Goal: Task Accomplishment & Management: Manage account settings

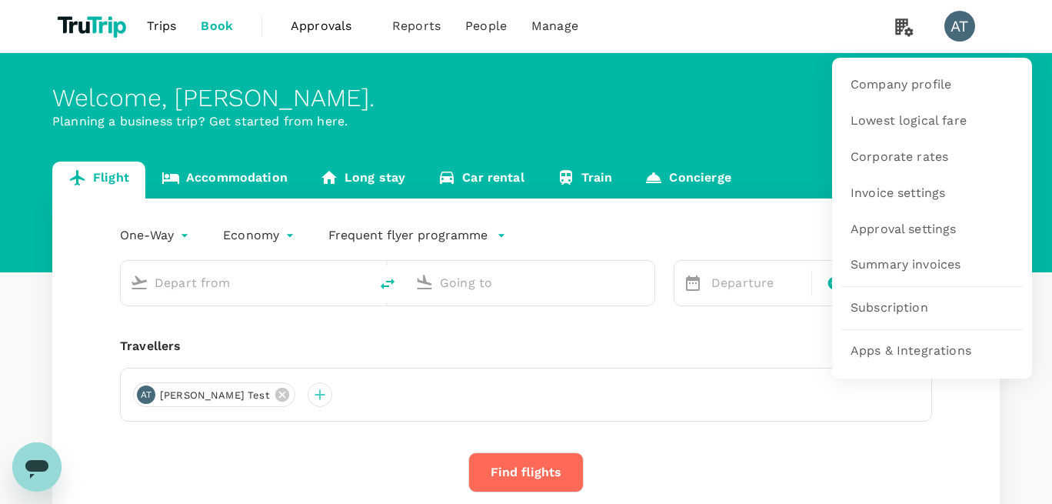
click at [903, 25] on icon at bounding box center [904, 27] width 18 height 18
click at [890, 84] on span "Company profile" at bounding box center [900, 85] width 101 height 18
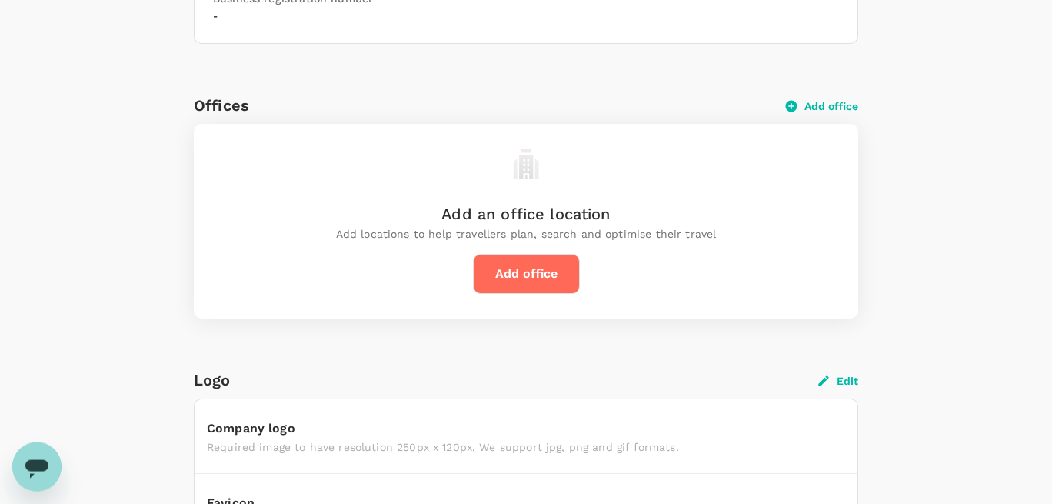
scroll to position [463, 0]
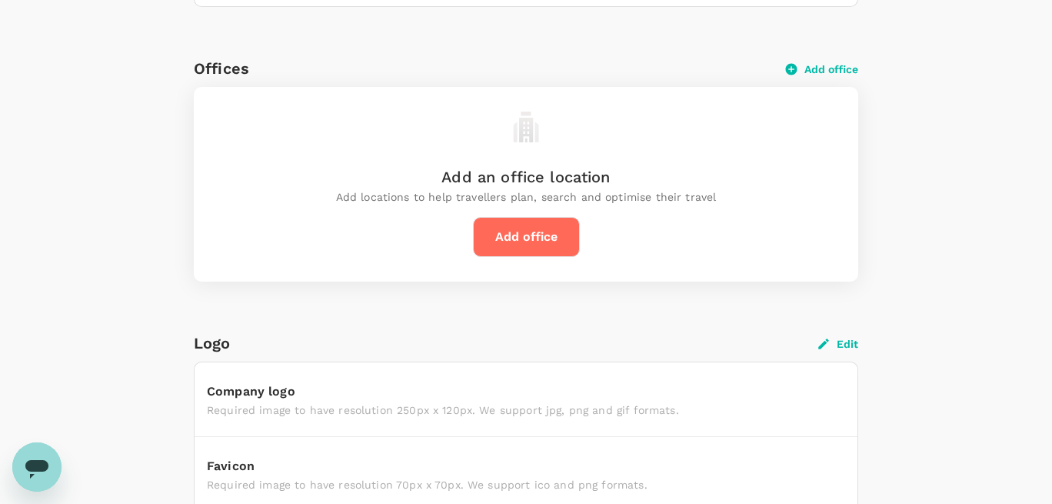
click at [544, 228] on button "Add office" at bounding box center [526, 237] width 107 height 40
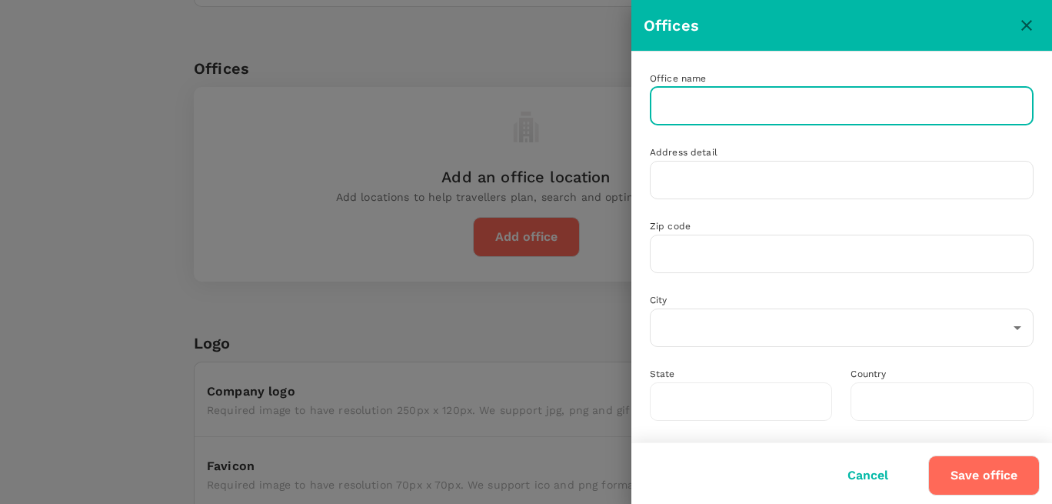
click at [764, 110] on input "text" at bounding box center [842, 106] width 384 height 38
type input "[PERSON_NAME]"
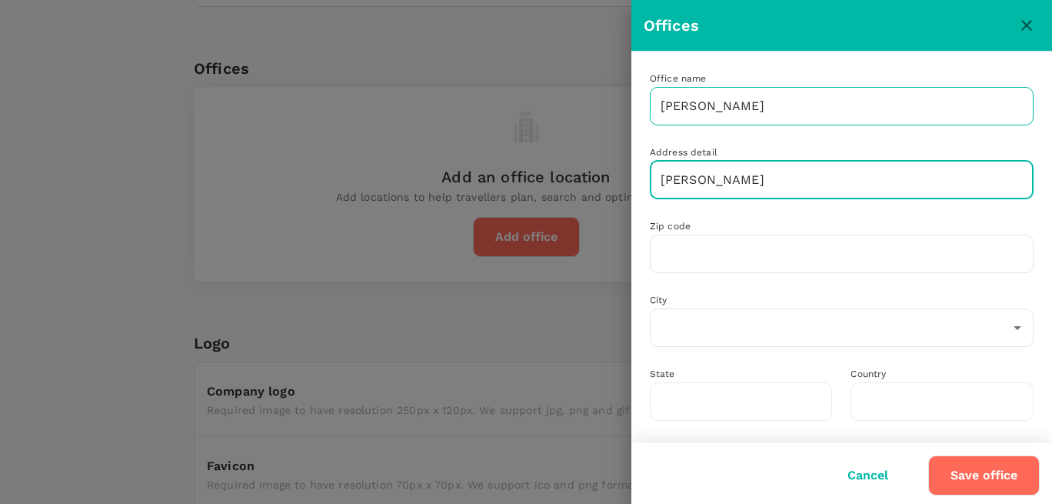
type input "[PERSON_NAME]"
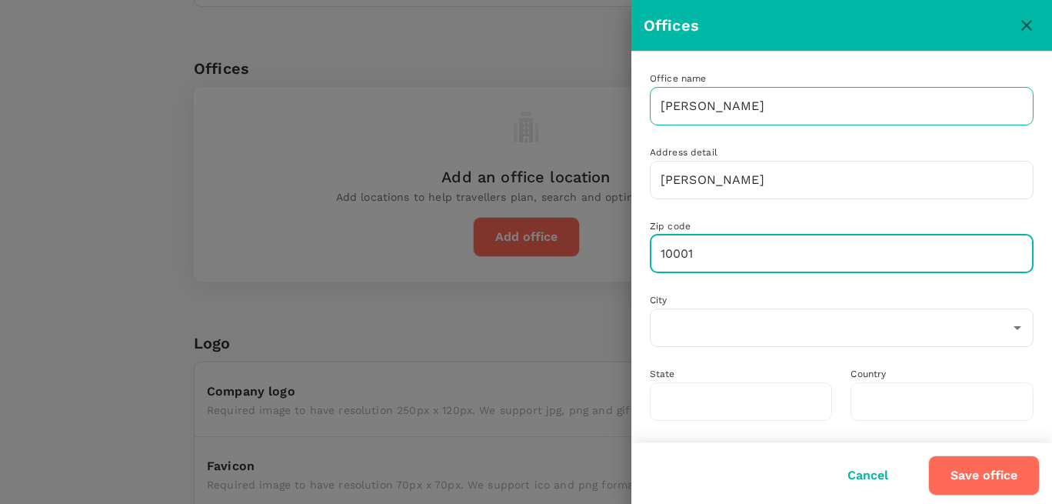
type input "10001"
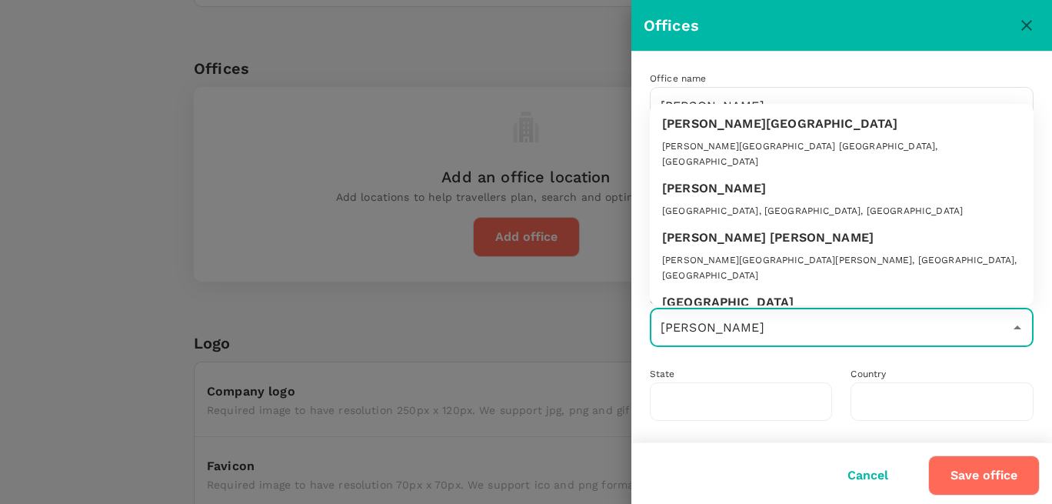
click at [743, 228] on div "Alice Castello" at bounding box center [841, 237] width 359 height 18
type input "Alice Castello"
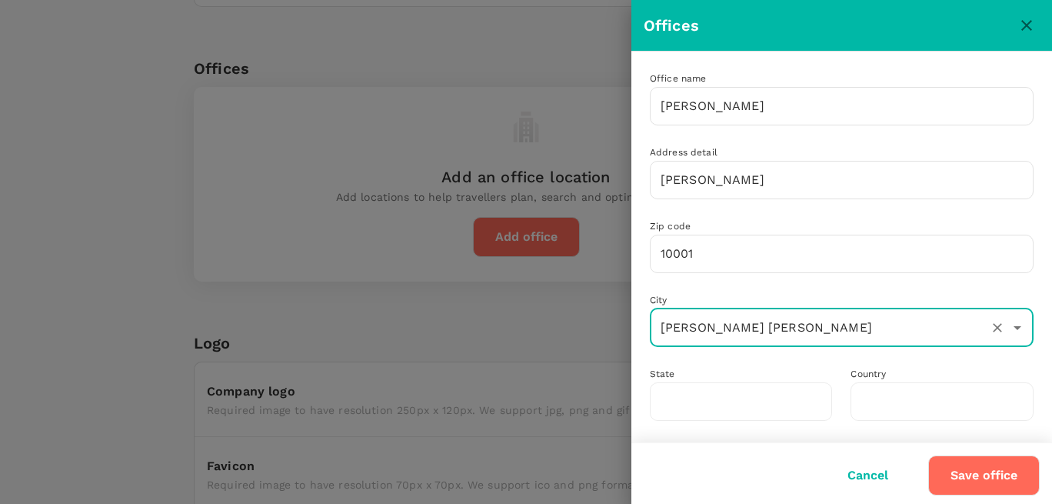
type input "Piedmont"
type input "Italy"
type input "Alice Castello"
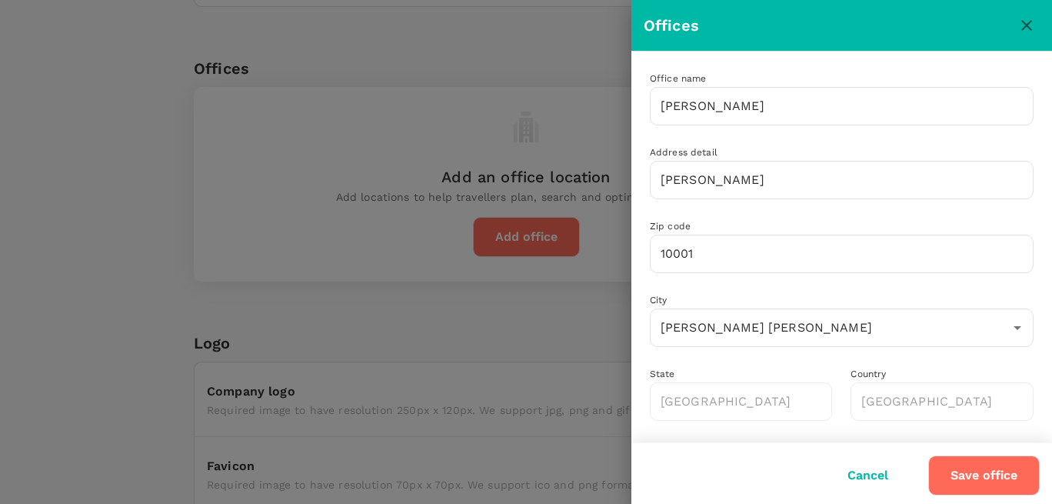
click at [954, 477] on button "Save office" at bounding box center [983, 475] width 111 height 40
click at [1010, 480] on button "Save office" at bounding box center [983, 475] width 111 height 40
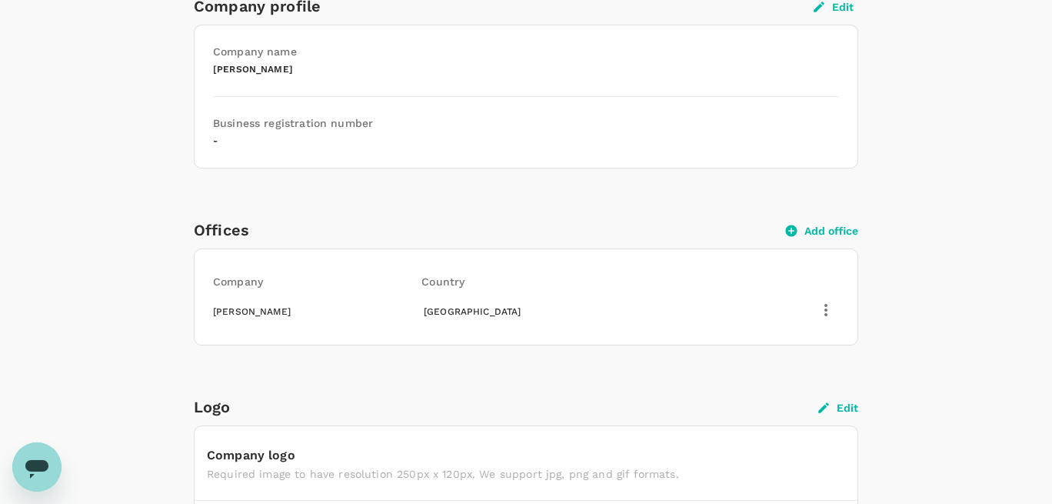
scroll to position [288, 0]
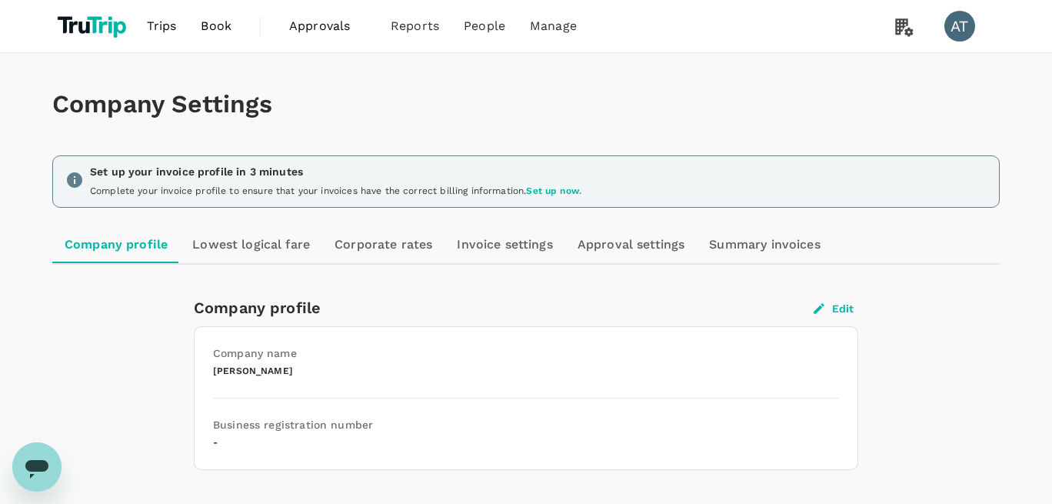
click at [476, 243] on link "Invoice settings" at bounding box center [504, 244] width 120 height 37
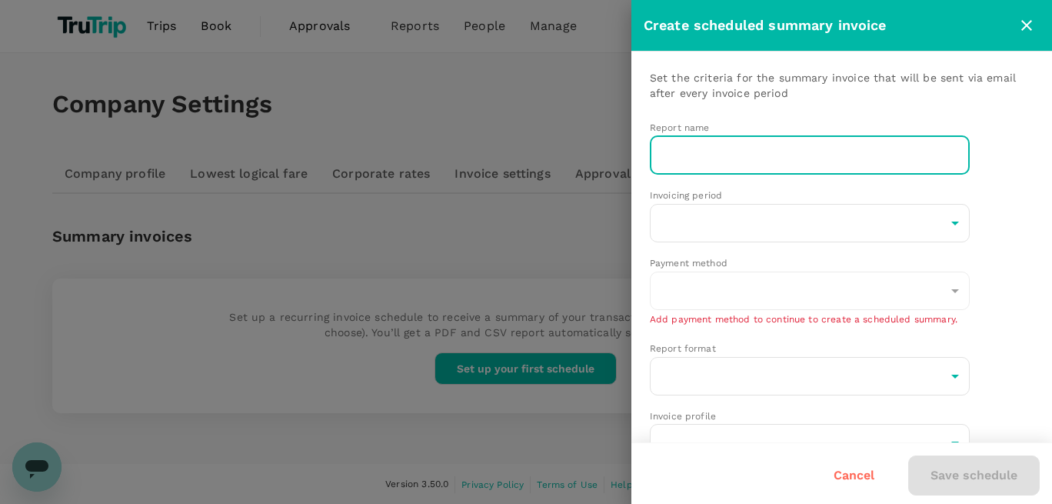
click at [679, 163] on input "text" at bounding box center [810, 155] width 320 height 38
type input "[PERSON_NAME]"
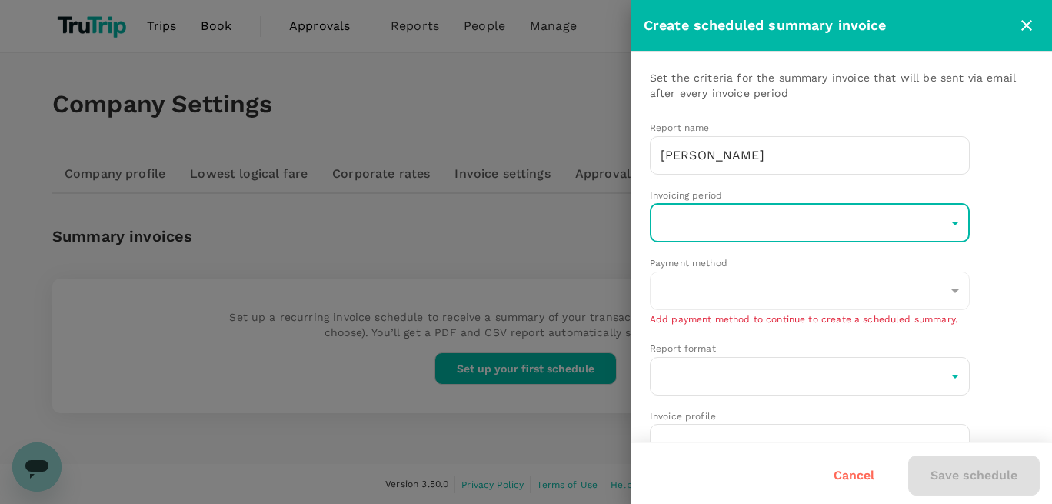
click at [736, 216] on body "Trips Book Approvals 0 Reports People Manage AT Company Settings Company profil…" at bounding box center [526, 252] width 1052 height 505
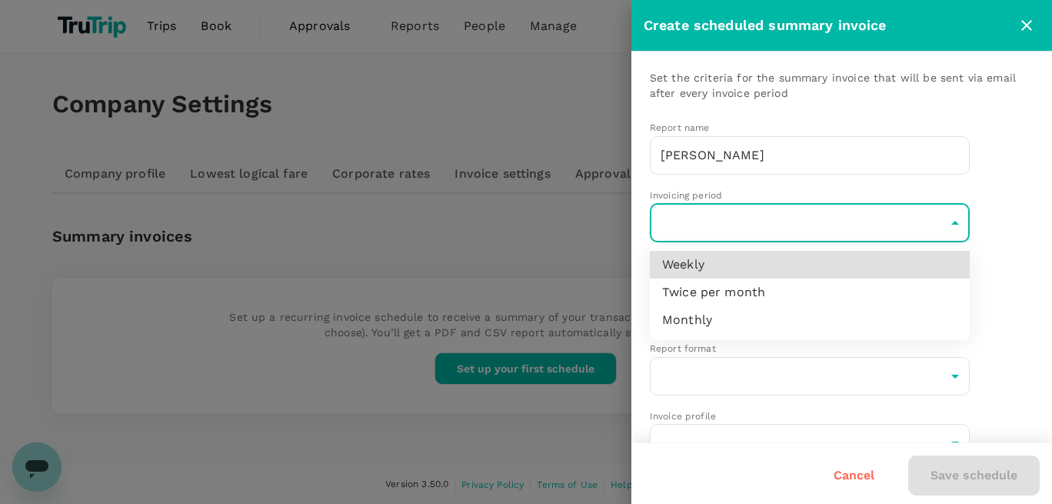
click at [737, 297] on li "Twice per month" at bounding box center [810, 292] width 320 height 28
type input "twicePerMonth"
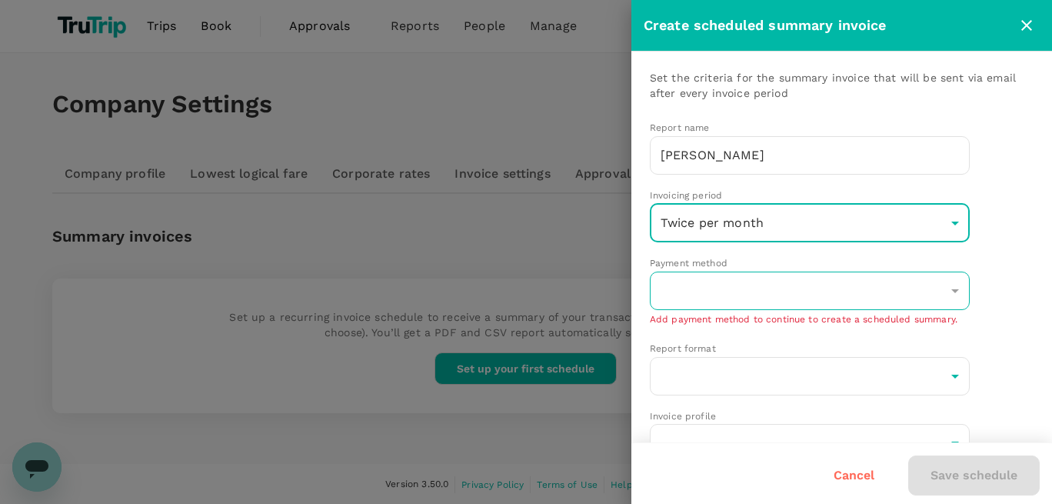
click at [734, 294] on div "​" at bounding box center [810, 290] width 320 height 38
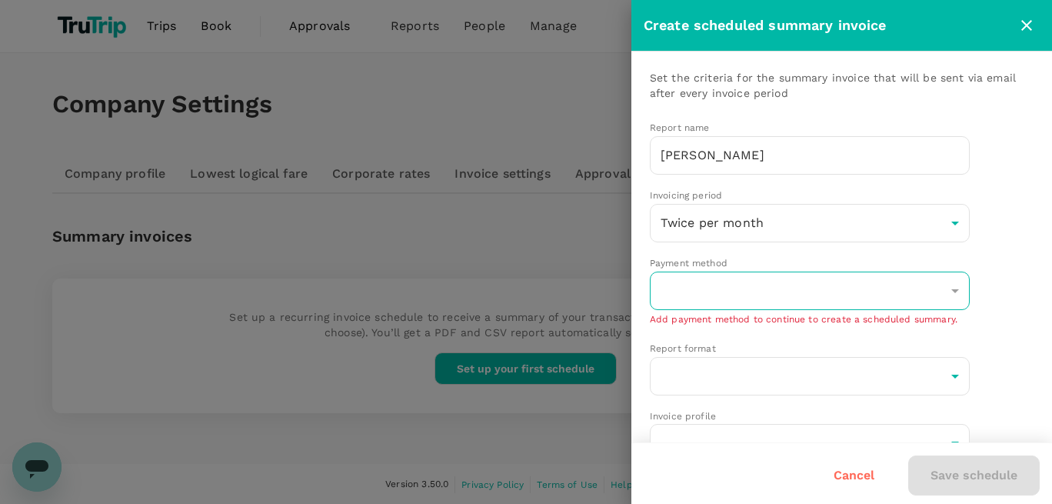
click at [718, 272] on div "​" at bounding box center [810, 290] width 320 height 38
click at [922, 277] on div "​" at bounding box center [810, 290] width 320 height 38
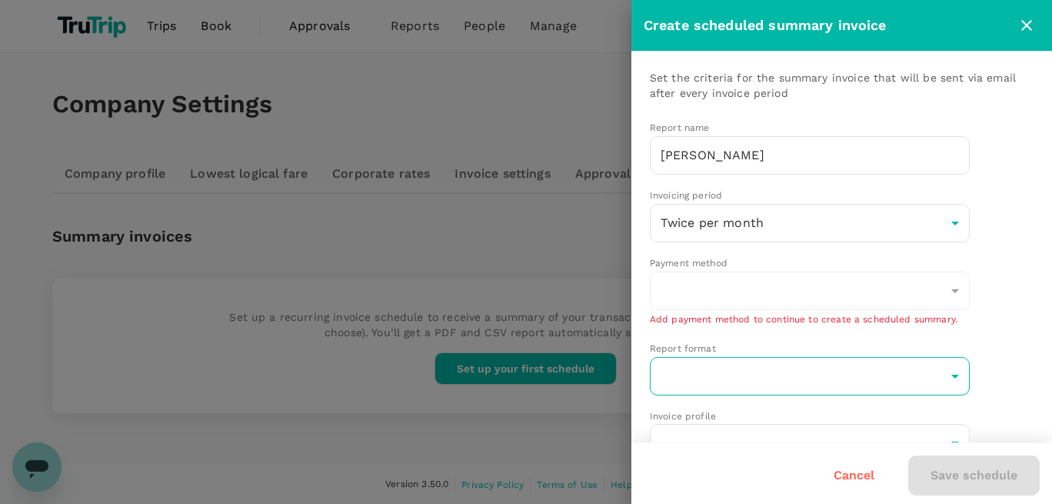
click at [730, 369] on body "Trips Book Approvals 0 Reports People Manage AT Company Settings Company profil…" at bounding box center [526, 252] width 1052 height 505
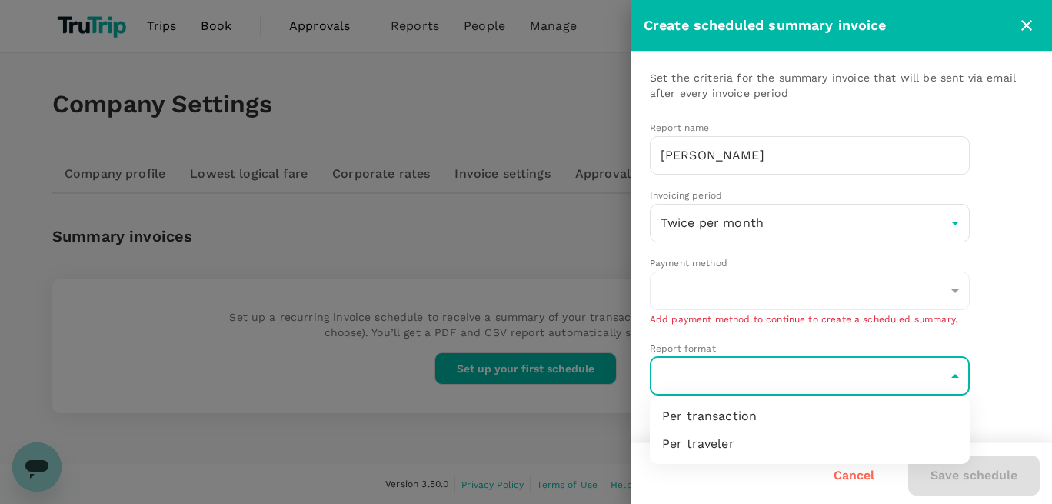
click at [713, 421] on li "Per transaction" at bounding box center [810, 416] width 320 height 28
type input "perTransaction"
click at [997, 468] on div "Save schedule" at bounding box center [968, 469] width 144 height 52
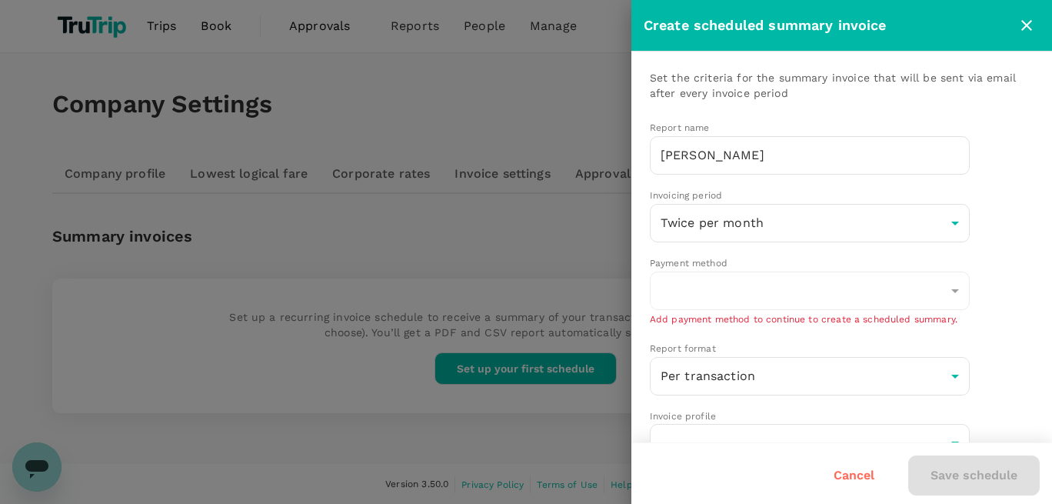
scroll to position [102, 0]
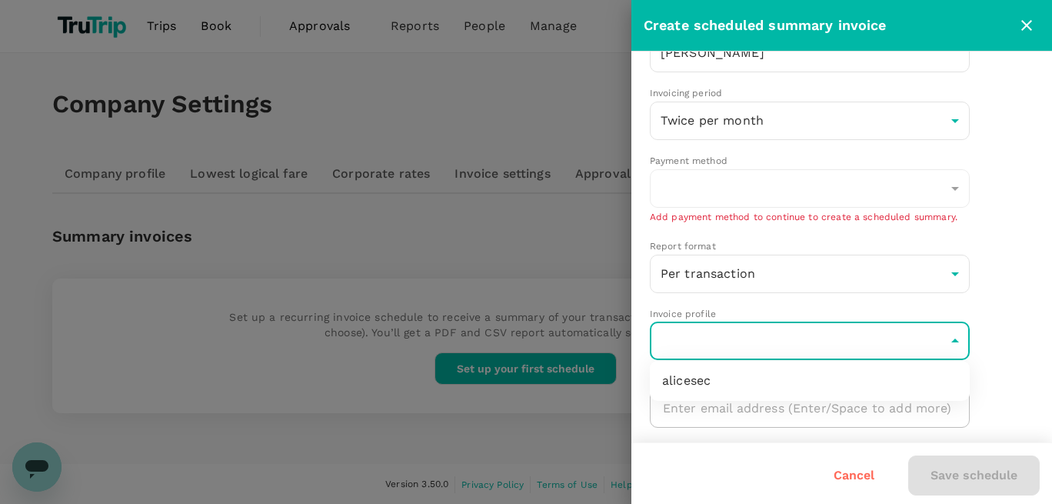
click at [744, 332] on body "Trips Book Approvals 0 Reports People Manage AT Company Settings Company profil…" at bounding box center [526, 252] width 1052 height 505
click at [735, 373] on div "alicesec" at bounding box center [809, 380] width 295 height 18
type input "9fb17c88-a132-4ebf-967f-42710d14fa65"
drag, startPoint x: 967, startPoint y: 482, endPoint x: 964, endPoint y: 473, distance: 9.7
click at [968, 482] on div "Save schedule" at bounding box center [968, 469] width 144 height 52
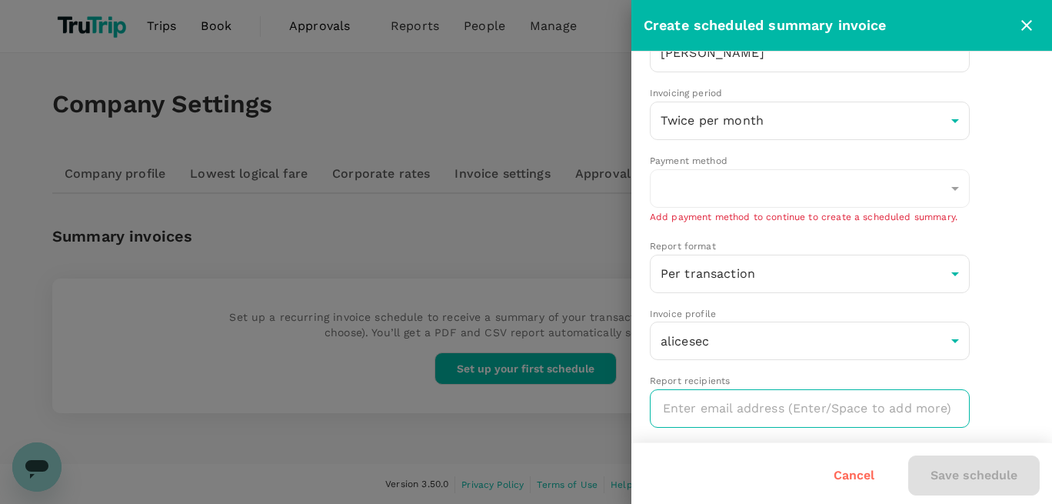
click at [751, 396] on input "text" at bounding box center [813, 408] width 300 height 25
type input "alice@a.com"
click at [943, 481] on div "Save schedule" at bounding box center [968, 469] width 144 height 52
click at [943, 480] on div "Save schedule" at bounding box center [968, 469] width 144 height 52
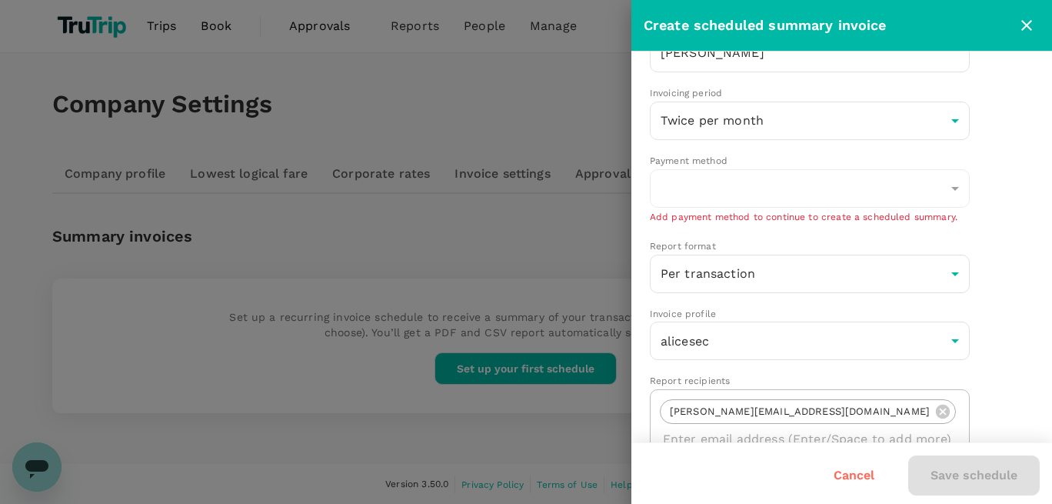
click at [943, 480] on div "Save schedule" at bounding box center [968, 469] width 144 height 52
click at [756, 185] on div "​" at bounding box center [810, 188] width 320 height 38
click at [487, 221] on div at bounding box center [526, 252] width 1052 height 504
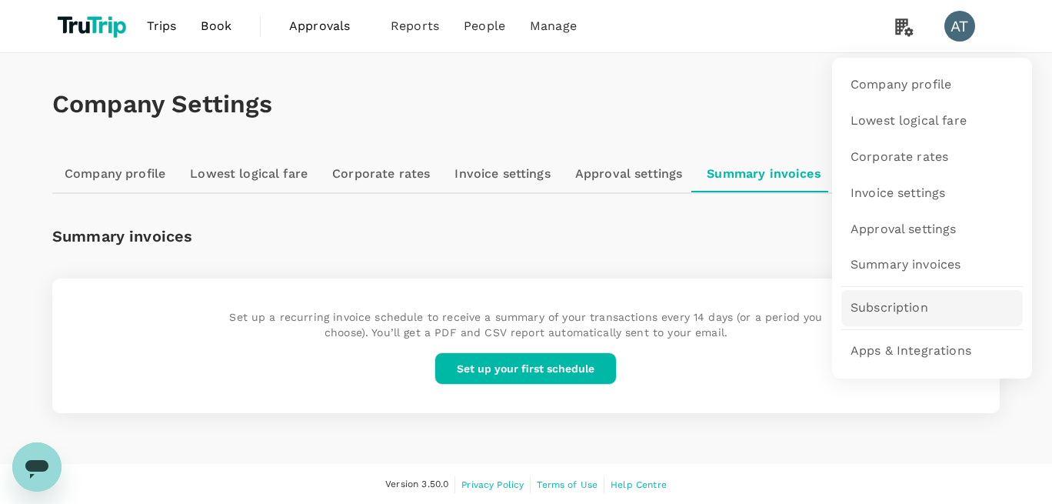
click at [886, 313] on span "Subscription" at bounding box center [889, 308] width 78 height 18
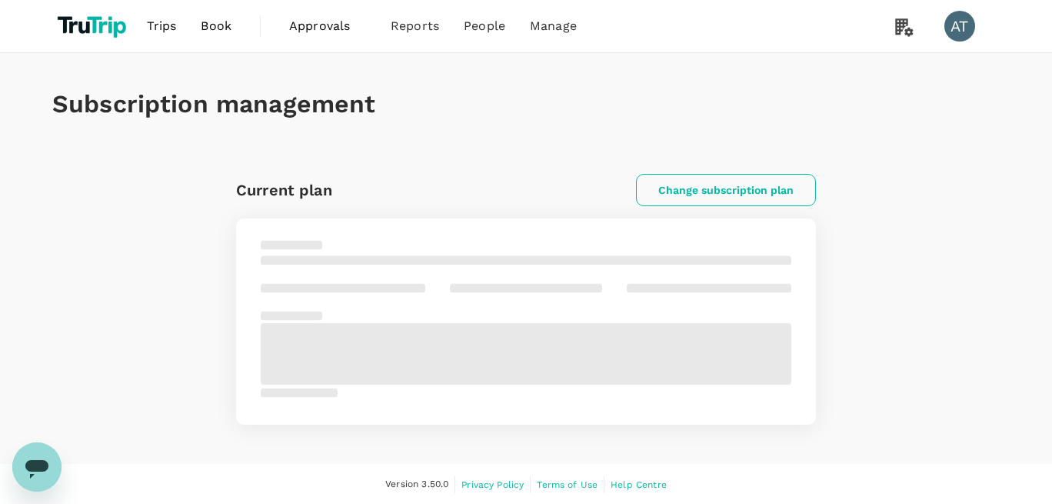
click at [760, 201] on button "Change subscription plan" at bounding box center [726, 190] width 180 height 32
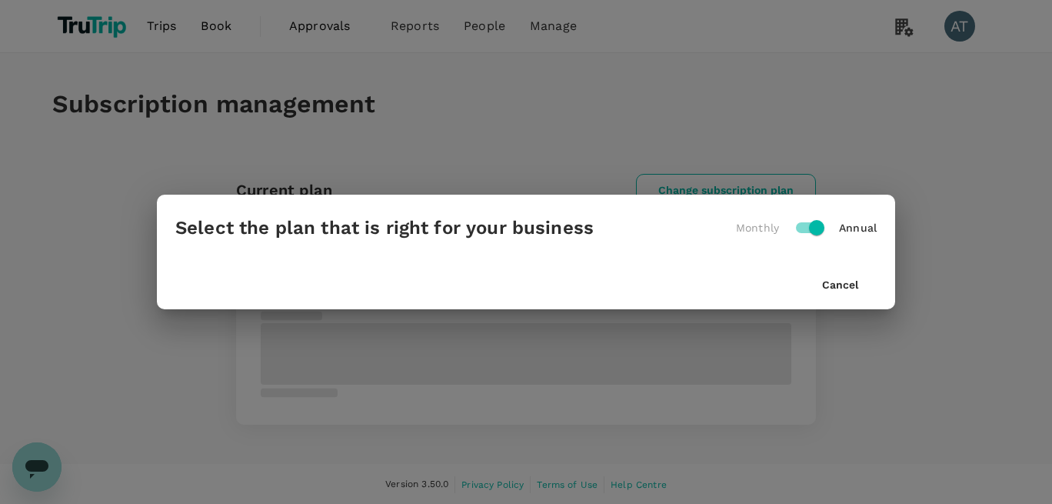
click at [817, 225] on input "checkbox" at bounding box center [817, 227] width 88 height 29
checkbox input "false"
click at [845, 287] on button "Cancel" at bounding box center [840, 285] width 36 height 12
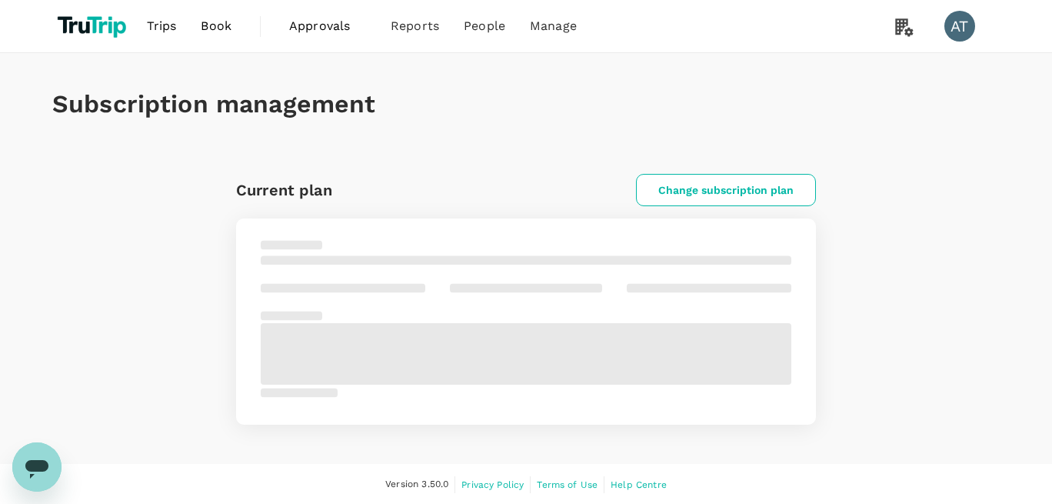
click at [474, 309] on div at bounding box center [526, 318] width 531 height 163
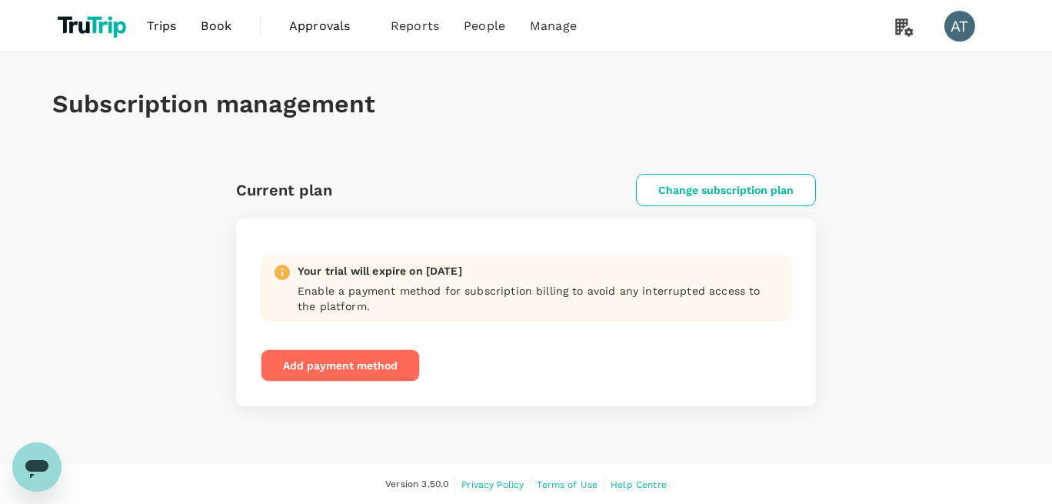
click at [352, 359] on button "Add payment method" at bounding box center [340, 365] width 159 height 32
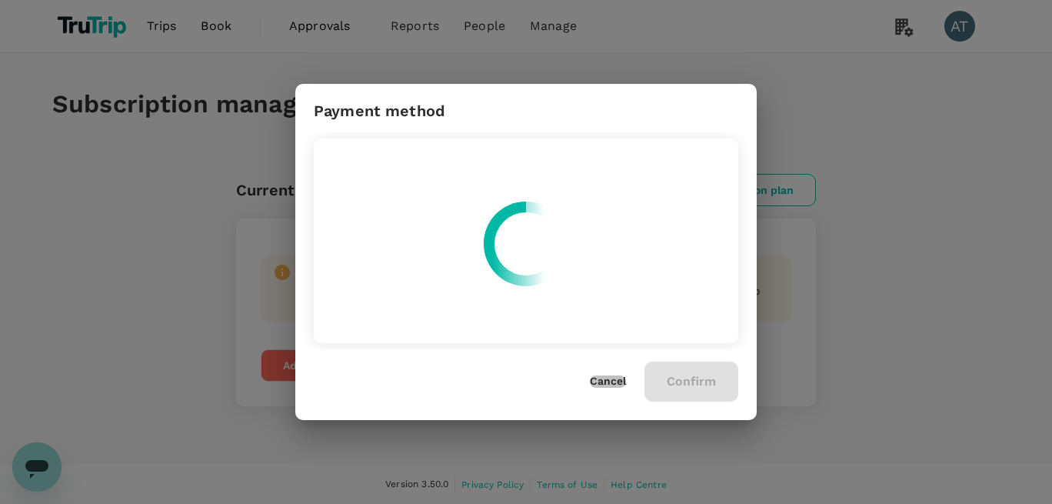
click at [611, 376] on button "Cancel" at bounding box center [608, 381] width 36 height 12
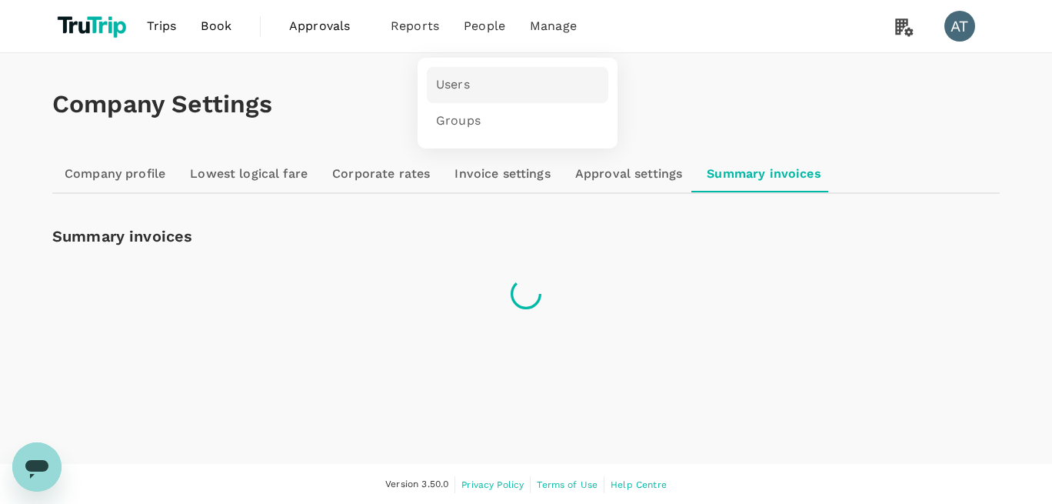
click at [457, 86] on span "Users" at bounding box center [453, 85] width 34 height 18
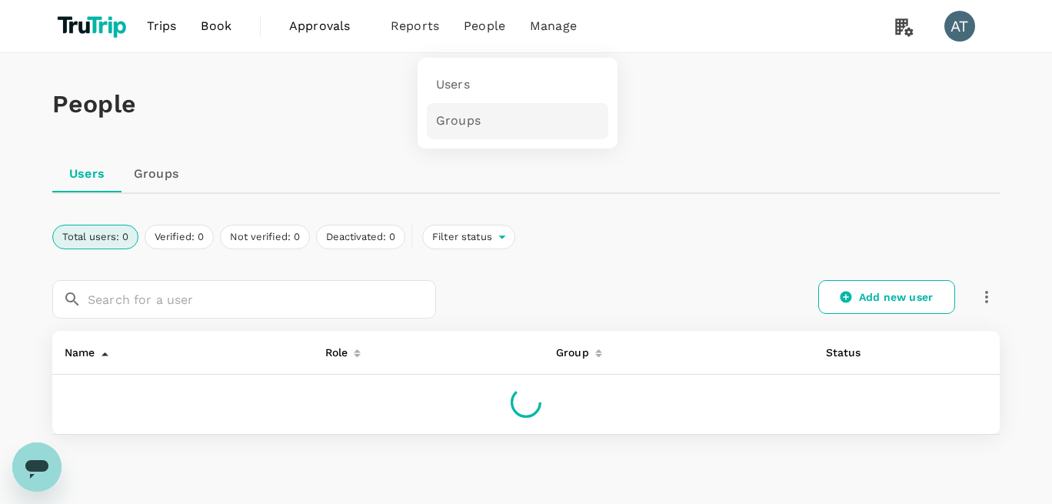
click at [457, 132] on link "Groups" at bounding box center [517, 121] width 181 height 36
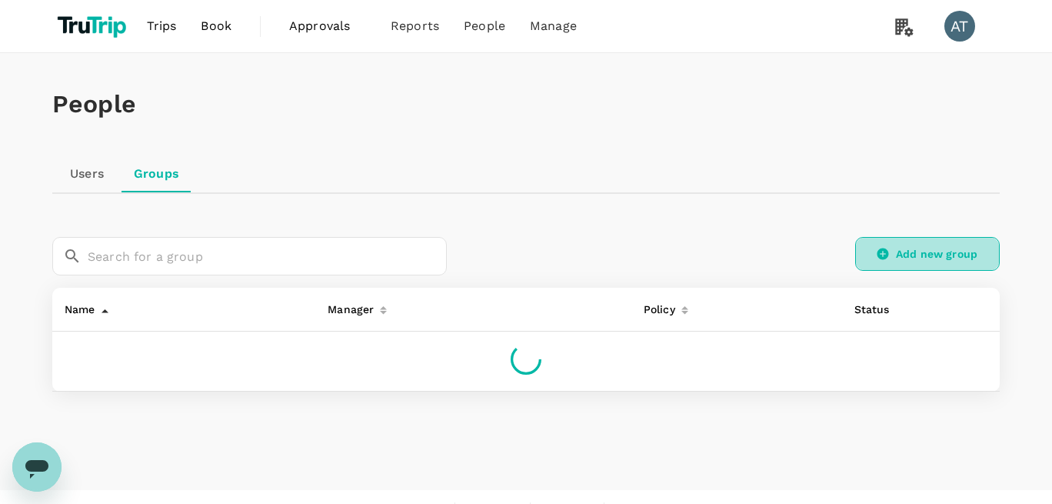
click at [914, 265] on link "Add new group" at bounding box center [927, 254] width 145 height 34
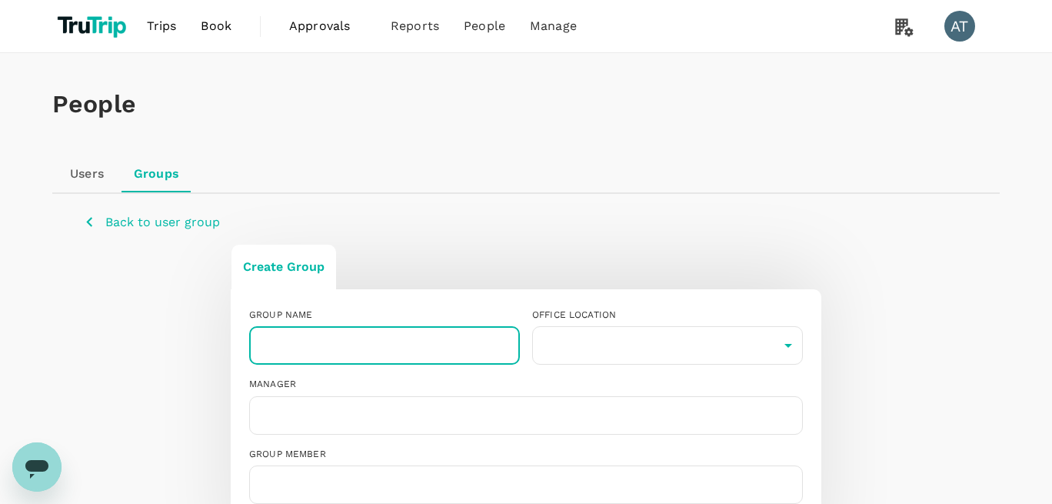
click at [344, 341] on input "text" at bounding box center [384, 345] width 271 height 38
type input "[PERSON_NAME]"
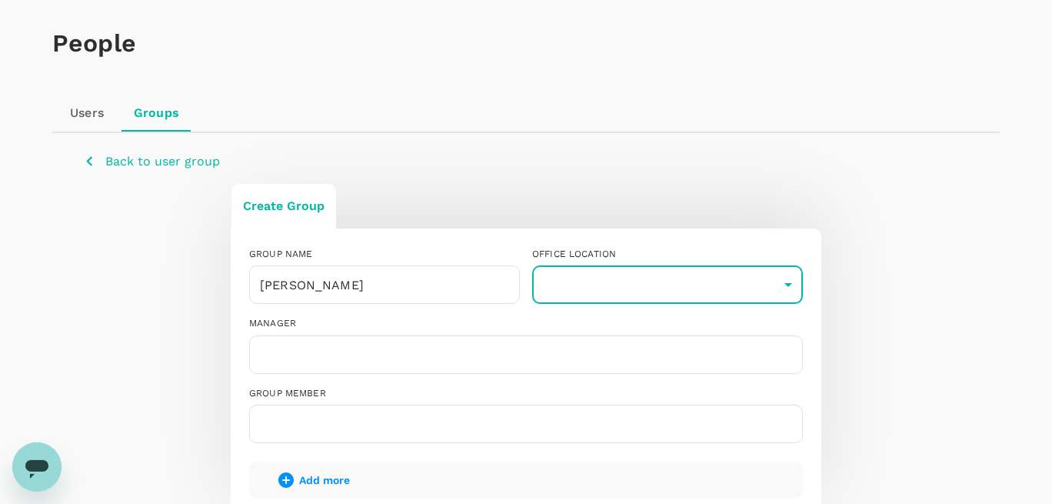
scroll to position [263, 0]
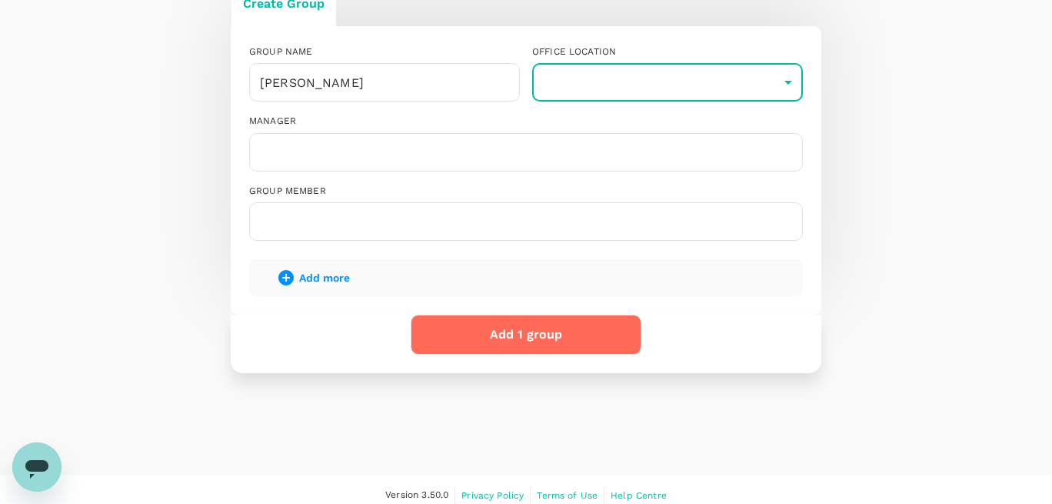
click at [621, 77] on body "Trips Book Approvals 0 Reports People Manage AT People Users Groups Back to use…" at bounding box center [526, 126] width 1052 height 779
click at [612, 125] on ul "Office not found" at bounding box center [667, 125] width 271 height 40
click at [310, 157] on div at bounding box center [526, 252] width 1052 height 504
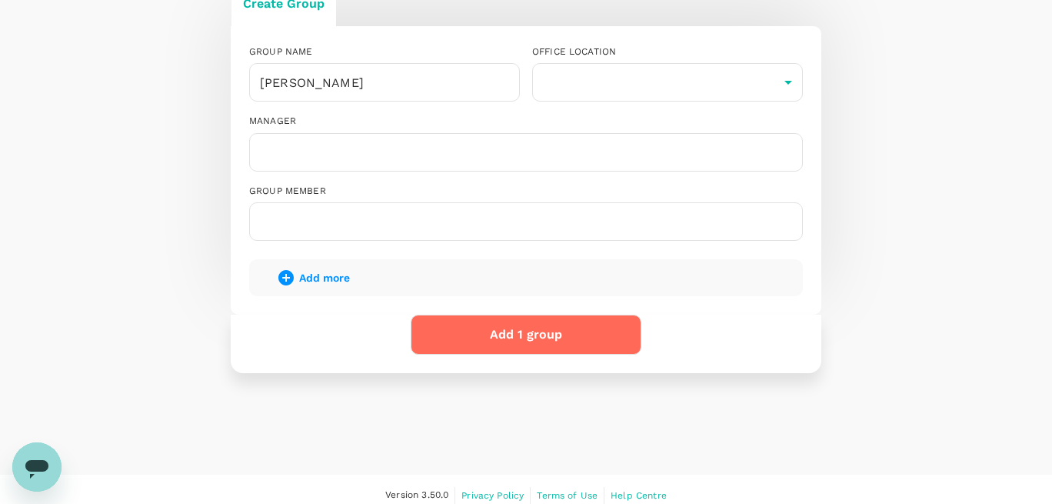
click at [310, 160] on input "text" at bounding box center [526, 152] width 540 height 25
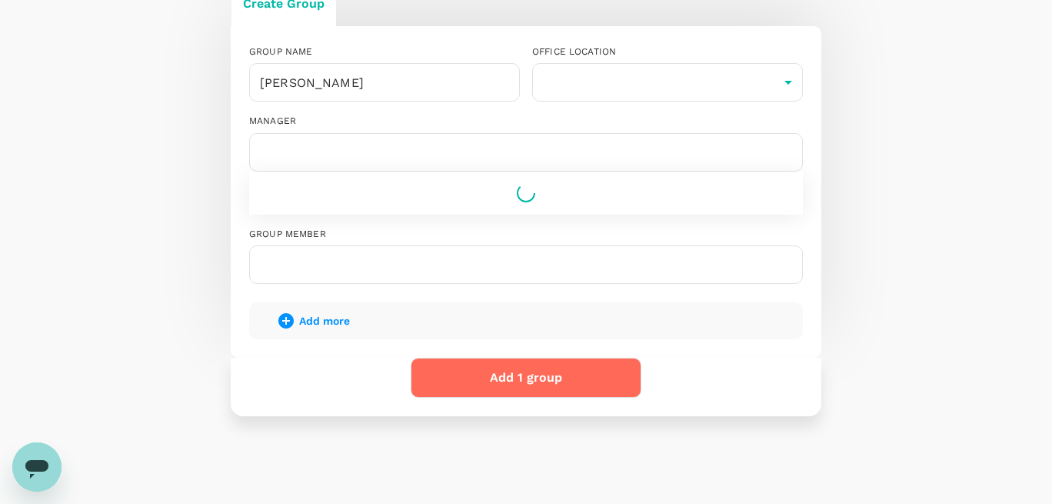
click at [402, 163] on input "text" at bounding box center [526, 152] width 540 height 25
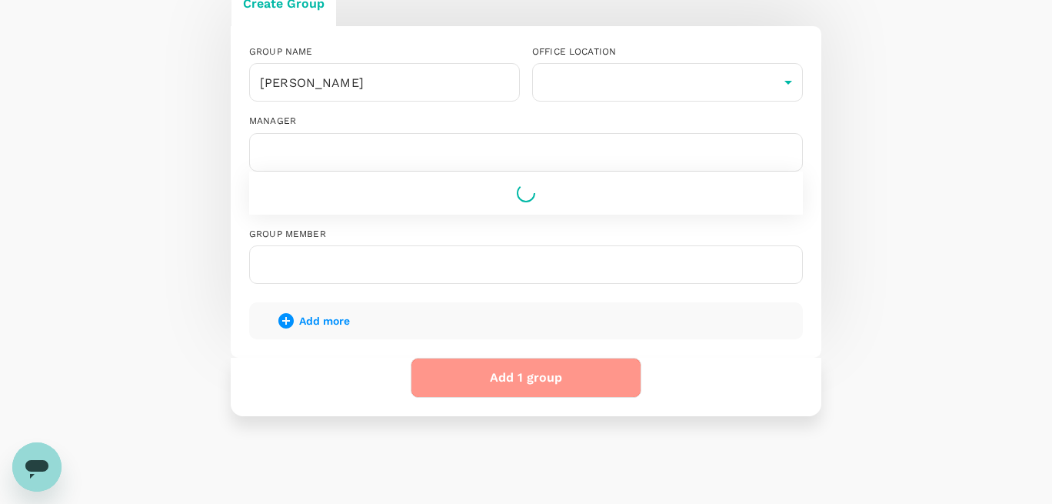
click at [524, 381] on button "Add 1 group" at bounding box center [526, 378] width 231 height 40
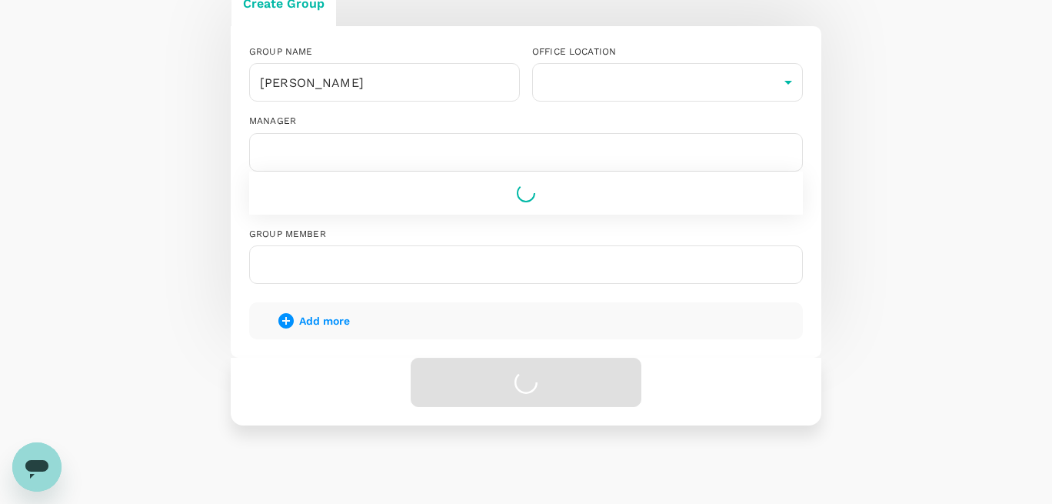
scroll to position [0, 0]
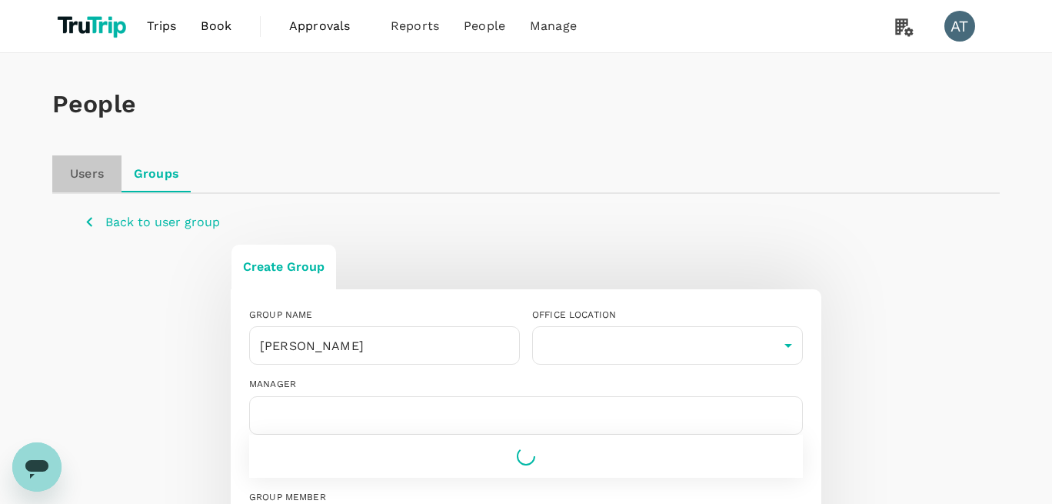
click at [89, 176] on link "Users" at bounding box center [86, 173] width 69 height 37
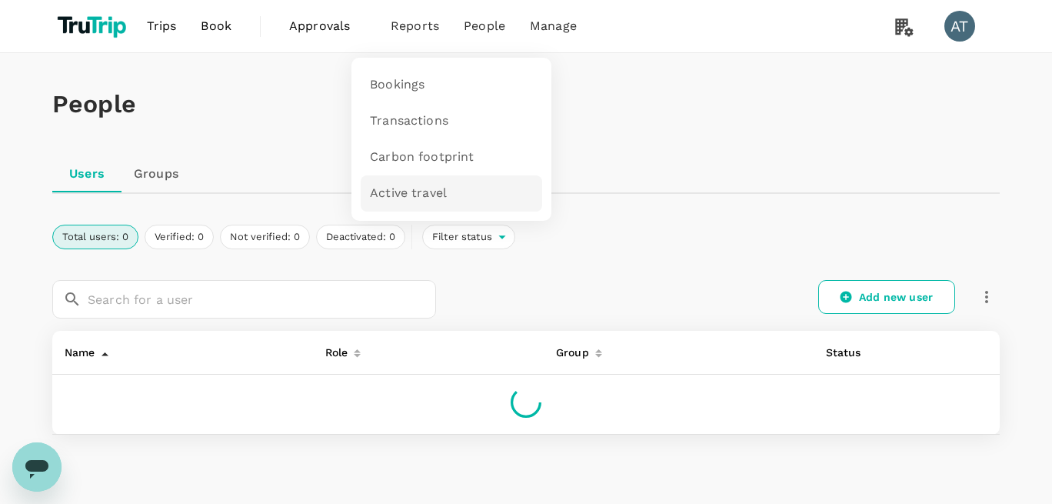
click at [400, 201] on span "Active travel" at bounding box center [408, 194] width 77 height 18
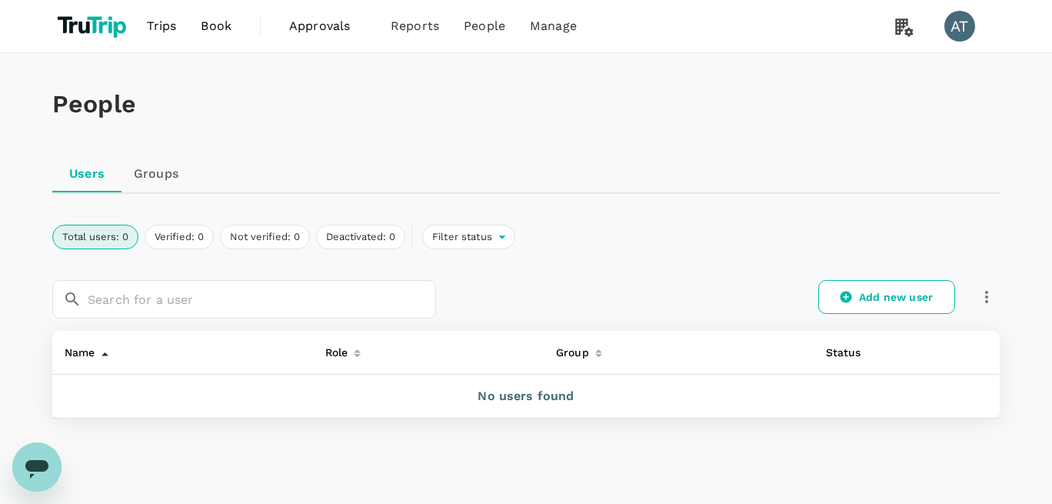
click at [142, 178] on link "Groups" at bounding box center [155, 173] width 69 height 37
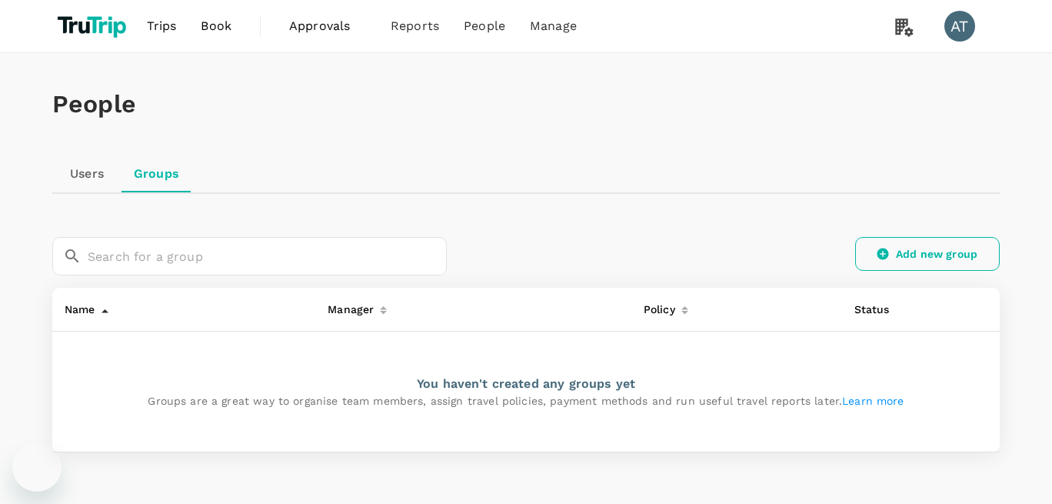
click at [963, 245] on link "Add new group" at bounding box center [927, 254] width 145 height 34
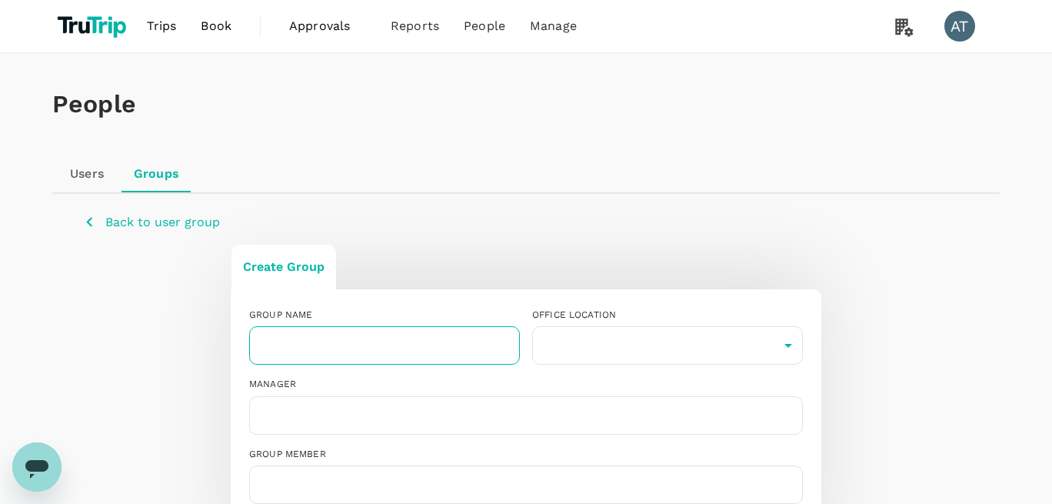
click at [362, 338] on input "text" at bounding box center [384, 345] width 271 height 38
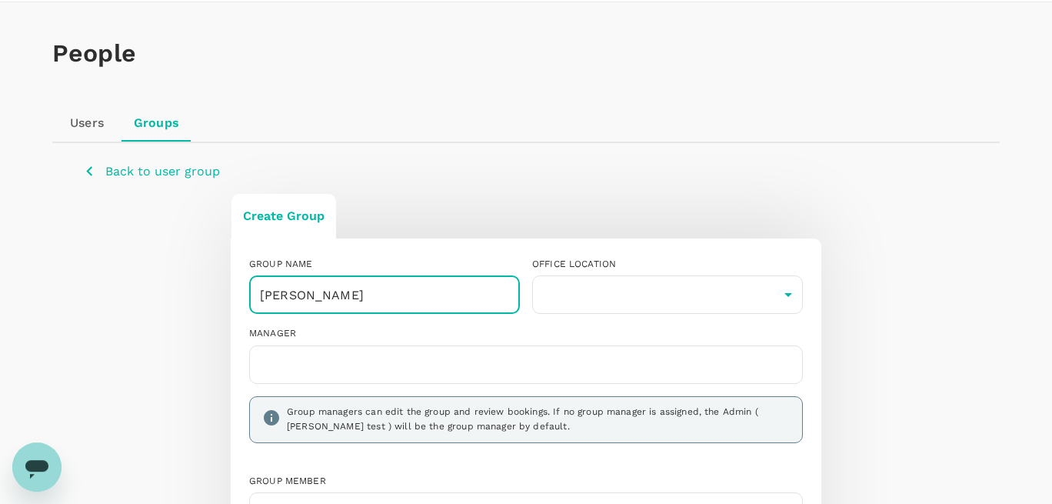
scroll to position [88, 0]
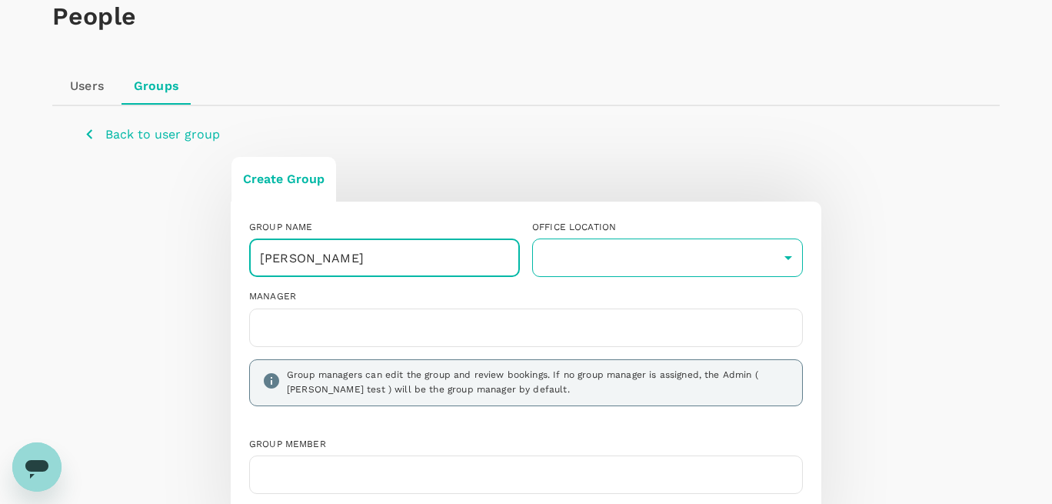
type input "[PERSON_NAME]"
click at [595, 239] on body "Trips Book Approvals 0 Reports People Manage AT People Users Groups Back to use…" at bounding box center [526, 340] width 1052 height 857
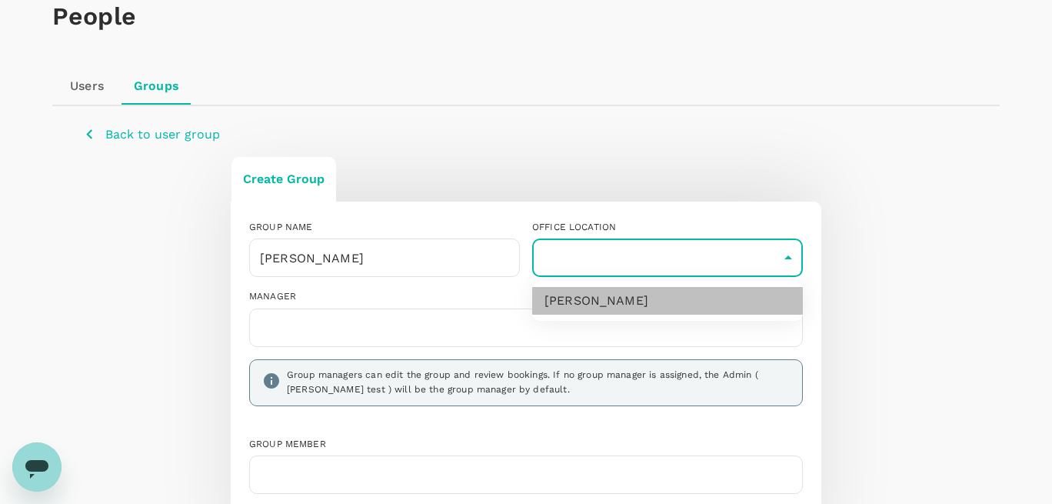
click at [581, 303] on li "[PERSON_NAME]" at bounding box center [667, 301] width 271 height 28
type input "33546044-210d-42e6-97c6-8b5b19a1e7a7"
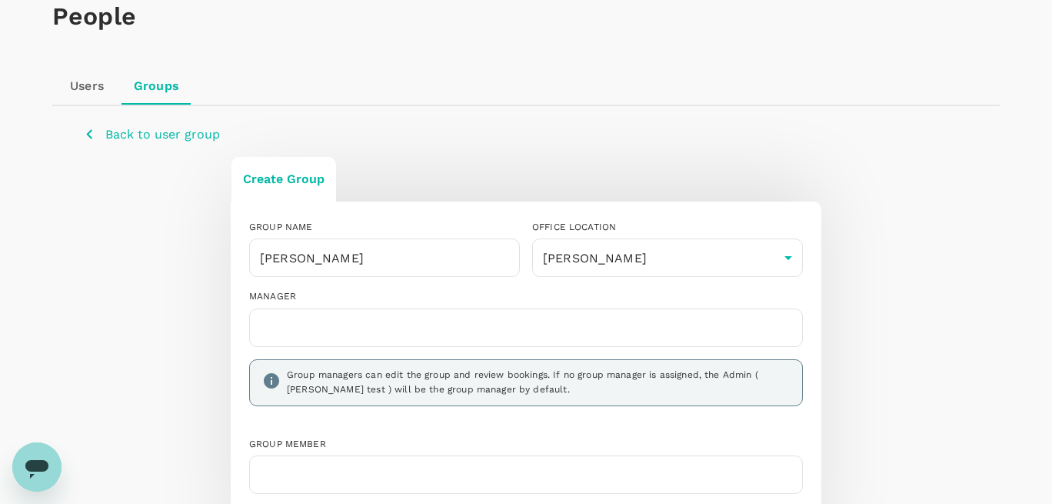
click at [387, 331] on input "text" at bounding box center [526, 327] width 540 height 25
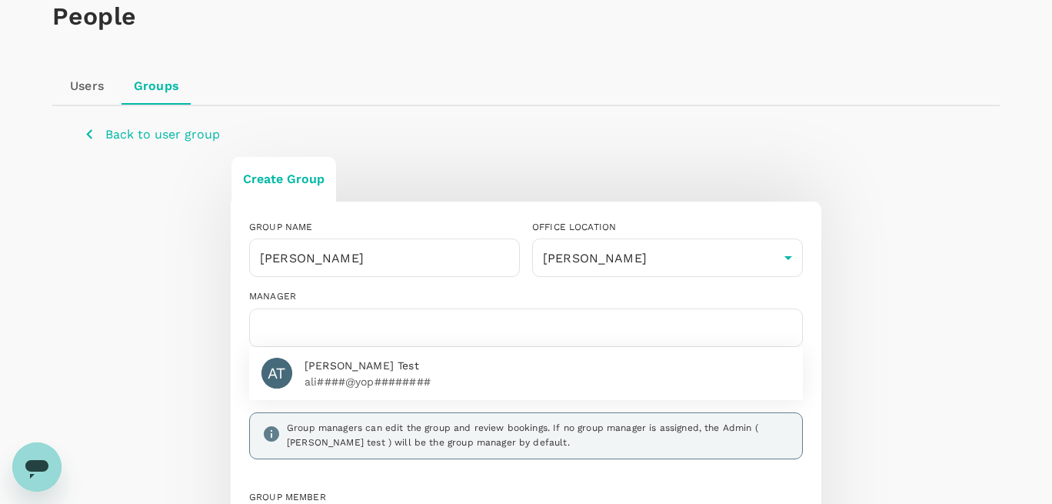
click at [361, 381] on p "ali####@yop########" at bounding box center [547, 381] width 486 height 15
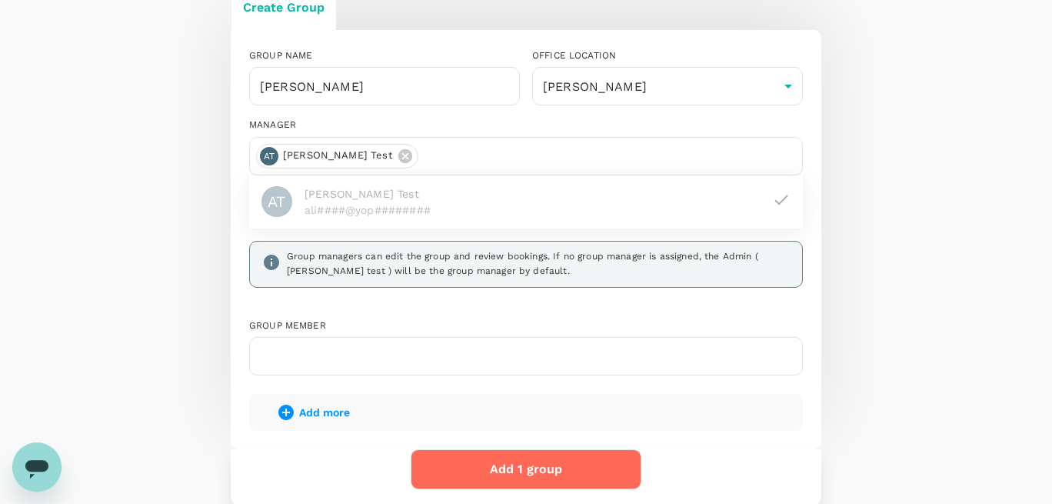
scroll to position [263, 0]
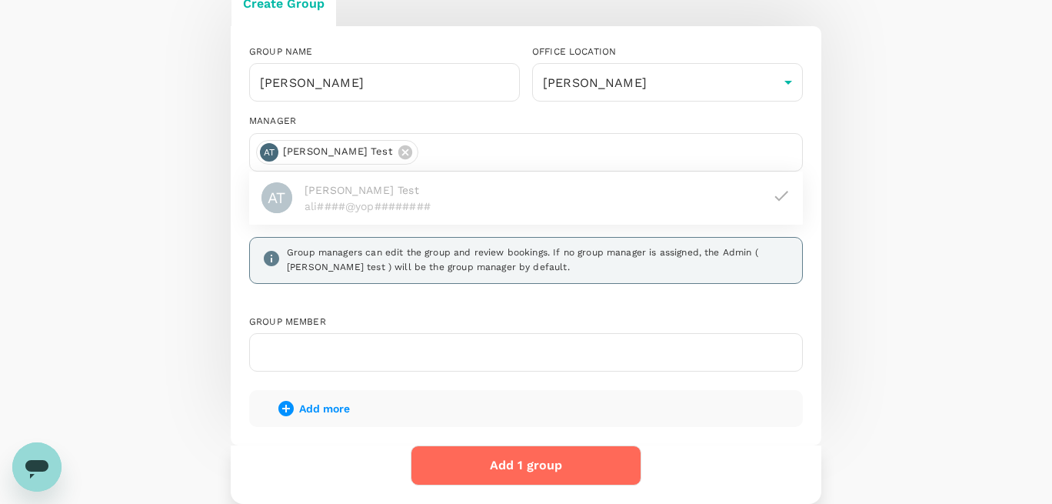
click at [525, 465] on button "Add 1 group" at bounding box center [526, 465] width 231 height 40
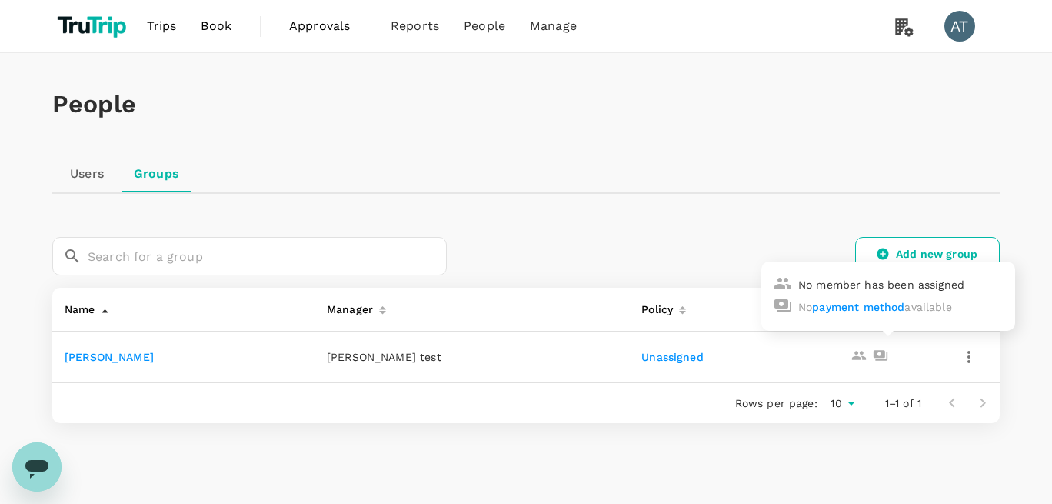
click at [854, 356] on icon at bounding box center [858, 355] width 15 height 15
click at [657, 357] on link "Unassigned" at bounding box center [672, 357] width 62 height 12
click at [75, 361] on link "[PERSON_NAME]" at bounding box center [109, 357] width 89 height 12
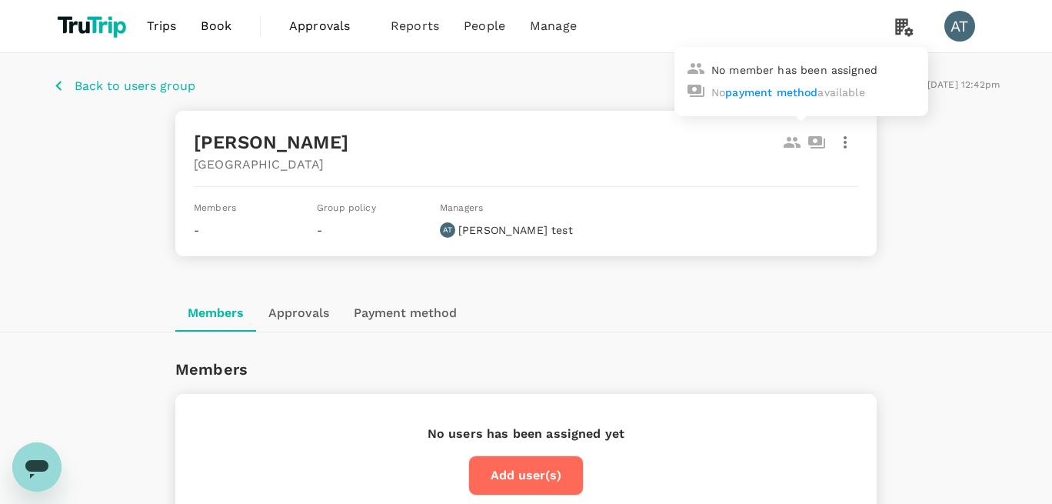
click at [791, 144] on icon at bounding box center [792, 142] width 17 height 11
click at [820, 142] on icon at bounding box center [816, 142] width 17 height 12
click at [850, 141] on icon "button" at bounding box center [845, 142] width 18 height 18
click at [434, 310] on div at bounding box center [526, 252] width 1052 height 504
click at [298, 321] on button "Approvals" at bounding box center [298, 312] width 85 height 37
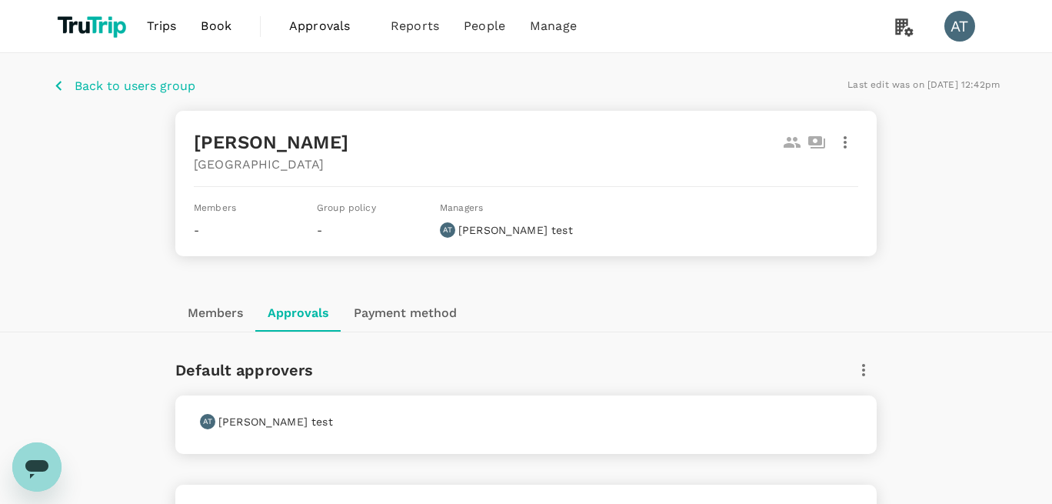
click at [416, 308] on button "Payment method" at bounding box center [405, 312] width 128 height 37
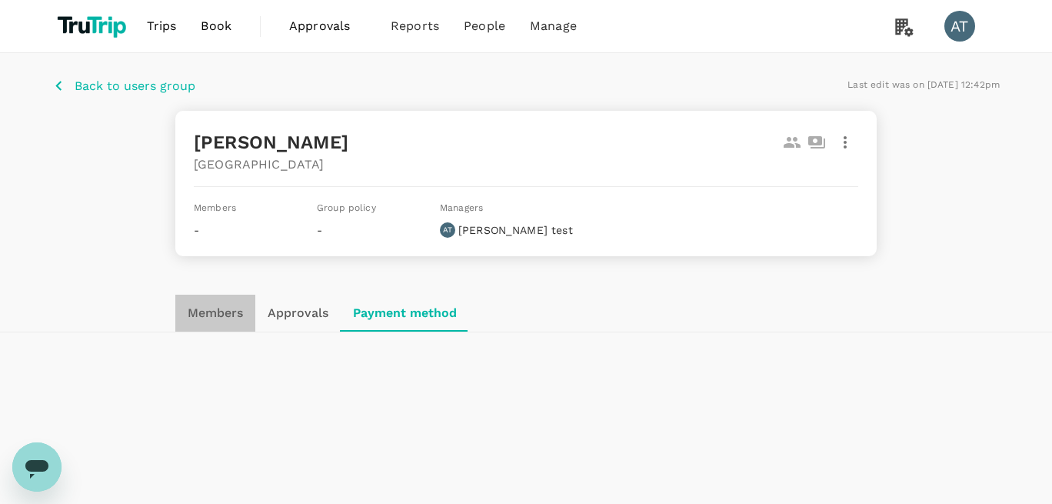
click at [236, 316] on button "Members" at bounding box center [215, 312] width 80 height 37
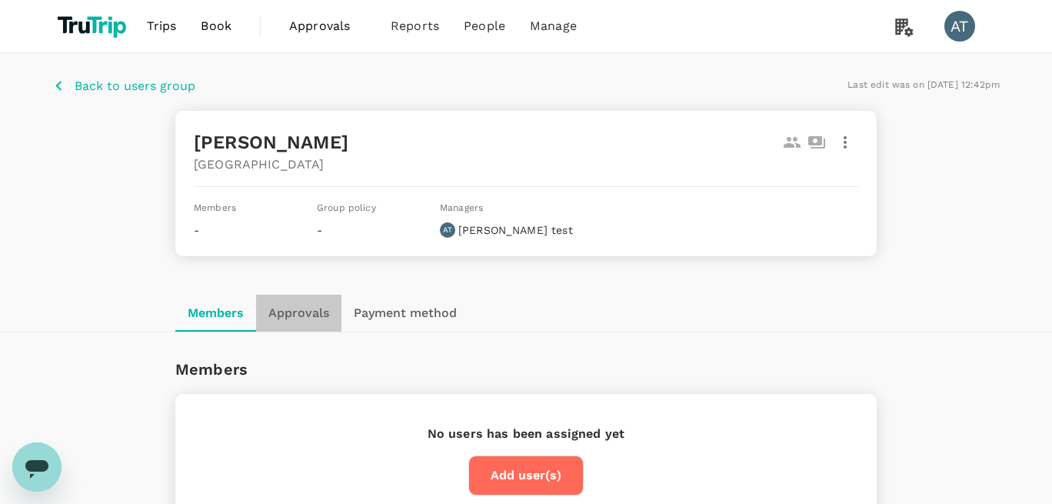
click at [311, 311] on button "Approvals" at bounding box center [298, 312] width 85 height 37
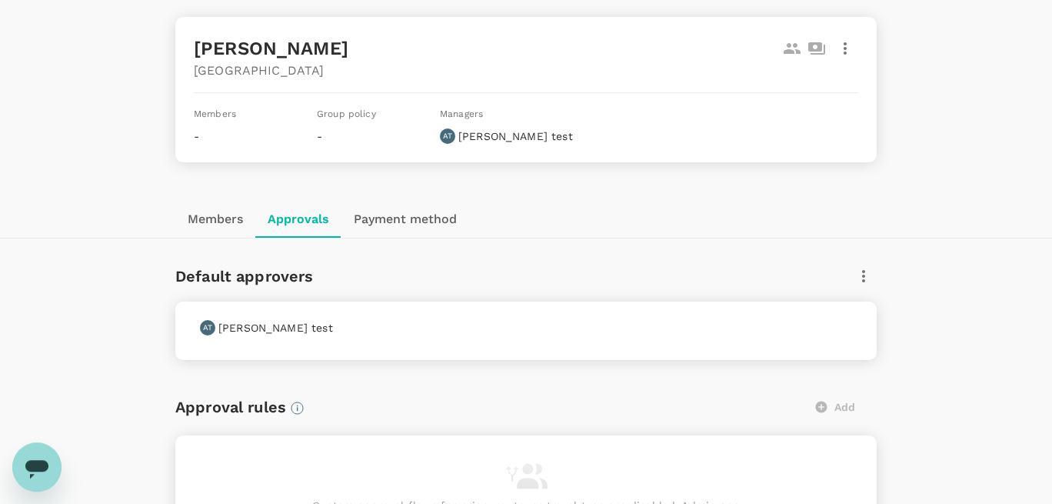
scroll to position [175, 0]
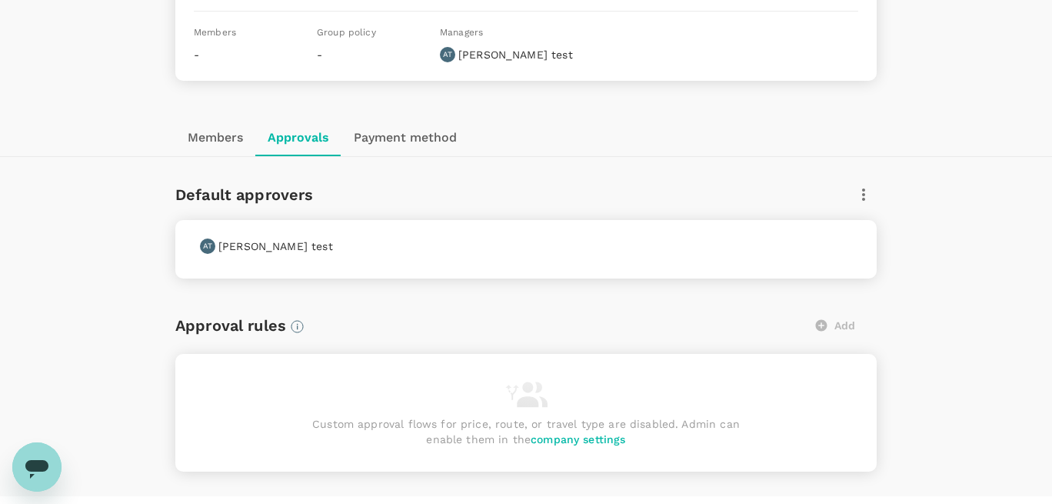
click at [238, 248] on p "alice test" at bounding box center [275, 245] width 115 height 15
click at [866, 195] on icon "button" at bounding box center [863, 194] width 18 height 18
click at [851, 235] on span "Edit" at bounding box center [852, 235] width 25 height 18
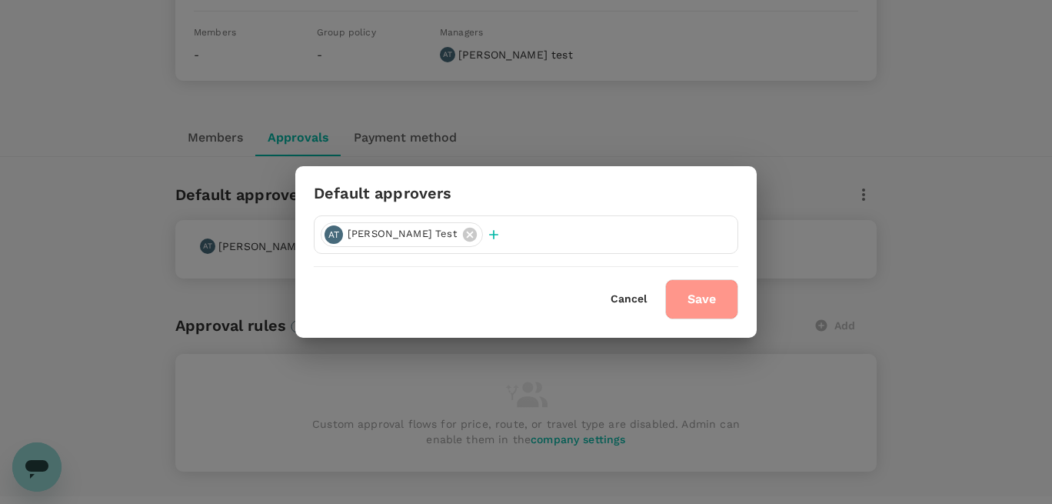
click at [688, 294] on button "Save" at bounding box center [701, 299] width 73 height 40
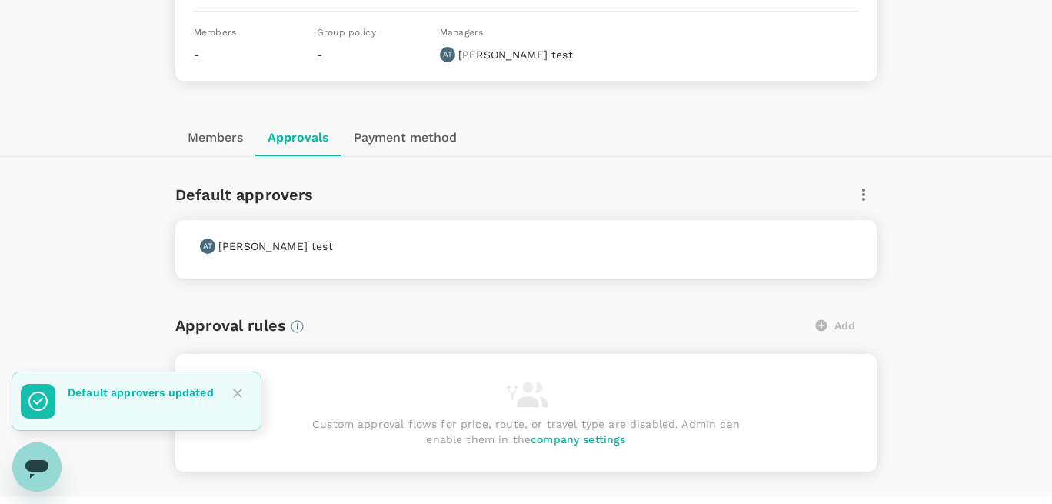
click at [840, 320] on div "Add" at bounding box center [835, 325] width 82 height 32
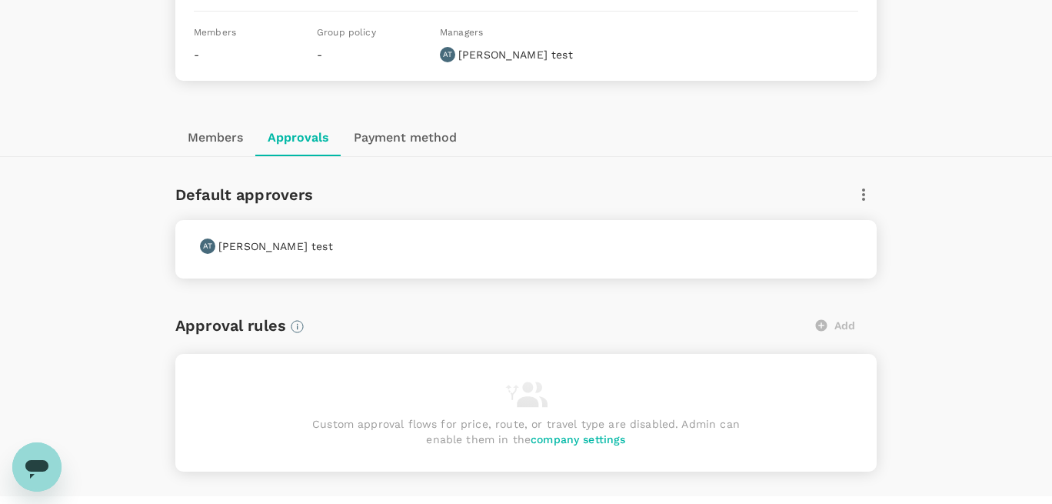
click at [826, 324] on div "Add" at bounding box center [835, 325] width 82 height 32
click at [825, 324] on div "Add" at bounding box center [835, 325] width 82 height 32
click at [562, 440] on span "company settings" at bounding box center [578, 439] width 95 height 12
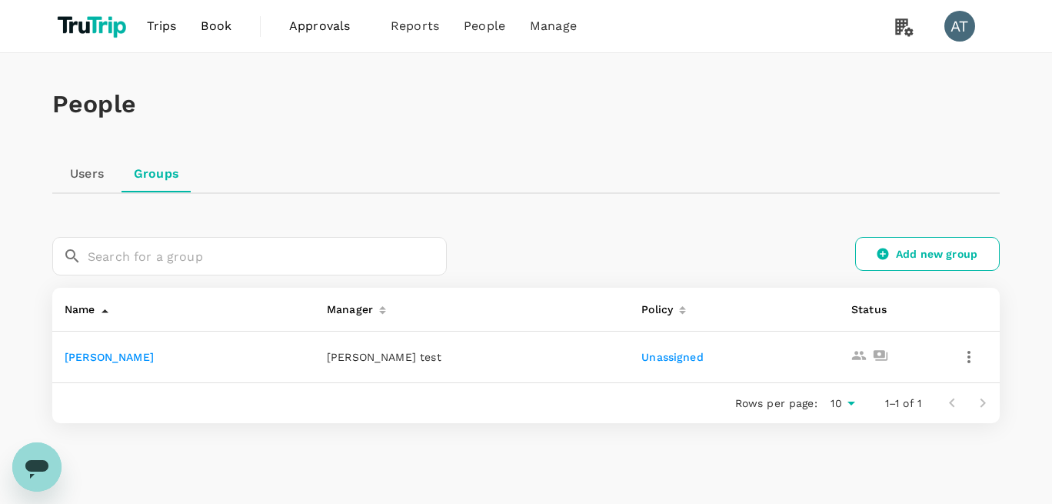
click at [676, 359] on link "Unassigned" at bounding box center [672, 357] width 62 height 12
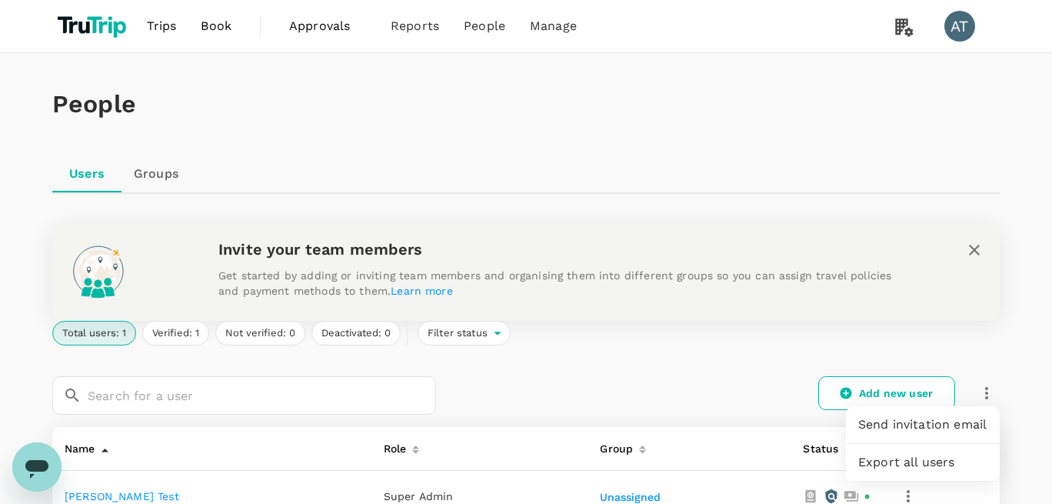
click at [879, 461] on span "Export all users" at bounding box center [922, 462] width 129 height 18
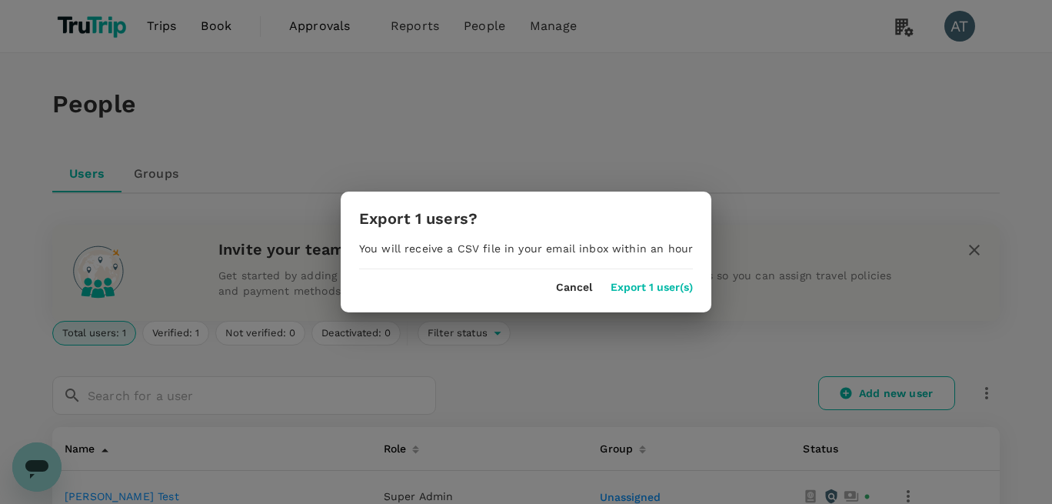
click at [673, 284] on button "Export 1 user(s)" at bounding box center [652, 287] width 82 height 12
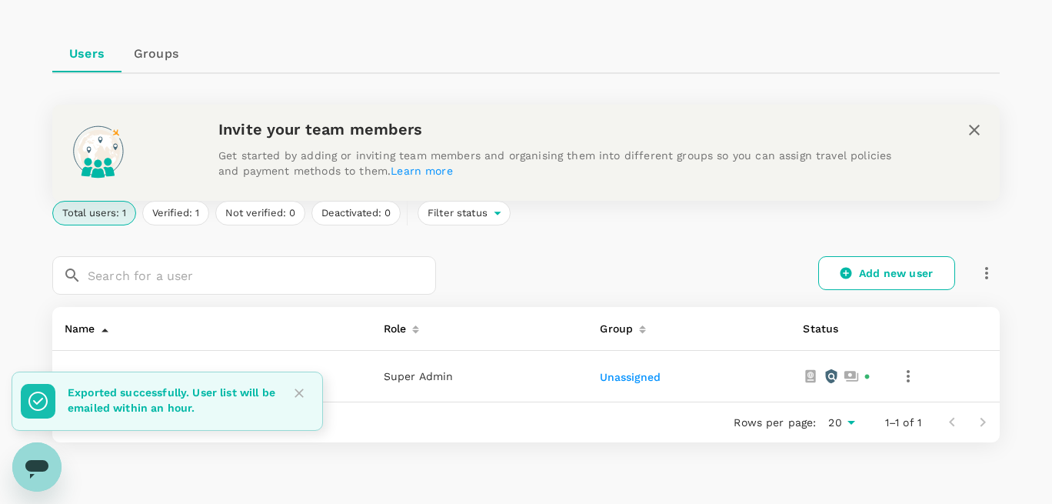
scroll to position [175, 0]
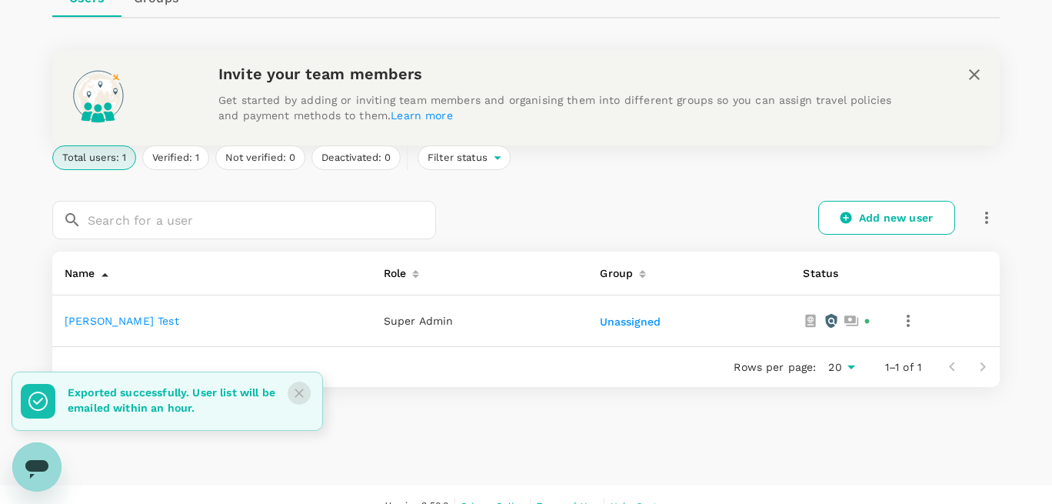
click at [296, 395] on icon "Close" at bounding box center [298, 392] width 9 height 9
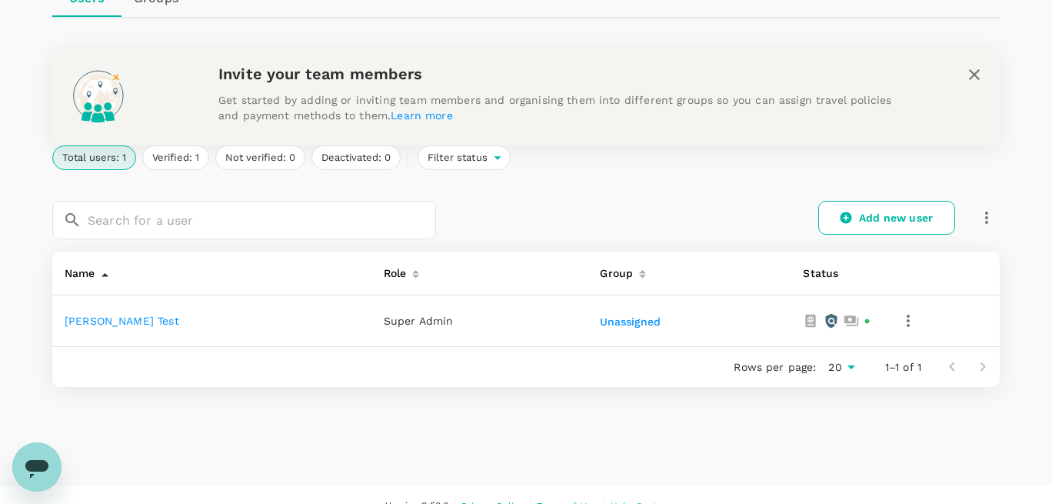
click at [95, 324] on link "[PERSON_NAME] test" at bounding box center [122, 320] width 115 height 12
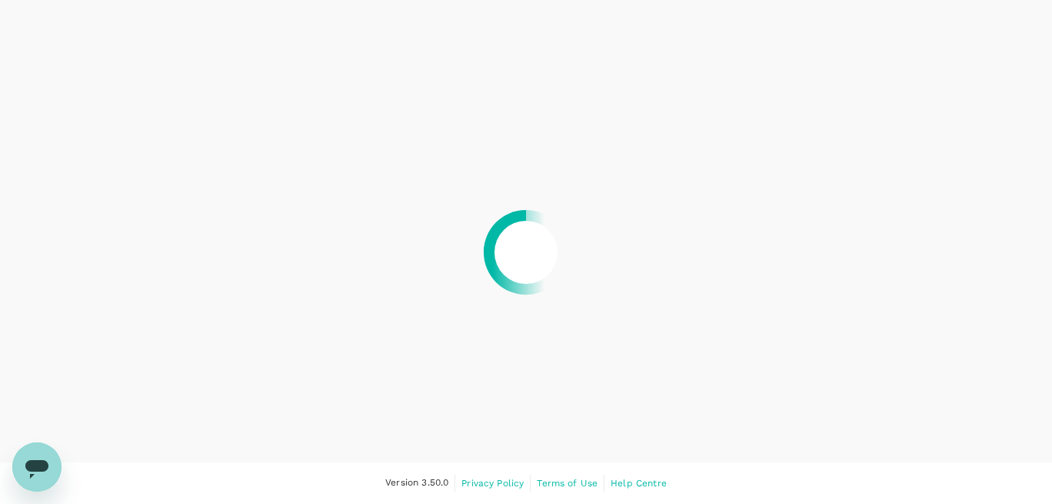
scroll to position [78, 0]
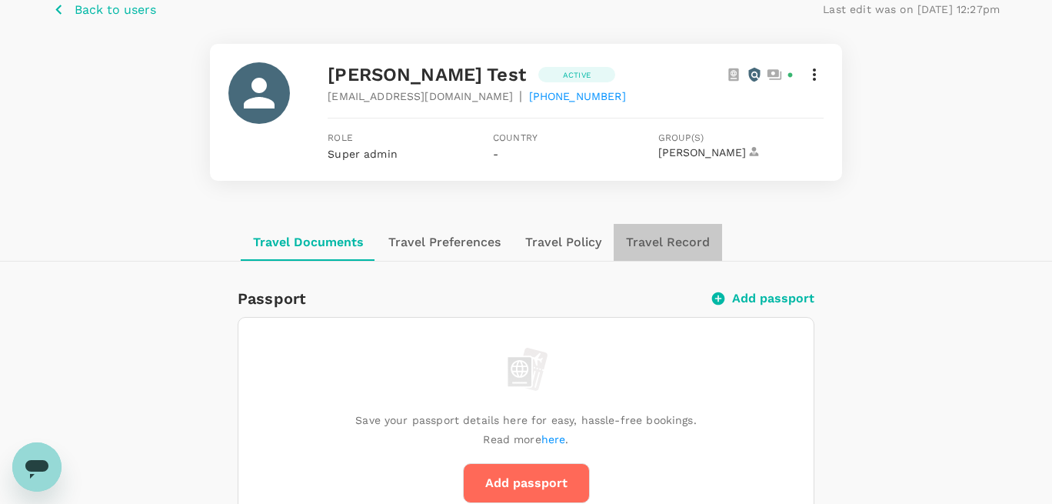
click at [655, 238] on button "Travel Record" at bounding box center [668, 242] width 108 height 37
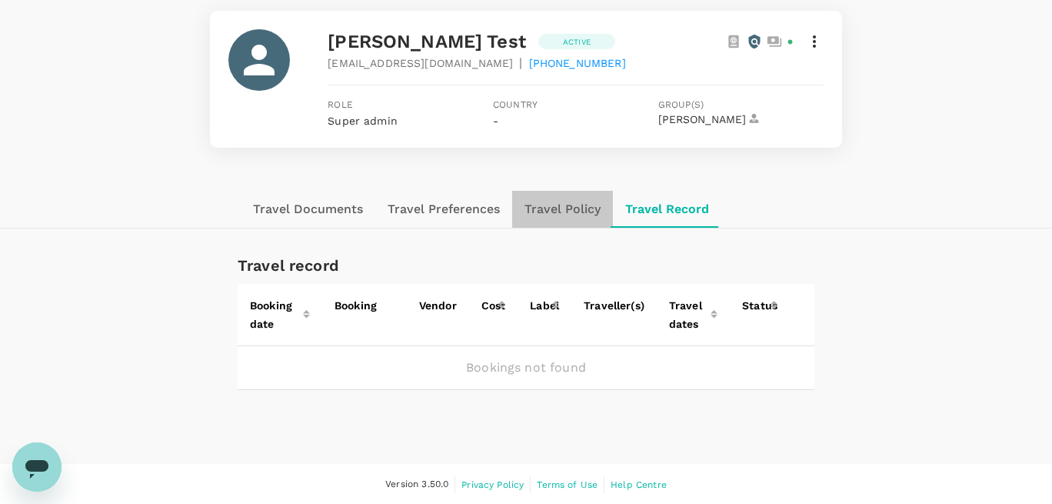
click at [577, 215] on button "Travel Policy" at bounding box center [562, 209] width 101 height 37
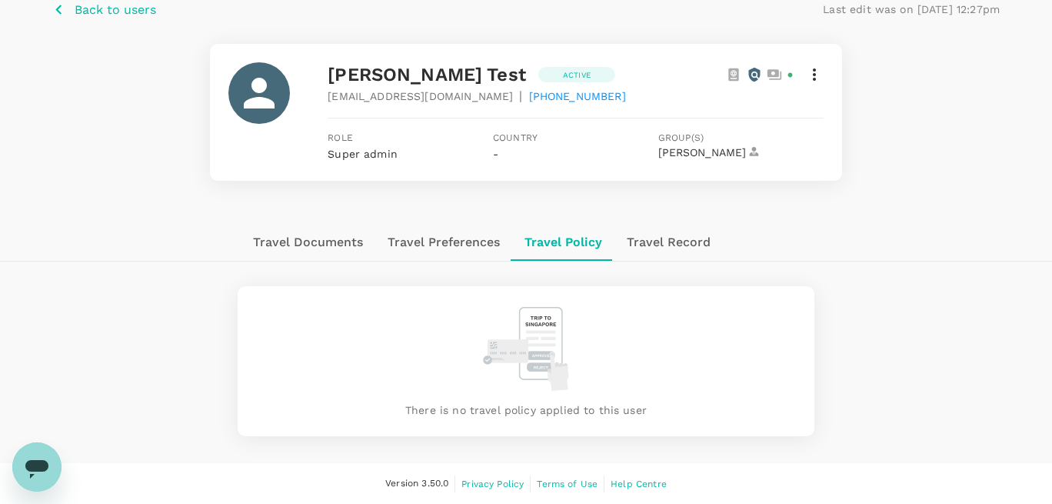
click at [453, 245] on button "Travel Preferences" at bounding box center [443, 242] width 137 height 37
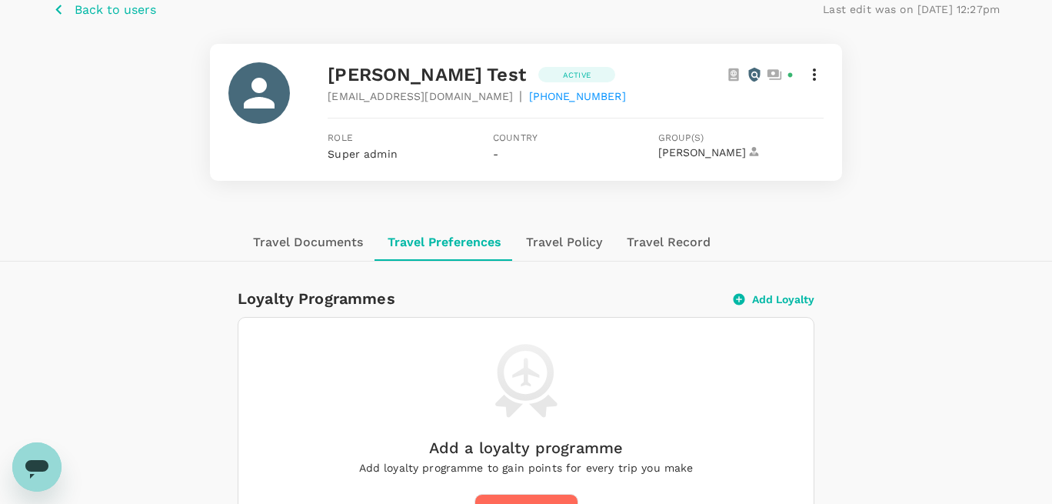
click at [348, 247] on button "Travel Documents" at bounding box center [308, 242] width 135 height 37
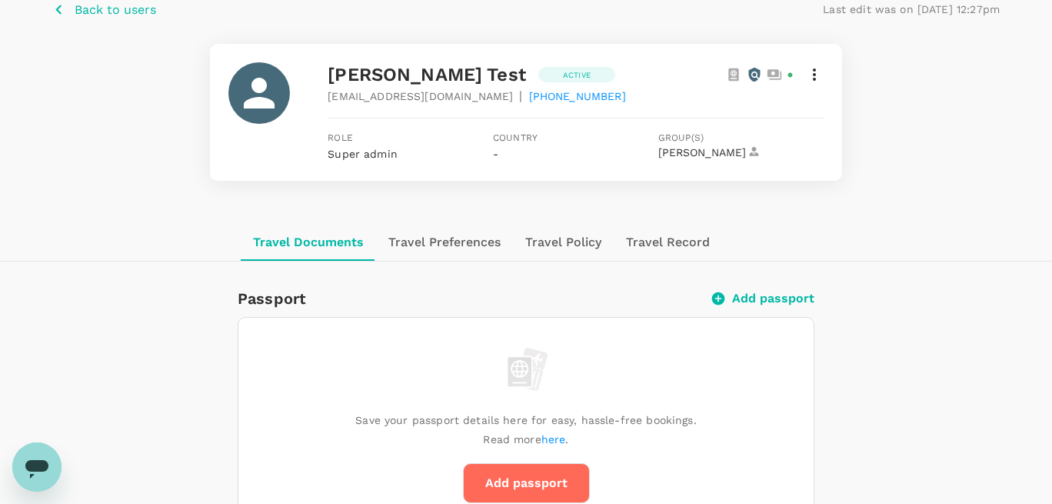
scroll to position [165, 0]
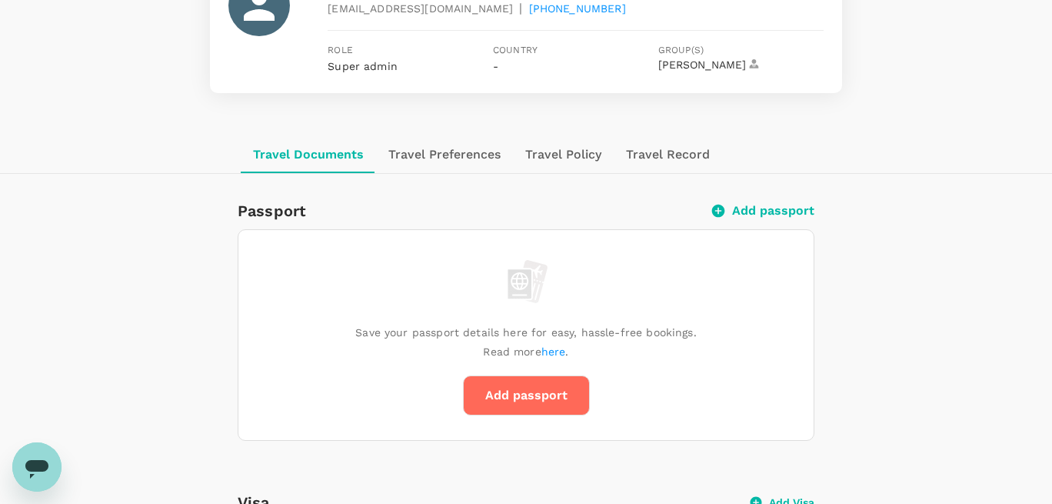
click at [760, 212] on button "Add passport" at bounding box center [764, 210] width 101 height 15
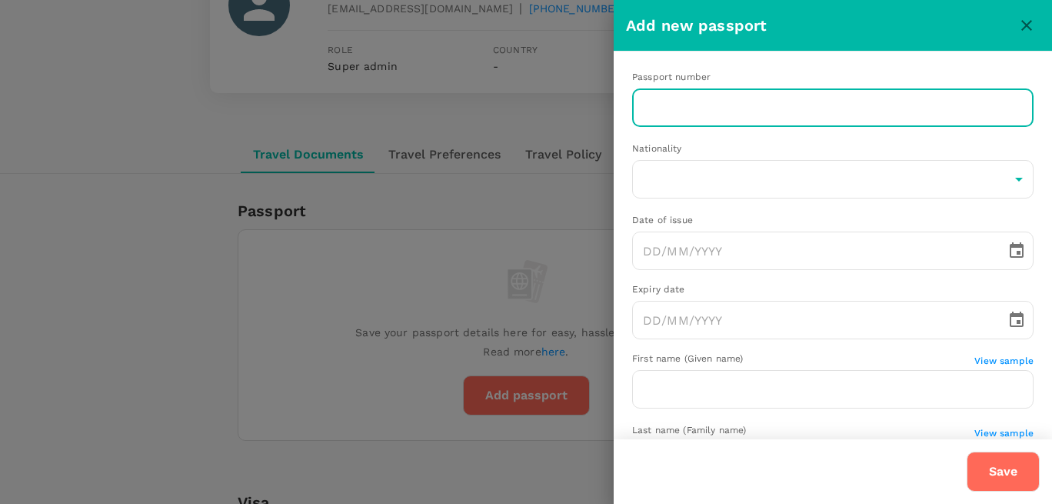
click at [674, 111] on input "text" at bounding box center [832, 107] width 401 height 38
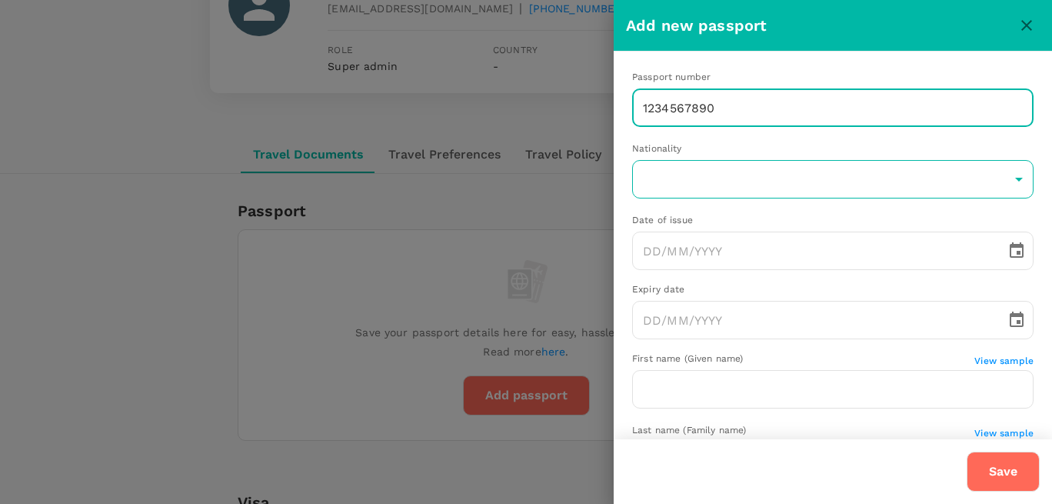
type input "1234567890"
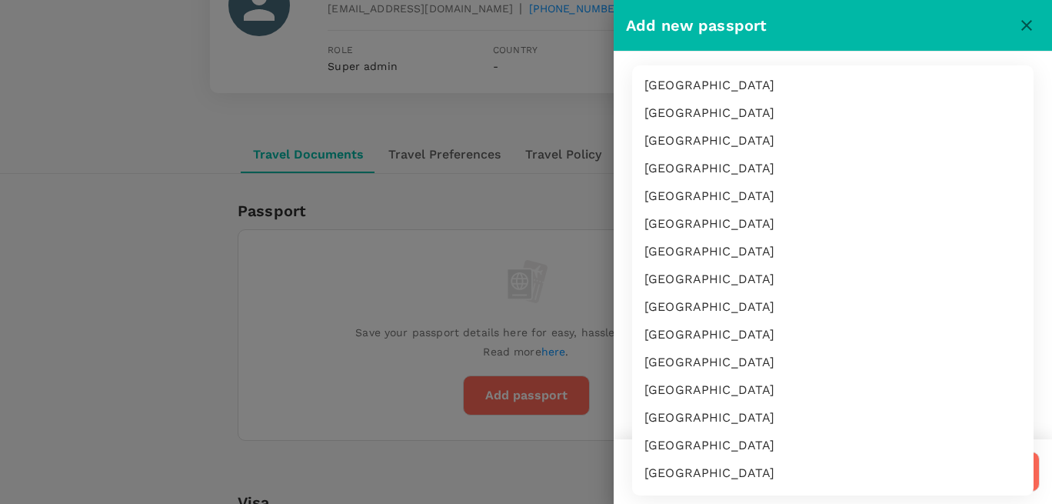
click at [695, 233] on li "Antigua & Barbuda" at bounding box center [832, 224] width 401 height 28
type input "AG"
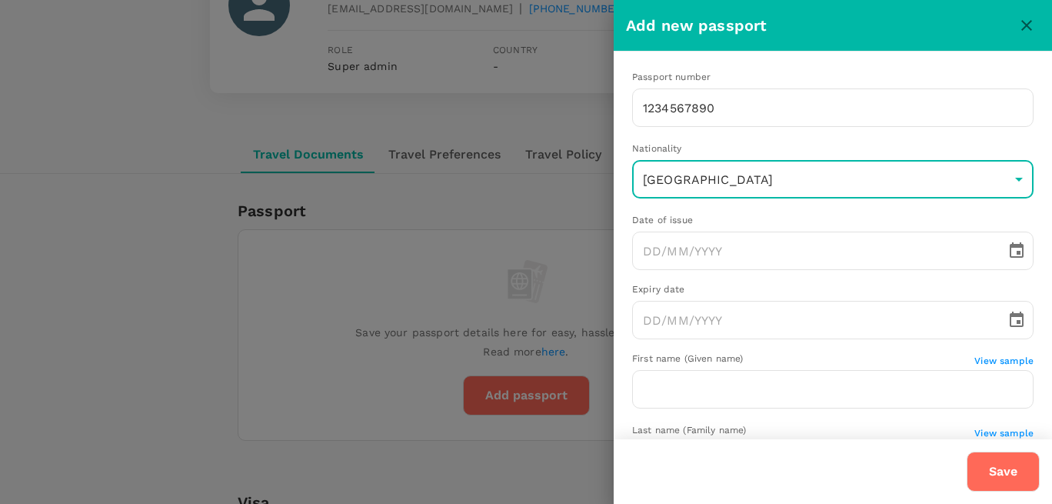
click at [1004, 472] on button "Save" at bounding box center [1003, 471] width 73 height 40
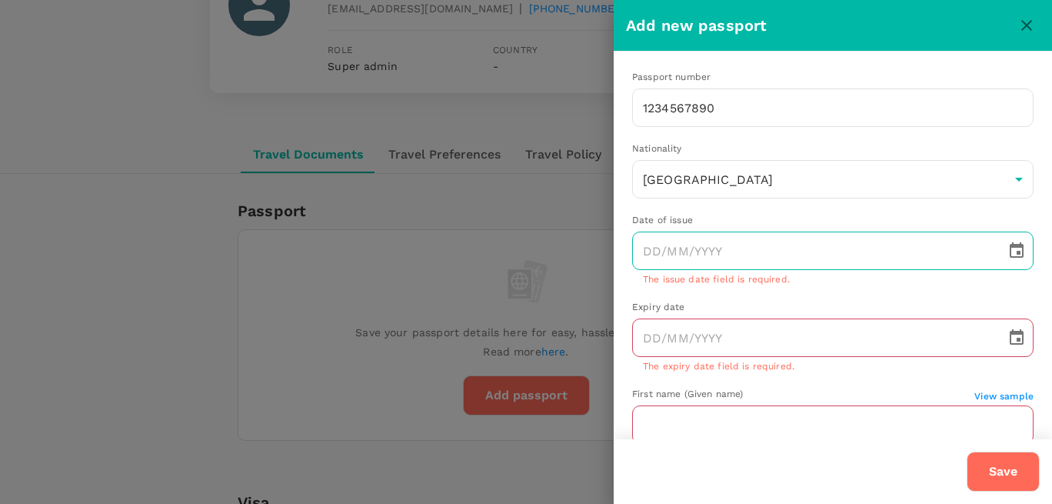
type input "DD/MM/YYYY"
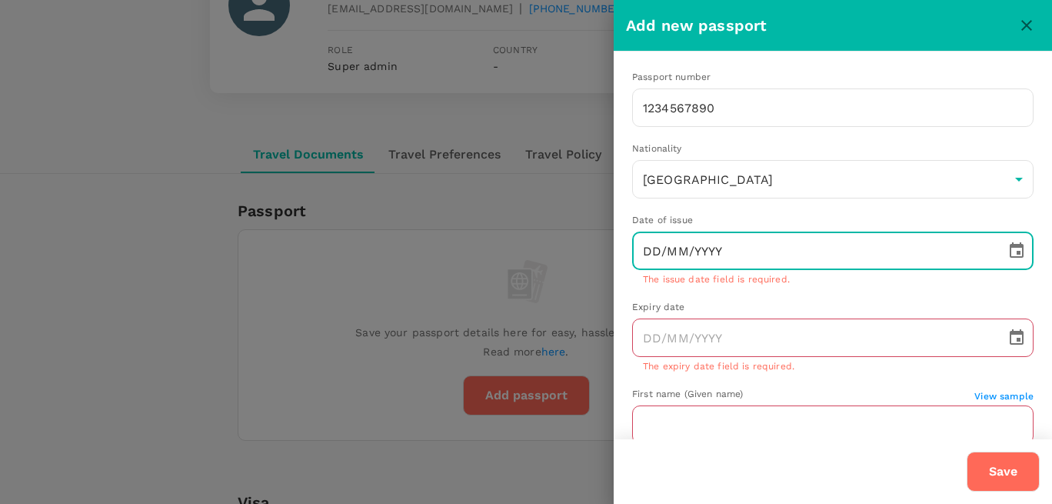
click at [748, 246] on input "DD/MM/YYYY" at bounding box center [813, 250] width 363 height 38
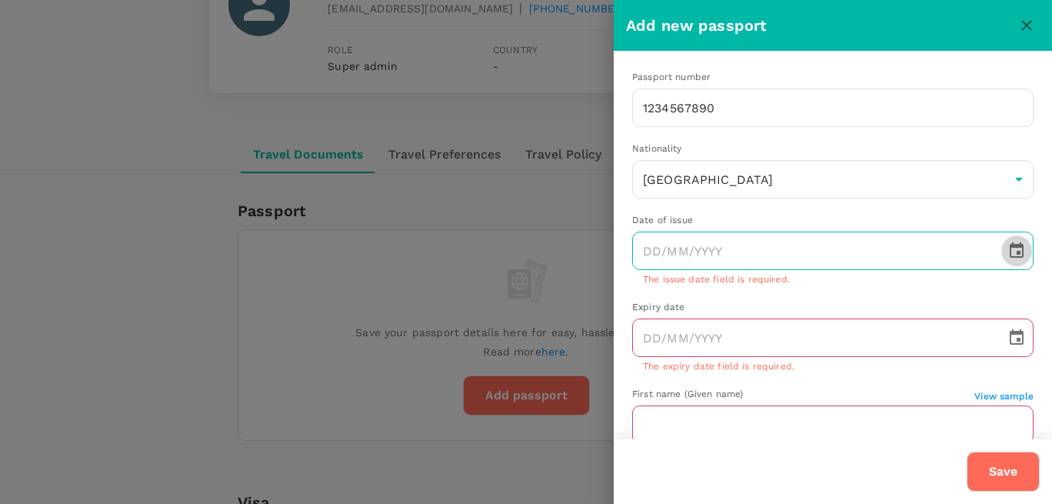
click at [1018, 251] on icon "Choose date" at bounding box center [1017, 249] width 14 height 15
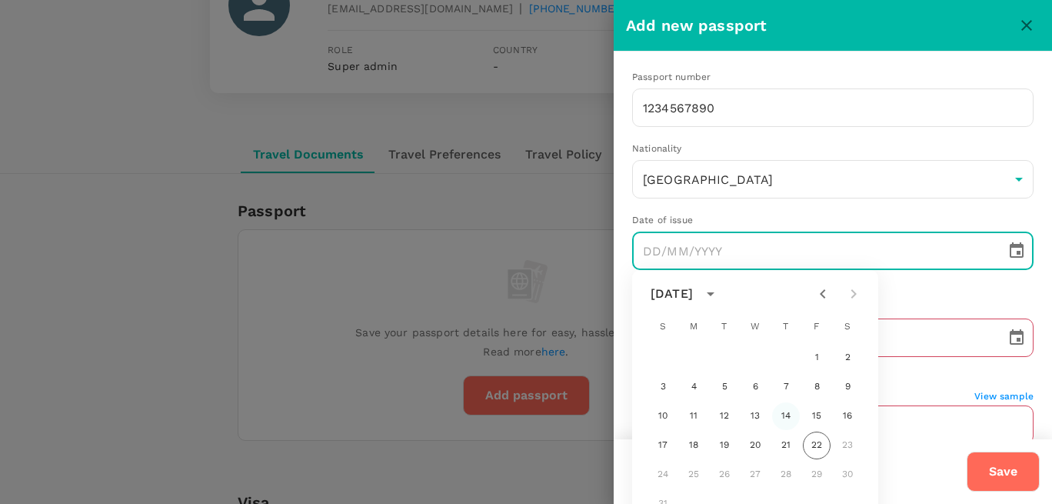
click at [791, 420] on button "14" at bounding box center [786, 416] width 28 height 28
type input "14/08/2025"
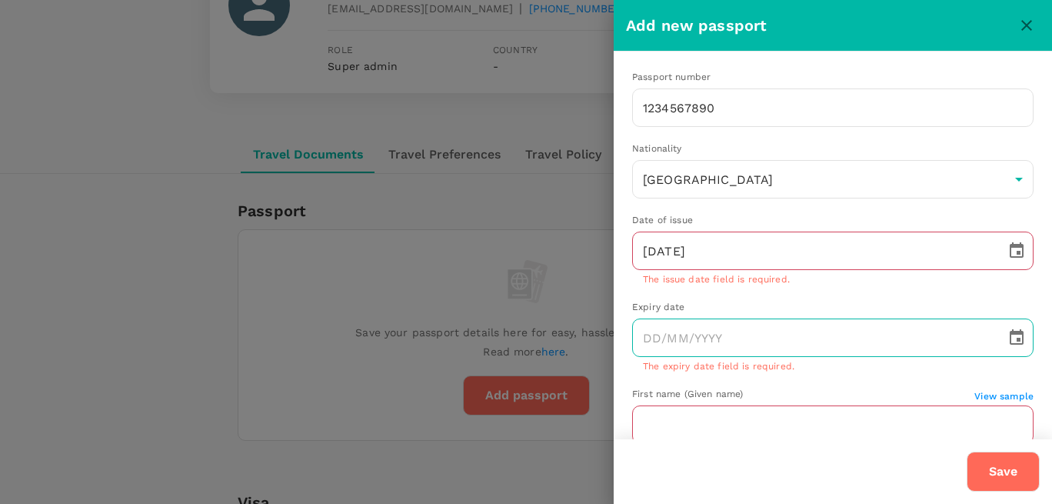
click at [1019, 341] on icon "Choose date" at bounding box center [1017, 336] width 14 height 15
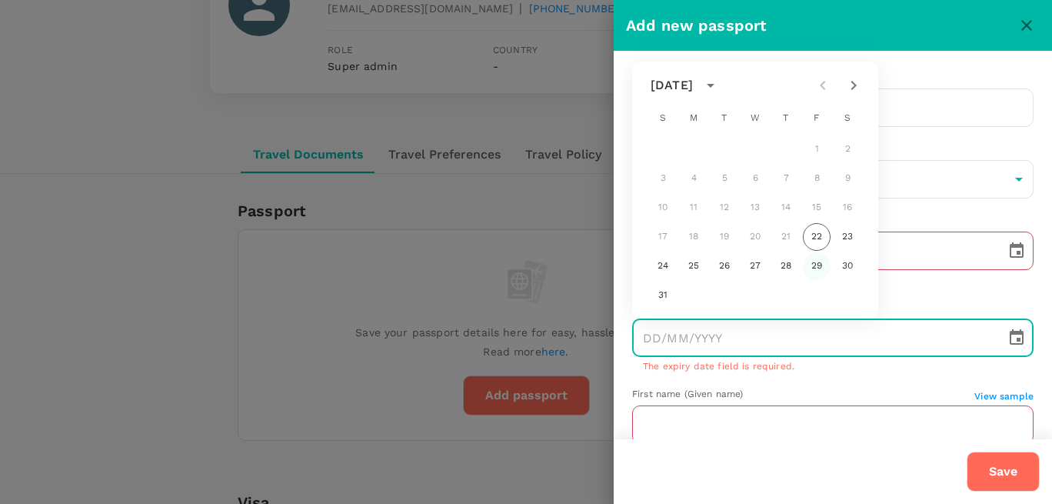
click at [814, 268] on button "29" at bounding box center [817, 266] width 28 height 28
type input "29/08/2025"
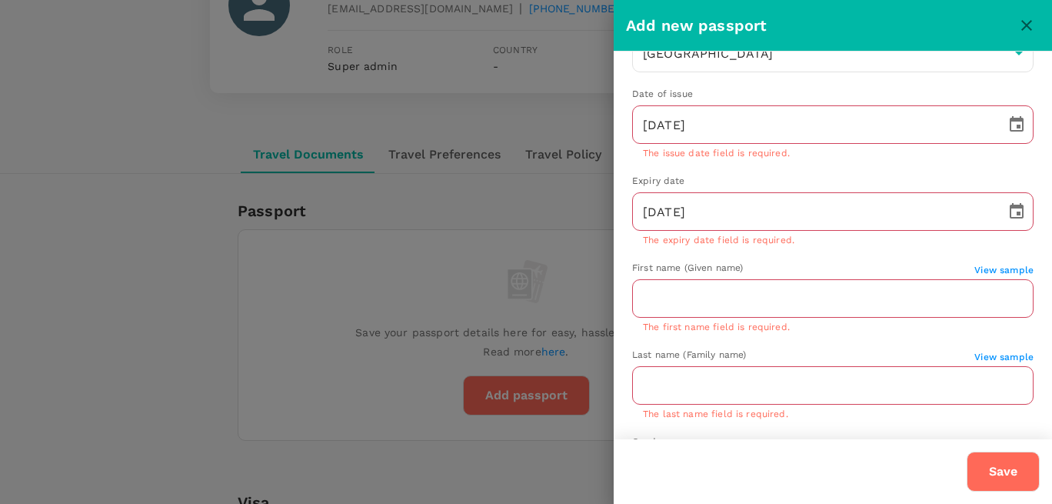
scroll to position [221, 0]
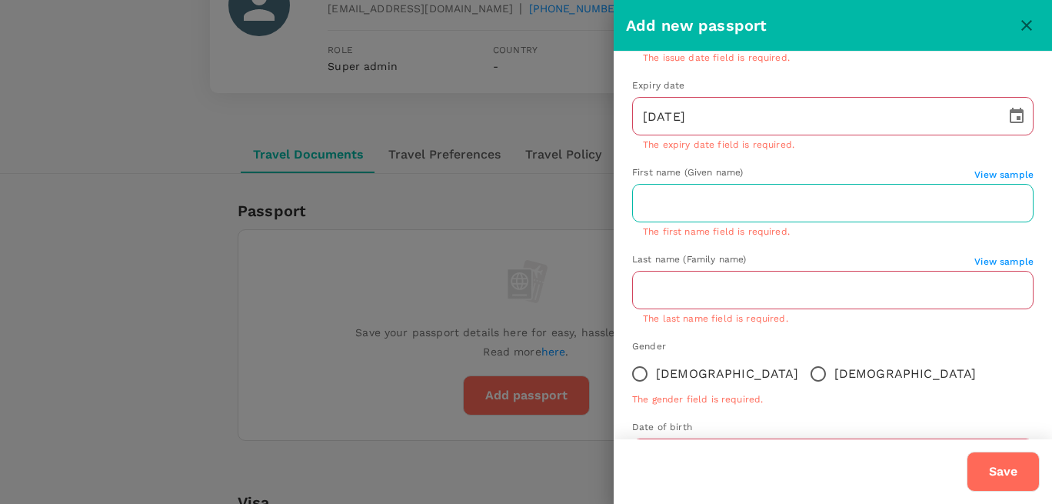
click at [733, 204] on input "text" at bounding box center [832, 203] width 401 height 38
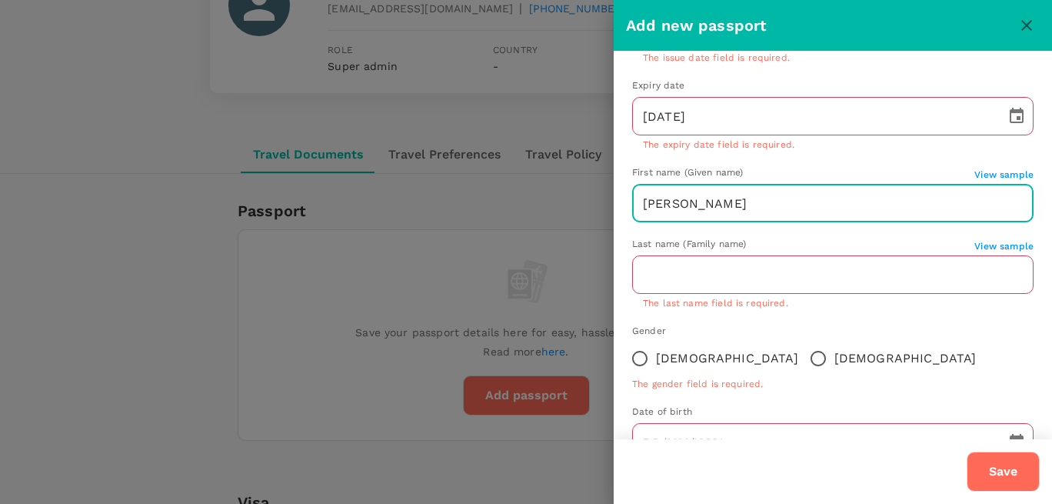
type input "alice"
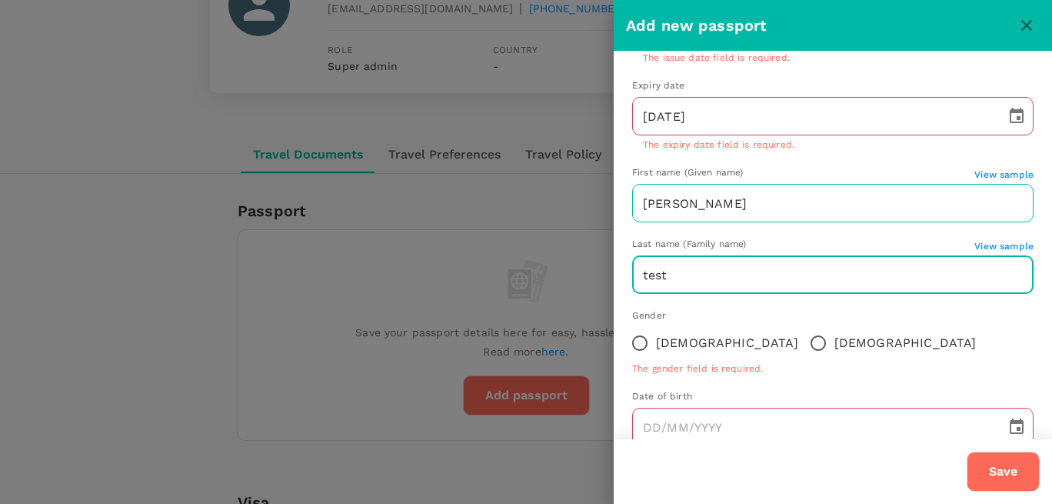
type input "test"
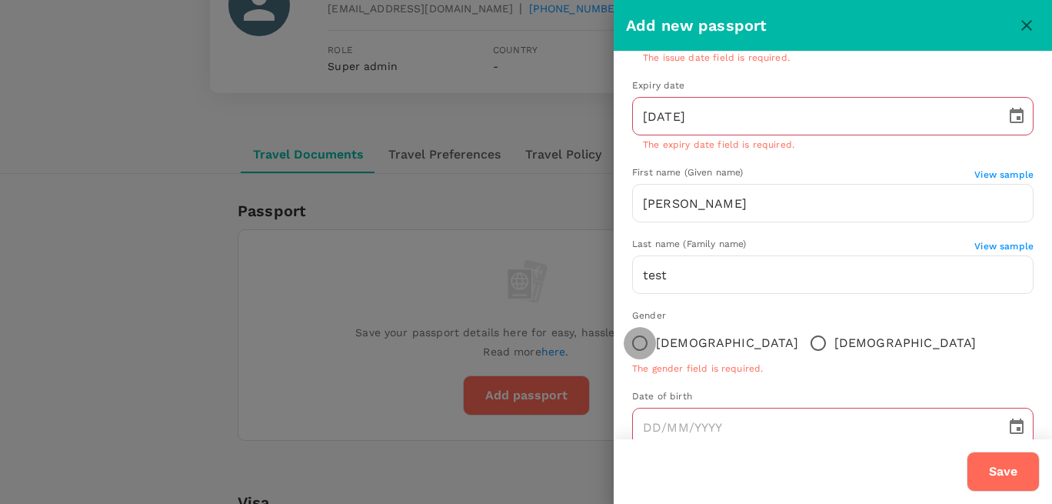
click at [634, 333] on input "Female" at bounding box center [640, 343] width 32 height 32
radio input "true"
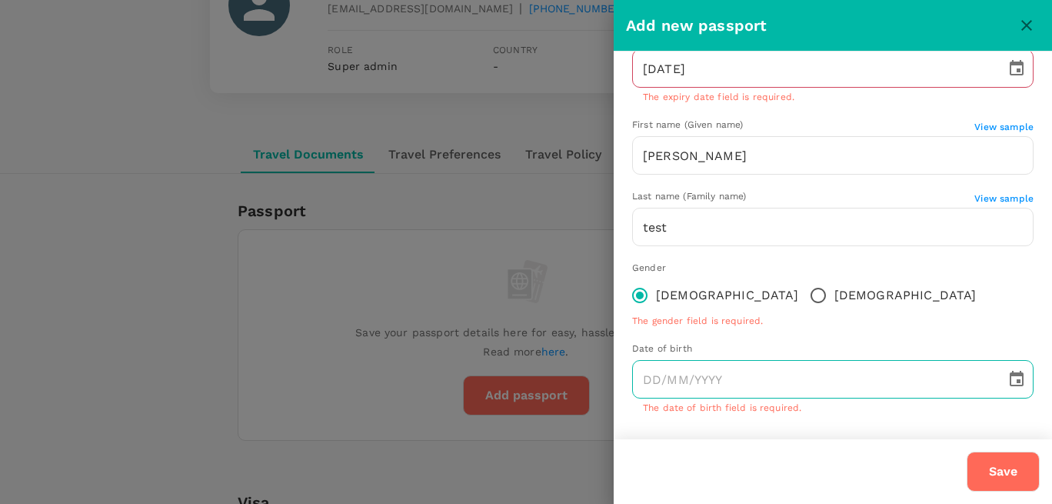
scroll to position [278, 0]
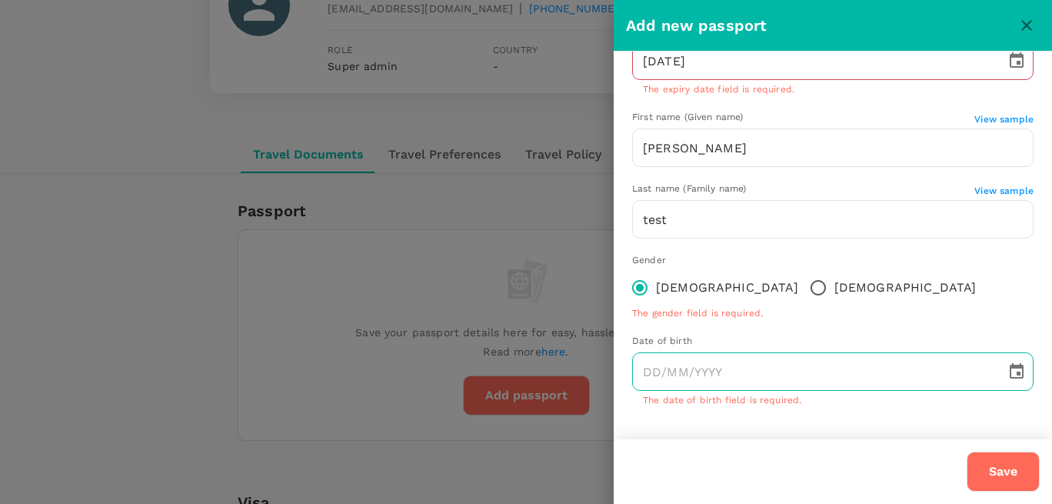
click at [1020, 377] on icon "Choose date" at bounding box center [1017, 370] width 14 height 15
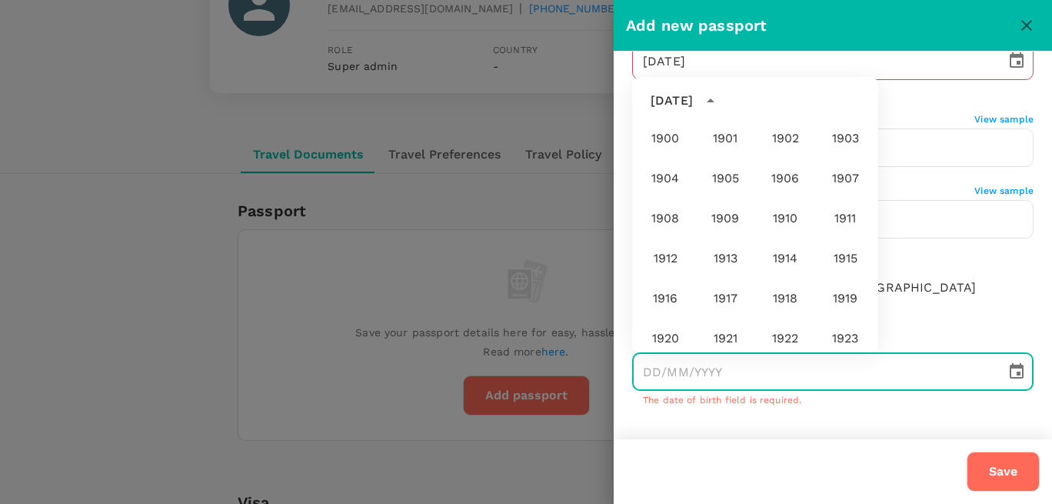
scroll to position [1143, 0]
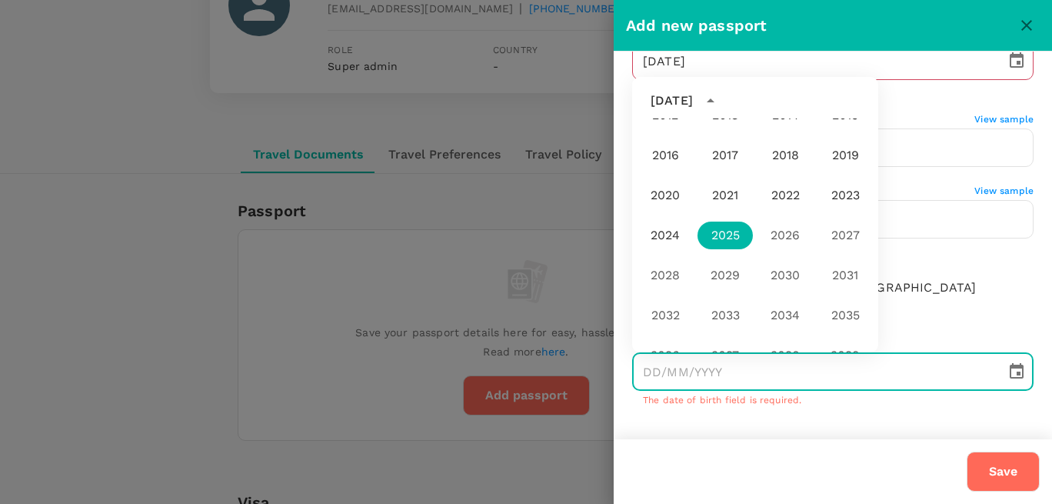
click at [849, 320] on div "2035" at bounding box center [845, 315] width 60 height 40
click at [849, 318] on div "2035" at bounding box center [845, 315] width 60 height 40
click at [734, 236] on button "2025" at bounding box center [724, 235] width 55 height 28
type input "22/08/2025"
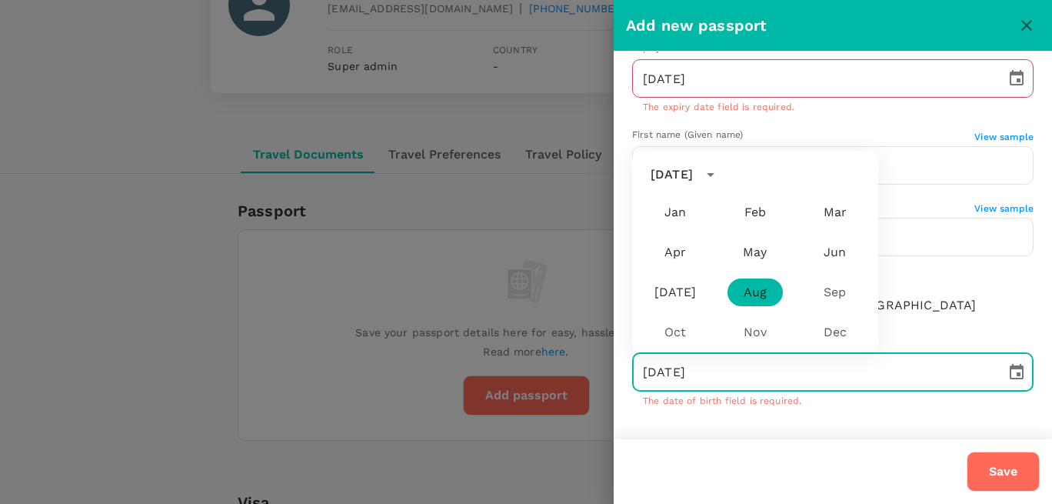
scroll to position [260, 0]
click at [720, 221] on div "Feb" at bounding box center [755, 212] width 80 height 40
drag, startPoint x: 805, startPoint y: 377, endPoint x: 983, endPoint y: 444, distance: 190.8
click at [807, 378] on input "22/08/2025" at bounding box center [813, 372] width 363 height 38
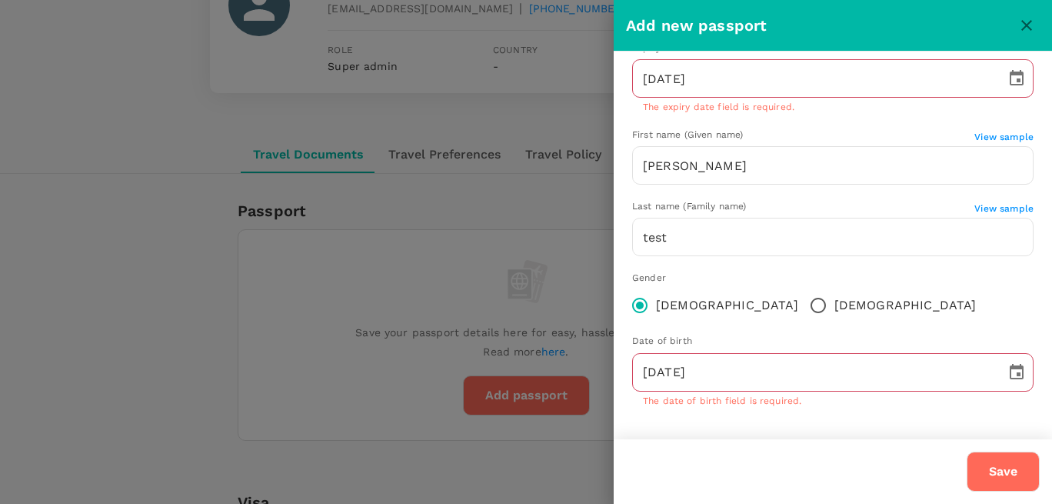
click at [988, 459] on button "Save" at bounding box center [1003, 471] width 73 height 40
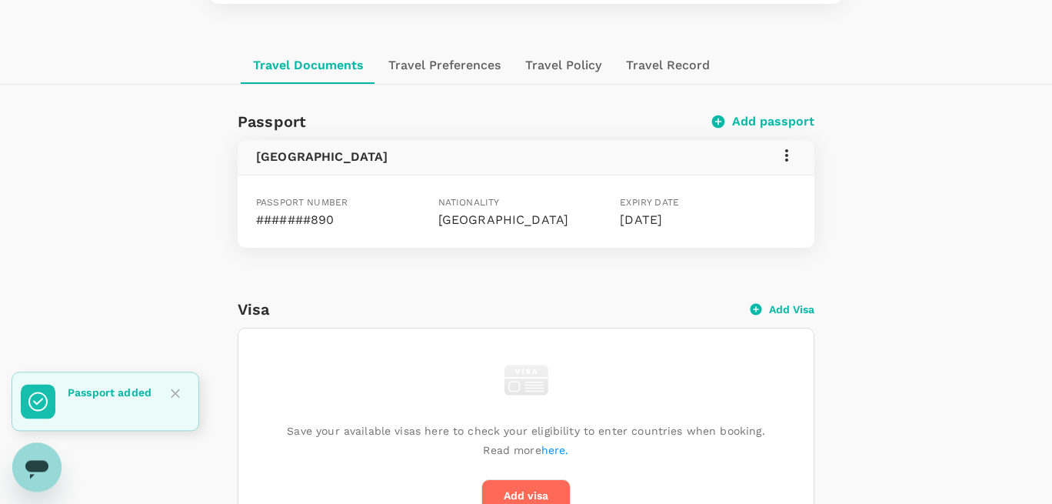
scroll to position [253, 0]
click at [783, 152] on icon at bounding box center [786, 157] width 18 height 18
click at [758, 235] on span "Delete" at bounding box center [764, 231] width 40 height 18
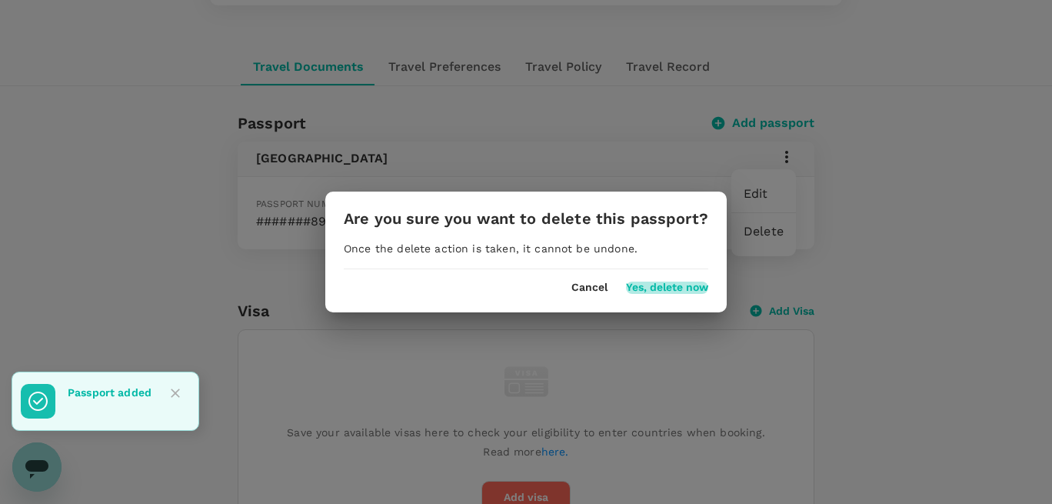
click at [643, 289] on button "Yes, delete now" at bounding box center [667, 287] width 82 height 12
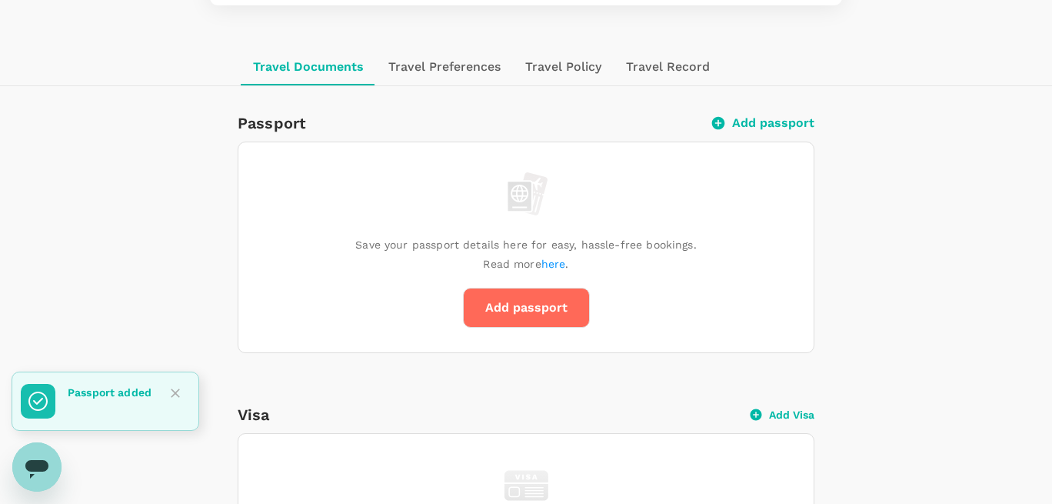
click at [758, 128] on button "Add passport" at bounding box center [764, 122] width 101 height 15
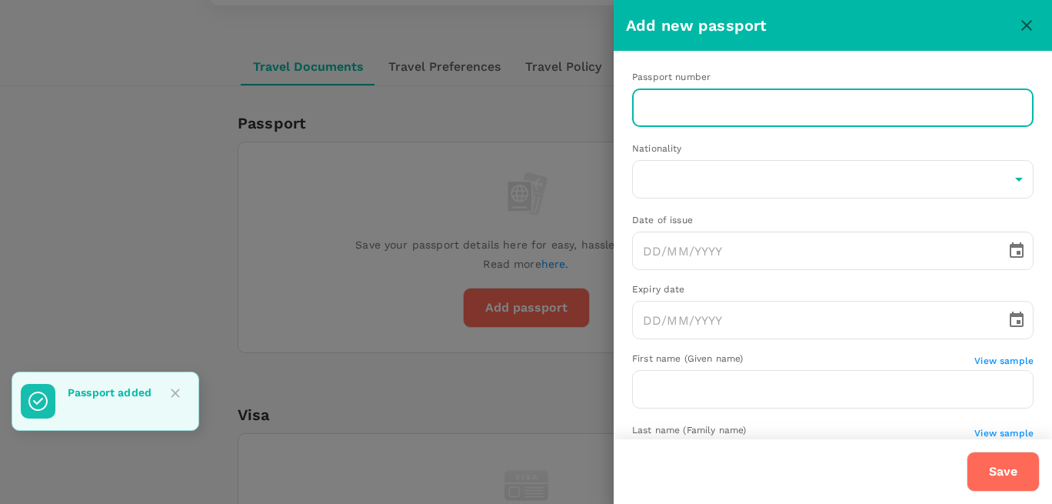
click at [717, 109] on input "text" at bounding box center [832, 107] width 401 height 38
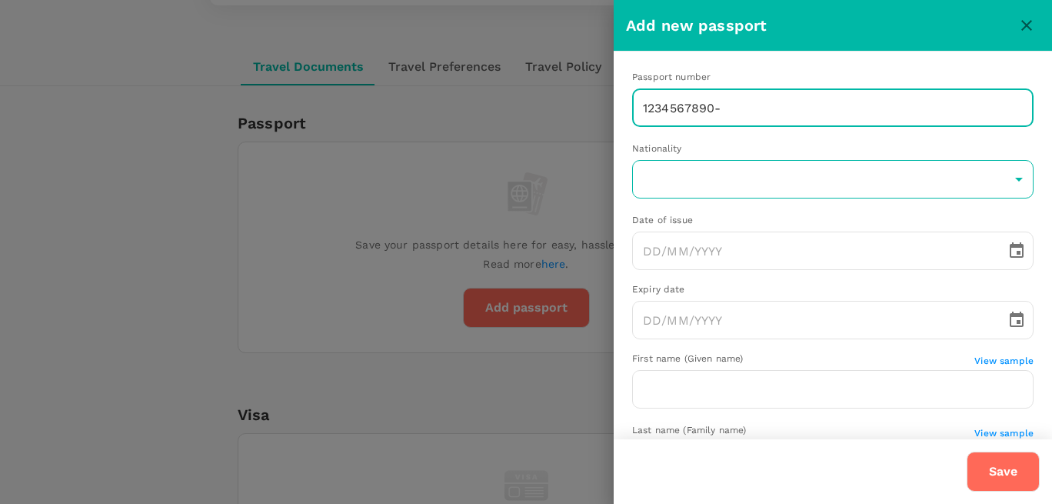
type input "1234567890-"
click at [650, 181] on body "Trips Book Approvals 0 Reports People Manage AT Back to users Last edit was on …" at bounding box center [526, 430] width 1052 height 1366
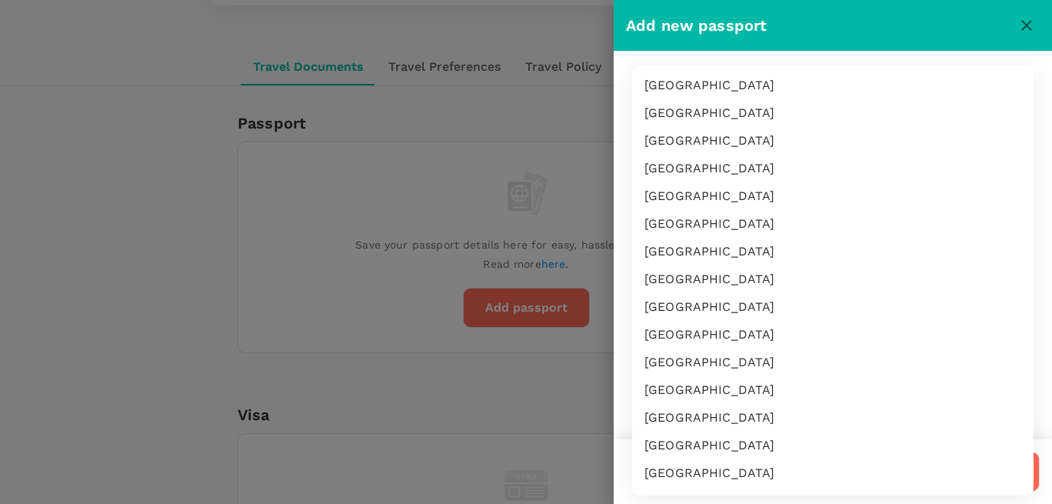
click at [688, 258] on li "[GEOGRAPHIC_DATA]" at bounding box center [832, 252] width 401 height 28
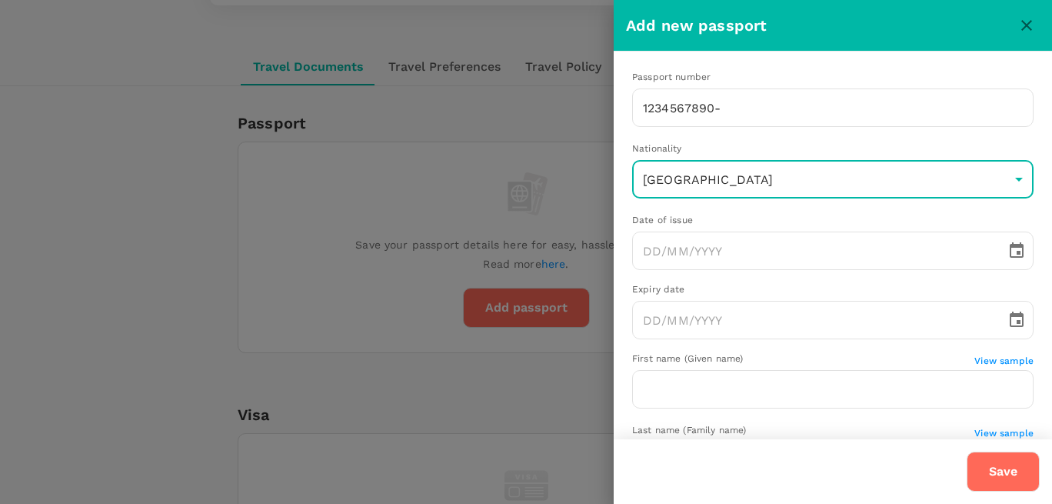
type input "AR"
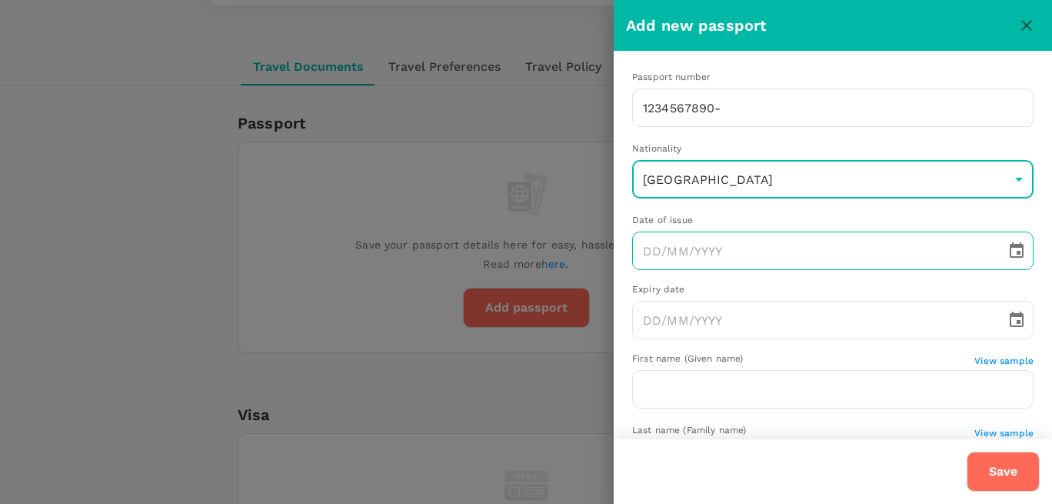
type input "DD/MM/YYYY"
click at [694, 255] on input "DD/MM/YYYY" at bounding box center [813, 250] width 363 height 38
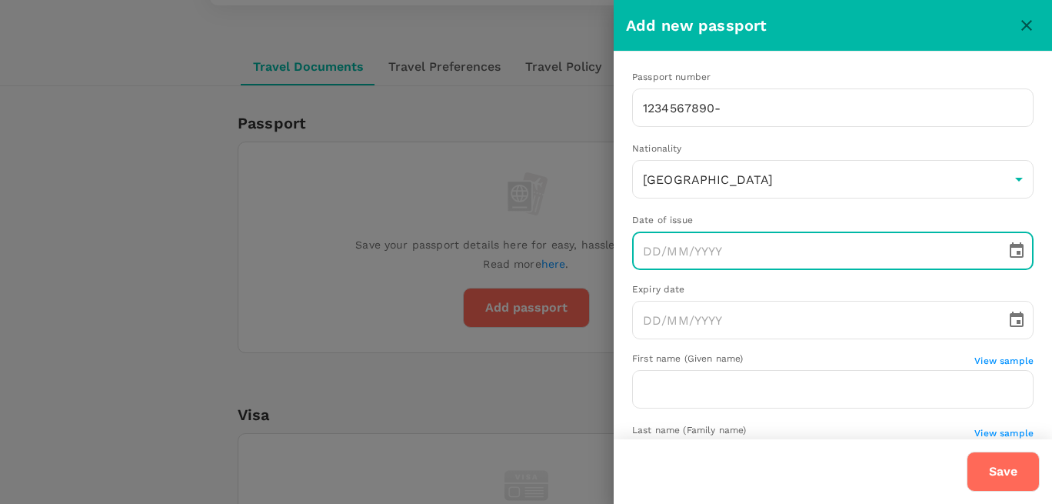
click at [1011, 248] on icon "Choose date" at bounding box center [1017, 249] width 14 height 15
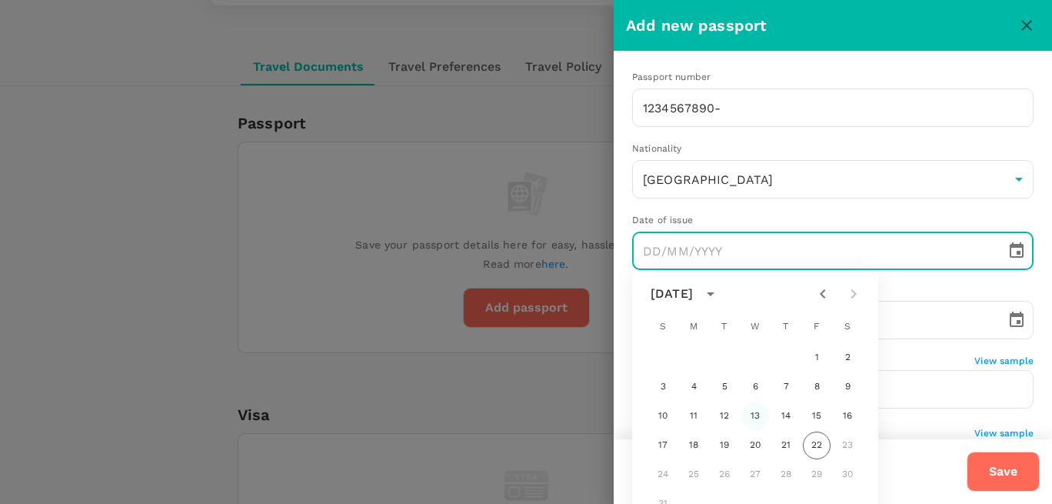
drag, startPoint x: 741, startPoint y: 423, endPoint x: 751, endPoint y: 418, distance: 11.4
click at [741, 423] on div "10 11 12 13 14 15 16" at bounding box center [755, 416] width 246 height 28
click at [757, 416] on button "13" at bounding box center [755, 416] width 28 height 28
type input "13/08/2025"
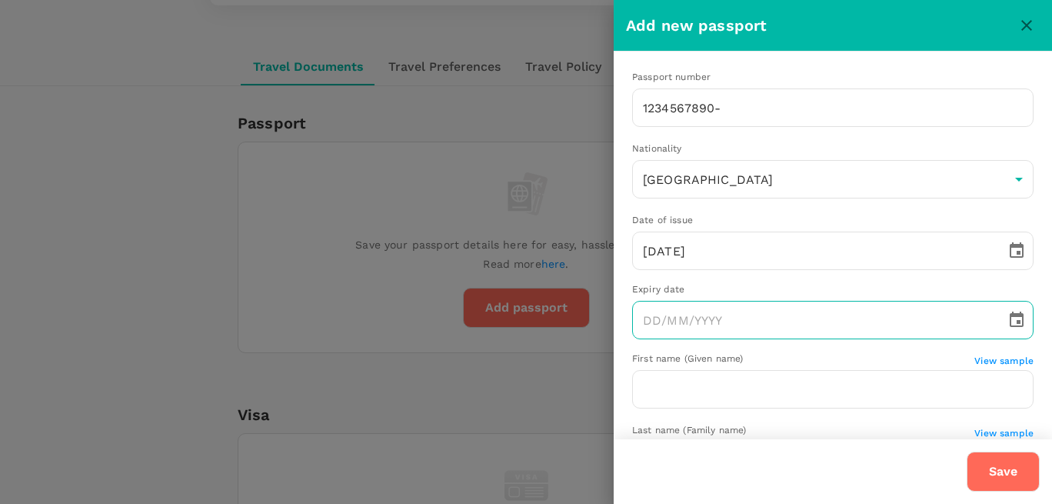
click at [1011, 322] on icon "Choose date" at bounding box center [1017, 318] width 14 height 15
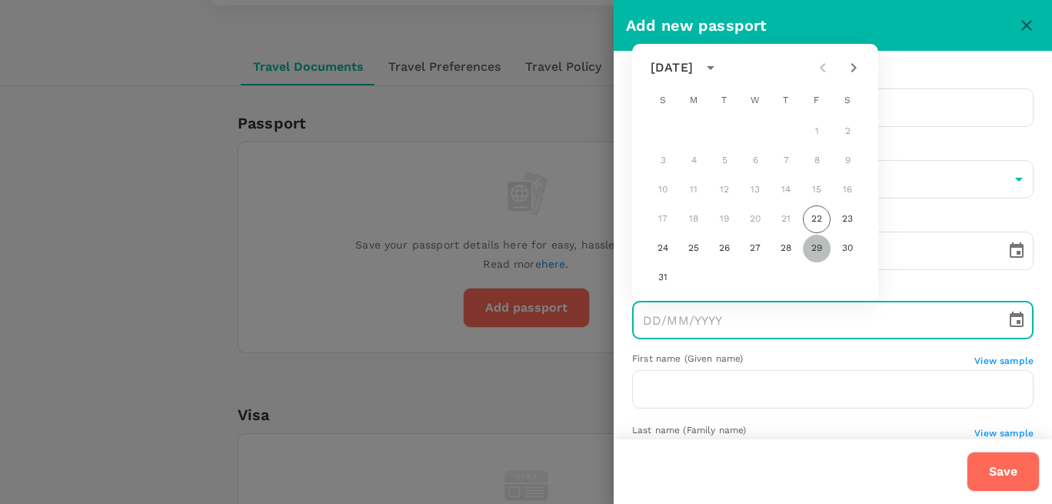
click at [818, 254] on button "29" at bounding box center [817, 249] width 28 height 28
type input "29/08/2025"
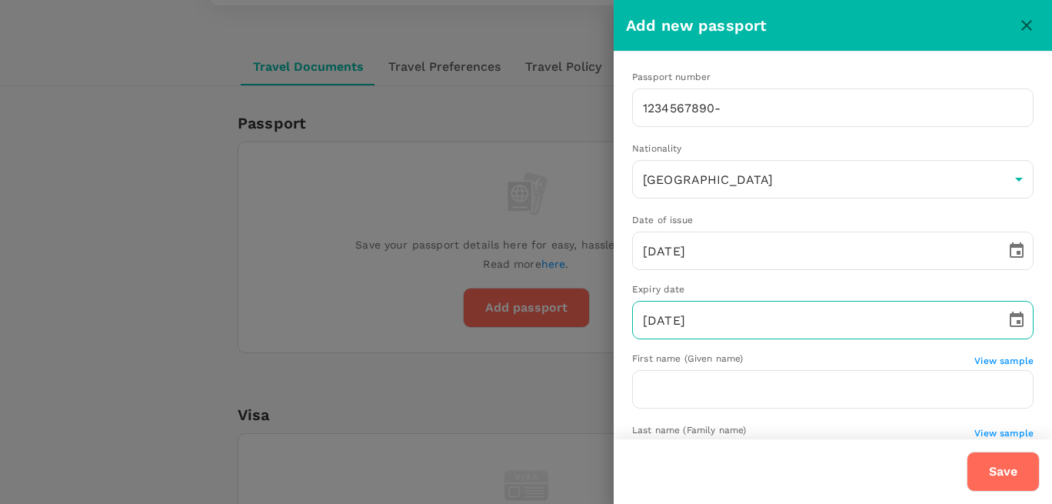
scroll to position [207, 0]
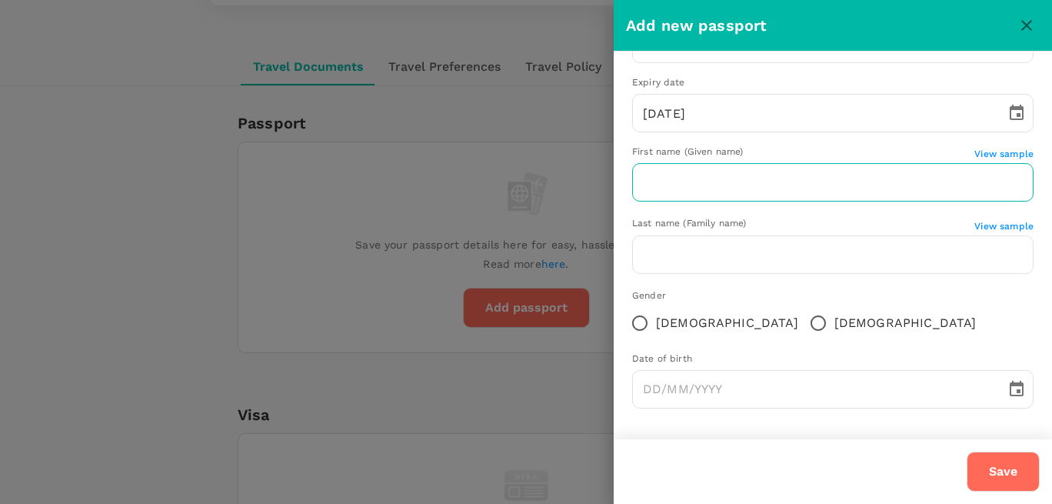
click at [790, 181] on input "text" at bounding box center [832, 182] width 401 height 38
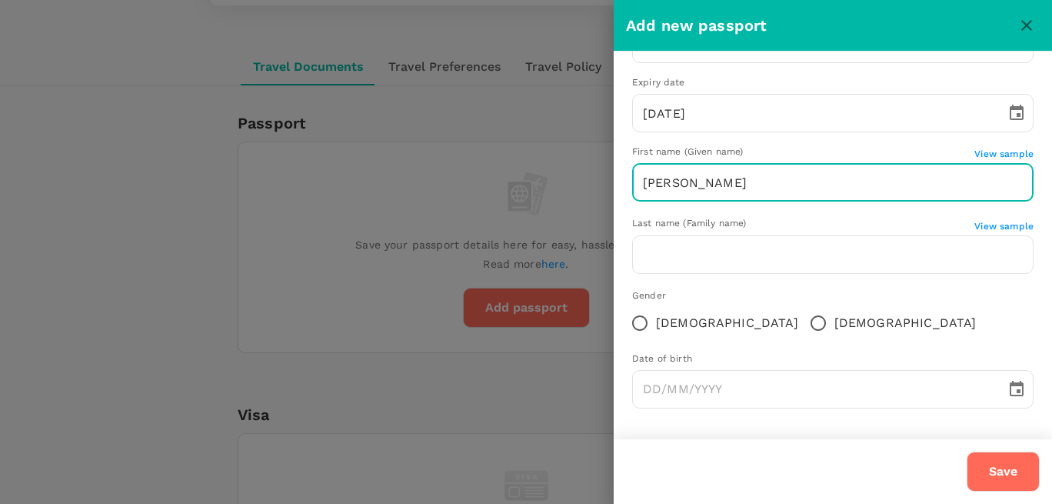
type input "alice"
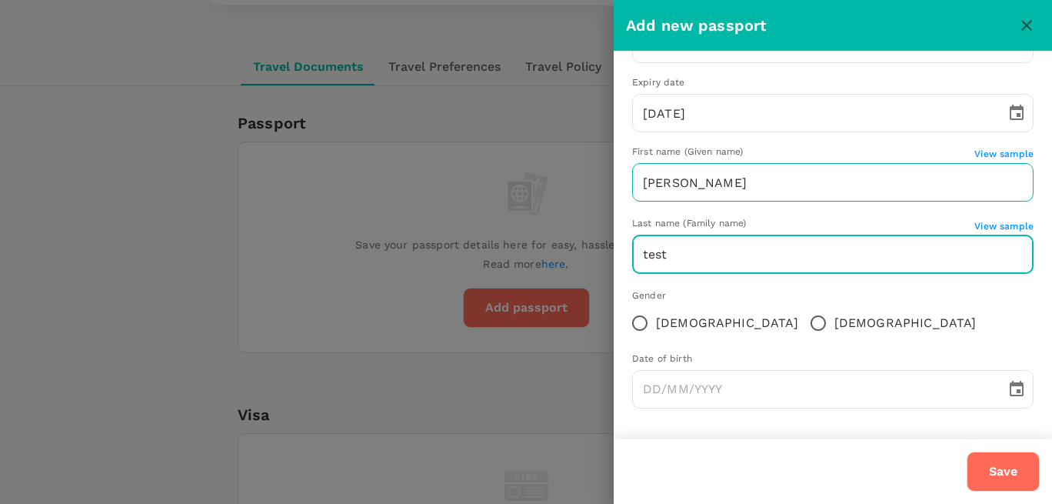
type input "test"
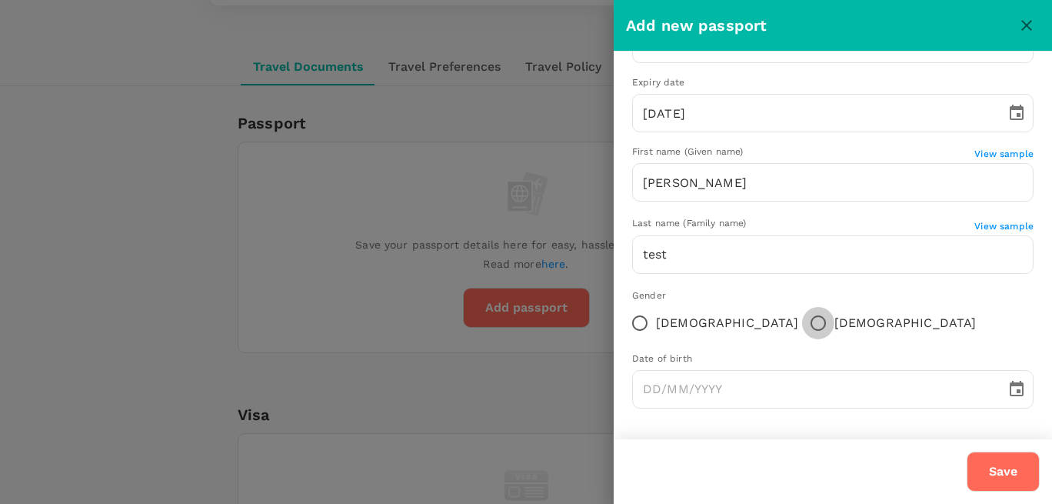
drag, startPoint x: 724, startPoint y: 322, endPoint x: 825, endPoint y: 354, distance: 106.5
click at [802, 322] on input "Male" at bounding box center [818, 323] width 32 height 32
radio input "true"
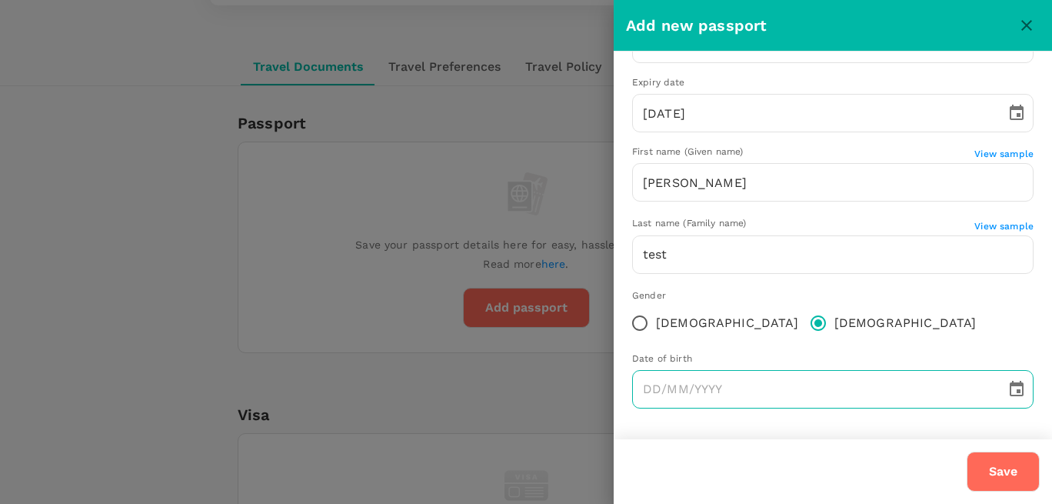
click at [1010, 394] on icon "Choose date" at bounding box center [1017, 388] width 14 height 15
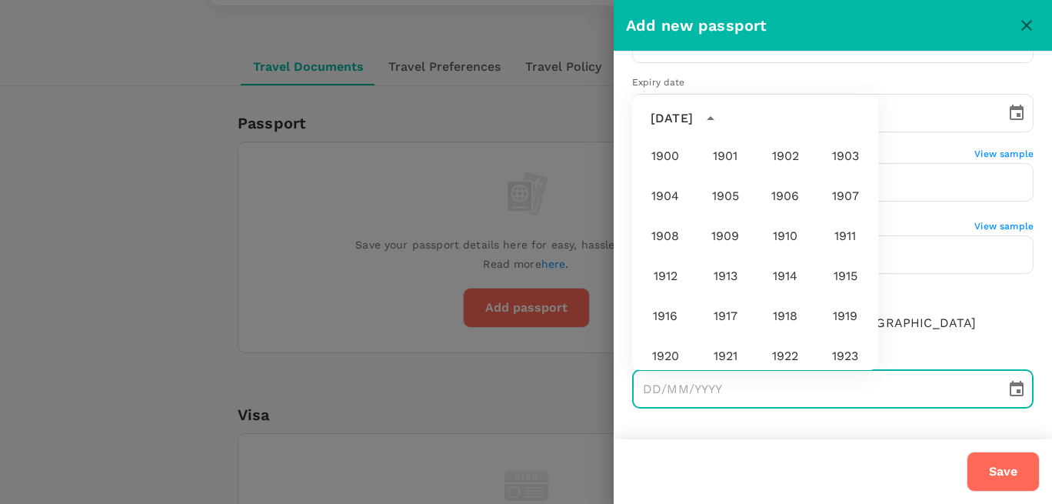
scroll to position [1143, 0]
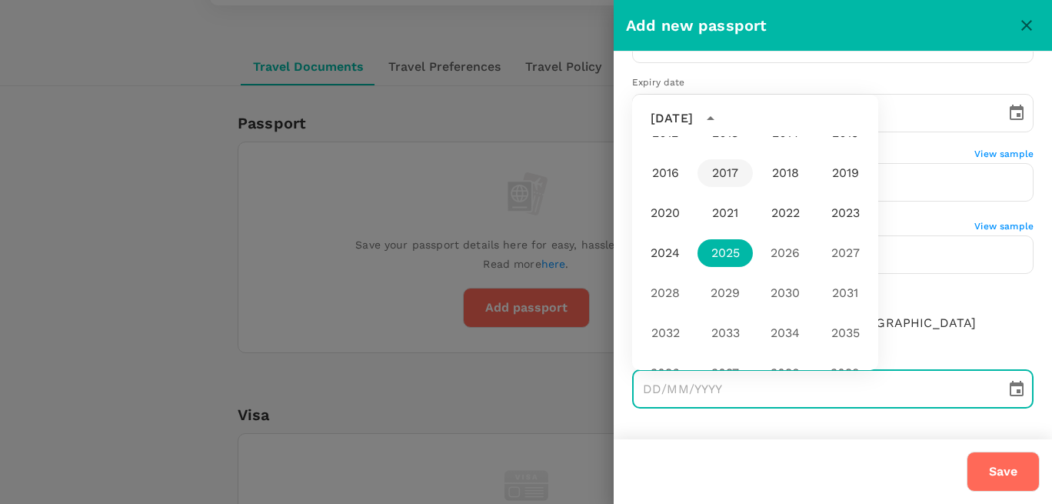
click at [724, 179] on button "2017" at bounding box center [724, 173] width 55 height 28
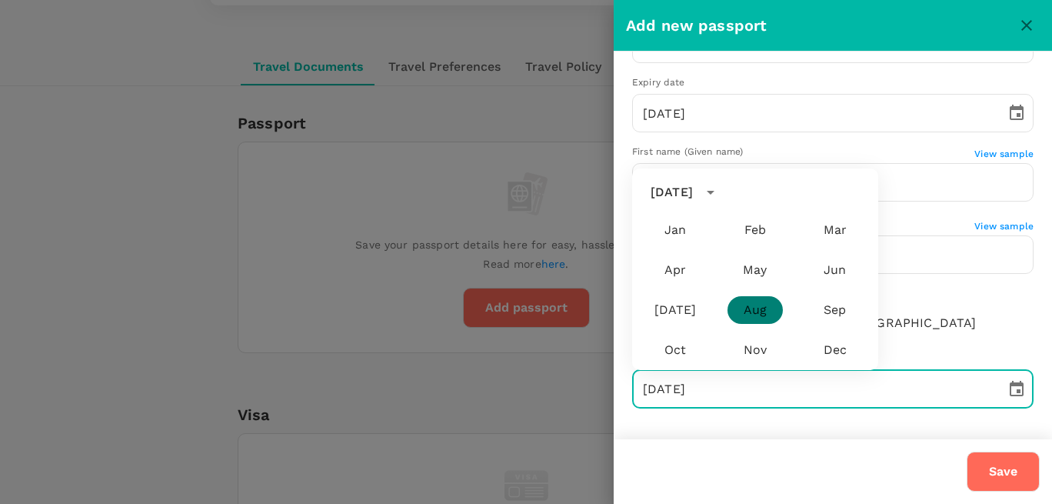
click at [744, 302] on button "Aug" at bounding box center [754, 310] width 55 height 28
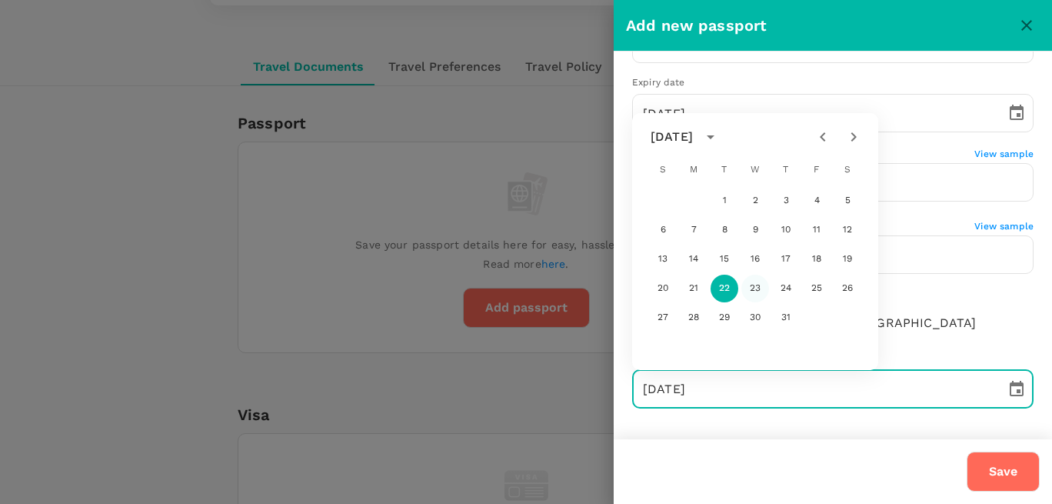
click at [760, 287] on button "23" at bounding box center [755, 288] width 28 height 28
type input "23/08/2017"
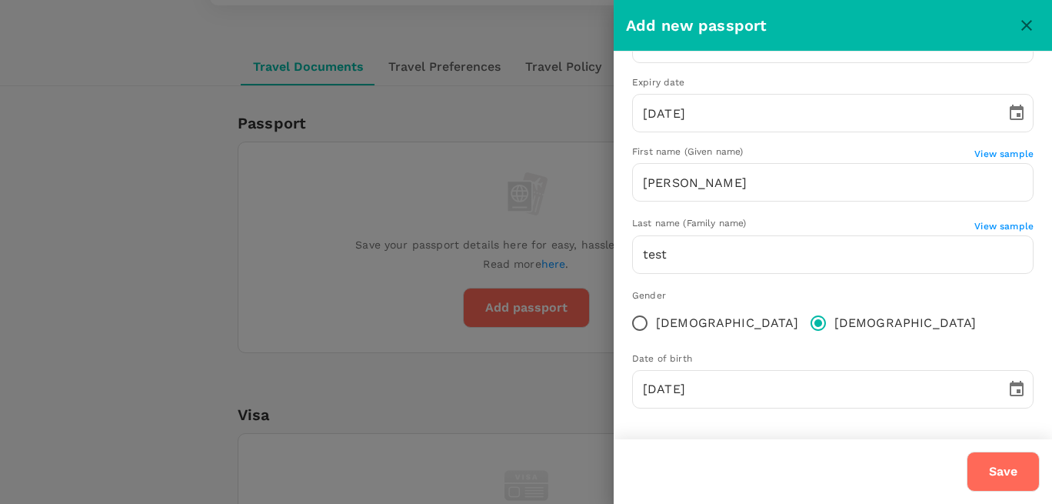
click at [990, 466] on button "Save" at bounding box center [1003, 471] width 73 height 40
click at [990, 477] on button "Save" at bounding box center [1003, 471] width 73 height 40
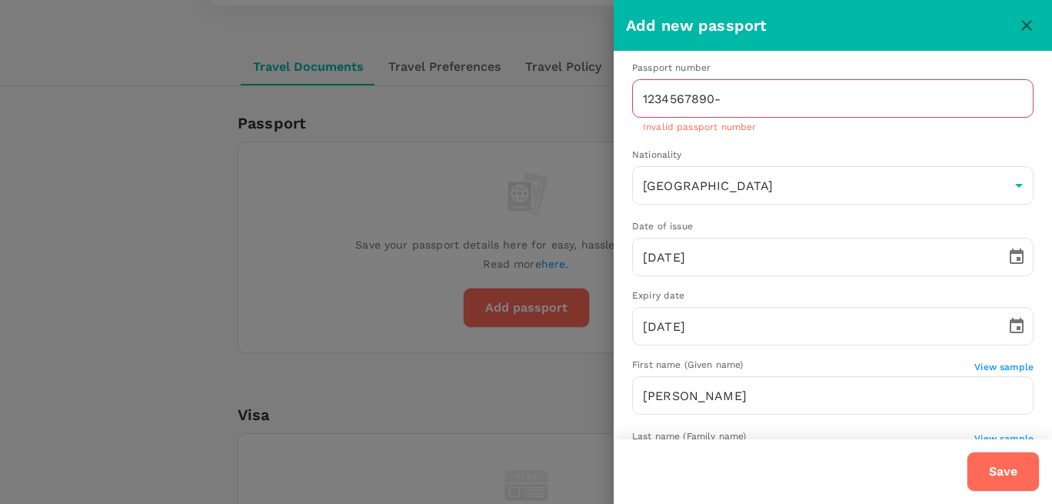
scroll to position [0, 0]
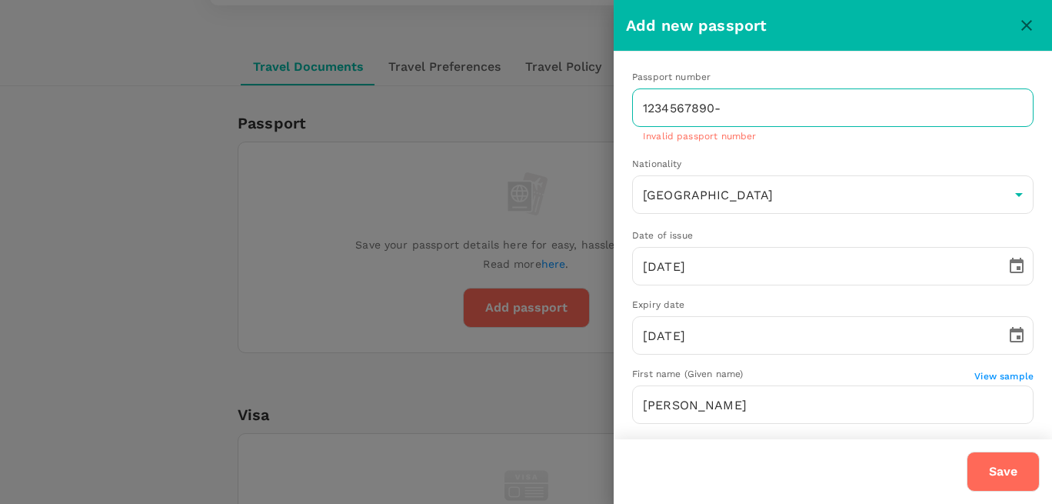
click at [730, 106] on input "1234567890-" at bounding box center [832, 107] width 401 height 38
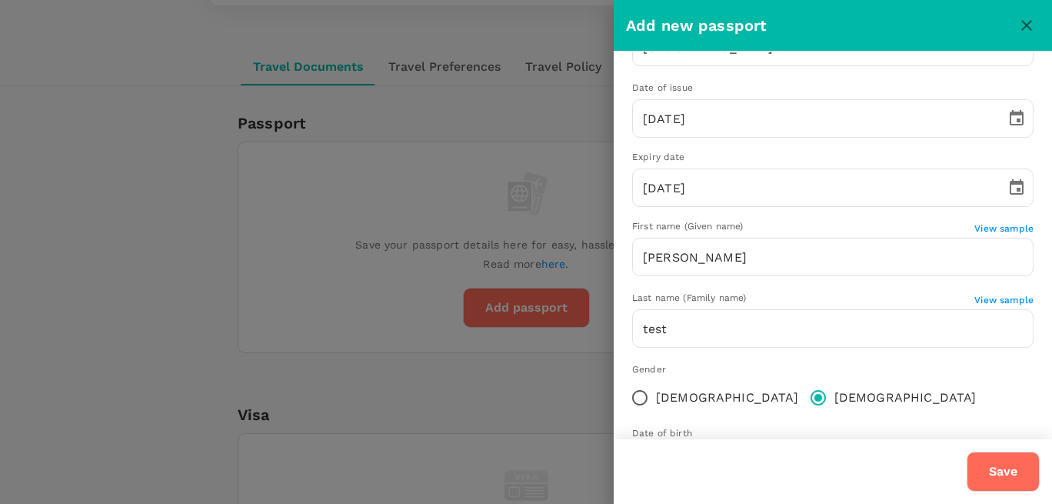
type input "1234567890"
click at [1000, 469] on button "Save" at bounding box center [1003, 471] width 73 height 40
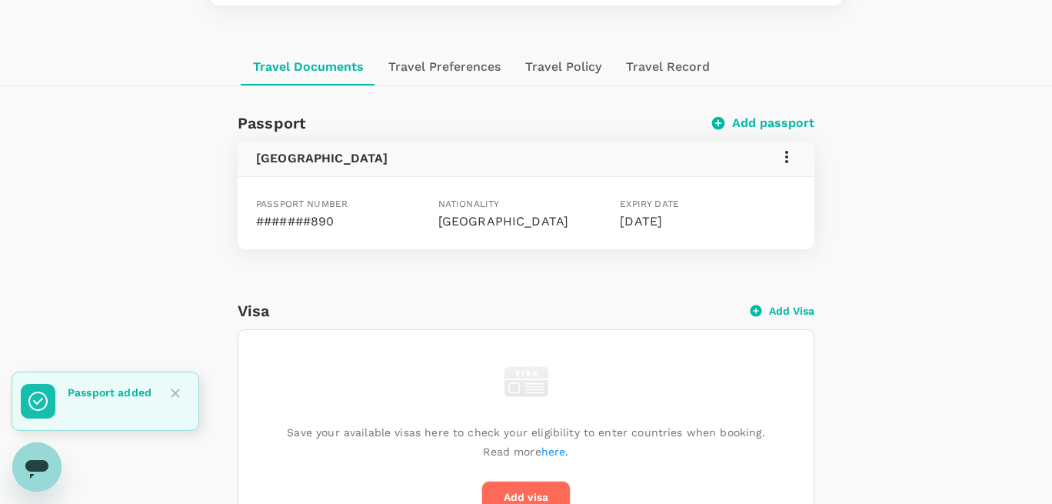
click at [321, 224] on p "#######890" at bounding box center [344, 221] width 176 height 18
click at [782, 162] on icon at bounding box center [786, 157] width 18 height 18
click at [754, 196] on span "Edit" at bounding box center [764, 194] width 40 height 18
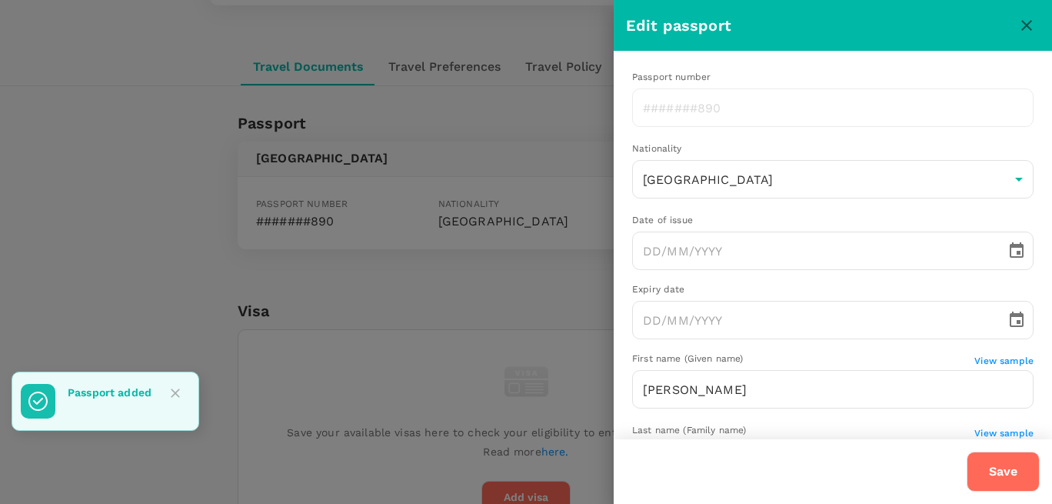
type input "14/08/2025"
type input "29/08/2025"
type input "22/08/2025"
type input "AR"
radio input "false"
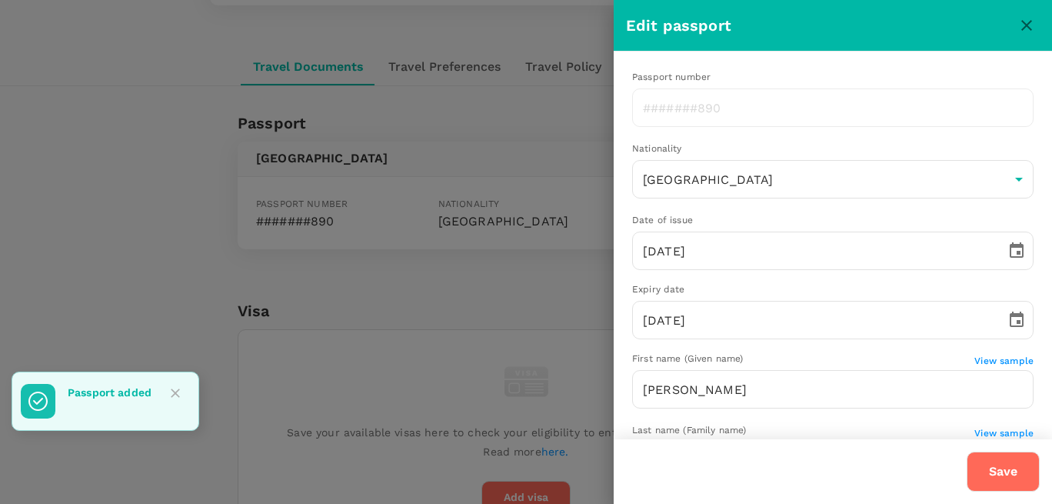
radio input "true"
type input "13/08/2025"
type input "23/08/2017"
click at [974, 467] on button "Save" at bounding box center [1003, 471] width 73 height 40
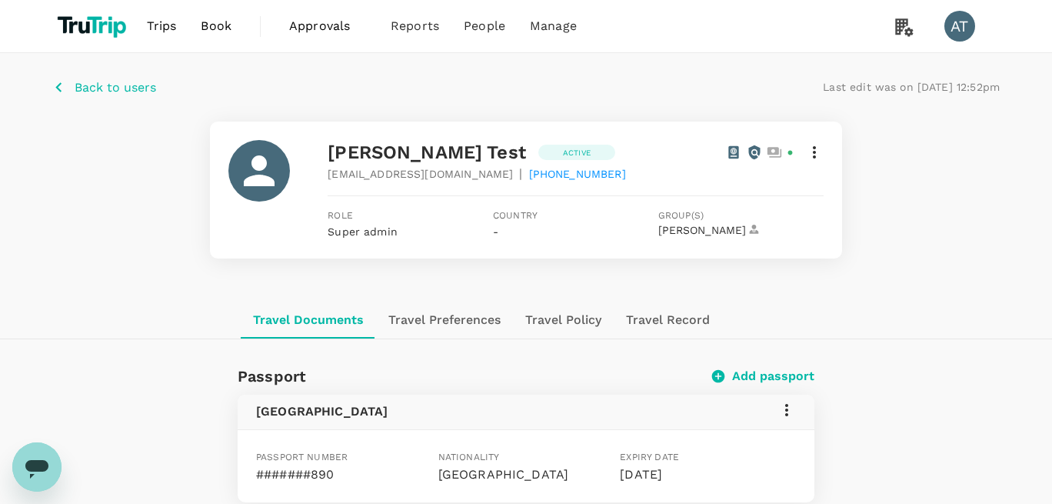
click at [430, 316] on button "Travel Preferences" at bounding box center [444, 319] width 137 height 37
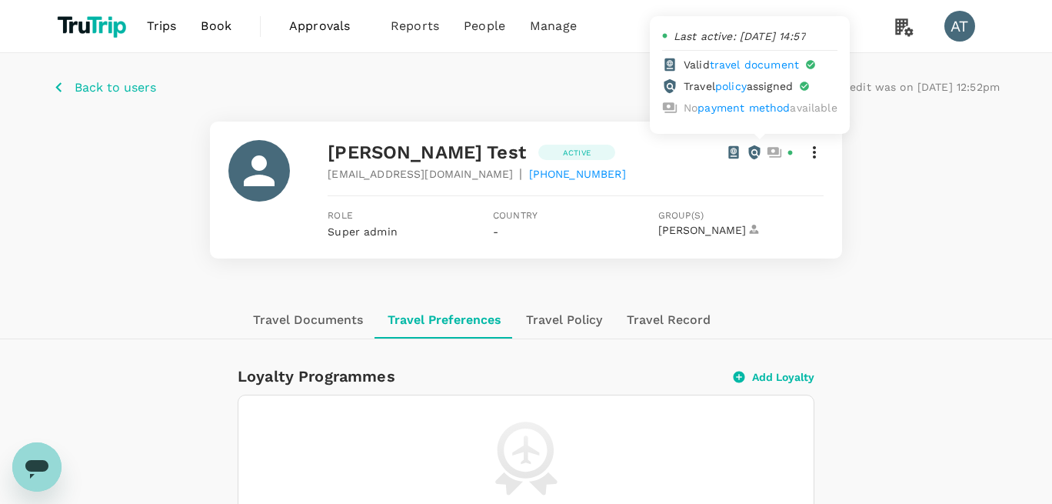
click at [730, 153] on icon at bounding box center [734, 152] width 10 height 13
click at [754, 154] on circle at bounding box center [754, 153] width 4 height 4
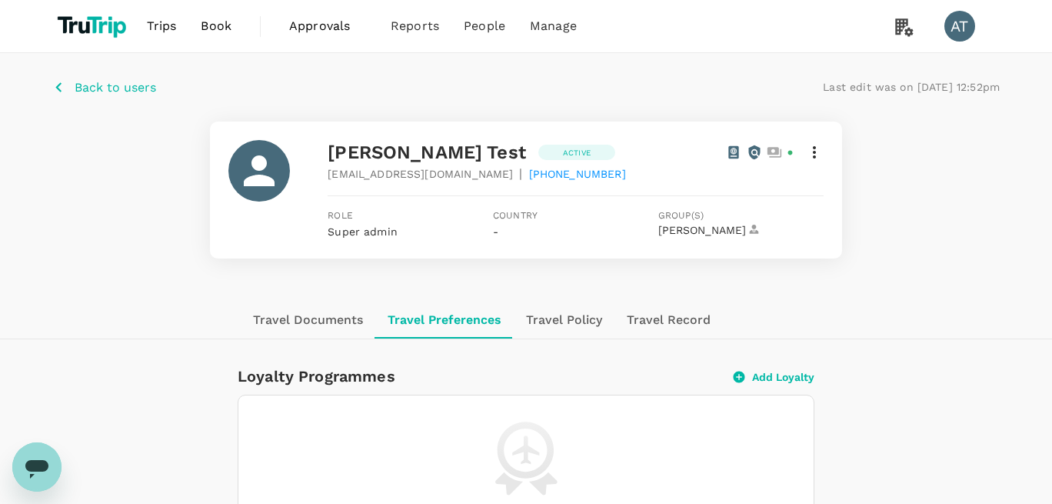
click at [760, 189] on div at bounding box center [575, 195] width 495 height 25
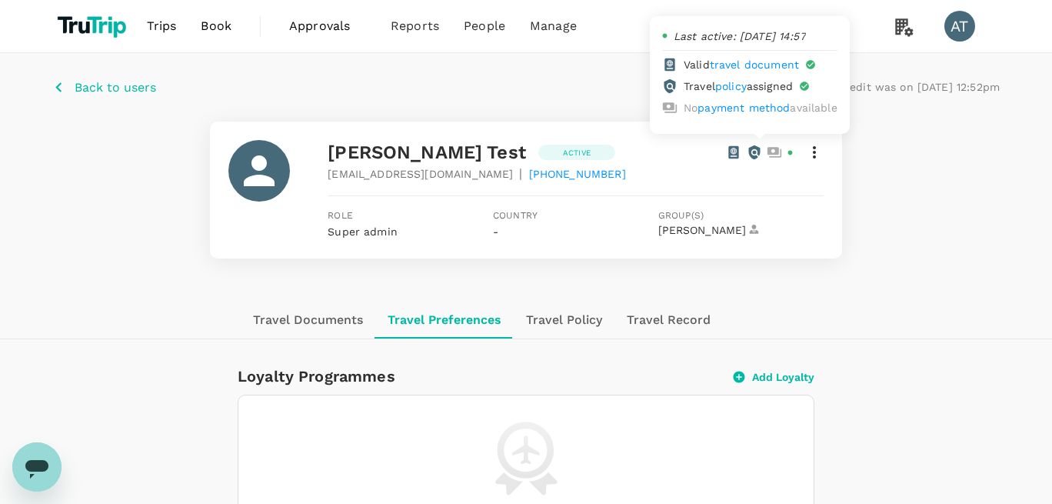
click at [775, 147] on icon at bounding box center [774, 152] width 15 height 15
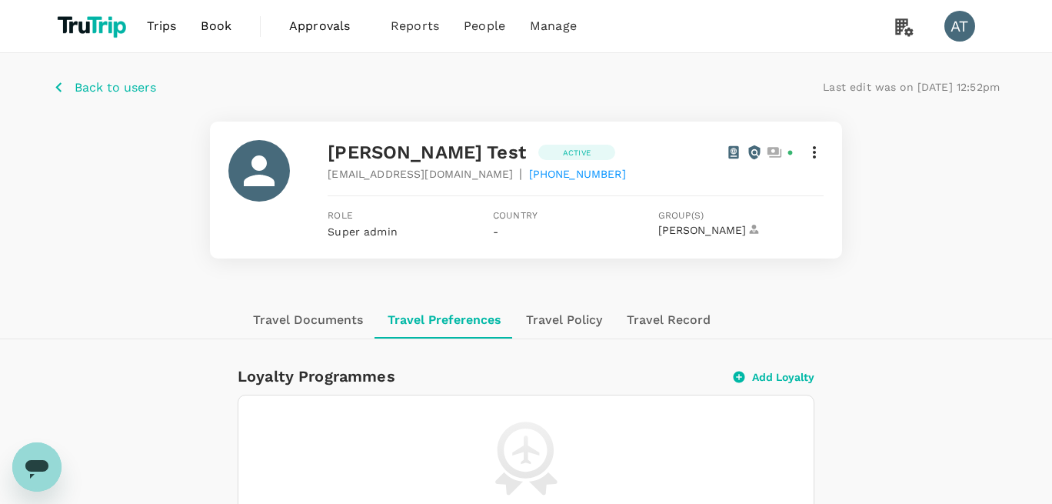
click at [795, 151] on div at bounding box center [774, 152] width 97 height 18
click at [807, 152] on icon at bounding box center [814, 152] width 18 height 18
click at [597, 365] on div at bounding box center [526, 252] width 1052 height 504
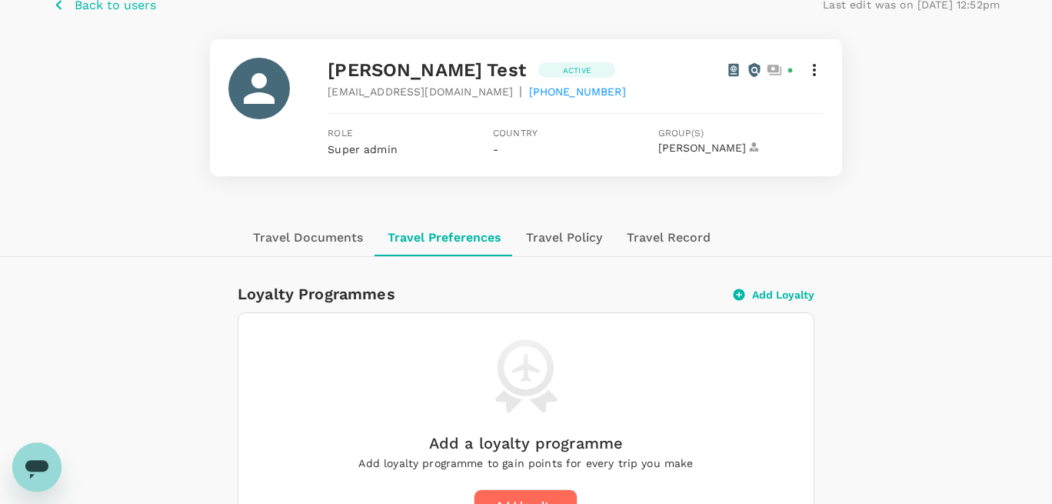
scroll to position [190, 0]
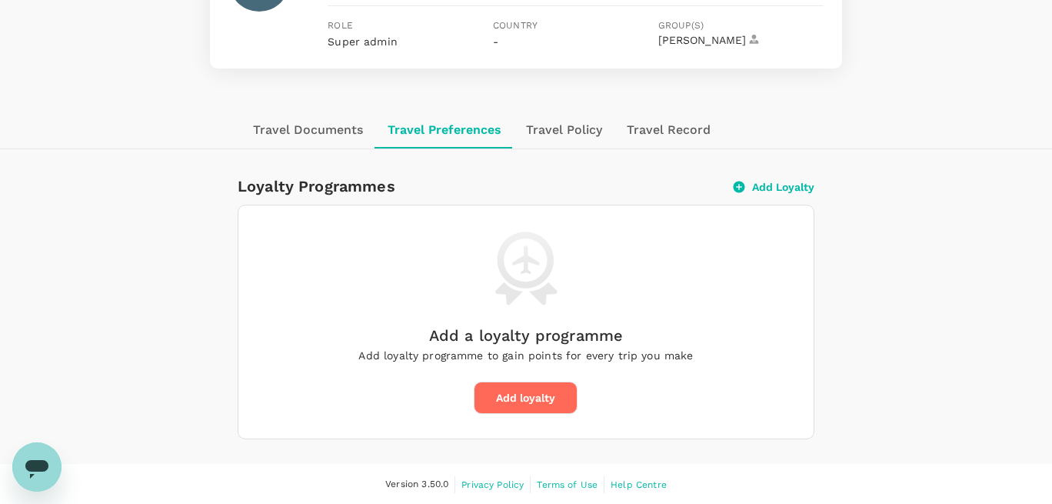
click at [781, 189] on button "Add Loyalty" at bounding box center [774, 187] width 81 height 14
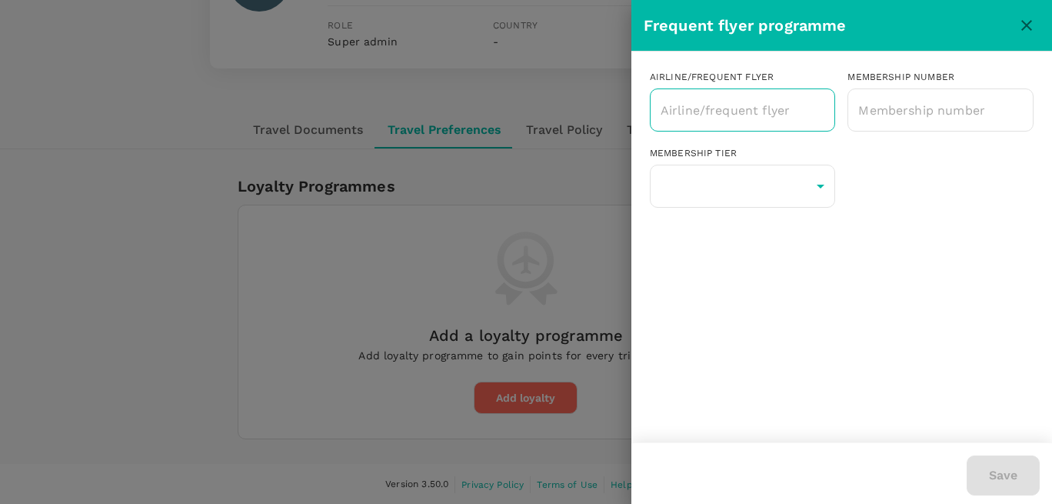
click at [687, 121] on input "text" at bounding box center [731, 109] width 149 height 29
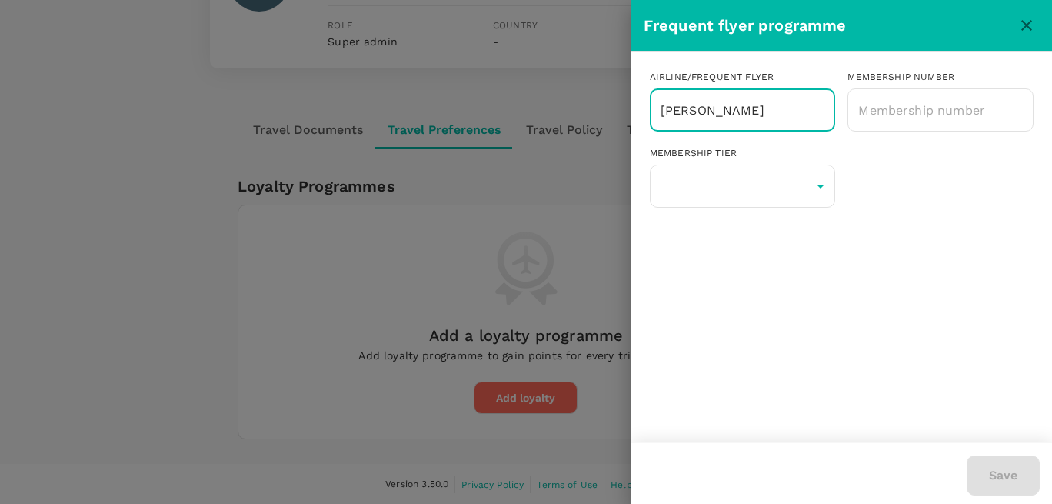
type input "[PERSON_NAME]"
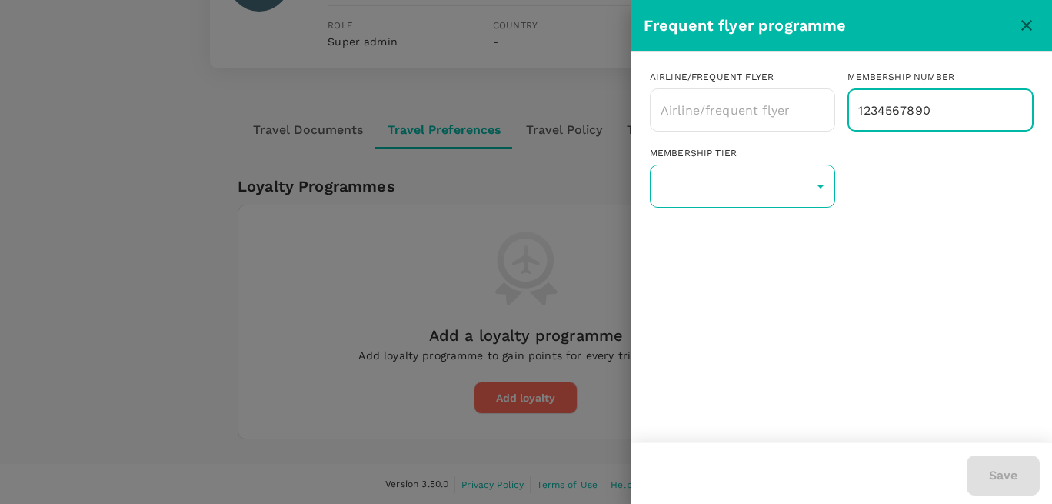
type input "1234567890"
click at [752, 194] on body "Trips Book Approvals 0 Reports People Manage AT Back to users Last edit was on …" at bounding box center [526, 157] width 1052 height 695
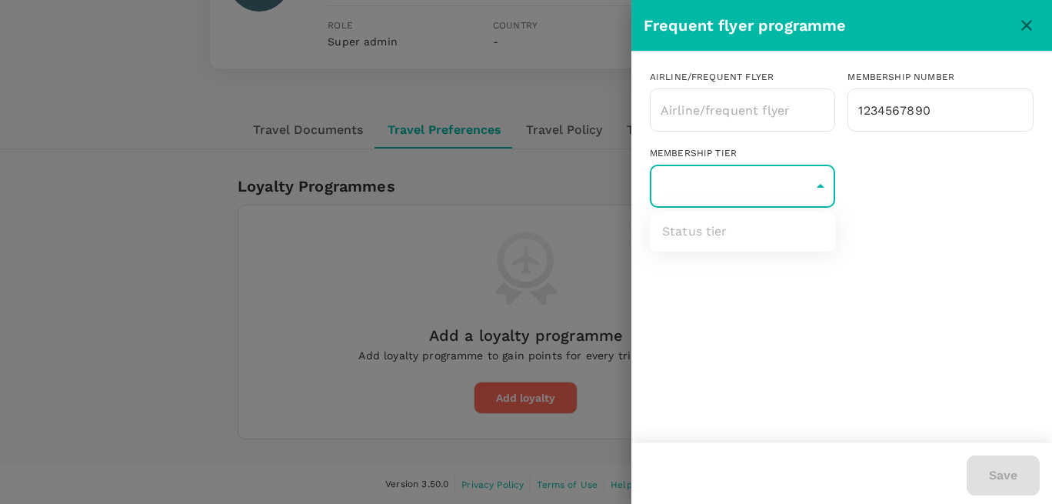
click at [728, 242] on ul "Status tier" at bounding box center [743, 231] width 186 height 40
click at [727, 195] on div at bounding box center [526, 252] width 1052 height 504
click at [714, 228] on div "Airline/Frequent Flyer ​ Membership number 1234567890 ​ Membership tier ​ Statu…" at bounding box center [841, 146] width 421 height 189
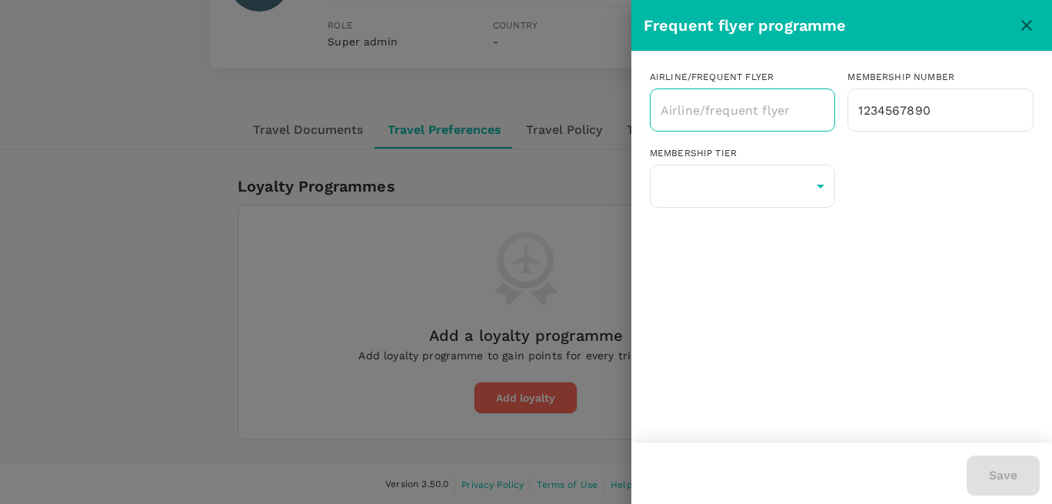
click at [822, 109] on div "​" at bounding box center [743, 109] width 186 height 43
type input "aaaa"
click at [801, 258] on div "Airline/Frequent Flyer ​ Membership number 1234567890 ​ Membership tier ​ Statu…" at bounding box center [841, 247] width 421 height 391
click at [734, 115] on input "text" at bounding box center [731, 109] width 149 height 29
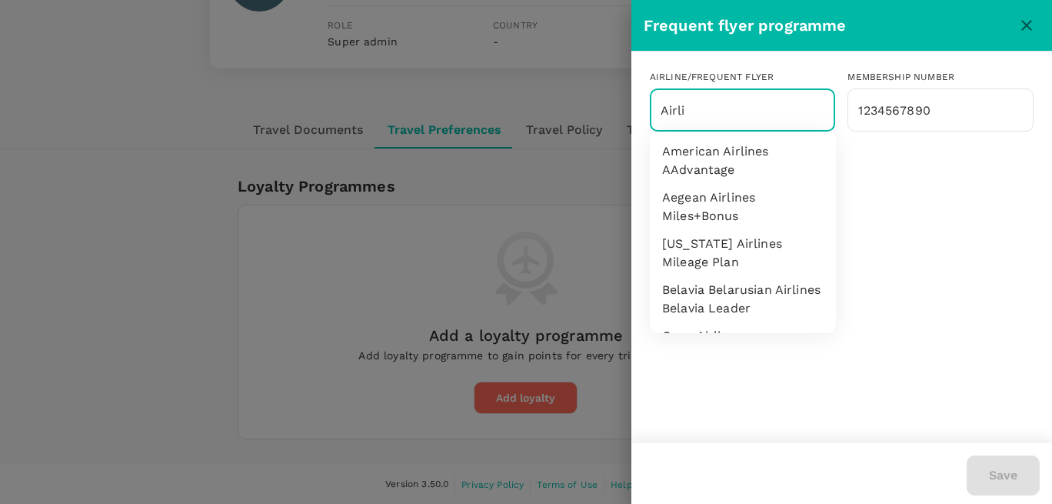
click at [708, 162] on li "American Airlines AAdvantage" at bounding box center [743, 161] width 186 height 46
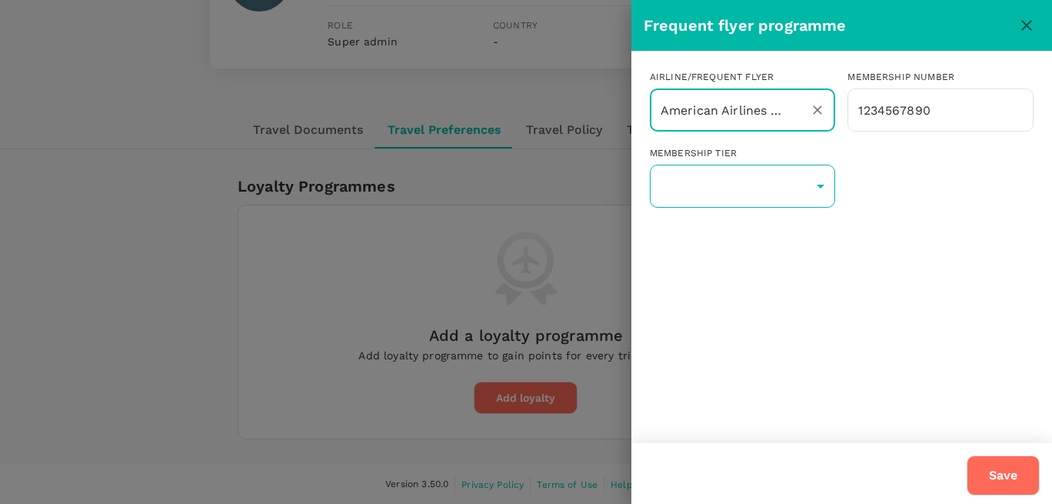
type input "American Airlines AAdvantage"
click at [743, 190] on body "Trips Book Approvals 0 Reports People Manage AT Back to users Last edit was on …" at bounding box center [526, 157] width 1052 height 695
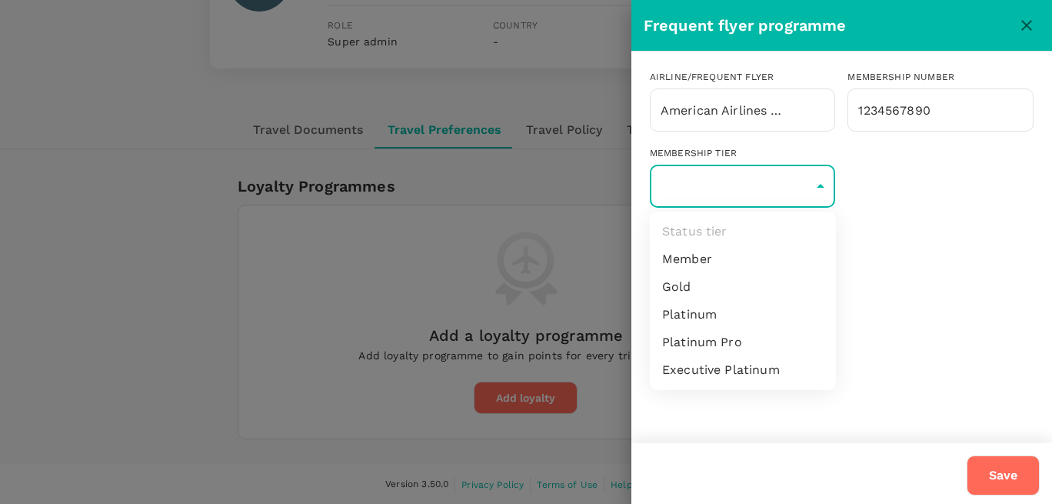
click at [707, 267] on li "Member" at bounding box center [743, 259] width 186 height 28
type input "1"
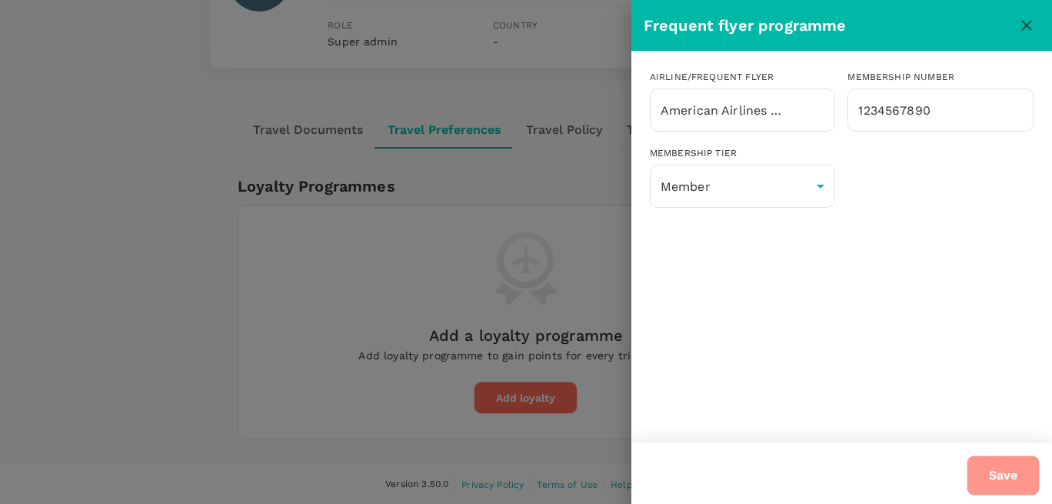
click at [997, 464] on button "Save" at bounding box center [1003, 475] width 73 height 40
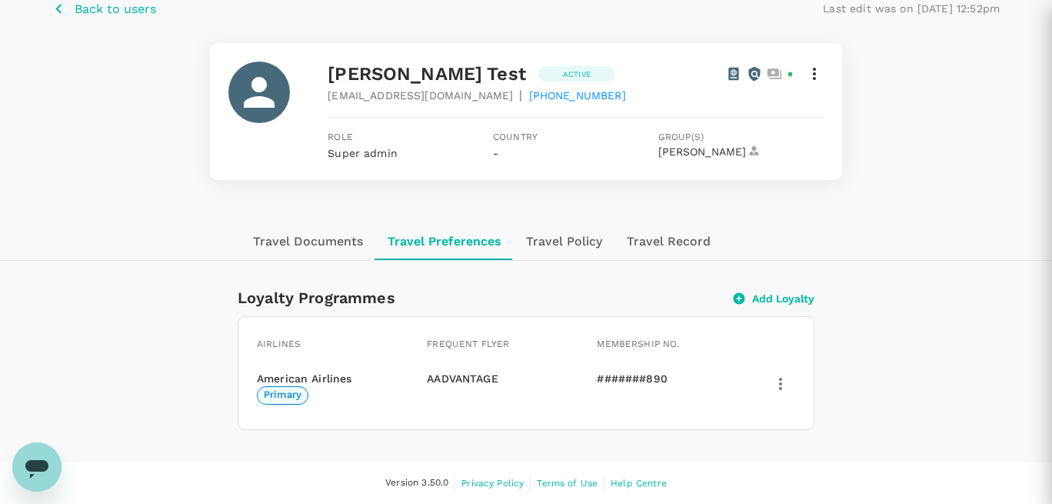
scroll to position [78, 0]
click at [775, 381] on icon "button" at bounding box center [780, 384] width 18 height 18
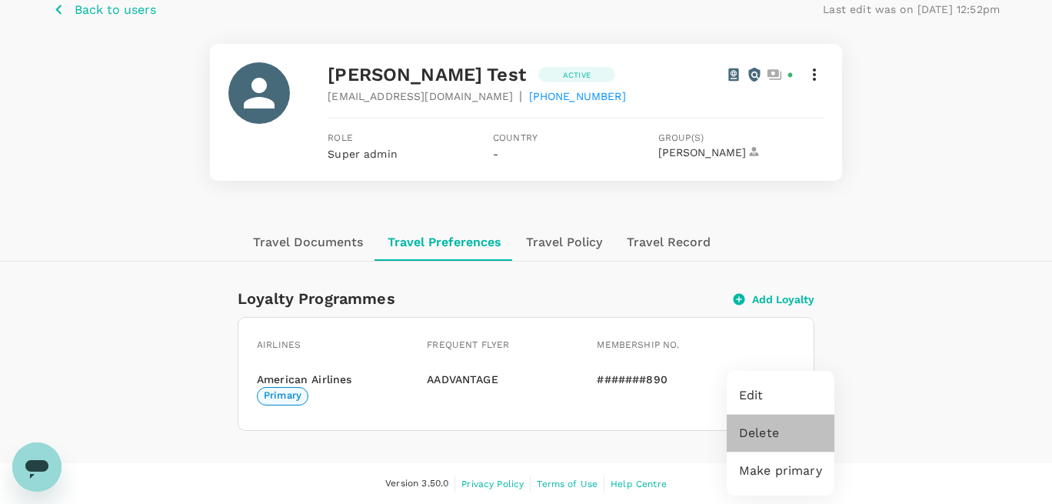
click at [762, 429] on span "Delete" at bounding box center [780, 433] width 83 height 18
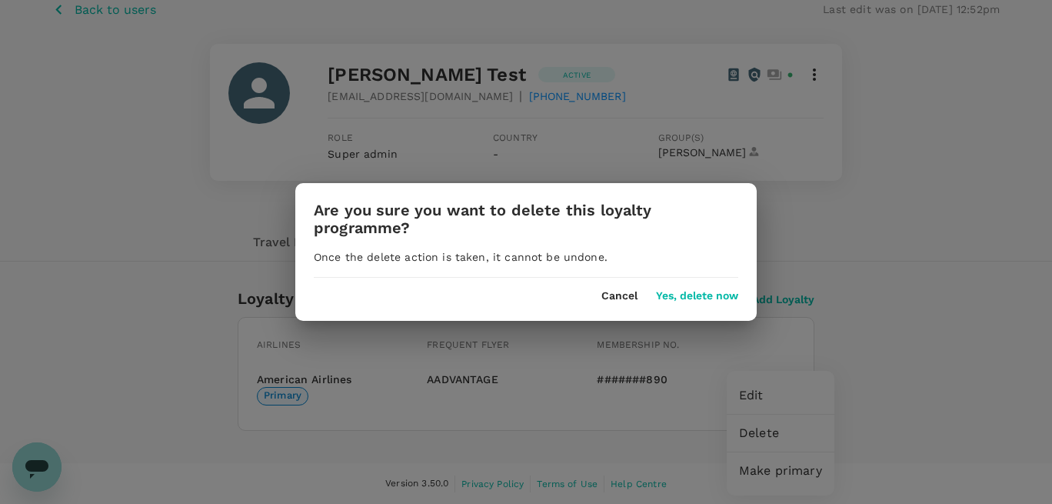
click at [670, 293] on button "Yes, delete now" at bounding box center [697, 296] width 82 height 12
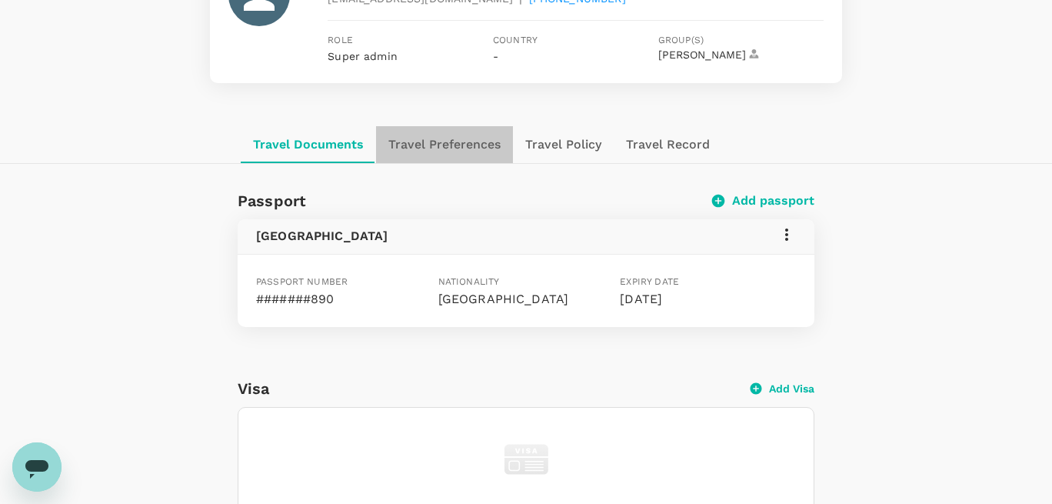
click at [450, 145] on button "Travel Preferences" at bounding box center [444, 144] width 137 height 37
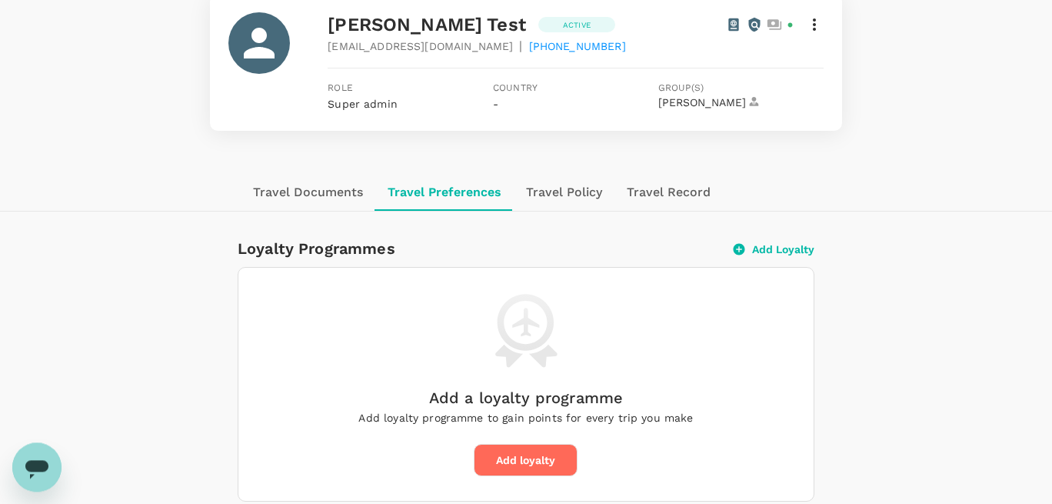
scroll to position [190, 0]
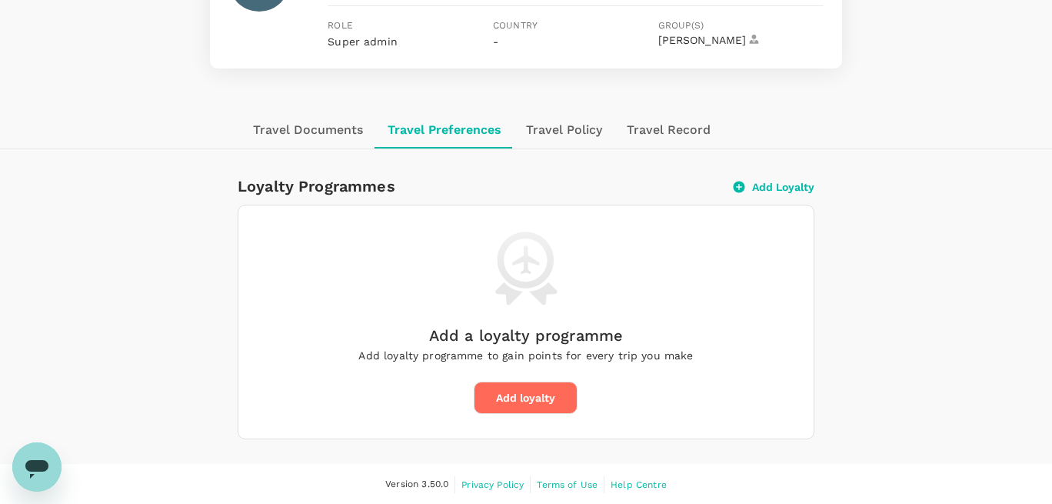
click at [321, 137] on button "Travel Documents" at bounding box center [308, 129] width 135 height 37
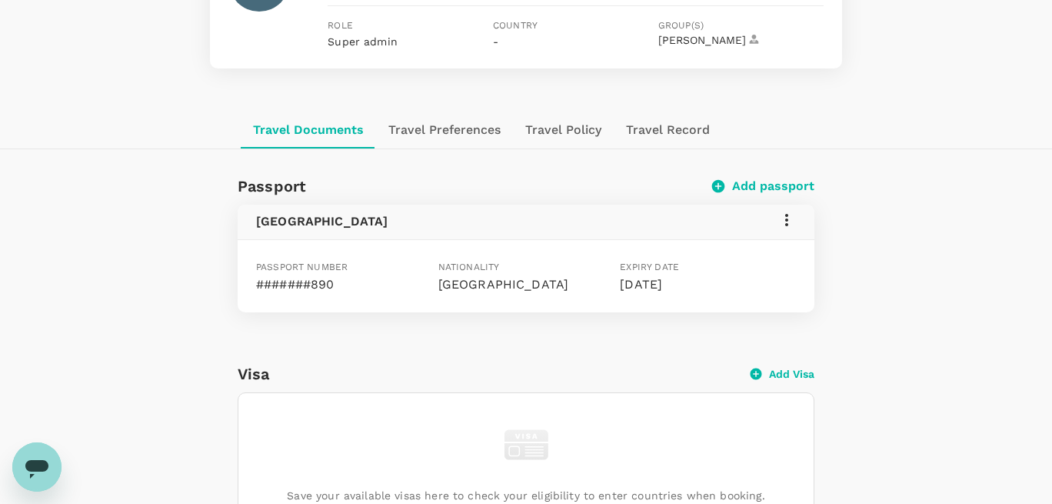
click at [402, 130] on button "Travel Preferences" at bounding box center [444, 129] width 137 height 37
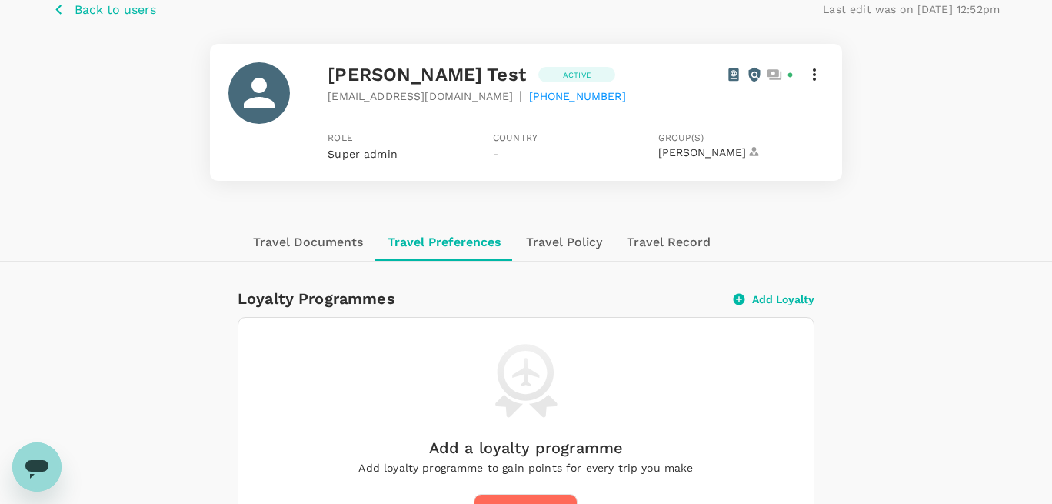
click at [744, 300] on icon "button" at bounding box center [739, 299] width 12 height 12
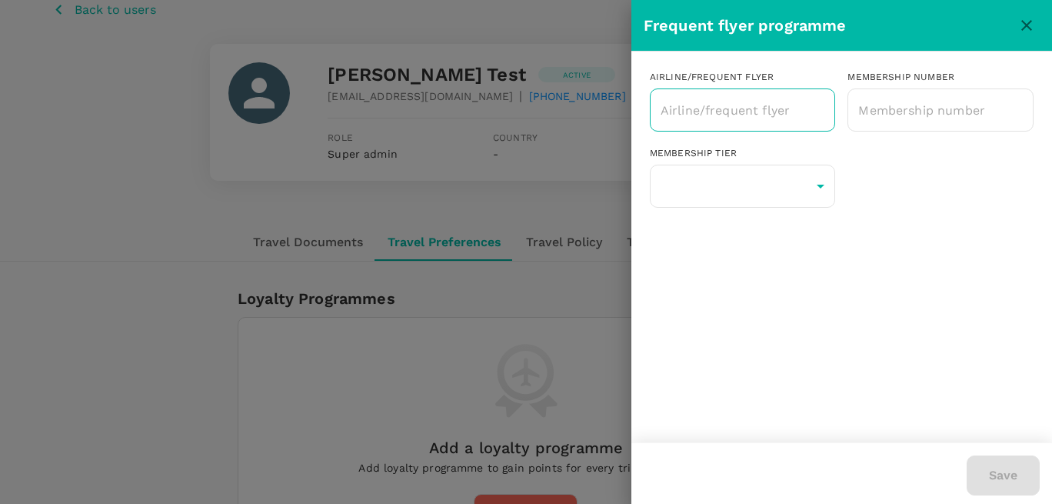
click at [693, 121] on input "text" at bounding box center [731, 109] width 149 height 29
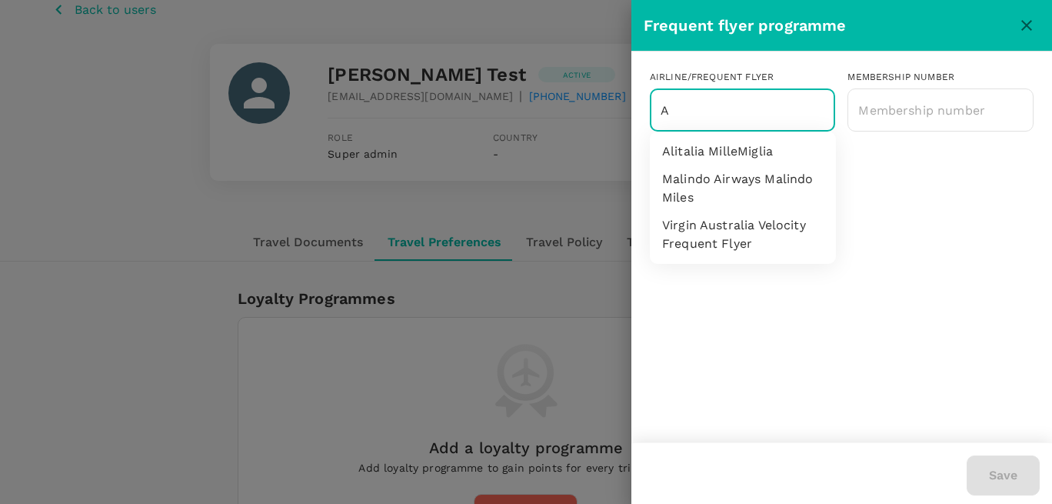
click at [718, 178] on li "Malindo Airways Malindo Miles" at bounding box center [743, 188] width 186 height 46
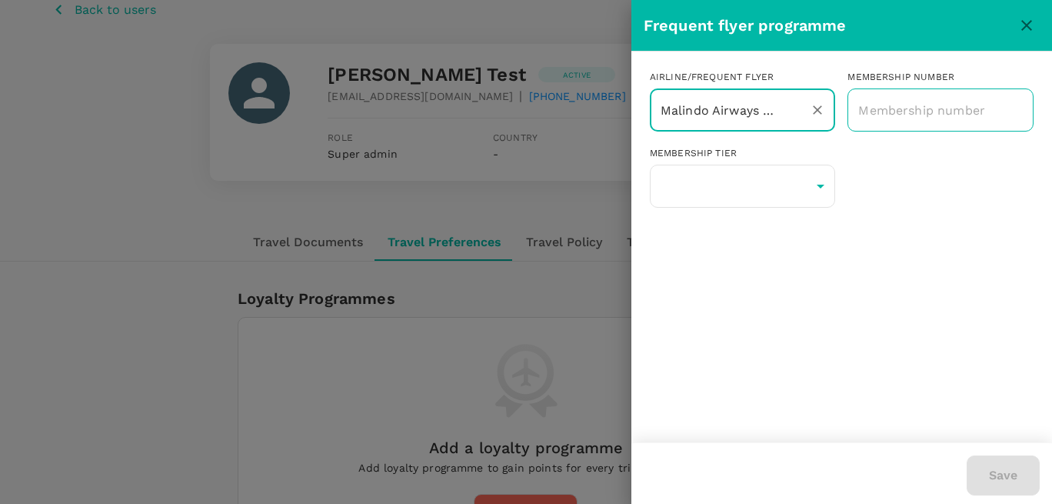
type input "Malindo Airways Malindo Miles"
click at [867, 113] on input "text" at bounding box center [940, 110] width 186 height 38
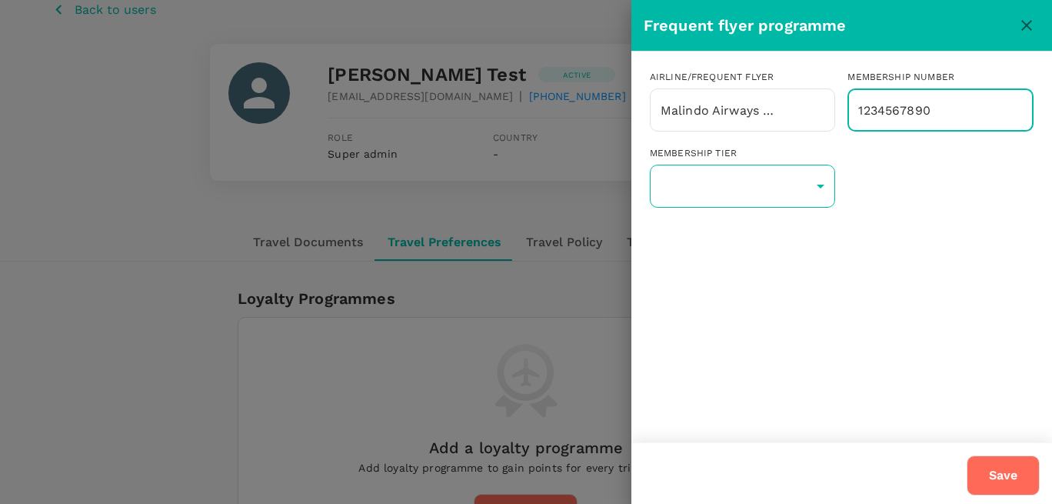
type input "1234567890"
click at [774, 181] on body "Trips Book Approvals 0 Reports People Manage AT Back to users Last edit was on …" at bounding box center [526, 269] width 1052 height 695
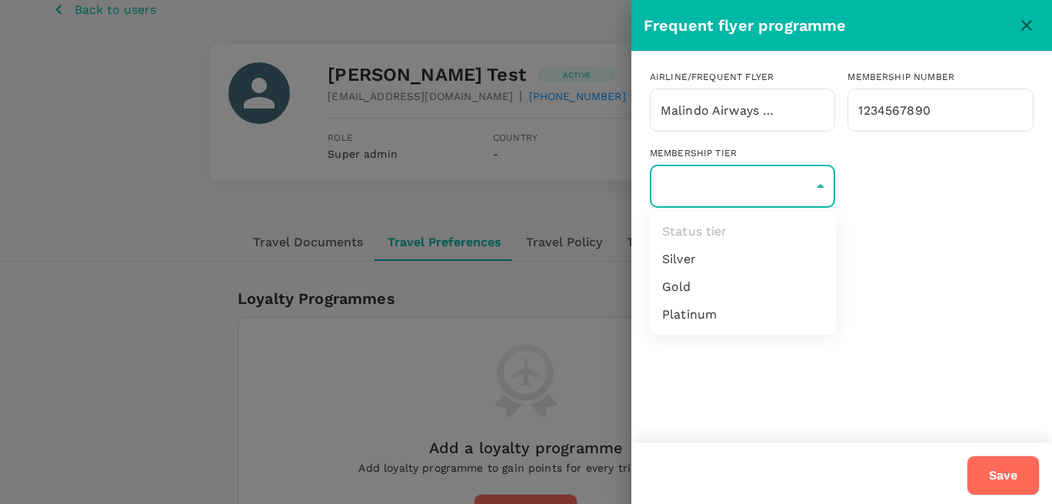
click at [703, 260] on li "Silver" at bounding box center [743, 259] width 186 height 28
type input "1"
click at [992, 486] on button "Save" at bounding box center [1003, 475] width 73 height 40
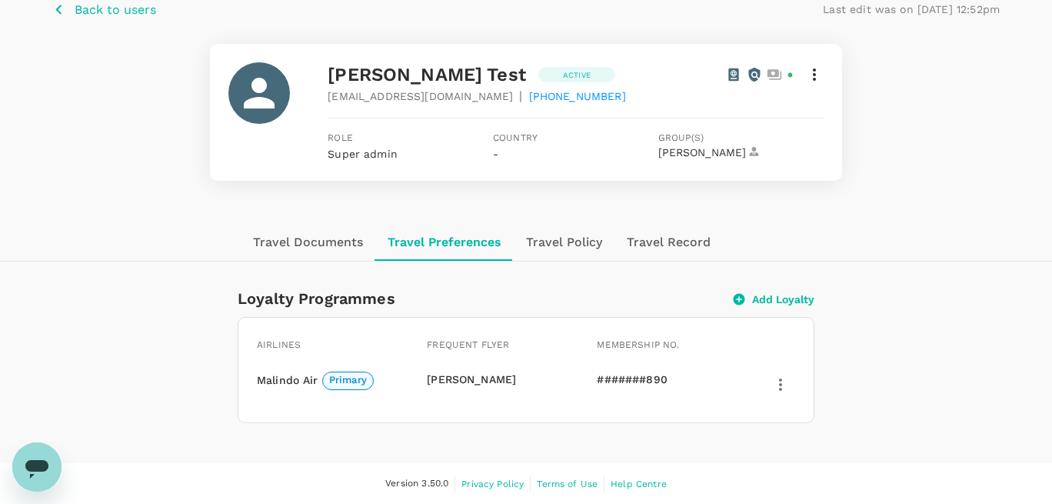
click at [778, 382] on icon "button" at bounding box center [780, 384] width 18 height 18
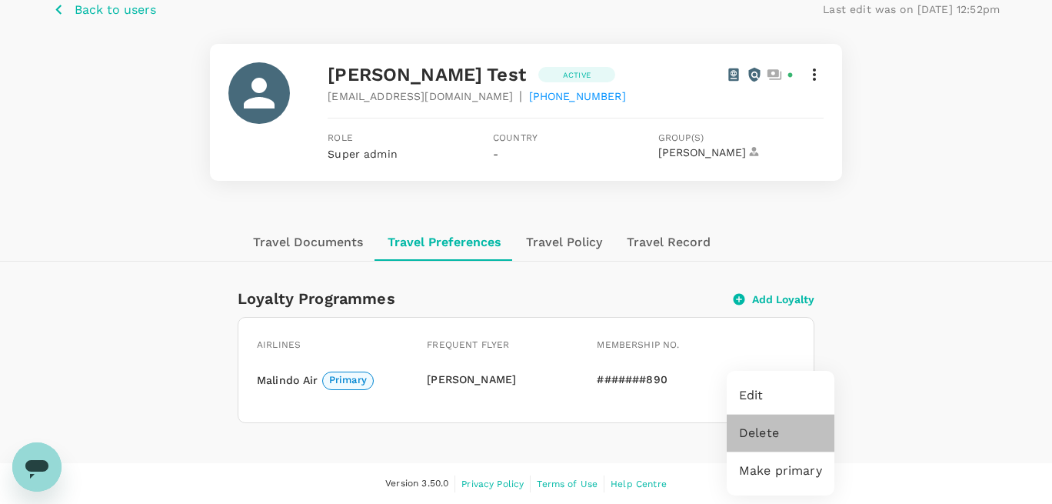
click at [767, 441] on span "Delete" at bounding box center [780, 433] width 83 height 18
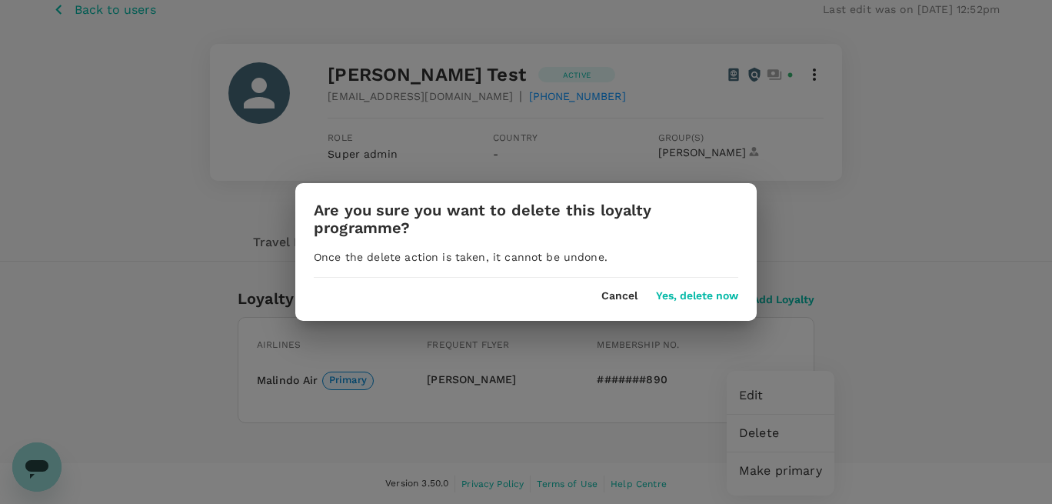
click at [692, 299] on button "Yes, delete now" at bounding box center [697, 296] width 82 height 12
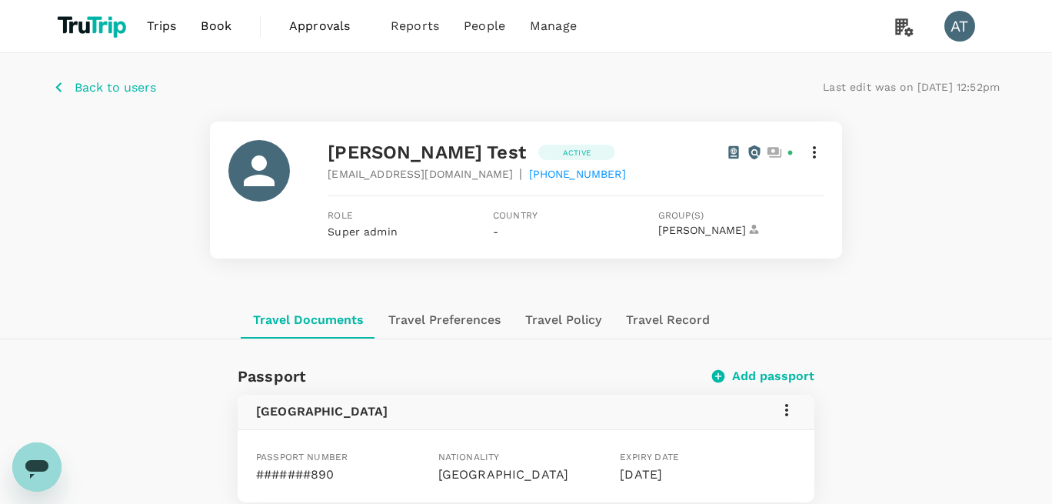
click at [461, 334] on button "Travel Preferences" at bounding box center [444, 319] width 137 height 37
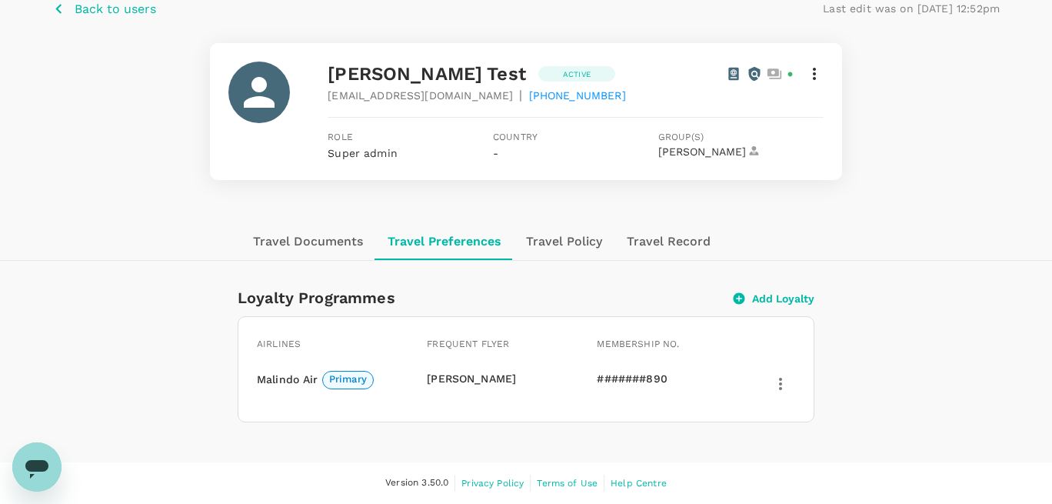
scroll to position [78, 0]
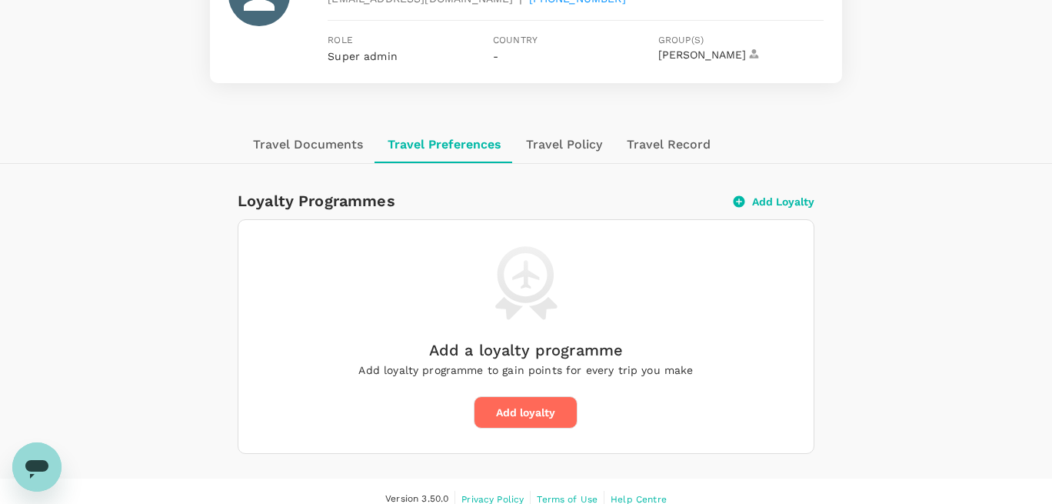
click at [560, 142] on button "Travel Policy" at bounding box center [564, 144] width 101 height 37
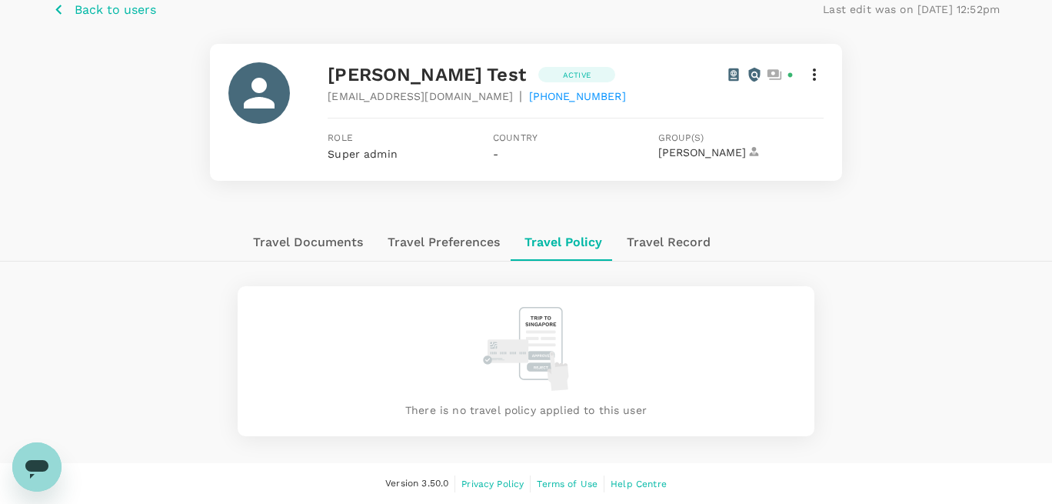
click at [643, 239] on button "Travel Record" at bounding box center [668, 242] width 108 height 37
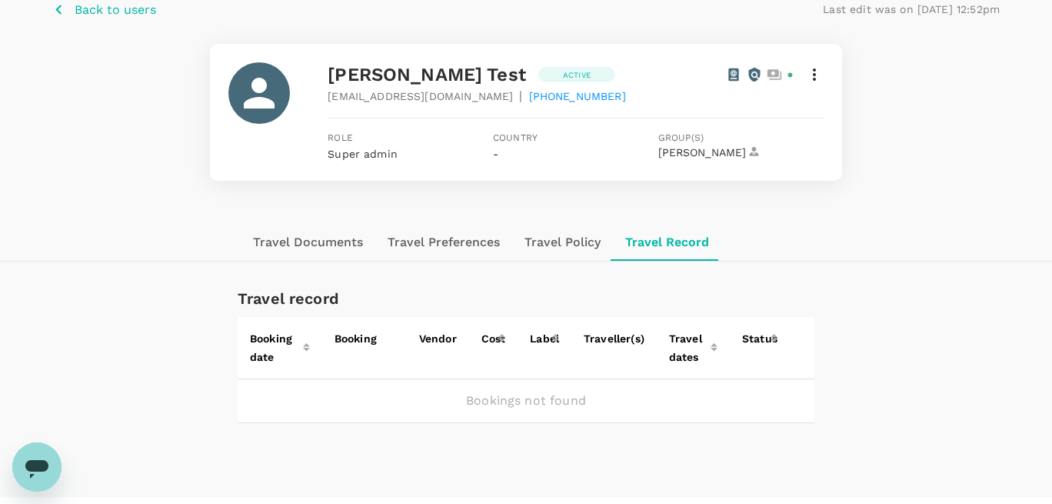
click at [398, 243] on button "Travel Preferences" at bounding box center [443, 242] width 137 height 37
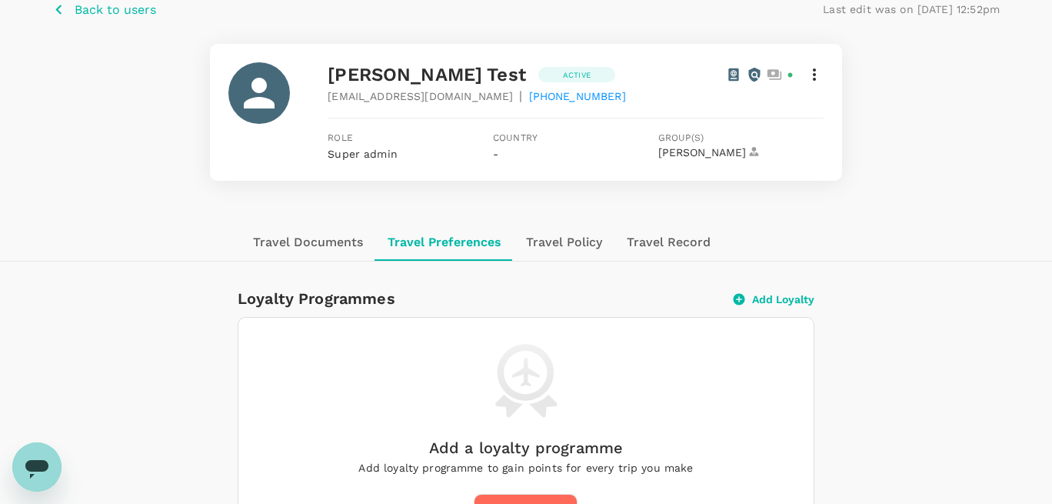
click at [58, 11] on icon "button" at bounding box center [58, 10] width 6 height 10
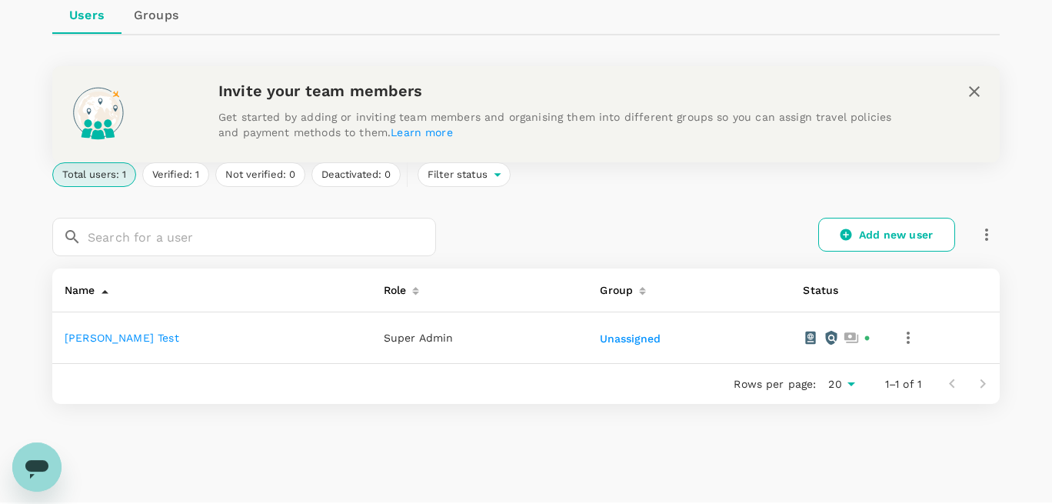
scroll to position [176, 0]
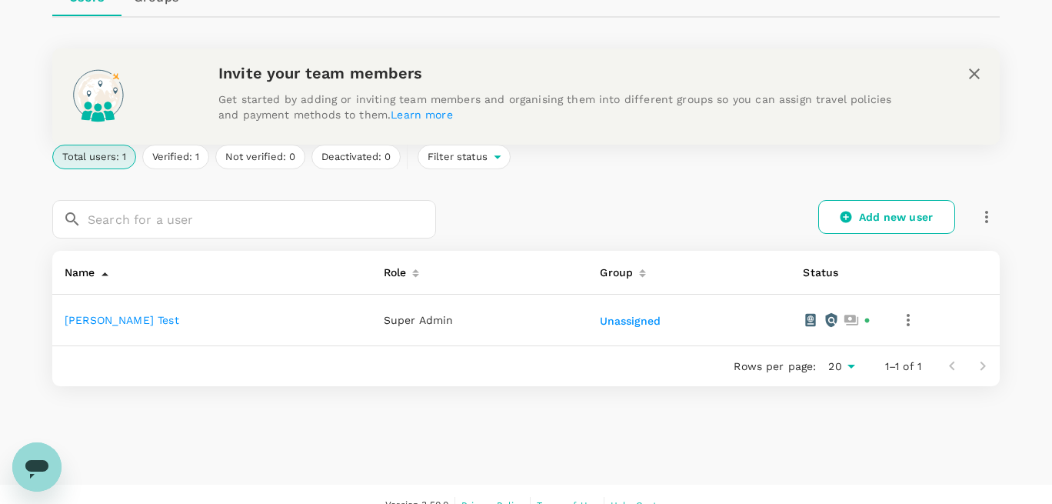
click at [968, 79] on icon "close" at bounding box center [974, 74] width 18 height 18
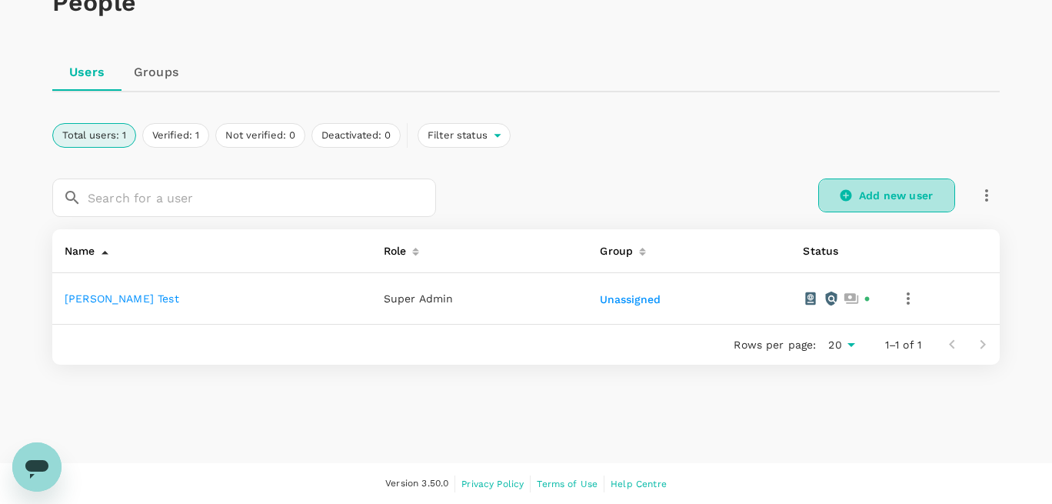
click at [861, 194] on link "Add new user" at bounding box center [886, 195] width 137 height 34
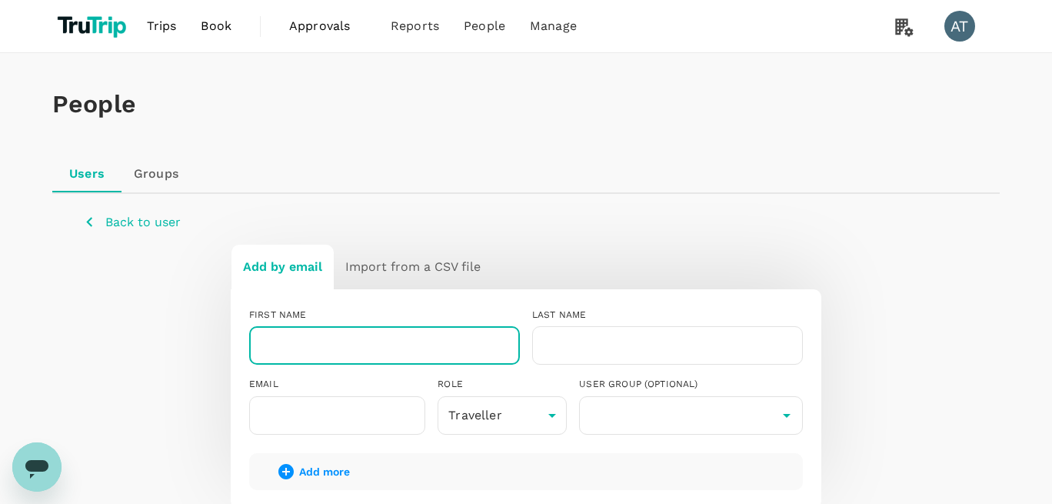
click at [367, 338] on input "text" at bounding box center [384, 345] width 271 height 38
type input "maria"
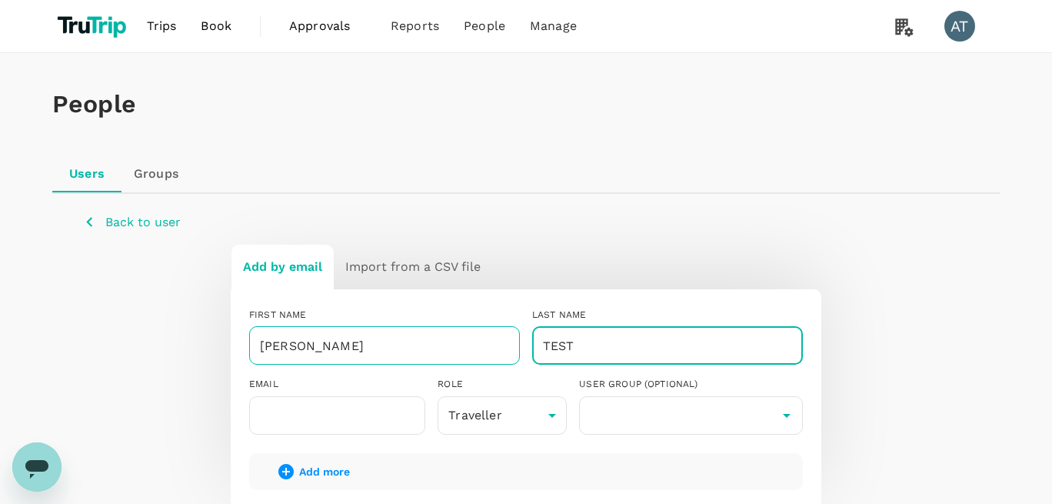
type input "TEST"
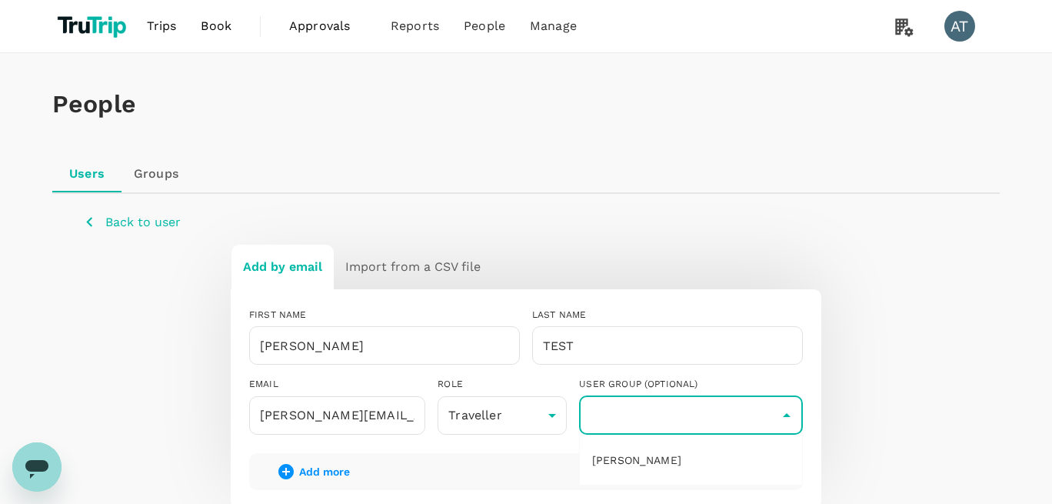
click at [678, 406] on input "text" at bounding box center [691, 415] width 216 height 29
click at [744, 378] on div "USER GROUP (OPTIONAL)" at bounding box center [691, 384] width 224 height 15
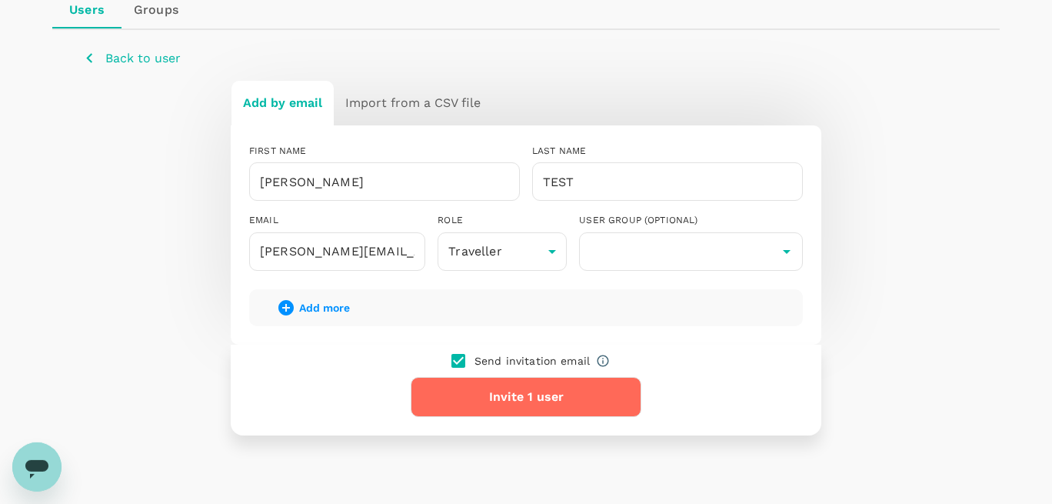
scroll to position [175, 0]
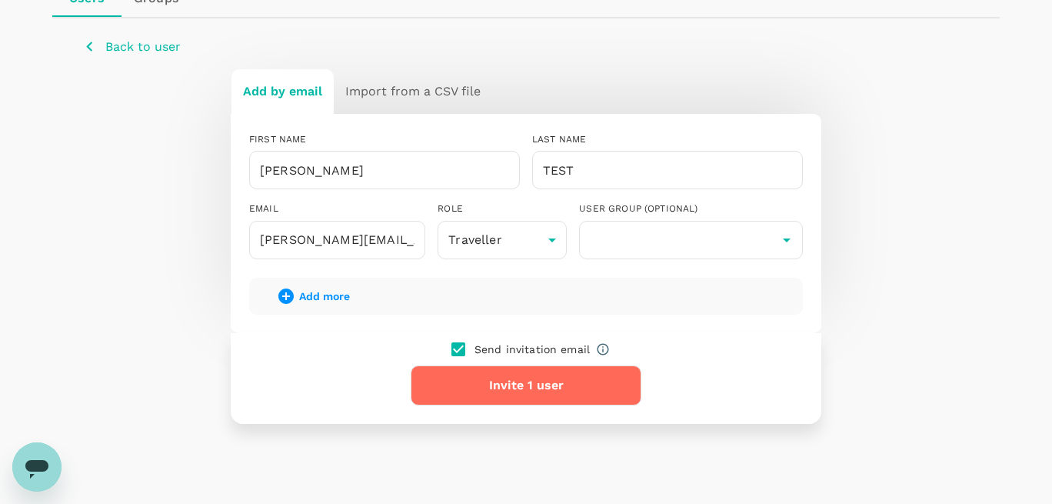
click at [479, 390] on button "Invite 1 user" at bounding box center [526, 385] width 231 height 40
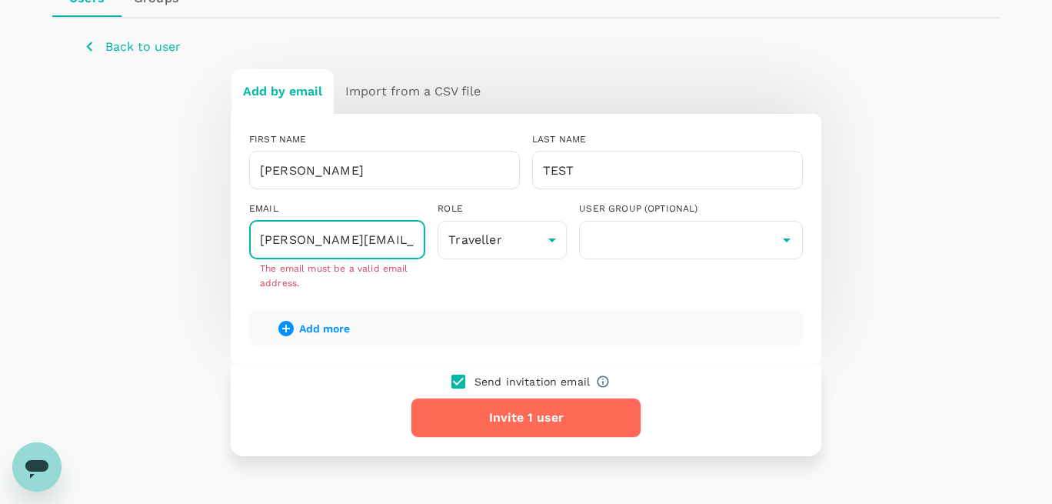
click at [311, 241] on input "maria@a.com" at bounding box center [337, 240] width 176 height 38
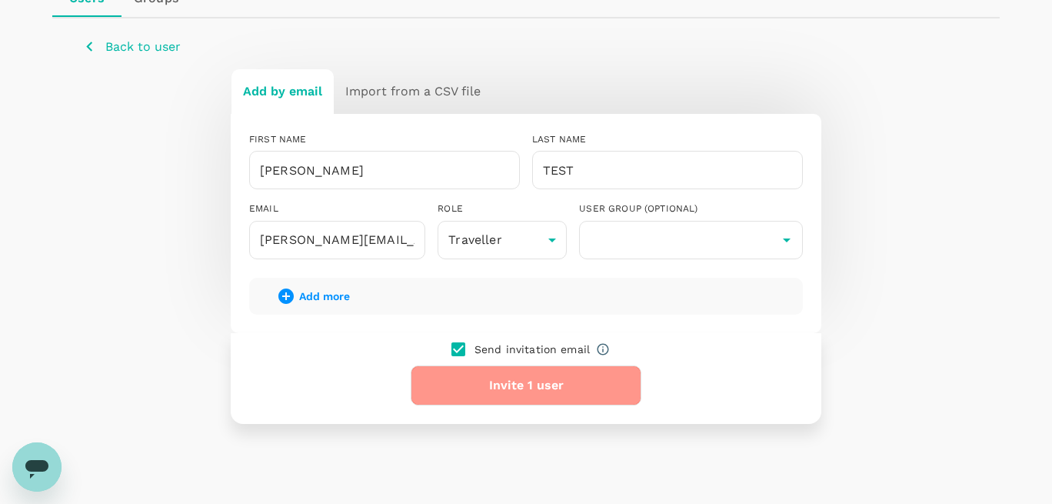
click at [537, 391] on button "Invite 1 user" at bounding box center [526, 385] width 231 height 40
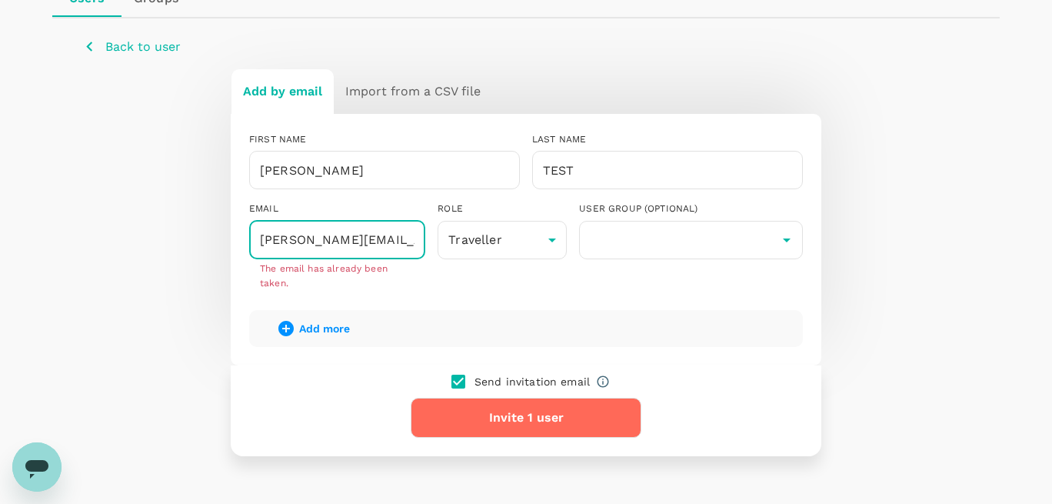
click at [297, 241] on input "maria@yopmail.com" at bounding box center [337, 240] width 176 height 38
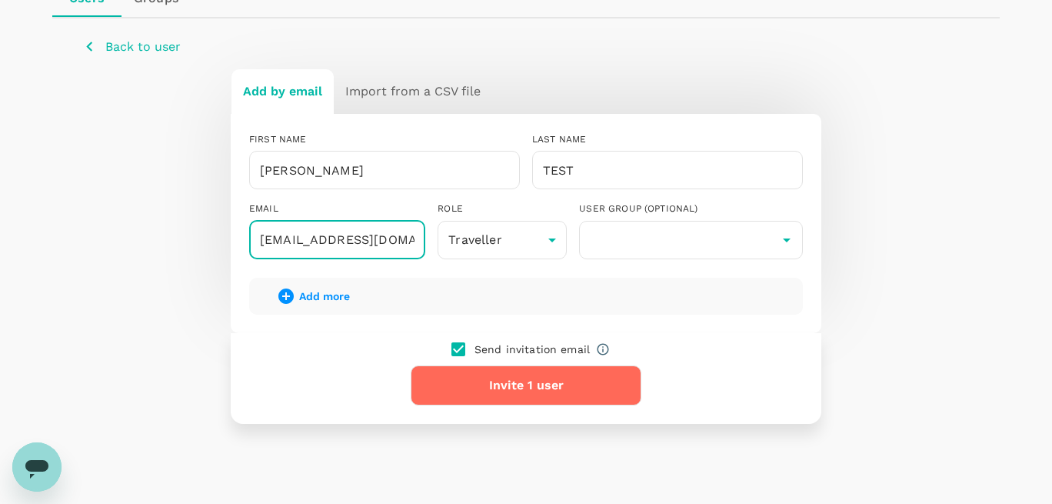
type input "maria11@yopmail.com"
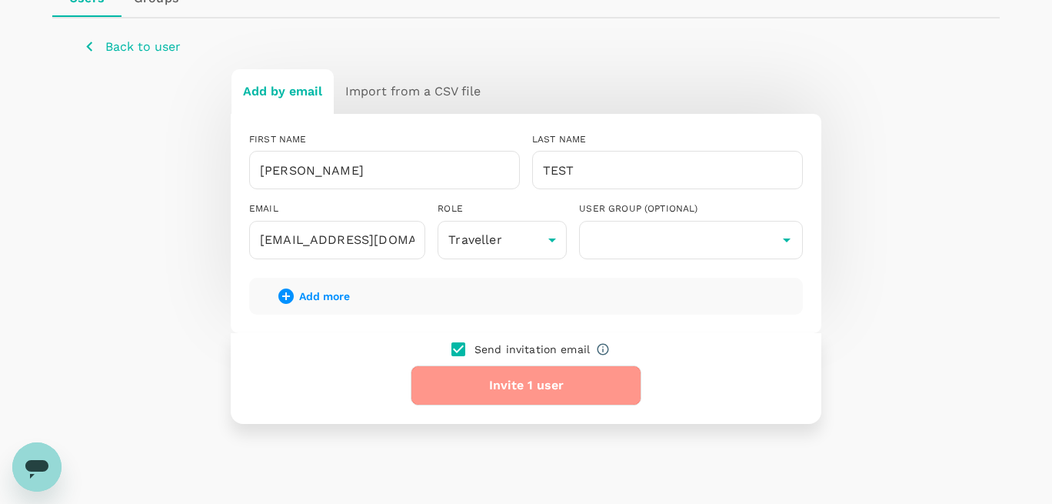
click at [487, 396] on button "Invite 1 user" at bounding box center [526, 385] width 231 height 40
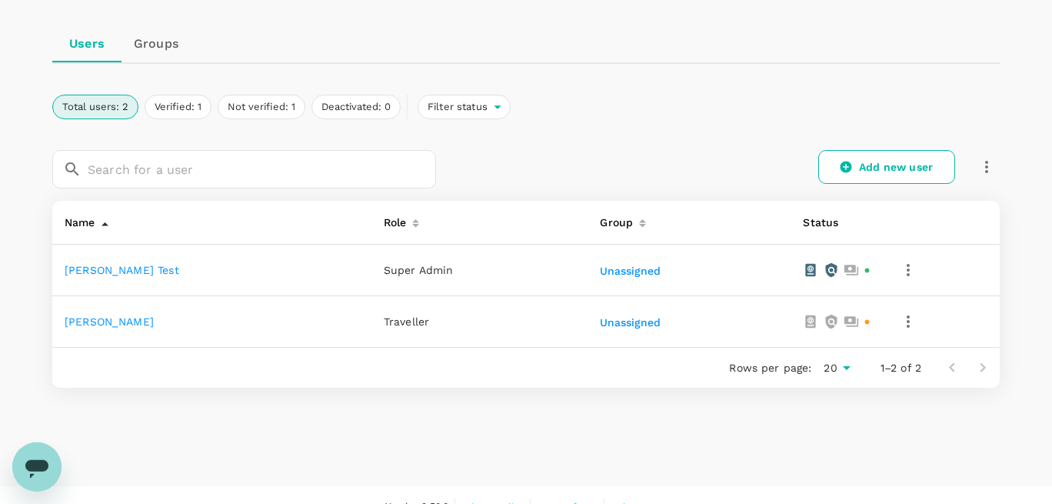
scroll to position [153, 0]
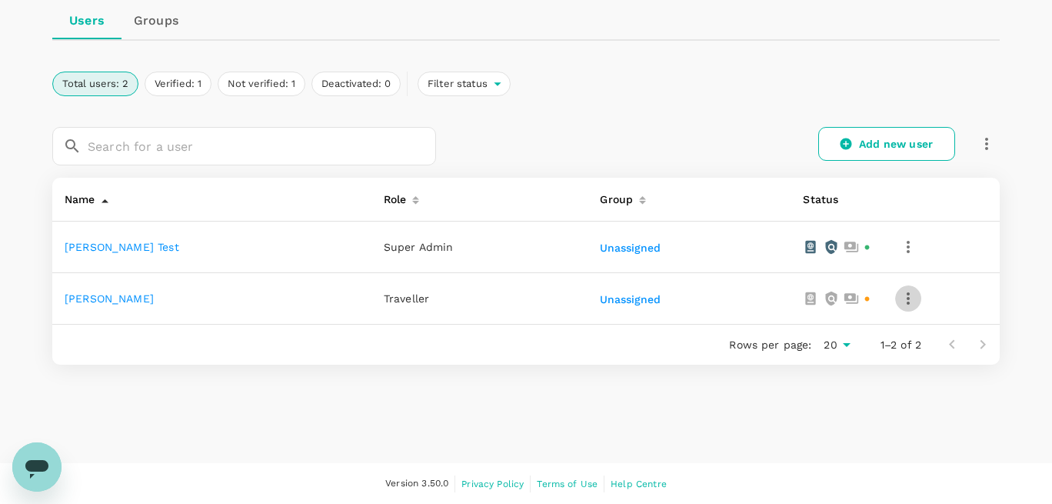
click at [907, 302] on icon "button" at bounding box center [908, 298] width 3 height 12
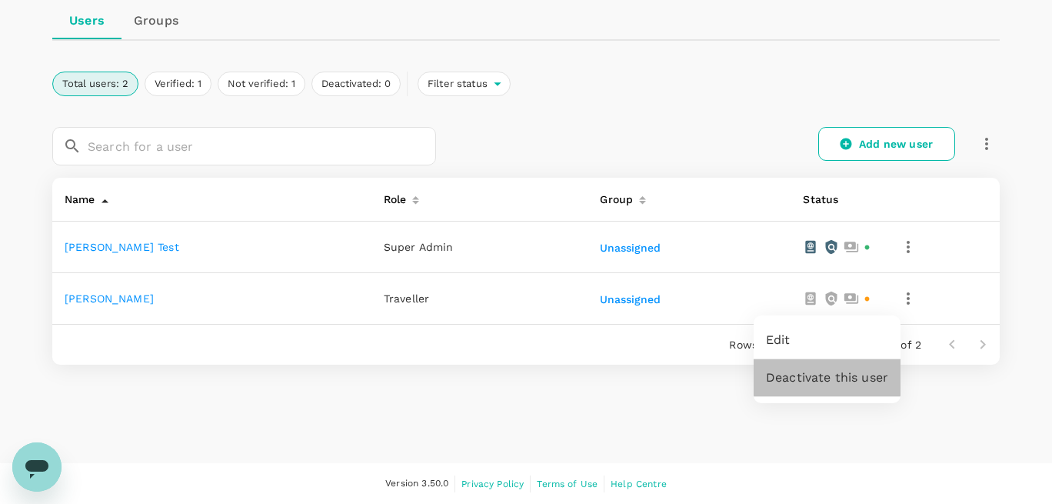
click at [839, 384] on span "Deactivate this user" at bounding box center [827, 377] width 122 height 18
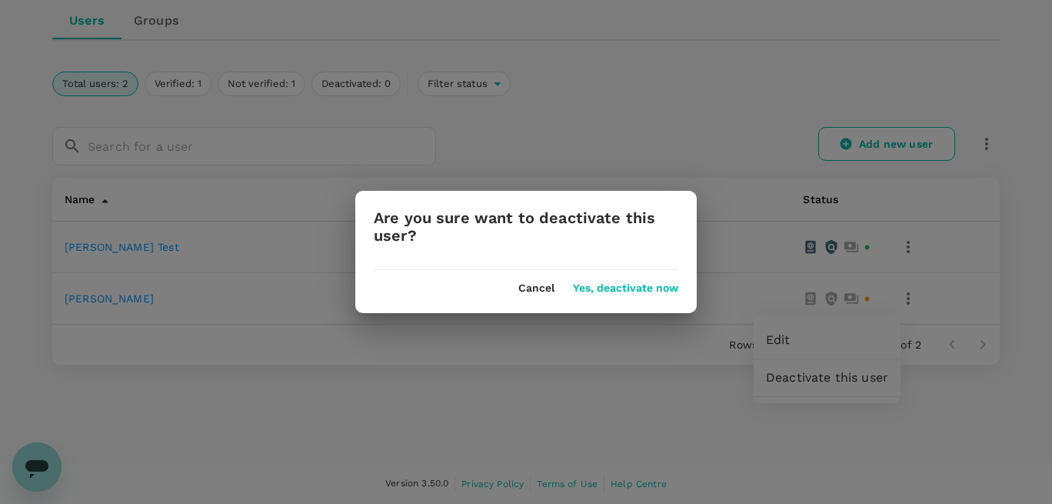
click at [633, 284] on button "Yes, deactivate now" at bounding box center [625, 288] width 105 height 12
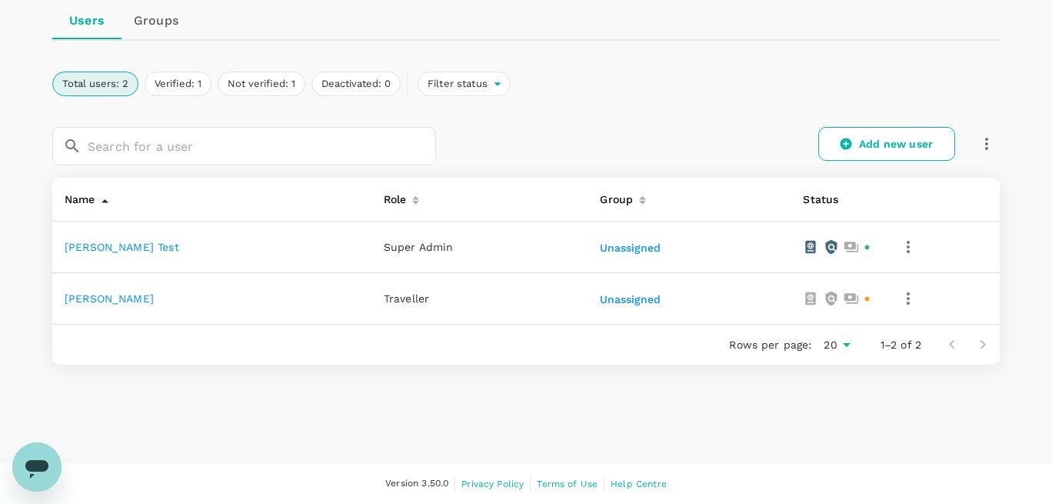
scroll to position [110, 0]
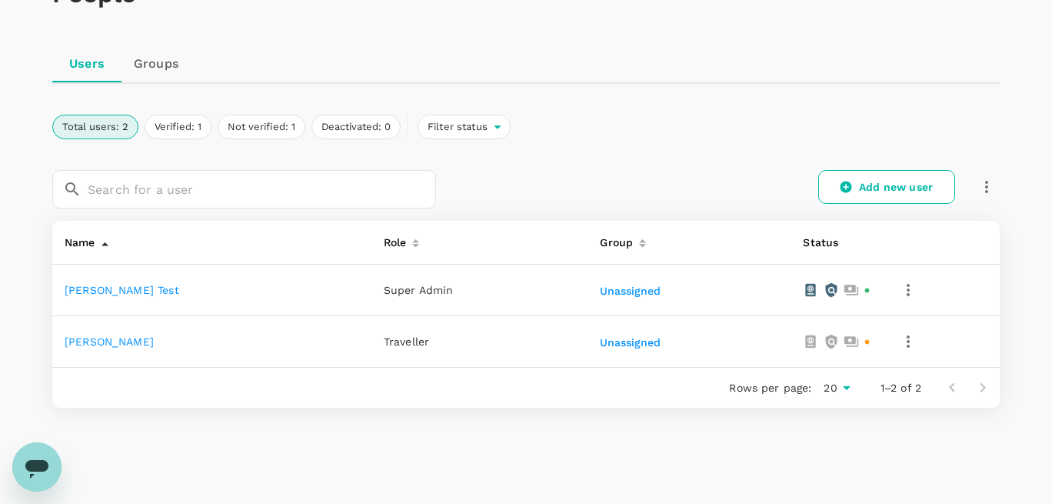
click at [899, 345] on icon "button" at bounding box center [908, 341] width 18 height 18
click at [803, 375] on span "Edit" at bounding box center [827, 383] width 122 height 18
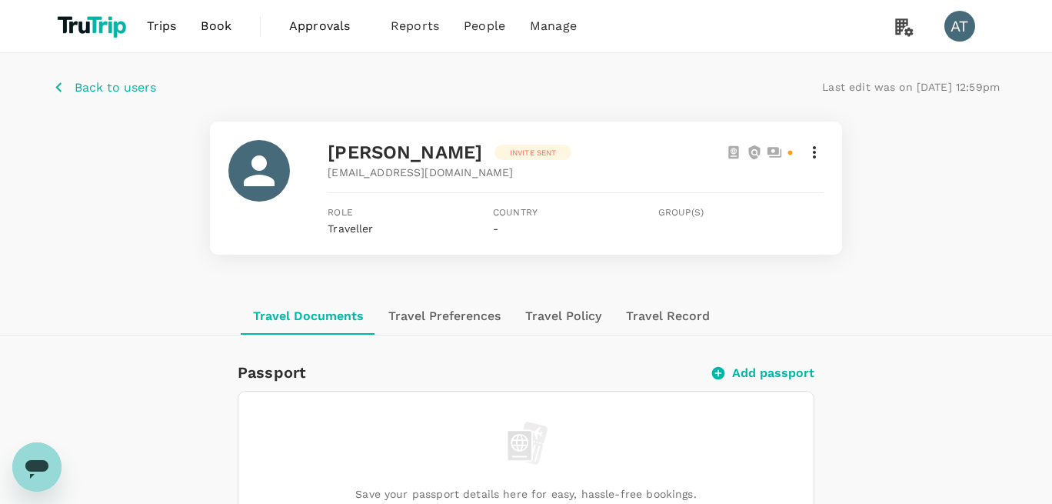
click at [814, 154] on icon at bounding box center [814, 152] width 3 height 12
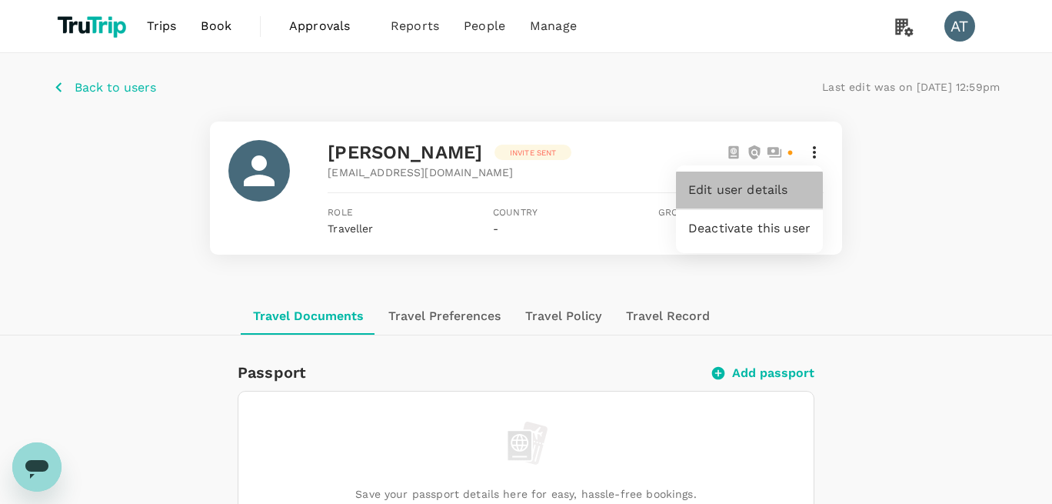
click at [747, 195] on span "Edit user details" at bounding box center [749, 190] width 122 height 18
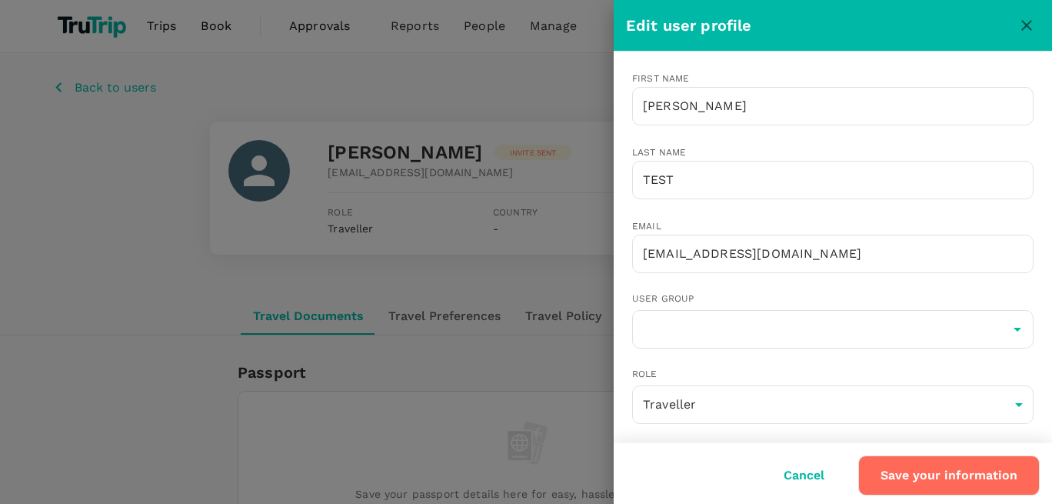
click at [537, 128] on div at bounding box center [526, 252] width 1052 height 504
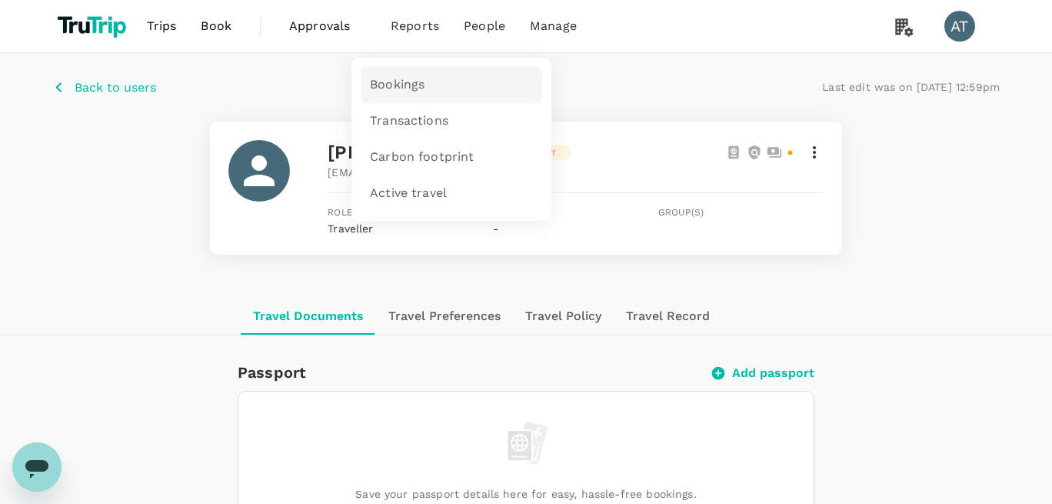
click at [419, 93] on span "Bookings" at bounding box center [397, 85] width 55 height 18
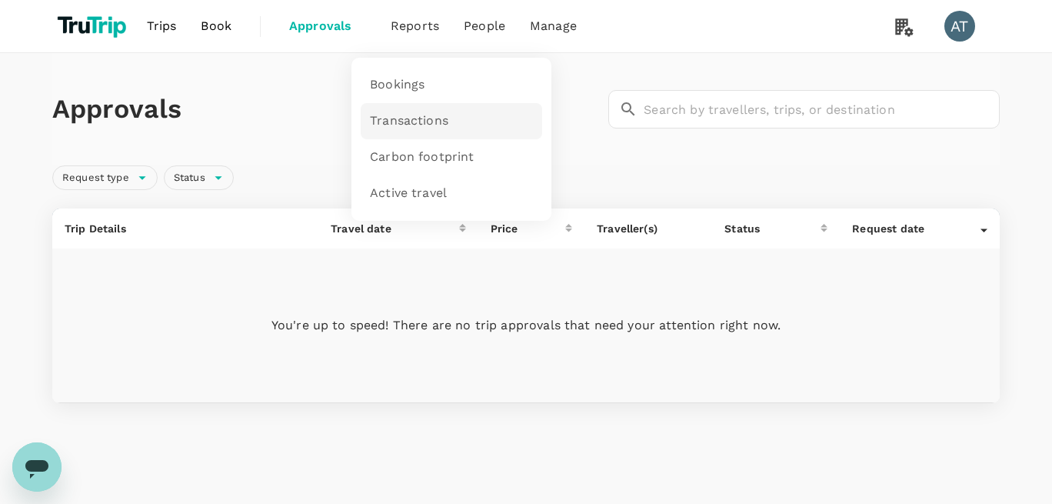
click at [408, 114] on span "Transactions" at bounding box center [409, 121] width 78 height 18
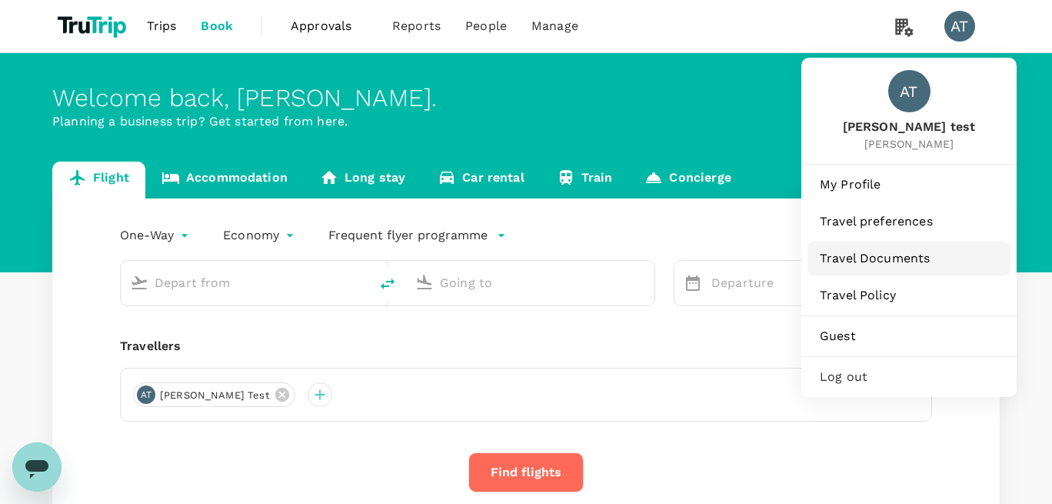
click at [847, 256] on span "Travel Documents" at bounding box center [909, 258] width 178 height 18
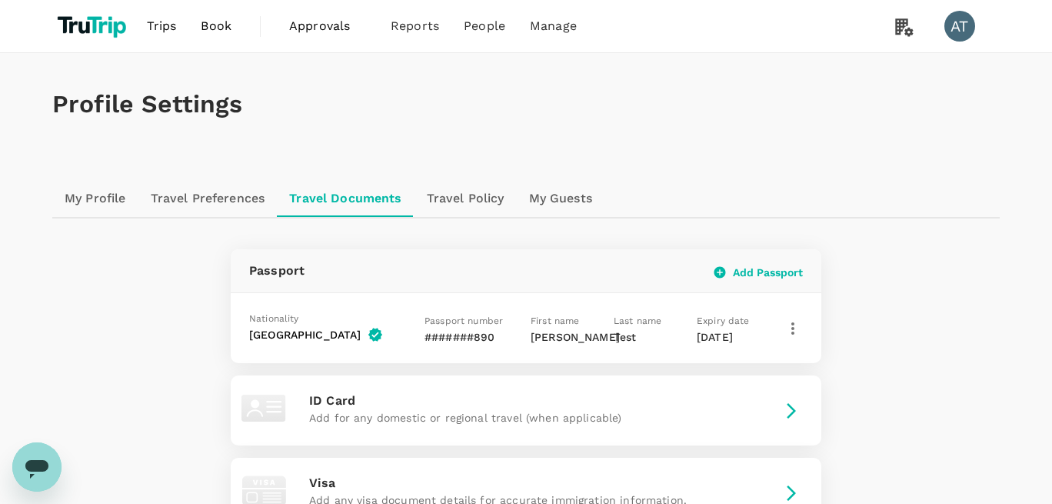
click at [554, 196] on link "My Guests" at bounding box center [561, 198] width 88 height 37
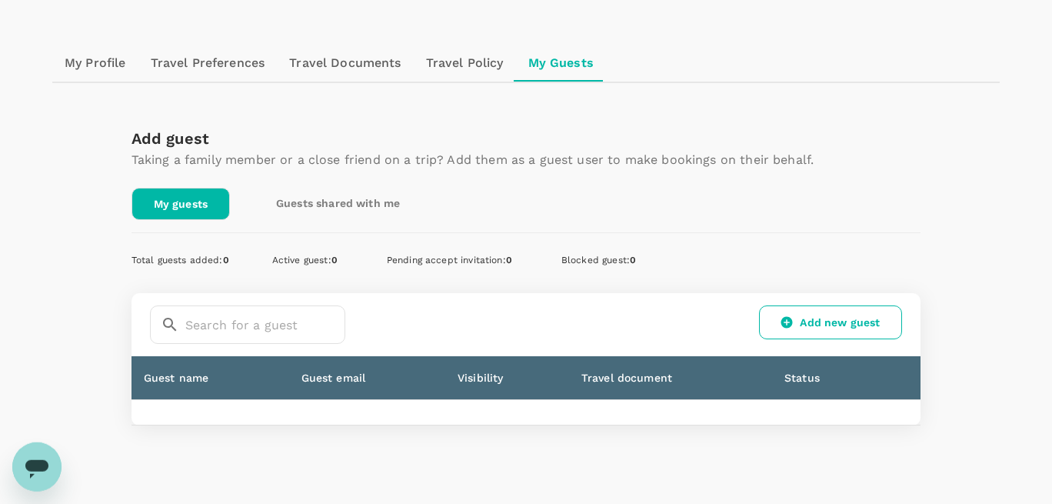
scroll to position [175, 0]
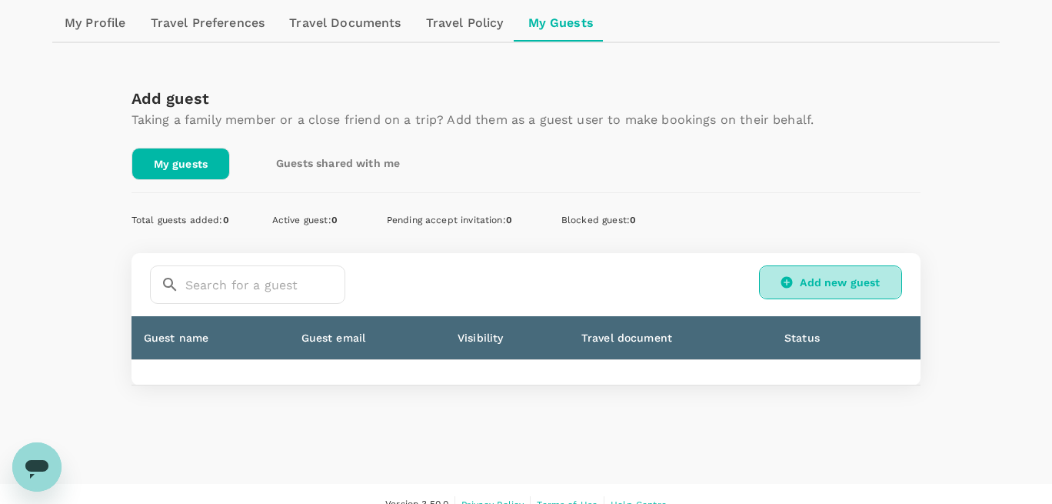
click at [770, 286] on link "Add new guest" at bounding box center [830, 282] width 143 height 34
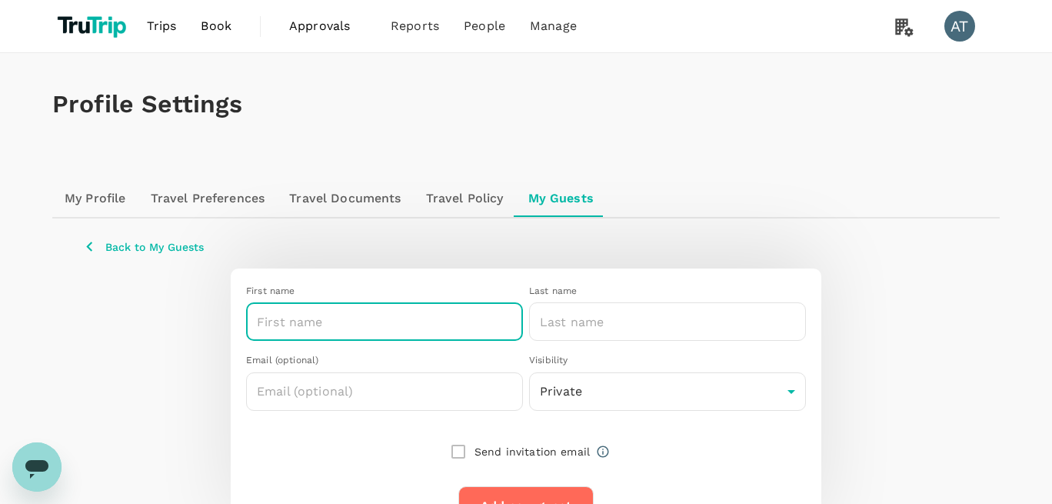
click at [403, 330] on input "text" at bounding box center [384, 321] width 277 height 38
type input "Alcie"
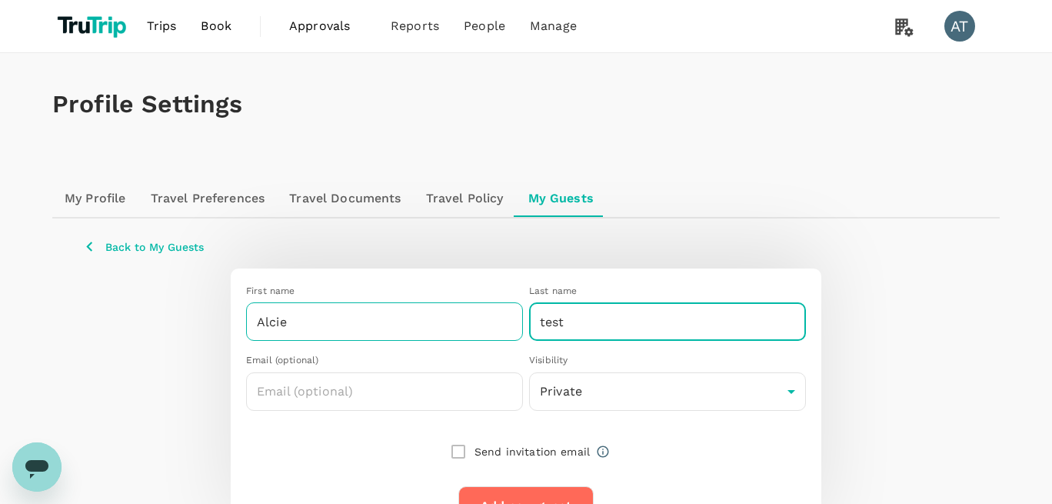
type input "test"
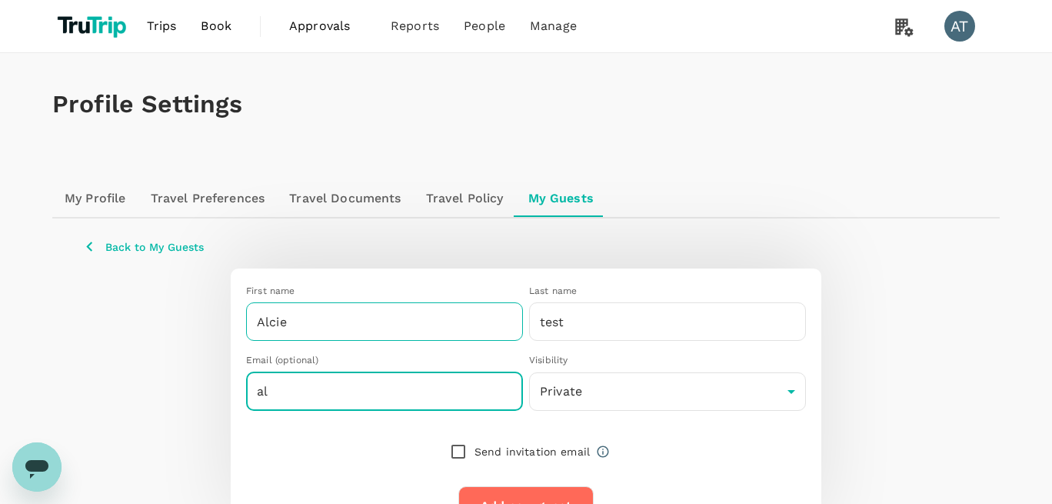
type input "a"
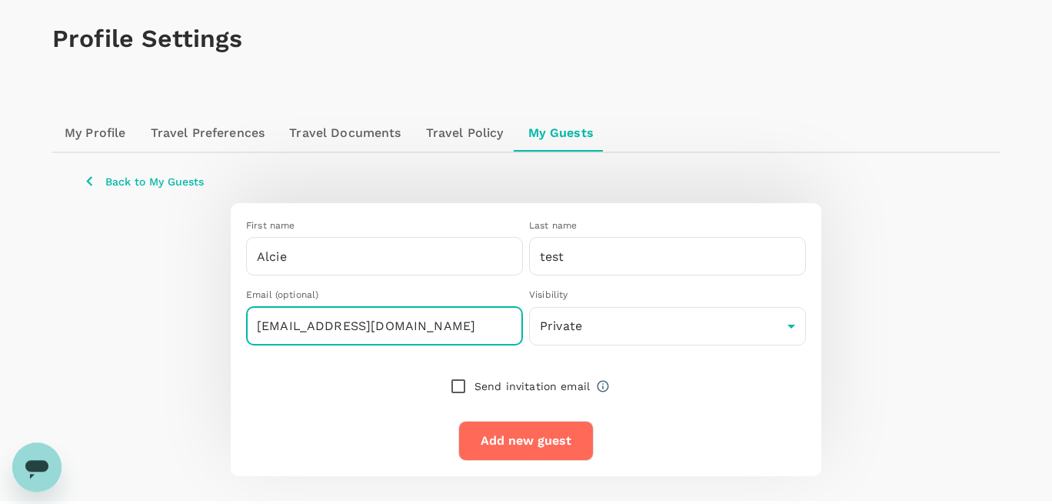
scroll to position [103, 0]
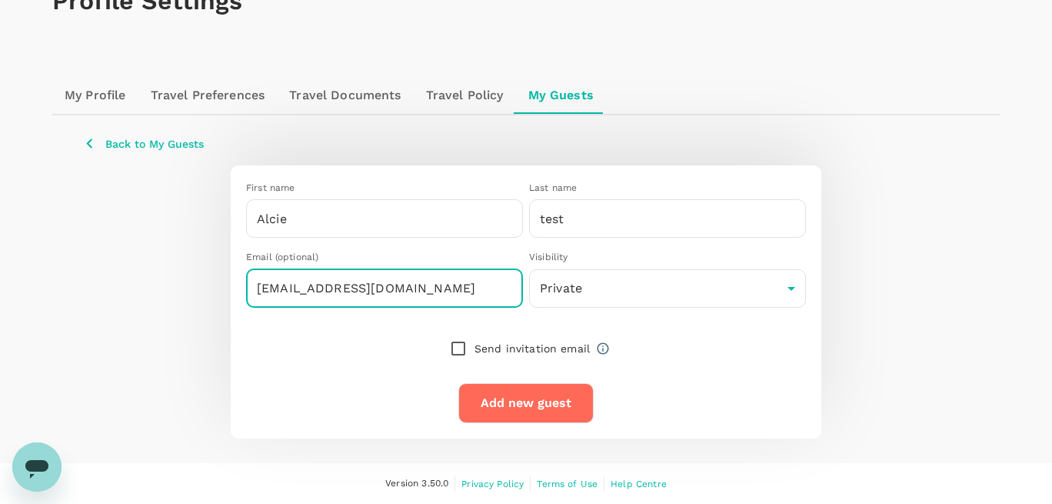
type input "[EMAIL_ADDRESS][DOMAIN_NAME]"
click at [508, 411] on button "Add new guest" at bounding box center [525, 403] width 135 height 40
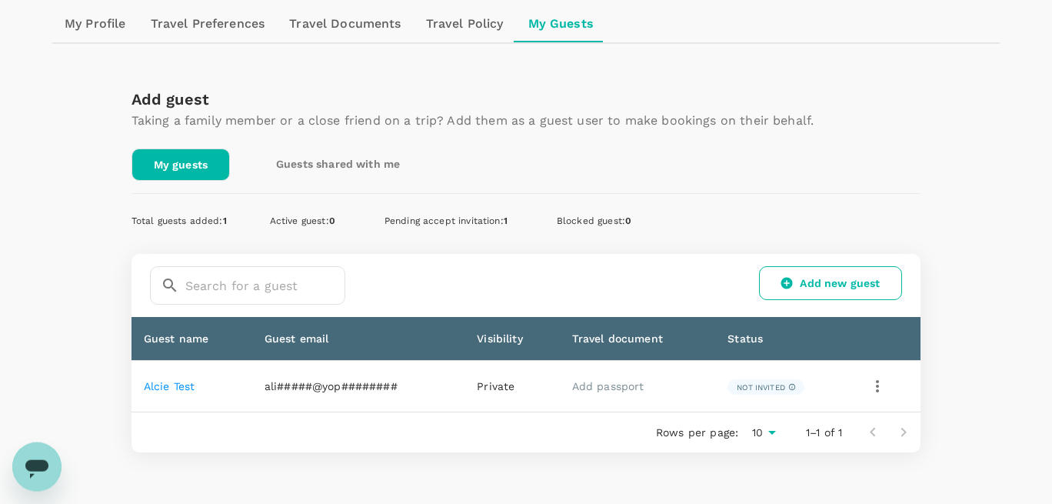
scroll to position [175, 0]
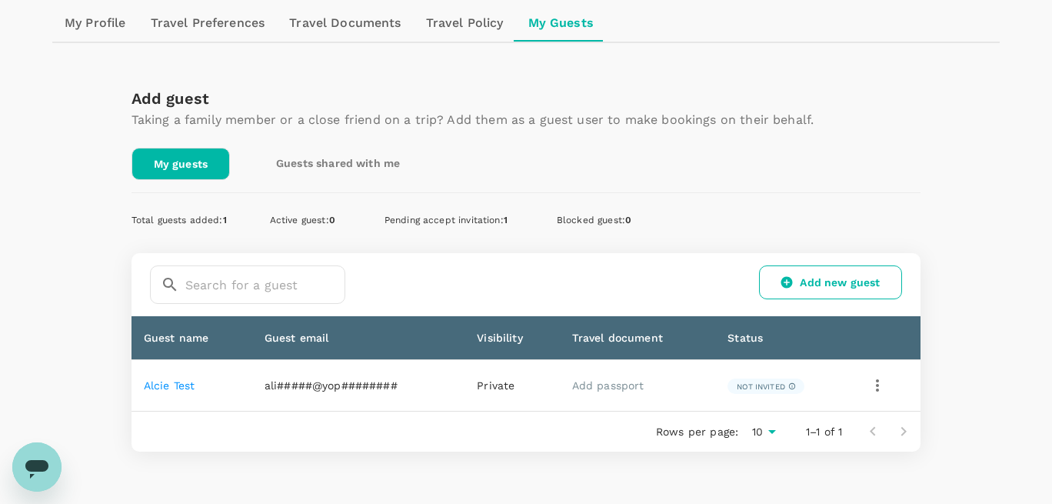
click at [163, 387] on link "Alcie test" at bounding box center [170, 385] width 52 height 12
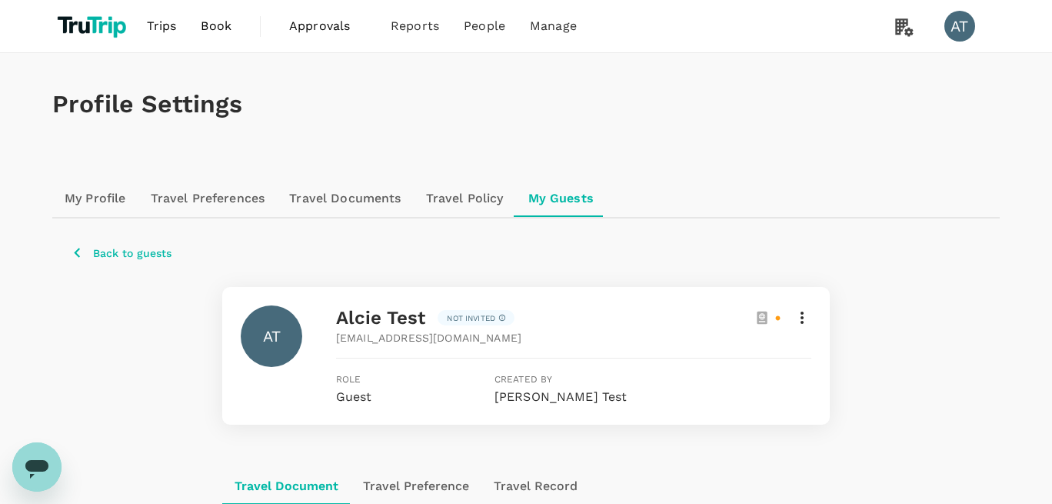
scroll to position [263, 0]
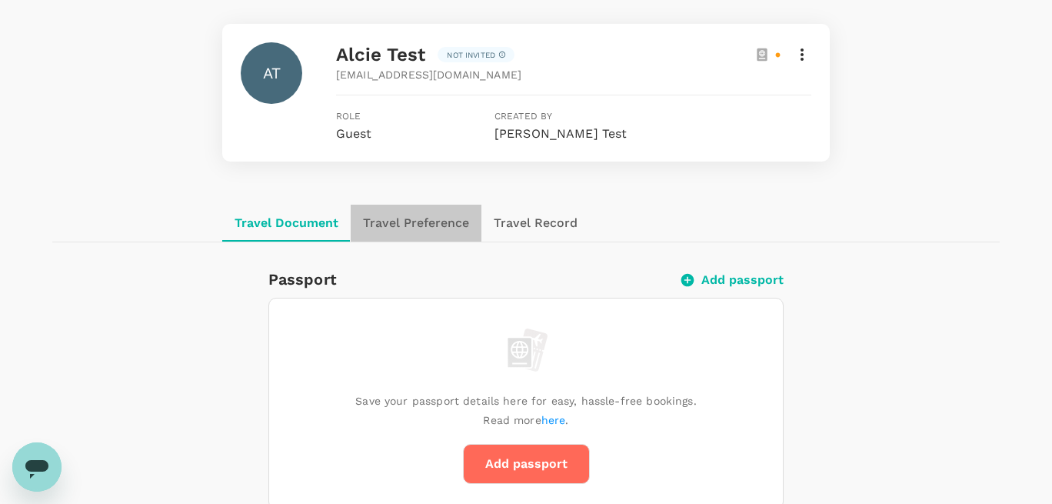
click at [401, 228] on button "Travel Preference" at bounding box center [416, 223] width 131 height 37
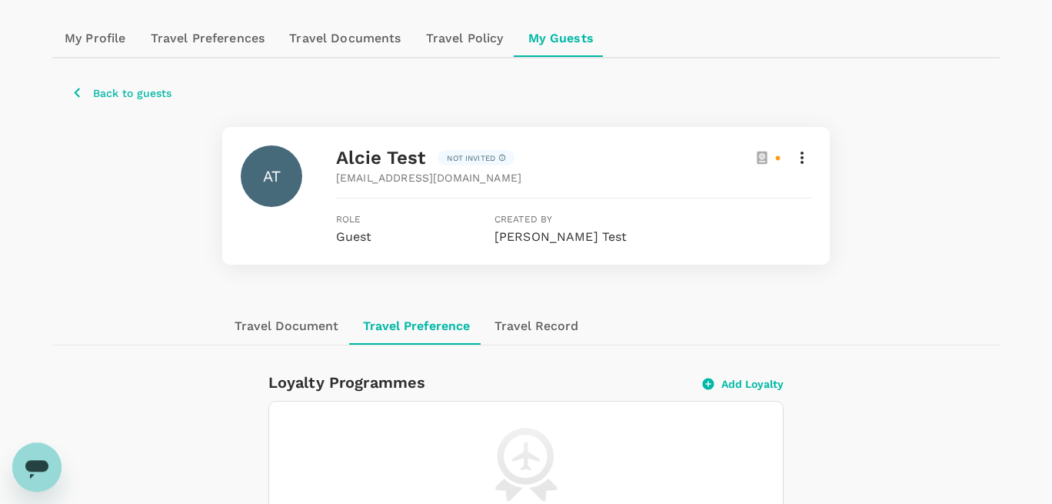
scroll to position [297, 0]
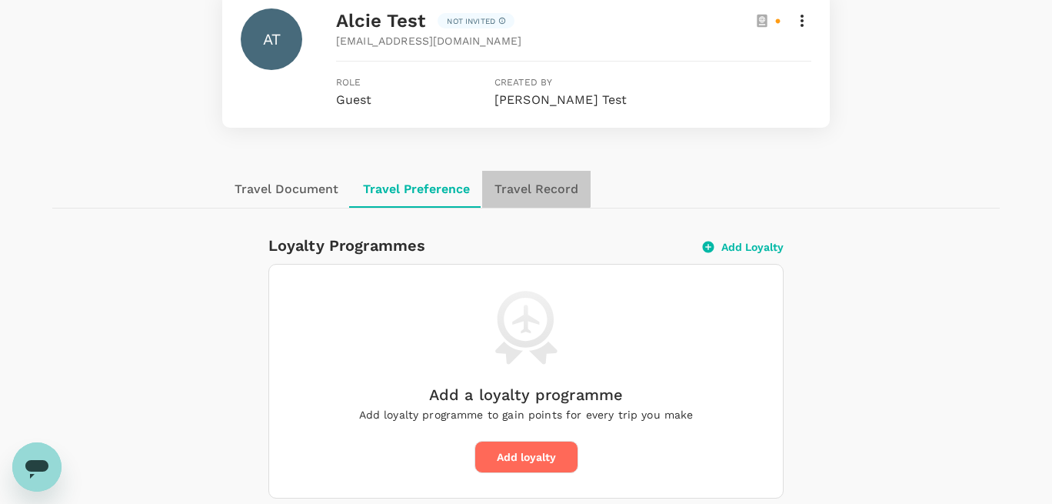
click at [507, 178] on button "Travel Record" at bounding box center [536, 189] width 108 height 37
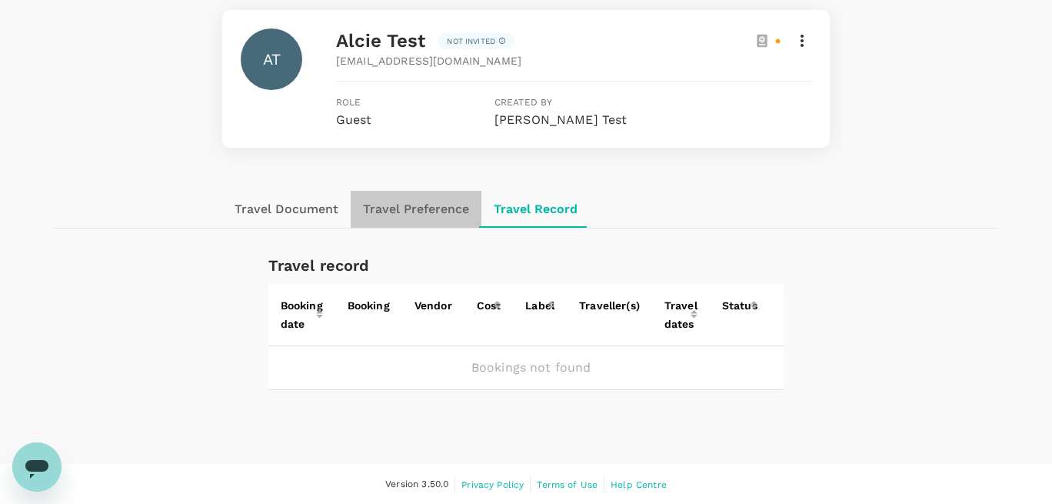
click at [420, 204] on button "Travel Preference" at bounding box center [416, 209] width 131 height 37
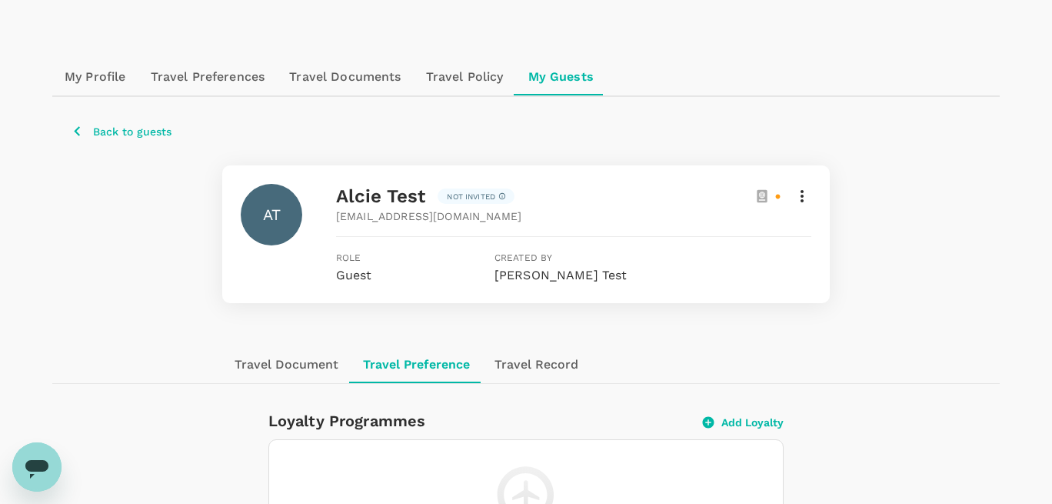
click at [503, 366] on button "Travel Record" at bounding box center [536, 364] width 108 height 37
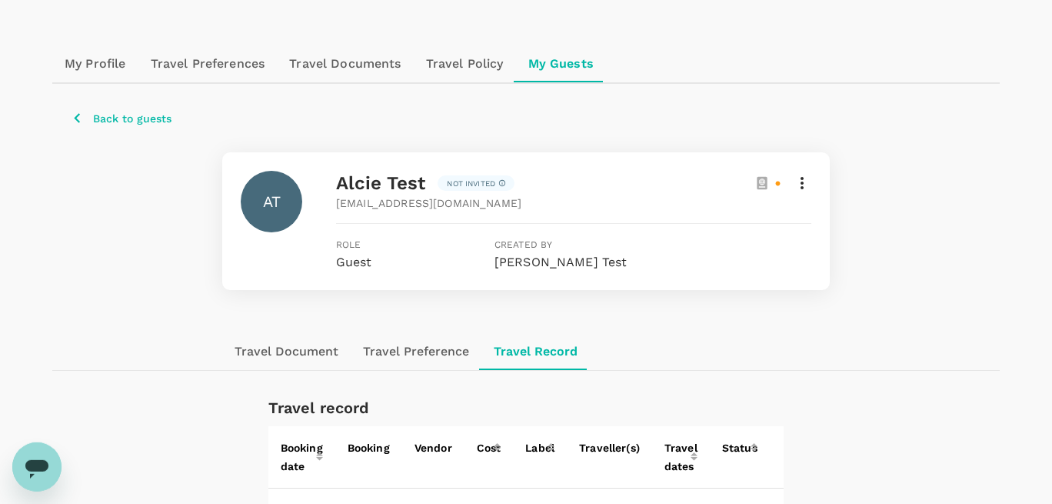
scroll to position [277, 0]
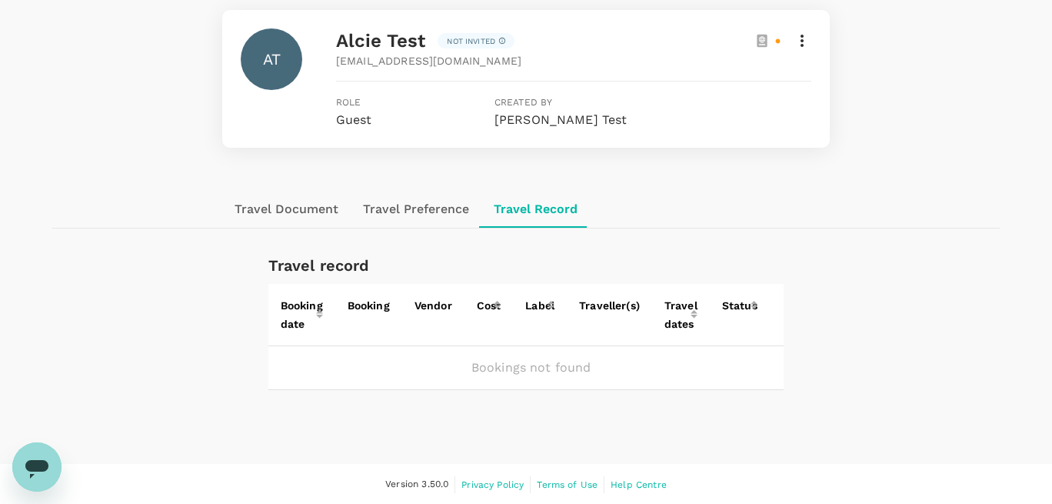
click at [421, 207] on button "Travel Preference" at bounding box center [416, 209] width 131 height 37
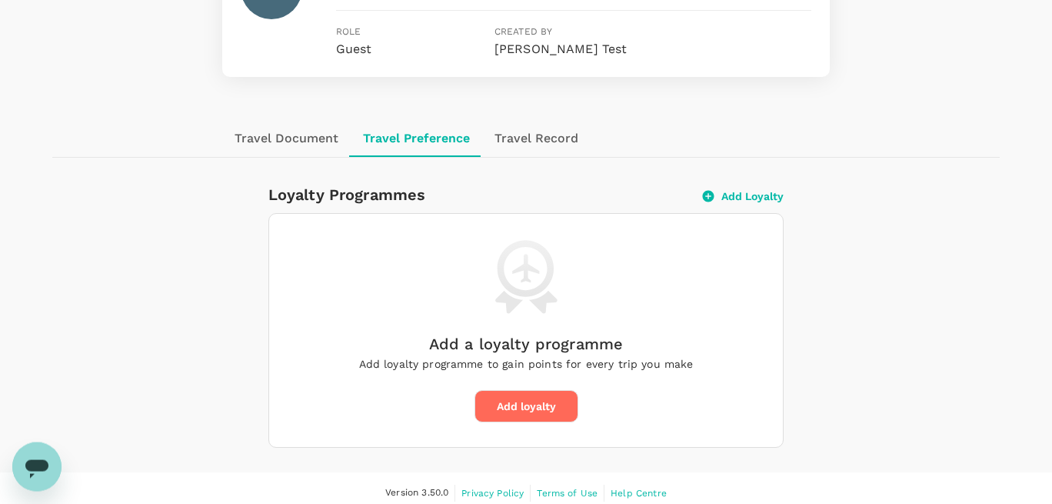
scroll to position [356, 0]
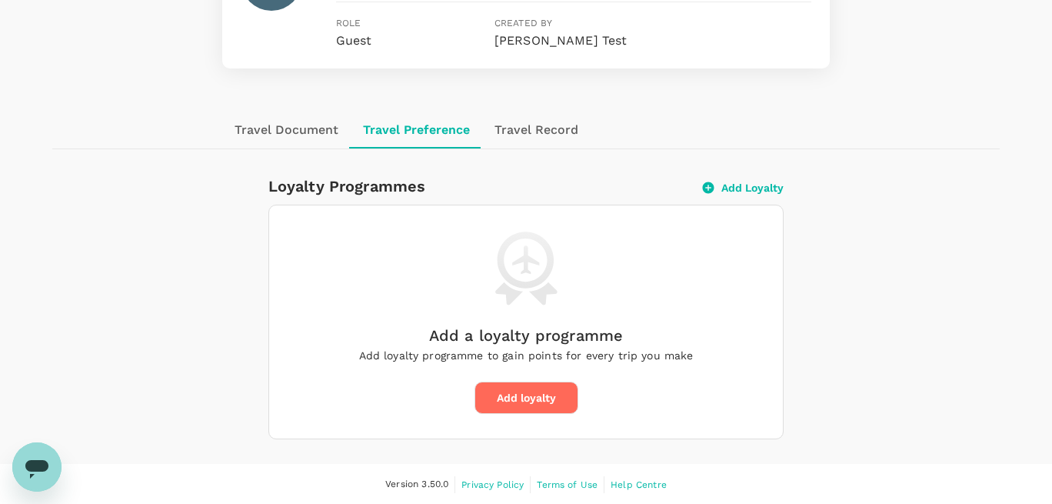
click at [737, 192] on button "Add Loyalty" at bounding box center [743, 188] width 81 height 14
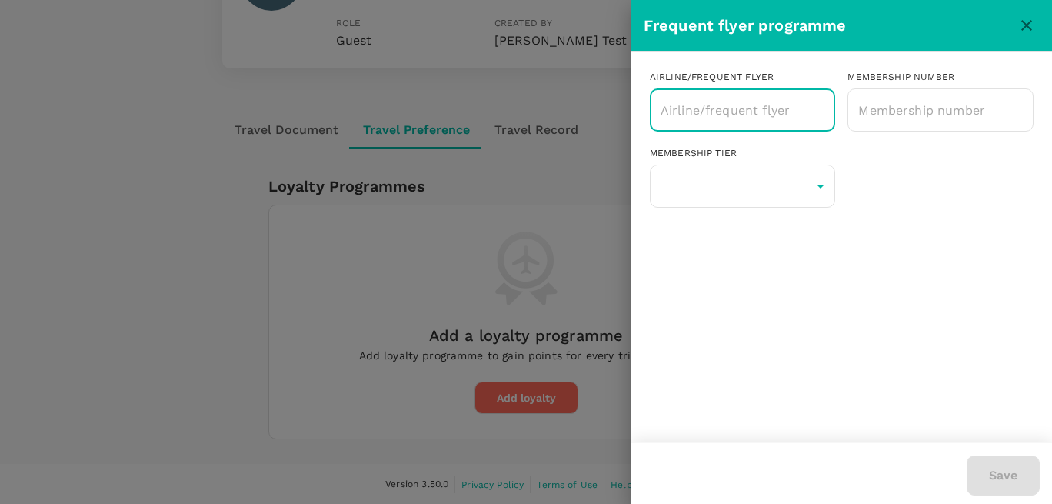
click at [704, 117] on input "text" at bounding box center [731, 109] width 149 height 29
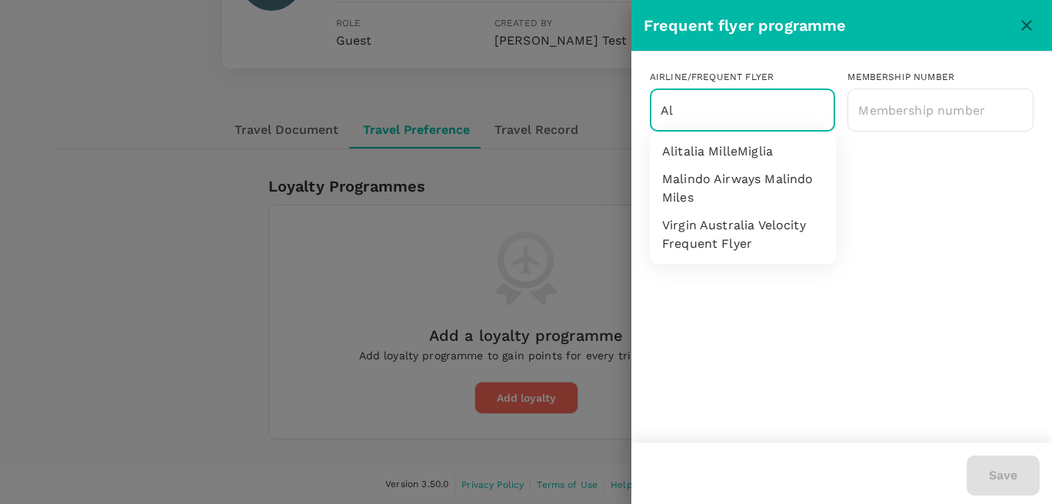
click at [707, 151] on li "Alitalia MilleMiglia" at bounding box center [743, 152] width 186 height 28
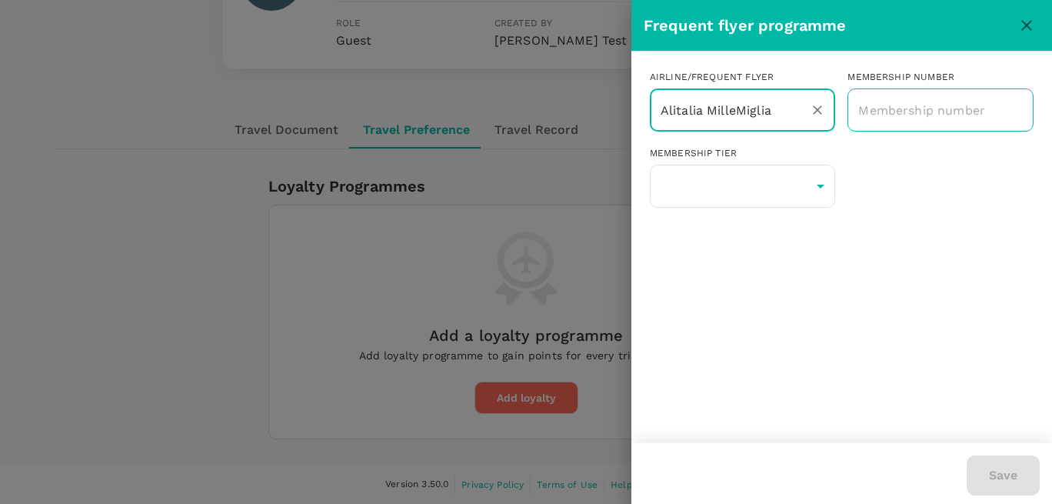
type input "Alitalia MilleMiglia"
click at [877, 116] on input "text" at bounding box center [940, 110] width 186 height 38
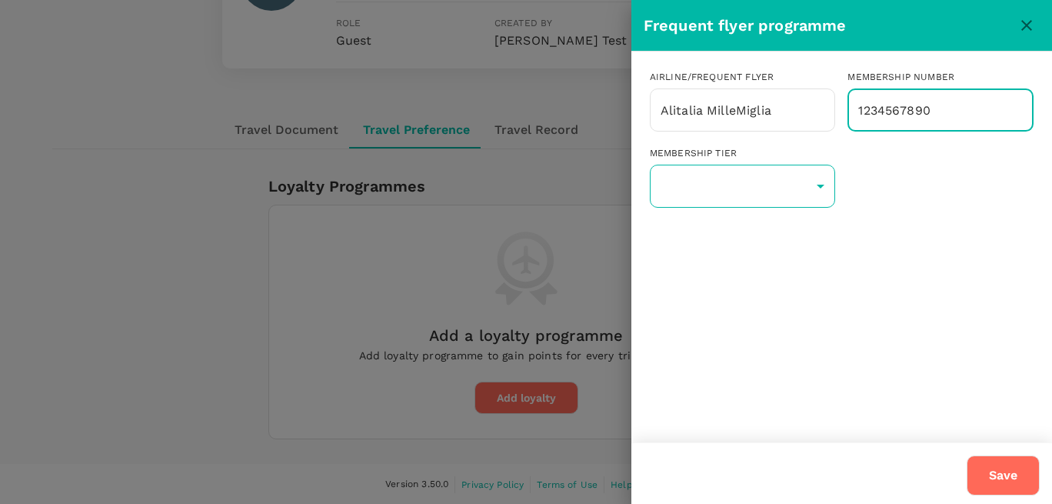
type input "1234567890"
click at [788, 185] on body "Trips Book Approvals 0 Reports People Manage AT Profile Settings My Profile Tra…" at bounding box center [526, 74] width 1052 height 861
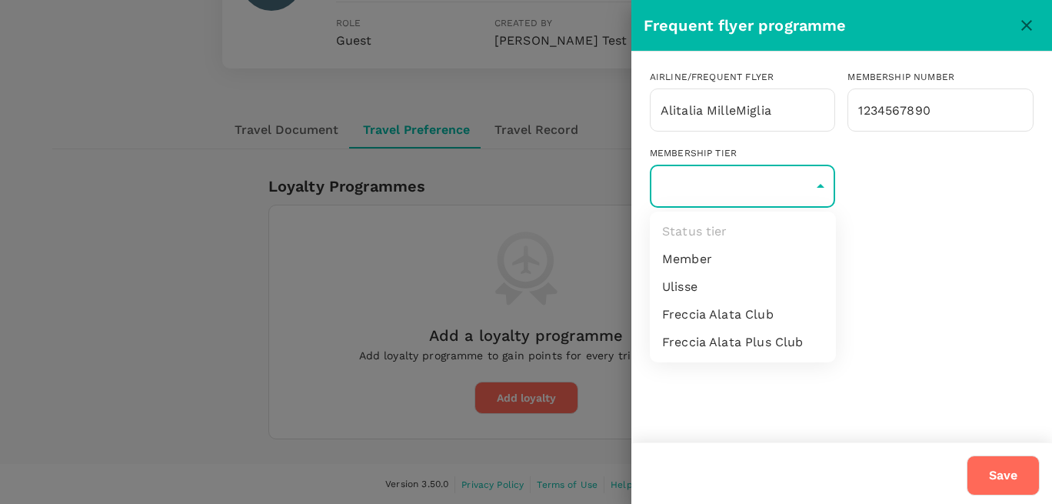
click at [730, 258] on li "Member" at bounding box center [743, 259] width 186 height 28
type input "1"
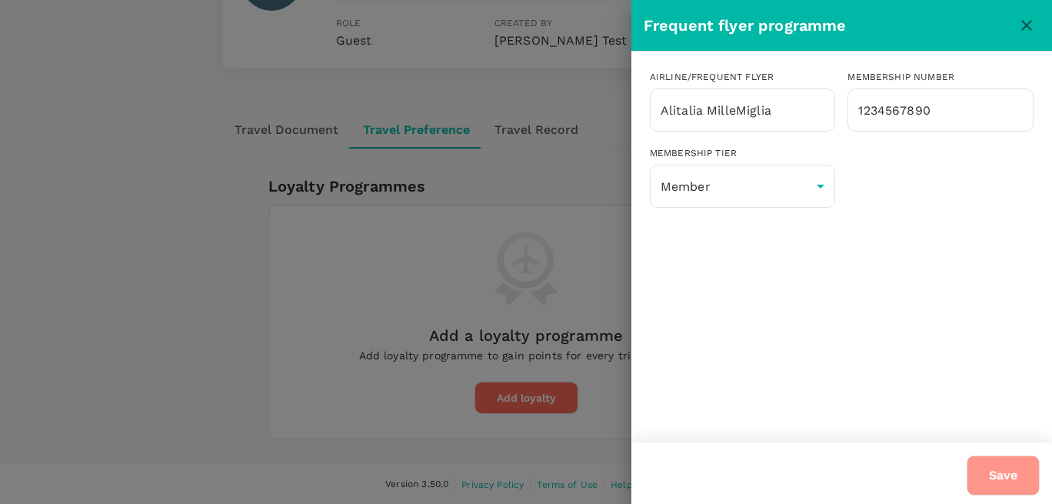
click at [1003, 477] on button "Save" at bounding box center [1003, 475] width 73 height 40
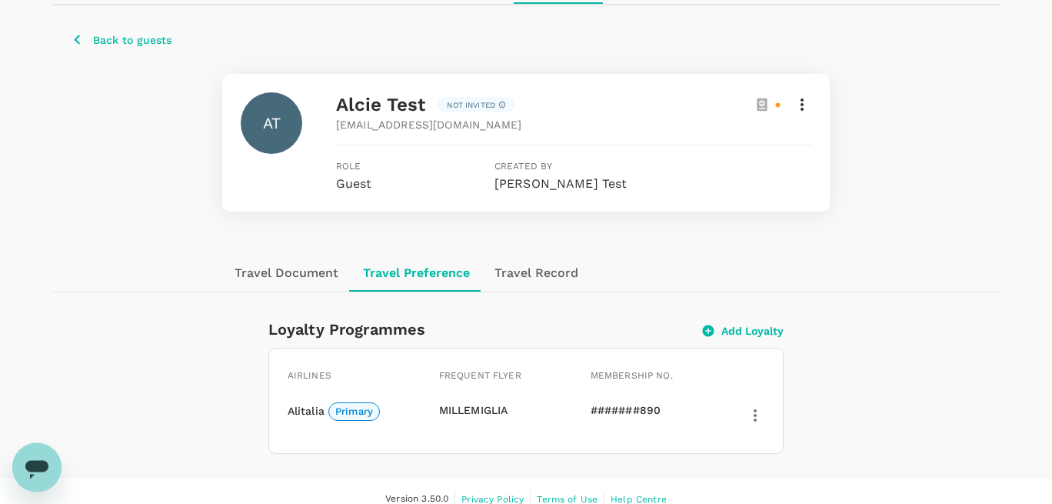
scroll to position [227, 0]
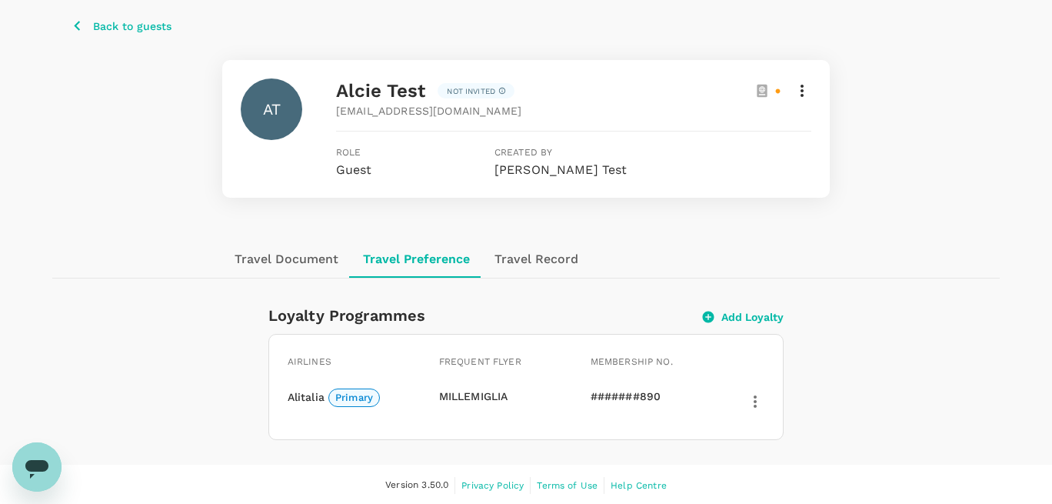
click at [755, 401] on icon "button" at bounding box center [755, 401] width 3 height 12
click at [734, 428] on span "Delete" at bounding box center [755, 433] width 83 height 18
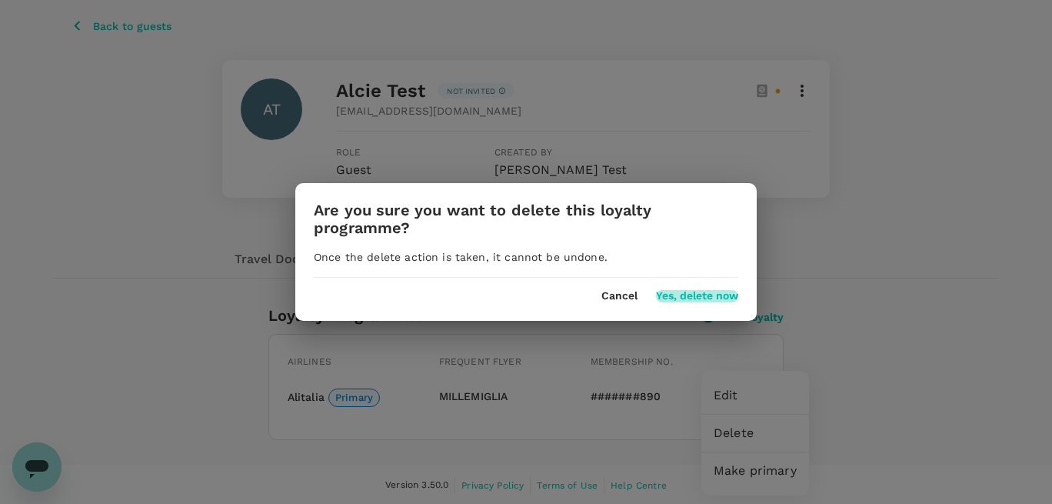
click at [668, 299] on button "Yes, delete now" at bounding box center [697, 296] width 82 height 12
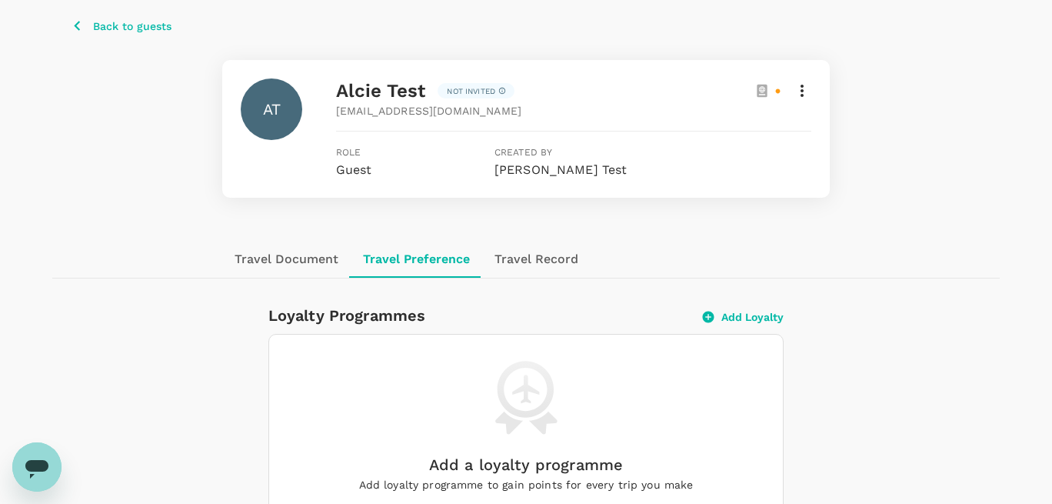
scroll to position [0, 0]
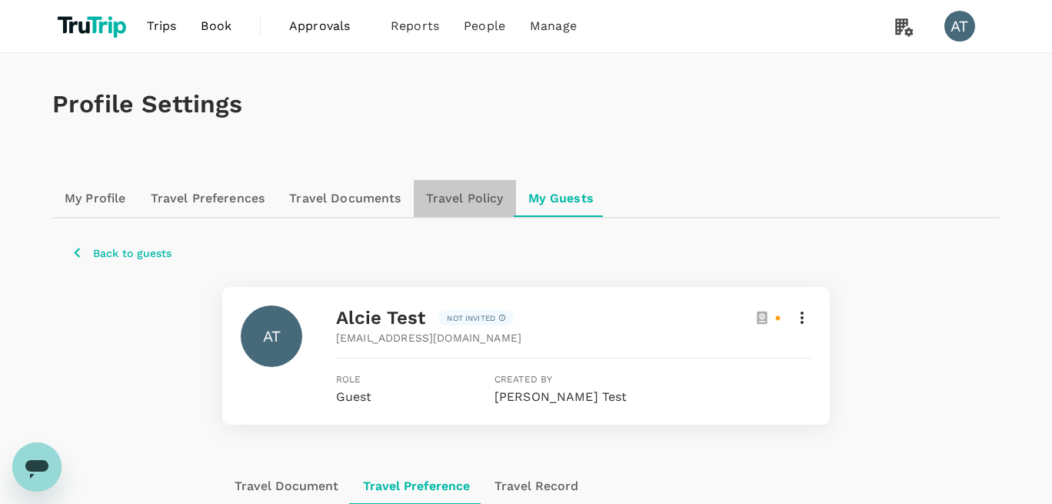
click at [474, 203] on link "Travel Policy" at bounding box center [465, 198] width 102 height 37
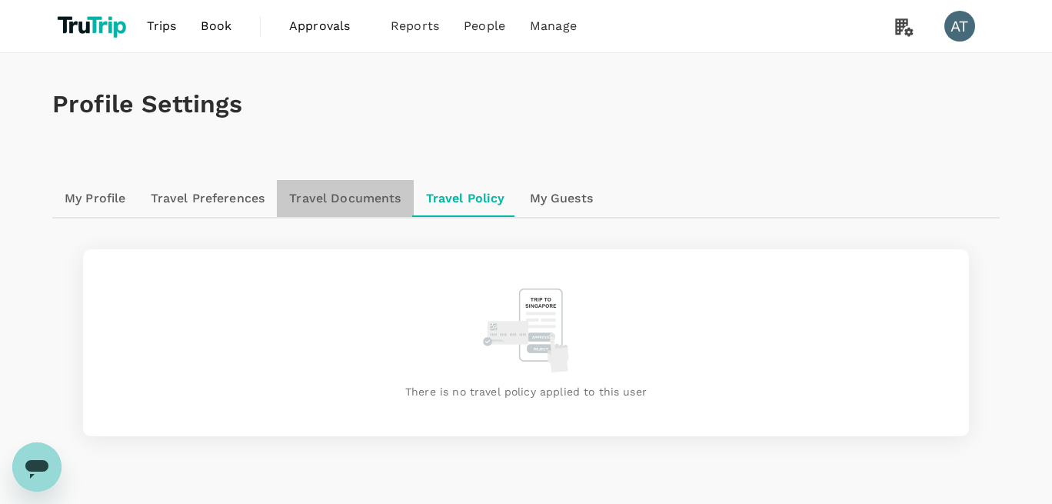
click at [359, 197] on link "Travel Documents" at bounding box center [345, 198] width 136 height 37
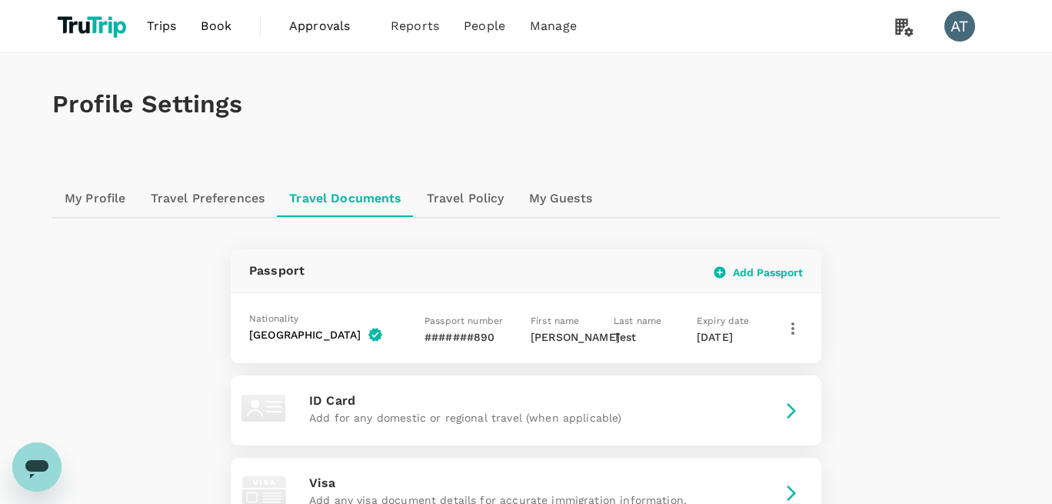
click at [591, 201] on link "My Guests" at bounding box center [561, 198] width 88 height 37
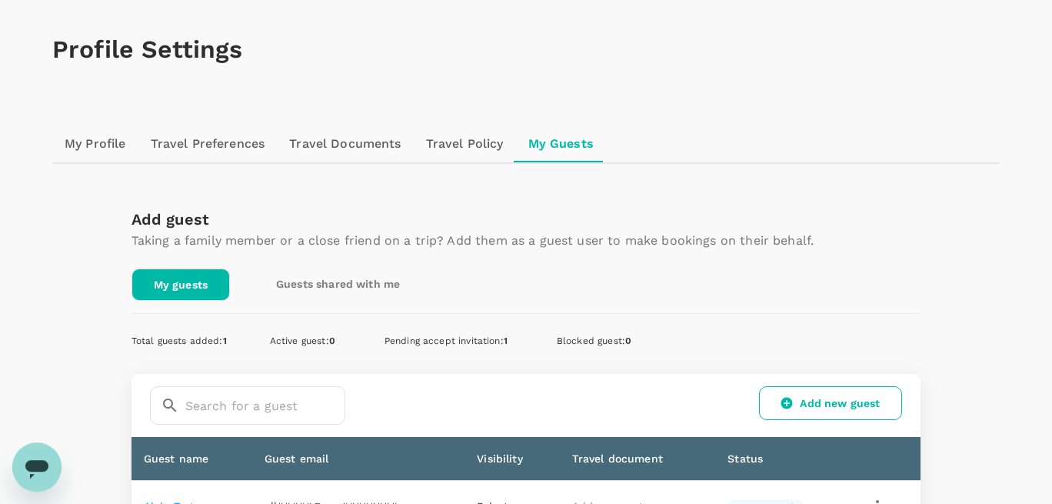
scroll to position [175, 0]
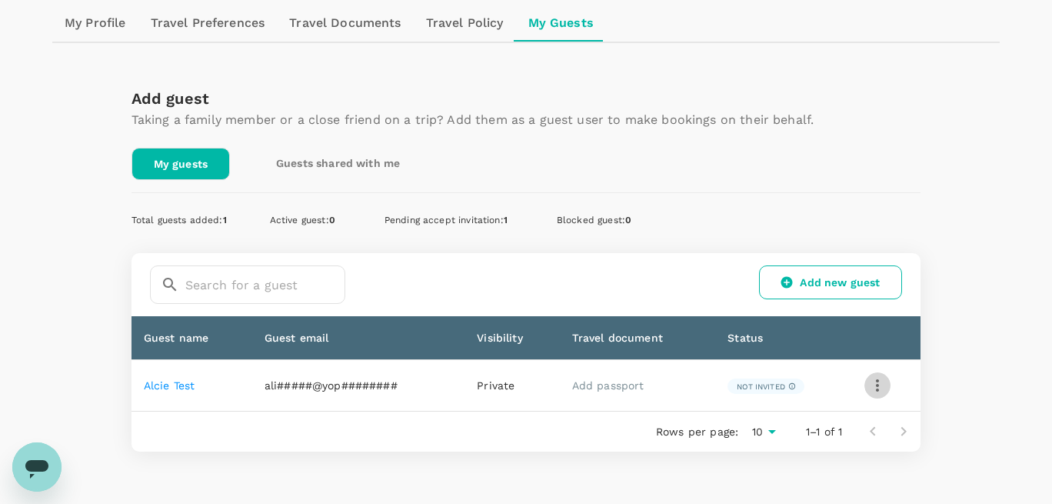
click at [877, 388] on icon "button" at bounding box center [877, 385] width 3 height 12
click at [767, 422] on span "Edit" at bounding box center [812, 426] width 129 height 18
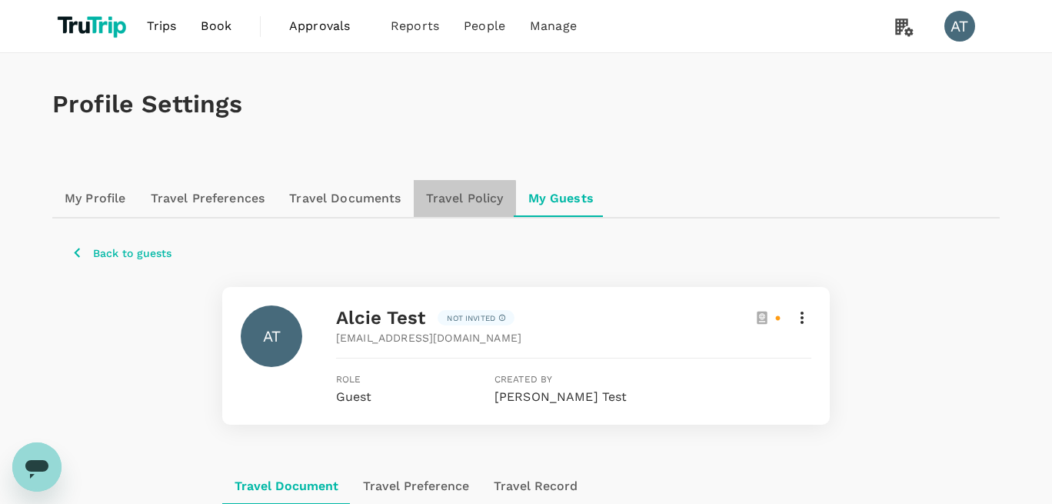
click at [461, 199] on link "Travel Policy" at bounding box center [465, 198] width 102 height 37
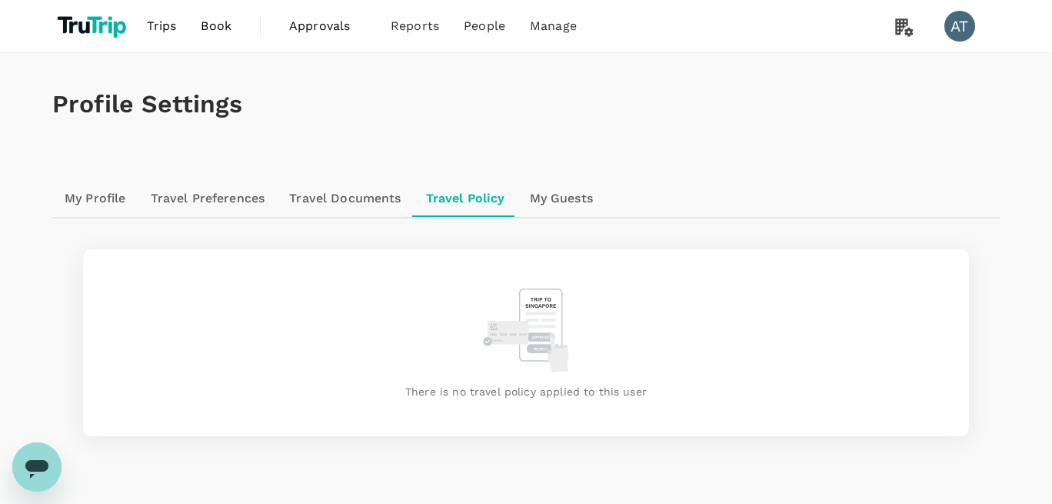
click at [346, 195] on link "Travel Documents" at bounding box center [345, 198] width 136 height 37
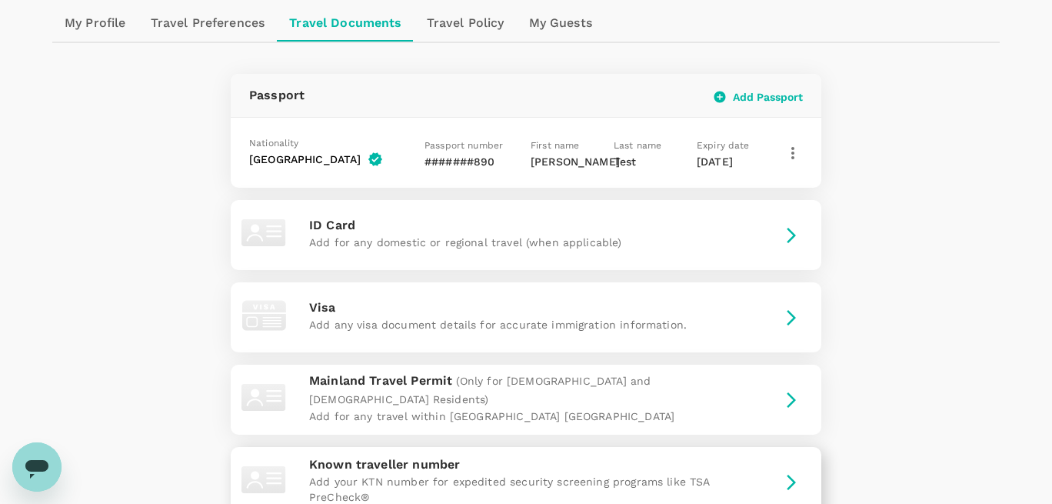
scroll to position [342, 0]
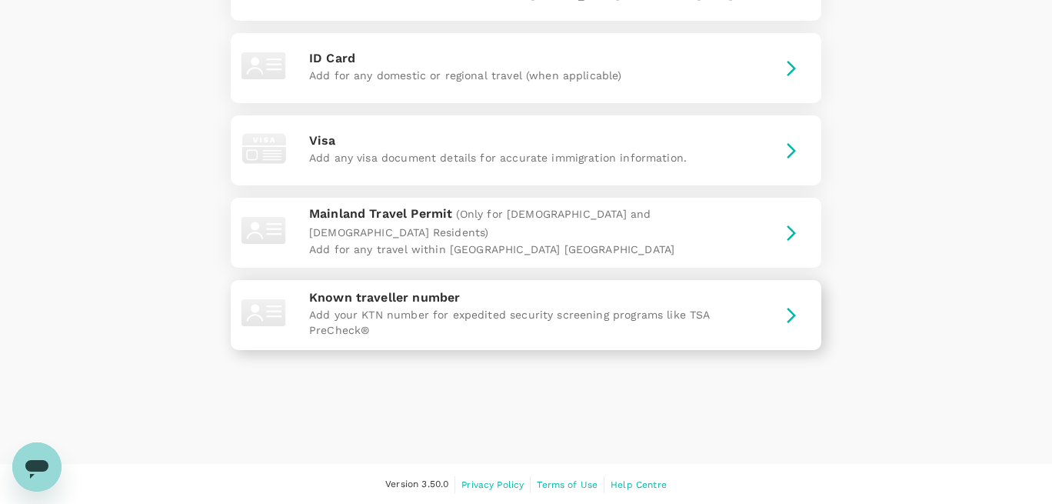
click at [485, 304] on p "Known traveller number" at bounding box center [526, 297] width 434 height 18
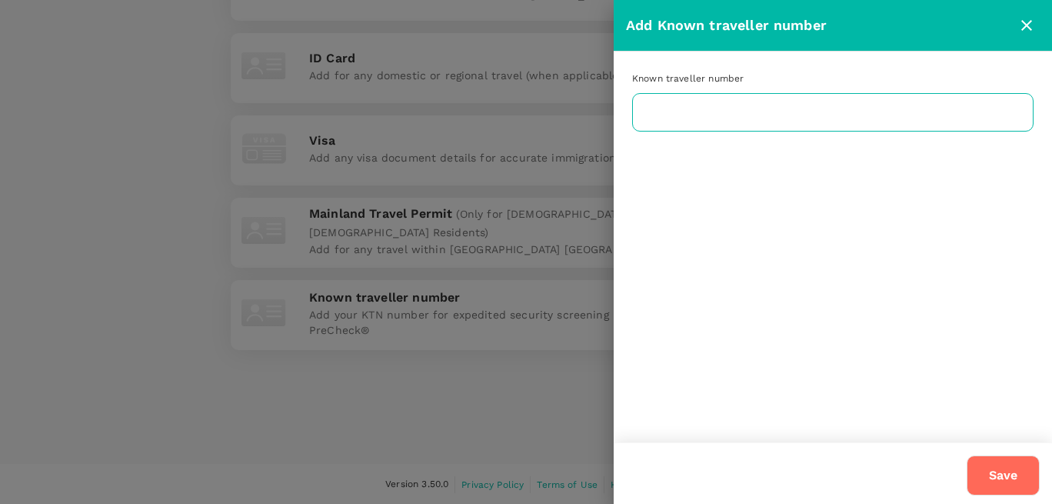
click at [686, 121] on input "text" at bounding box center [832, 112] width 401 height 38
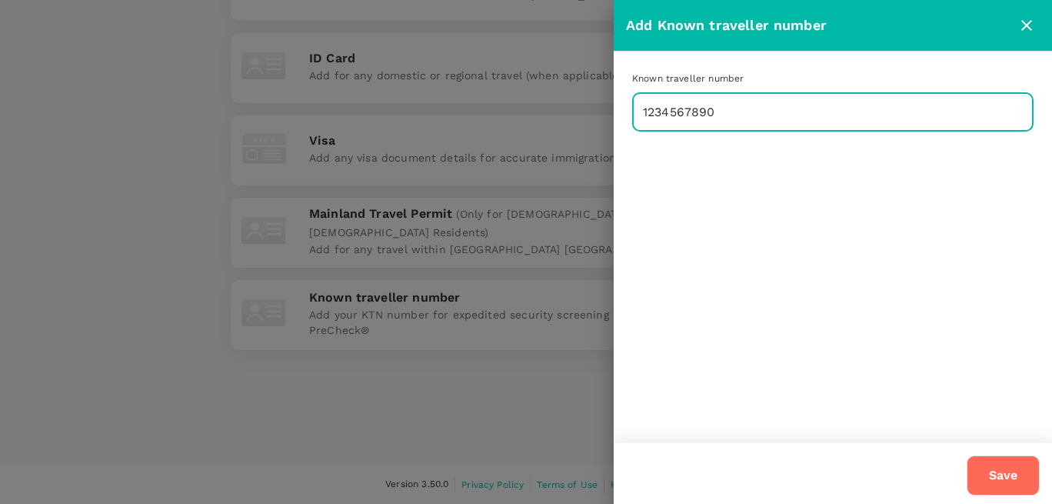
type input "1234567890"
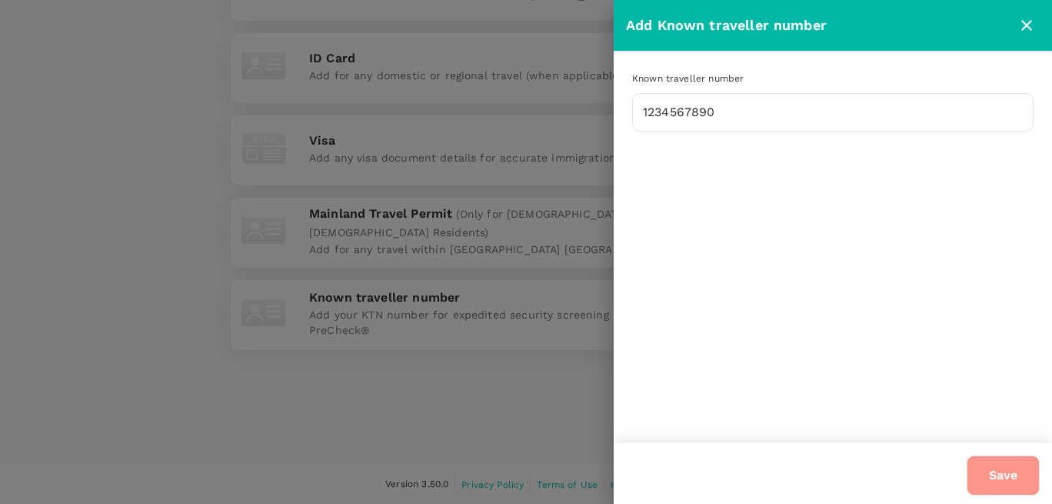
click at [1016, 477] on button "Save" at bounding box center [1003, 475] width 73 height 40
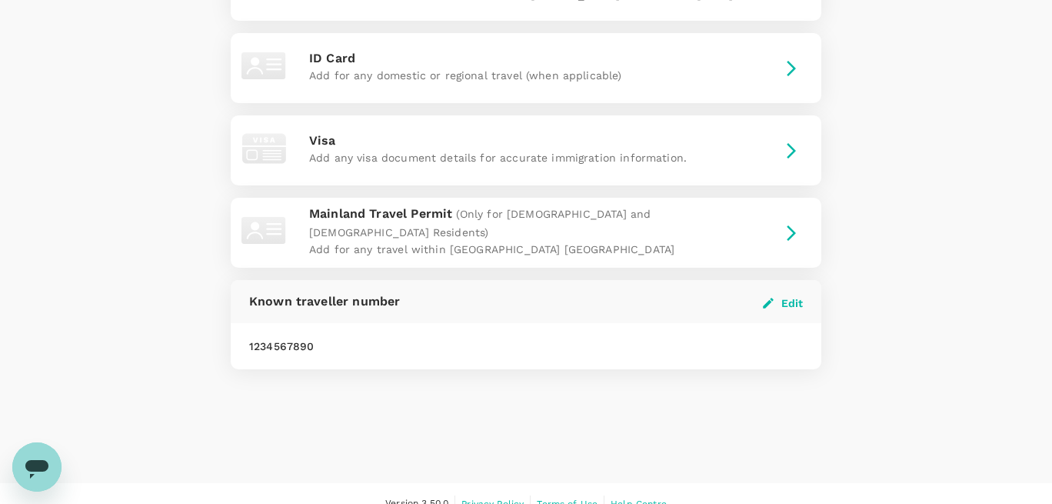
drag, startPoint x: 563, startPoint y: 348, endPoint x: 591, endPoint y: 332, distance: 32.3
click at [565, 345] on div "1234567890" at bounding box center [526, 346] width 554 height 22
click at [780, 298] on button "Edit" at bounding box center [783, 303] width 40 height 14
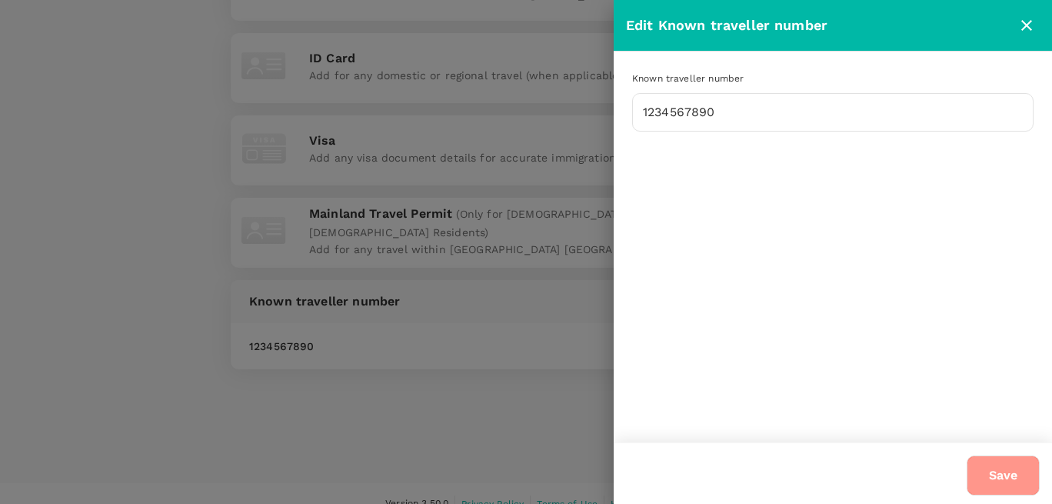
click at [1005, 475] on button "Save" at bounding box center [1003, 475] width 73 height 40
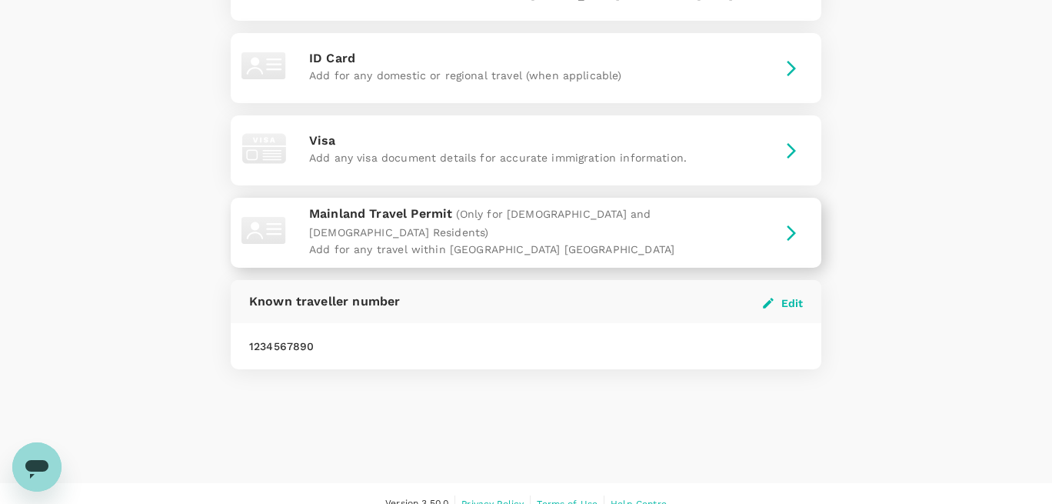
click at [787, 232] on icon "button" at bounding box center [791, 233] width 18 height 18
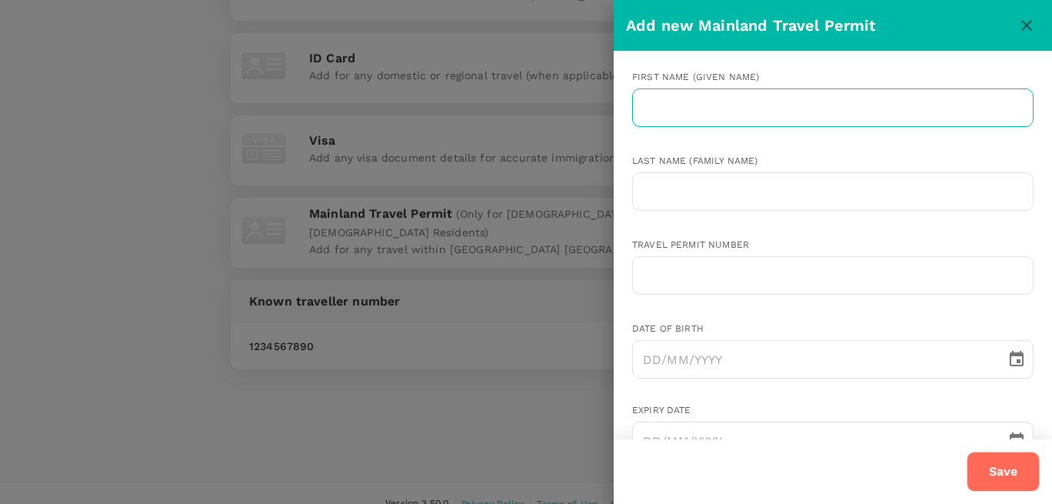
click at [657, 108] on input "text" at bounding box center [832, 107] width 401 height 38
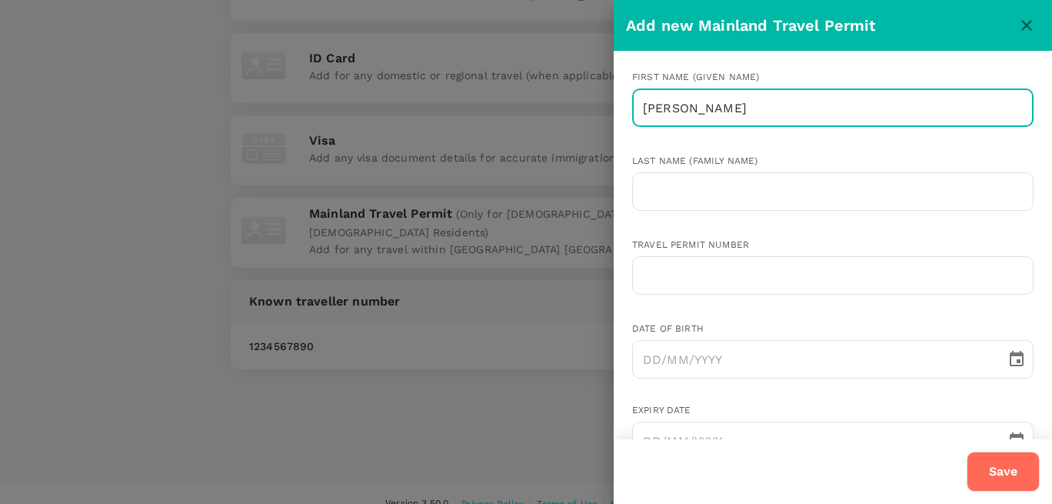
type input "Alice"
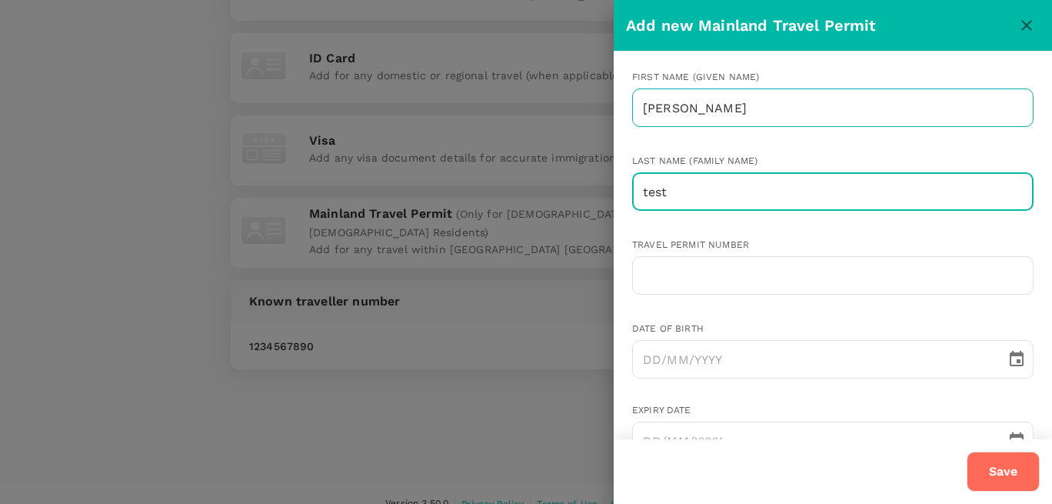
type input "test"
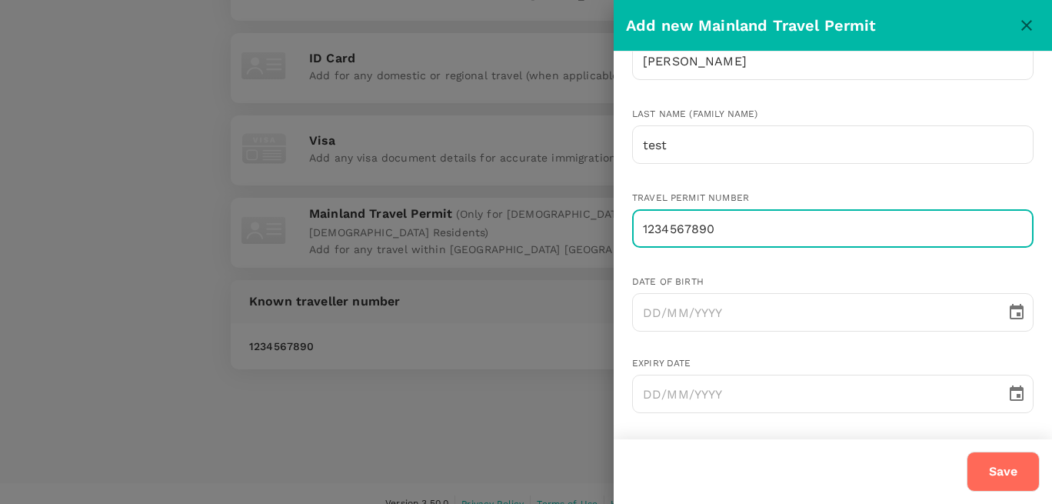
scroll to position [52, 0]
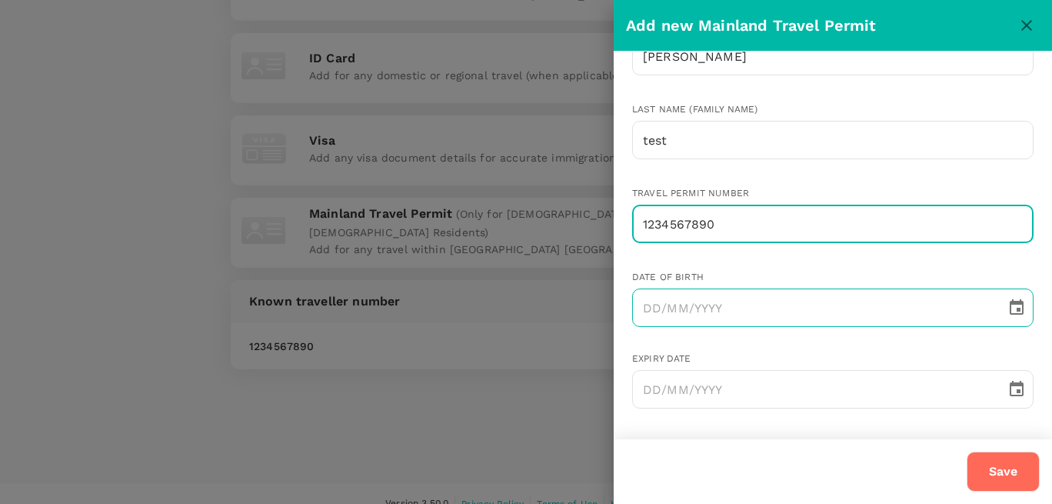
type input "1234567890"
click at [1021, 314] on icon "Choose date" at bounding box center [1016, 307] width 18 height 18
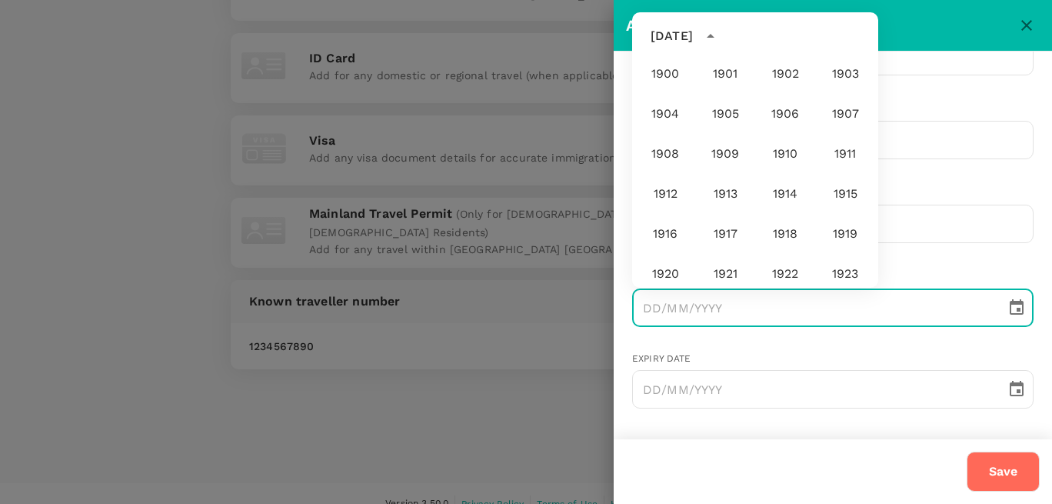
scroll to position [1143, 0]
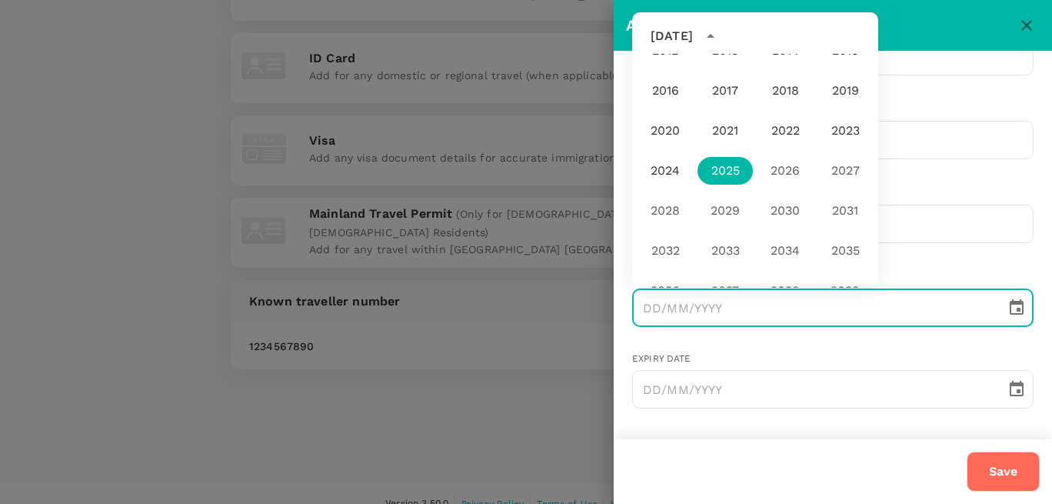
click at [720, 205] on div "2029" at bounding box center [725, 211] width 60 height 40
click at [717, 90] on button "2017" at bounding box center [724, 91] width 55 height 28
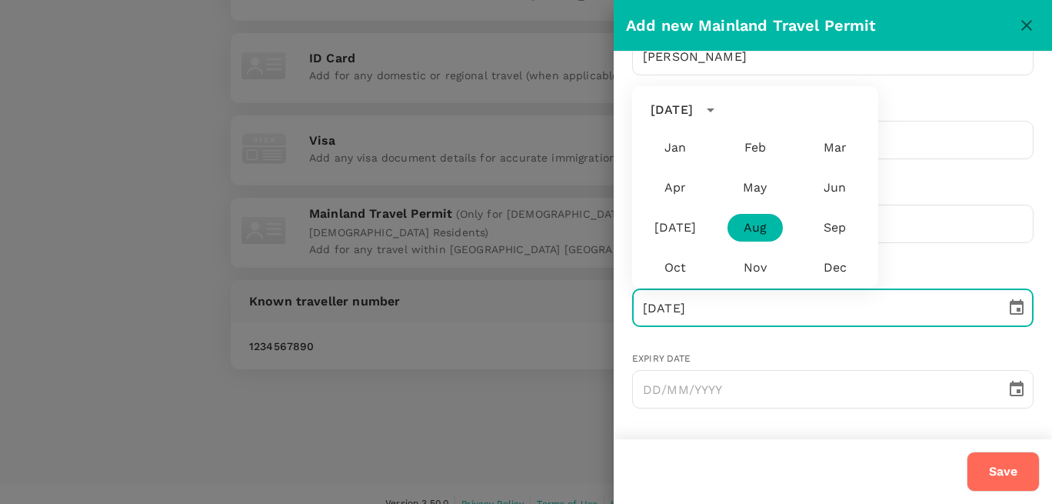
click at [759, 169] on div "May" at bounding box center [755, 188] width 80 height 40
click at [756, 148] on button "Feb" at bounding box center [754, 148] width 55 height 28
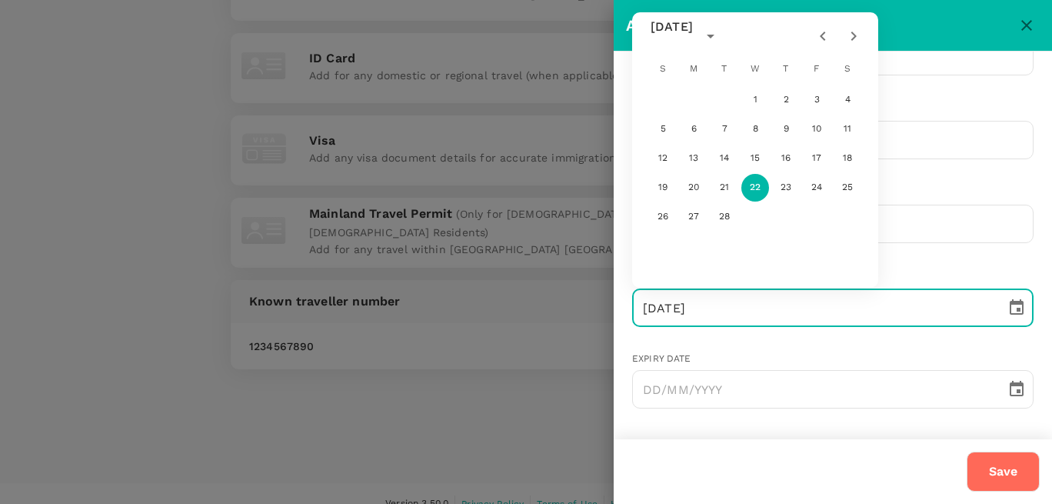
type input "22/02/2017"
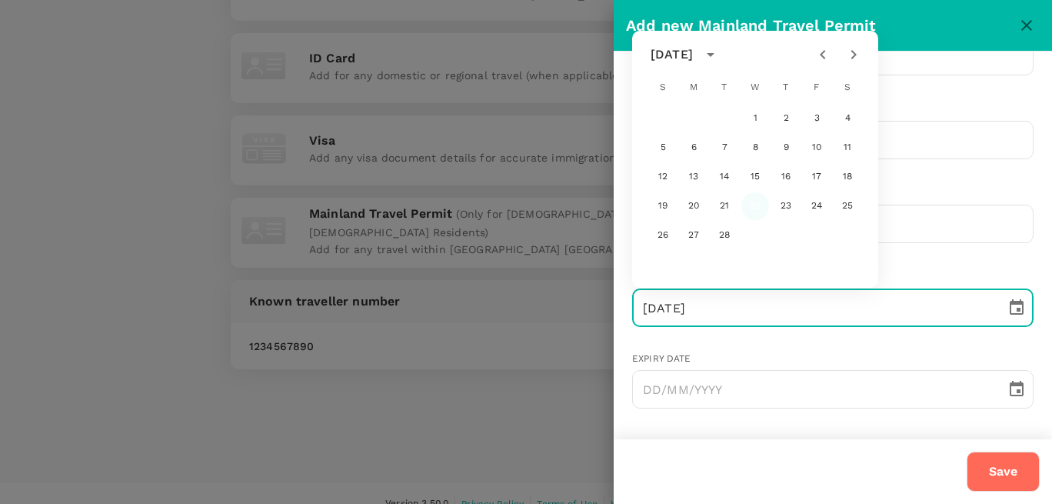
click at [746, 205] on button "22" at bounding box center [755, 206] width 28 height 28
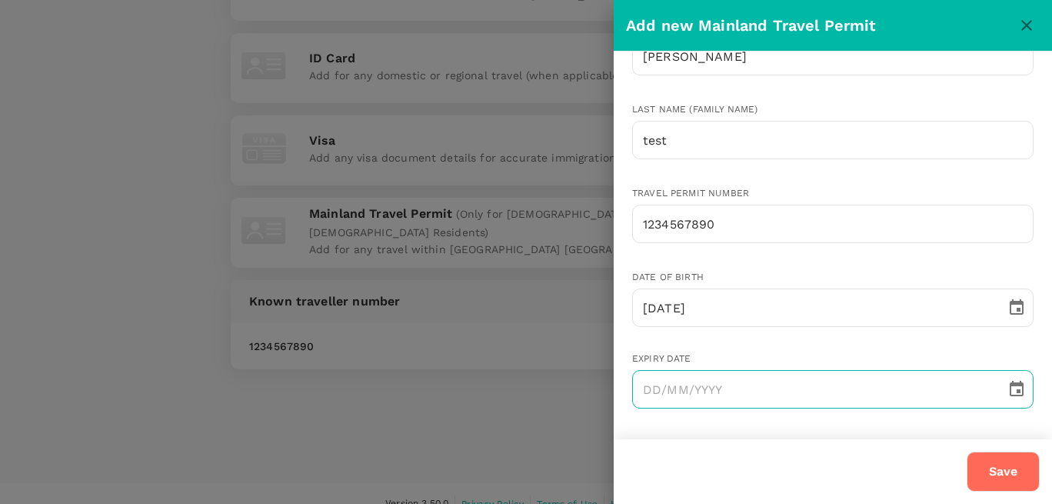
click at [1011, 394] on icon "Choose date" at bounding box center [1017, 388] width 14 height 15
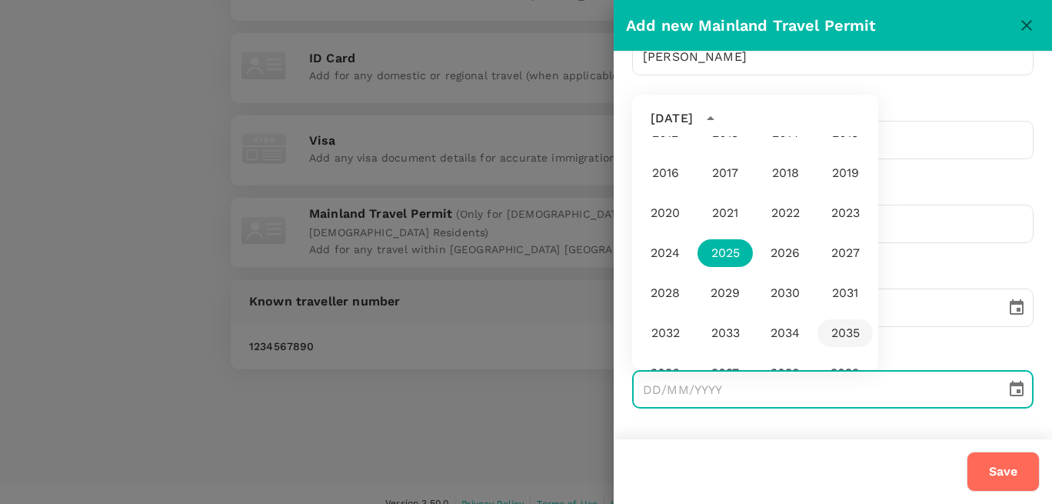
click at [841, 328] on button "2035" at bounding box center [844, 333] width 55 height 28
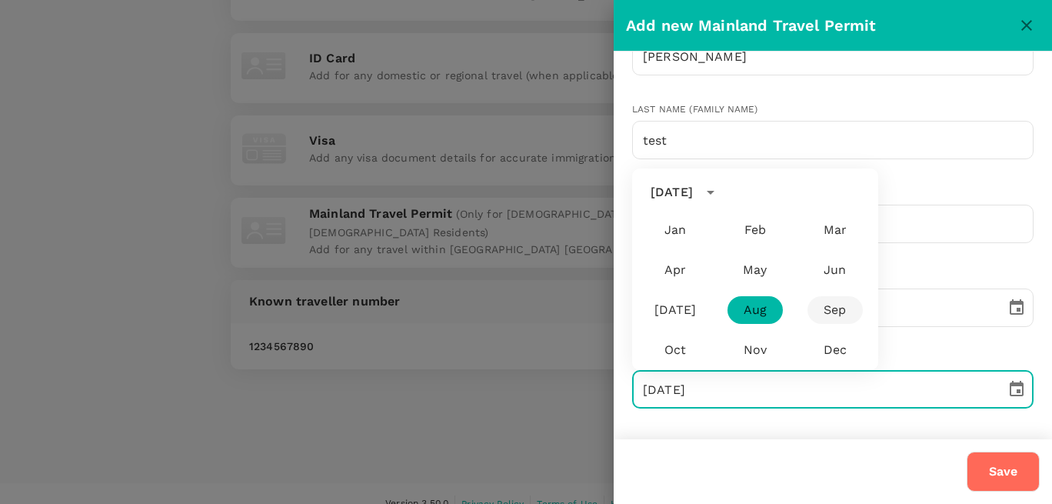
click at [833, 308] on button "Sep" at bounding box center [834, 310] width 55 height 28
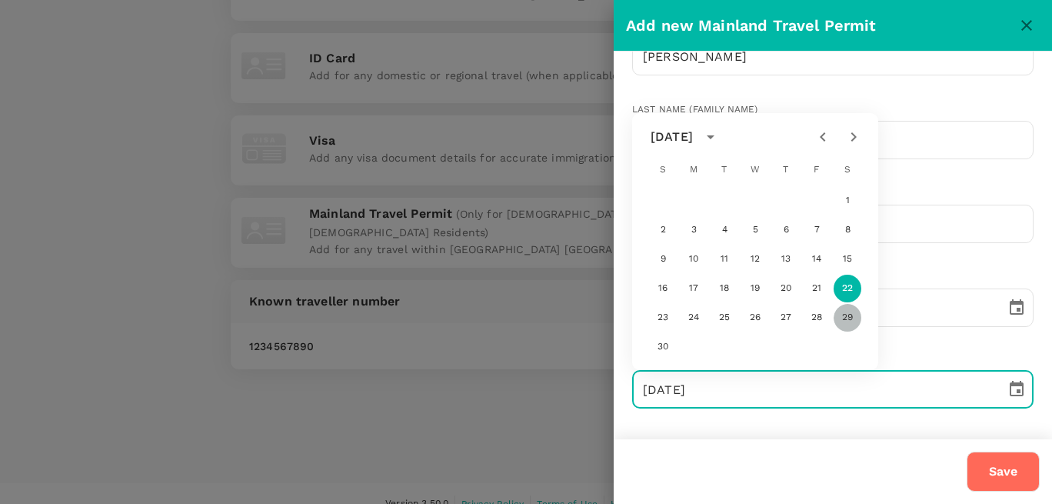
click at [843, 317] on button "29" at bounding box center [847, 318] width 28 height 28
type input "29/09/2035"
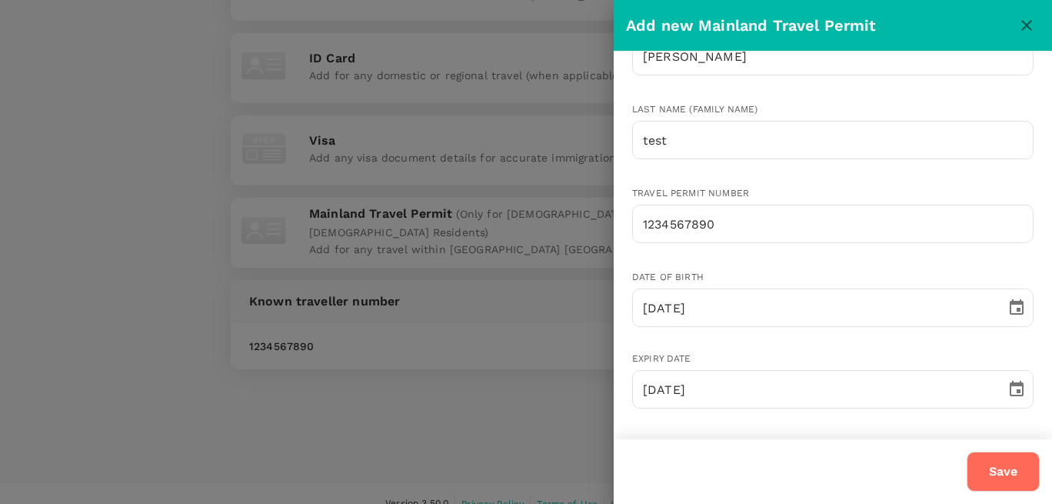
click at [984, 467] on button "Save" at bounding box center [1003, 471] width 73 height 40
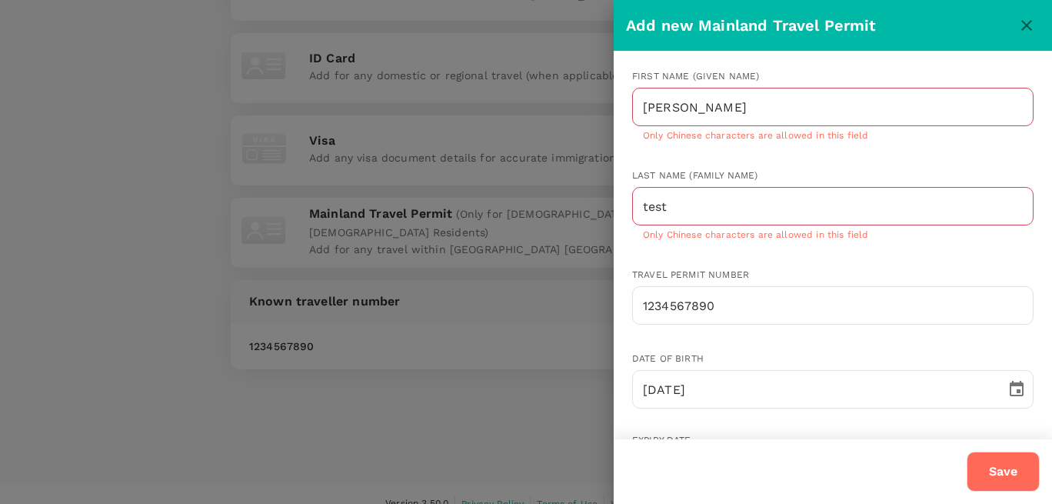
scroll to position [0, 0]
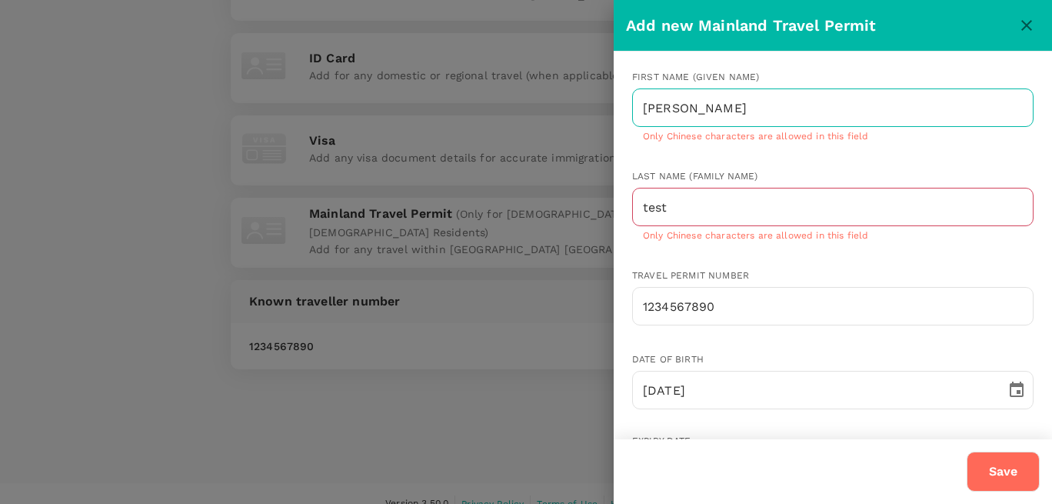
click at [648, 111] on input "[PERSON_NAME]" at bounding box center [832, 107] width 401 height 38
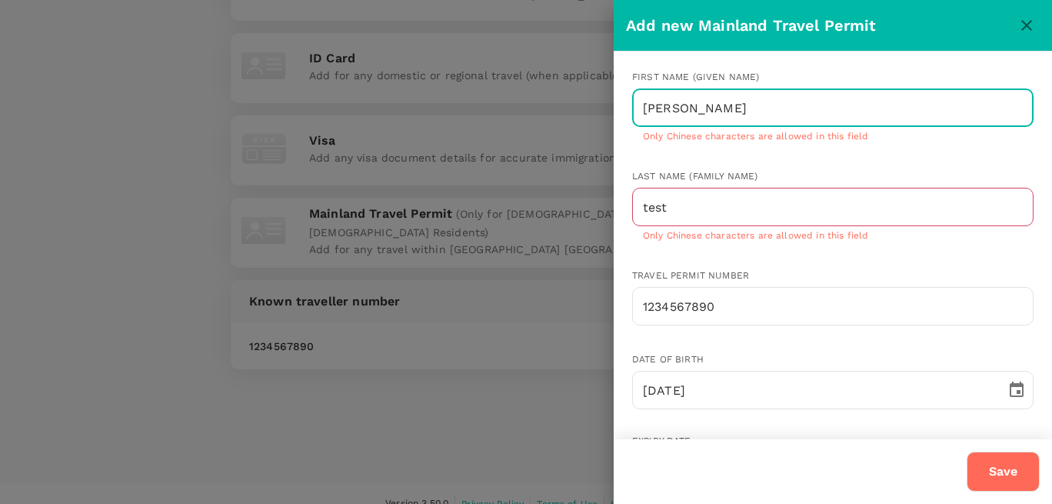
click at [648, 111] on input "[PERSON_NAME]" at bounding box center [832, 107] width 401 height 38
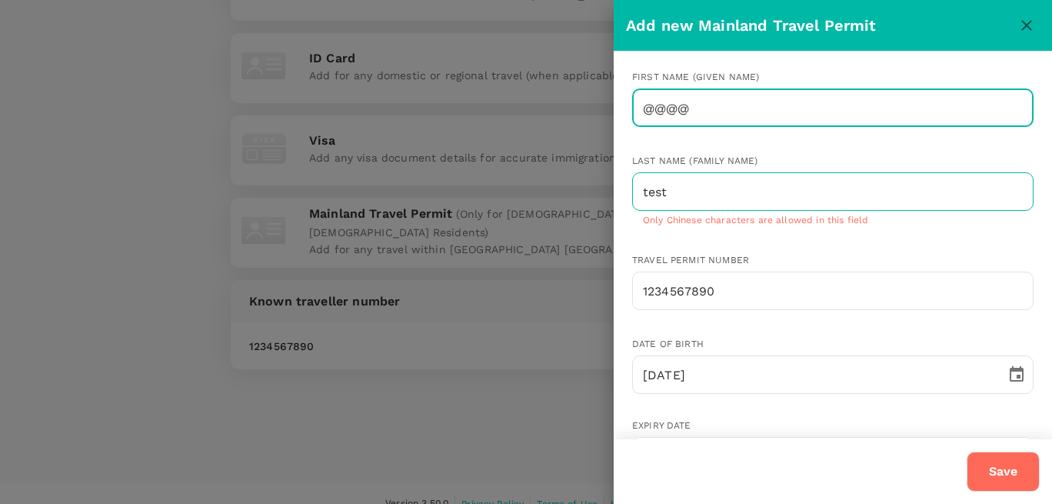
type input "@@@@"
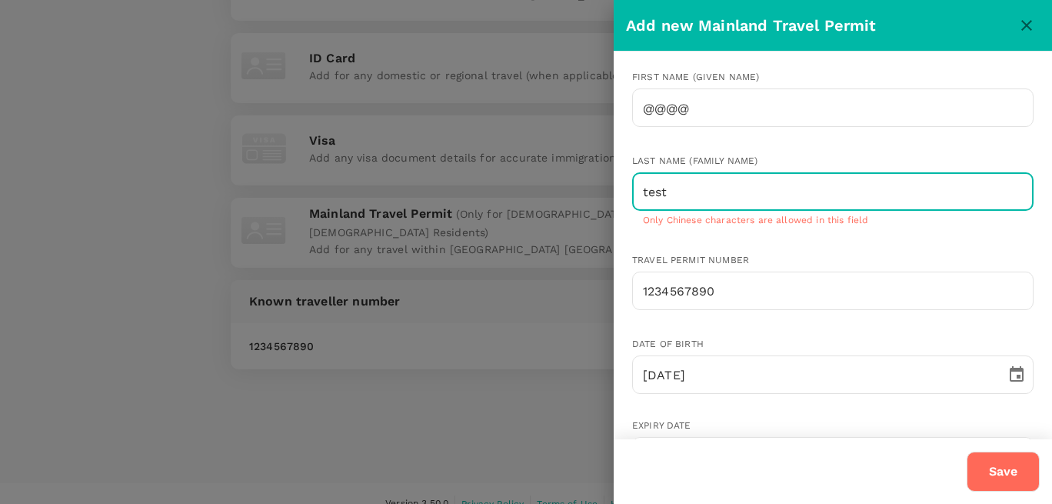
drag, startPoint x: 674, startPoint y: 194, endPoint x: 607, endPoint y: 158, distance: 76.4
click at [632, 172] on input "test" at bounding box center [832, 191] width 401 height 38
type input "@@@@"
click at [1015, 477] on button "Save" at bounding box center [1003, 471] width 73 height 40
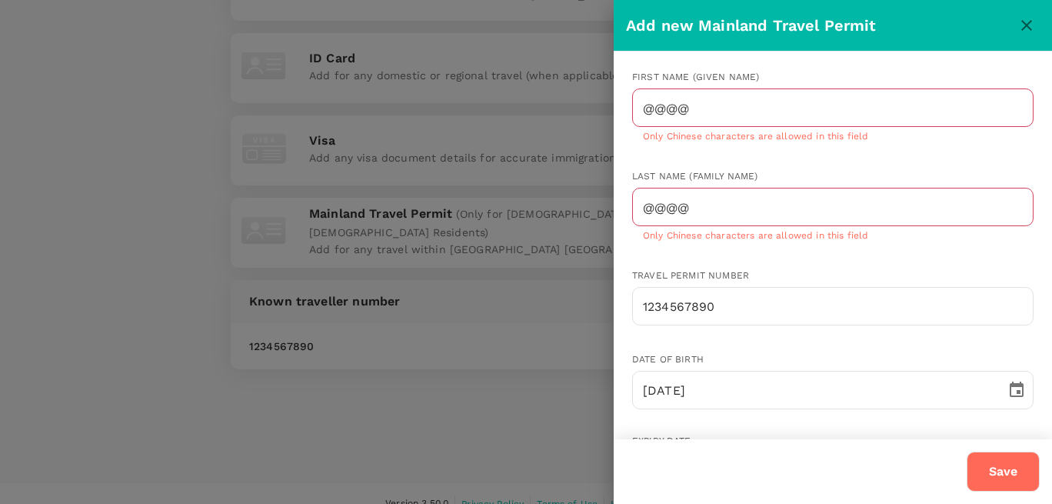
click at [1030, 25] on icon "close" at bounding box center [1026, 25] width 18 height 18
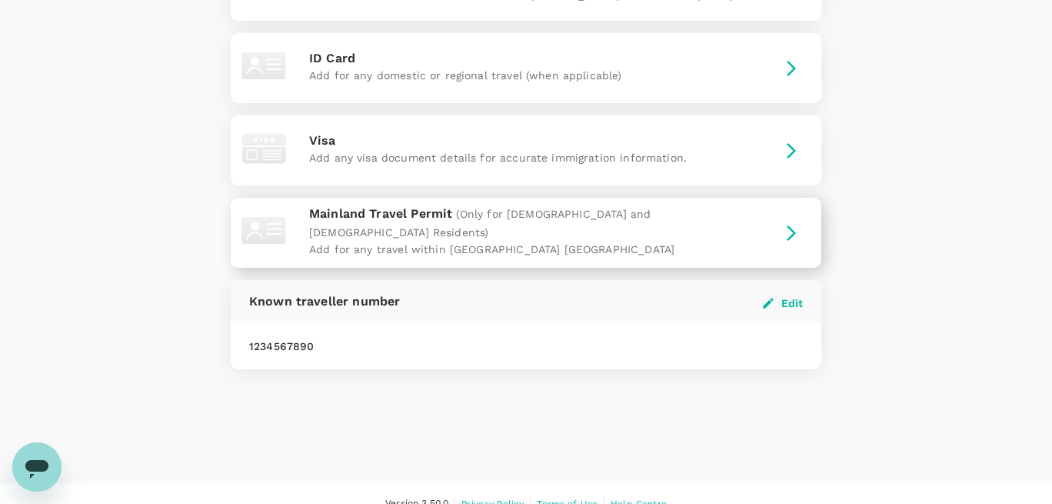
scroll to position [255, 0]
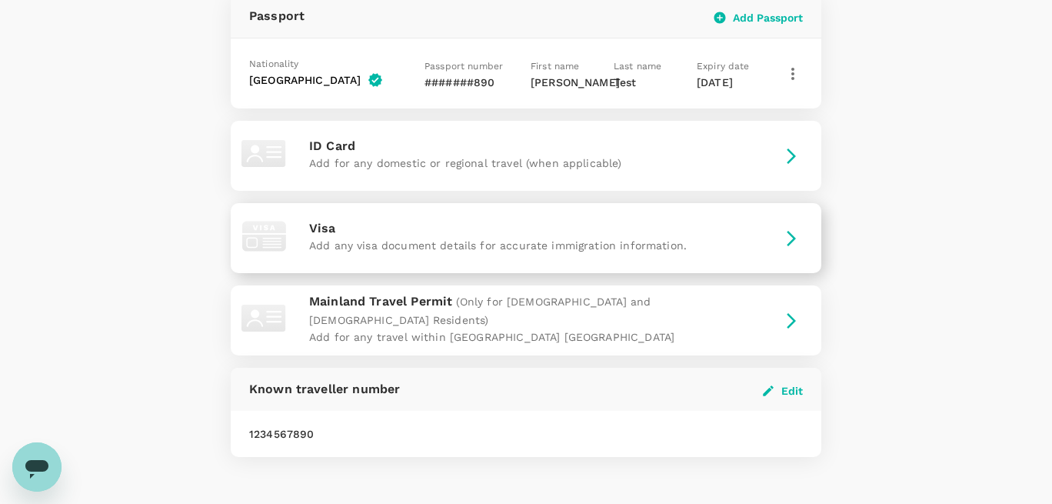
click at [774, 233] on button "button" at bounding box center [791, 238] width 49 height 18
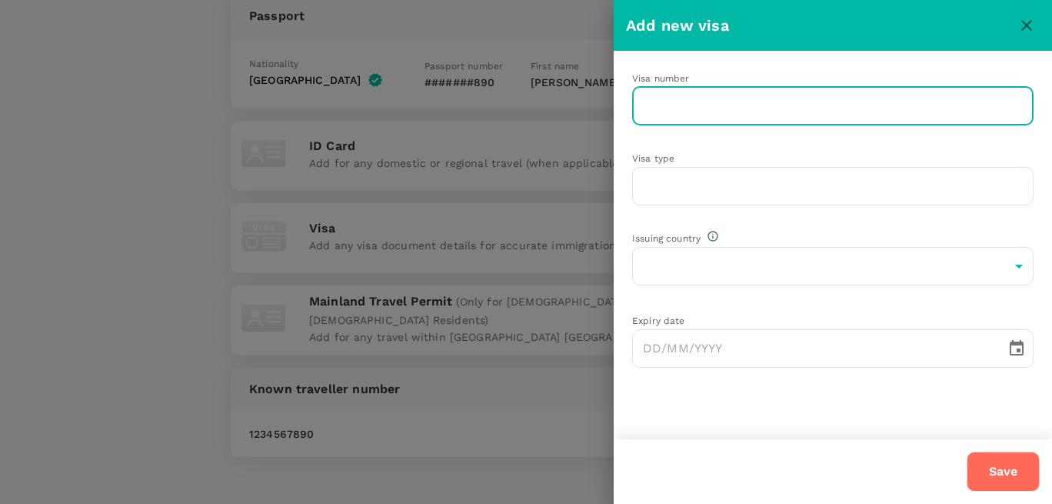
click at [687, 104] on input "text" at bounding box center [832, 106] width 401 height 38
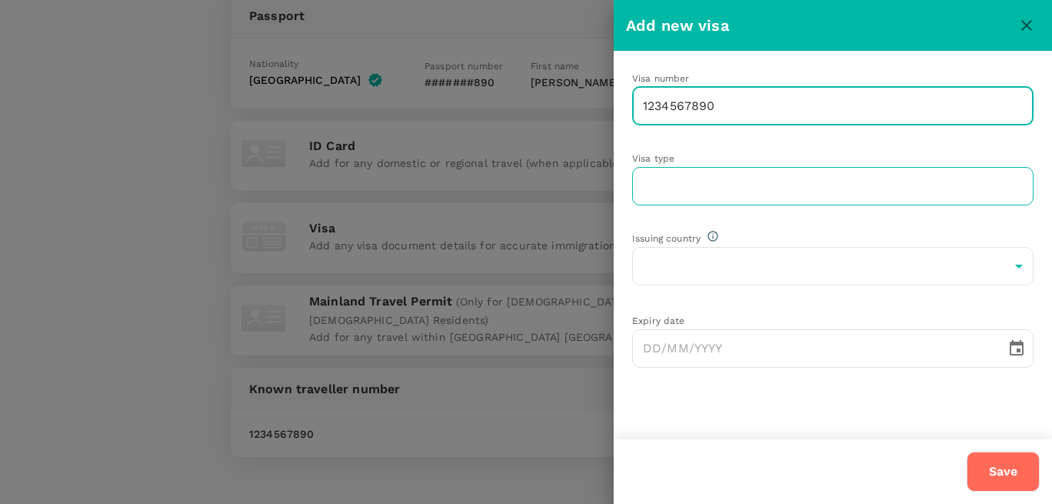
type input "1234567890"
click at [679, 184] on input "text" at bounding box center [832, 186] width 401 height 38
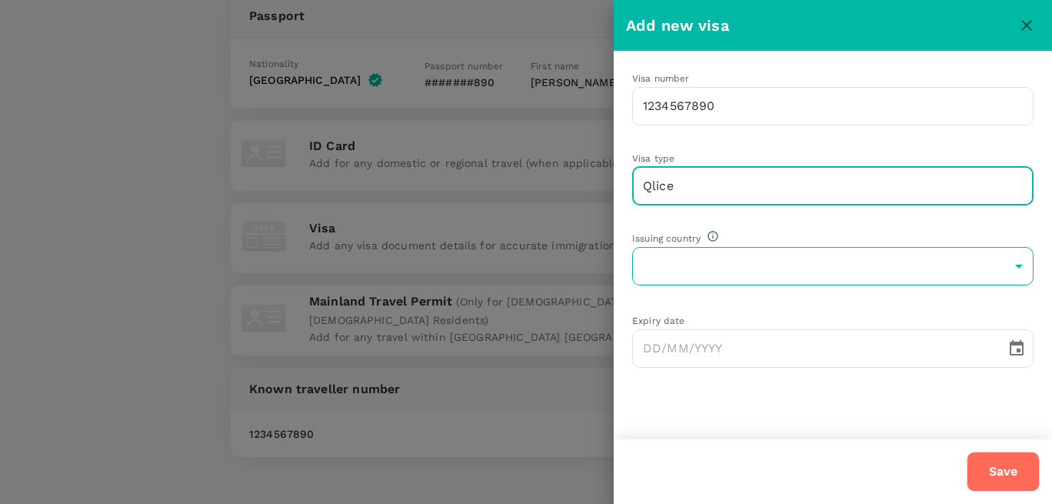
type input "Qlice"
click at [777, 255] on body "Trips Book Approvals 0 Reports People Manage AT Profile Settings My Profile Tra…" at bounding box center [526, 178] width 1052 height 867
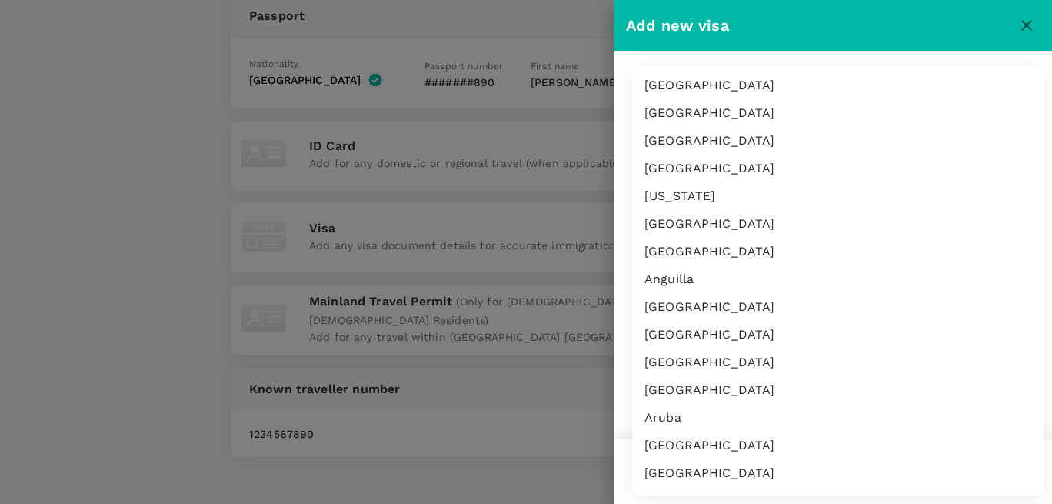
click at [693, 286] on li "Anguilla" at bounding box center [837, 279] width 411 height 28
type input "AI"
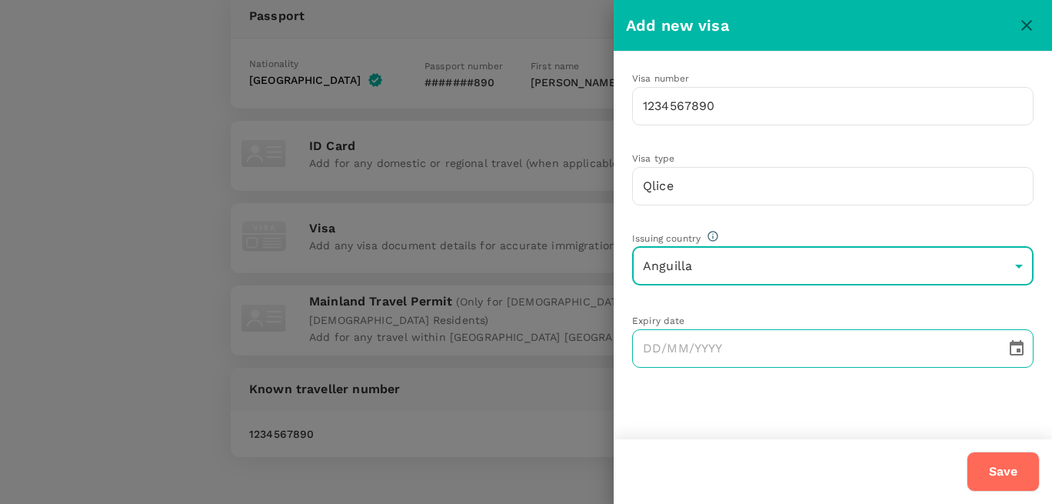
click at [1016, 344] on icon "Choose date" at bounding box center [1016, 348] width 18 height 18
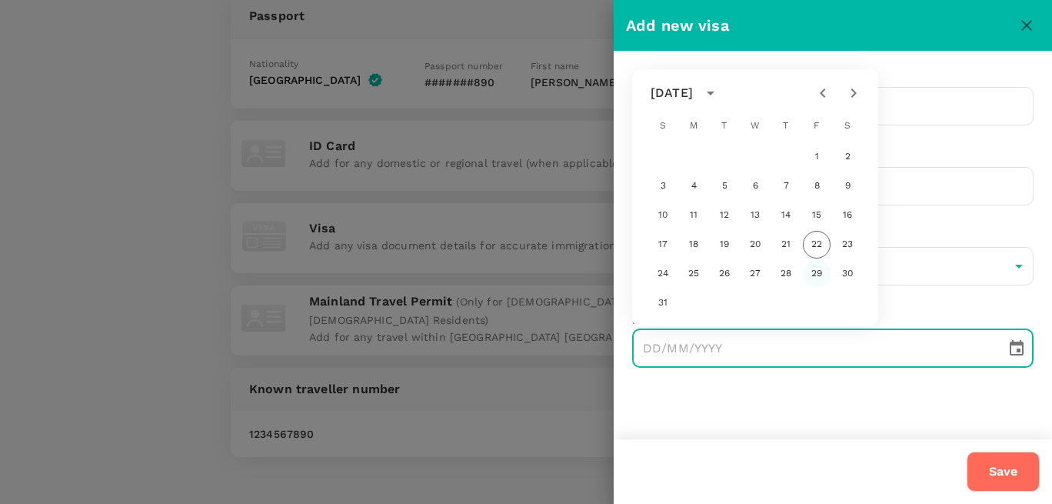
click at [827, 274] on button "29" at bounding box center [817, 274] width 28 height 28
type input "[DATE]"
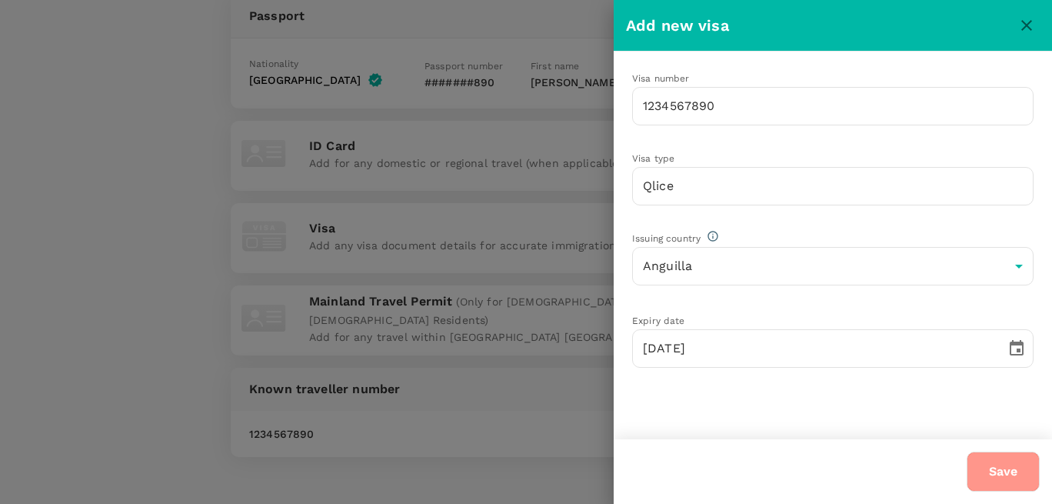
click at [1003, 465] on button "Save" at bounding box center [1003, 471] width 73 height 40
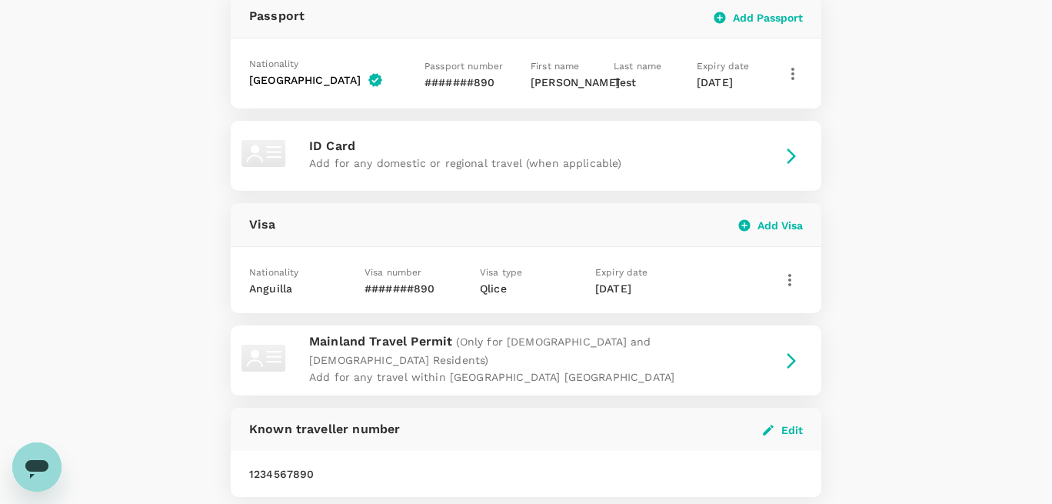
click at [793, 276] on icon "button" at bounding box center [789, 280] width 18 height 18
click at [750, 352] on span "Delete" at bounding box center [757, 358] width 40 height 18
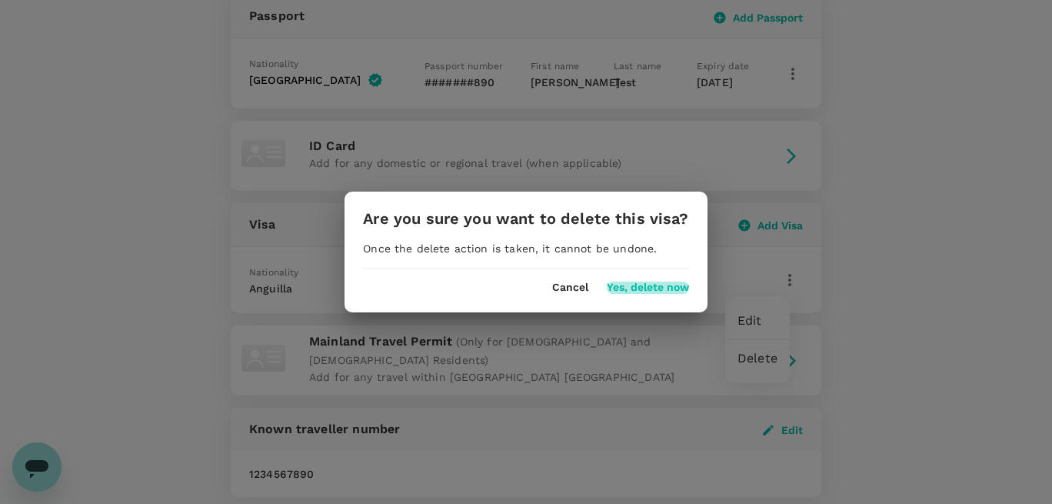
click at [645, 291] on button "Yes, delete now" at bounding box center [648, 287] width 82 height 12
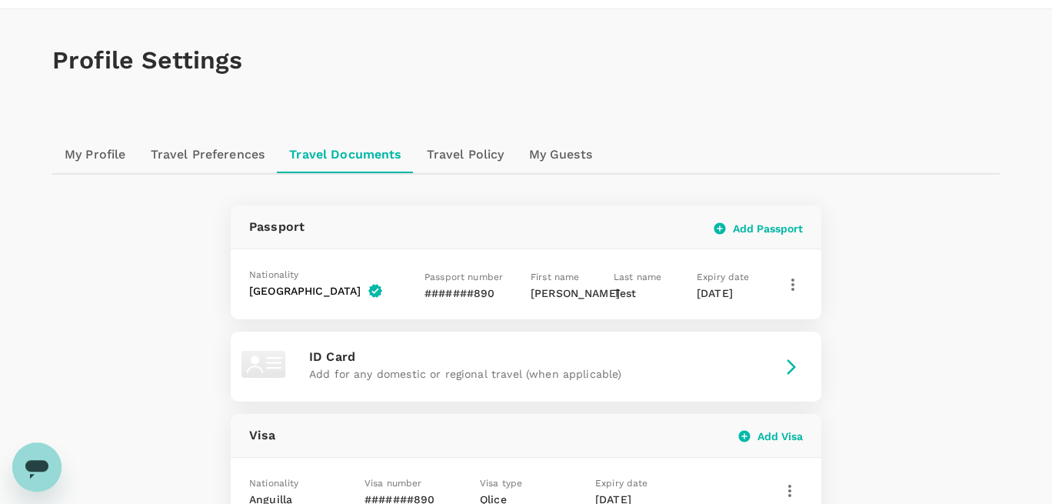
scroll to position [0, 0]
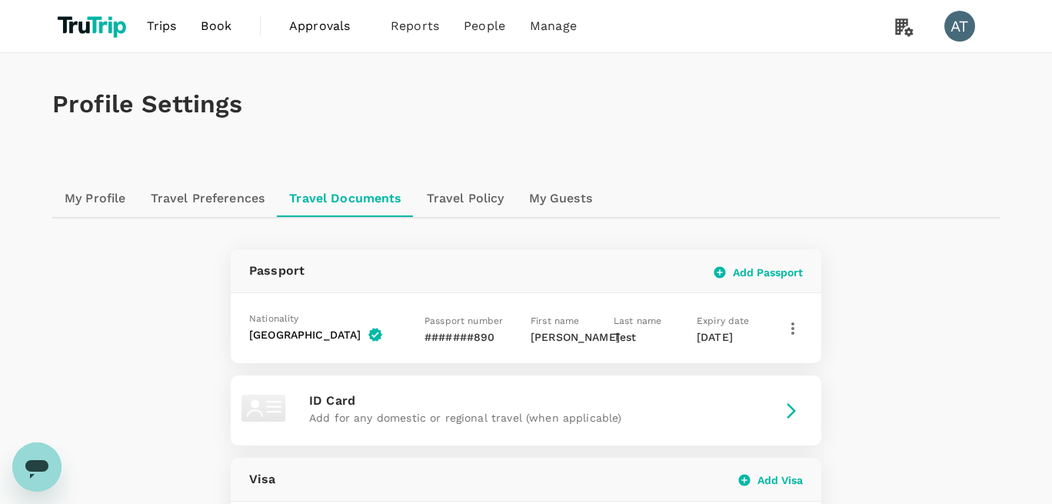
click at [209, 192] on link "Travel Preferences" at bounding box center [207, 198] width 139 height 37
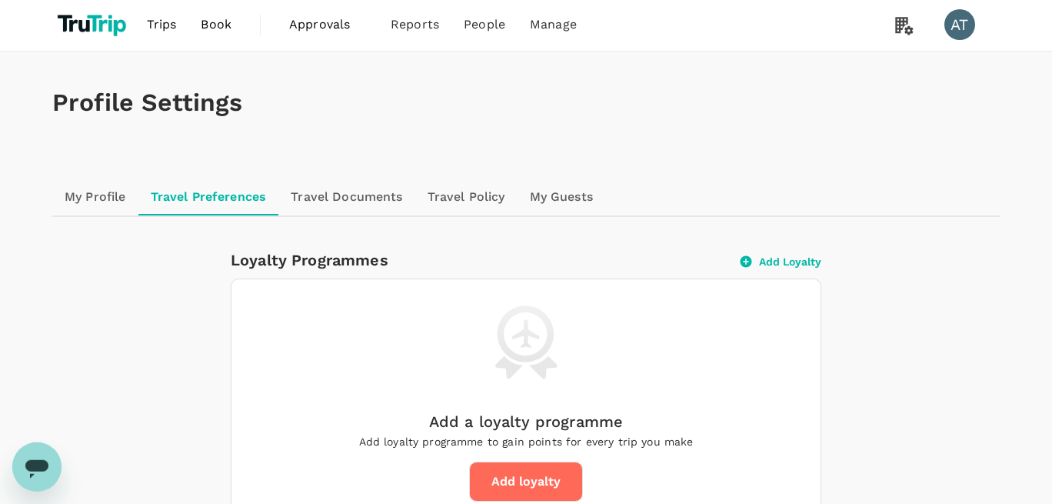
scroll to position [351, 0]
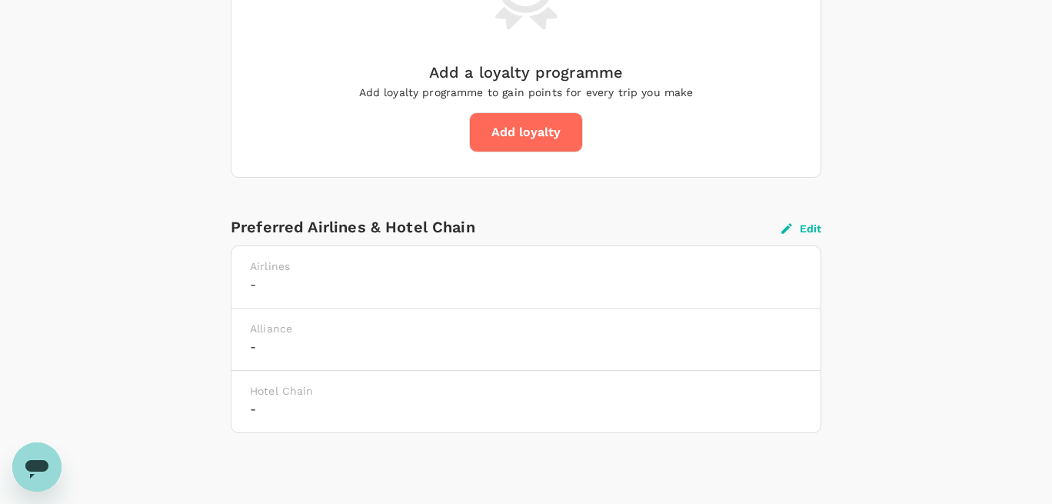
click at [810, 228] on button "Edit" at bounding box center [801, 228] width 40 height 14
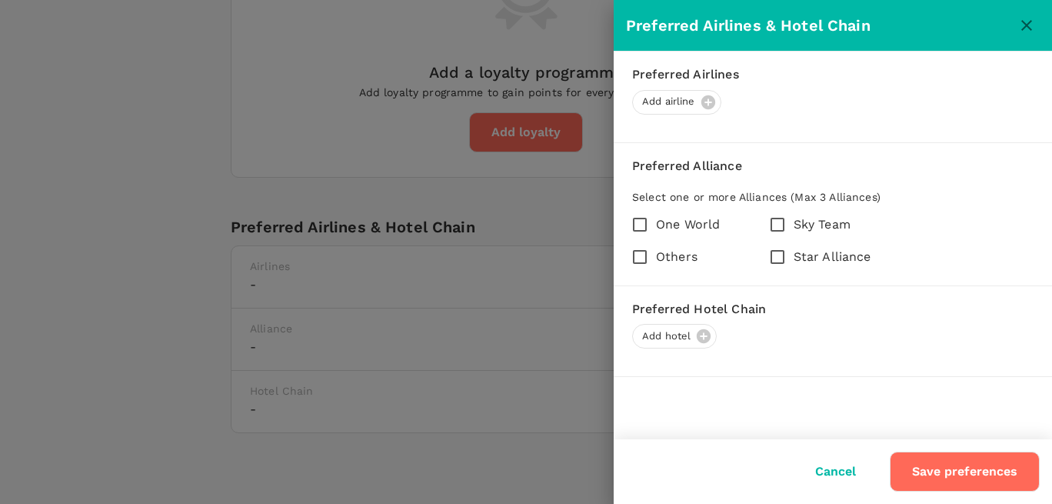
click at [943, 474] on button "Save preferences" at bounding box center [965, 471] width 150 height 40
click at [454, 331] on div at bounding box center [526, 252] width 1052 height 504
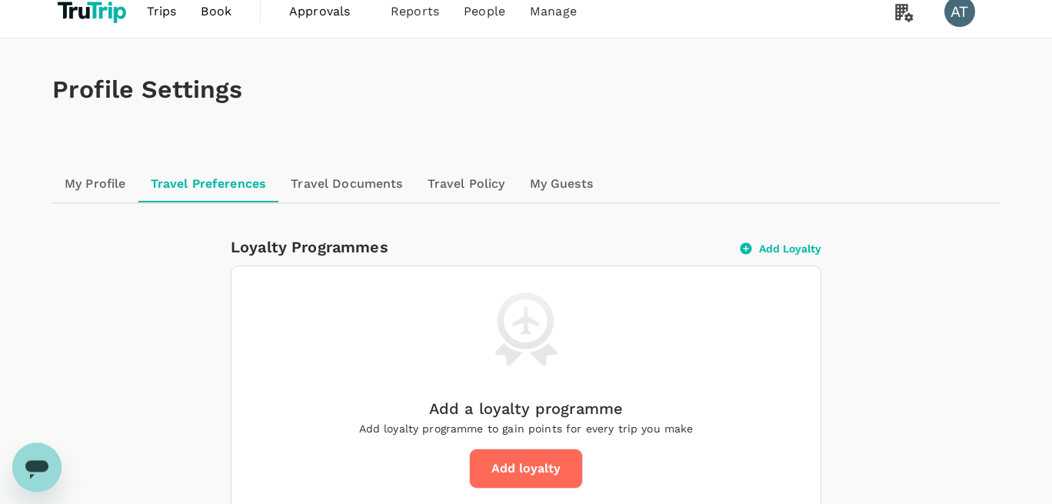
scroll to position [0, 0]
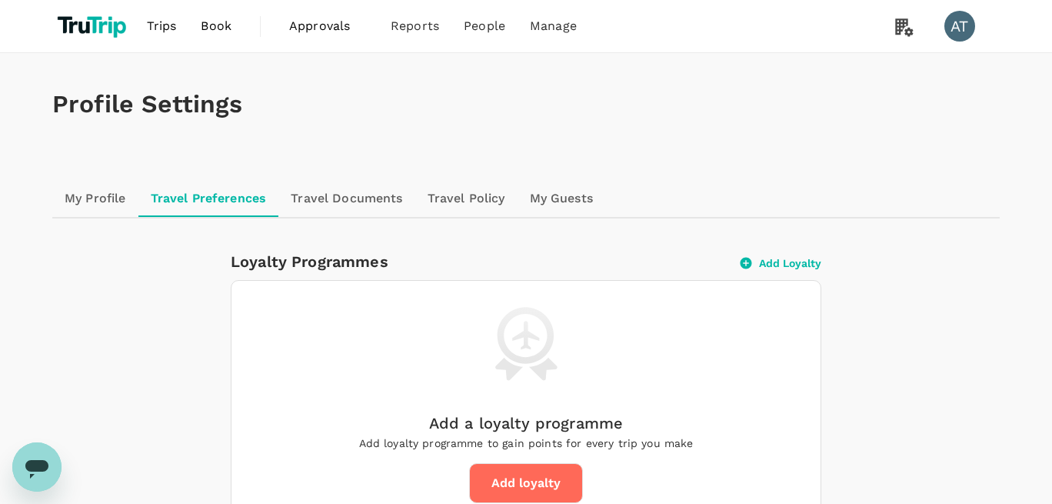
click at [105, 202] on link "My Profile" at bounding box center [95, 198] width 86 height 37
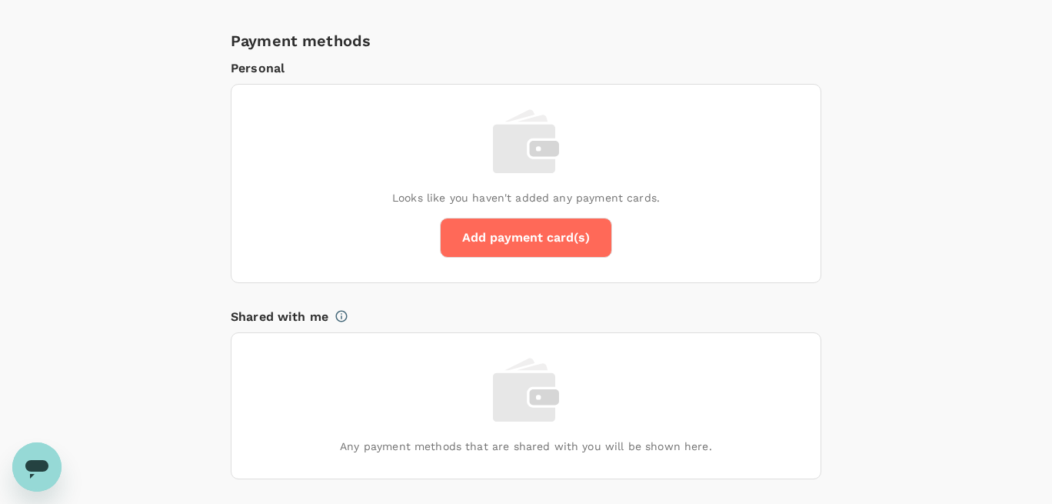
scroll to position [1392, 0]
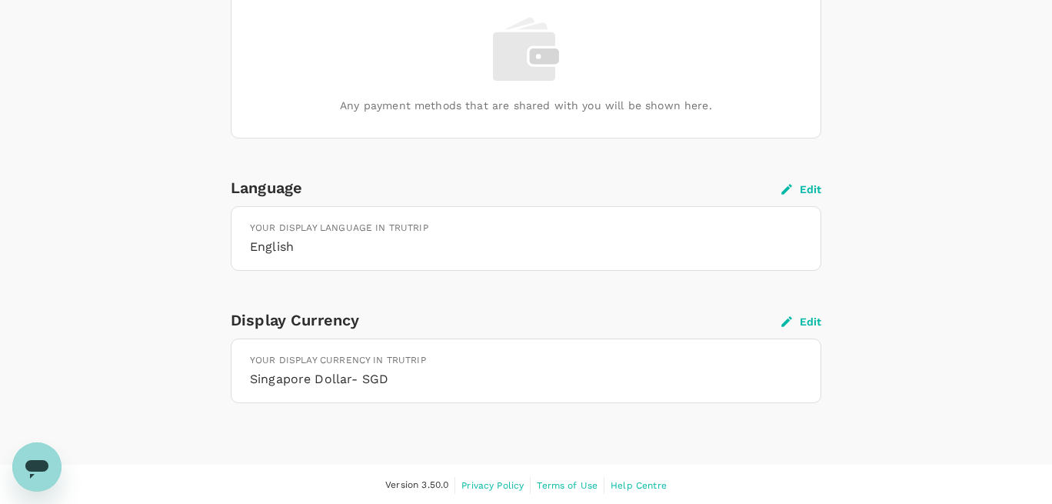
click at [787, 318] on icon "button" at bounding box center [787, 321] width 14 height 14
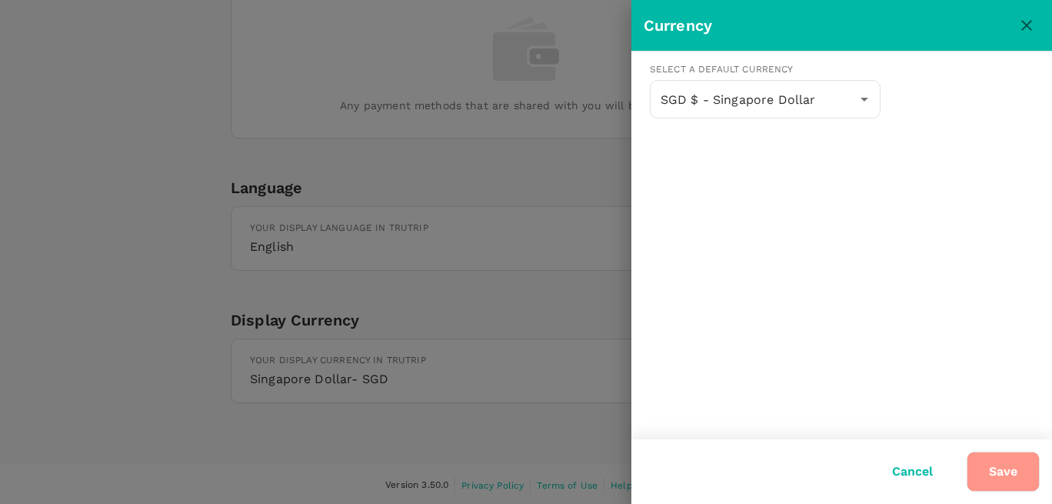
click at [1003, 474] on button "Save" at bounding box center [1003, 471] width 73 height 40
click at [304, 369] on div at bounding box center [526, 252] width 1052 height 504
click at [1029, 20] on icon "close" at bounding box center [1026, 25] width 18 height 18
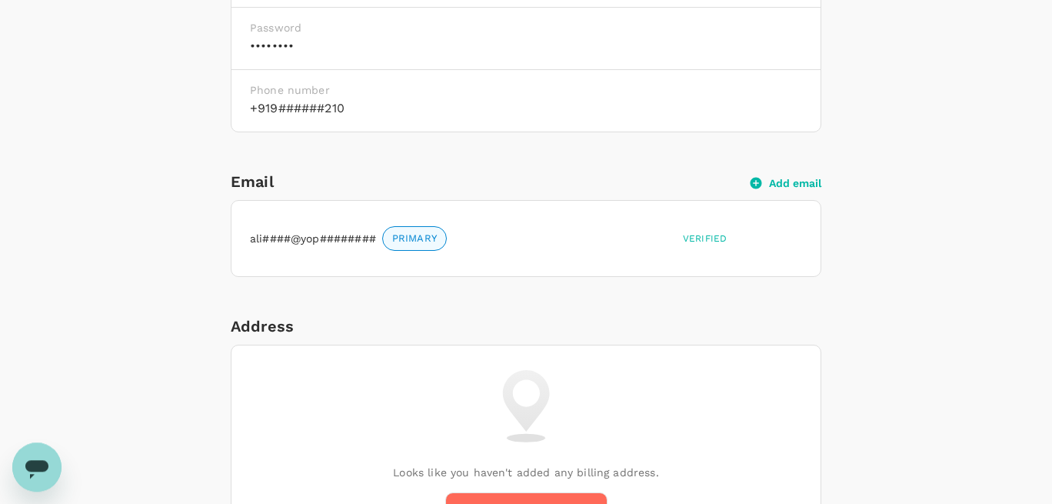
scroll to position [428, 0]
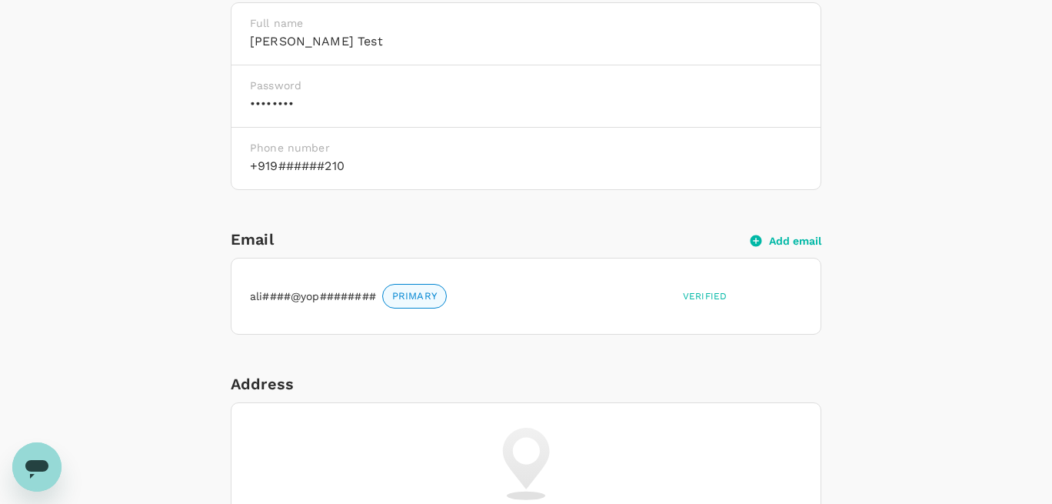
click at [770, 248] on div "Email Add email" at bounding box center [526, 239] width 591 height 25
click at [773, 238] on button "Add email" at bounding box center [785, 241] width 71 height 14
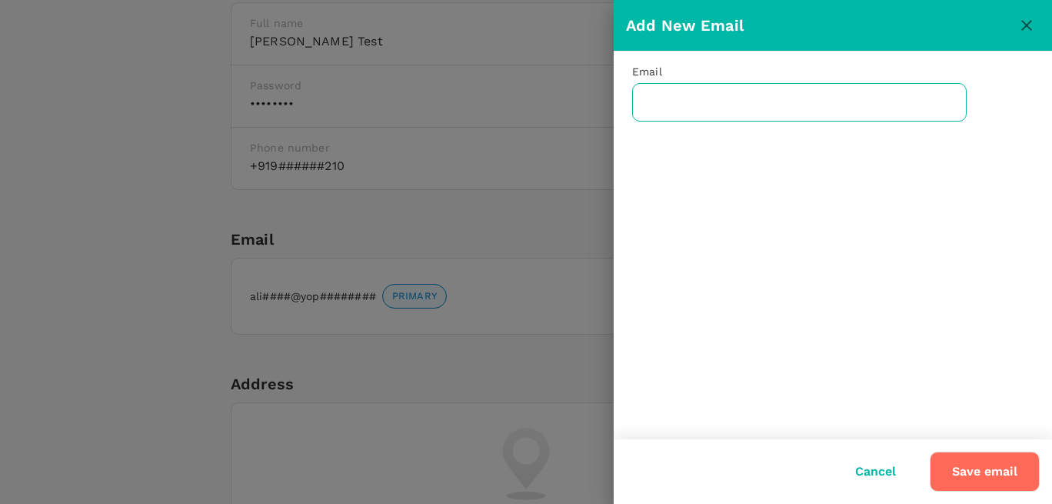
click at [687, 110] on input "text" at bounding box center [799, 102] width 334 height 38
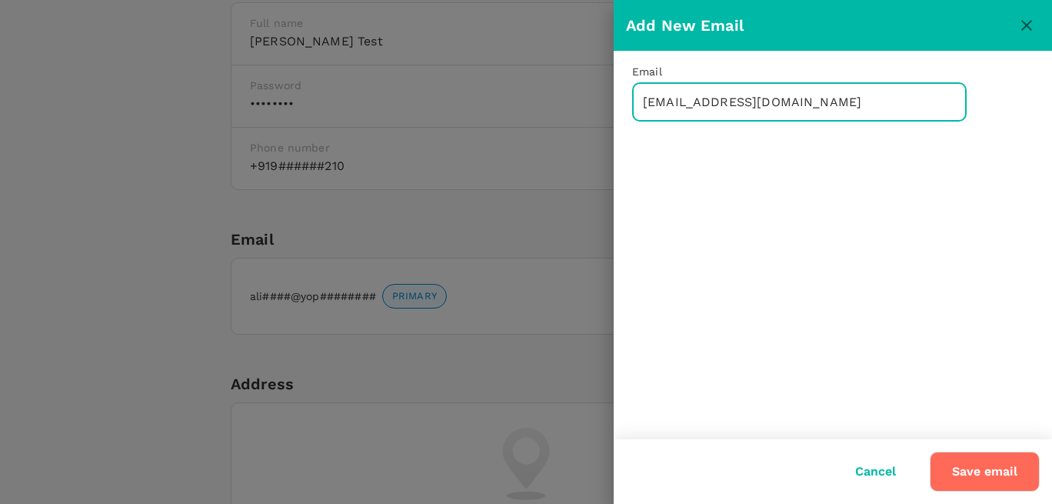
type input "alcie@alcie.com"
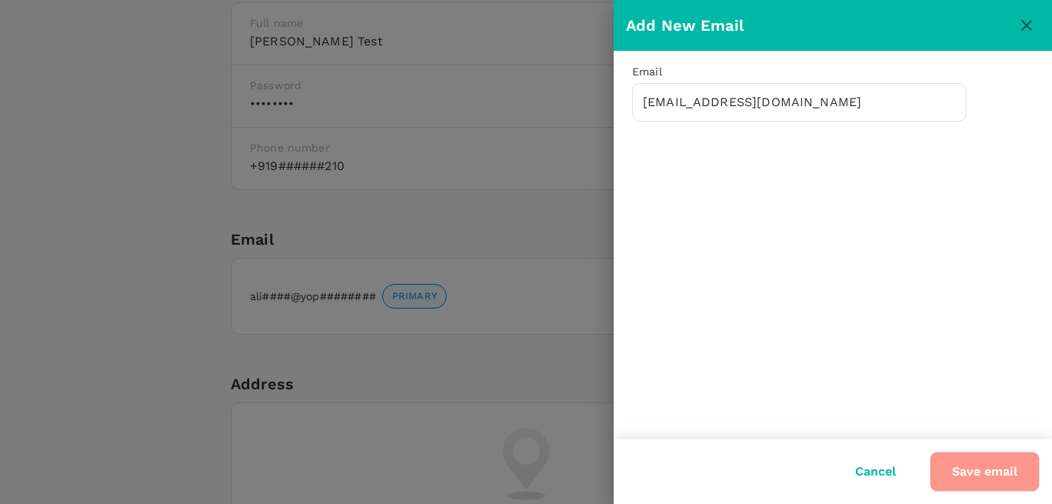
click at [989, 471] on button "Save email" at bounding box center [985, 471] width 110 height 40
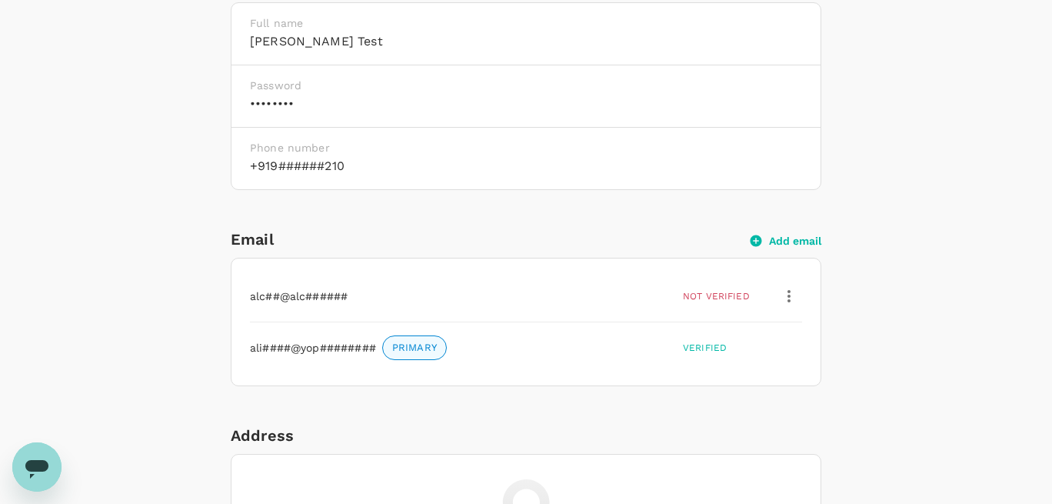
click at [789, 293] on icon "button" at bounding box center [788, 296] width 3 height 12
click at [754, 378] on span "Delete" at bounding box center [754, 371] width 71 height 18
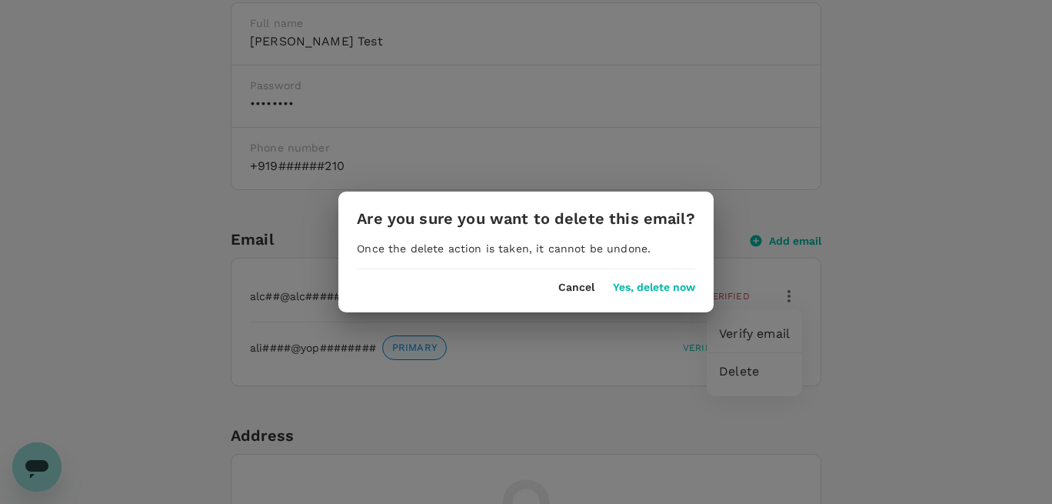
click at [663, 289] on button "Yes, delete now" at bounding box center [654, 287] width 82 height 12
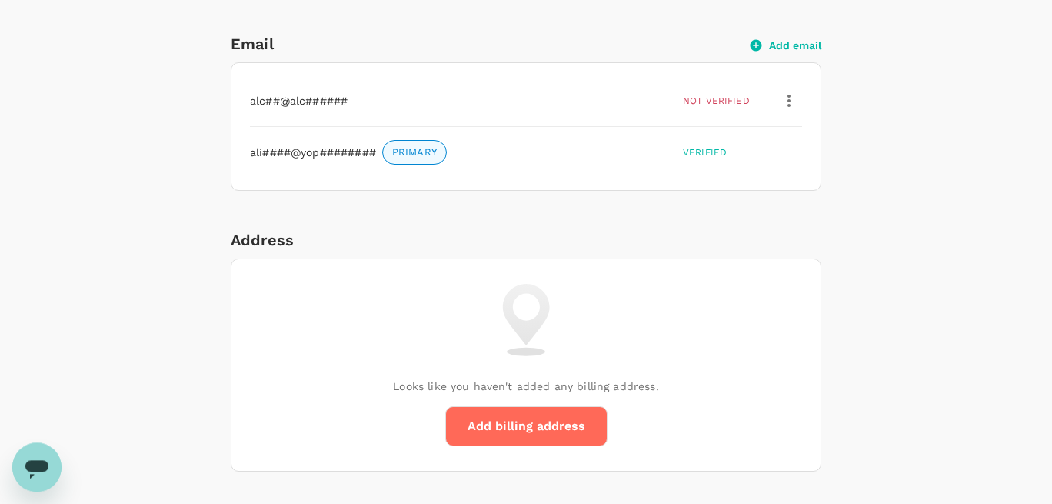
scroll to position [691, 0]
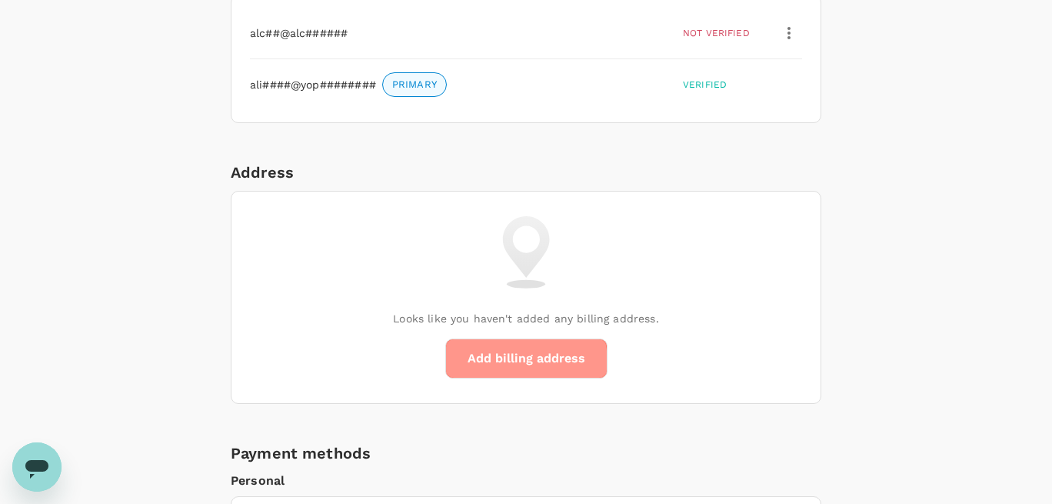
click at [507, 363] on button "Add billing address" at bounding box center [526, 358] width 162 height 40
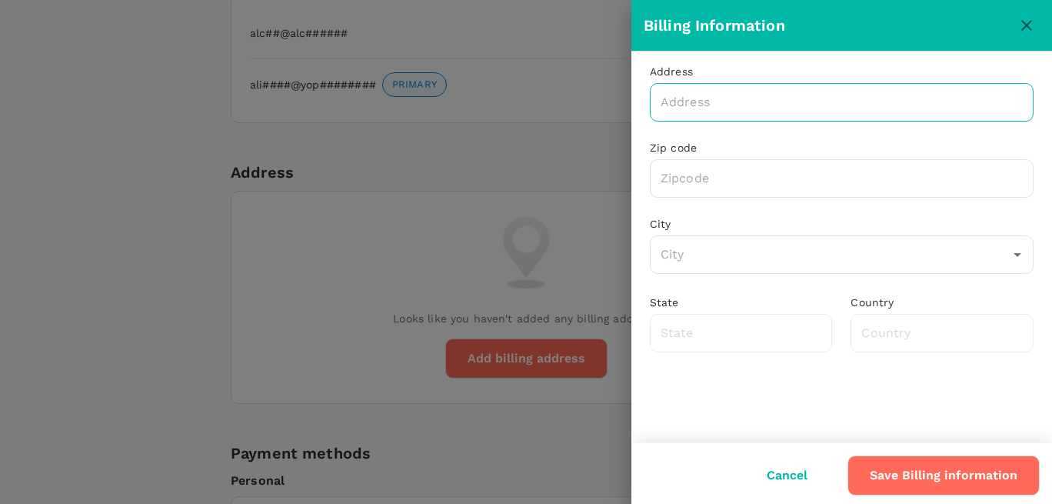
click at [727, 104] on input "text" at bounding box center [842, 102] width 384 height 38
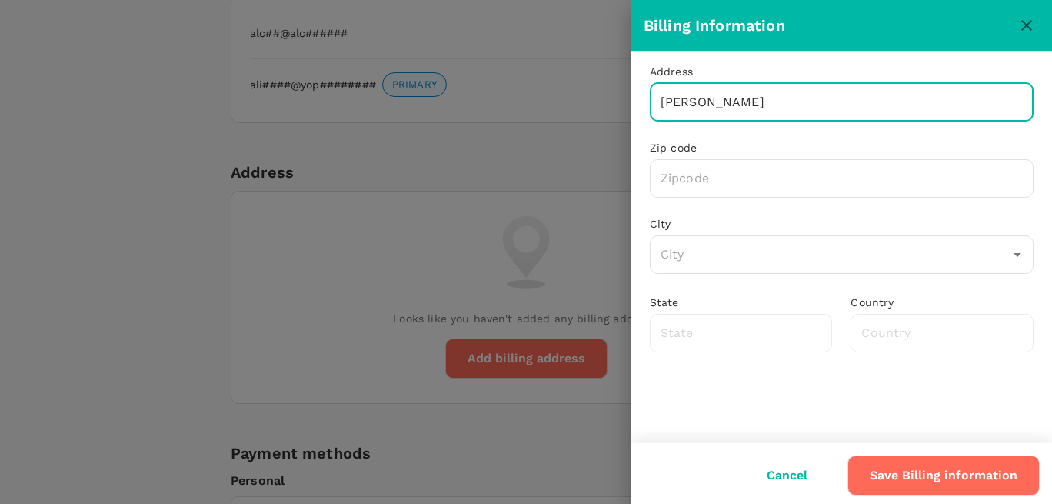
type input "[PERSON_NAME]"
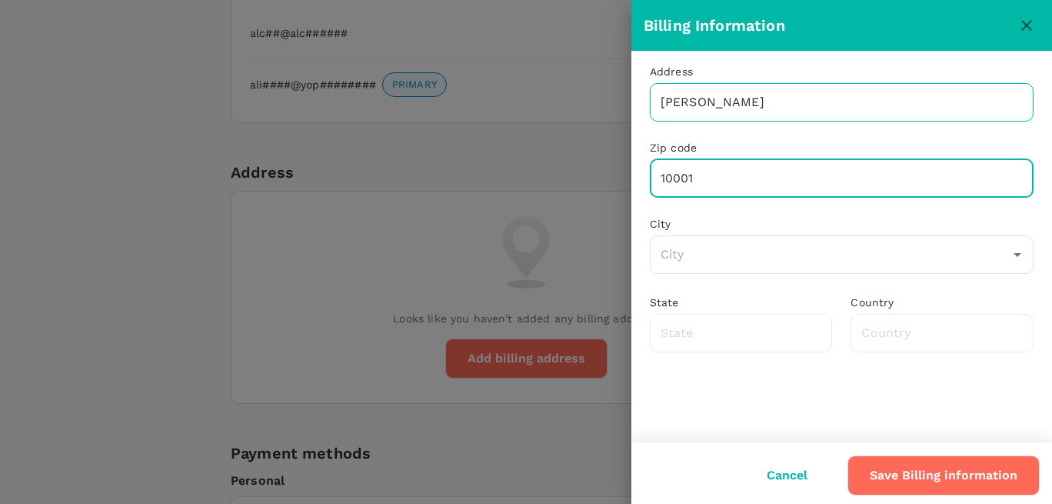
type input "10001"
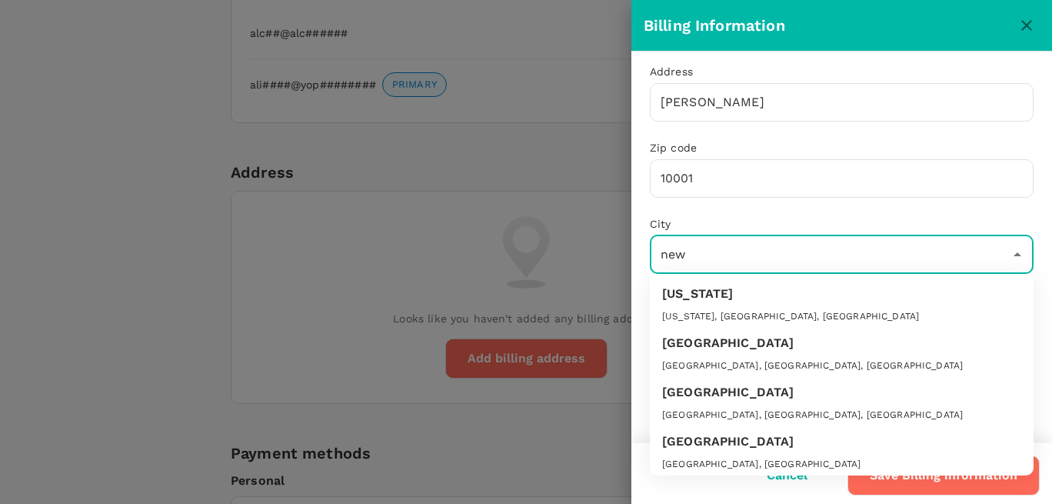
click at [723, 322] on div "New York, NY, USA" at bounding box center [841, 316] width 359 height 15
type input "New York"
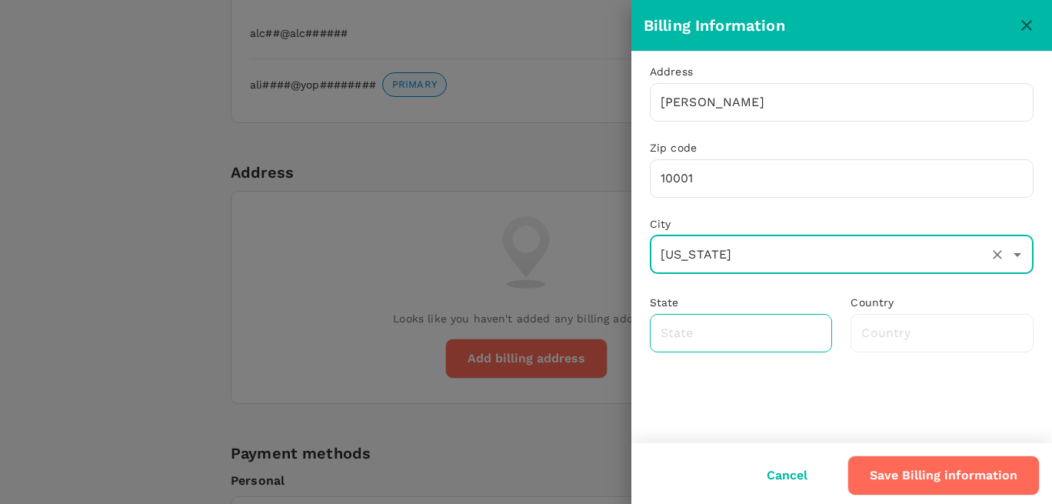
type input "New York"
type input "United States"
type input "New York"
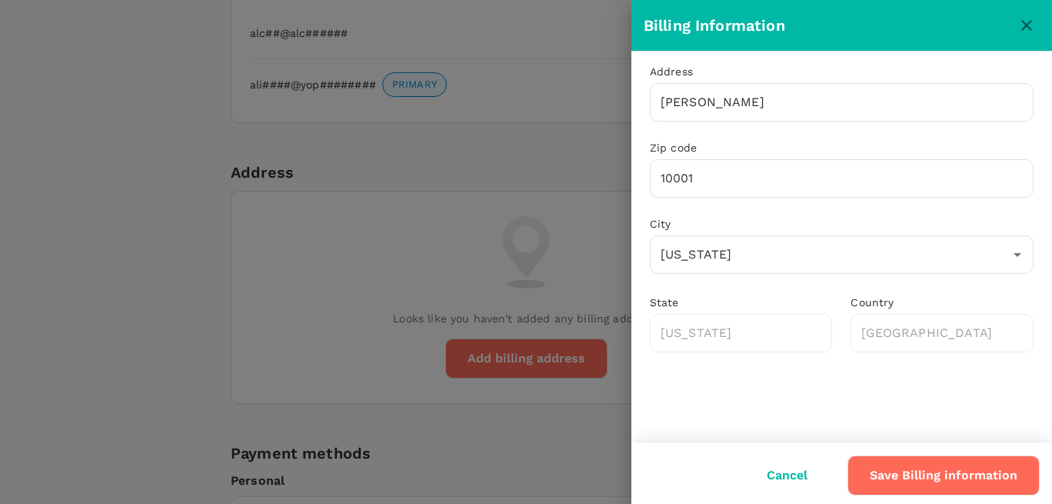
click at [913, 474] on button "Save Billing information" at bounding box center [943, 475] width 192 height 40
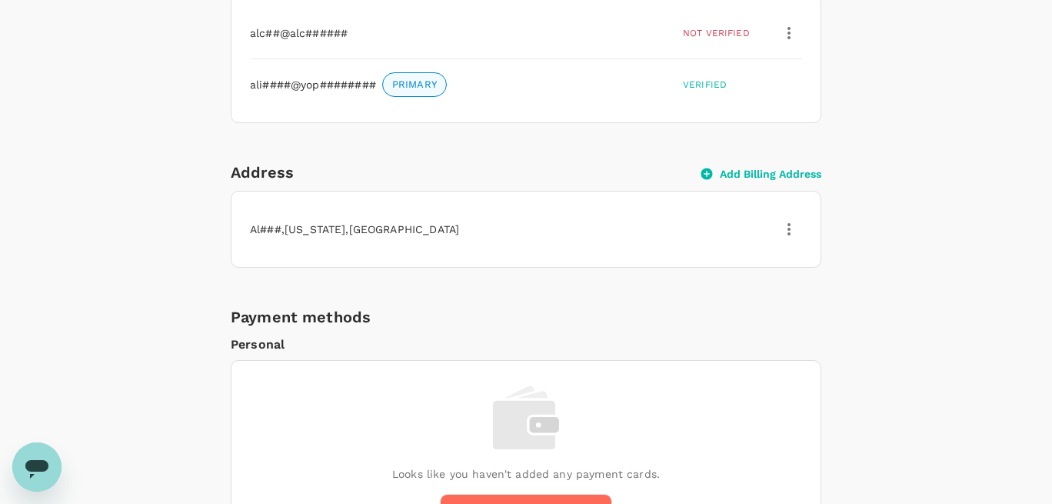
click at [787, 229] on icon "button" at bounding box center [789, 229] width 18 height 18
click at [776, 304] on span "Delete" at bounding box center [770, 304] width 40 height 18
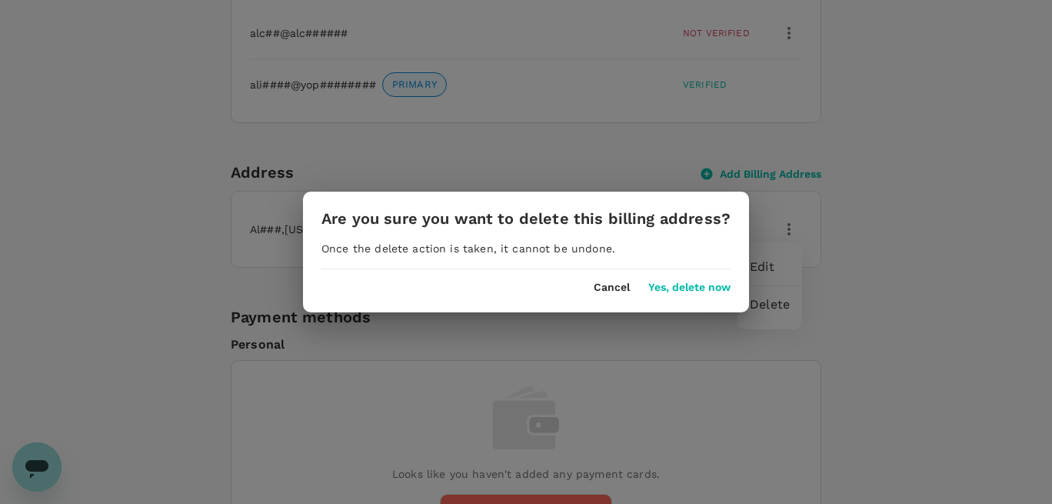
click at [688, 291] on button "Yes, delete now" at bounding box center [689, 287] width 82 height 12
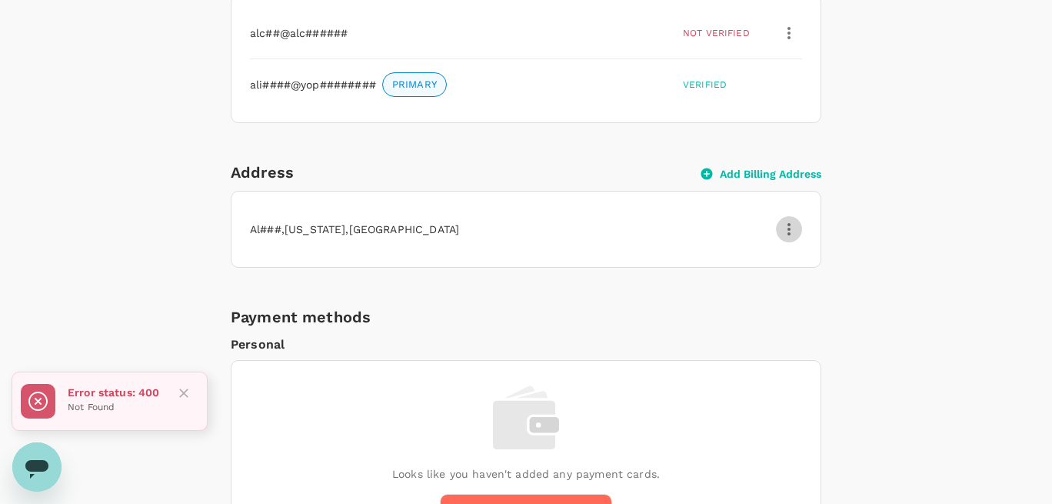
click at [781, 232] on icon "button" at bounding box center [789, 229] width 18 height 18
click at [762, 310] on span "Delete" at bounding box center [770, 304] width 40 height 18
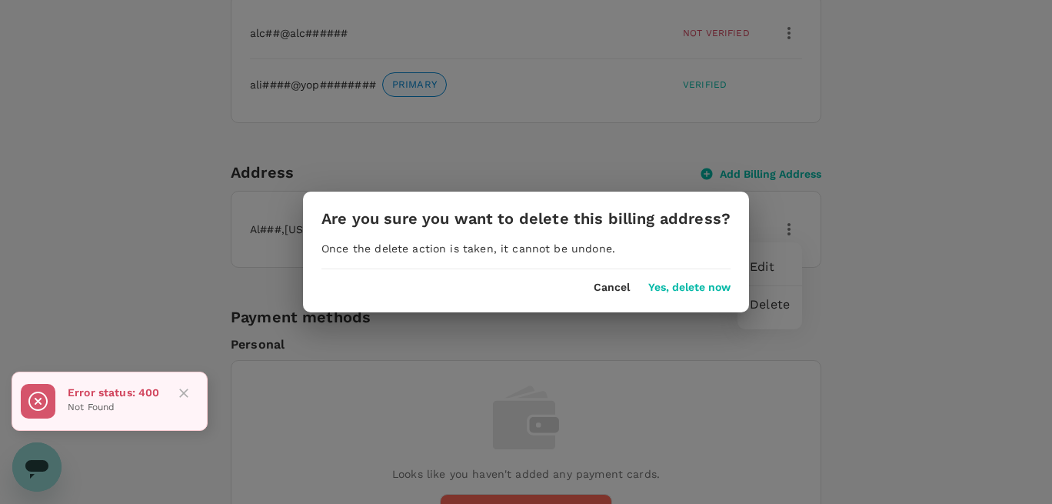
click at [706, 284] on button "Yes, delete now" at bounding box center [689, 287] width 82 height 12
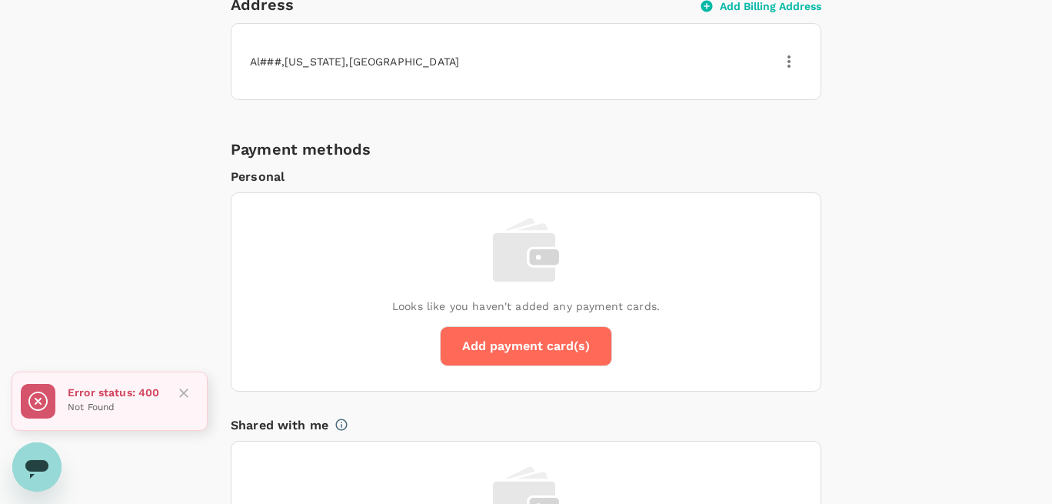
scroll to position [954, 0]
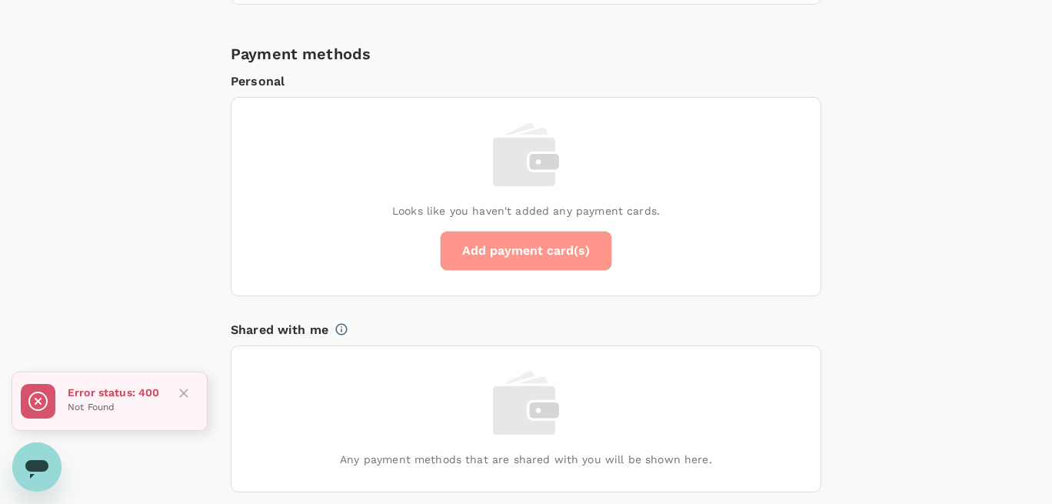
click at [481, 254] on button "Add payment card(s)" at bounding box center [526, 251] width 172 height 40
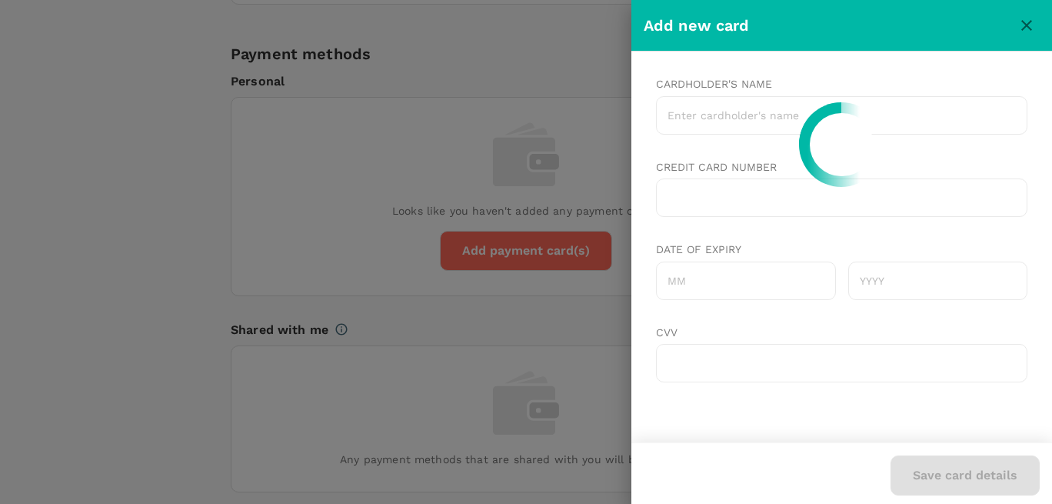
scroll to position [0, 0]
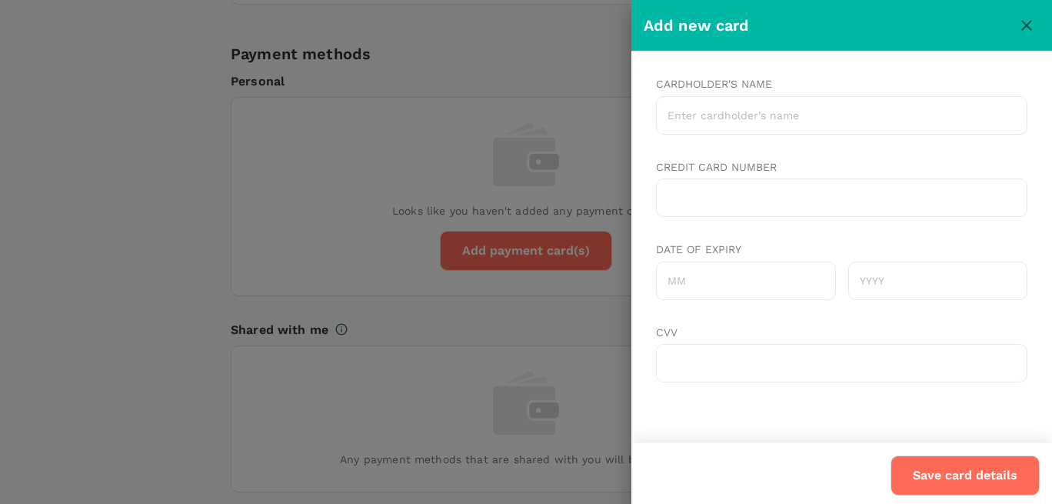
type input "[PERSON_NAME] test"
type input "06"
type input "2026"
click at [758, 207] on div at bounding box center [840, 197] width 371 height 38
click at [734, 119] on input "[PERSON_NAME] test" at bounding box center [840, 115] width 371 height 38
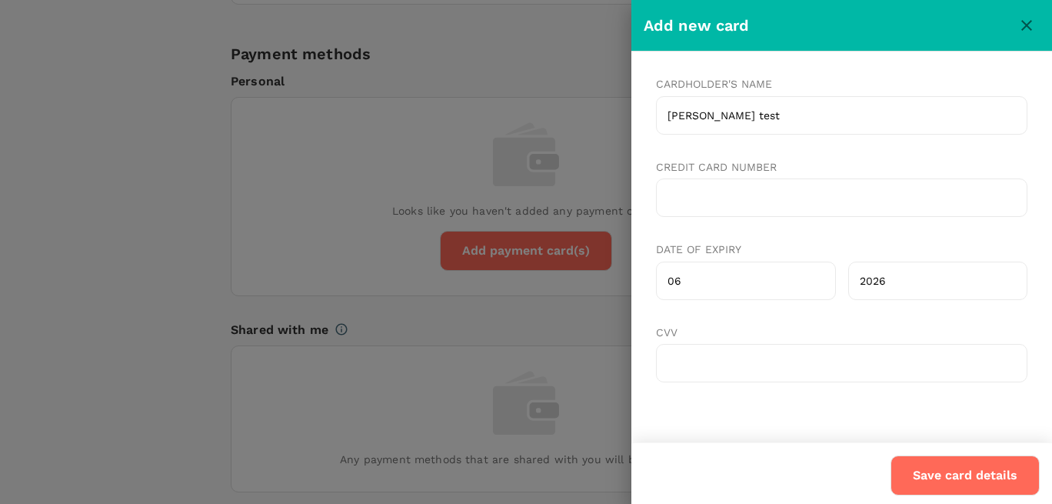
drag, startPoint x: 737, startPoint y: 114, endPoint x: 537, endPoint y: 72, distance: 204.2
click at [655, 96] on input "[PERSON_NAME] test" at bounding box center [840, 115] width 371 height 38
type input "[PERSON_NAME] test"
click at [714, 205] on div at bounding box center [840, 197] width 371 height 38
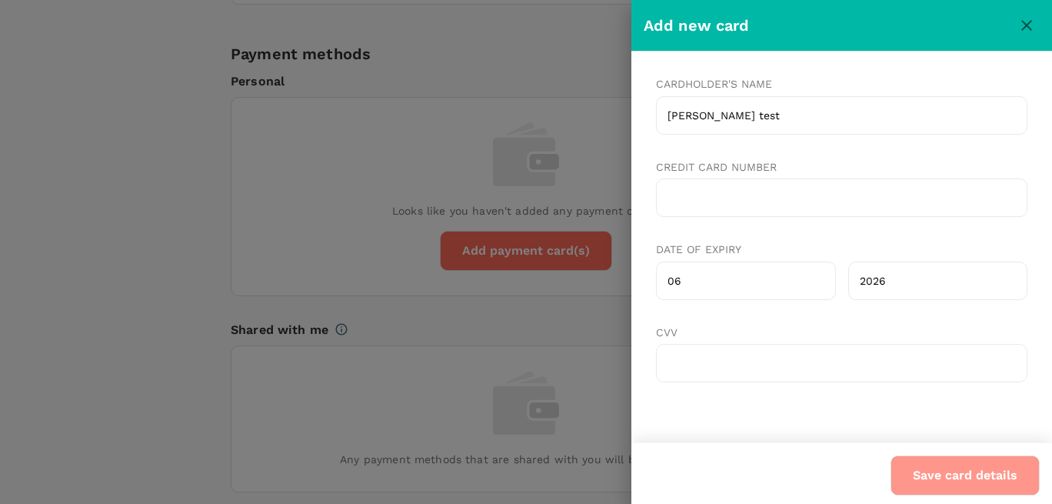
click at [960, 467] on button "Save card details" at bounding box center [964, 475] width 149 height 40
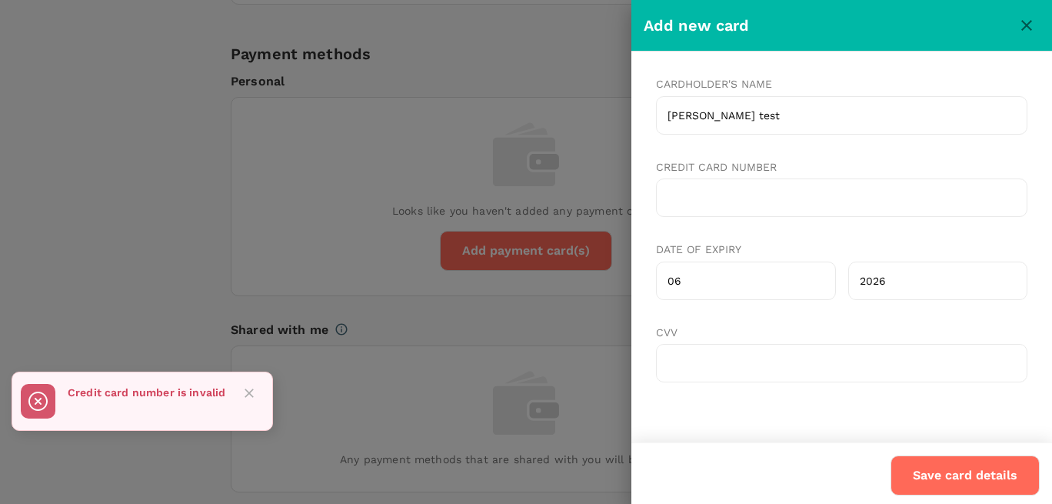
click at [940, 481] on button "Save card details" at bounding box center [964, 475] width 149 height 40
click at [973, 468] on button "Save card details" at bounding box center [964, 475] width 149 height 40
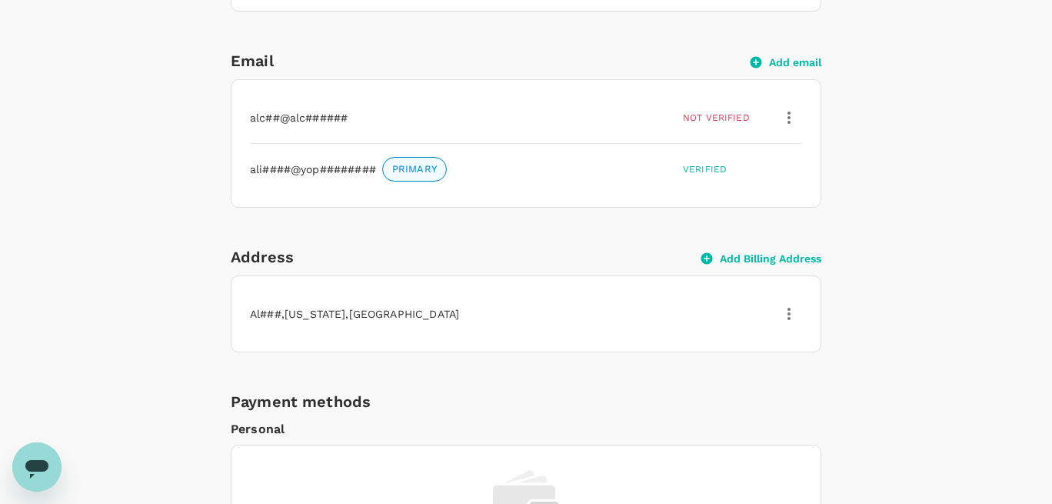
scroll to position [870, 0]
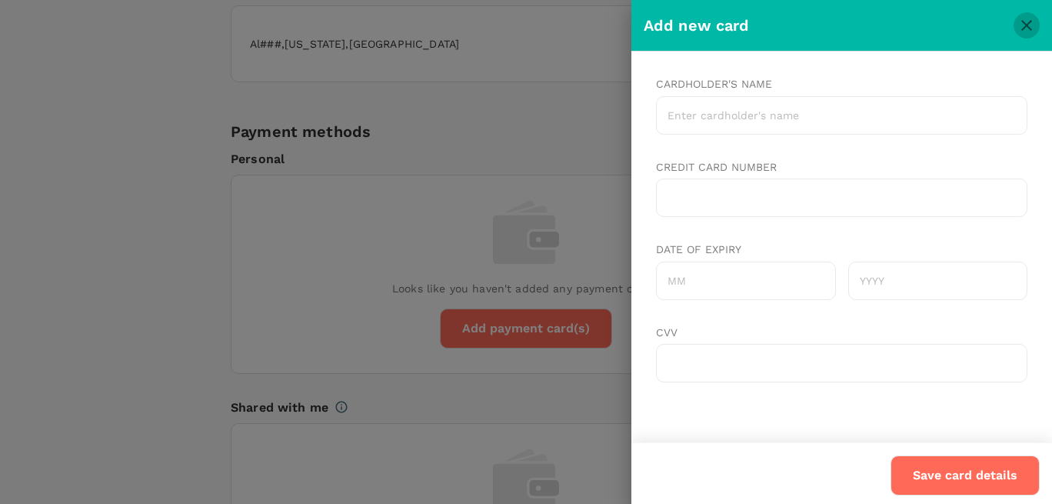
click at [1028, 20] on icon "close" at bounding box center [1026, 25] width 18 height 18
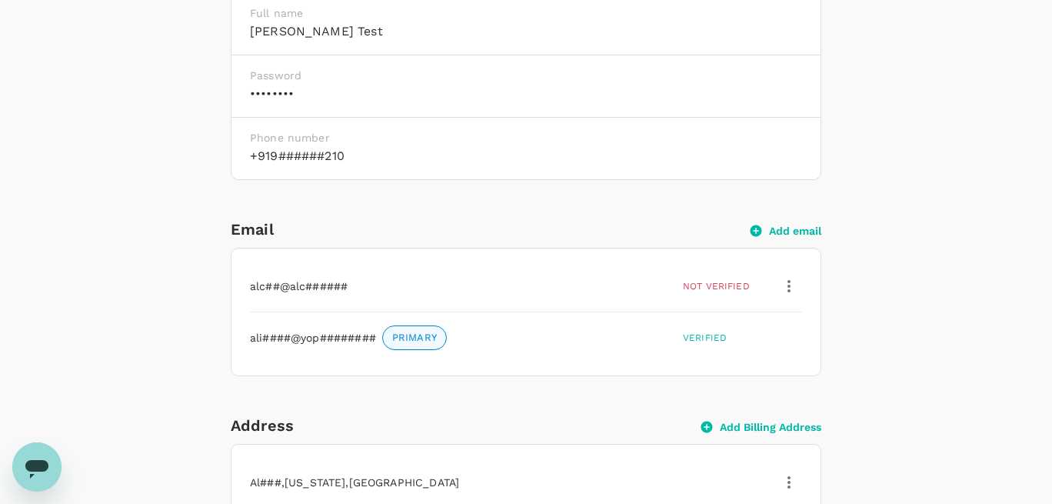
scroll to position [263, 0]
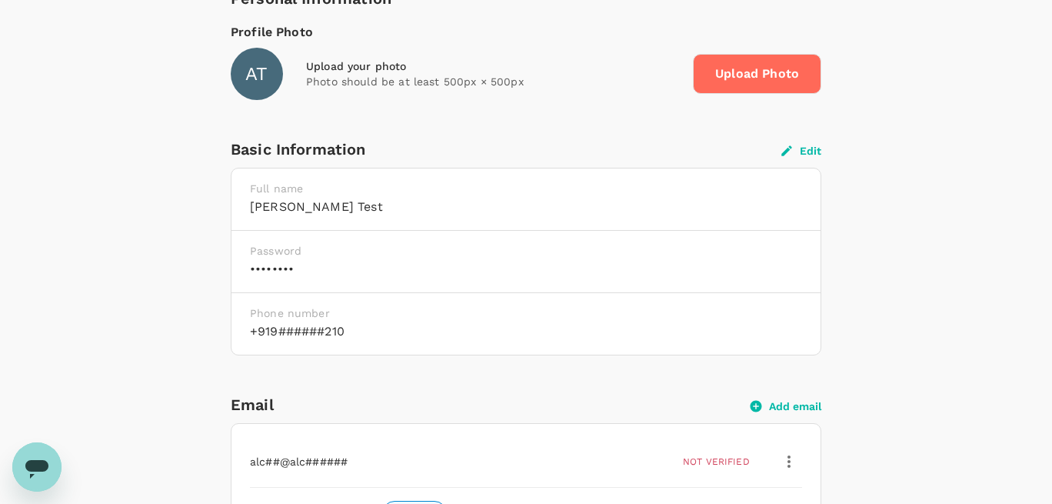
click at [800, 150] on button "Edit" at bounding box center [801, 151] width 40 height 14
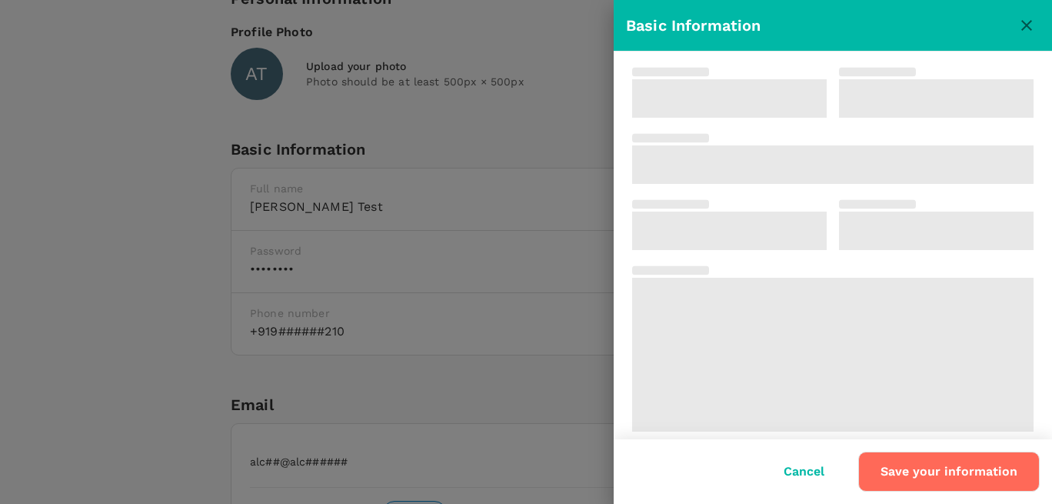
type input "[PERSON_NAME]"
type input "test"
type input "91"
type input "9876543210"
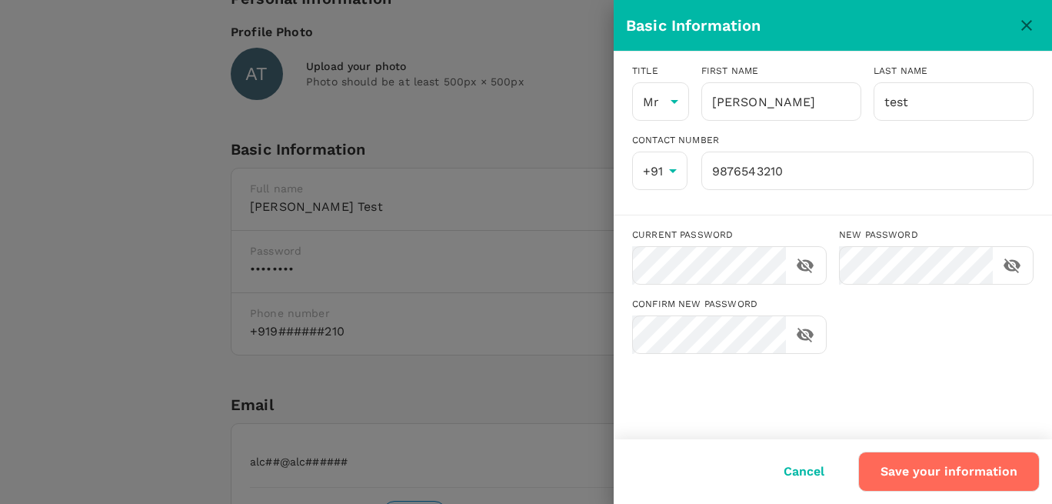
click at [900, 466] on button "Save your information" at bounding box center [948, 471] width 181 height 40
click at [1020, 26] on icon "close" at bounding box center [1026, 25] width 18 height 18
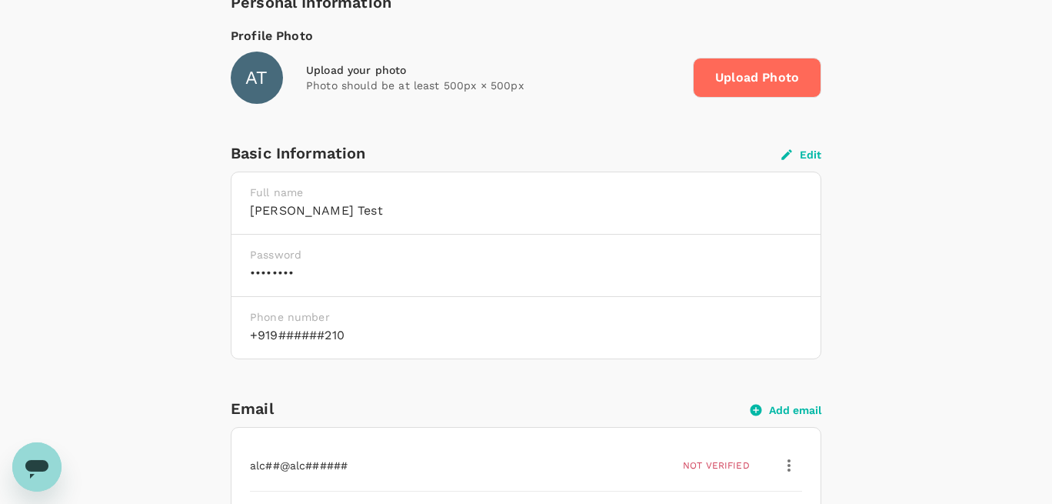
scroll to position [0, 0]
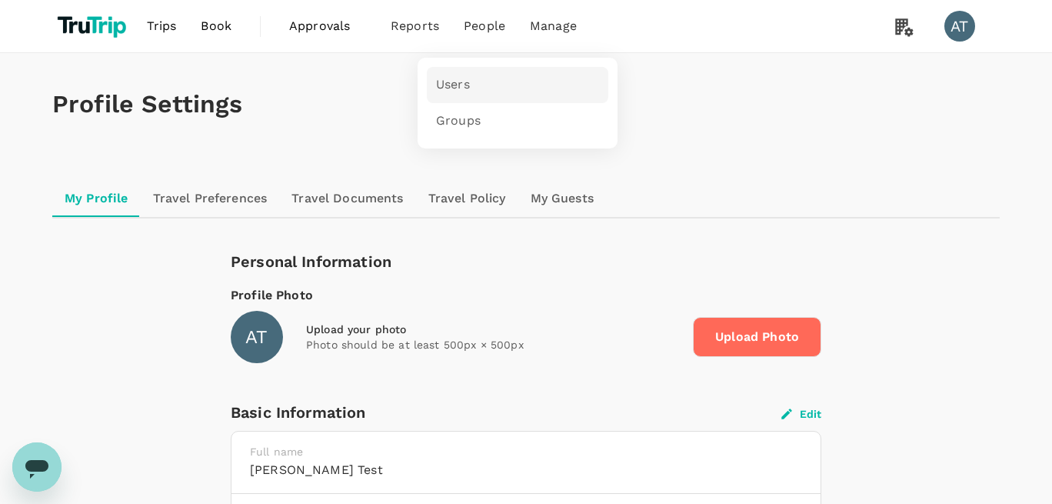
click at [468, 79] on link "Users" at bounding box center [517, 85] width 181 height 36
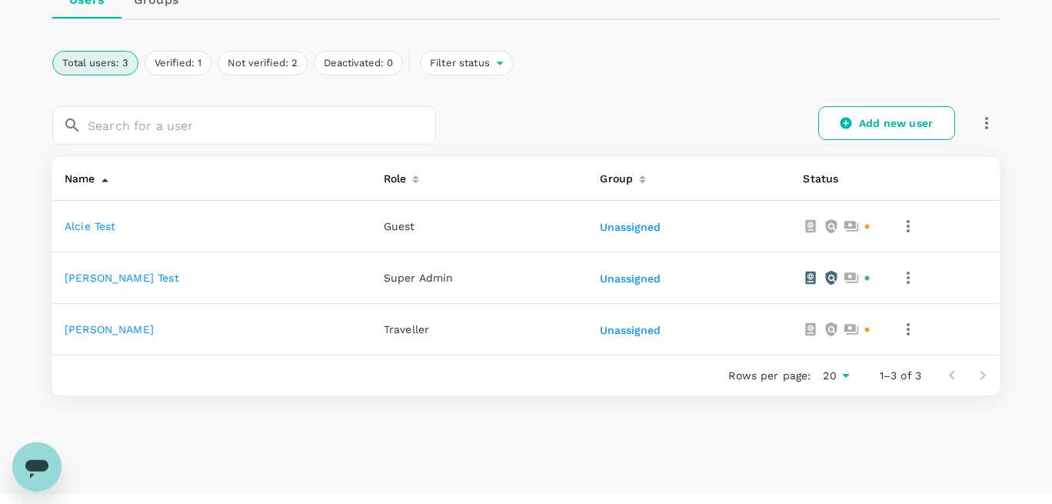
scroll to position [175, 0]
click at [899, 223] on icon "button" at bounding box center [908, 224] width 18 height 18
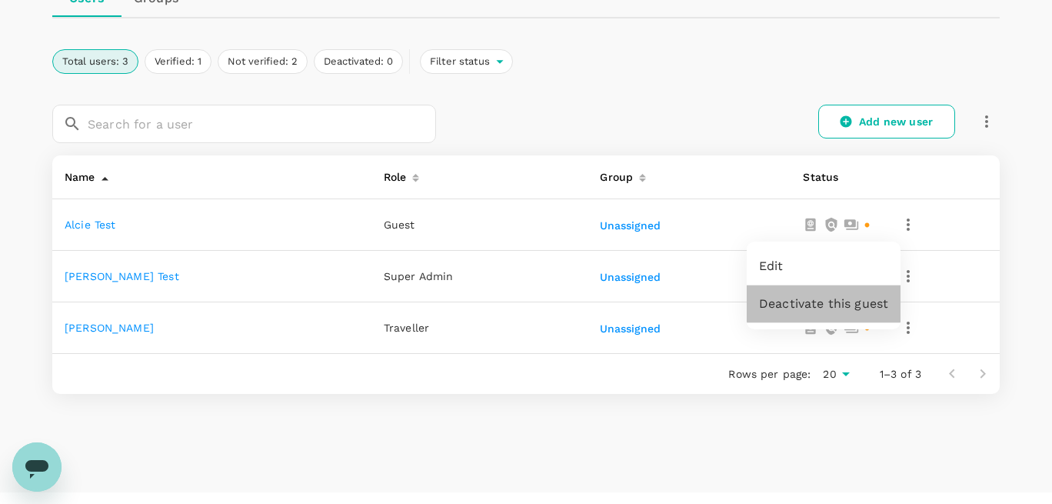
click at [810, 301] on span "Deactivate this guest" at bounding box center [823, 303] width 129 height 18
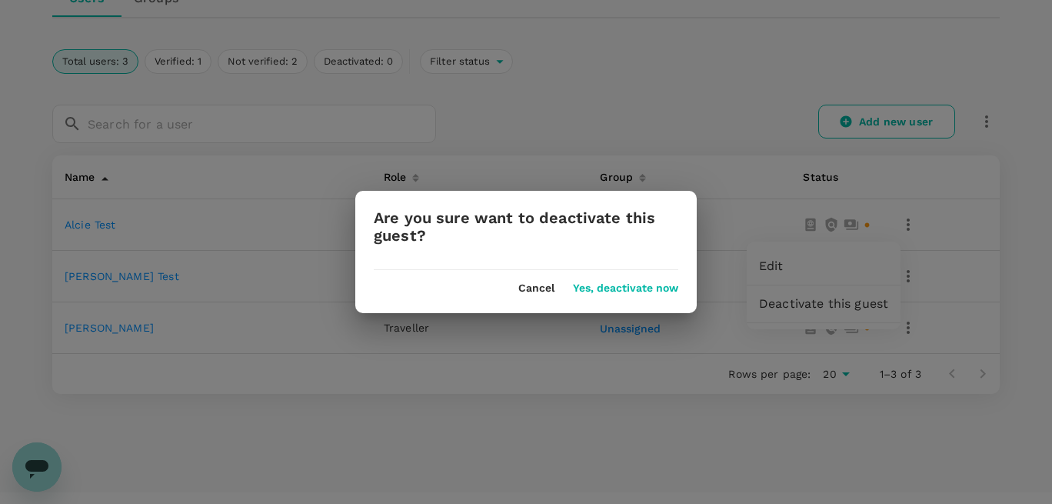
click at [653, 284] on button "Yes, deactivate now" at bounding box center [625, 288] width 105 height 12
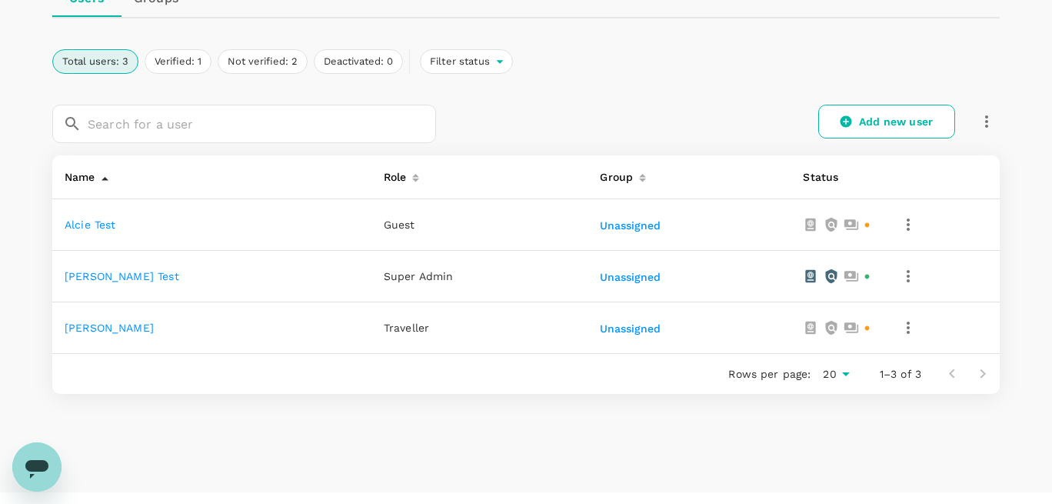
scroll to position [110, 0]
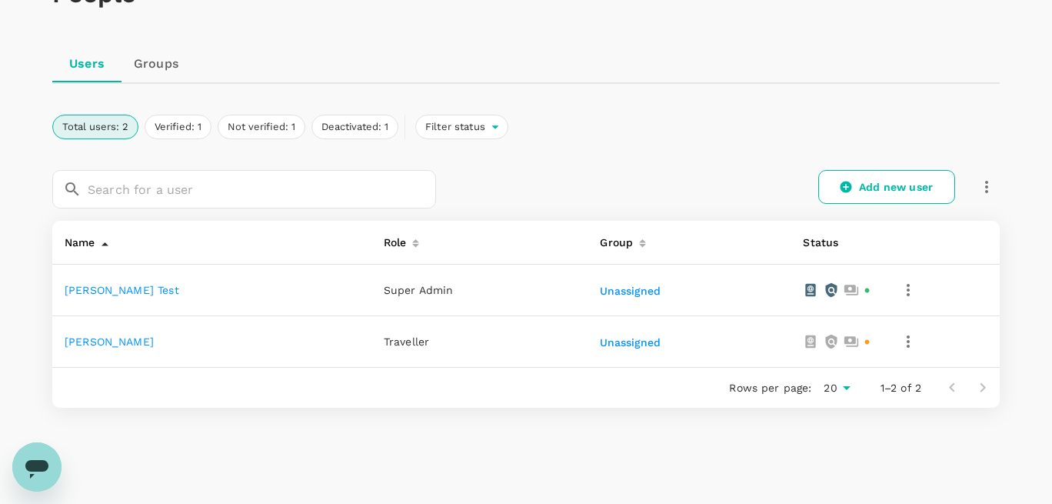
click at [899, 339] on icon "button" at bounding box center [908, 341] width 18 height 18
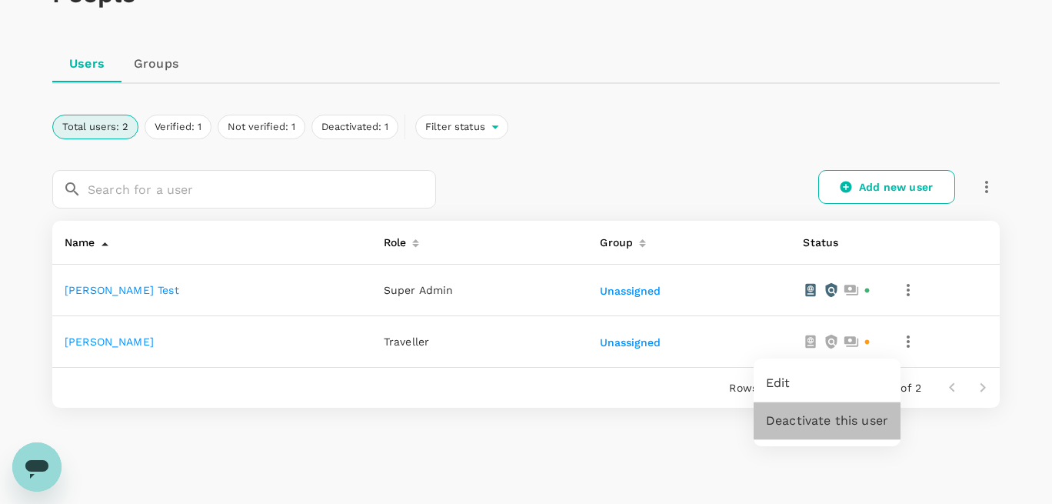
click at [821, 424] on span "Deactivate this user" at bounding box center [827, 420] width 122 height 18
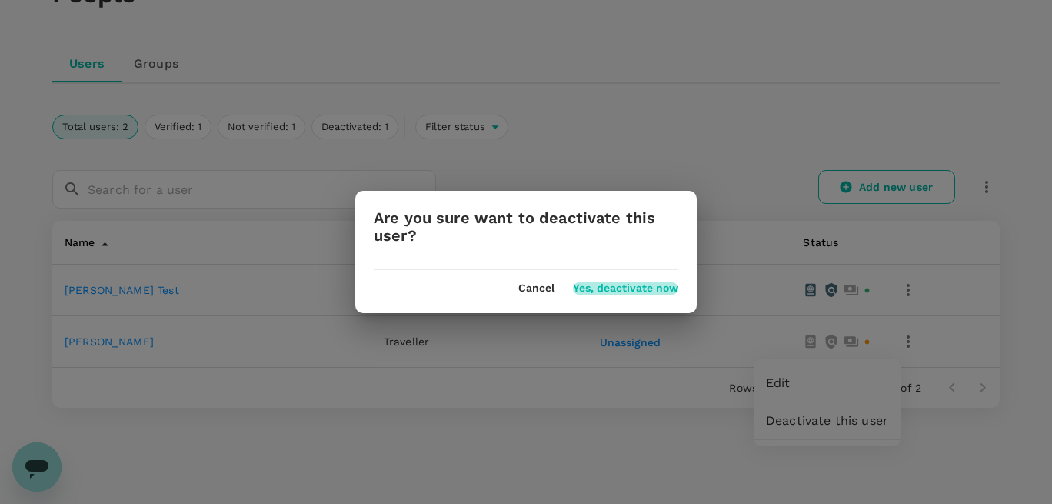
click at [603, 290] on button "Yes, deactivate now" at bounding box center [625, 288] width 105 height 12
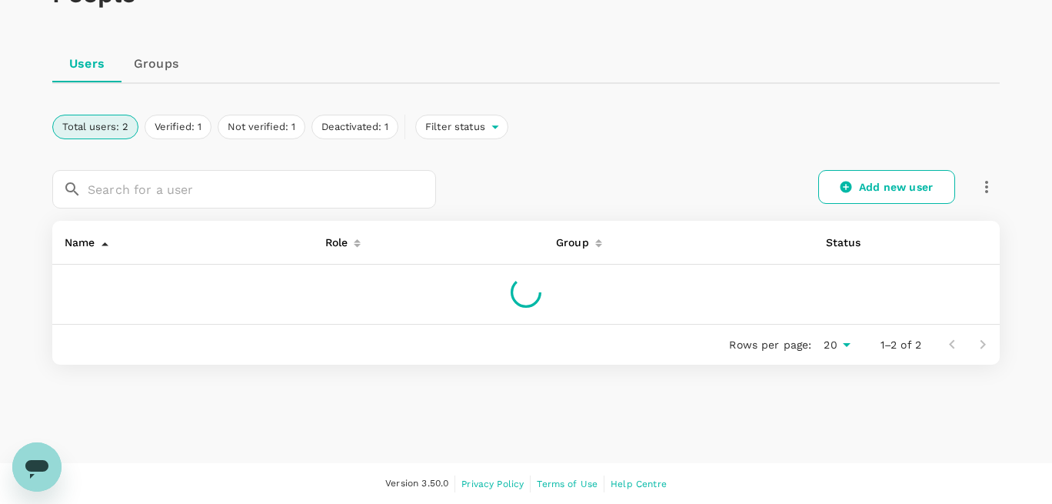
scroll to position [101, 0]
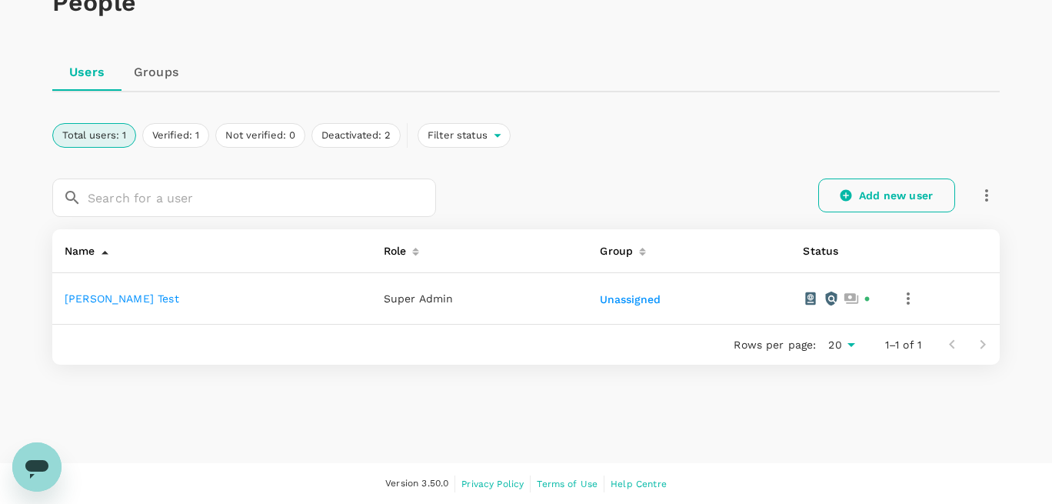
click at [841, 208] on link "Add new user" at bounding box center [886, 195] width 137 height 34
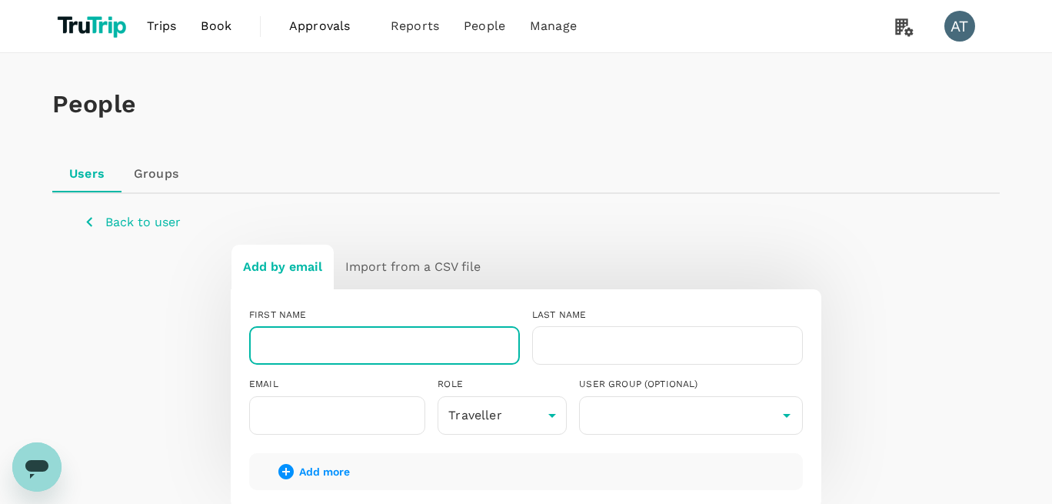
click at [304, 342] on input "text" at bounding box center [384, 345] width 271 height 38
type input "a"
type input "[PERSON_NAME]"
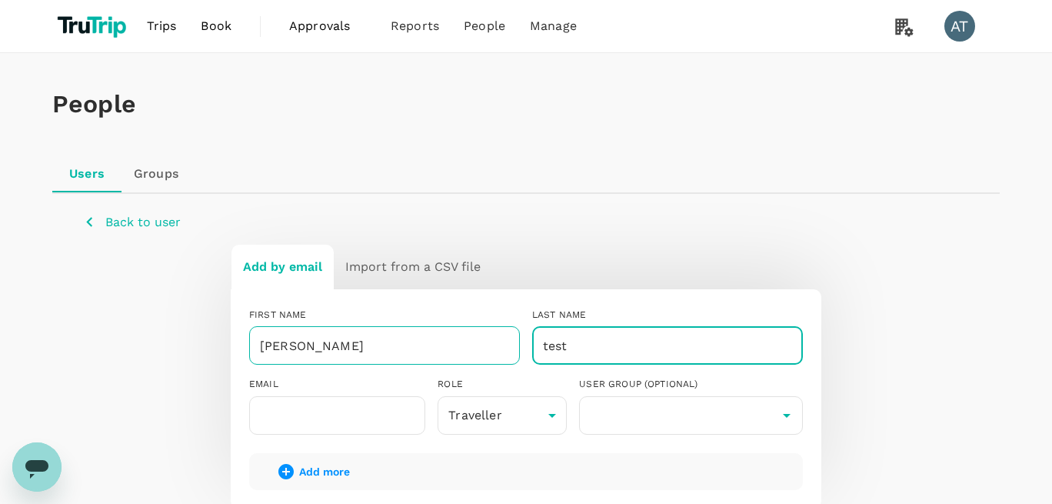
type input "test"
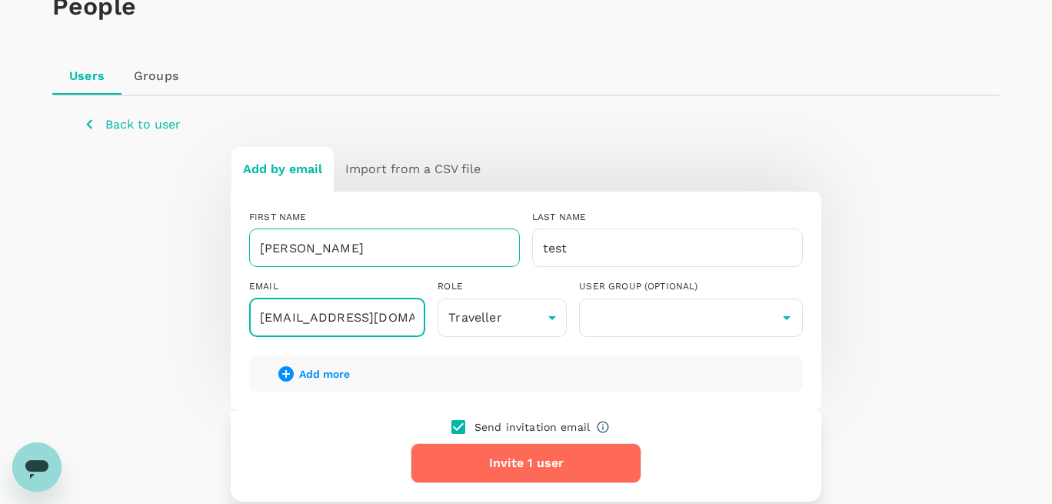
scroll to position [175, 0]
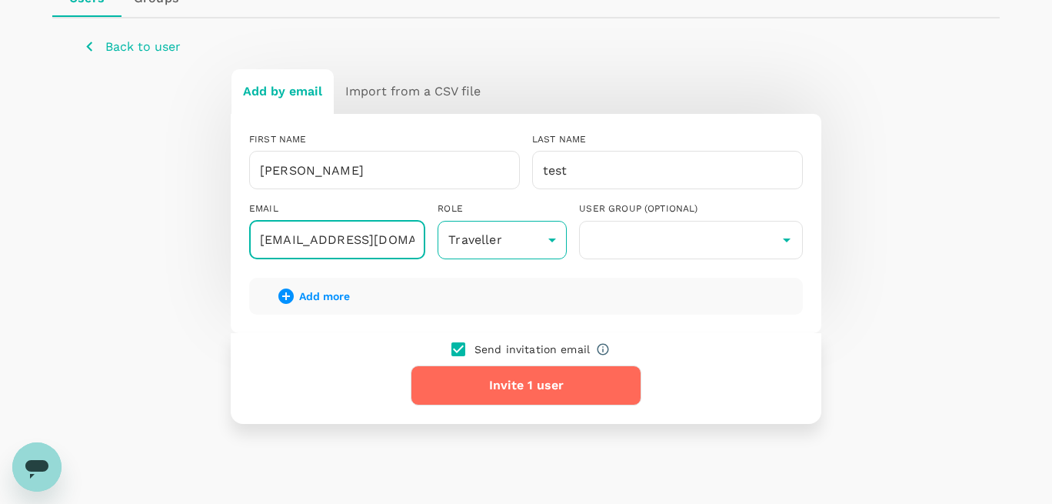
click at [516, 245] on body "Trips Book Approvals 0 Reports People Manage AT People Users Groups Back to use…" at bounding box center [526, 195] width 1052 height 741
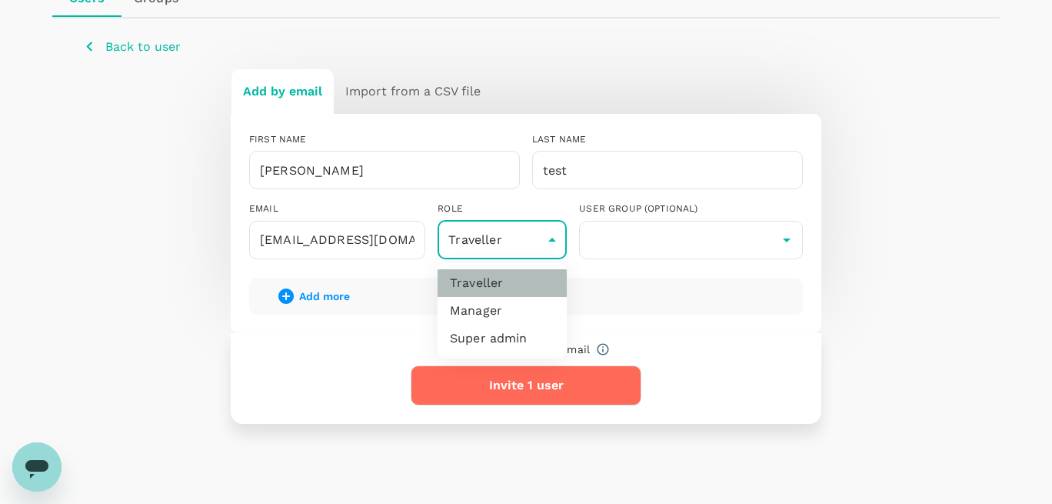
click at [499, 291] on li "Traveller" at bounding box center [502, 283] width 129 height 28
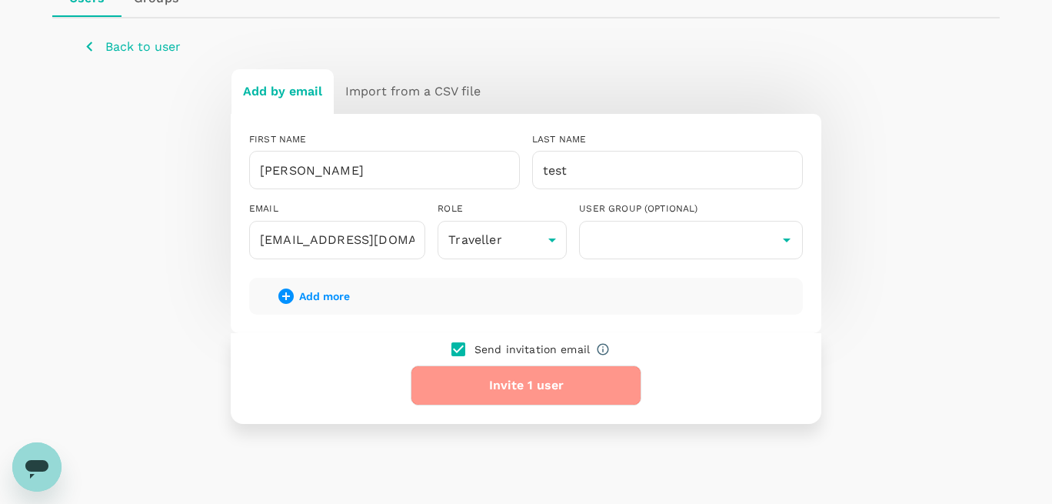
click at [521, 381] on button "Invite 1 user" at bounding box center [526, 385] width 231 height 40
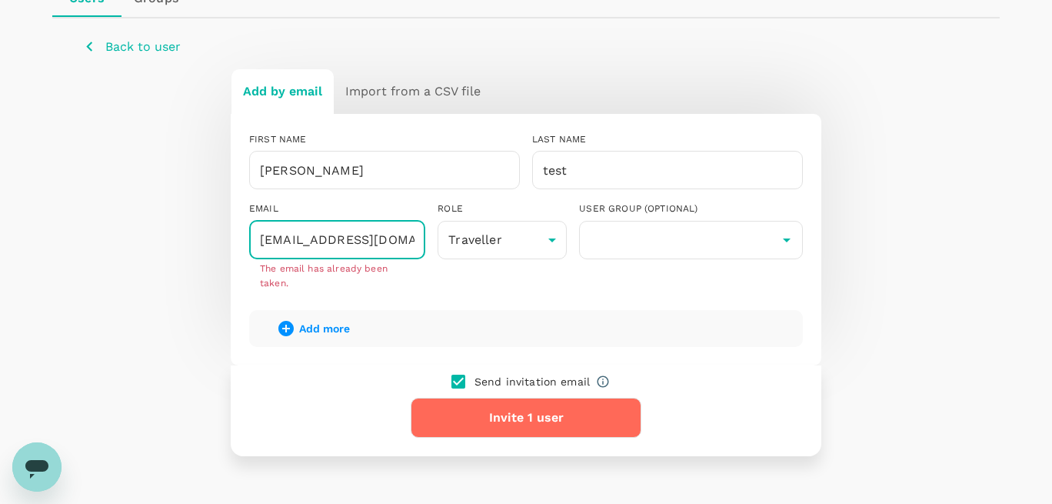
click at [304, 240] on input "maria07@yopmail.com" at bounding box center [337, 240] width 176 height 38
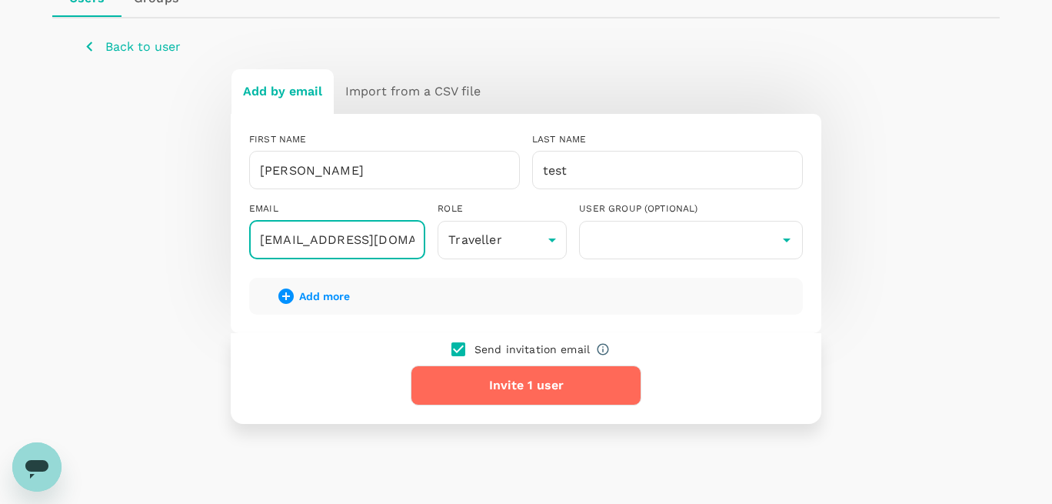
type input "maria7@yopmail.com"
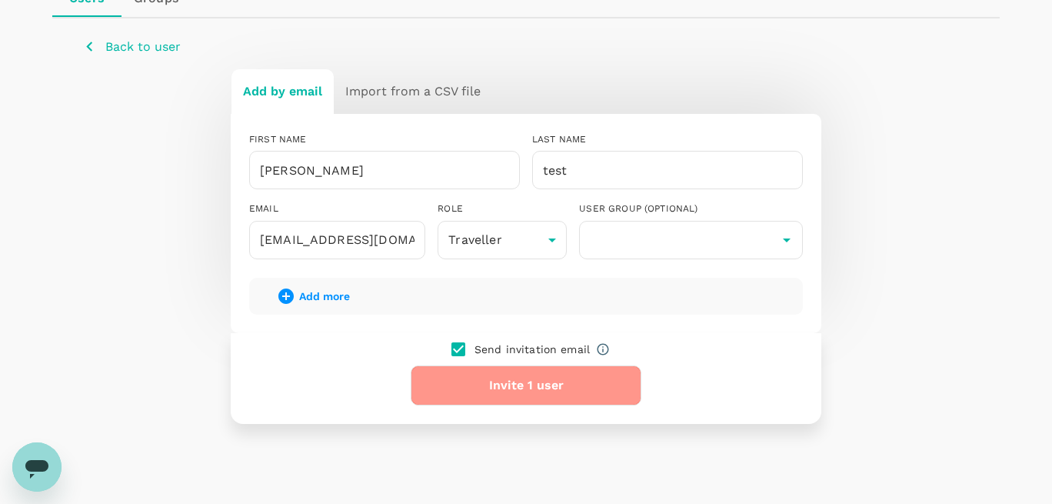
click at [501, 388] on button "Invite 1 user" at bounding box center [526, 385] width 231 height 40
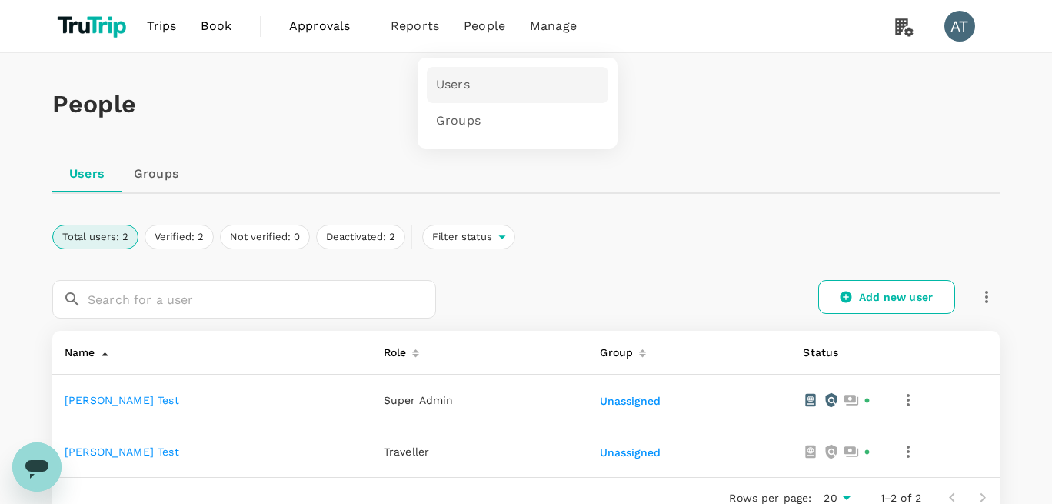
click at [476, 75] on link "Users" at bounding box center [517, 85] width 181 height 36
click at [483, 118] on link "Groups" at bounding box center [517, 121] width 181 height 36
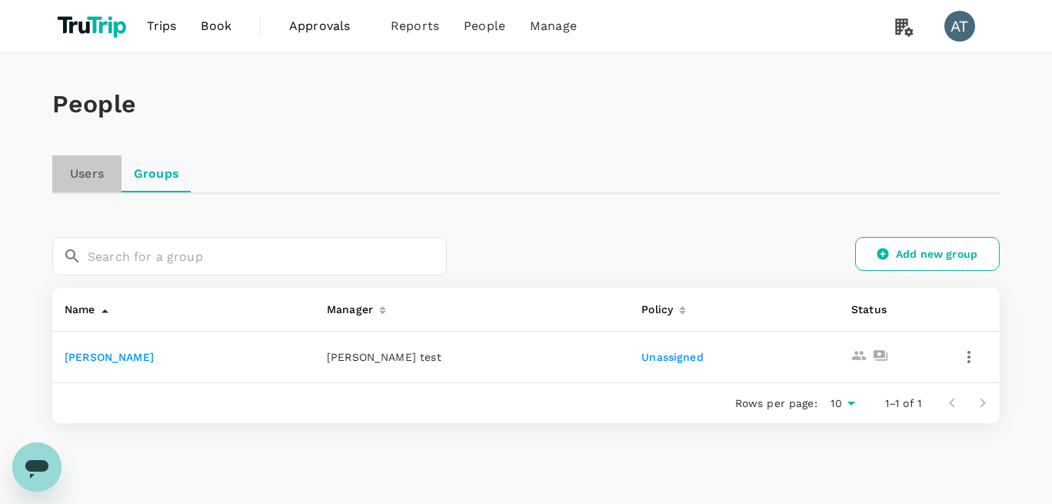
click at [85, 178] on link "Users" at bounding box center [86, 173] width 69 height 37
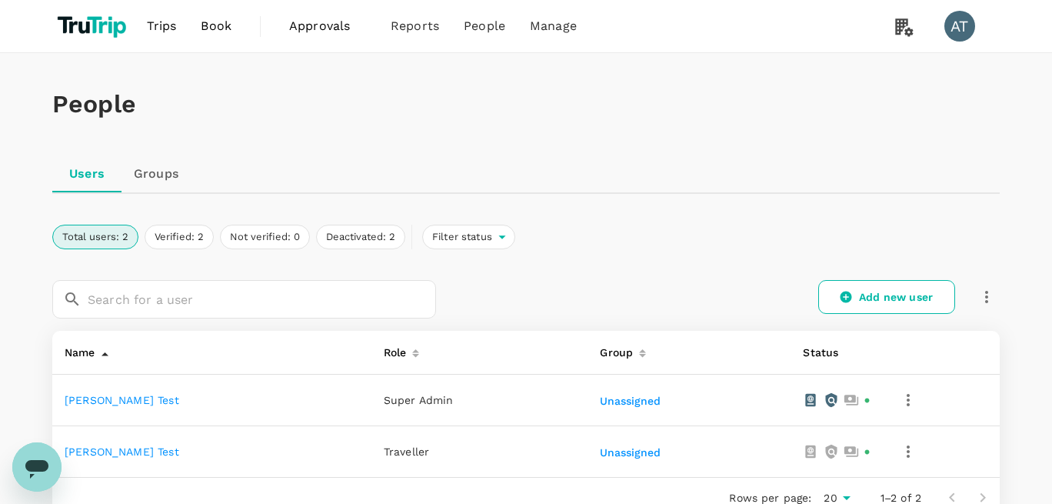
click at [165, 173] on link "Groups" at bounding box center [155, 173] width 69 height 37
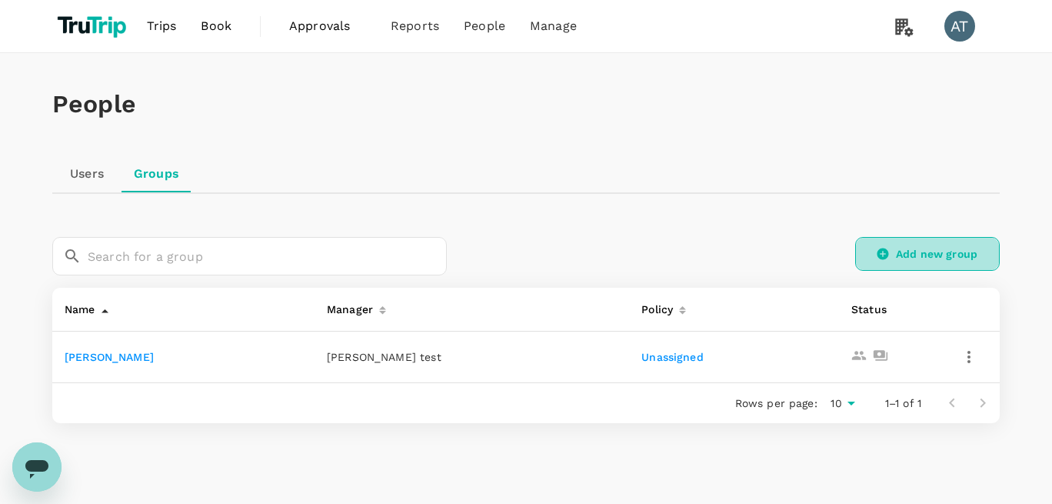
click at [932, 255] on link "Add new group" at bounding box center [927, 254] width 145 height 34
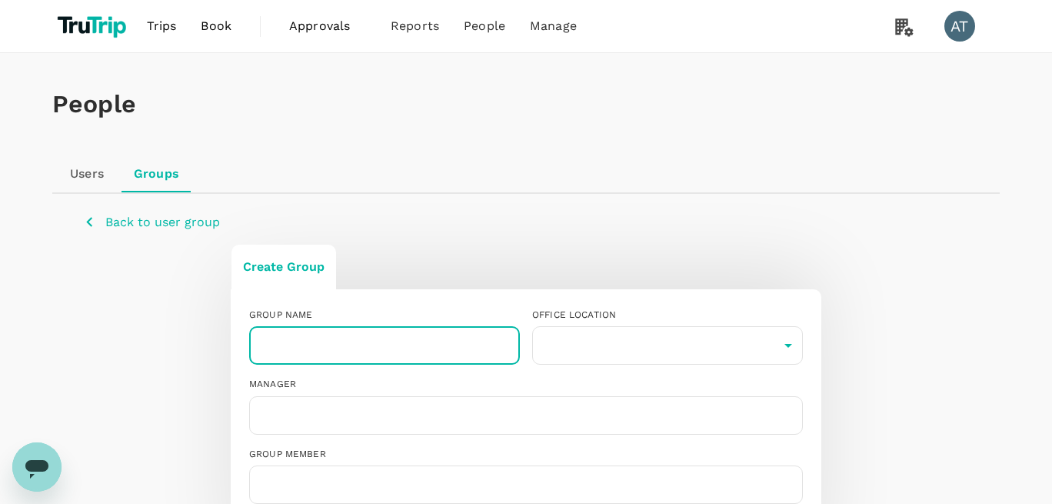
click at [315, 341] on input "text" at bounding box center [384, 345] width 271 height 38
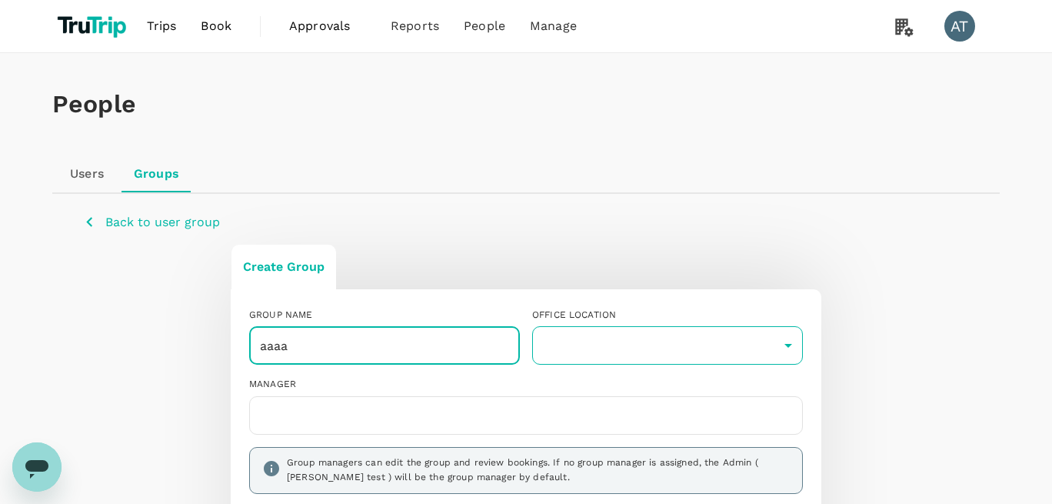
type input "aaaa"
click at [631, 335] on body "Trips Book Approvals 0 Reports People Manage AT People Users Groups Back to use…" at bounding box center [526, 428] width 1052 height 857
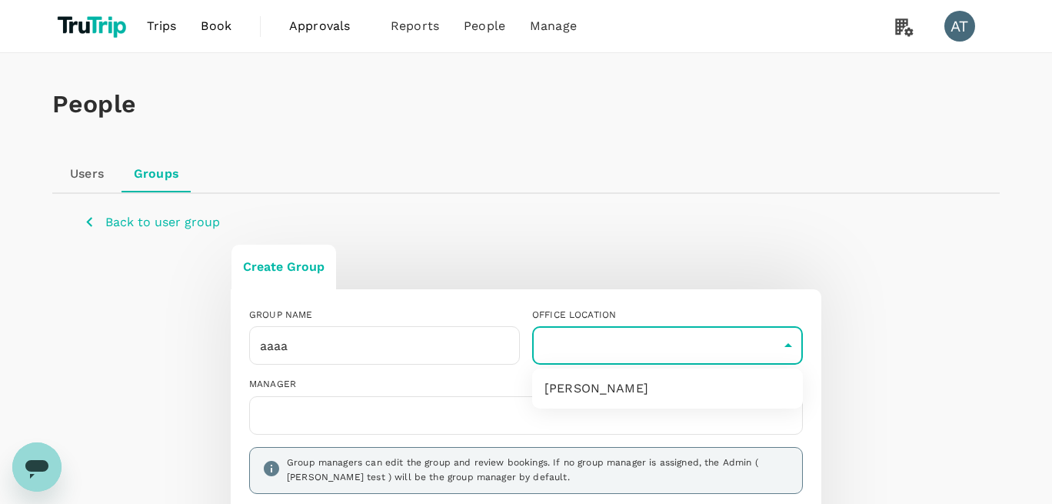
click at [602, 382] on li "[PERSON_NAME]" at bounding box center [667, 388] width 271 height 28
type input "33546044-210d-42e6-97c6-8b5b19a1e7a7"
click at [356, 413] on input "text" at bounding box center [526, 415] width 540 height 25
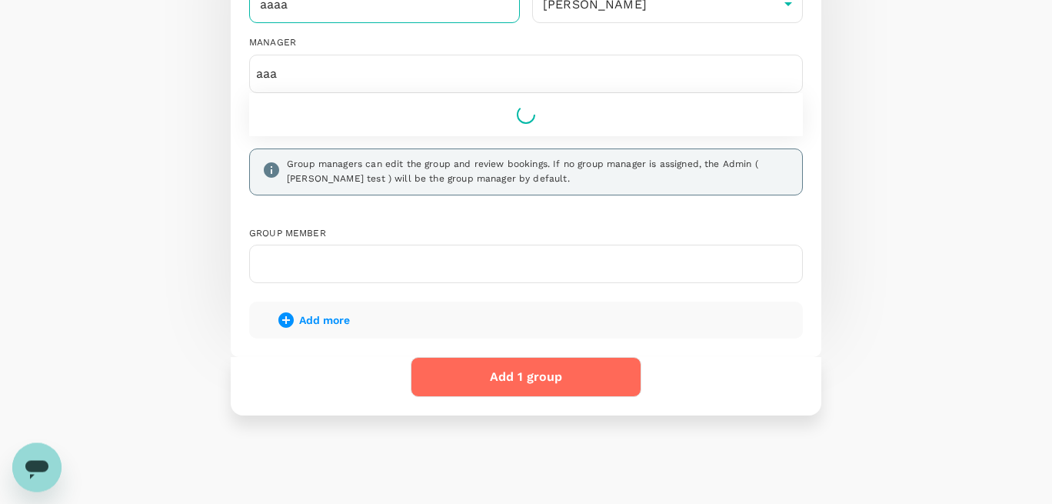
scroll to position [351, 0]
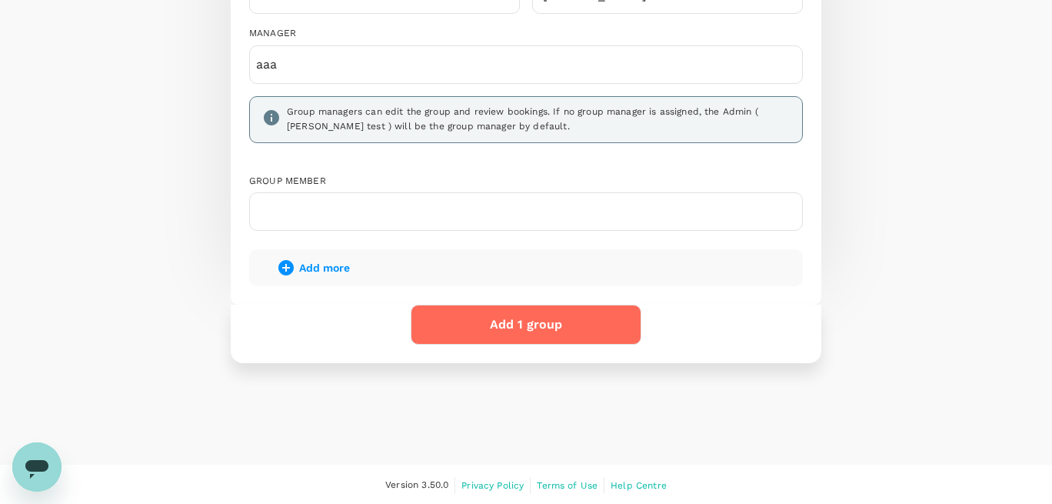
drag, startPoint x: 311, startPoint y: 70, endPoint x: 232, endPoint y: 57, distance: 79.5
click at [256, 58] on input "aaa" at bounding box center [526, 64] width 540 height 25
type input "a"
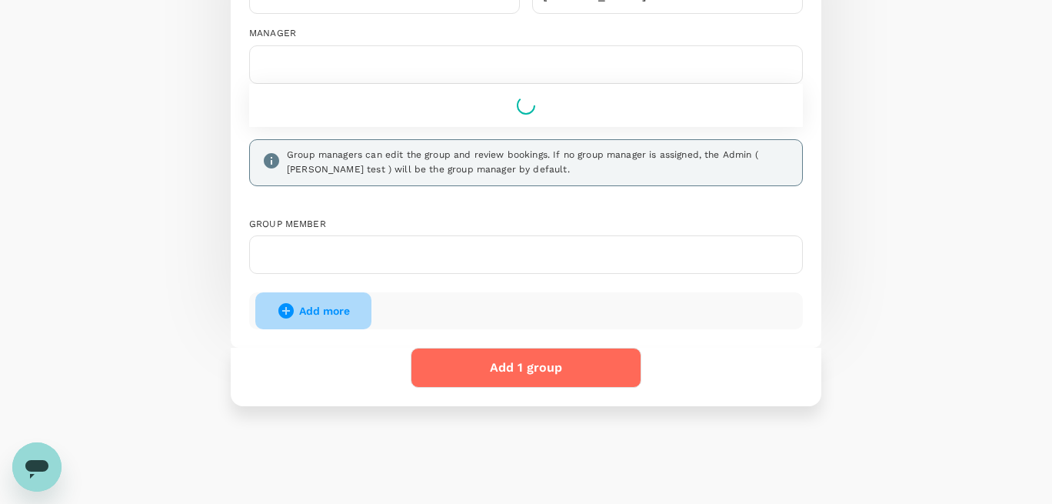
click at [343, 312] on span "Add more" at bounding box center [324, 310] width 51 height 12
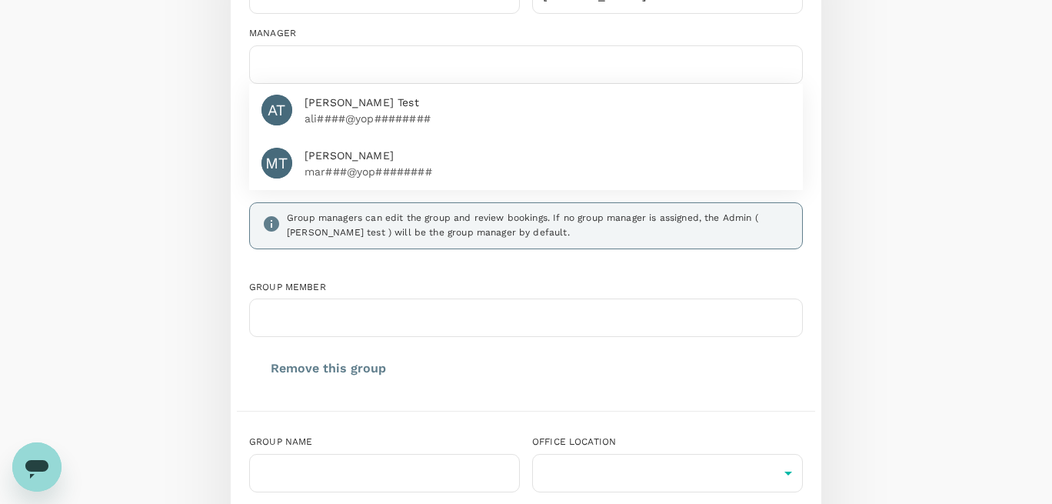
click at [384, 135] on div "AT Alice Test ali####@yop########" at bounding box center [526, 110] width 554 height 53
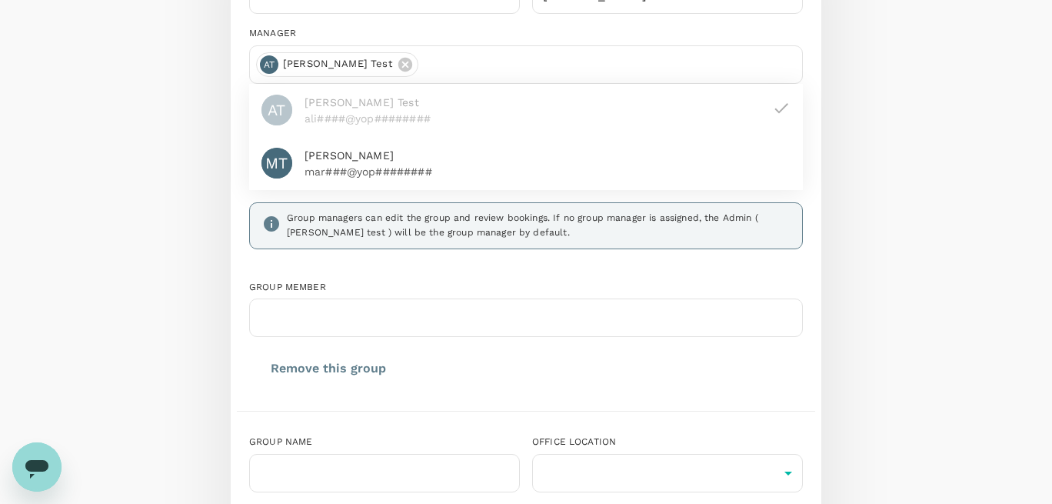
scroll to position [614, 0]
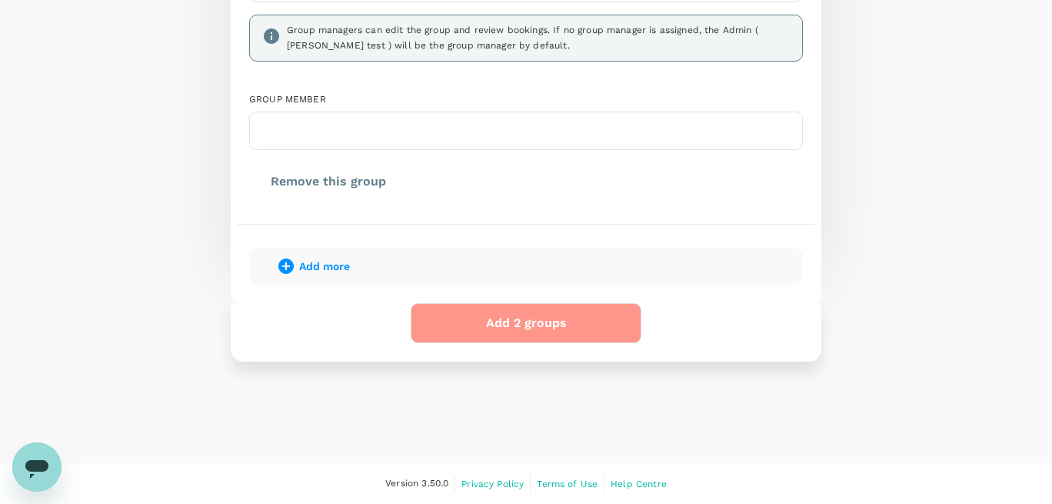
click at [490, 331] on button "Add 2 groups" at bounding box center [526, 323] width 231 height 40
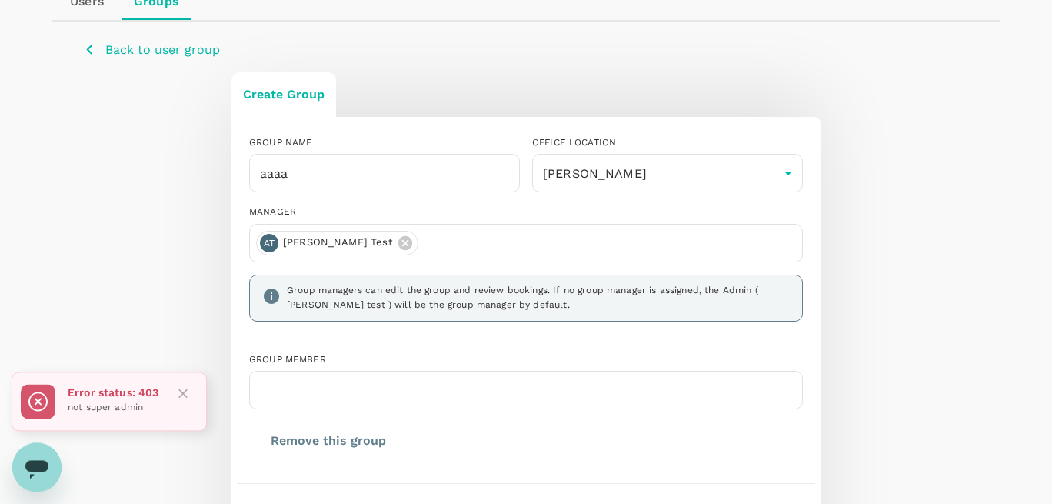
scroll to position [101, 0]
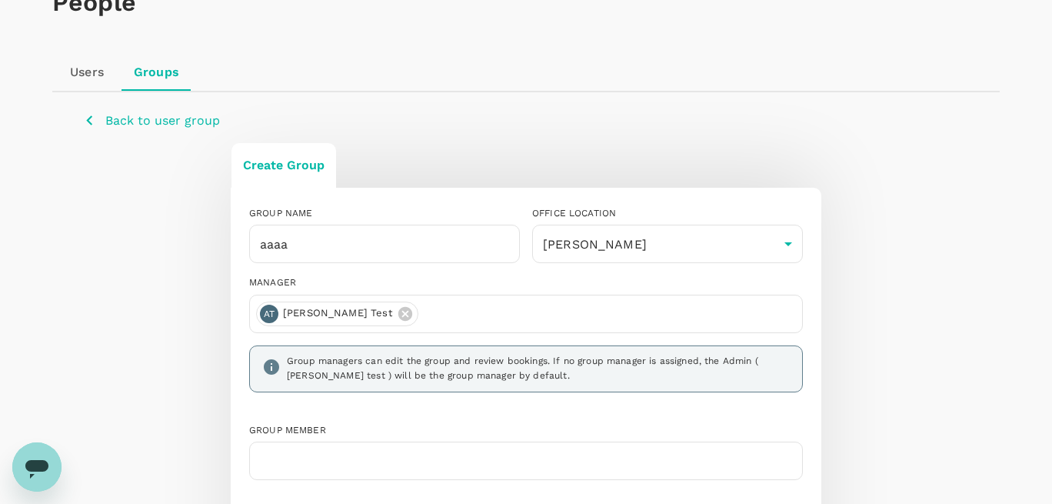
click at [96, 120] on icon "button" at bounding box center [89, 120] width 19 height 19
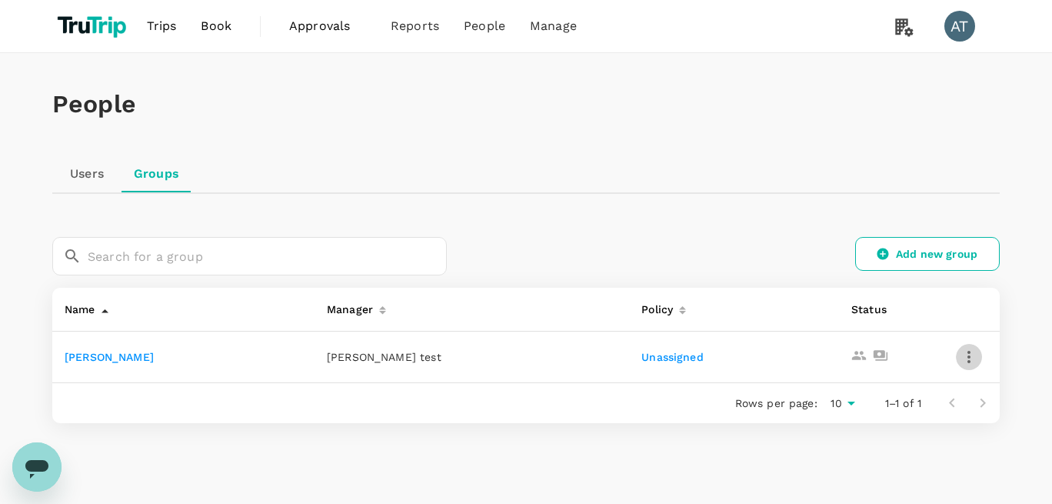
click at [970, 354] on icon "button" at bounding box center [969, 357] width 18 height 18
click at [900, 438] on span "Delete user group" at bounding box center [915, 436] width 111 height 18
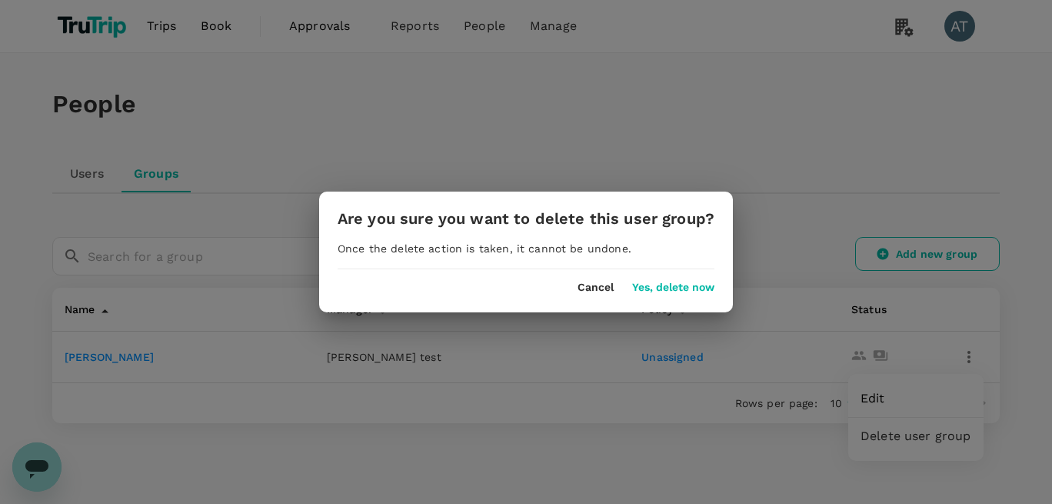
click at [660, 287] on button "Yes, delete now" at bounding box center [673, 287] width 82 height 12
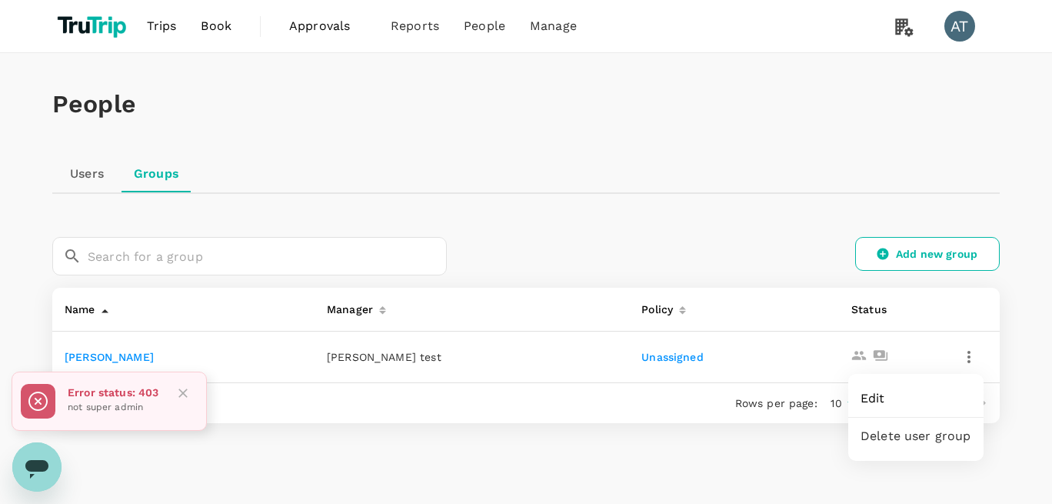
click at [877, 406] on span "Edit" at bounding box center [915, 398] width 111 height 18
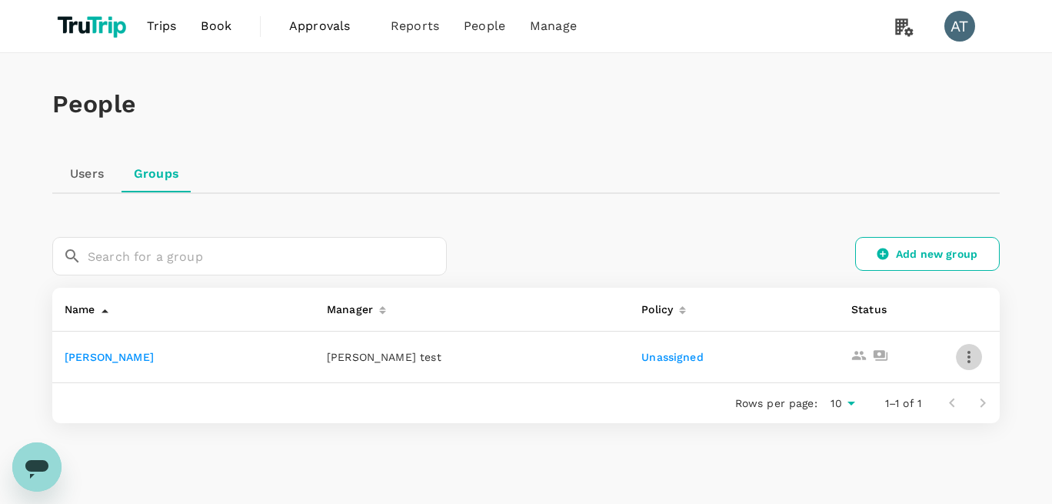
click at [972, 358] on icon "button" at bounding box center [969, 357] width 18 height 18
click at [906, 404] on span "Edit" at bounding box center [915, 398] width 111 height 18
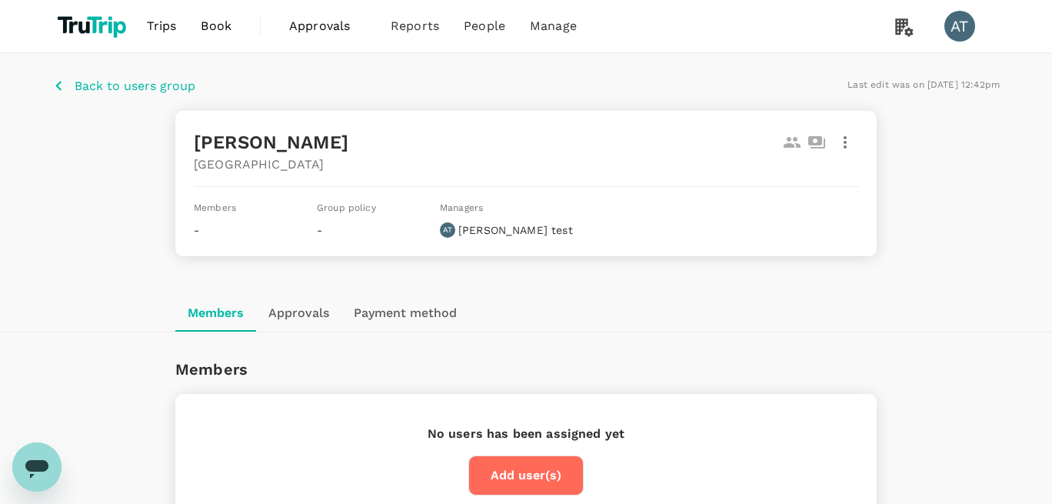
click at [841, 145] on icon "button" at bounding box center [845, 142] width 18 height 18
click at [824, 184] on span "Edit" at bounding box center [826, 184] width 40 height 18
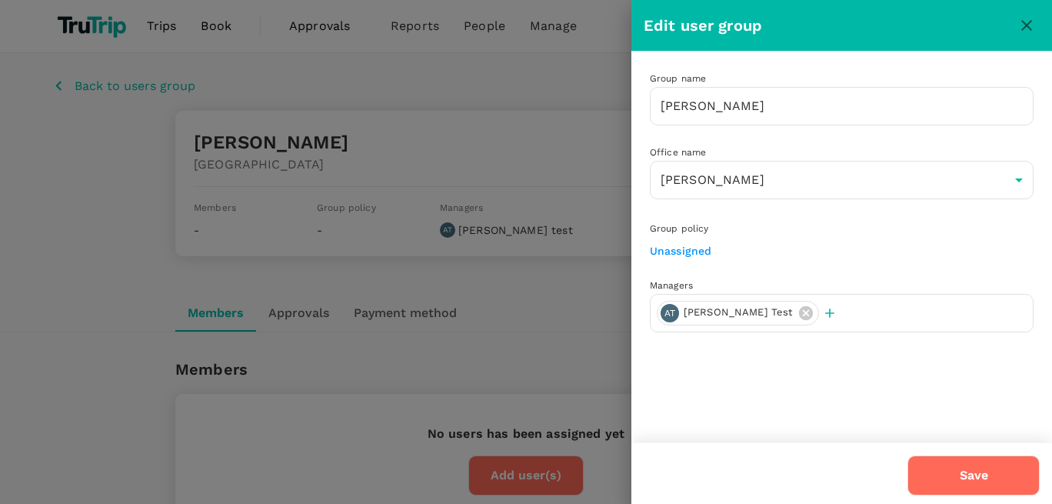
click at [1003, 479] on button "Save" at bounding box center [973, 475] width 132 height 40
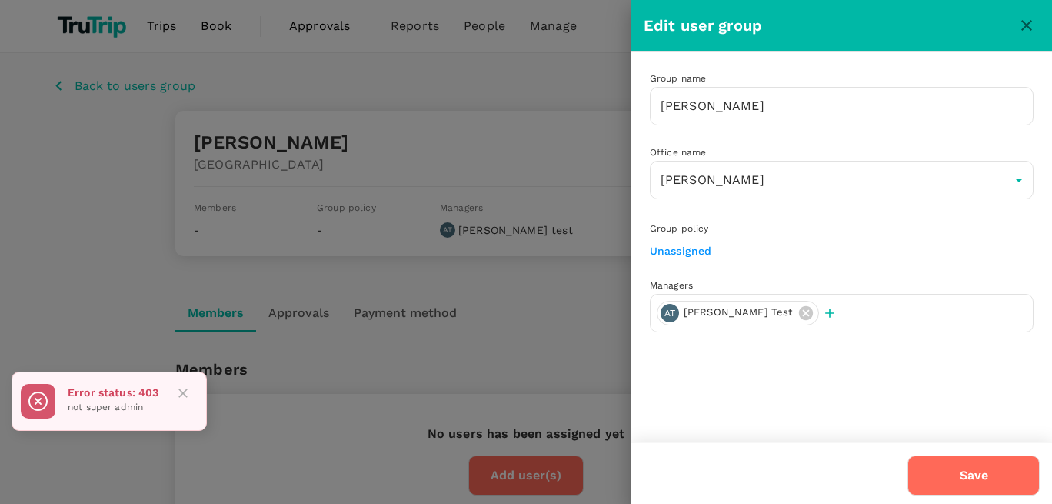
click at [1032, 32] on icon "close" at bounding box center [1026, 25] width 18 height 18
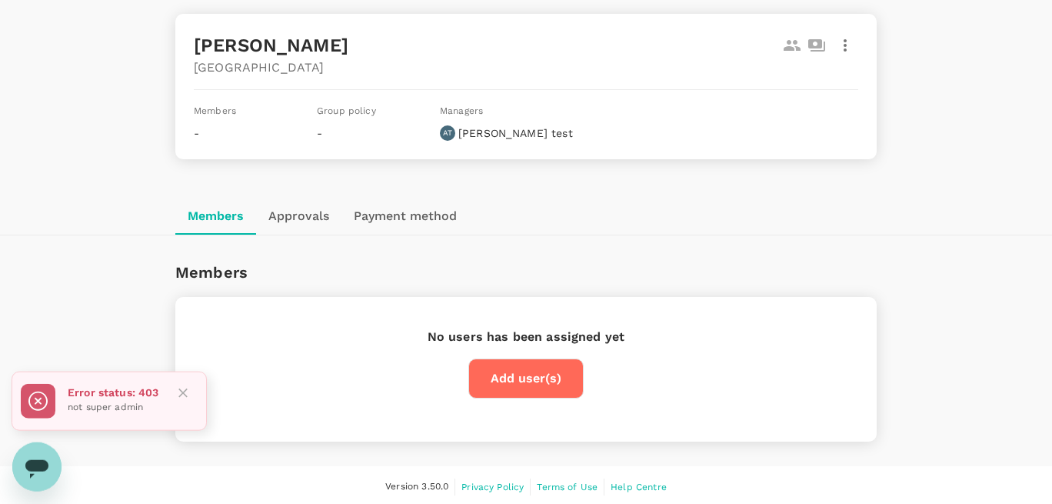
scroll to position [99, 0]
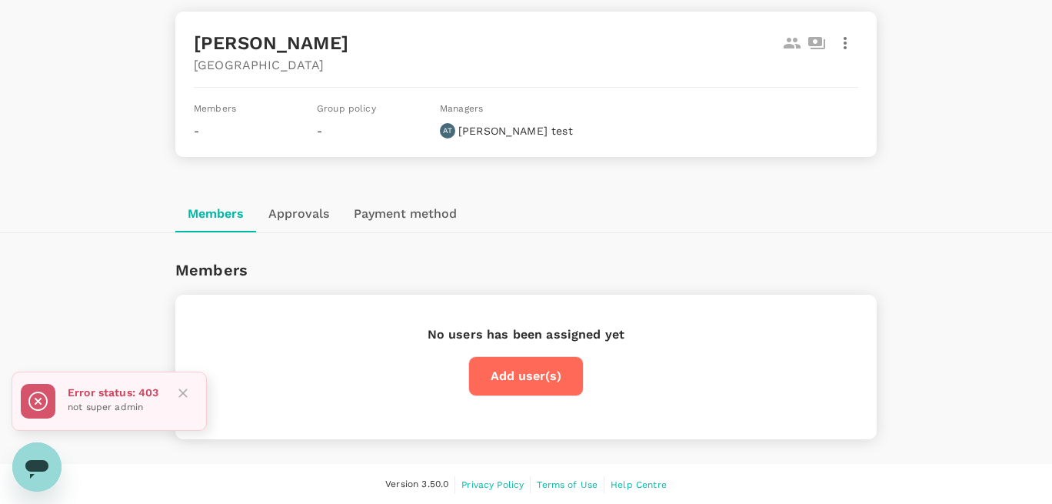
click at [557, 378] on button "Add user(s)" at bounding box center [525, 376] width 115 height 40
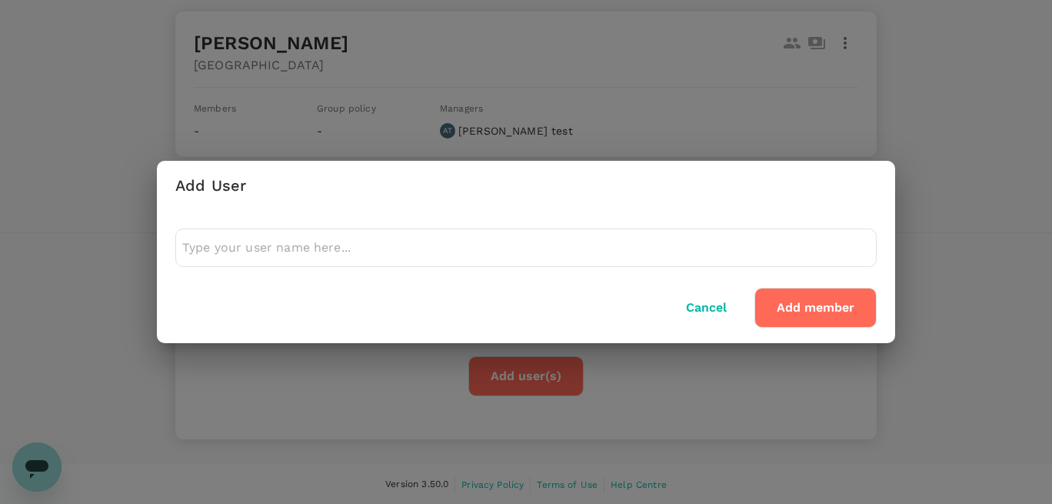
click at [341, 231] on div at bounding box center [525, 247] width 701 height 38
click at [340, 238] on input "text" at bounding box center [525, 247] width 687 height 25
type input "a"
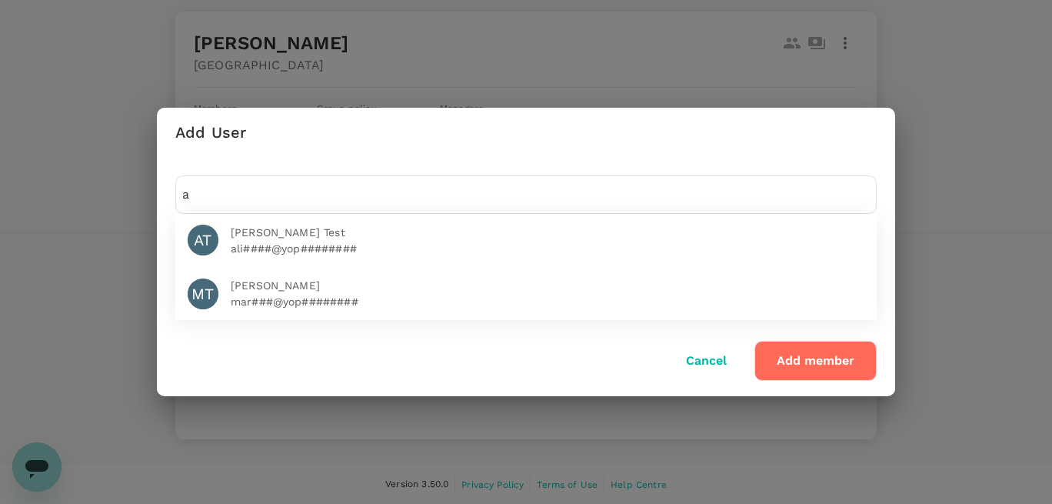
click at [311, 251] on p "ali####@yop########" at bounding box center [548, 248] width 634 height 15
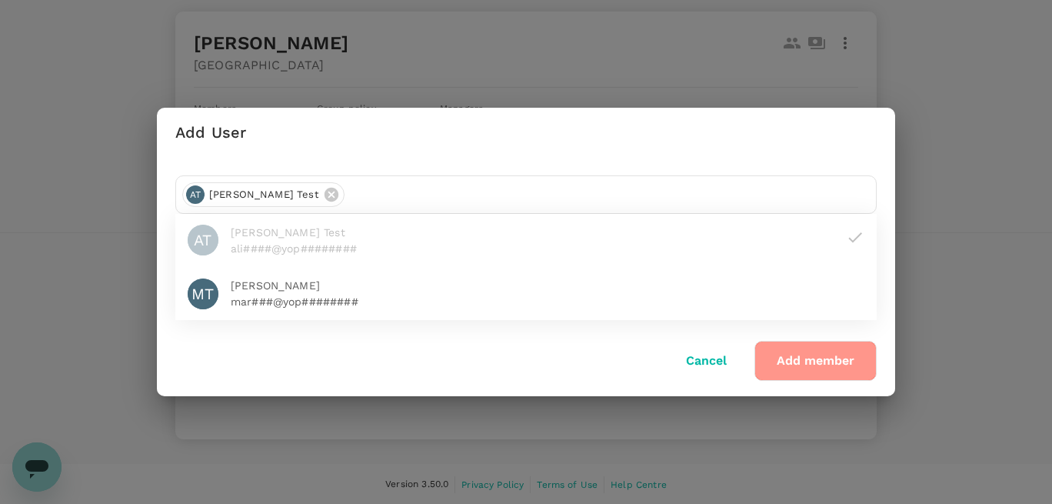
click at [784, 361] on button "Add member" at bounding box center [815, 361] width 122 height 40
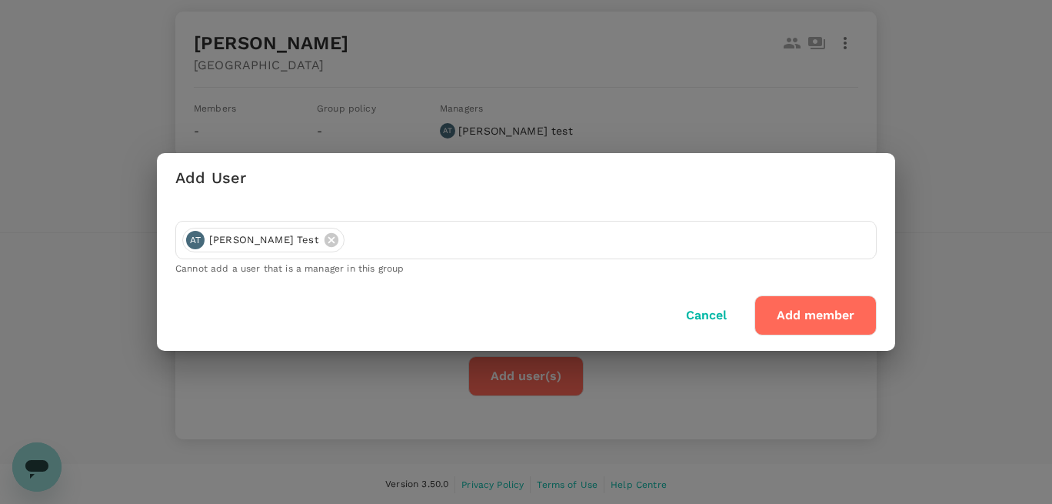
click at [775, 308] on button "Add member" at bounding box center [815, 315] width 122 height 40
click at [806, 316] on button "Add member" at bounding box center [815, 315] width 122 height 40
click at [324, 239] on icon at bounding box center [331, 240] width 14 height 14
click at [275, 240] on input "text" at bounding box center [525, 240] width 687 height 25
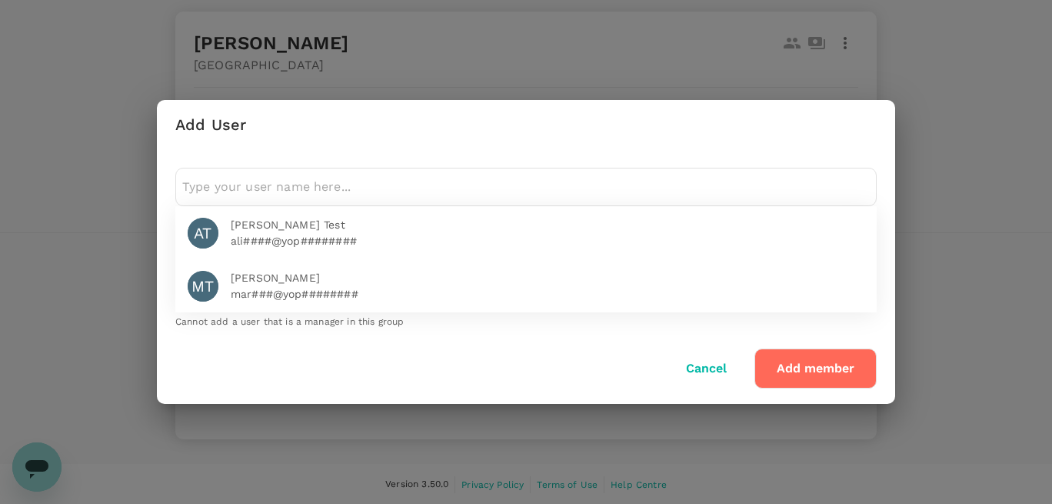
click at [311, 289] on p "mar###@yop########" at bounding box center [548, 293] width 634 height 15
click at [562, 347] on div "Cancel Add member" at bounding box center [522, 365] width 707 height 46
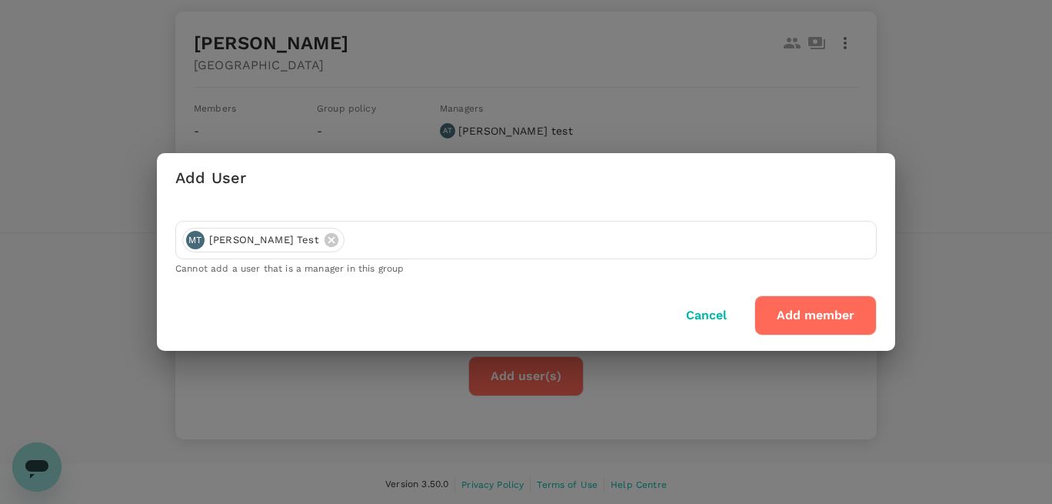
click at [810, 315] on button "Add member" at bounding box center [815, 315] width 122 height 40
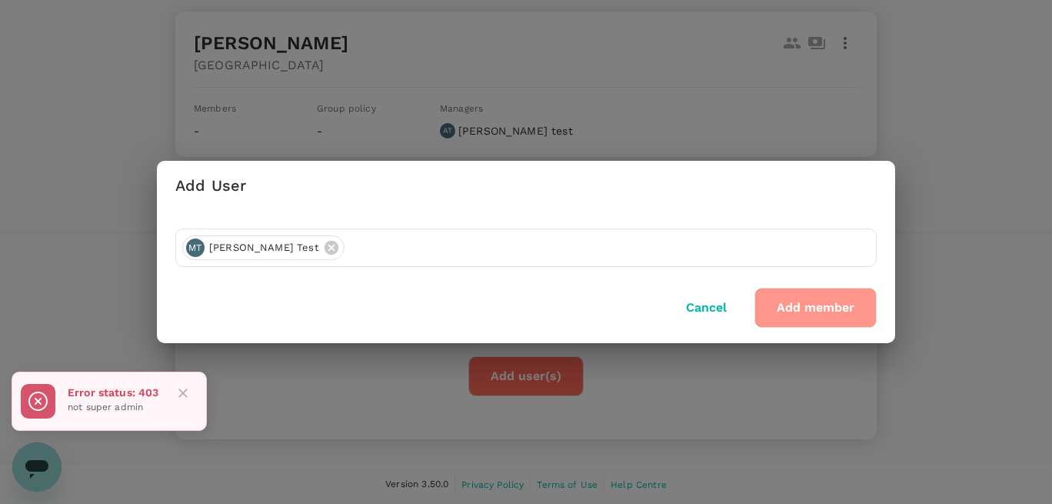
click at [789, 305] on button "Add member" at bounding box center [815, 308] width 122 height 40
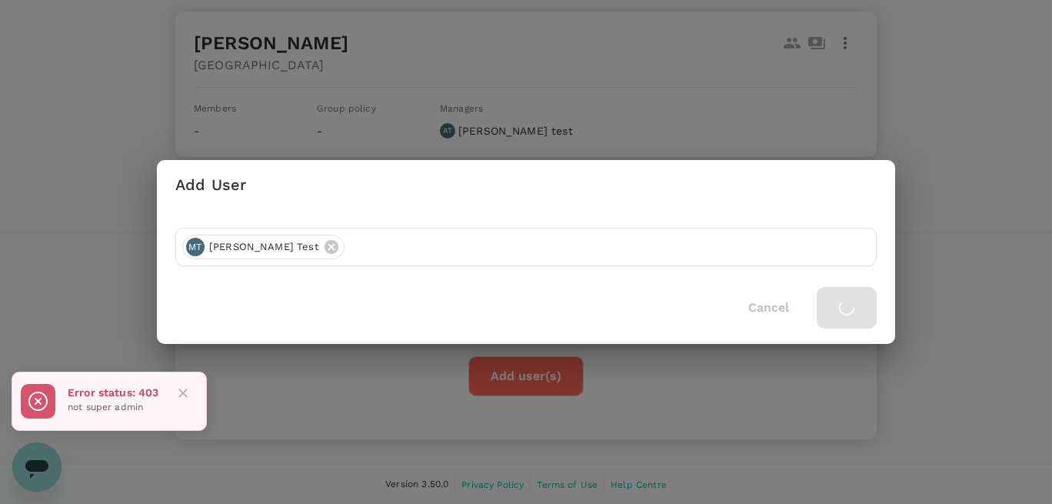
scroll to position [82, 0]
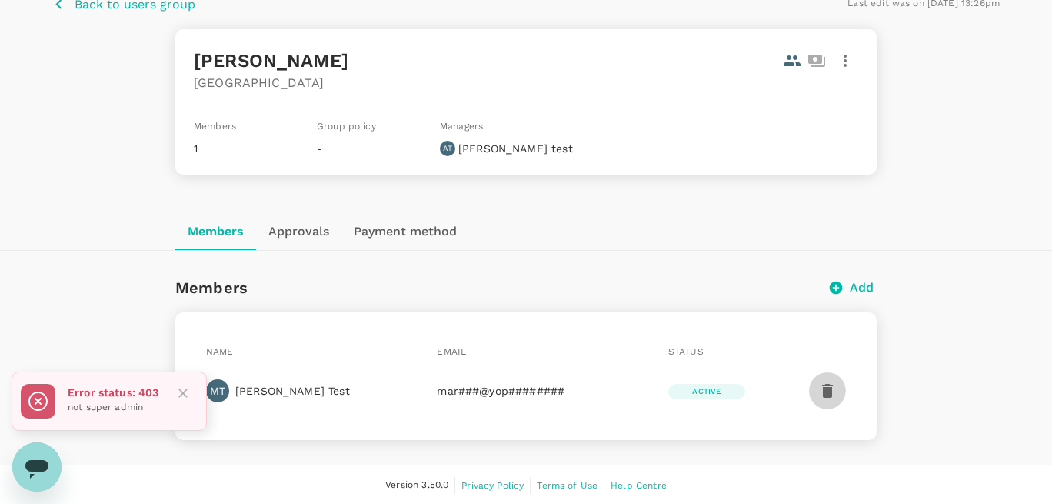
click at [824, 390] on icon "button" at bounding box center [827, 391] width 11 height 14
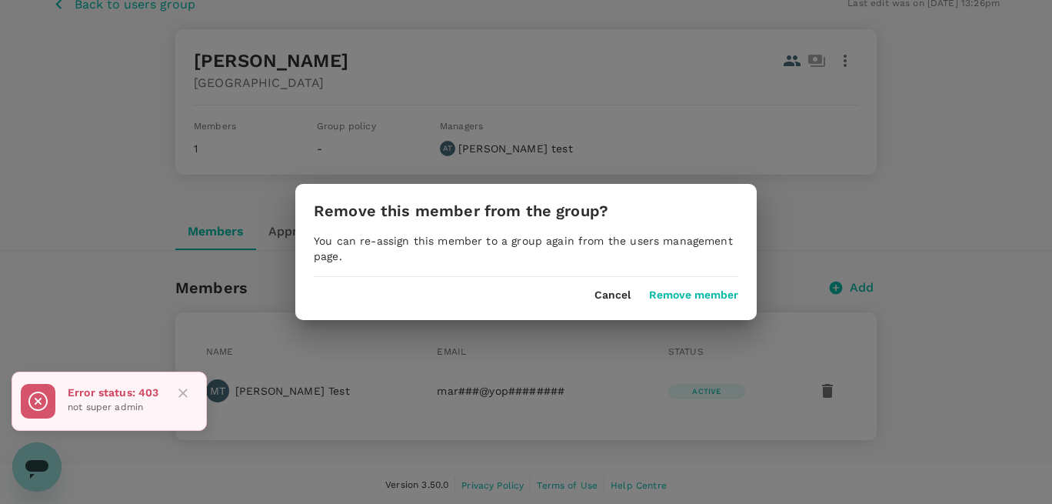
click at [679, 294] on button "Remove member" at bounding box center [693, 295] width 89 height 12
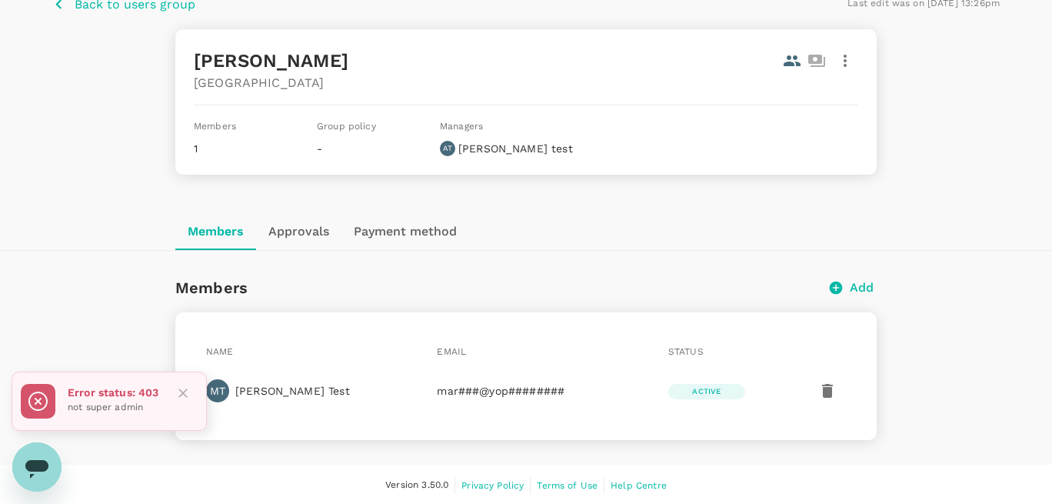
scroll to position [0, 0]
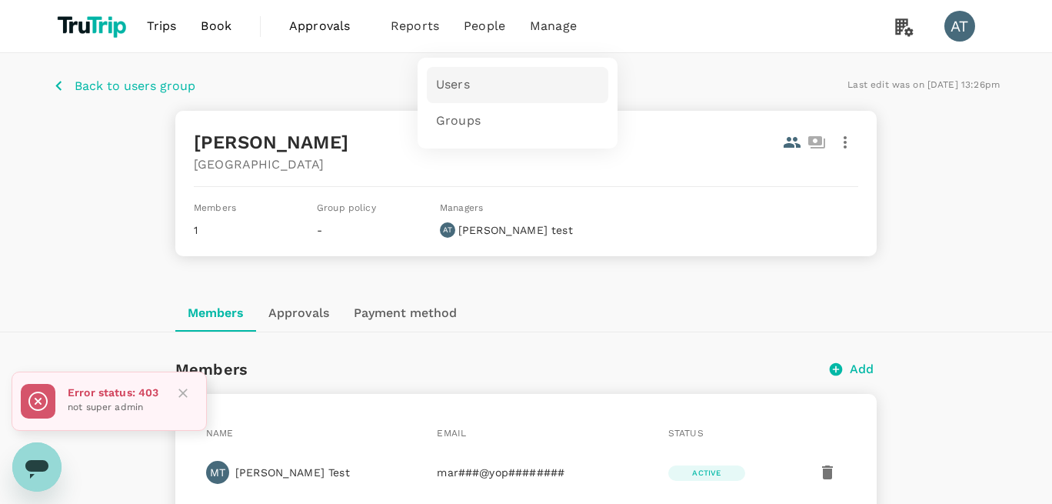
click at [455, 83] on span "Users" at bounding box center [453, 85] width 34 height 18
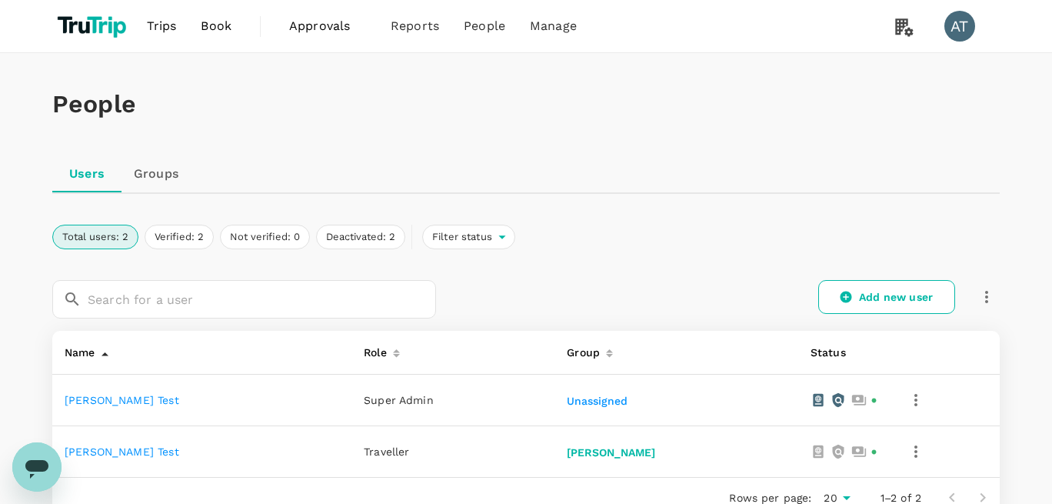
click at [151, 180] on link "Groups" at bounding box center [155, 173] width 69 height 37
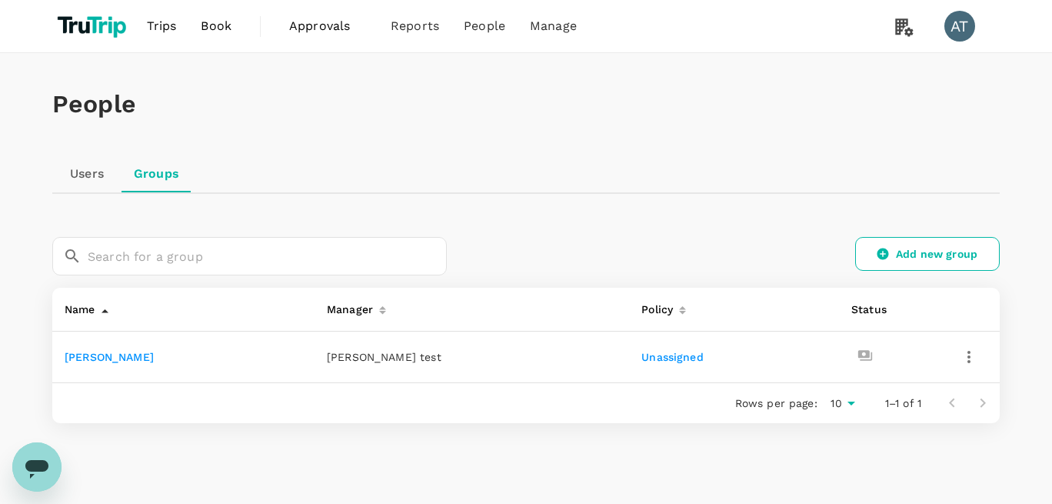
click at [659, 356] on link "Unassigned" at bounding box center [672, 357] width 62 height 12
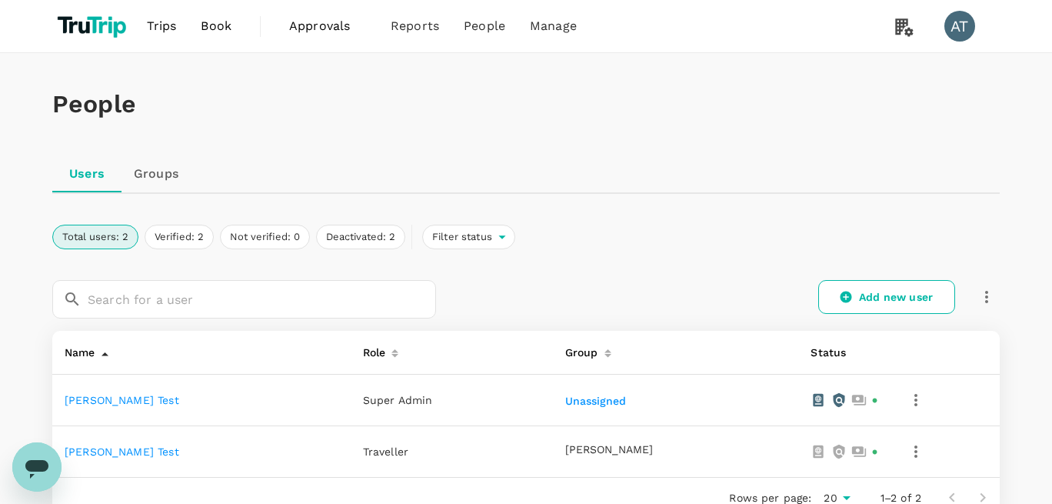
click at [100, 398] on link "[PERSON_NAME] test" at bounding box center [122, 400] width 115 height 12
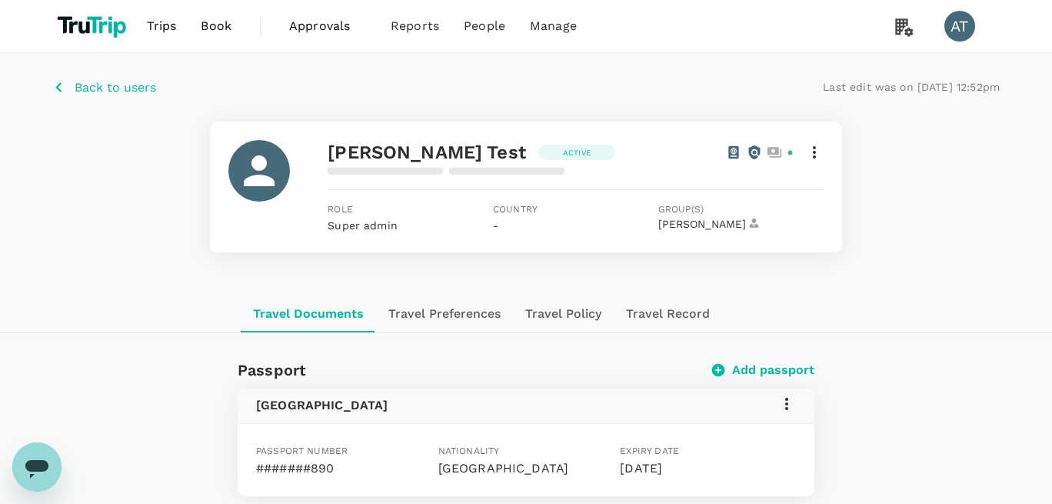
click at [406, 312] on button "Travel Preferences" at bounding box center [444, 313] width 137 height 37
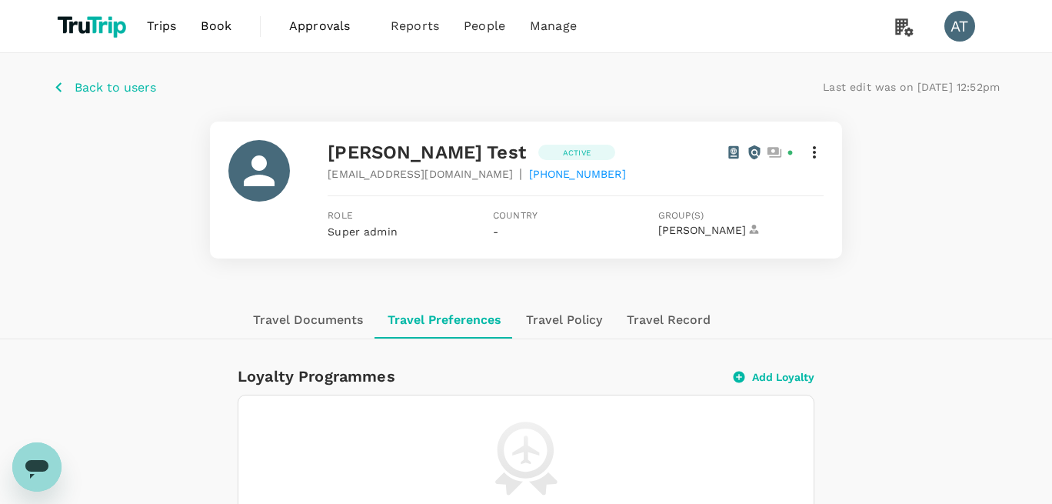
click at [767, 382] on button "Add Loyalty" at bounding box center [774, 377] width 81 height 14
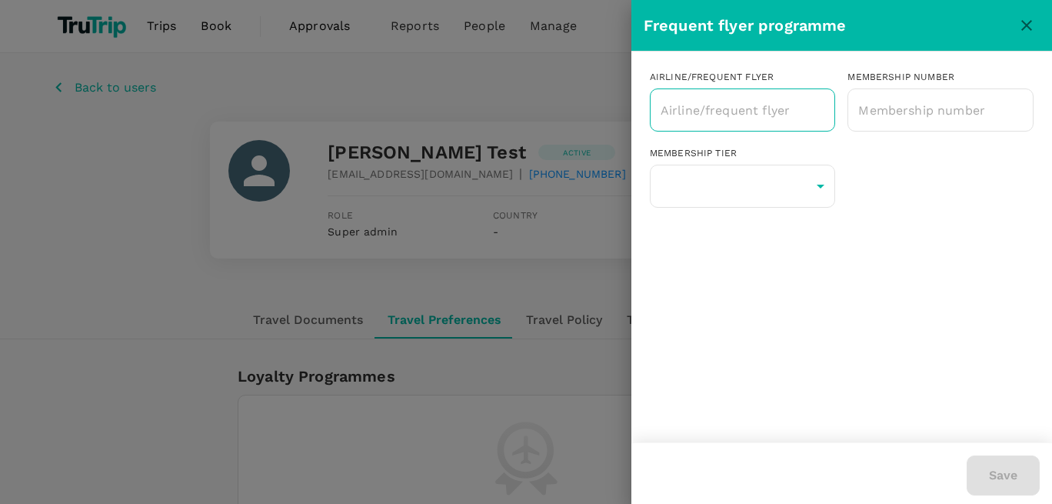
click at [705, 123] on input "text" at bounding box center [731, 109] width 149 height 29
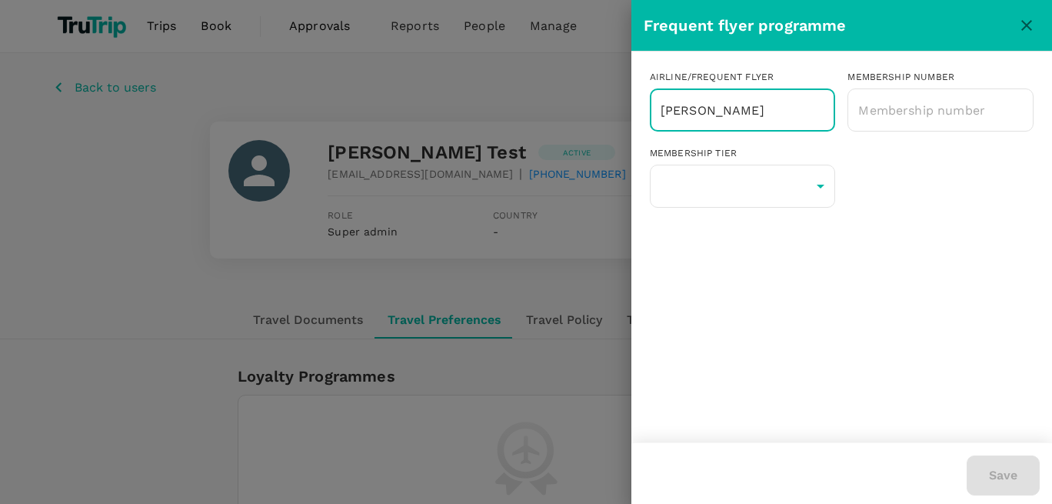
drag, startPoint x: 733, startPoint y: 116, endPoint x: 621, endPoint y: 104, distance: 112.2
click at [657, 103] on input "[PERSON_NAME]" at bounding box center [731, 109] width 149 height 29
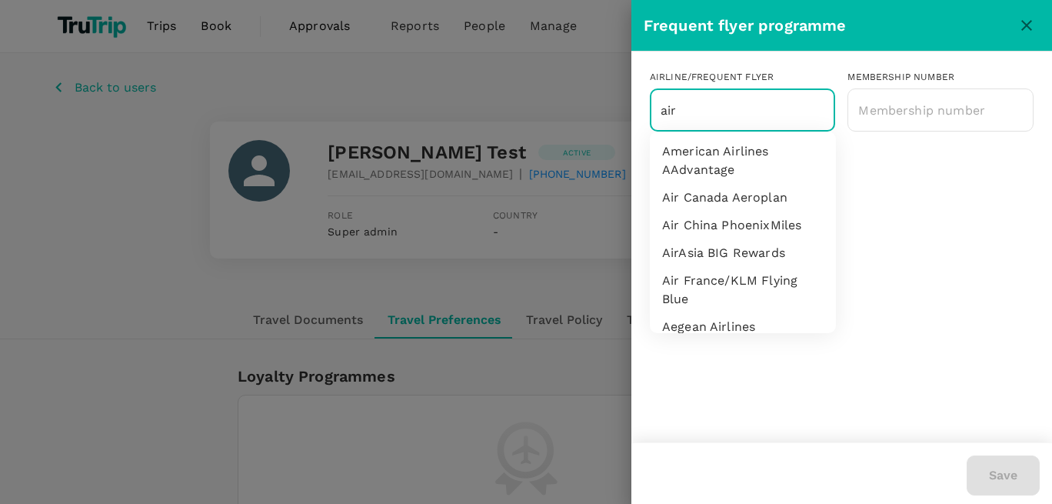
click at [698, 147] on li "American Airlines AAdvantage" at bounding box center [743, 161] width 186 height 46
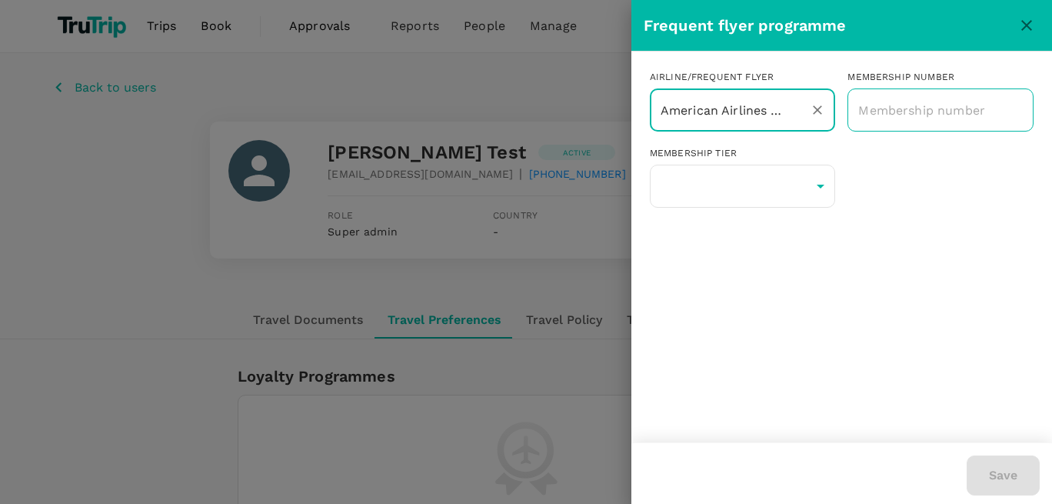
type input "American Airlines AAdvantage"
click at [908, 125] on input "text" at bounding box center [940, 110] width 186 height 38
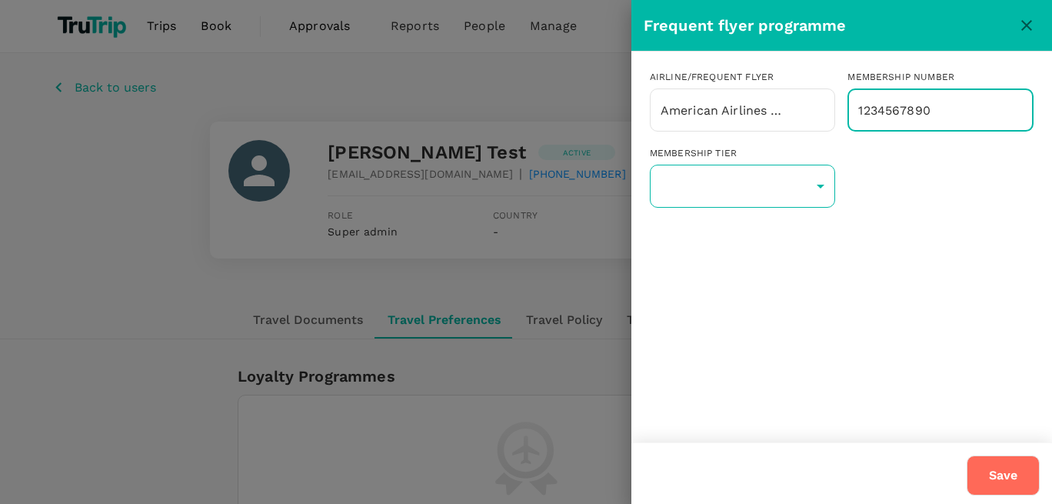
type input "1234567890"
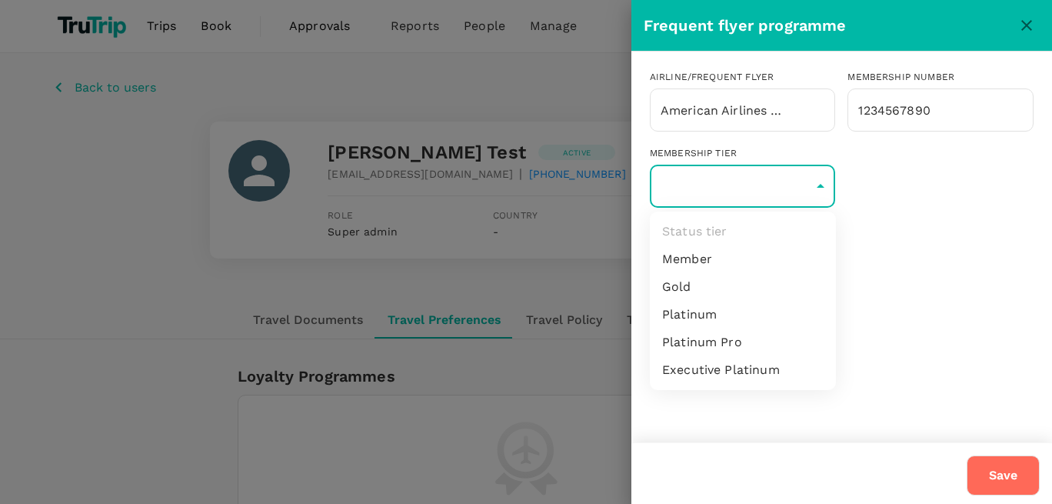
click at [752, 173] on body "Trips Book Approvals 0 Reports People Manage AT Back to users Last edit was on …" at bounding box center [526, 347] width 1052 height 695
click at [699, 258] on li "Member" at bounding box center [743, 259] width 186 height 28
type input "1"
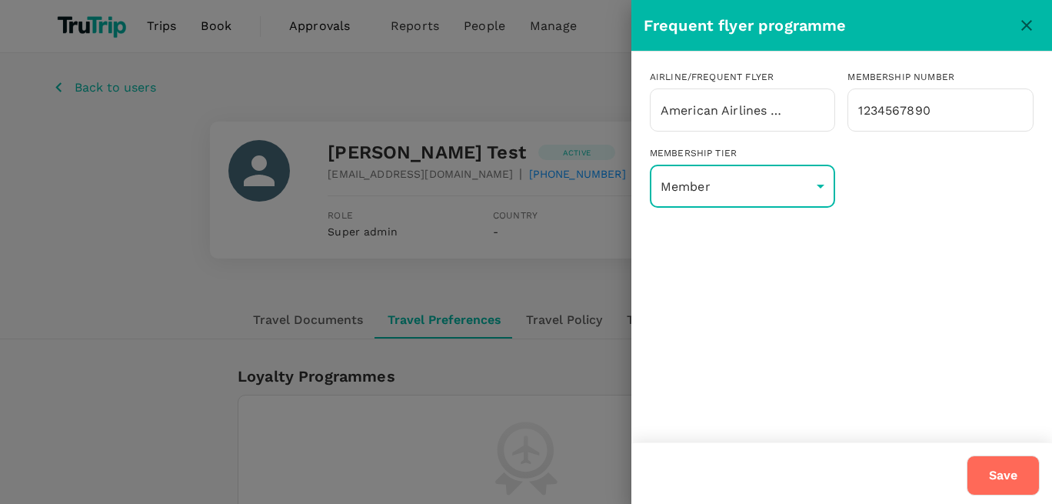
click at [1012, 470] on button "Save" at bounding box center [1003, 475] width 73 height 40
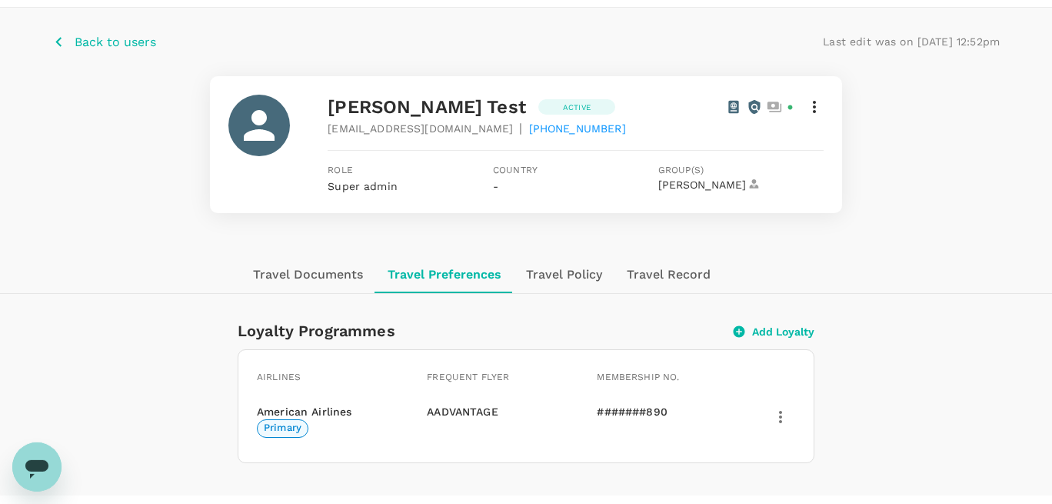
scroll to position [78, 0]
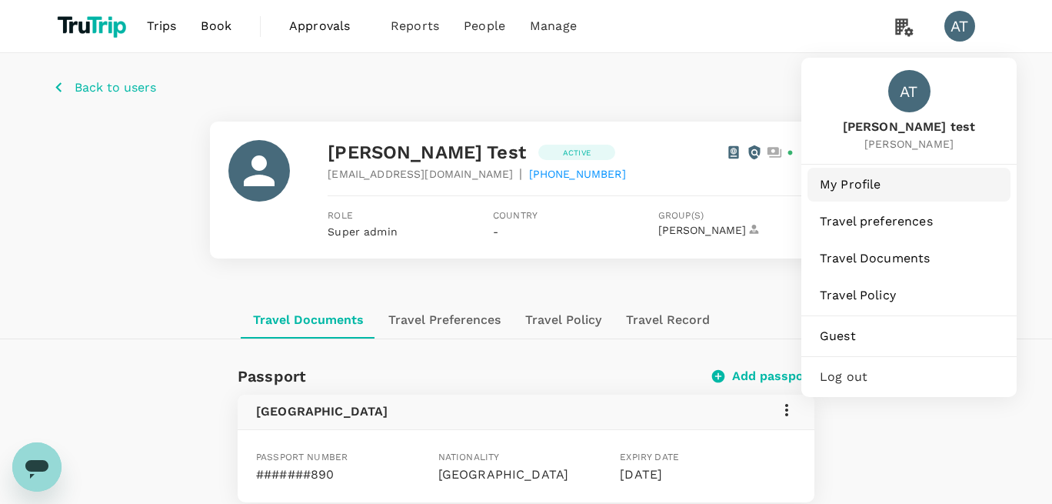
click at [847, 187] on span "My Profile" at bounding box center [909, 184] width 178 height 18
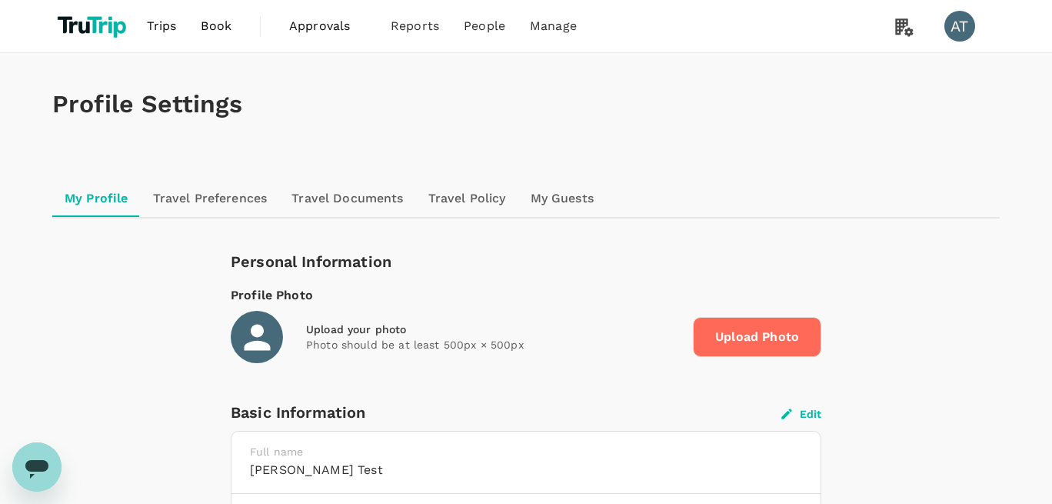
click at [208, 183] on link "Travel Preferences" at bounding box center [210, 198] width 139 height 37
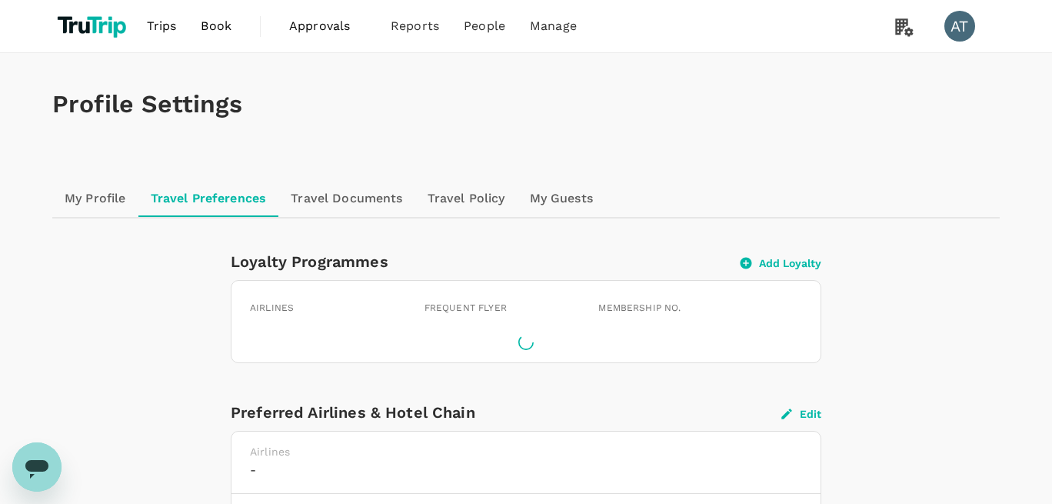
click at [93, 189] on link "My Profile" at bounding box center [95, 198] width 86 height 37
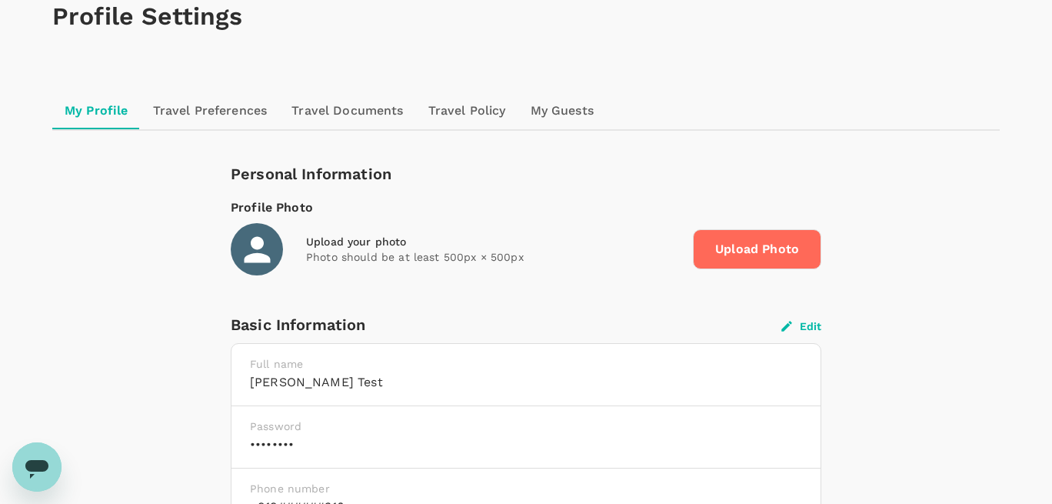
click at [204, 122] on link "Travel Preferences" at bounding box center [210, 110] width 139 height 37
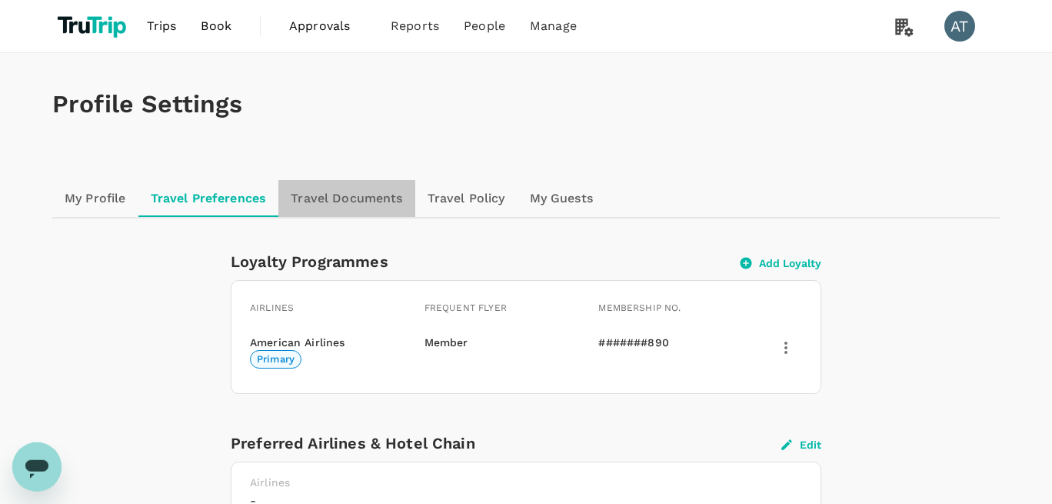
click at [321, 205] on link "Travel Documents" at bounding box center [346, 198] width 136 height 37
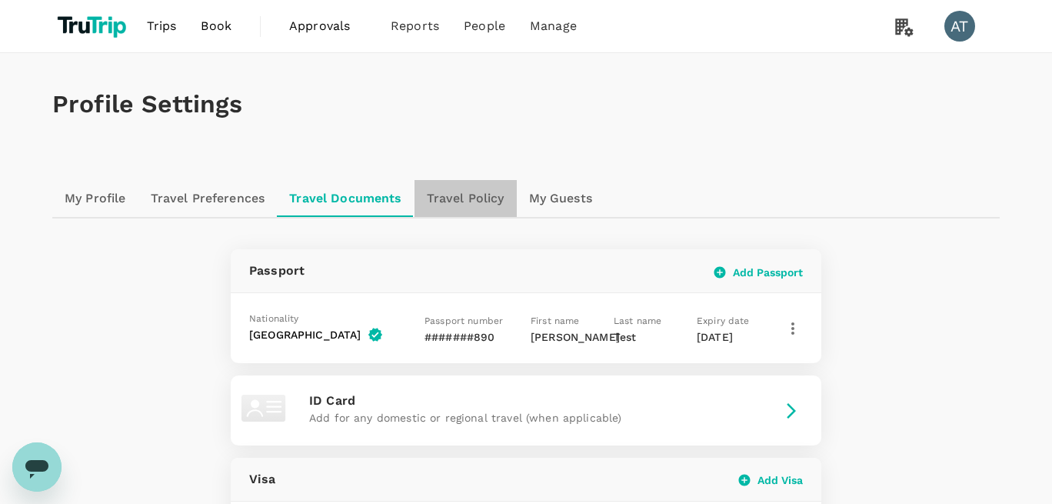
click at [437, 191] on link "Travel Policy" at bounding box center [465, 198] width 102 height 37
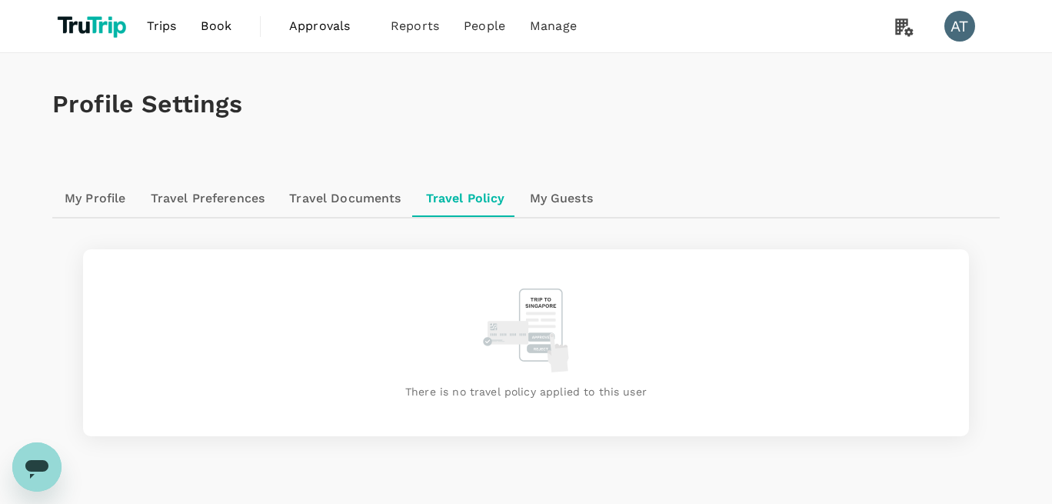
click at [230, 200] on link "Travel Preferences" at bounding box center [207, 198] width 139 height 37
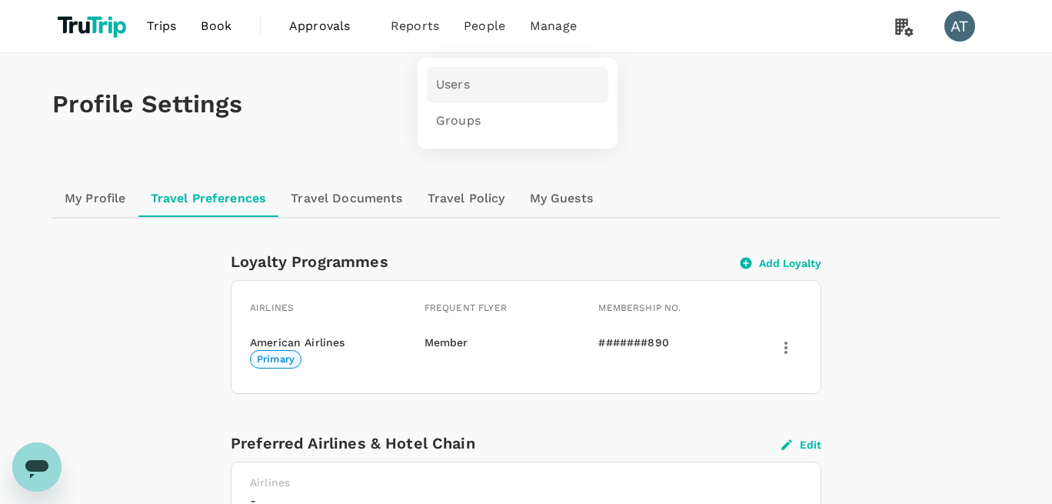
click at [449, 91] on span "Users" at bounding box center [453, 85] width 34 height 18
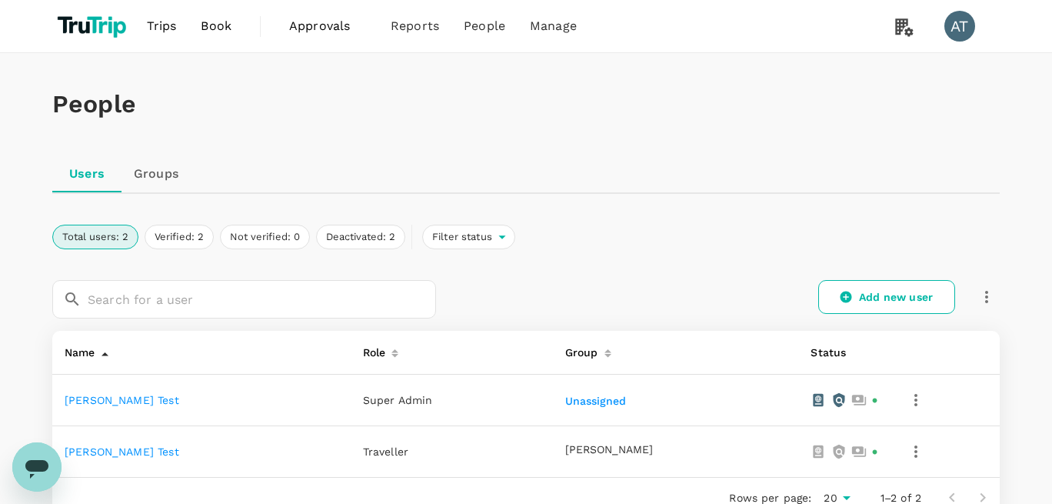
click at [168, 171] on link "Groups" at bounding box center [155, 173] width 69 height 37
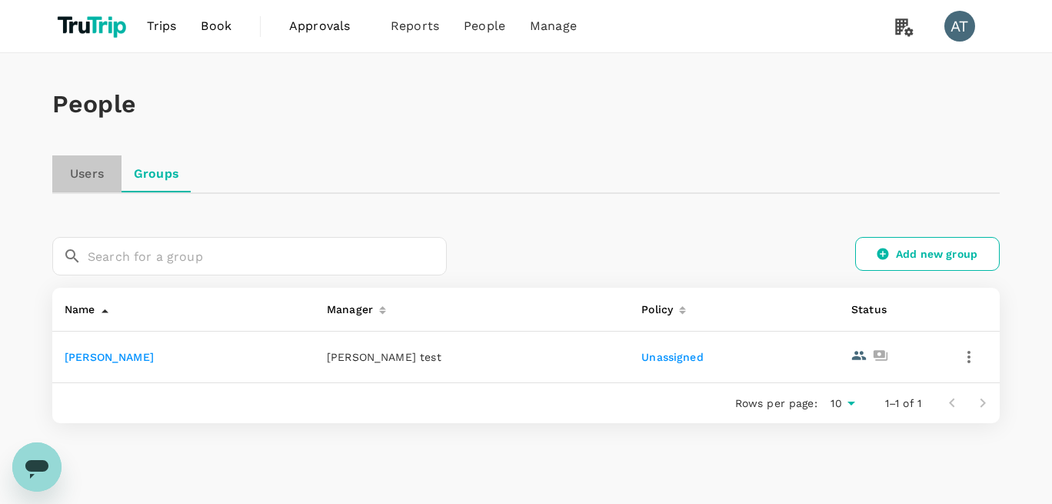
click at [78, 179] on link "Users" at bounding box center [86, 173] width 69 height 37
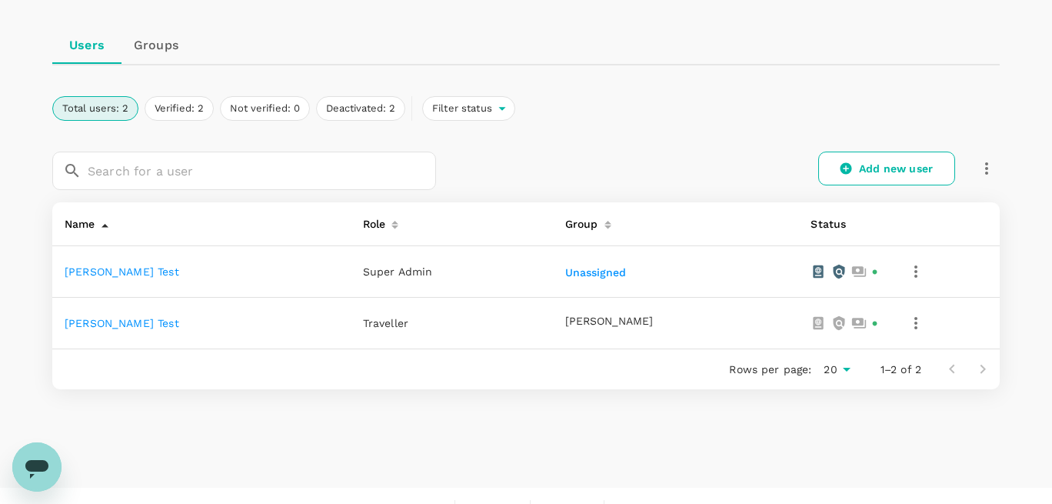
scroll to position [153, 0]
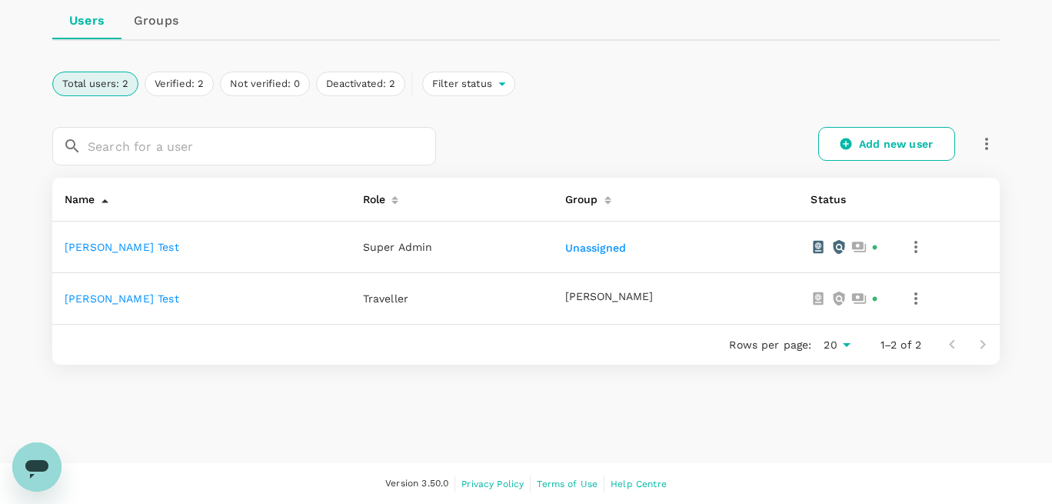
click at [907, 301] on icon "button" at bounding box center [916, 298] width 18 height 18
click at [554, 401] on div at bounding box center [526, 252] width 1052 height 504
click at [104, 251] on link "[PERSON_NAME] test" at bounding box center [122, 247] width 115 height 12
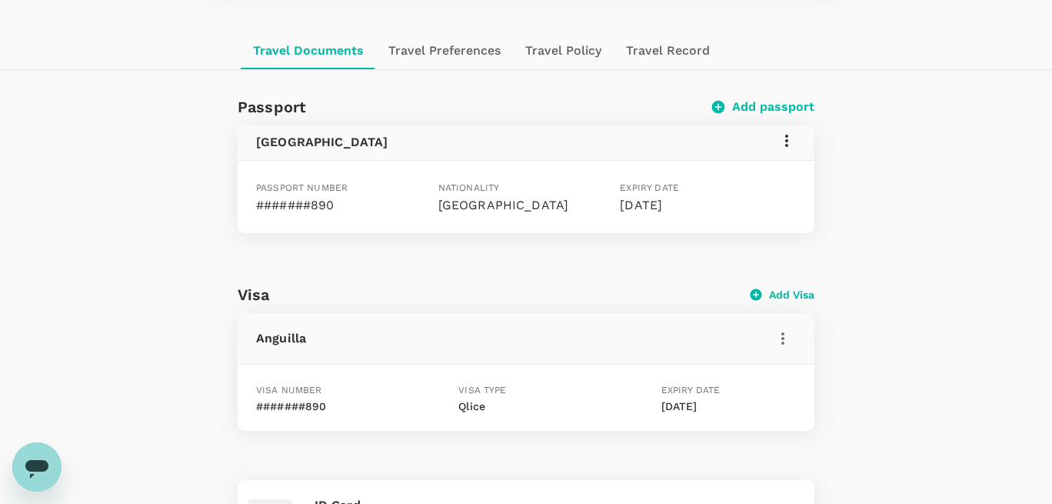
click at [434, 61] on button "Travel Preferences" at bounding box center [444, 50] width 137 height 37
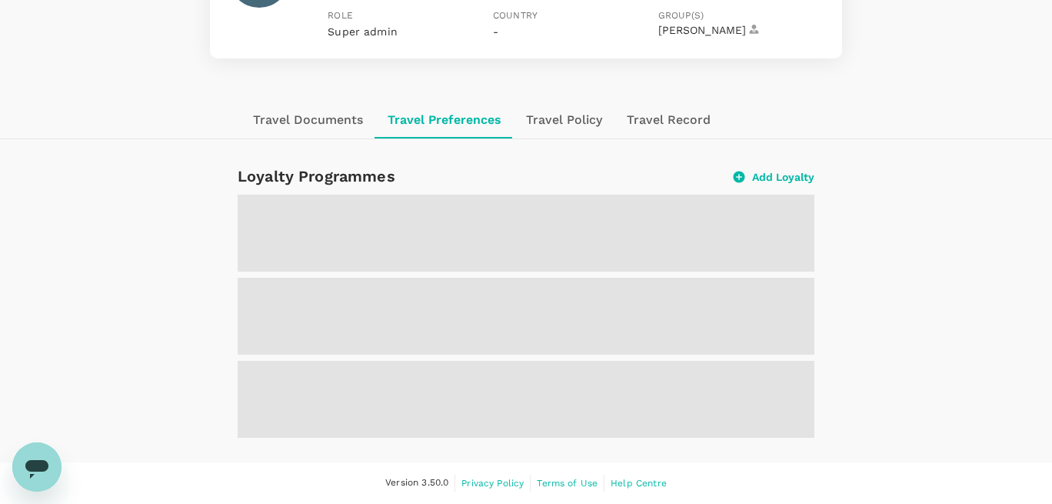
scroll to position [78, 0]
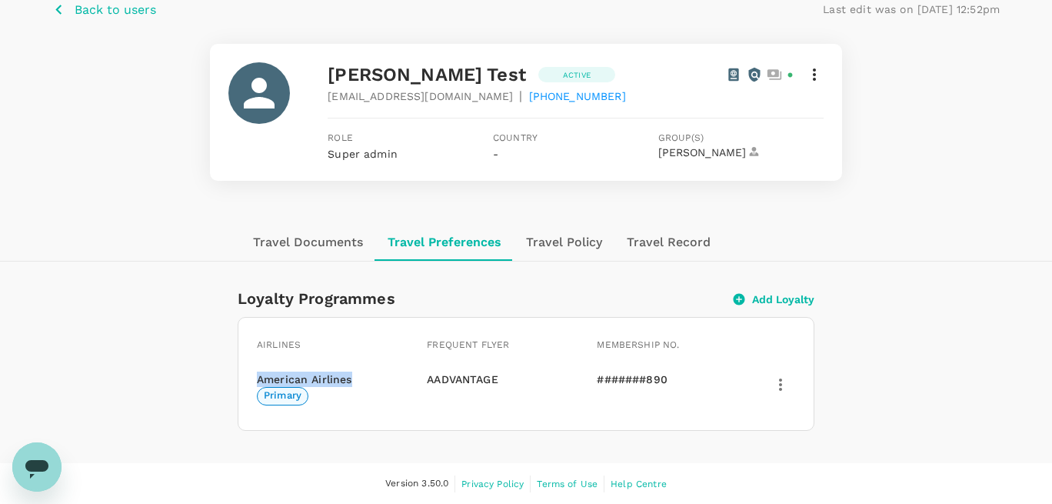
drag, startPoint x: 241, startPoint y: 380, endPoint x: 370, endPoint y: 379, distance: 128.4
click at [370, 379] on div "American Airlines Primary" at bounding box center [307, 379] width 139 height 52
click at [318, 240] on button "Travel Documents" at bounding box center [308, 242] width 135 height 37
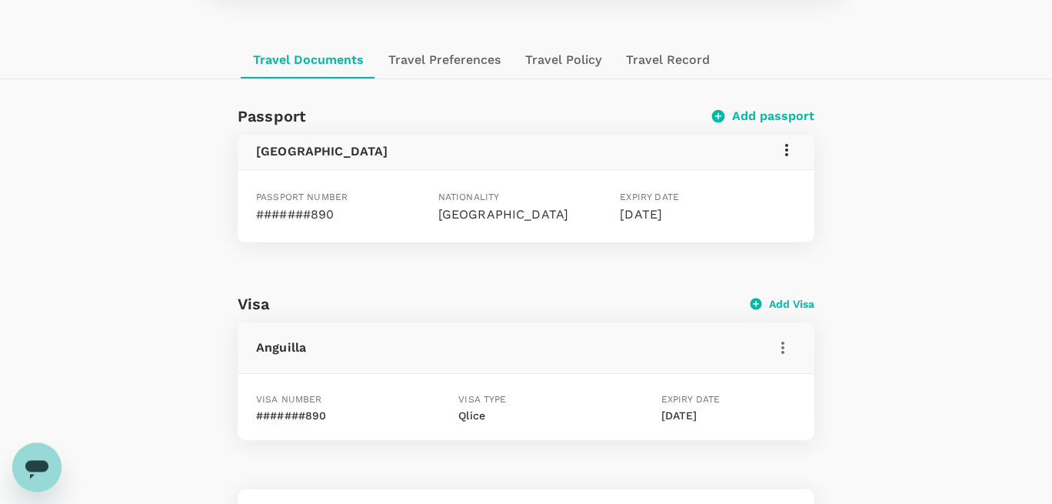
scroll to position [165, 0]
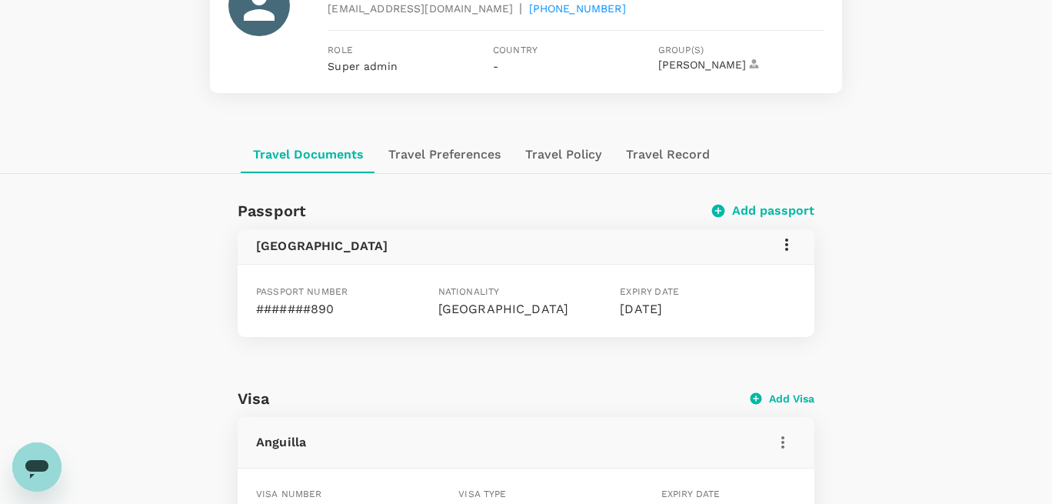
click at [785, 243] on icon at bounding box center [786, 244] width 18 height 18
click at [767, 318] on span "Delete" at bounding box center [764, 319] width 40 height 18
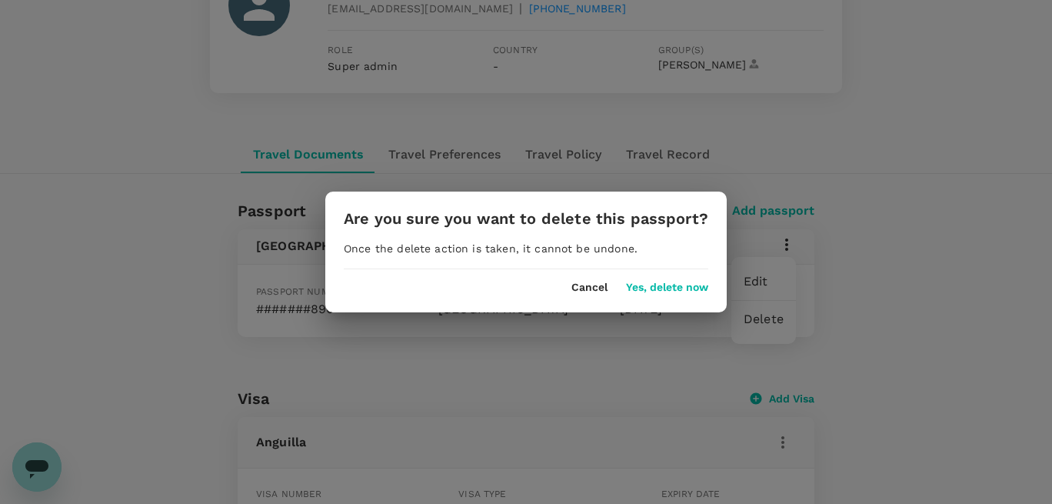
click at [651, 294] on div "Are you sure you want to delete this passport? Once the delete action is taken,…" at bounding box center [525, 251] width 401 height 120
click at [652, 288] on button "Yes, delete now" at bounding box center [667, 287] width 82 height 12
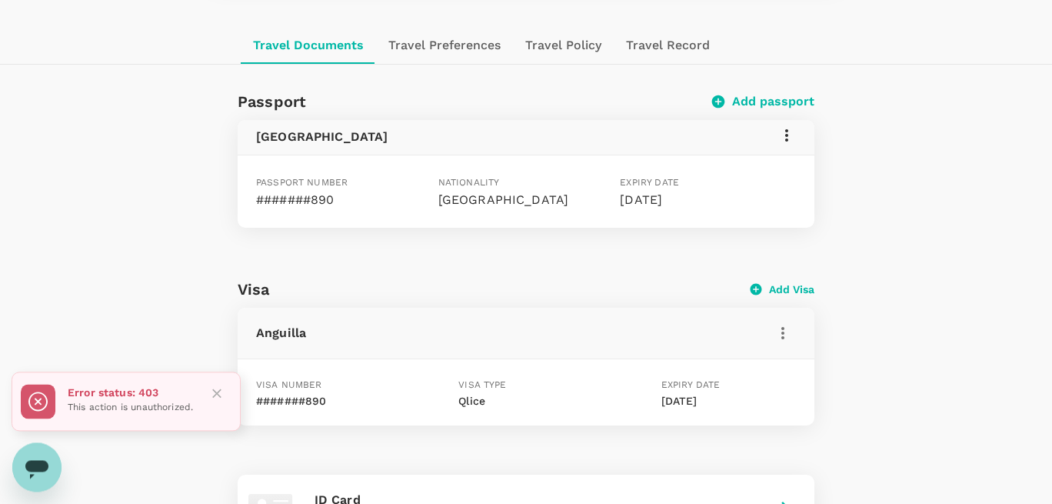
scroll to position [341, 0]
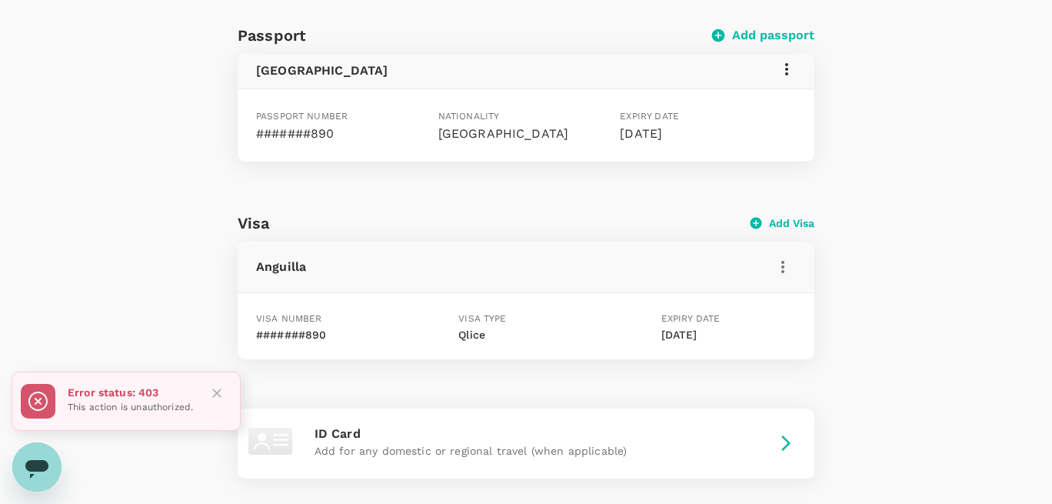
click at [790, 60] on icon at bounding box center [786, 69] width 18 height 18
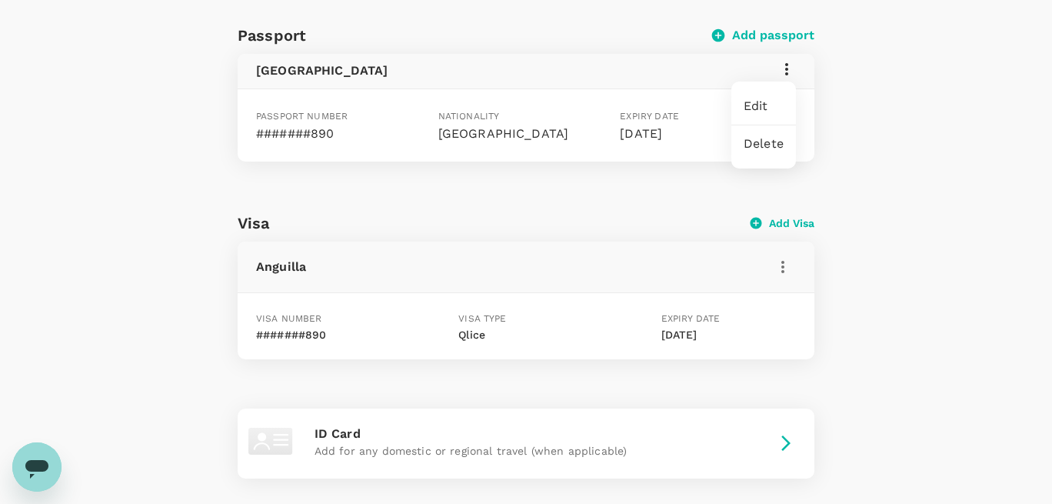
click at [757, 113] on span "Edit" at bounding box center [764, 106] width 40 height 18
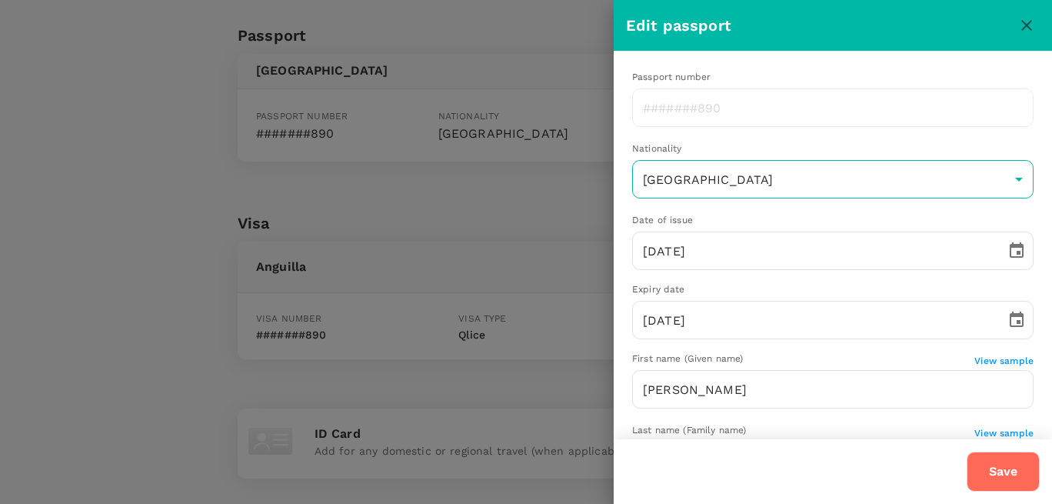
click at [726, 189] on body "Trips Book Approvals 0 Reports People Manage AT Back to users Last edit was on …" at bounding box center [526, 244] width 1052 height 1170
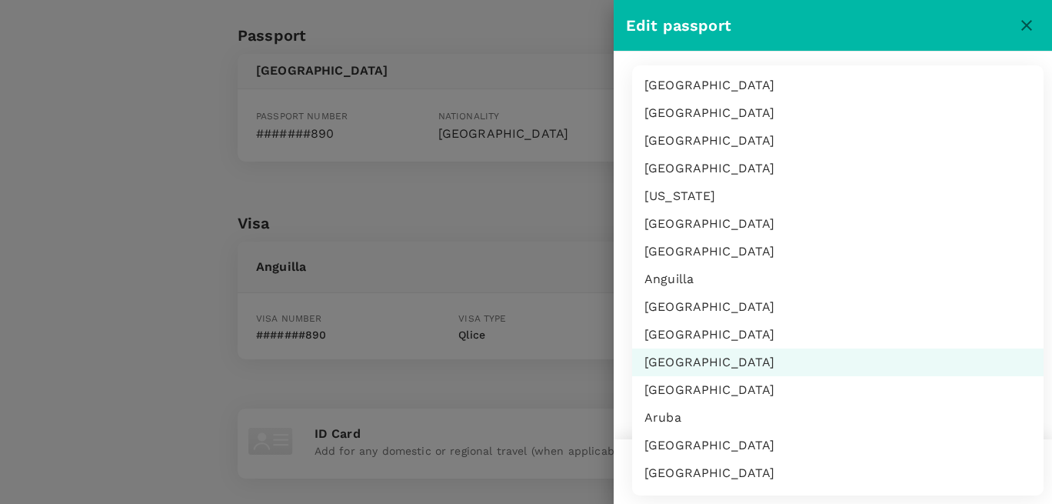
click at [731, 334] on li "Antigua & Barbuda" at bounding box center [837, 335] width 411 height 28
type input "AG"
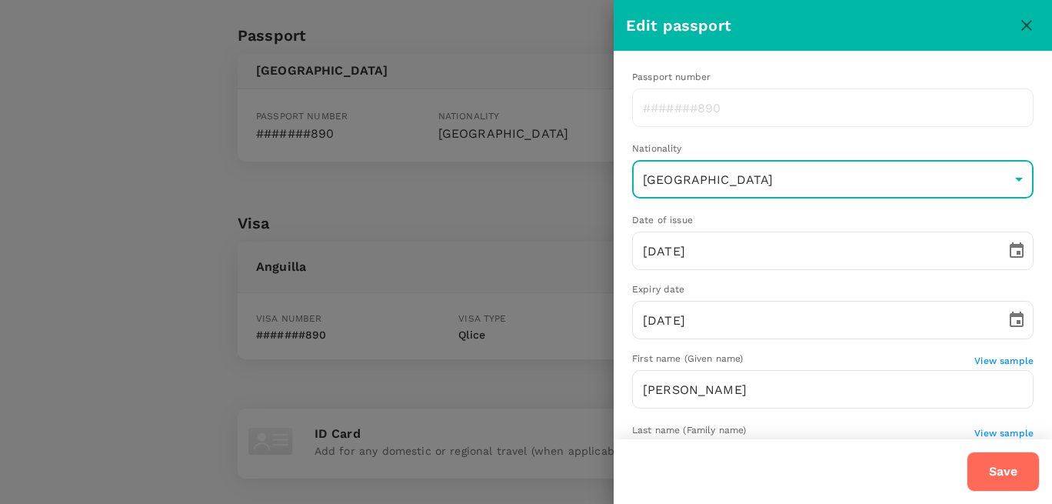
click at [984, 480] on button "Save" at bounding box center [1003, 471] width 73 height 40
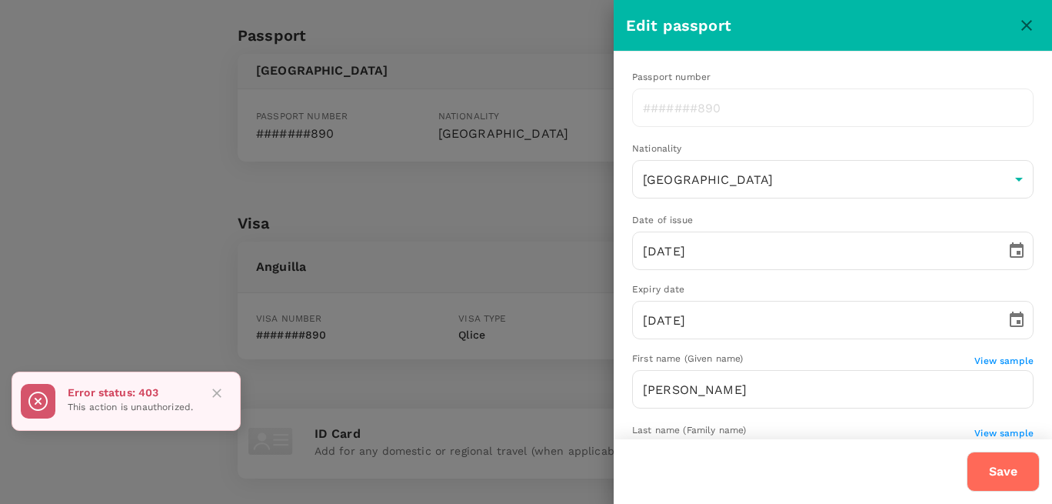
click at [547, 281] on div at bounding box center [526, 252] width 1052 height 504
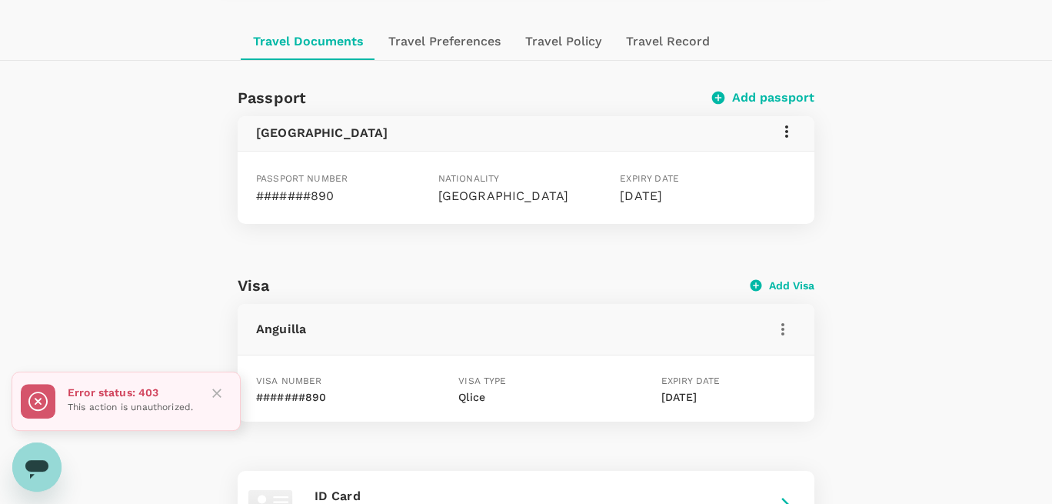
scroll to position [253, 0]
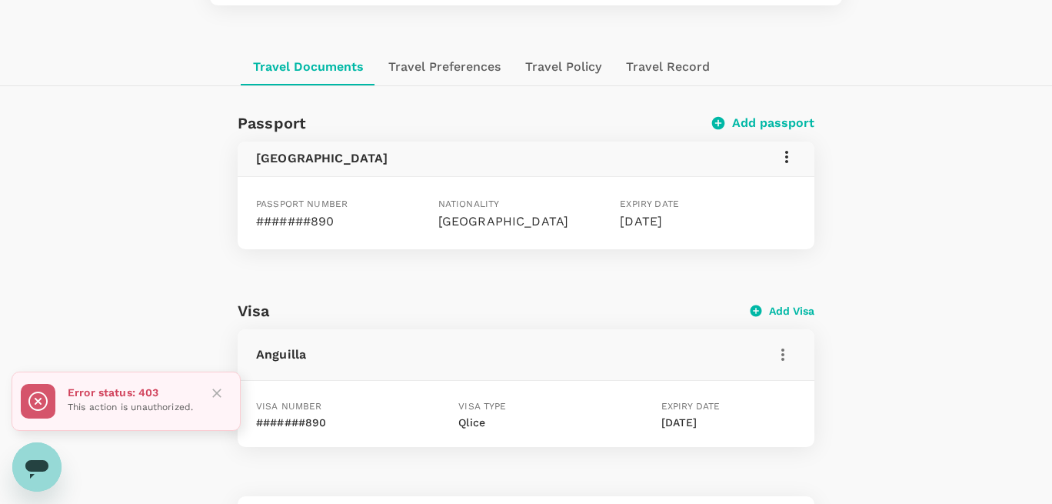
click at [793, 118] on button "Add passport" at bounding box center [764, 122] width 101 height 15
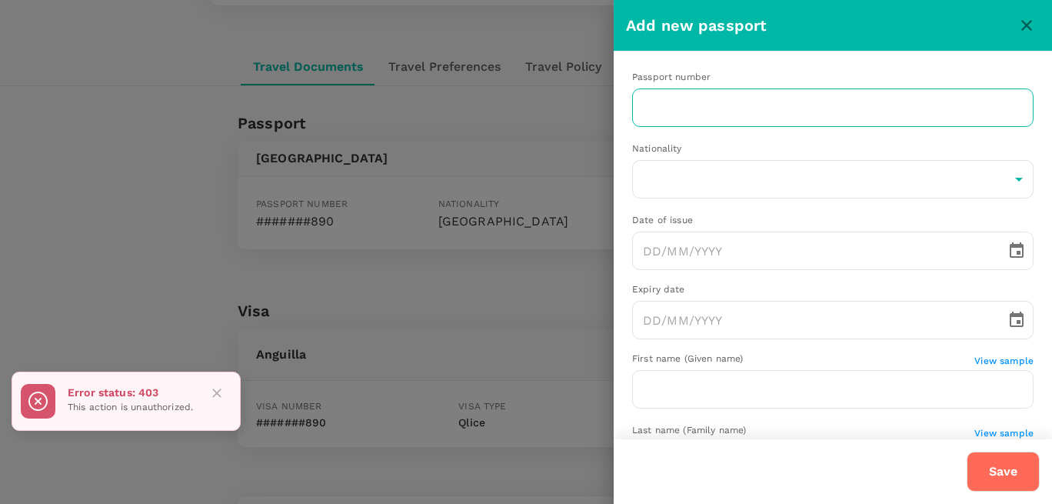
click at [713, 102] on input "text" at bounding box center [832, 107] width 401 height 38
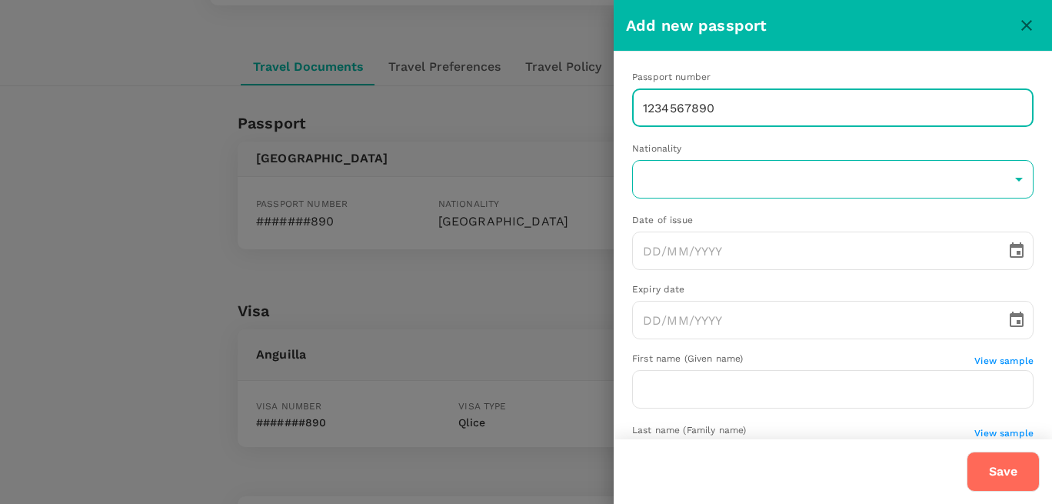
type input "1234567890"
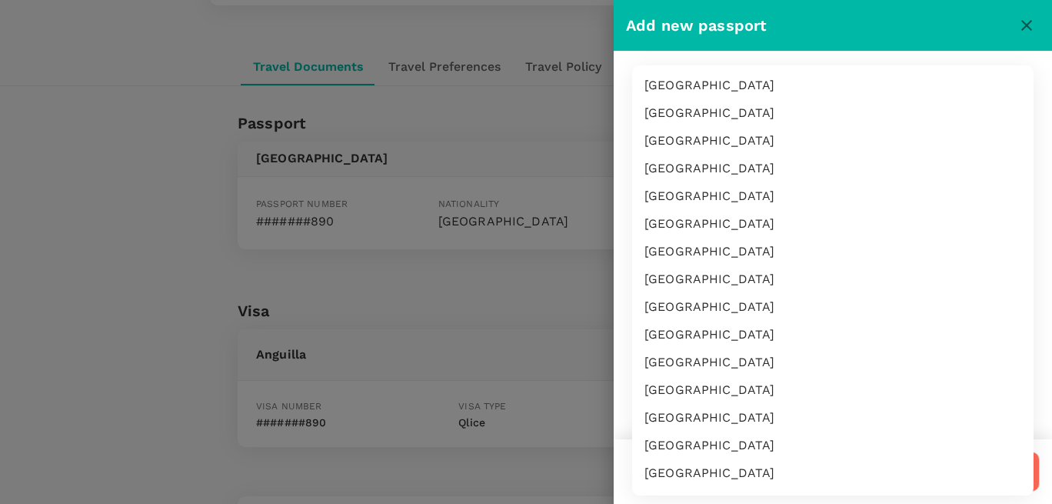
click at [680, 185] on body "Trips Book Approvals 0 Reports People Manage AT Back to users Last edit was on …" at bounding box center [526, 332] width 1052 height 1170
click at [708, 121] on li "Albania" at bounding box center [832, 113] width 401 height 28
type input "AL"
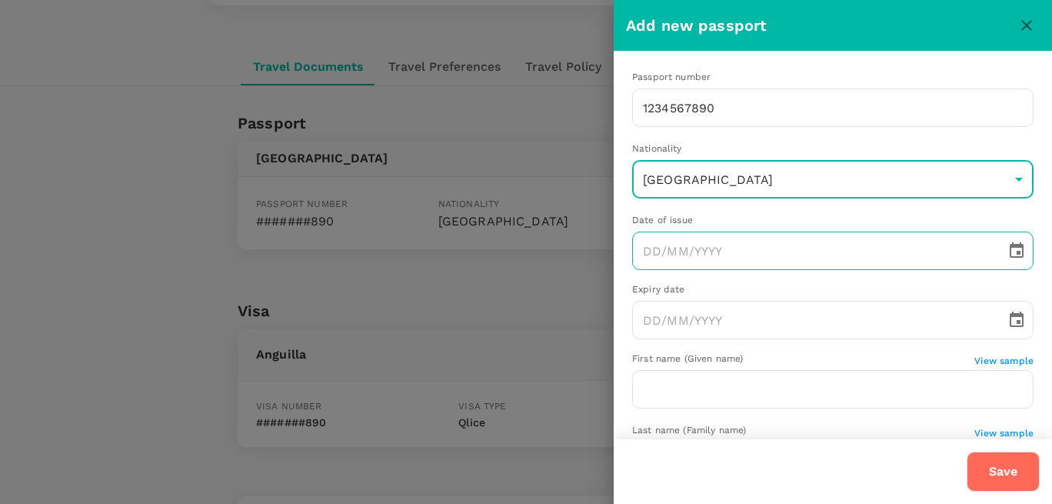
type input "DD/MM/YYYY"
click at [722, 245] on input "DD/MM/YYYY" at bounding box center [813, 250] width 363 height 38
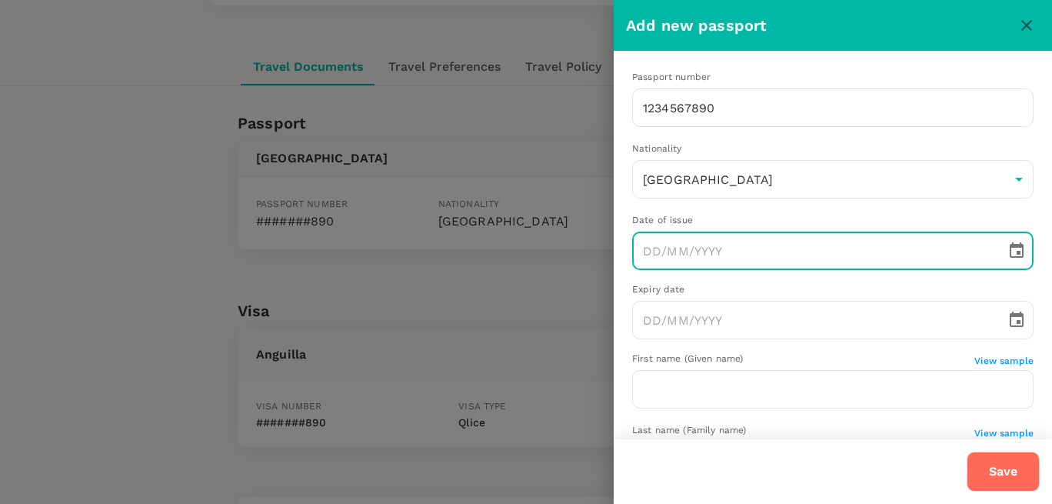
click at [1020, 252] on icon "Choose date" at bounding box center [1017, 249] width 14 height 15
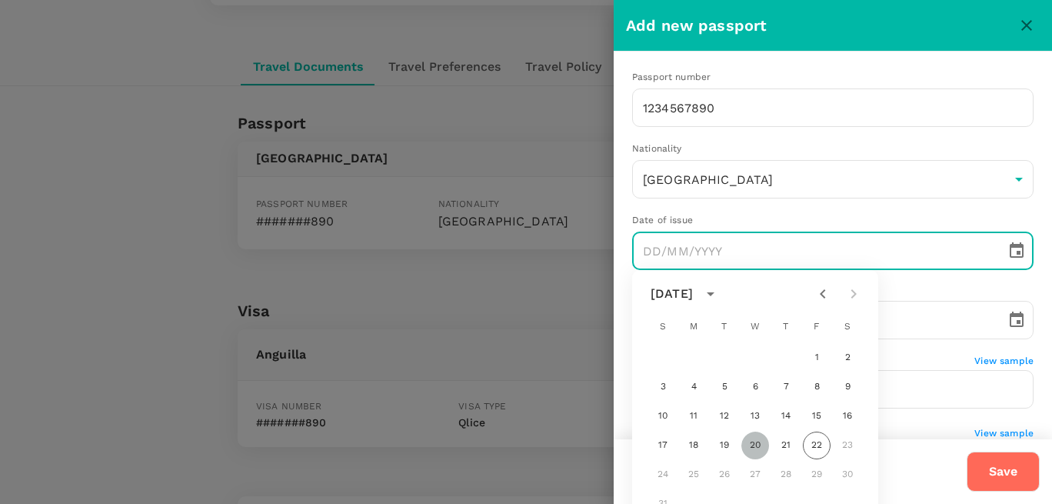
drag, startPoint x: 758, startPoint y: 438, endPoint x: 760, endPoint y: 447, distance: 8.8
click at [760, 447] on button "20" at bounding box center [755, 445] width 28 height 28
type input "20/08/2025"
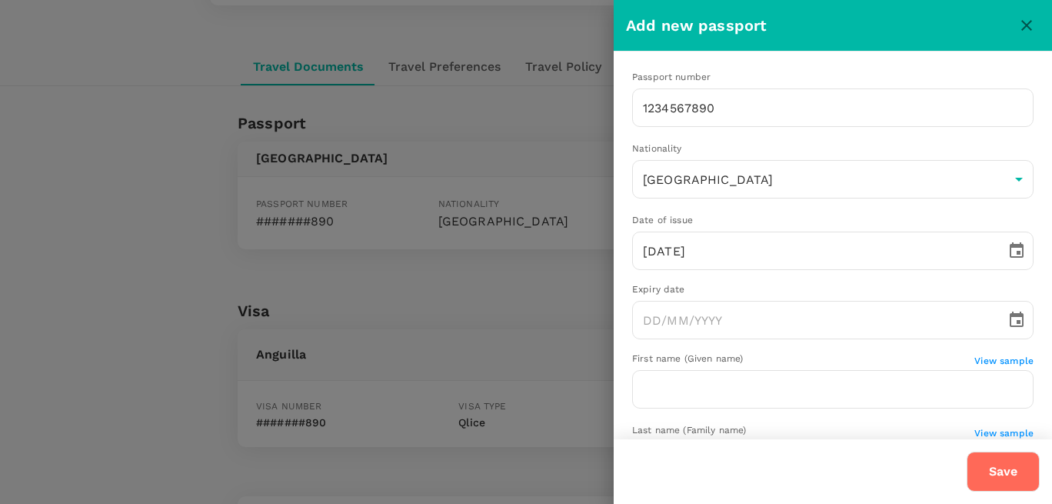
click at [760, 414] on div "1 2 3 4 5 6 7 8 9 10 11 12 13 14 15 16 17 18 19 20 21 22 23 24 25 26 27 28 29 3…" at bounding box center [755, 363] width 185 height 104
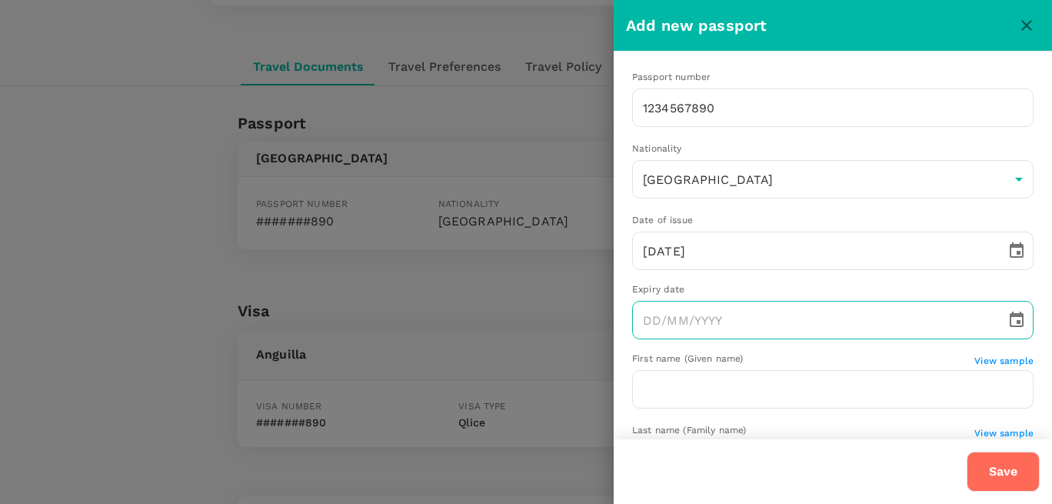
click at [1020, 319] on icon "Choose date" at bounding box center [1016, 320] width 18 height 18
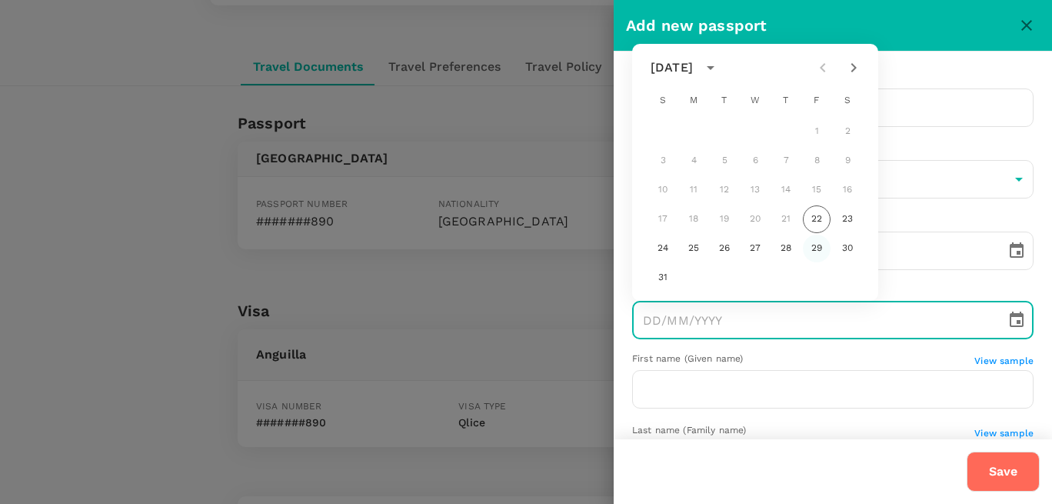
click at [814, 251] on button "29" at bounding box center [817, 249] width 28 height 28
type input "29/08/2025"
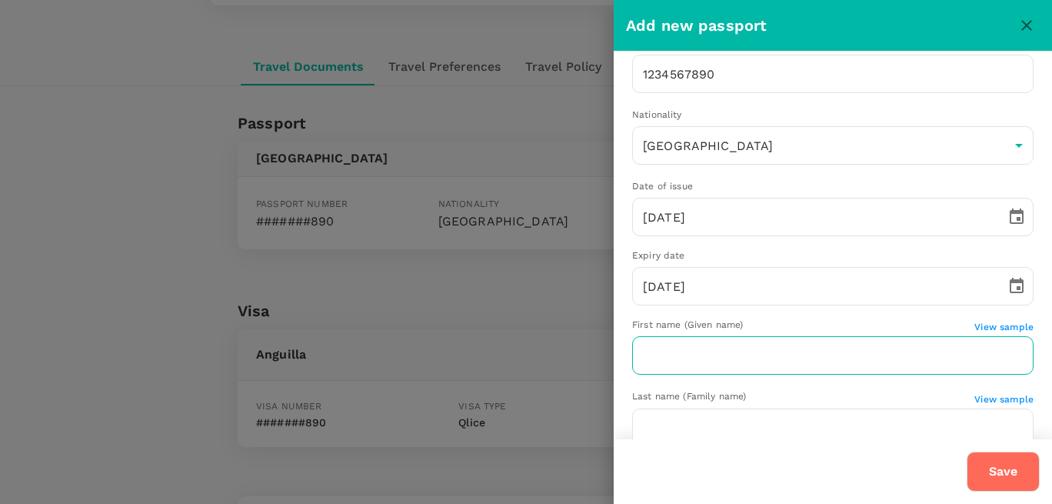
scroll to position [74, 0]
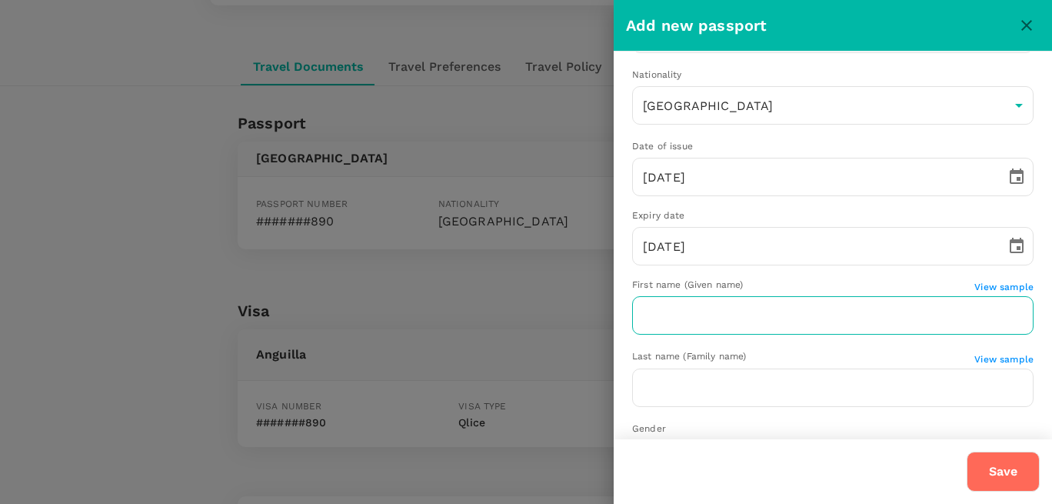
click at [706, 314] on input "text" at bounding box center [832, 315] width 401 height 38
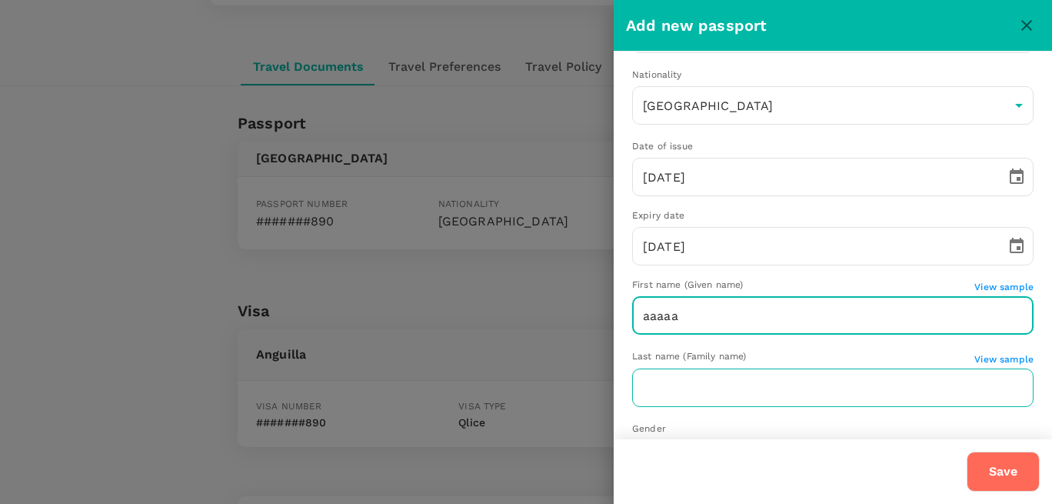
type input "aaaaa"
click at [672, 384] on input "text" at bounding box center [832, 387] width 401 height 38
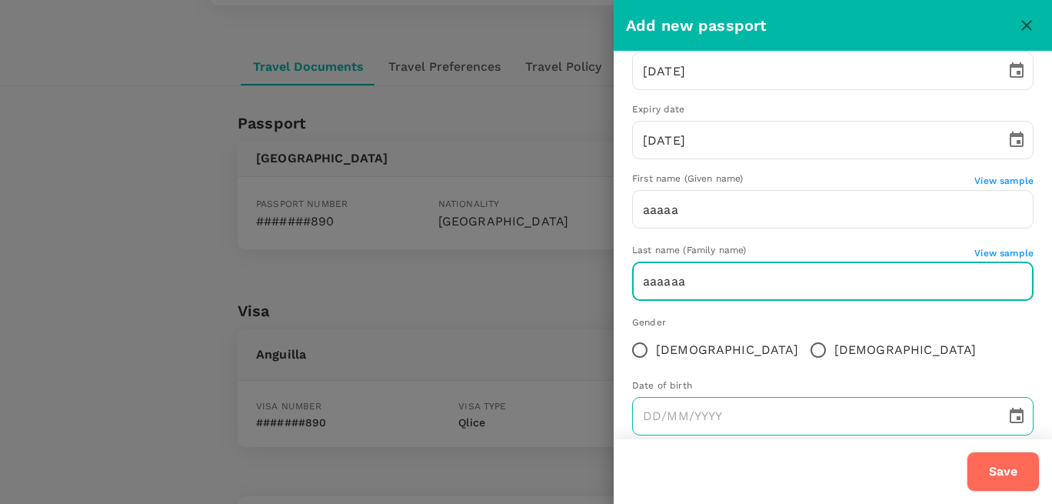
scroll to position [207, 0]
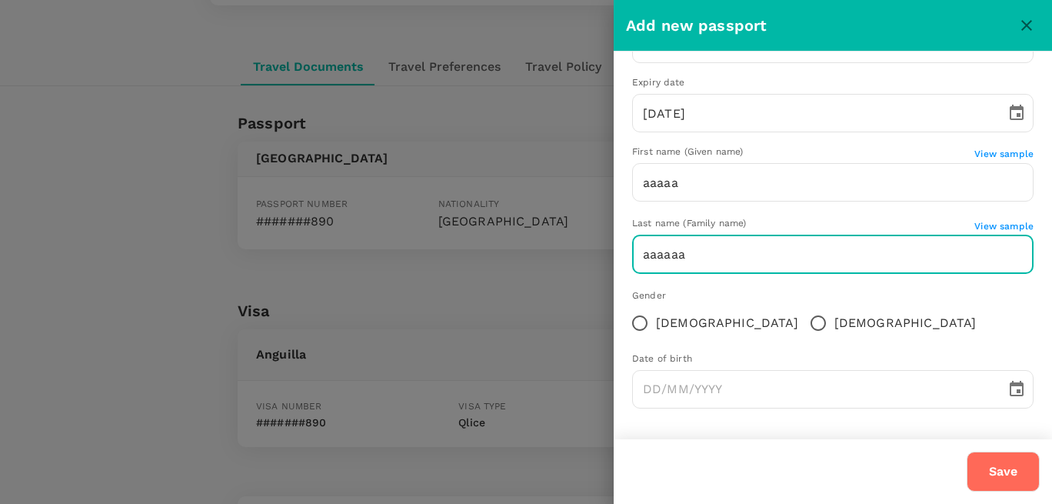
type input "aaaaaa"
click at [663, 321] on span "Female" at bounding box center [727, 323] width 142 height 18
click at [656, 321] on input "Female" at bounding box center [640, 323] width 32 height 32
radio input "true"
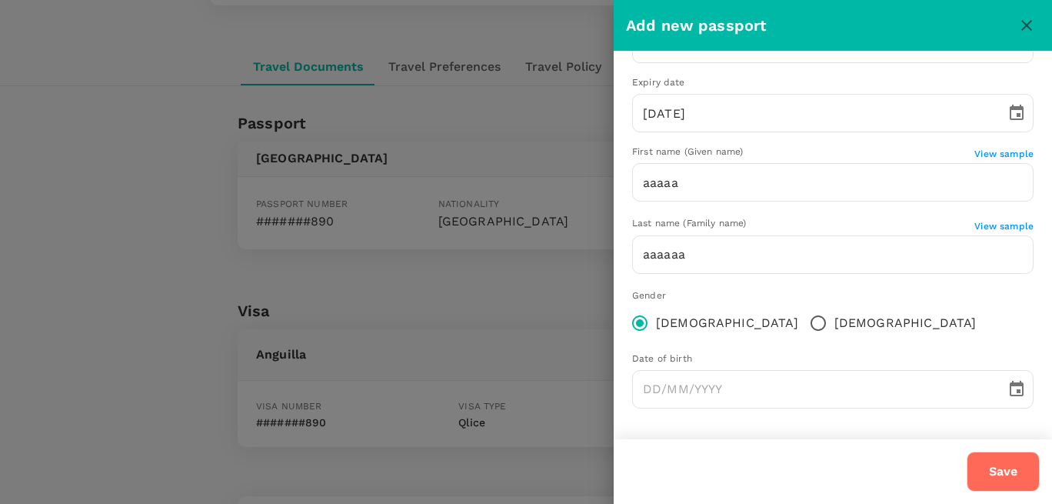
click at [696, 408] on div "Passport number 1234567890 ​ Nationality Albania AL ​ Date of issue 20/08/2025 …" at bounding box center [833, 142] width 438 height 594
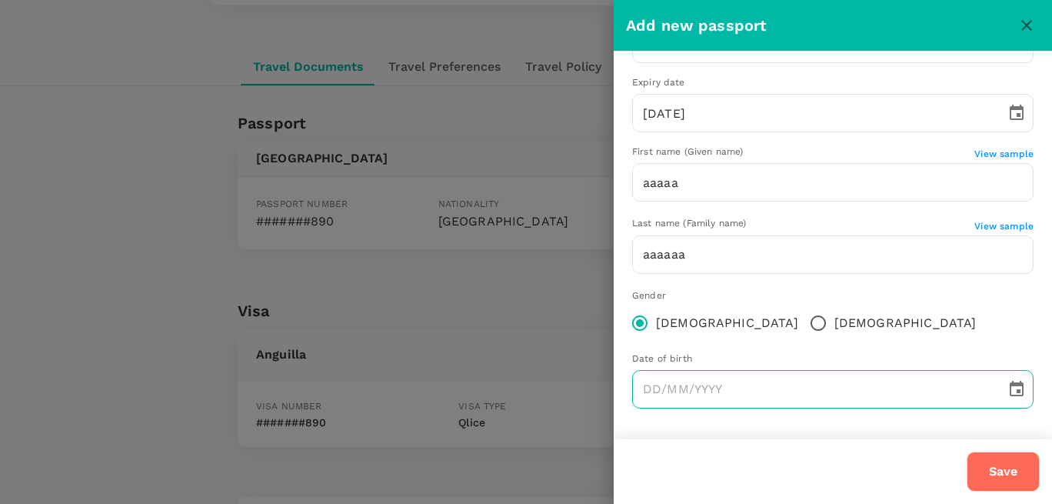
type input "DD/MM/YYYY"
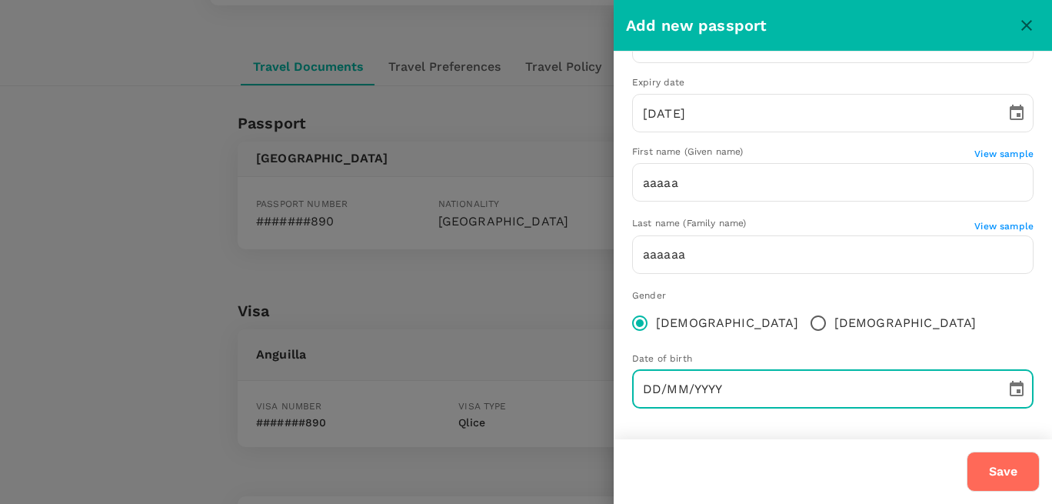
click at [714, 388] on input "DD/MM/YYYY" at bounding box center [813, 389] width 363 height 38
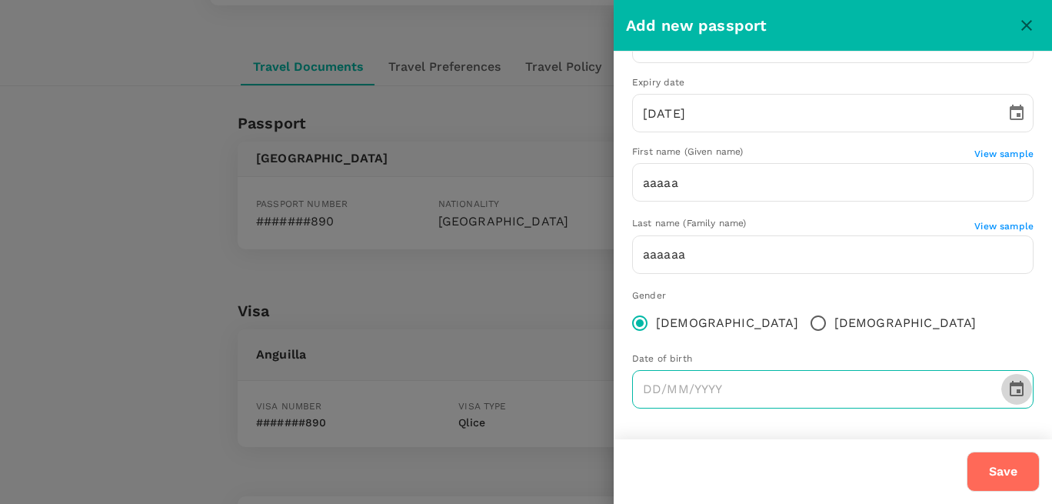
click at [1016, 398] on icon "Choose date" at bounding box center [1016, 389] width 18 height 18
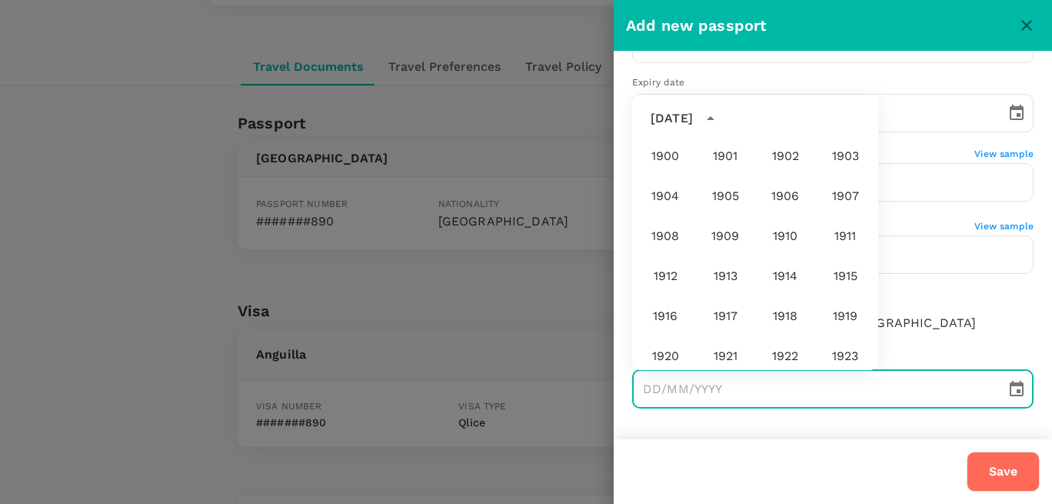
scroll to position [1143, 0]
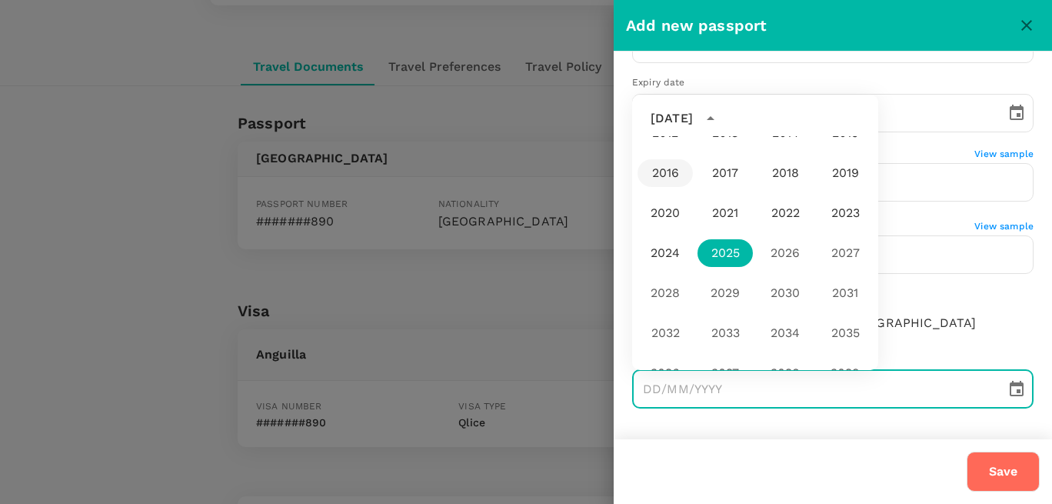
click at [670, 172] on button "2016" at bounding box center [664, 173] width 55 height 28
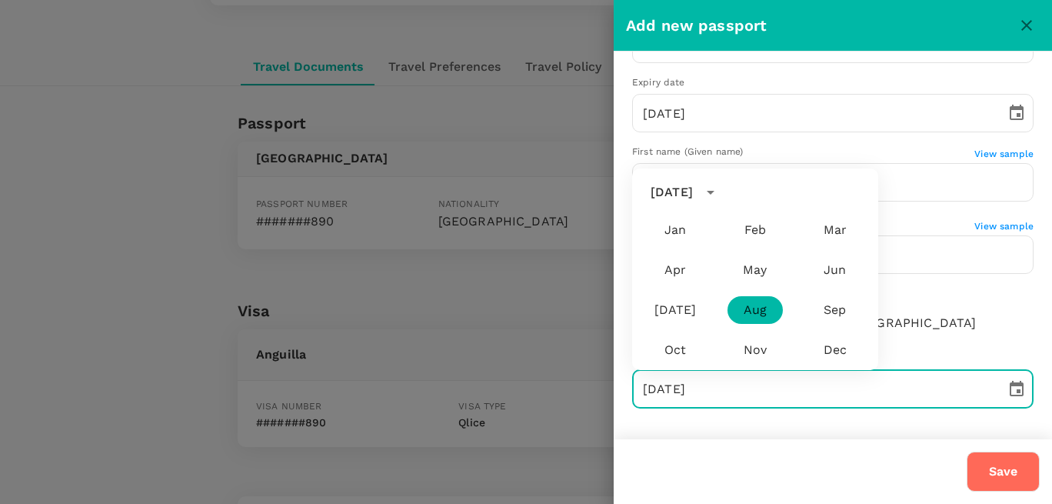
drag, startPoint x: 674, startPoint y: 209, endPoint x: 671, endPoint y: 245, distance: 35.5
click at [674, 236] on div "August 2016 Jan Feb Mar Apr May Jun Jul Aug Sep Oct Nov Dec" at bounding box center [755, 268] width 246 height 201
click at [671, 245] on div "Jan" at bounding box center [675, 230] width 80 height 40
click at [671, 238] on button "Jan" at bounding box center [674, 230] width 55 height 28
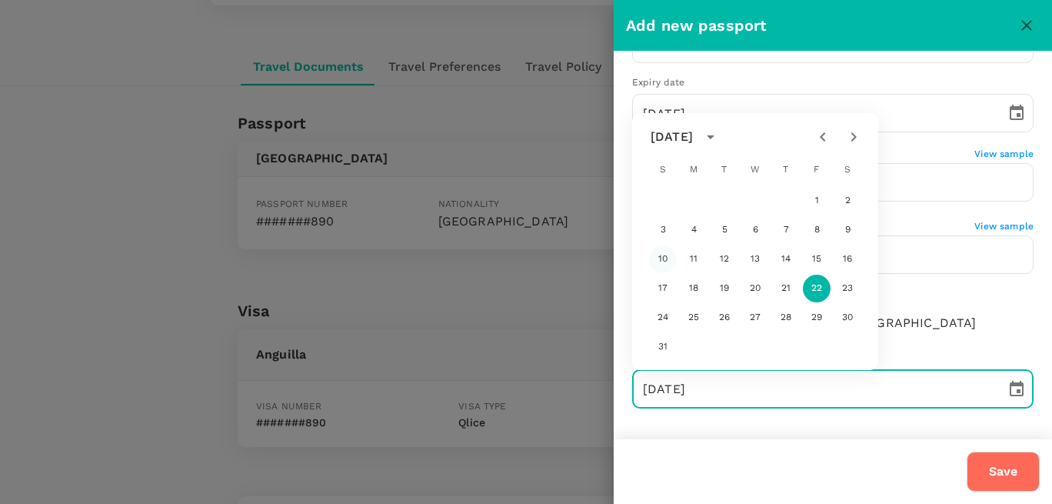
click at [667, 262] on button "10" at bounding box center [663, 259] width 28 height 28
type input "10/01/2016"
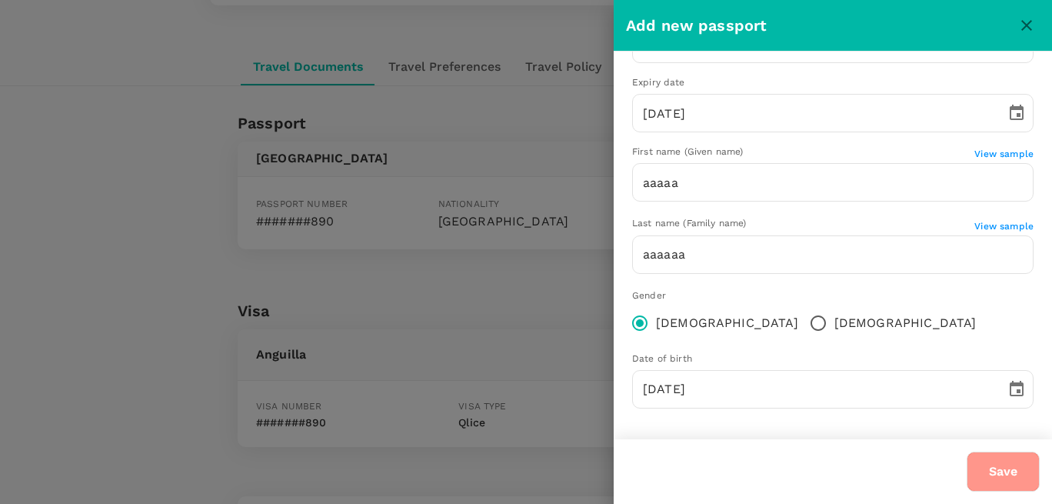
click at [991, 472] on button "Save" at bounding box center [1003, 471] width 73 height 40
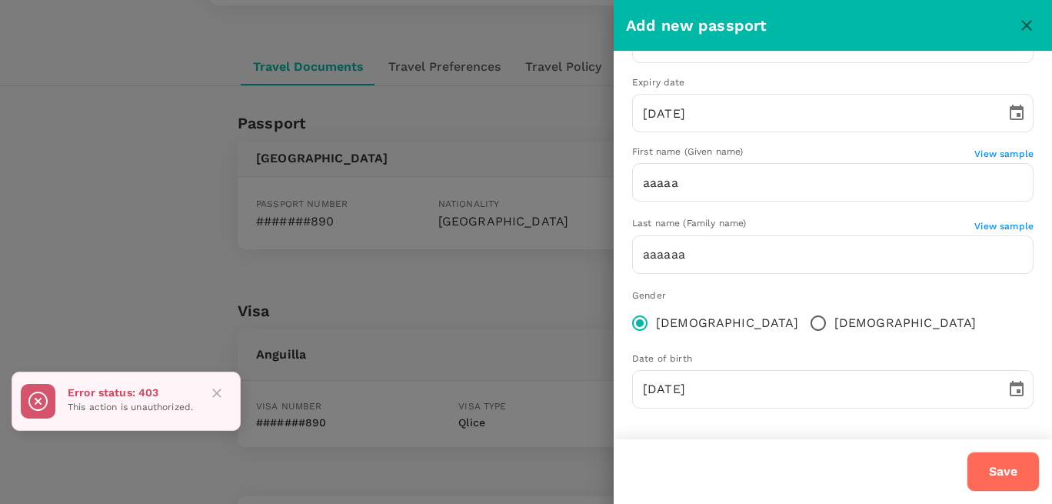
drag, startPoint x: 363, startPoint y: 347, endPoint x: 279, endPoint y: 371, distance: 87.1
click at [359, 348] on div at bounding box center [526, 252] width 1052 height 504
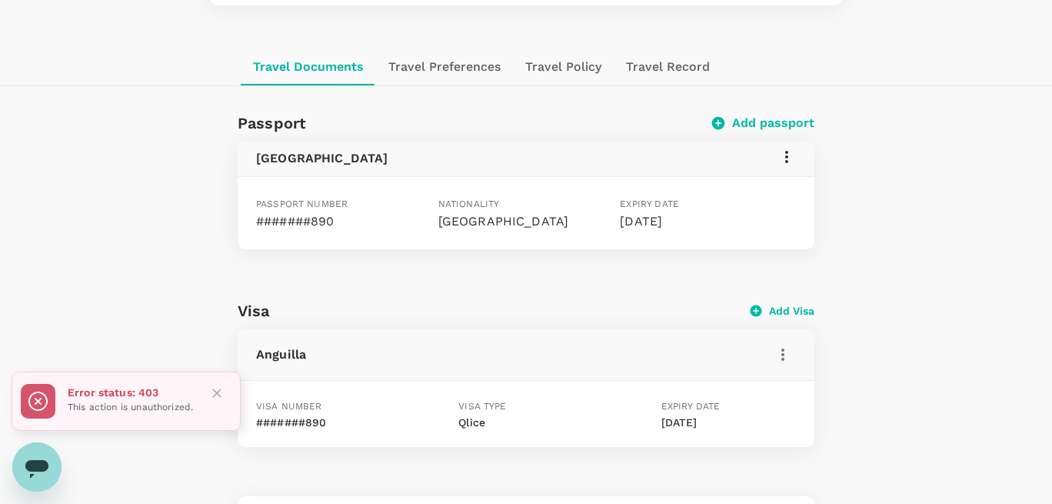
click at [215, 392] on icon "Close" at bounding box center [216, 392] width 15 height 15
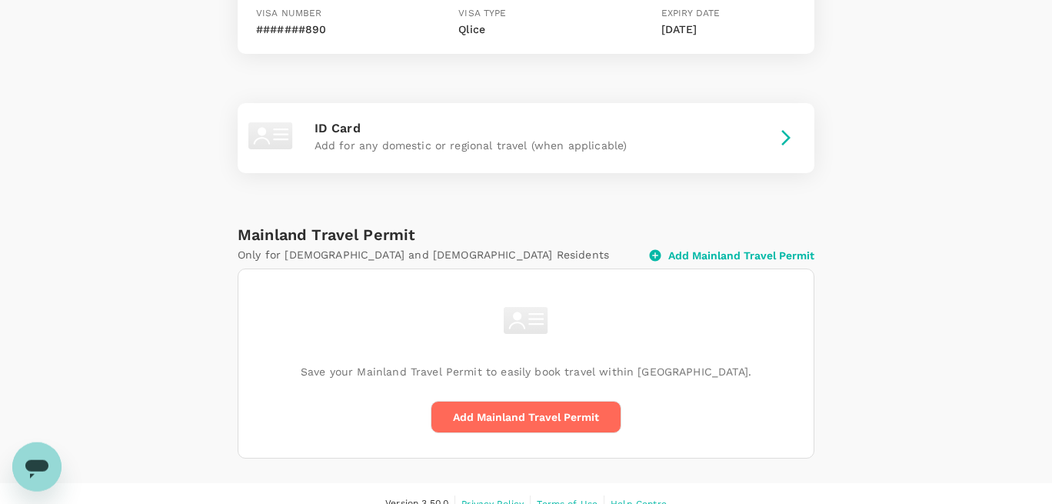
scroll to position [664, 0]
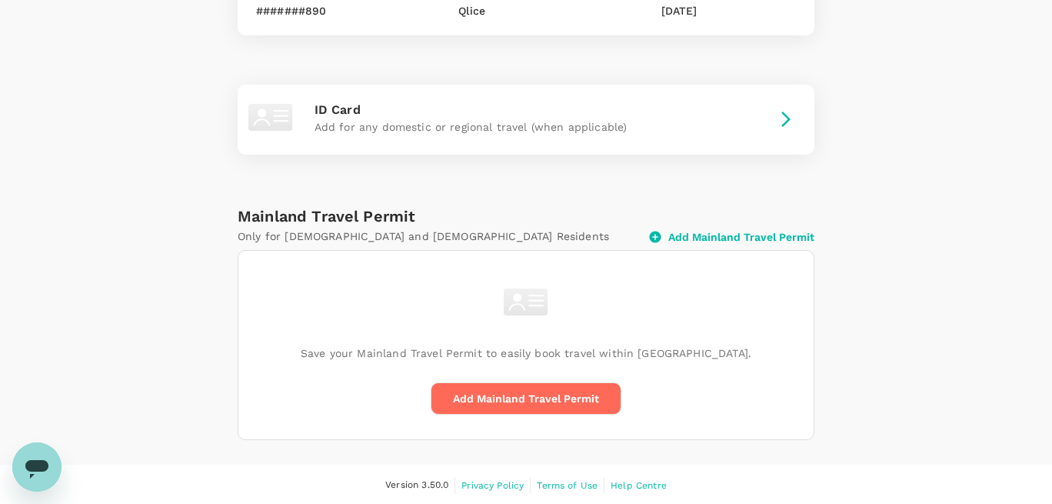
click at [679, 233] on button "Add Mainland Travel Permit" at bounding box center [732, 237] width 165 height 14
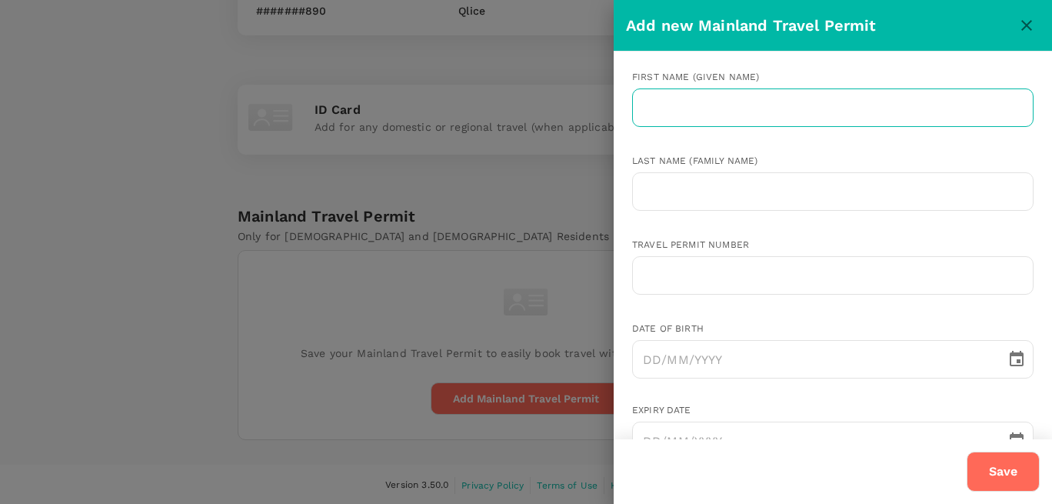
click at [738, 95] on input "text" at bounding box center [832, 107] width 401 height 38
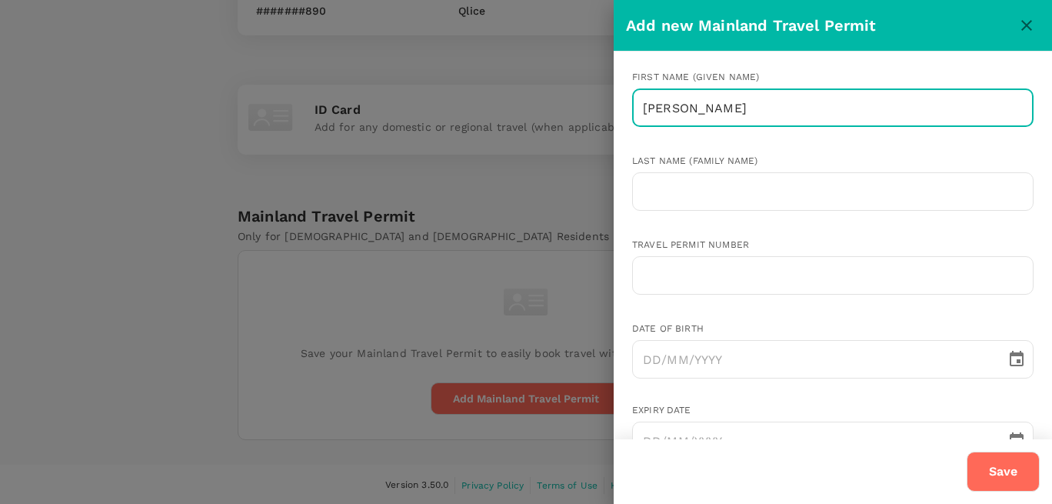
type input "[PERSON_NAME]"
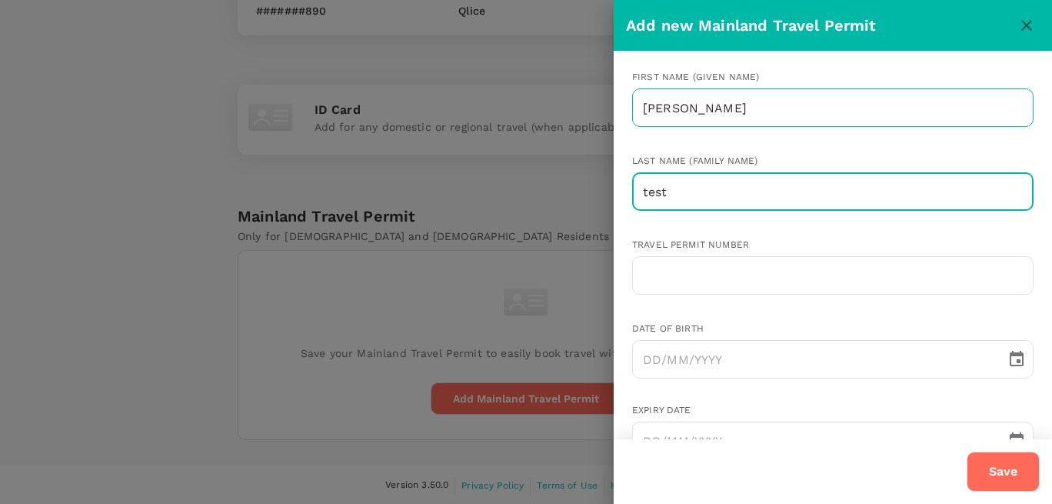
type input "test"
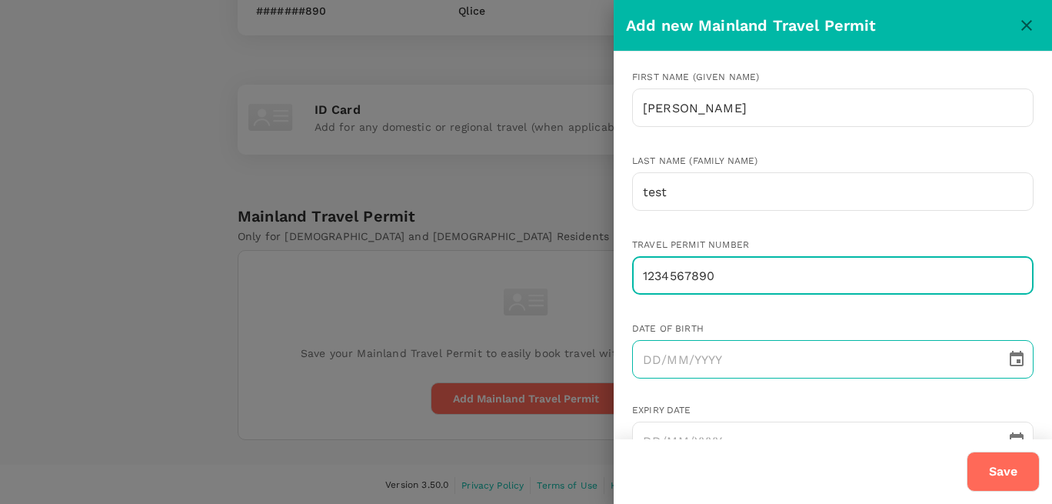
type input "1234567890"
click at [1020, 358] on icon "Choose date" at bounding box center [1016, 359] width 18 height 18
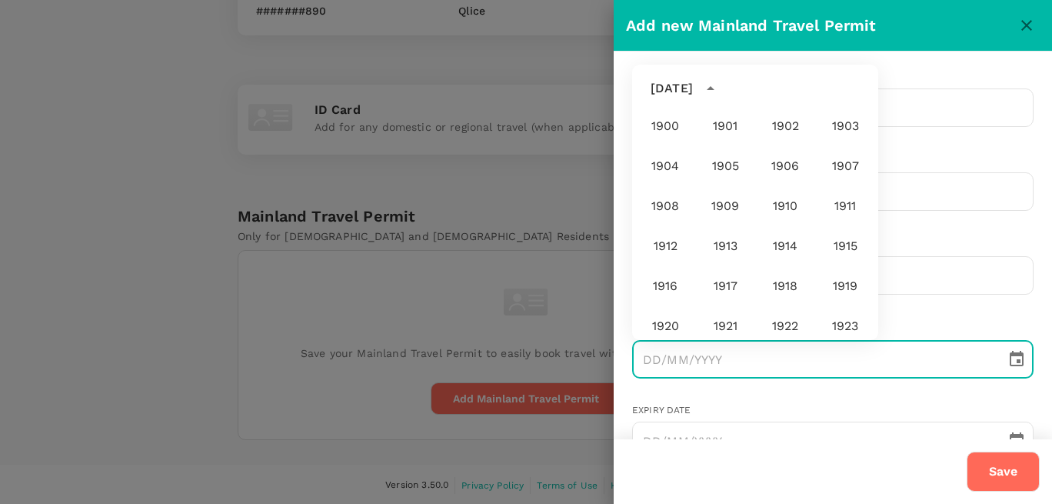
scroll to position [1143, 0]
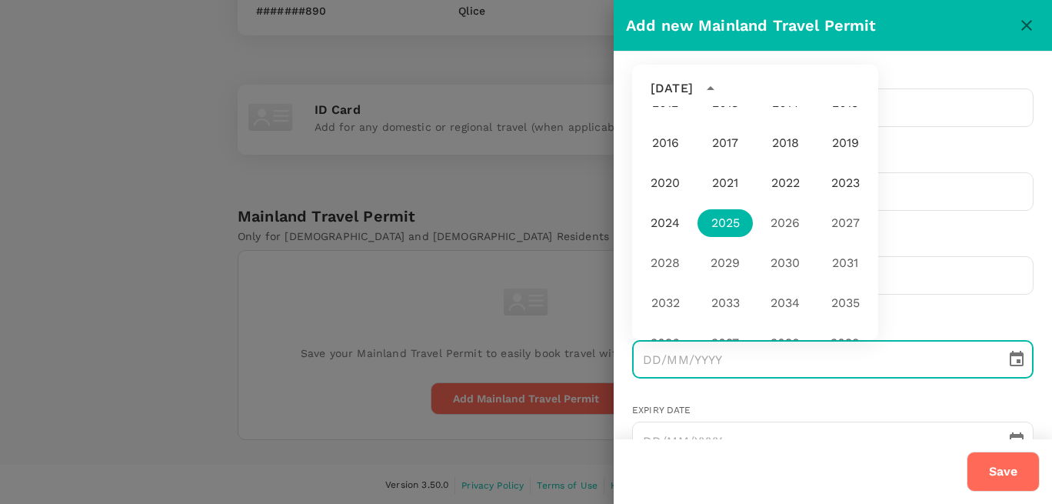
click at [727, 261] on div "2029" at bounding box center [725, 263] width 60 height 40
click at [718, 140] on button "2017" at bounding box center [724, 143] width 55 height 28
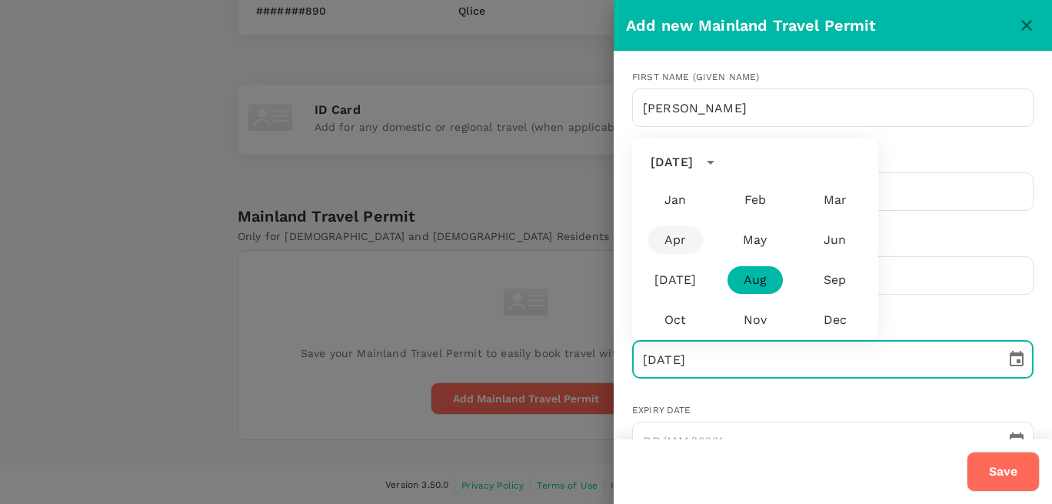
click at [676, 241] on button "Apr" at bounding box center [674, 240] width 55 height 28
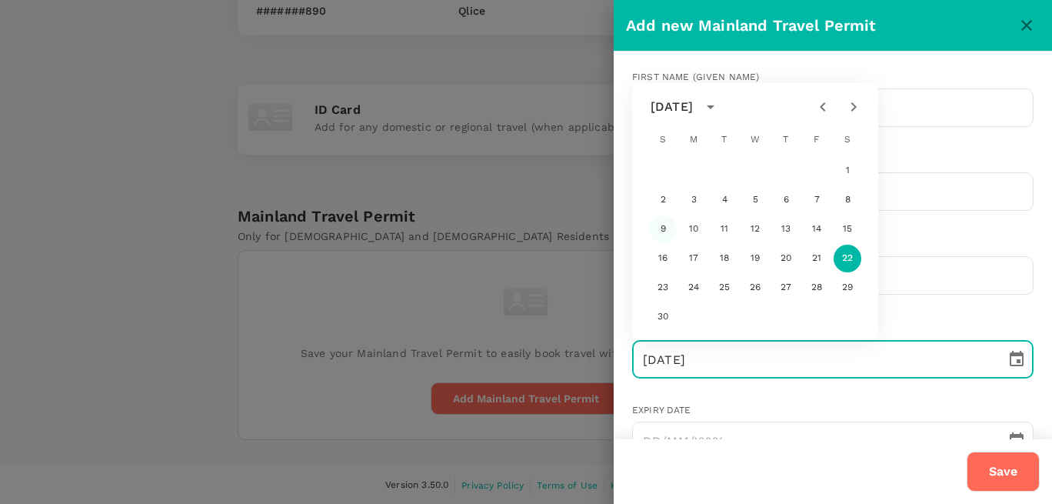
click at [662, 226] on button "9" at bounding box center [663, 229] width 28 height 28
type input "09/04/2017"
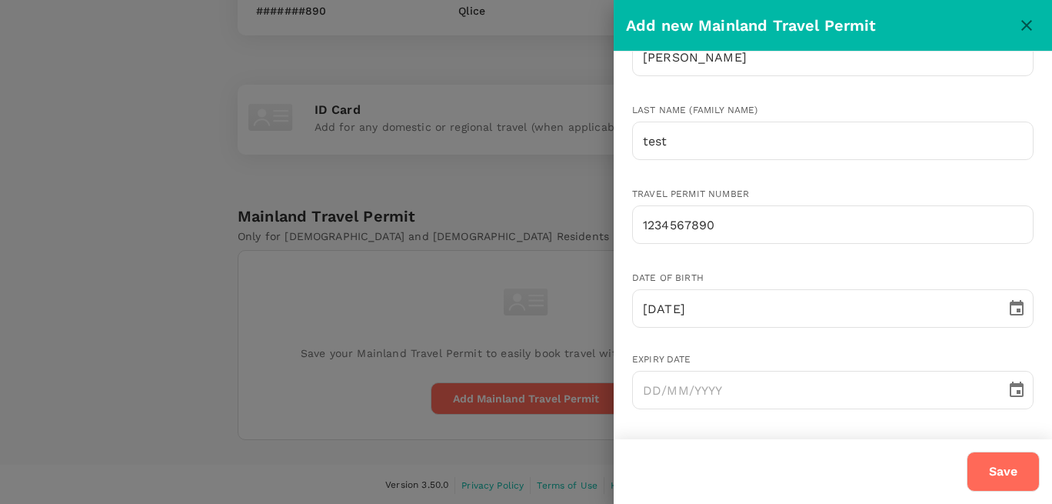
scroll to position [52, 0]
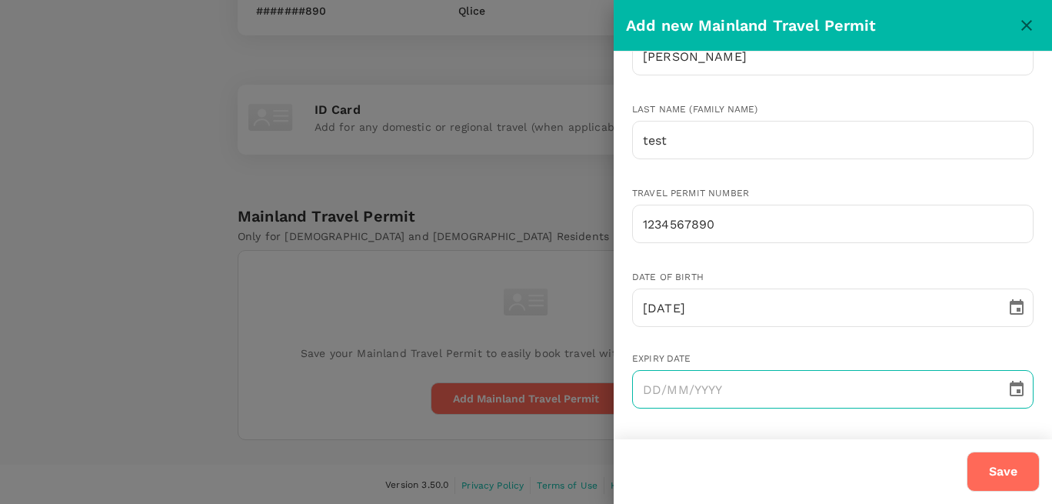
click at [1017, 394] on icon "Choose date" at bounding box center [1017, 388] width 14 height 15
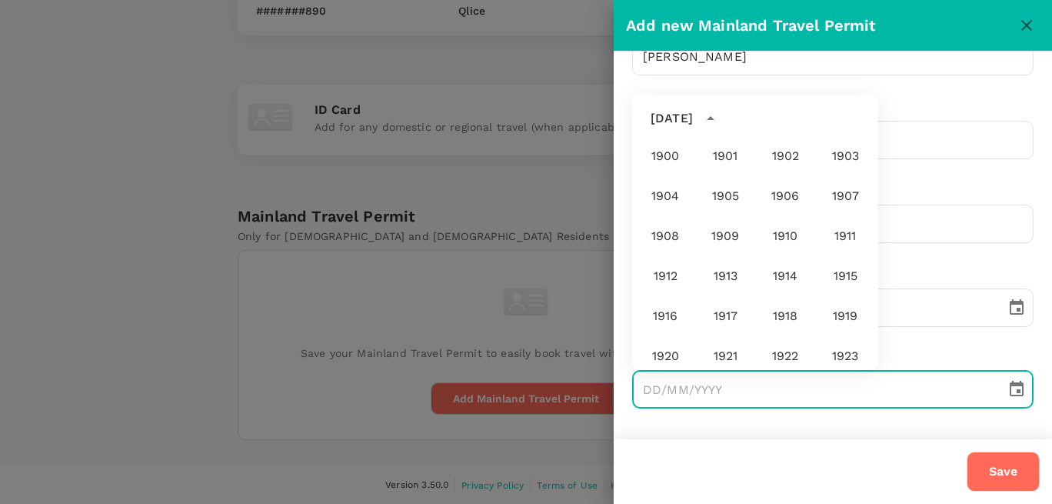
scroll to position [1143, 0]
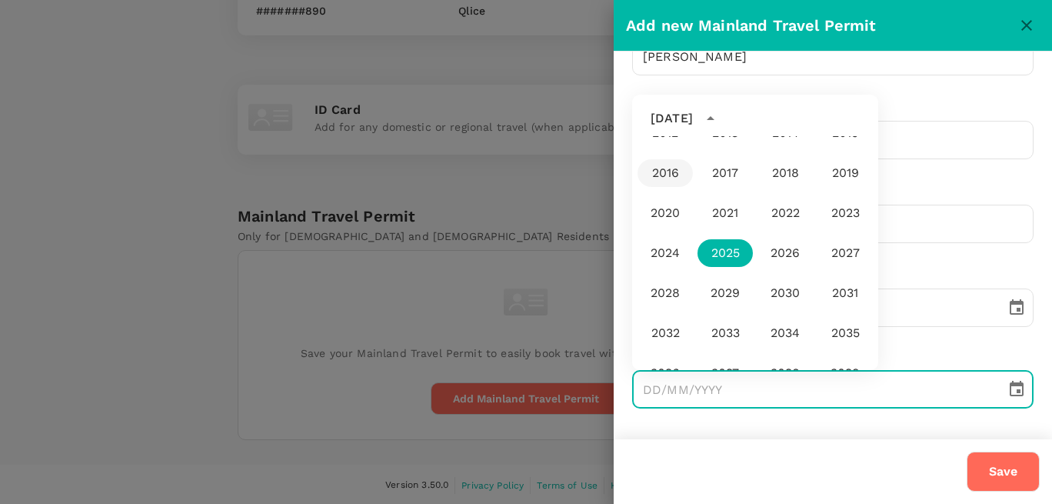
click at [667, 171] on button "2016" at bounding box center [664, 173] width 55 height 28
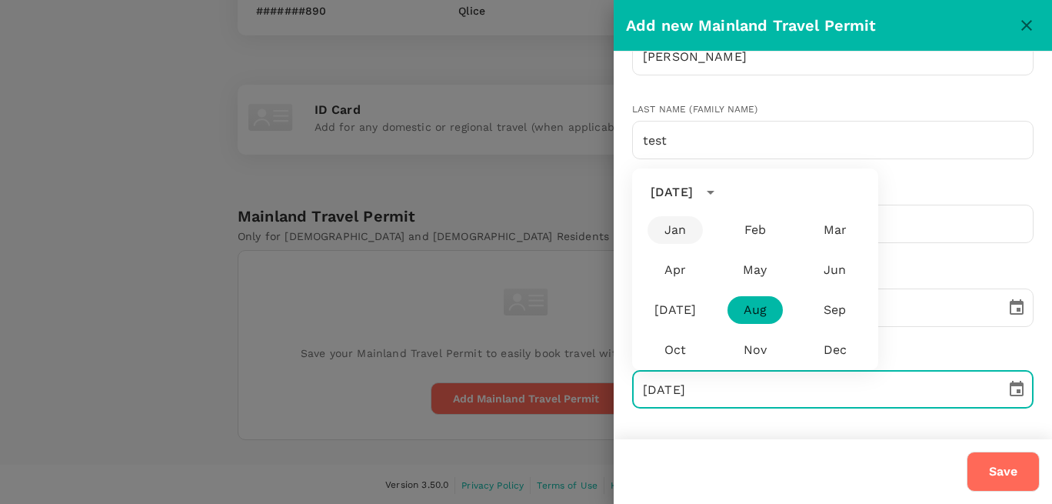
click at [675, 237] on button "Jan" at bounding box center [674, 230] width 55 height 28
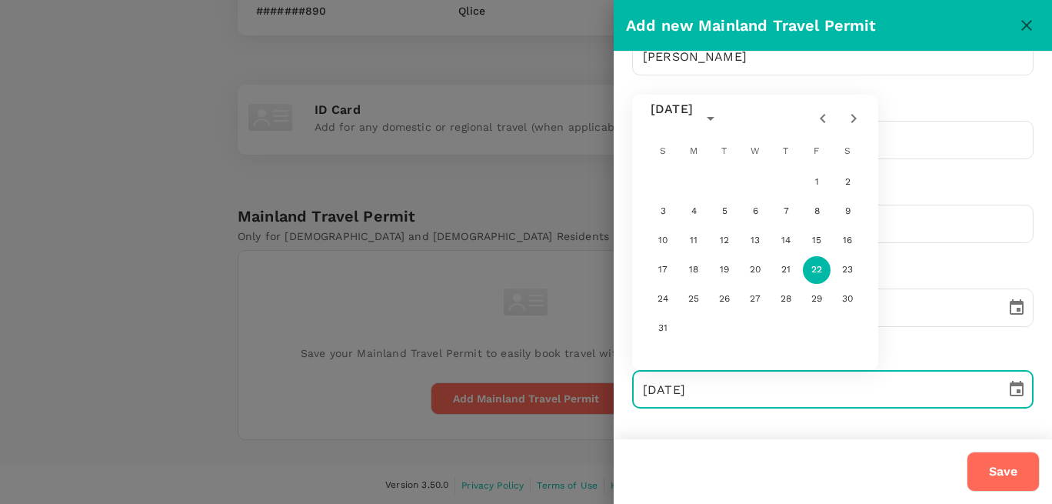
type input "22/01/2016"
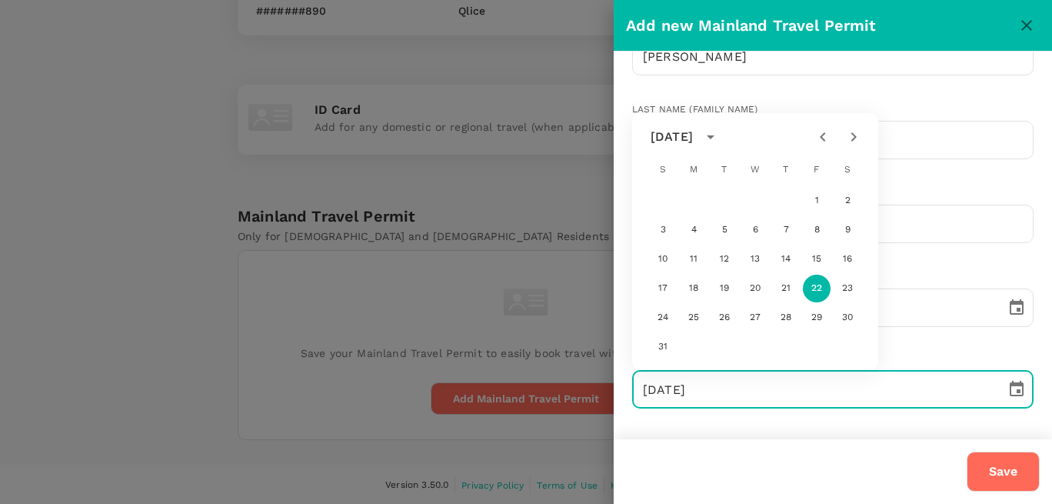
click at [991, 457] on button "Save" at bounding box center [1003, 471] width 73 height 40
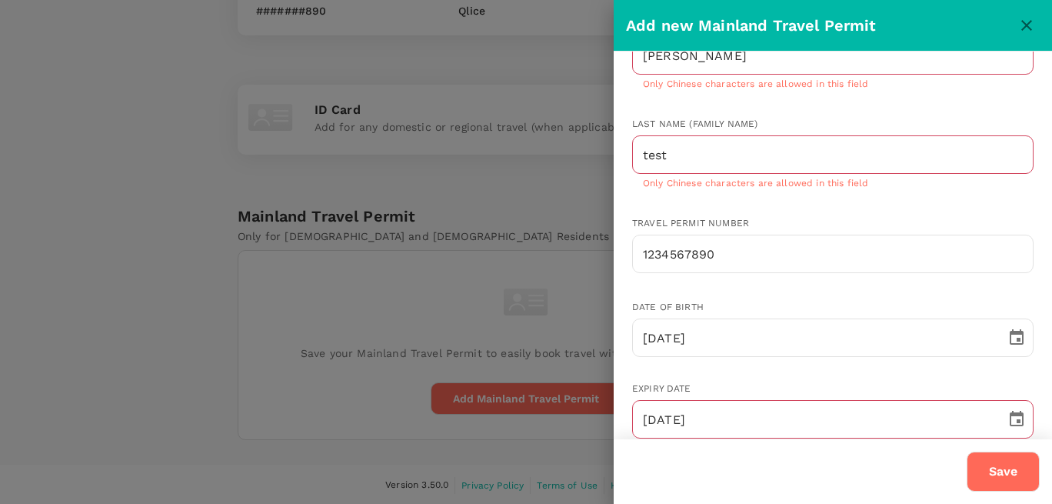
click at [404, 305] on div at bounding box center [526, 252] width 1052 height 504
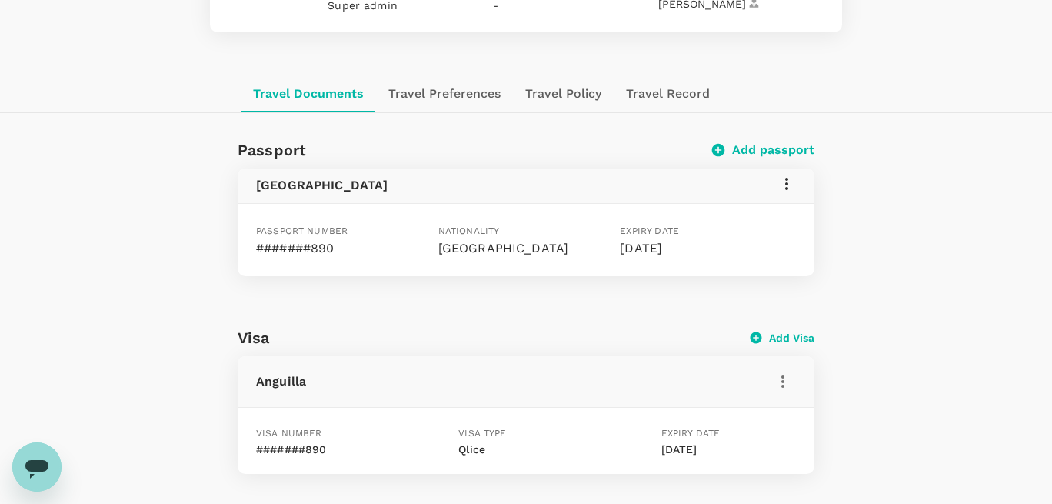
click at [538, 88] on button "Travel Policy" at bounding box center [563, 93] width 101 height 37
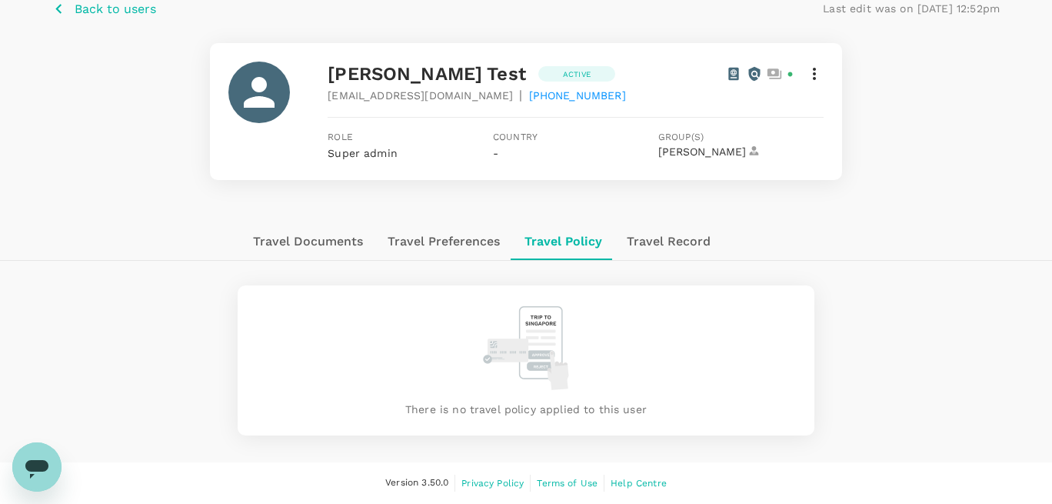
scroll to position [78, 0]
click at [408, 250] on button "Travel Preferences" at bounding box center [443, 242] width 137 height 37
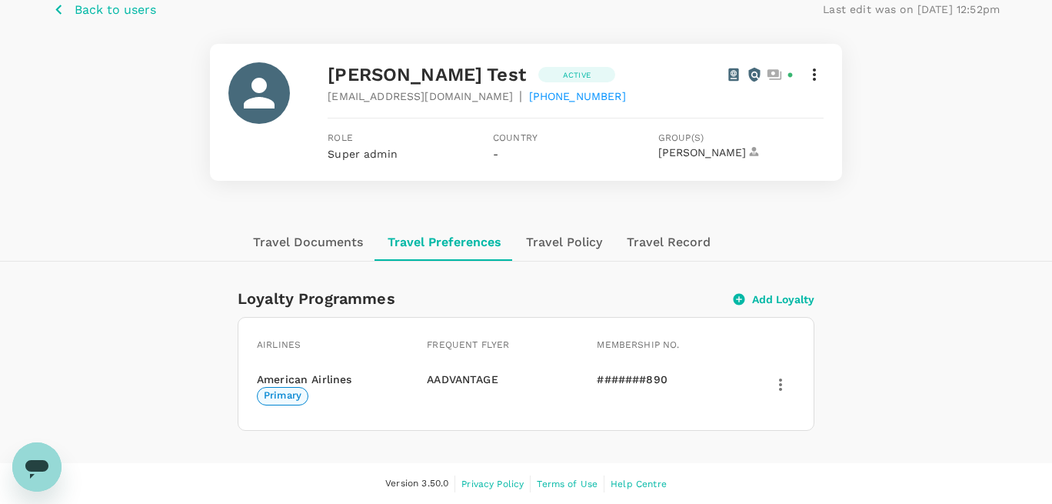
click at [314, 249] on button "Travel Documents" at bounding box center [308, 242] width 135 height 37
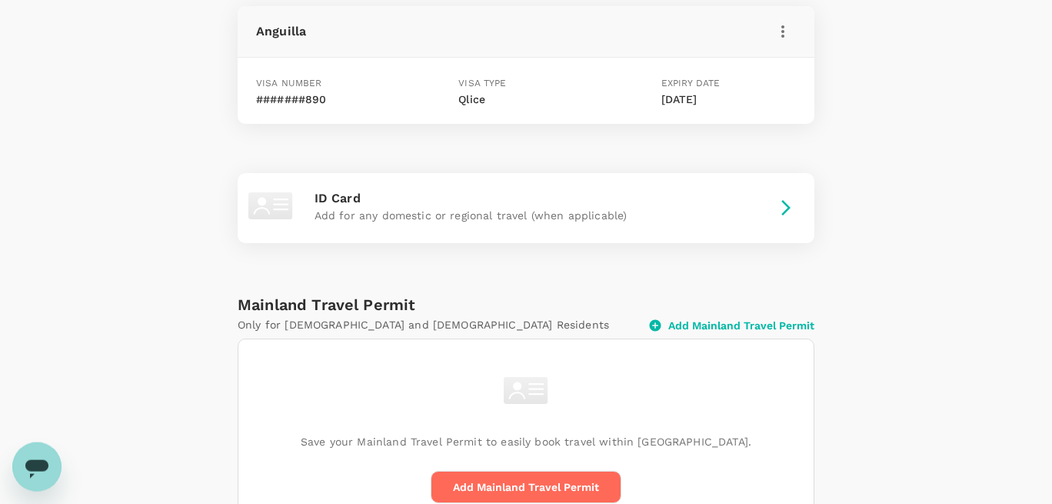
scroll to position [489, 0]
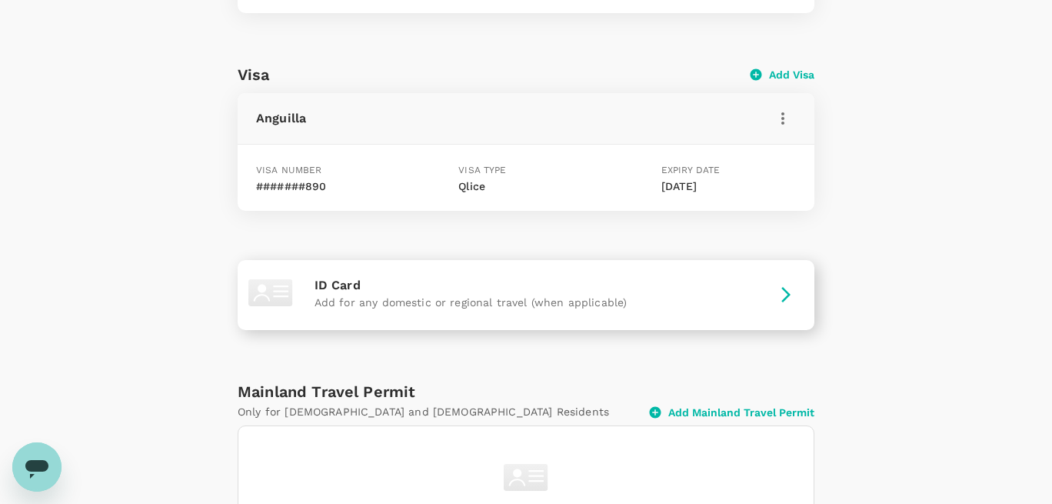
click at [558, 303] on p "Add for any domestic or regional travel (when applicable)" at bounding box center [525, 301] width 423 height 15
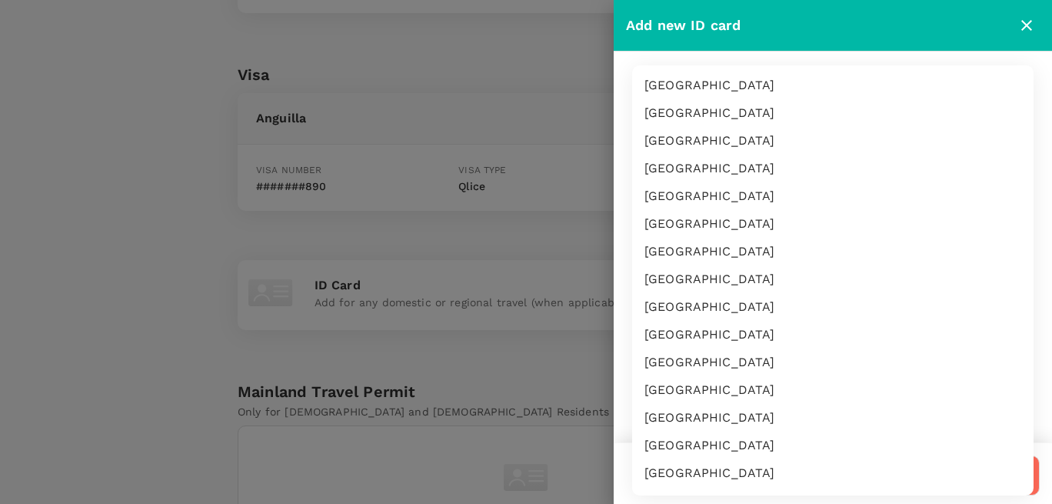
click at [694, 106] on body "Trips Book Approvals 0 Reports People Manage AT Back to users Last edit was on …" at bounding box center [526, 96] width 1052 height 1170
click at [697, 138] on li "Algeria" at bounding box center [832, 141] width 401 height 28
type input "DZ"
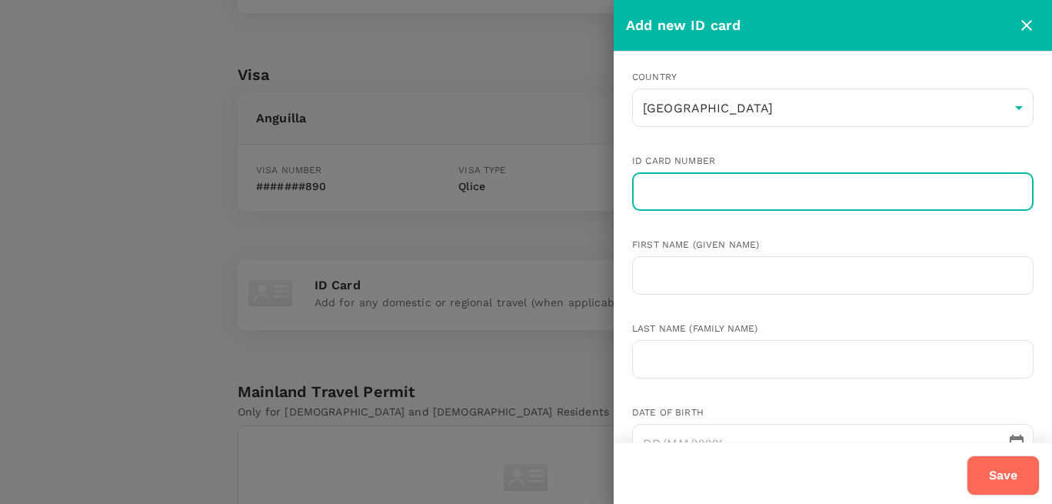
click at [687, 177] on input "text" at bounding box center [832, 191] width 401 height 38
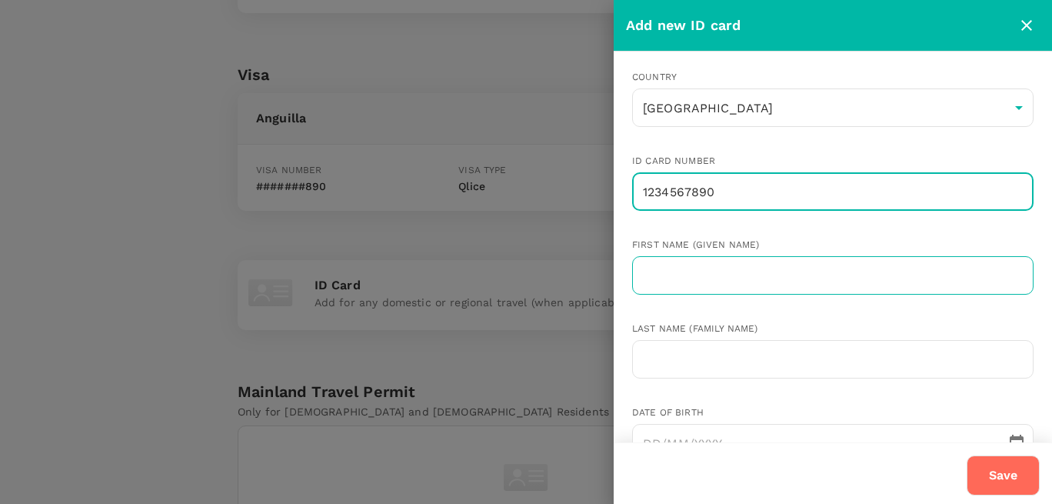
type input "1234567890"
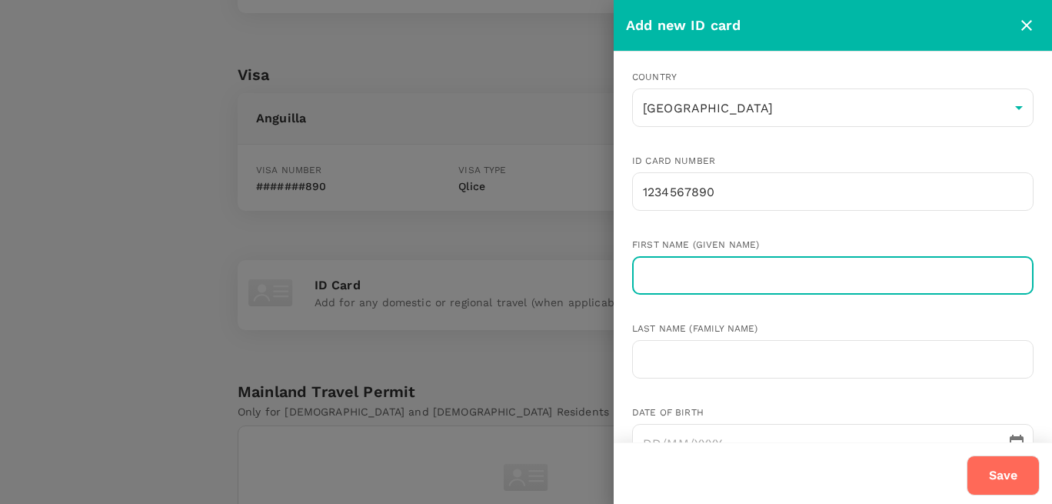
click at [716, 274] on input "text" at bounding box center [832, 275] width 401 height 38
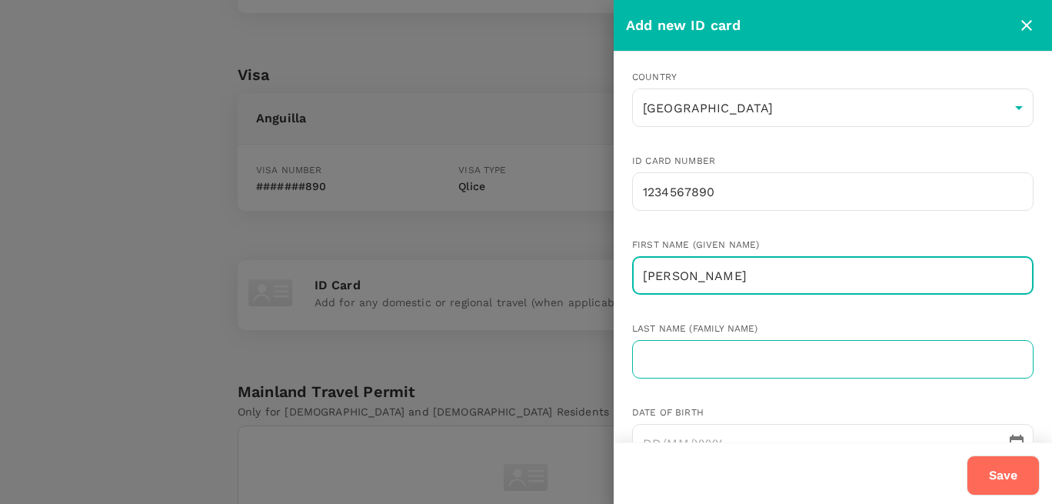
type input "[PERSON_NAME]"
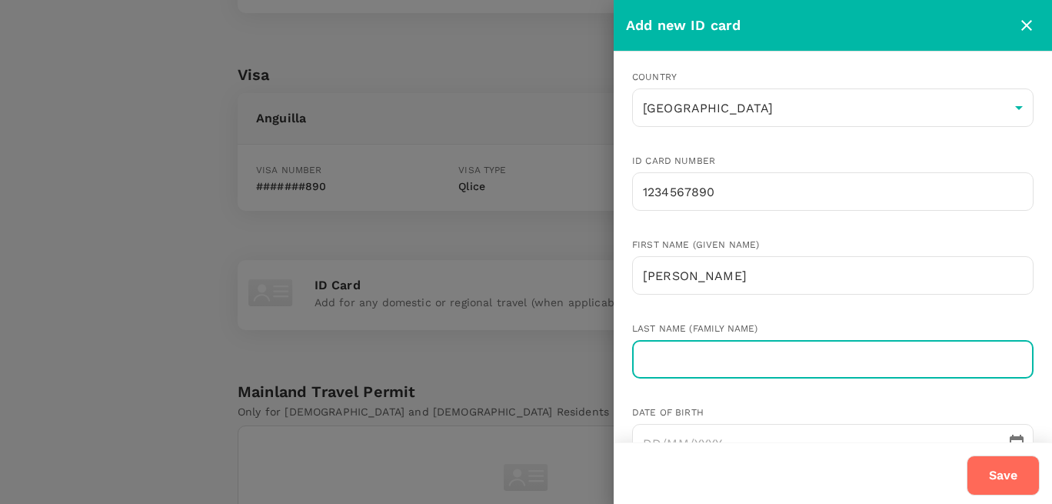
click at [683, 368] on input "text" at bounding box center [832, 359] width 401 height 38
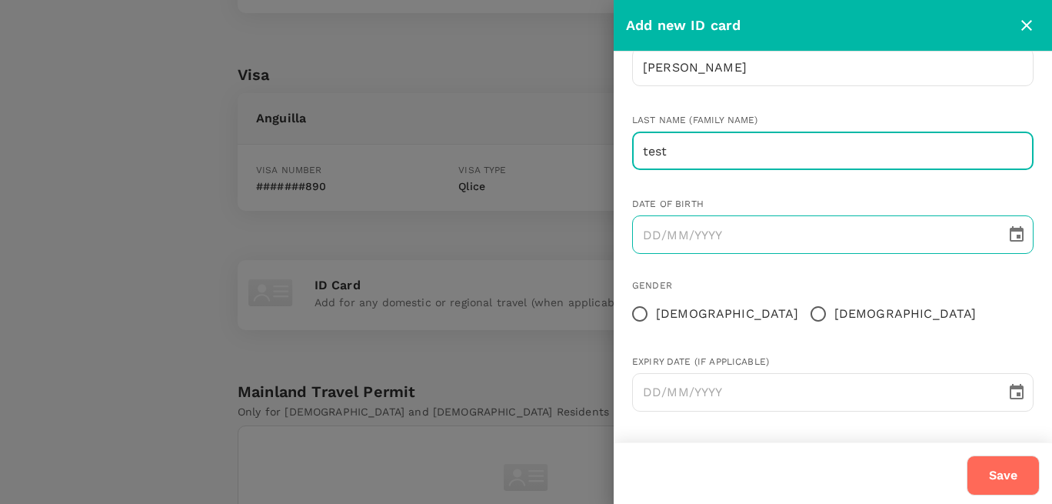
type input "test"
click at [1021, 228] on icon "Choose date" at bounding box center [1017, 233] width 14 height 15
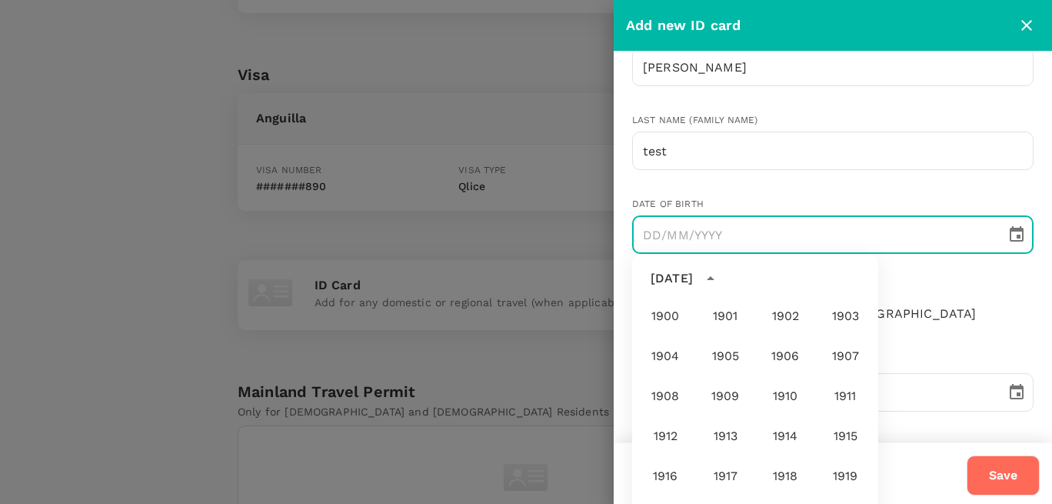
scroll to position [1143, 0]
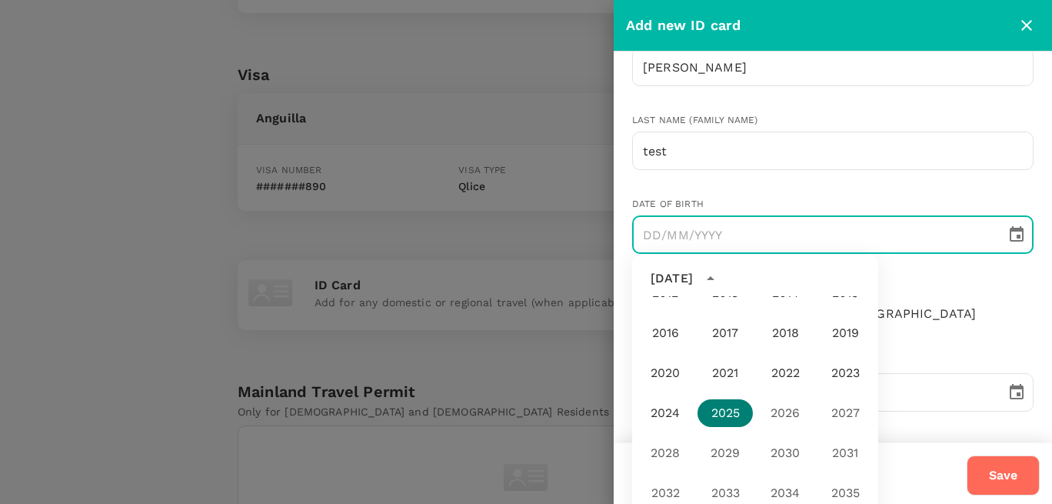
click at [737, 414] on button "2025" at bounding box center [724, 413] width 55 height 28
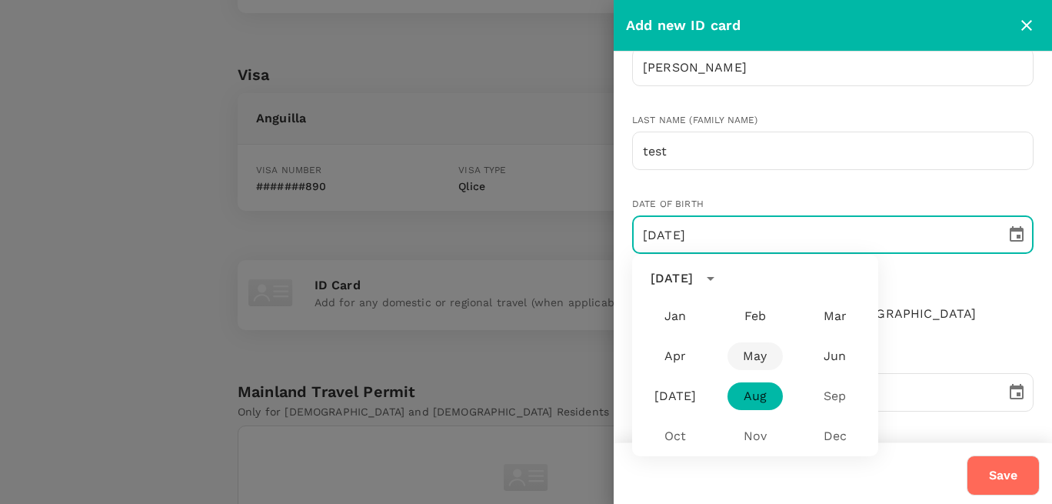
click at [750, 345] on button "May" at bounding box center [754, 356] width 55 height 28
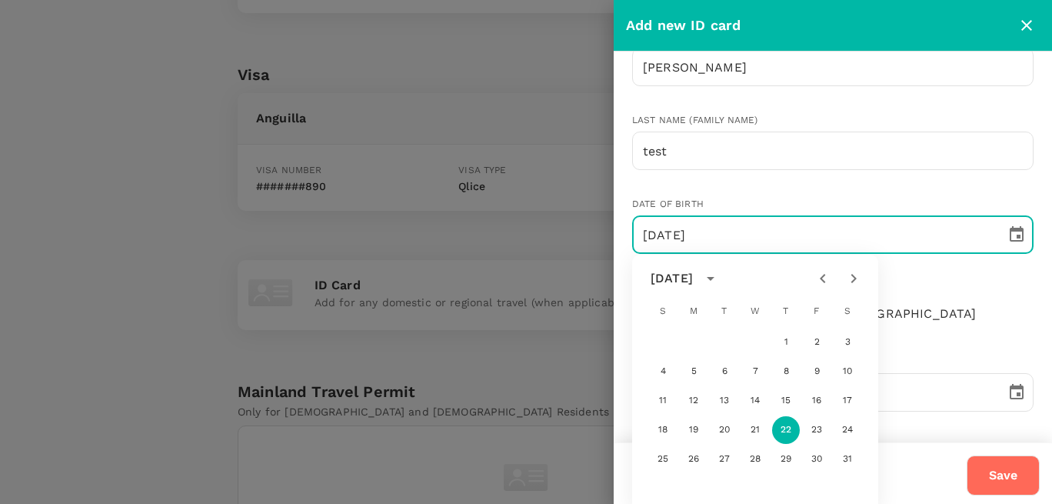
click at [751, 385] on div "1 2 3 4 5 6 7 8 9 10 11 12 13 14 15 16 17 18 19 20 21 22 23 24 25 26 27 28 29 3…" at bounding box center [755, 401] width 246 height 148
click at [756, 408] on button "14" at bounding box center [755, 401] width 28 height 28
type input "14/05/2025"
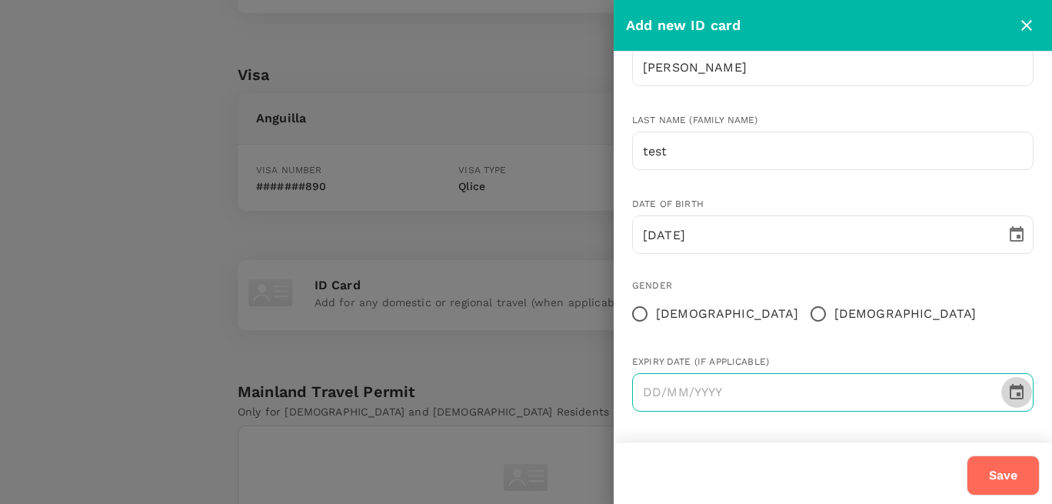
click at [1023, 388] on icon "Choose date" at bounding box center [1017, 391] width 14 height 15
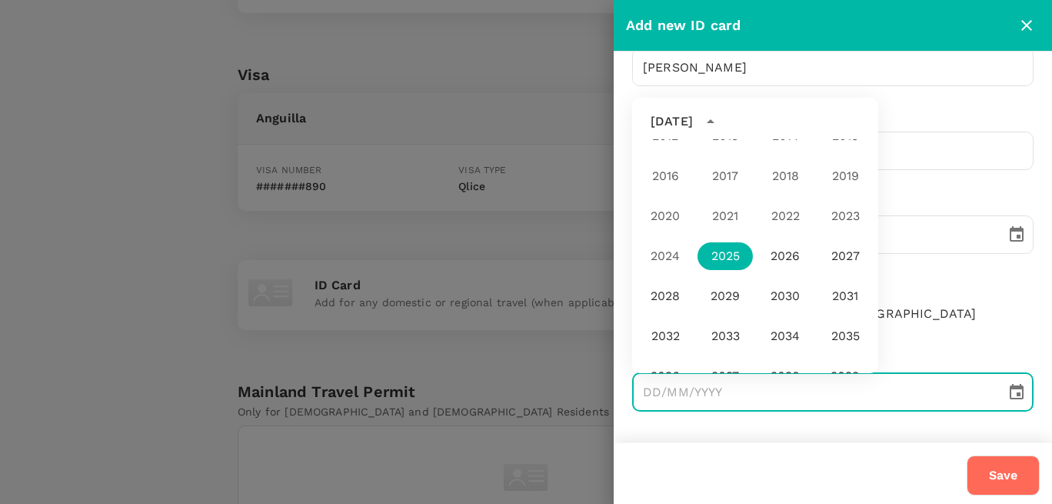
click at [720, 171] on div "2017" at bounding box center [725, 176] width 60 height 40
drag, startPoint x: 667, startPoint y: 255, endPoint x: 665, endPoint y: 289, distance: 33.9
click at [667, 256] on div "2024" at bounding box center [665, 256] width 60 height 40
click at [665, 288] on button "2028" at bounding box center [664, 296] width 55 height 28
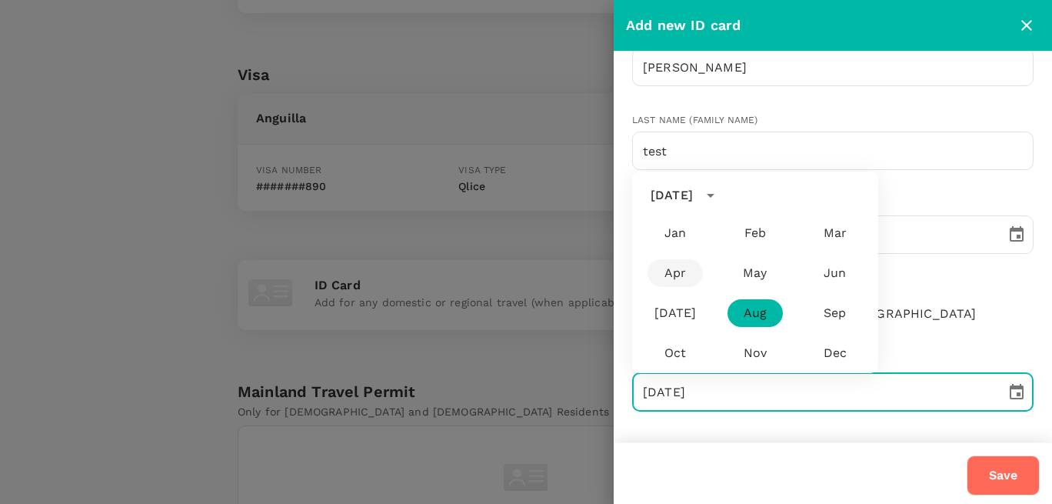
click at [676, 273] on button "Apr" at bounding box center [674, 273] width 55 height 28
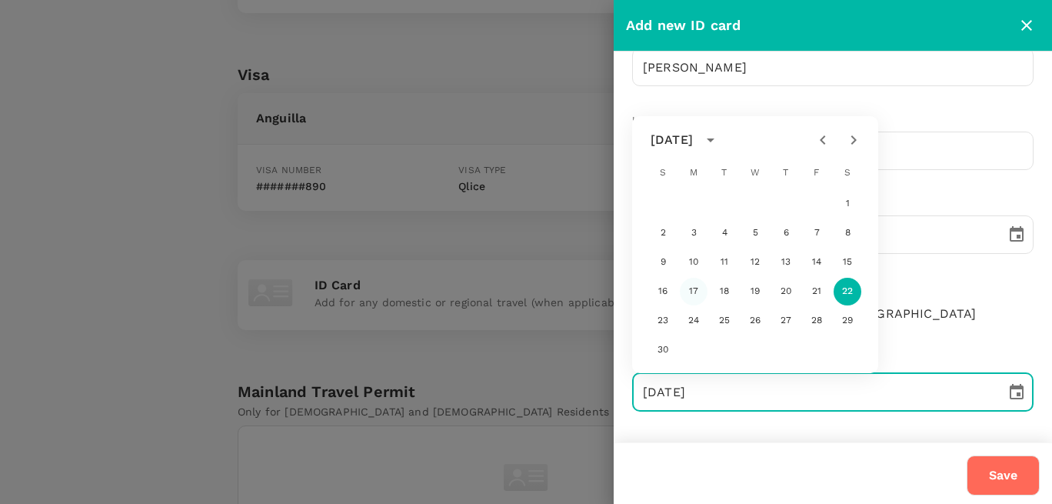
click at [696, 287] on button "17" at bounding box center [694, 292] width 28 height 28
type input "17/04/2028"
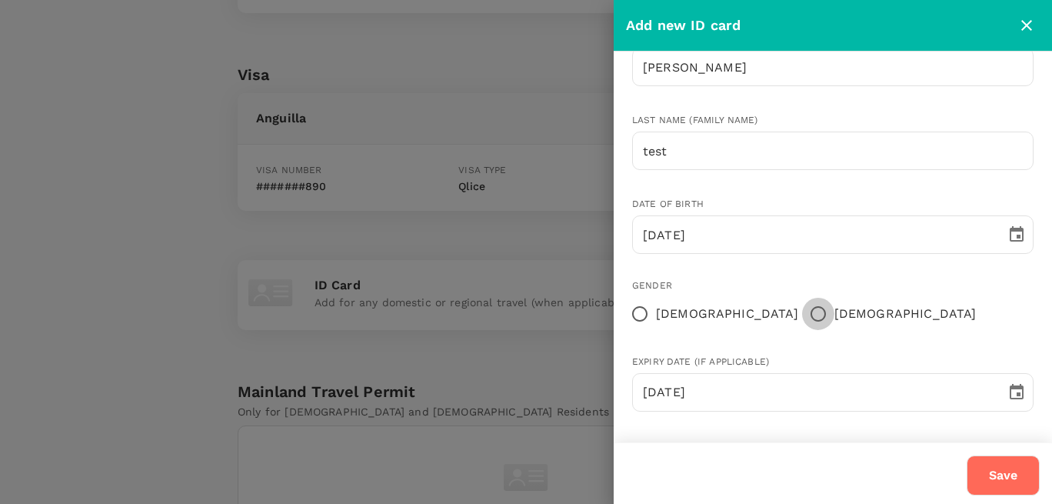
click at [802, 308] on input "Male" at bounding box center [818, 314] width 32 height 32
radio input "true"
click at [1003, 480] on button "Save" at bounding box center [1003, 475] width 73 height 40
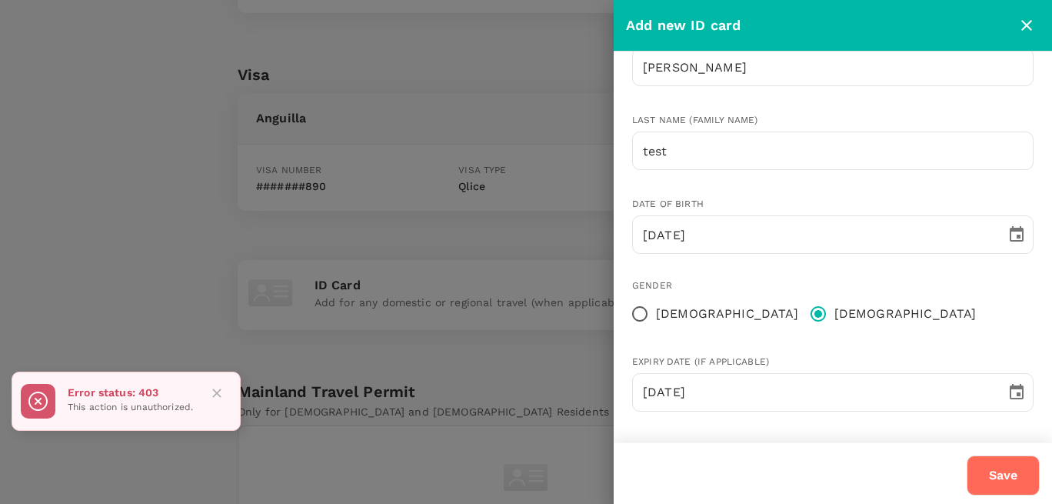
click at [1019, 475] on button "Save" at bounding box center [1003, 475] width 73 height 40
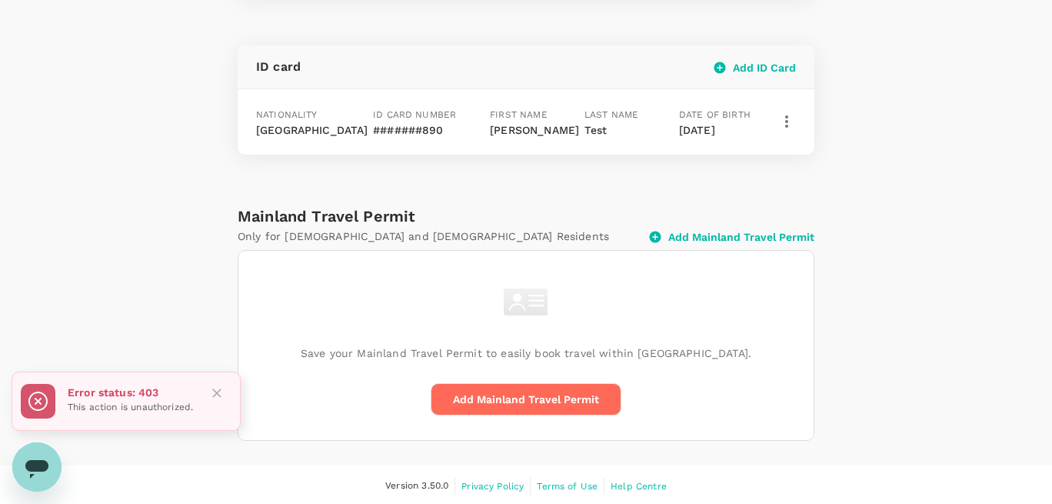
scroll to position [441, 0]
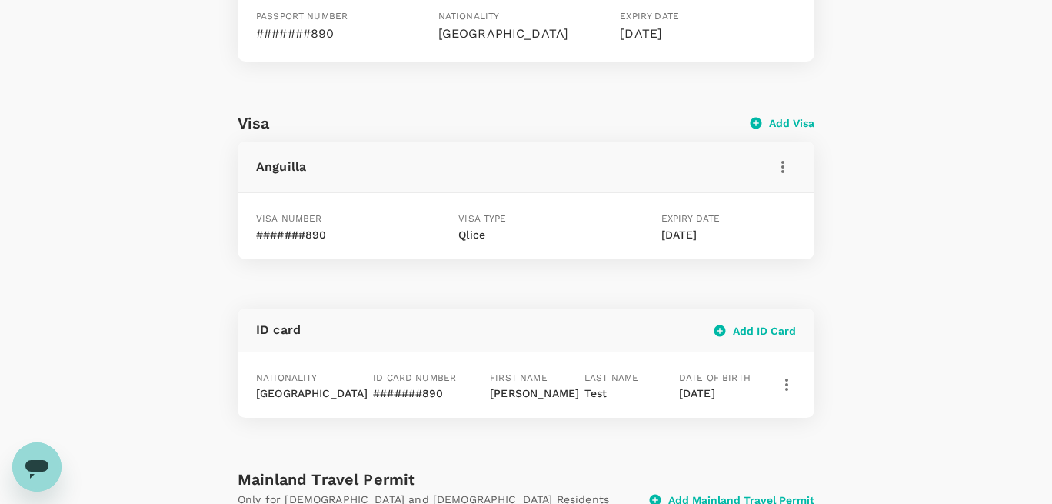
click at [787, 375] on icon "button" at bounding box center [786, 384] width 18 height 18
click at [757, 467] on span "Delete" at bounding box center [754, 461] width 40 height 18
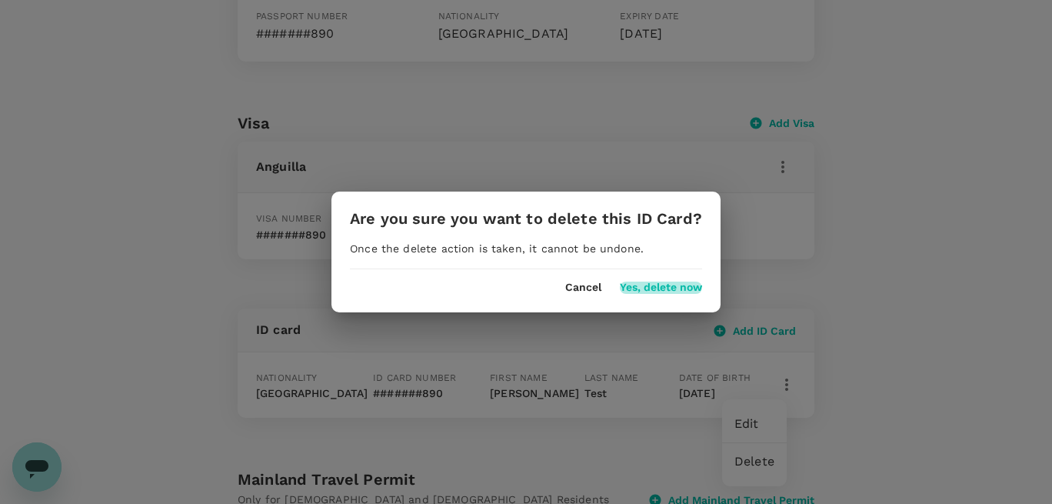
click at [649, 289] on button "Yes, delete now" at bounding box center [661, 287] width 82 height 12
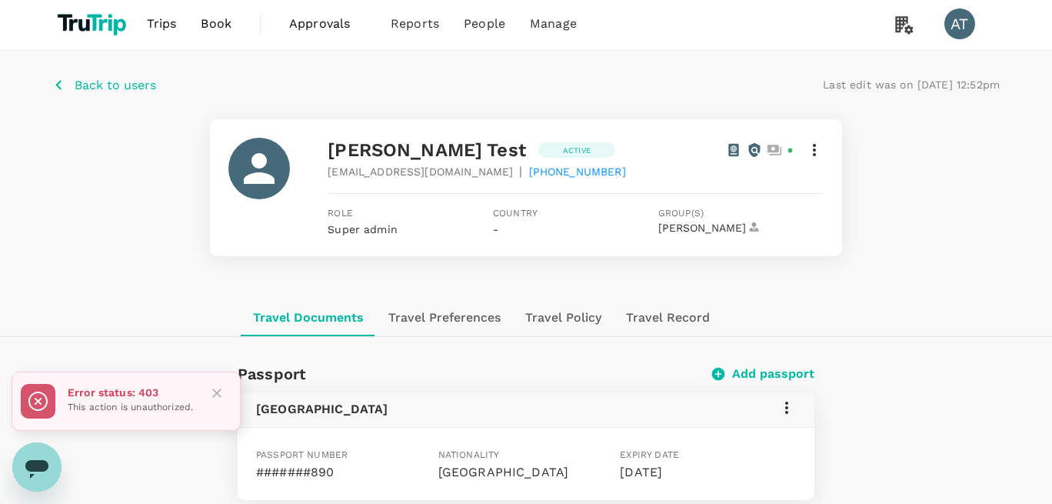
scroll to position [0, 0]
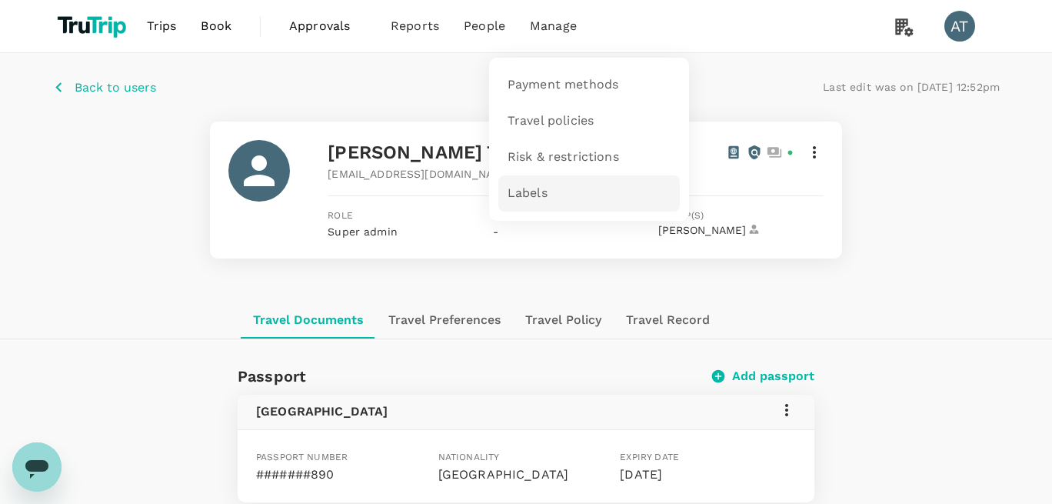
click at [531, 195] on span "Labels" at bounding box center [527, 194] width 40 height 18
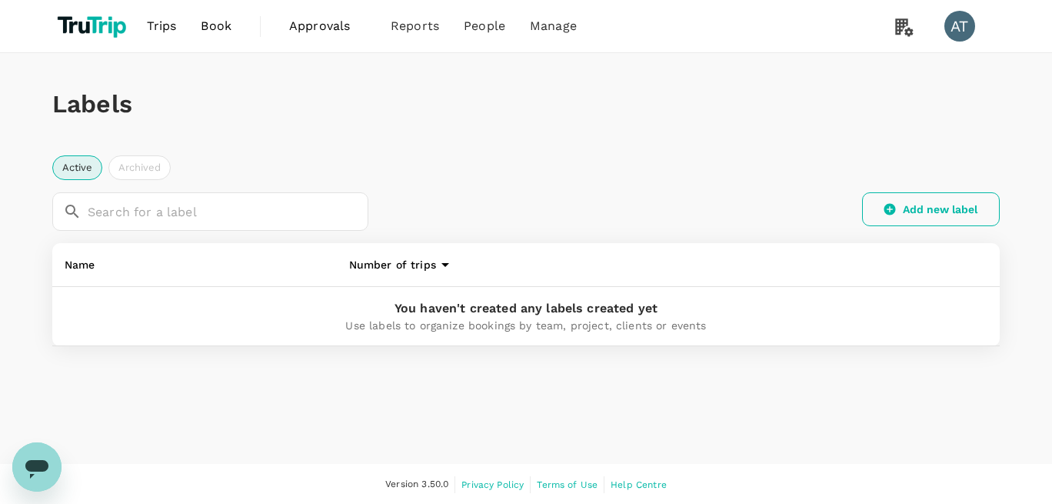
click at [892, 206] on icon "button" at bounding box center [890, 210] width 12 height 12
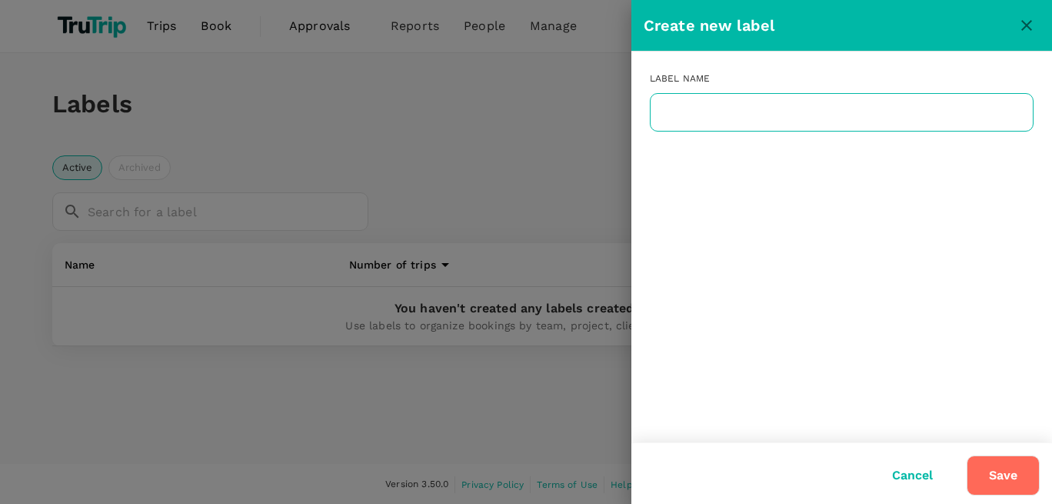
click at [694, 114] on input "text" at bounding box center [842, 112] width 384 height 38
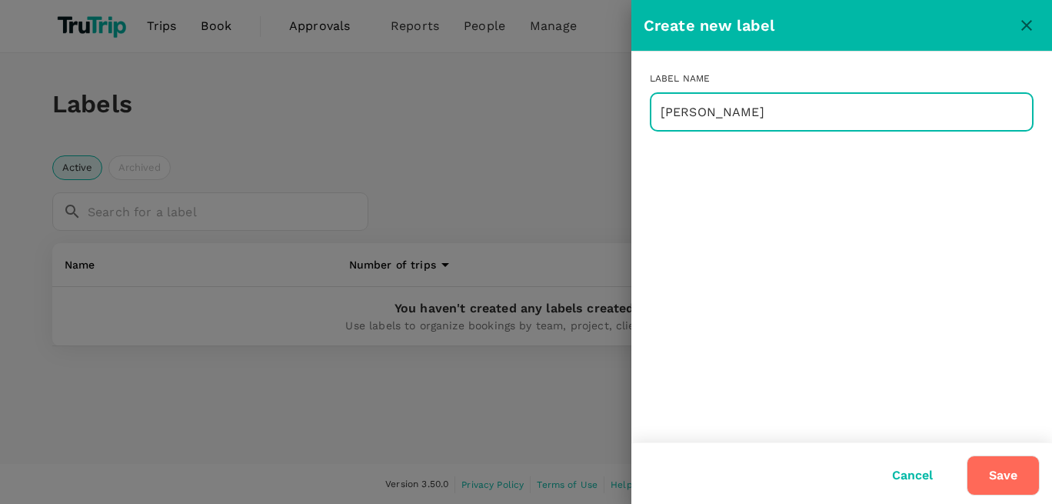
type input "[PERSON_NAME]"
click at [1003, 471] on button "Save" at bounding box center [1003, 475] width 73 height 40
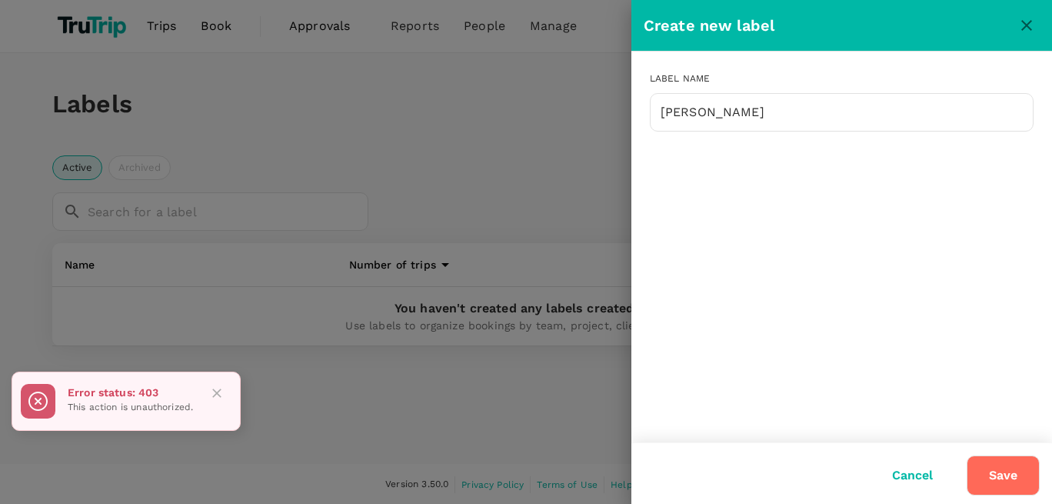
click at [1024, 474] on button "Save" at bounding box center [1003, 475] width 73 height 40
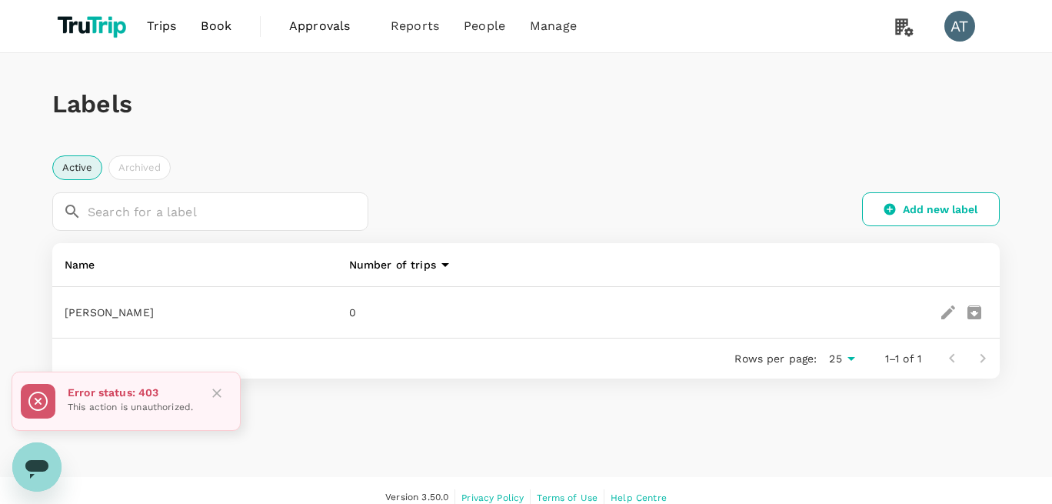
click at [969, 313] on icon "delete" at bounding box center [974, 312] width 14 height 14
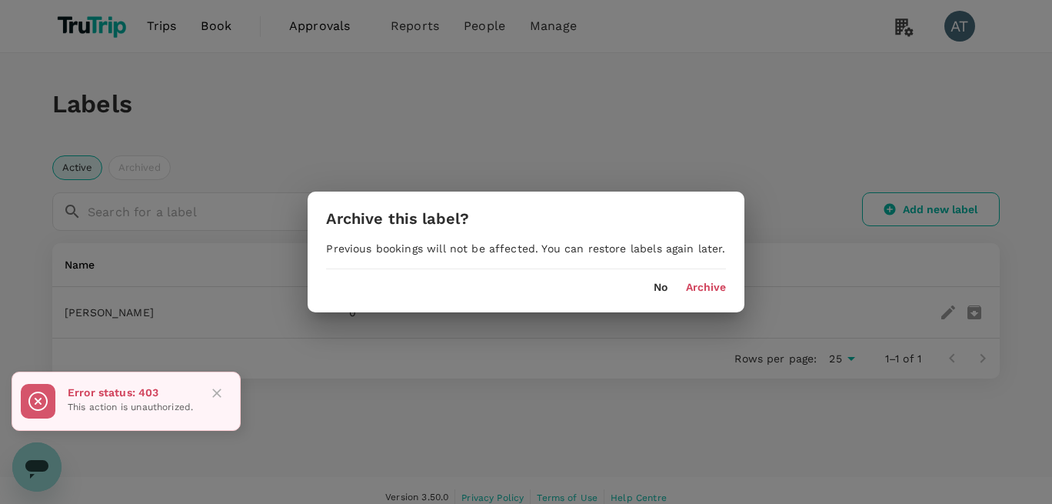
click at [694, 288] on button "Archive" at bounding box center [706, 287] width 40 height 12
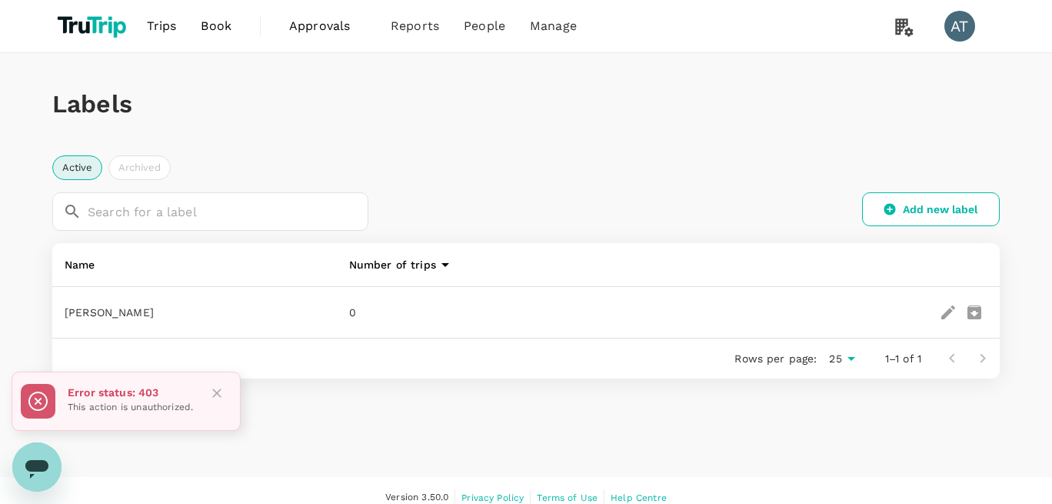
click at [950, 306] on icon "edit" at bounding box center [948, 312] width 18 height 18
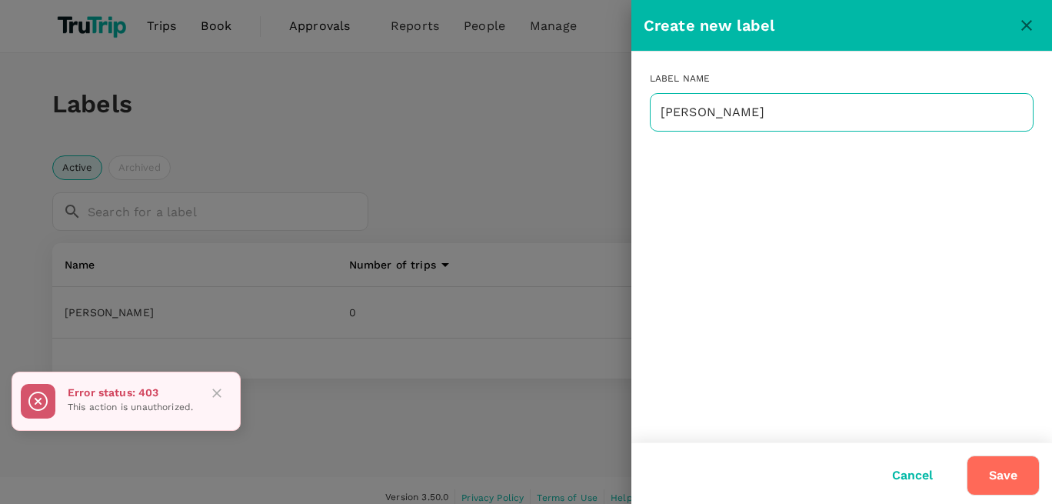
click at [707, 108] on input "[PERSON_NAME]" at bounding box center [842, 112] width 384 height 38
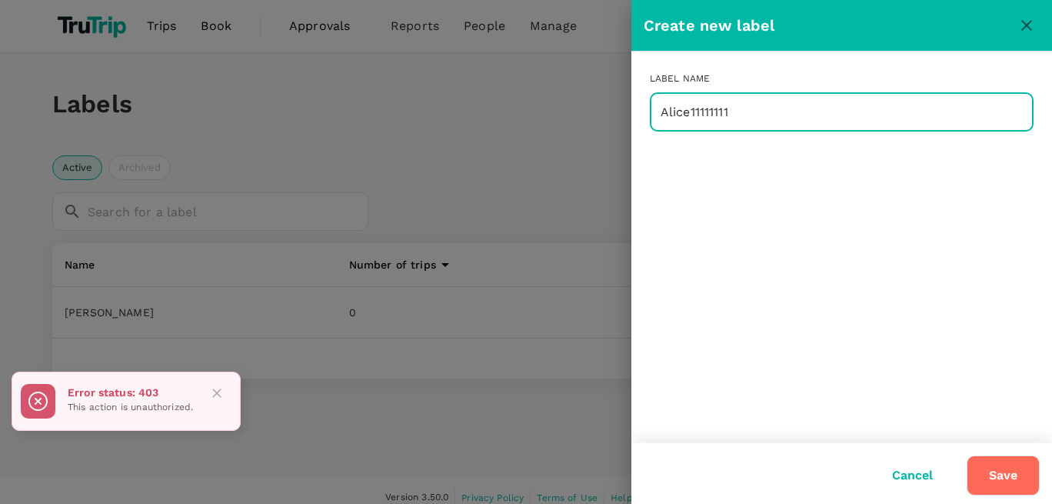
type input "Alice11111111"
click at [1002, 474] on button "Save" at bounding box center [1003, 475] width 73 height 40
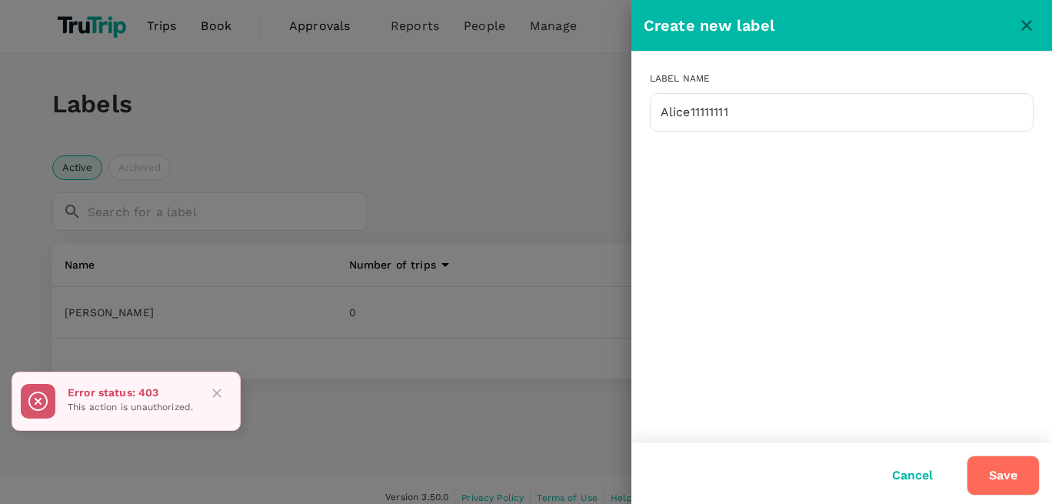
click at [1026, 26] on icon "close" at bounding box center [1026, 25] width 11 height 11
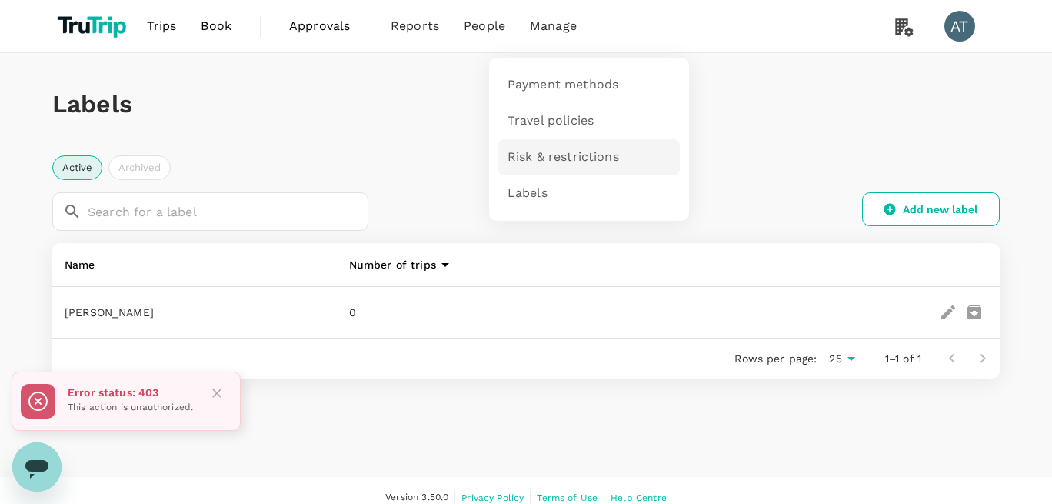
click at [551, 155] on span "Risk & restrictions" at bounding box center [562, 157] width 111 height 18
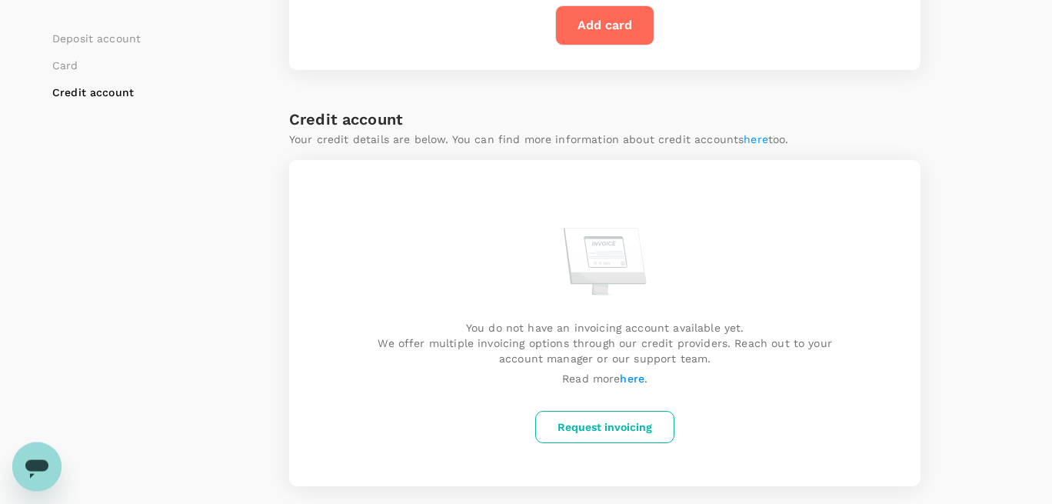
scroll to position [667, 0]
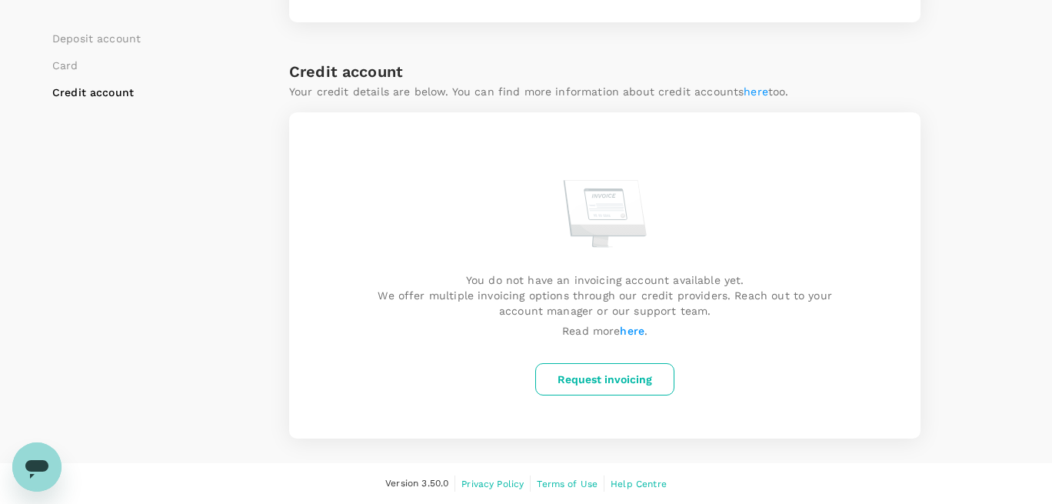
click at [606, 394] on button "Request invoicing" at bounding box center [604, 379] width 139 height 32
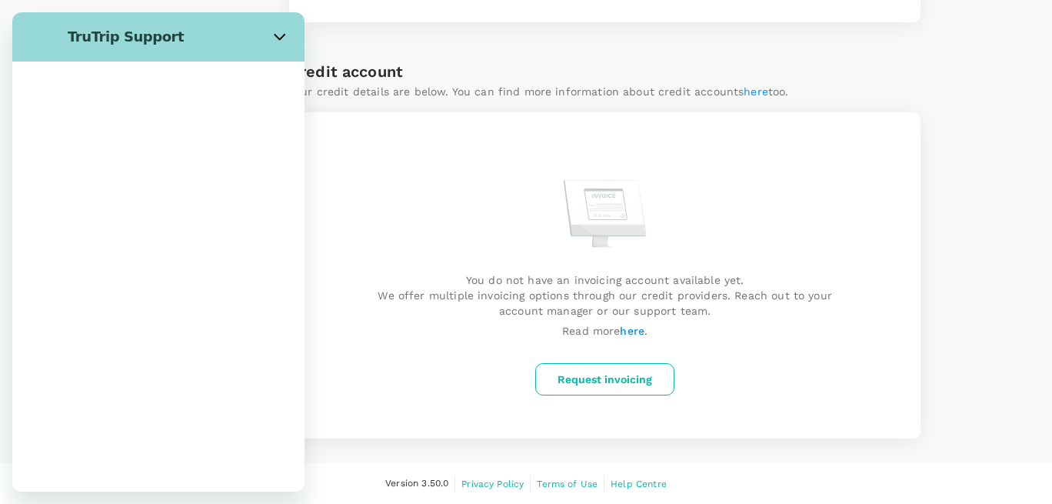
scroll to position [0, 0]
drag, startPoint x: 281, startPoint y: 35, endPoint x: 384, endPoint y: 148, distance: 152.9
click at [281, 35] on icon "Close" at bounding box center [280, 37] width 12 height 12
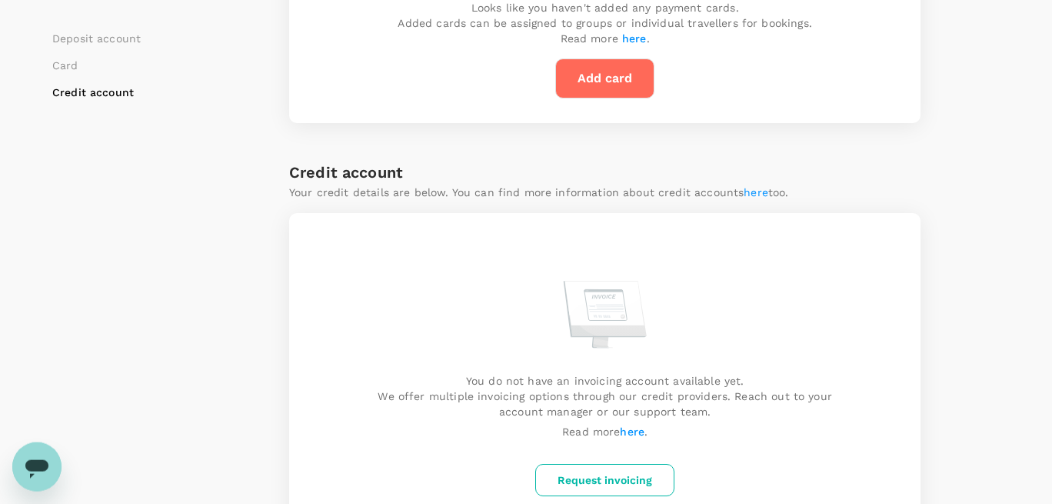
scroll to position [404, 0]
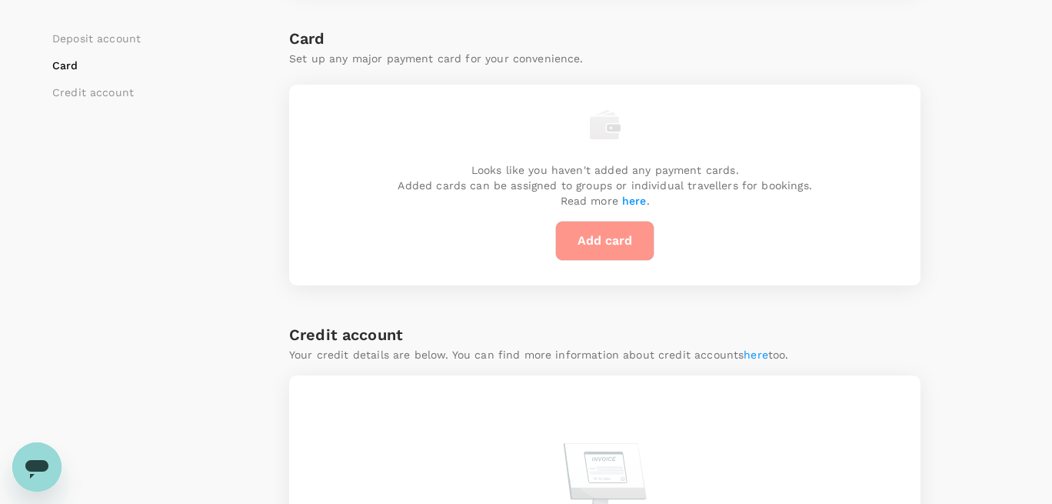
click at [601, 235] on button "Add card" at bounding box center [604, 241] width 99 height 40
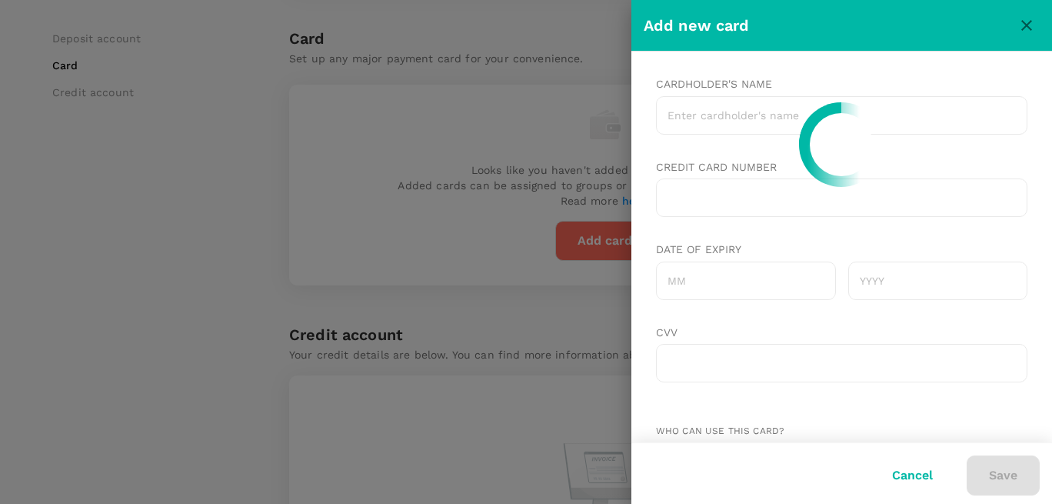
scroll to position [0, 0]
click at [702, 119] on input "Cardholder's name" at bounding box center [840, 115] width 371 height 38
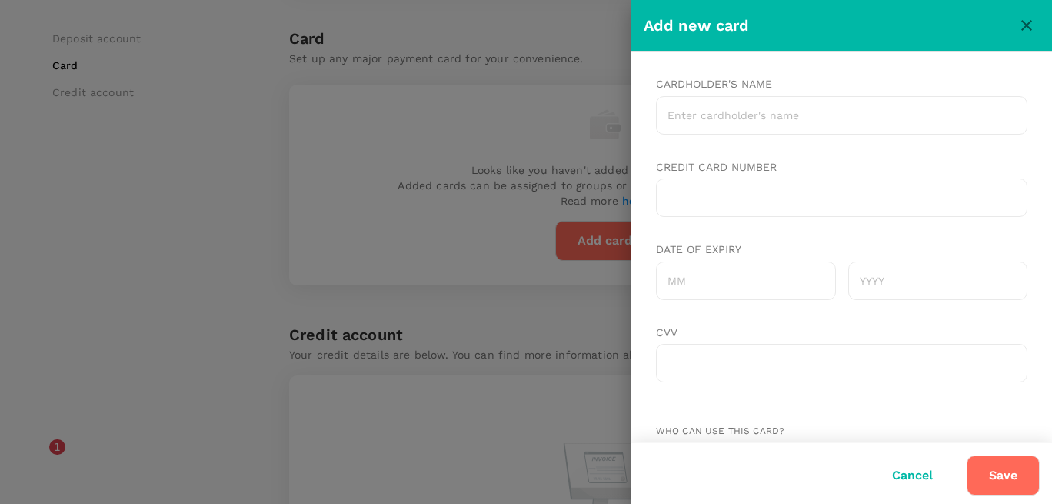
type input "[PERSON_NAME] test"
type input "06"
type input "2026"
type textarea "x"
click at [1009, 475] on button "Save" at bounding box center [1003, 475] width 73 height 40
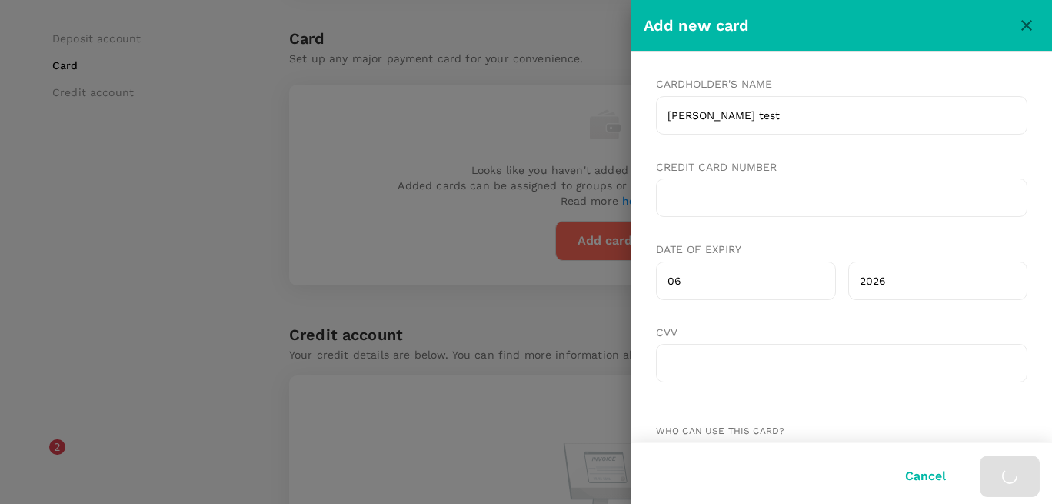
type textarea "x"
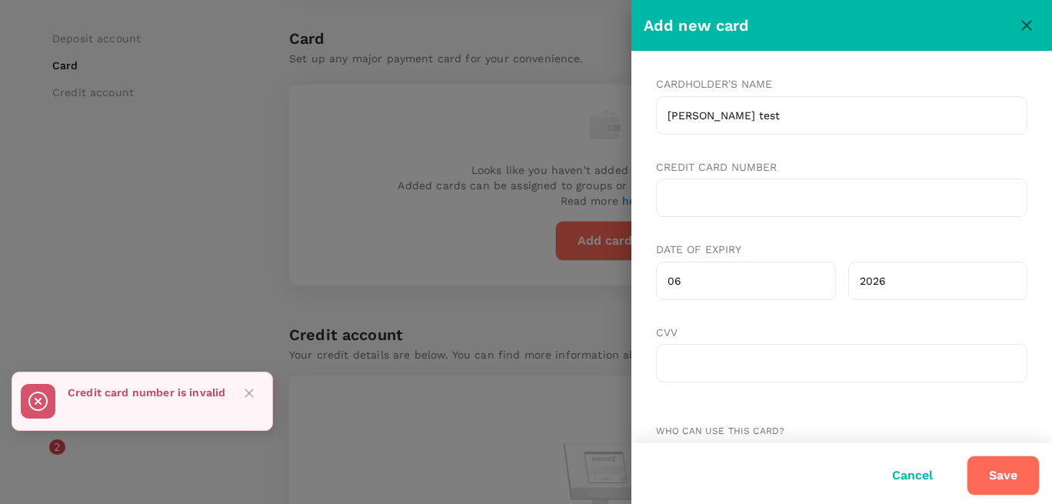
click at [317, 211] on div at bounding box center [526, 252] width 1052 height 504
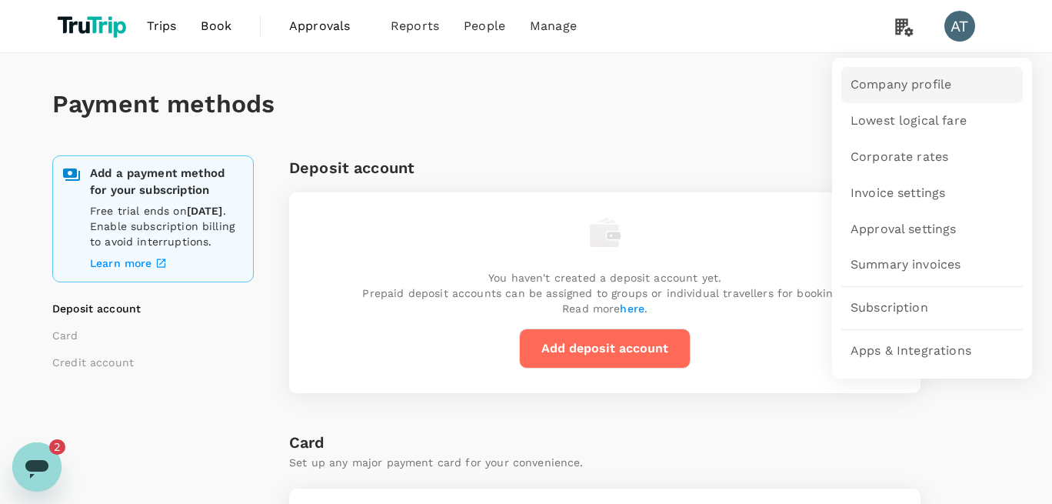
click at [892, 79] on span "Company profile" at bounding box center [900, 85] width 101 height 18
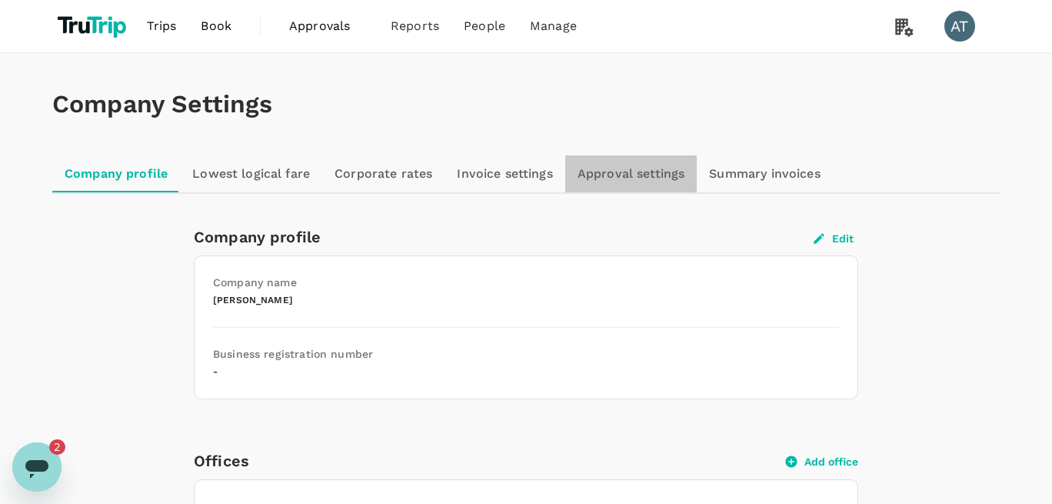
click at [607, 175] on link "Approval settings" at bounding box center [631, 173] width 132 height 37
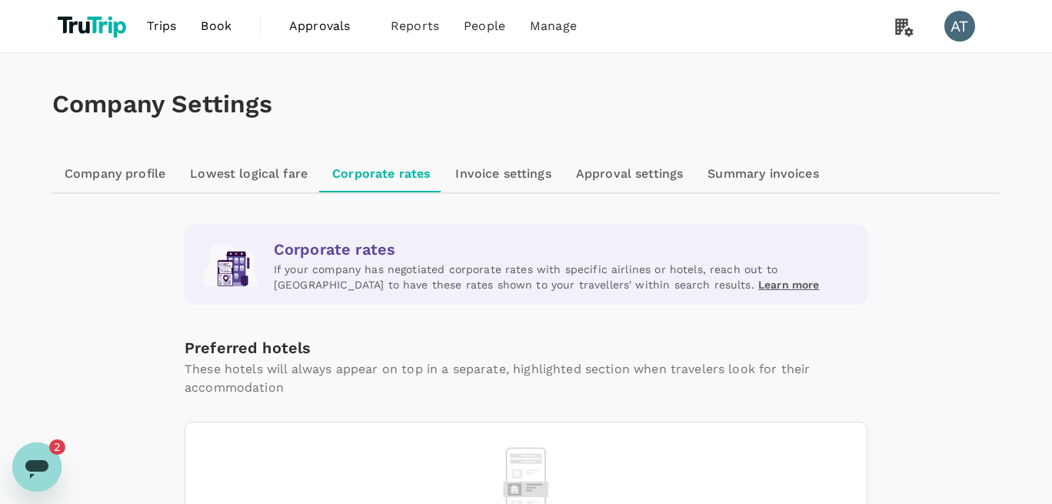
click at [269, 165] on link "Lowest logical fare" at bounding box center [249, 173] width 142 height 37
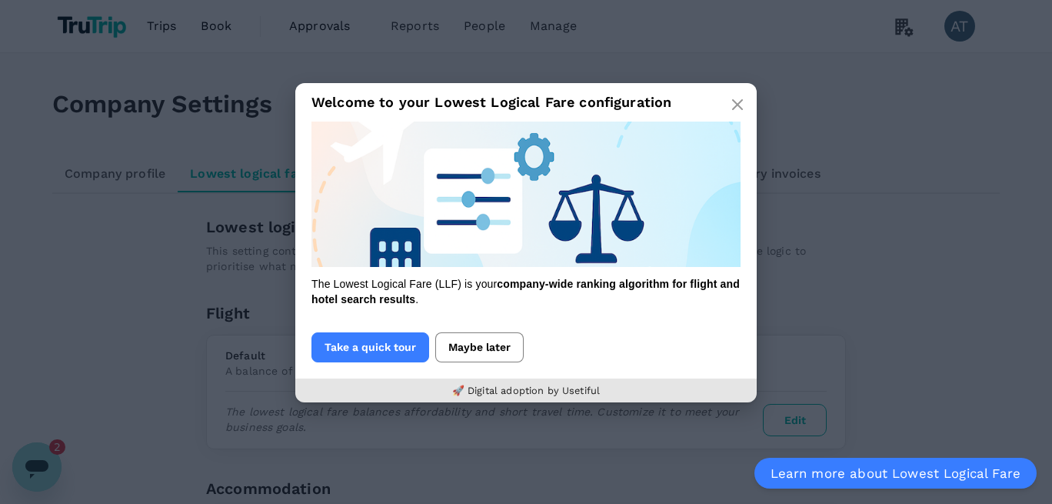
click at [451, 332] on button "Maybe later" at bounding box center [479, 347] width 88 height 30
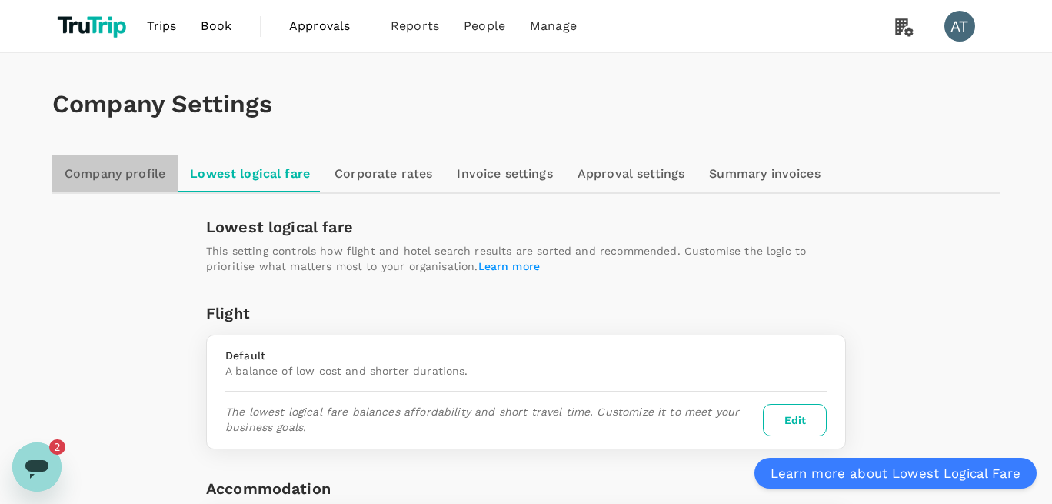
click at [129, 171] on link "Company profile" at bounding box center [114, 173] width 125 height 37
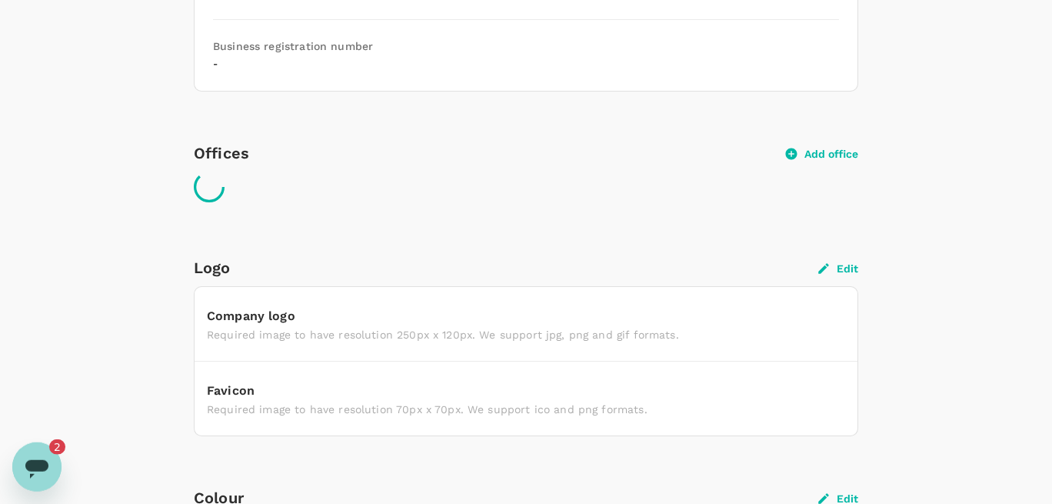
scroll to position [351, 0]
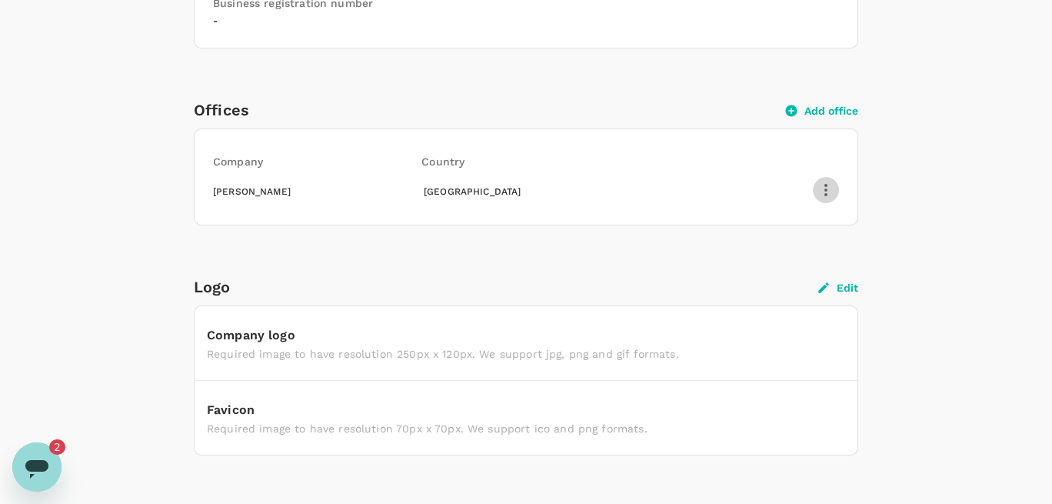
click at [830, 195] on icon "button" at bounding box center [826, 190] width 18 height 18
click at [813, 271] on span "Delete" at bounding box center [807, 264] width 40 height 18
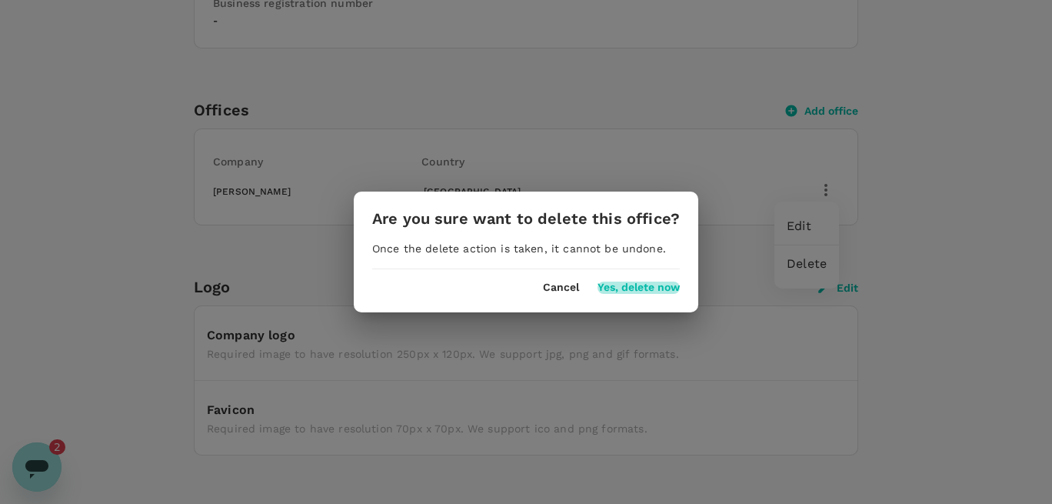
click at [644, 284] on button "Yes, delete now" at bounding box center [638, 287] width 82 height 12
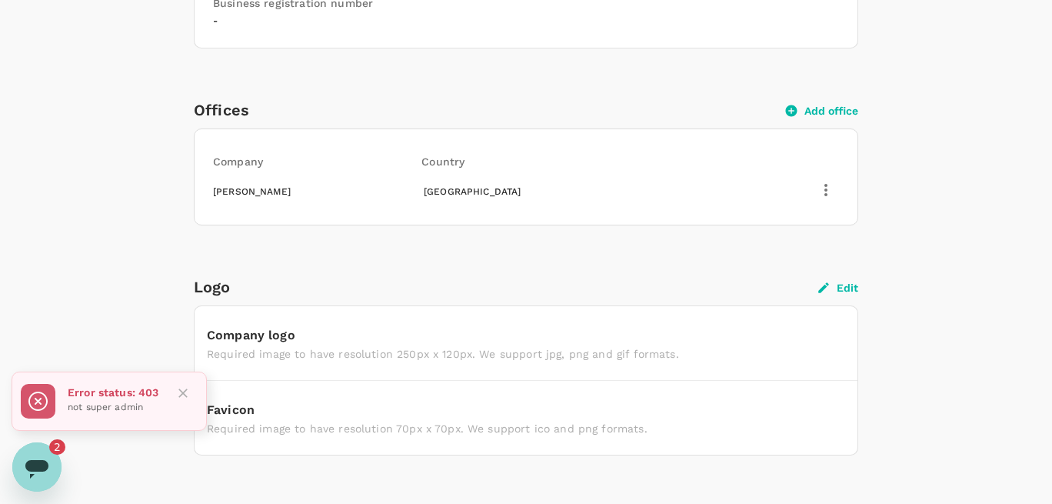
click at [823, 188] on icon "button" at bounding box center [826, 190] width 18 height 18
click at [802, 228] on span "Edit" at bounding box center [807, 226] width 40 height 18
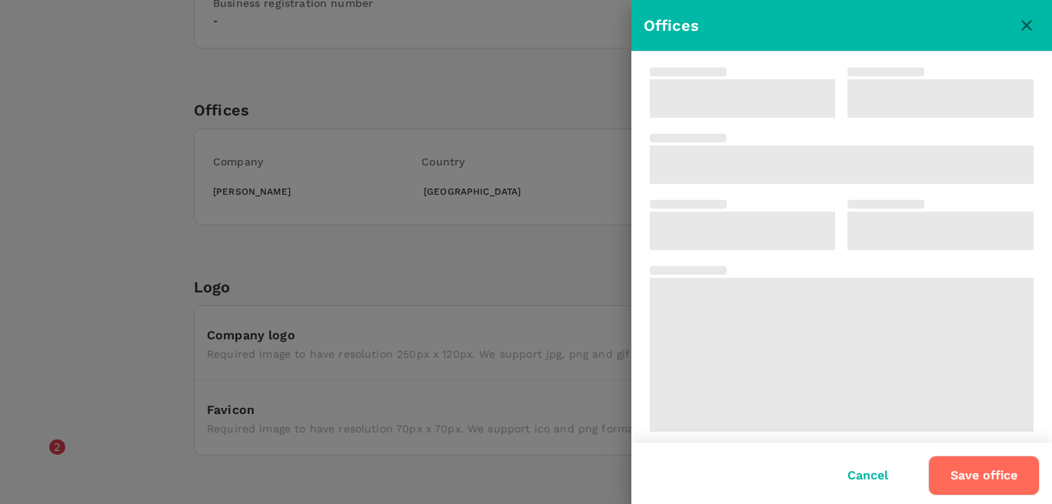
type input "[PERSON_NAME]"
type input "10001"
type input "[GEOGRAPHIC_DATA]"
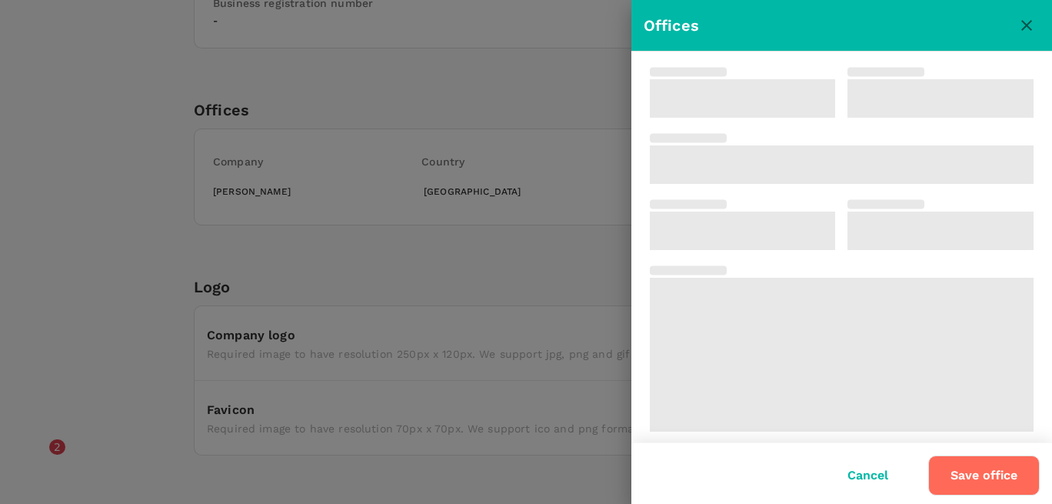
type input "[PERSON_NAME] [PERSON_NAME]"
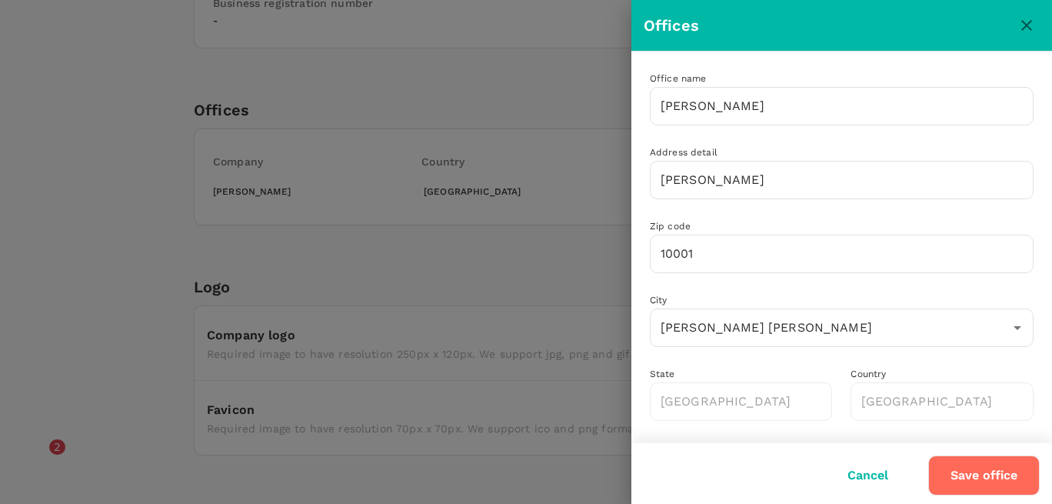
click at [974, 469] on button "Save office" at bounding box center [983, 475] width 111 height 40
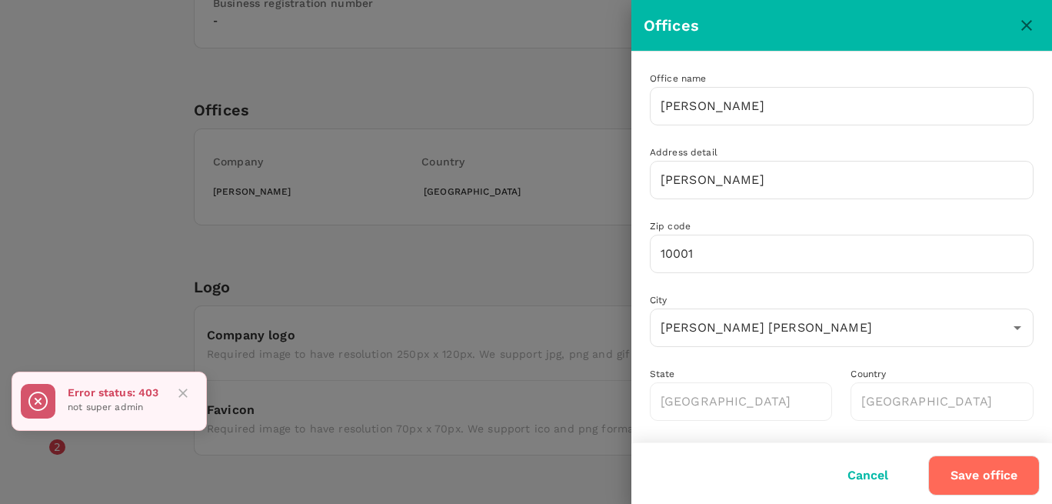
click at [411, 251] on div at bounding box center [526, 252] width 1052 height 504
click at [1023, 21] on icon "close" at bounding box center [1026, 25] width 18 height 18
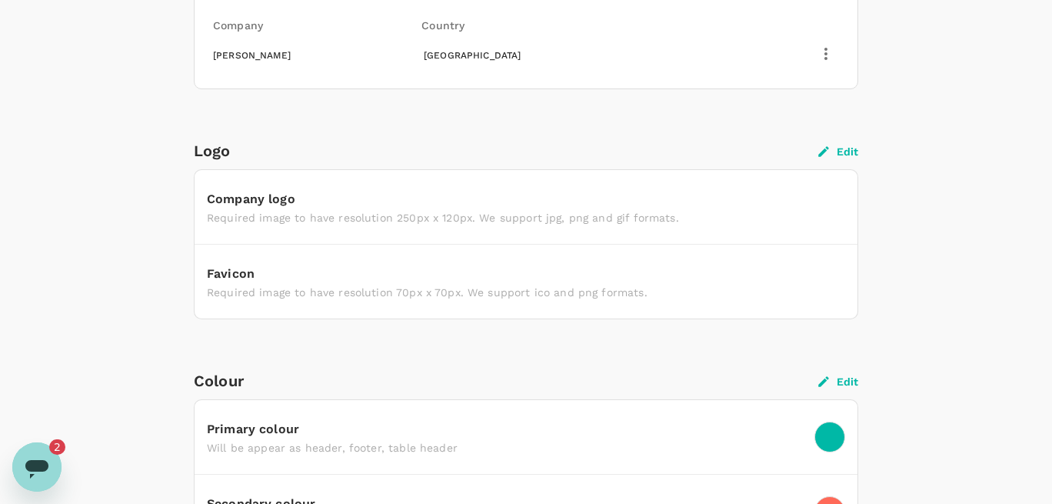
scroll to position [469, 0]
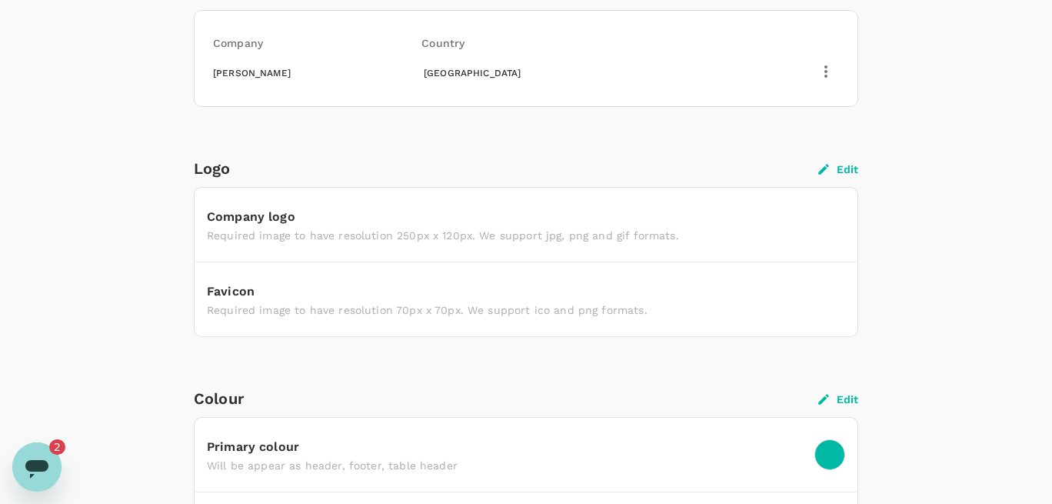
click at [839, 164] on button "Edit" at bounding box center [838, 169] width 40 height 14
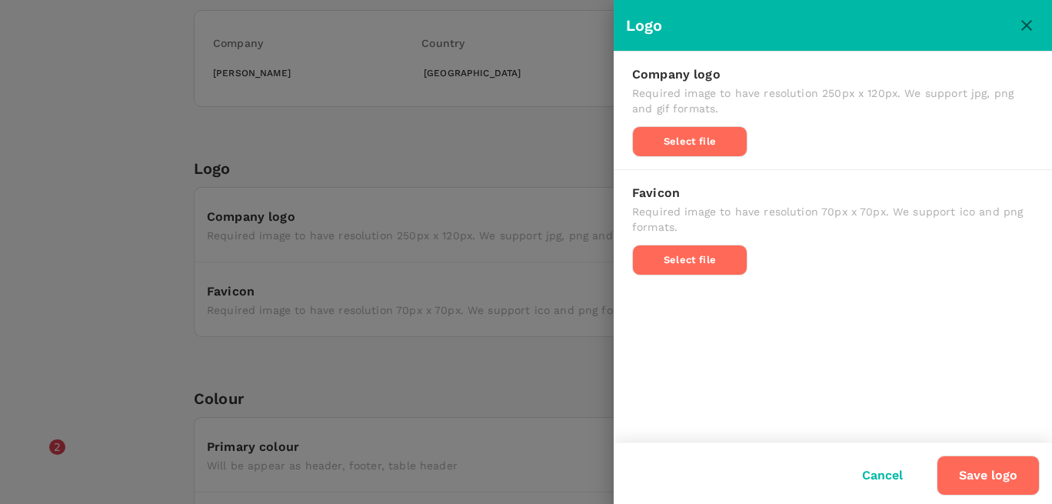
click at [991, 471] on button "Save logo" at bounding box center [988, 475] width 103 height 40
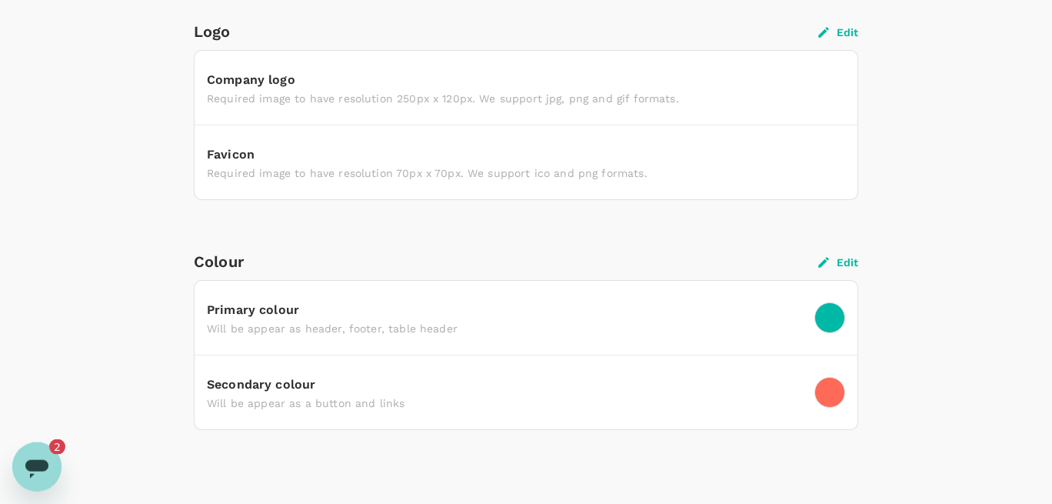
scroll to position [644, 0]
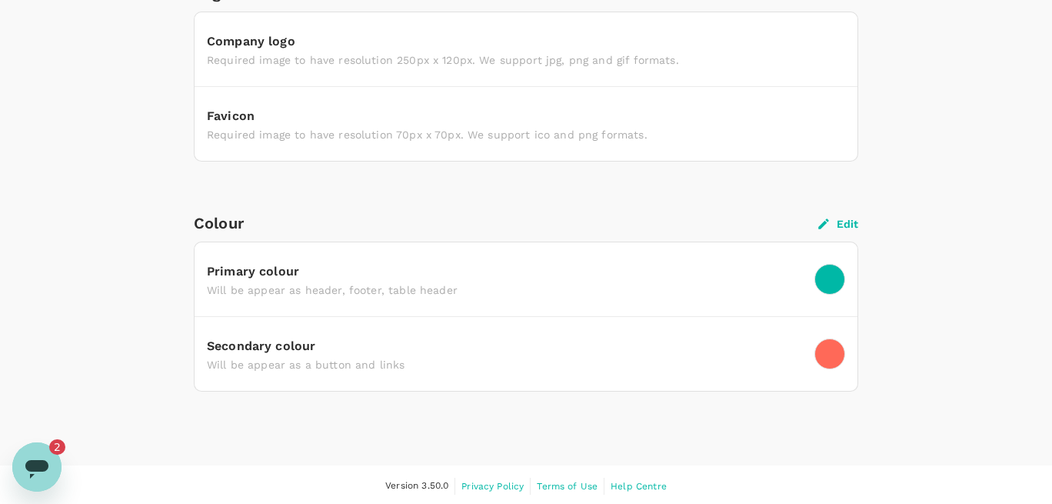
click at [837, 221] on button "Edit" at bounding box center [838, 224] width 40 height 14
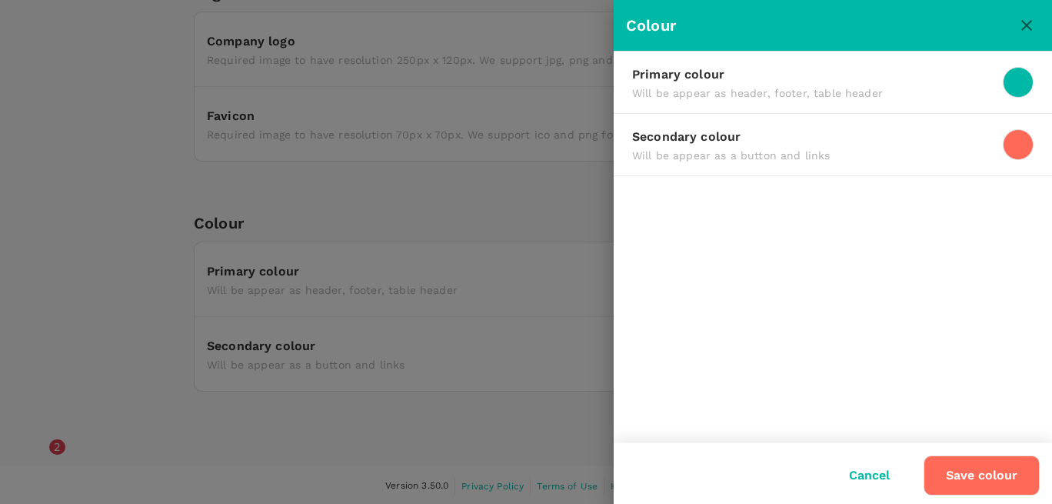
click at [987, 484] on button "Save colour" at bounding box center [981, 475] width 116 height 40
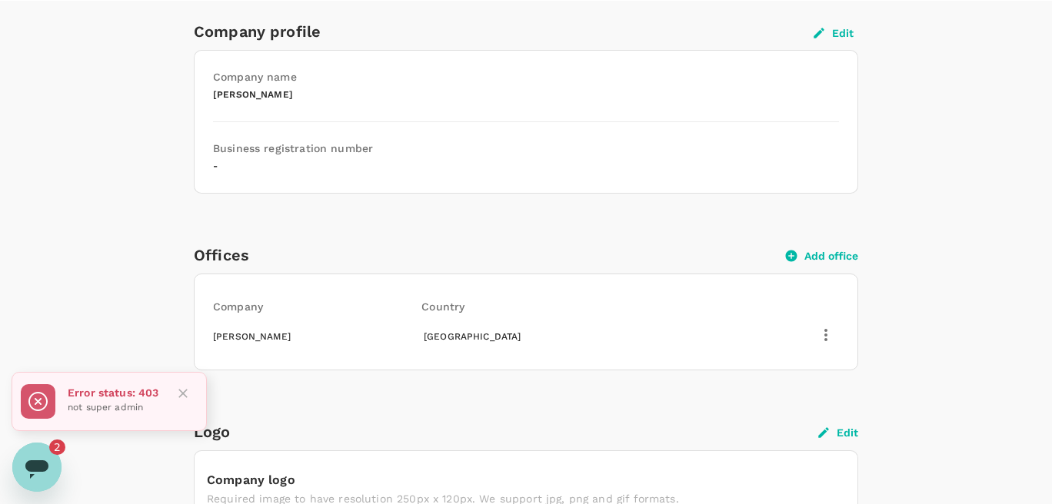
scroll to position [0, 0]
